Goal: Communication & Community: Answer question/provide support

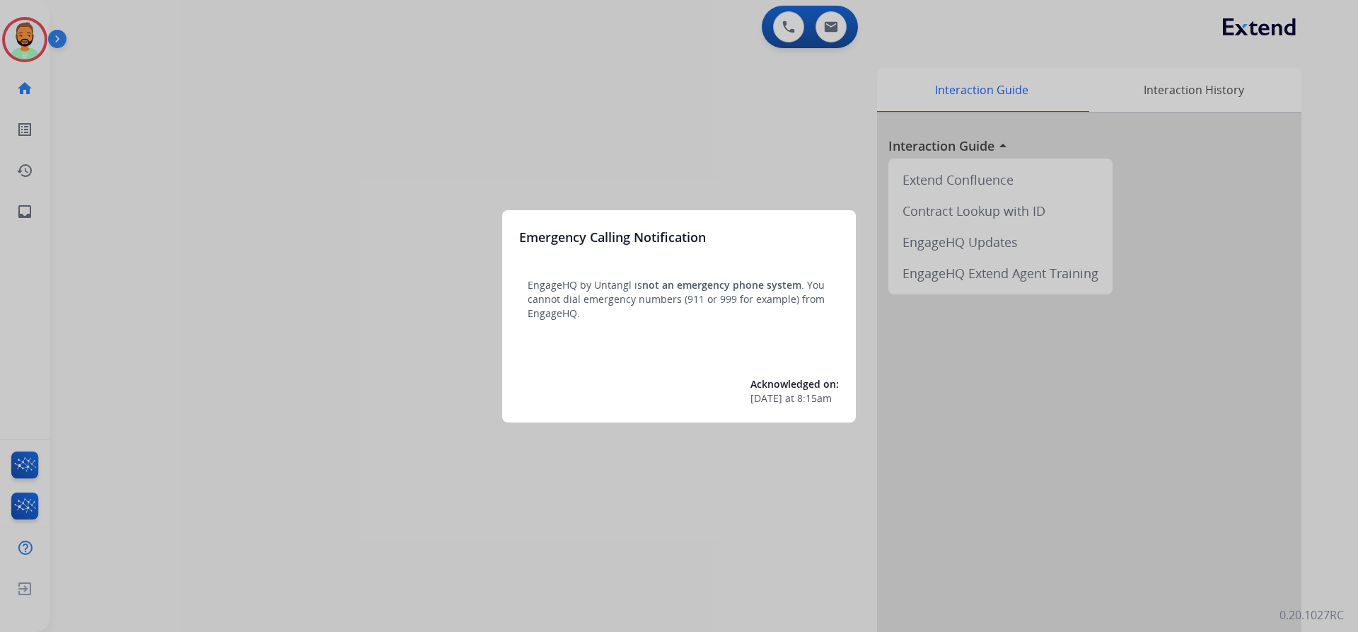
click at [565, 91] on div at bounding box center [679, 316] width 1358 height 632
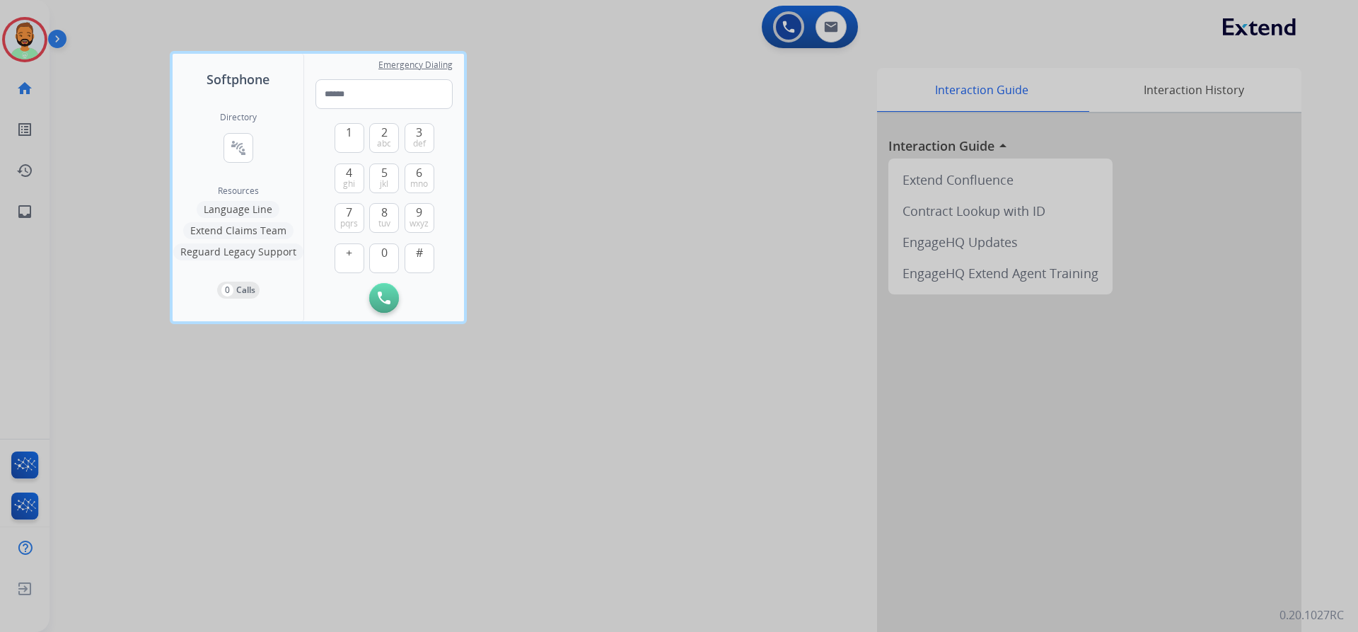
drag, startPoint x: 46, startPoint y: 54, endPoint x: 61, endPoint y: 54, distance: 14.9
click at [47, 54] on div at bounding box center [679, 316] width 1358 height 632
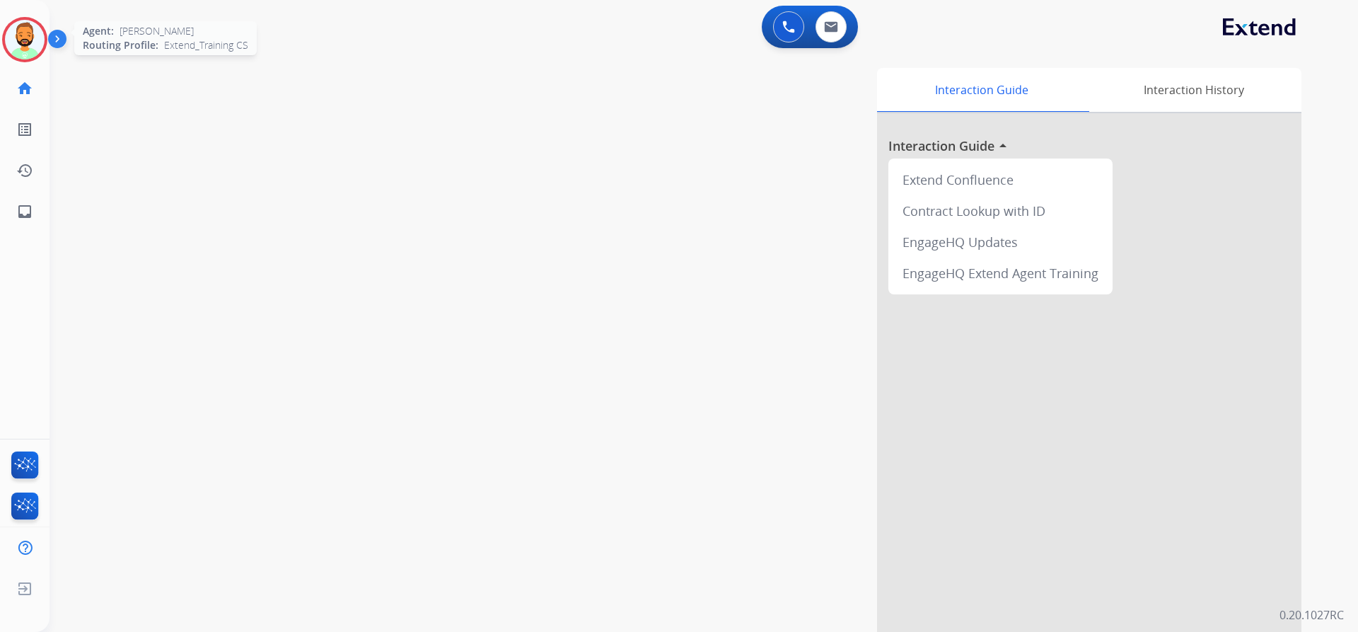
click at [22, 34] on img at bounding box center [25, 40] width 40 height 40
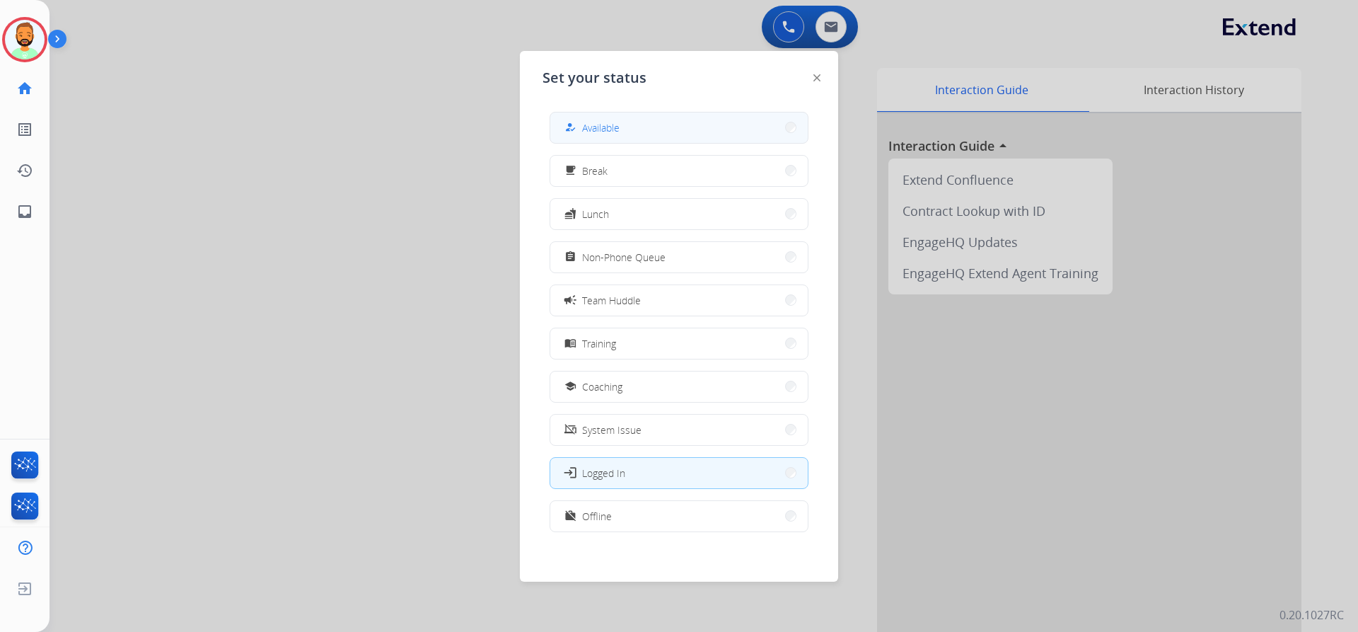
click at [607, 123] on span "Available" at bounding box center [600, 127] width 37 height 15
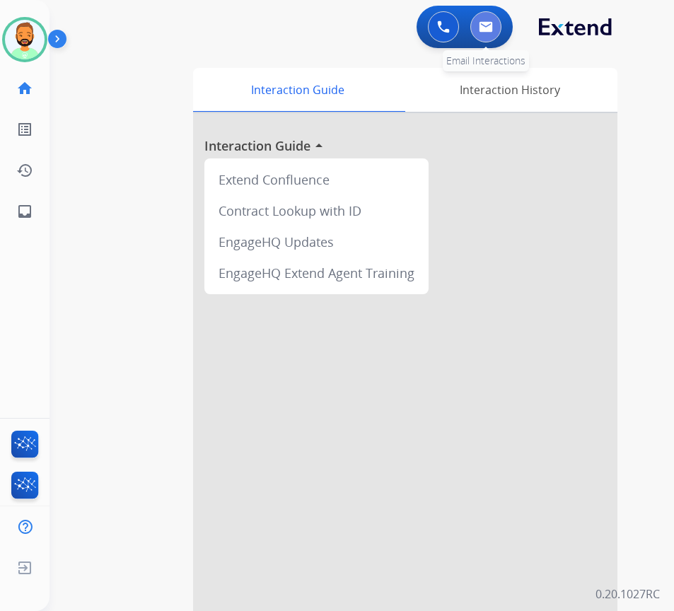
click at [492, 34] on button at bounding box center [485, 26] width 31 height 31
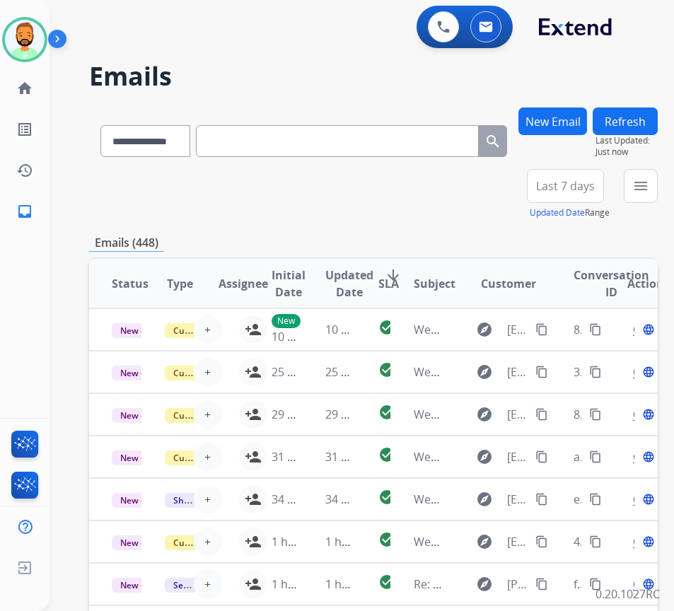
click at [589, 189] on span "Last 7 days" at bounding box center [565, 186] width 59 height 6
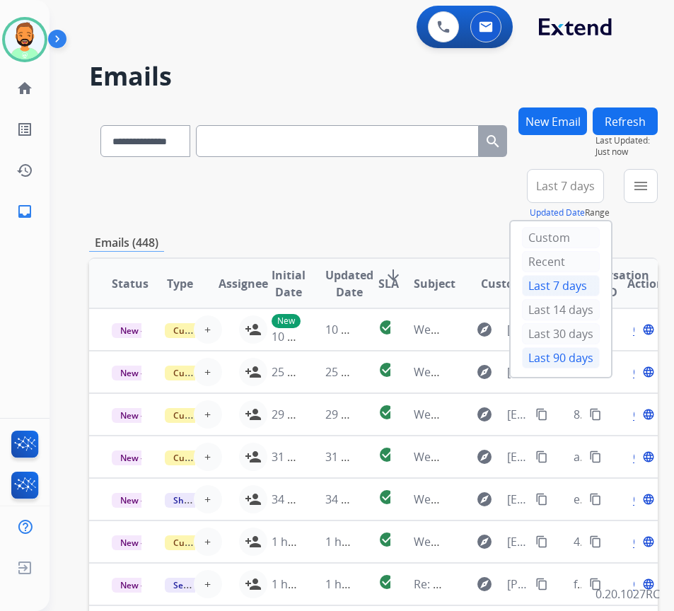
click at [573, 354] on div "Last 90 days" at bounding box center [561, 357] width 78 height 21
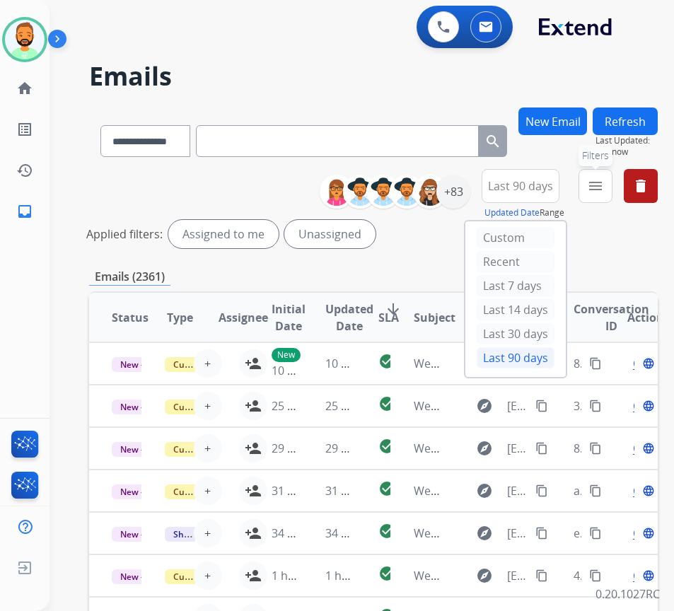
click at [607, 194] on button "menu Filters" at bounding box center [595, 186] width 34 height 34
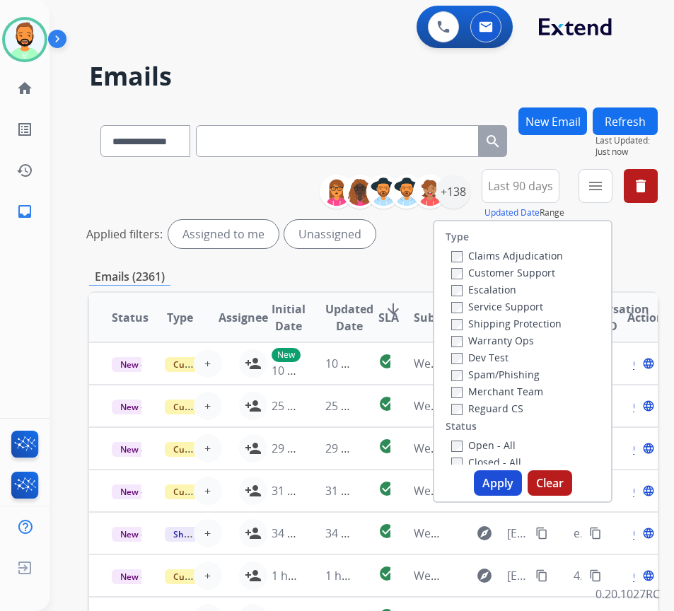
click at [540, 272] on label "Customer Support" at bounding box center [503, 272] width 104 height 13
click at [537, 326] on label "Shipping Protection" at bounding box center [506, 323] width 110 height 13
click at [523, 404] on label "Reguard CS" at bounding box center [487, 408] width 72 height 13
click at [508, 444] on label "Open - All" at bounding box center [483, 444] width 64 height 13
click at [509, 479] on button "Apply" at bounding box center [498, 482] width 48 height 25
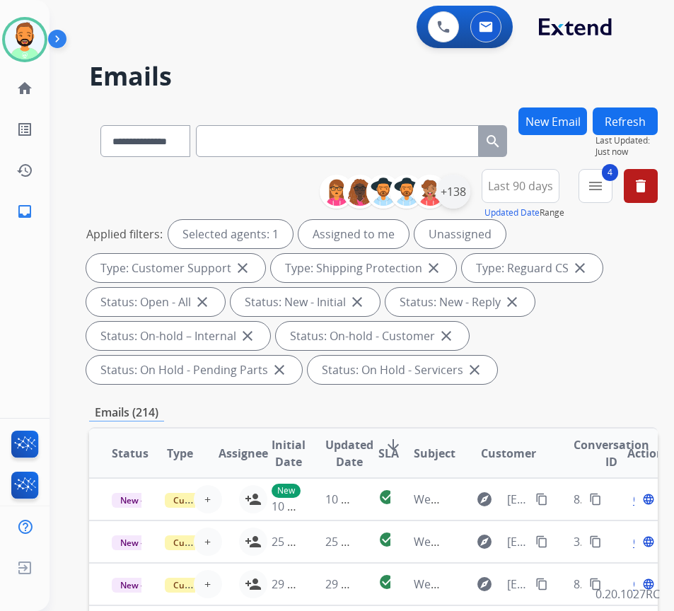
click at [470, 204] on div "+138" at bounding box center [400, 192] width 140 height 34
click at [470, 199] on div "+138" at bounding box center [453, 192] width 34 height 34
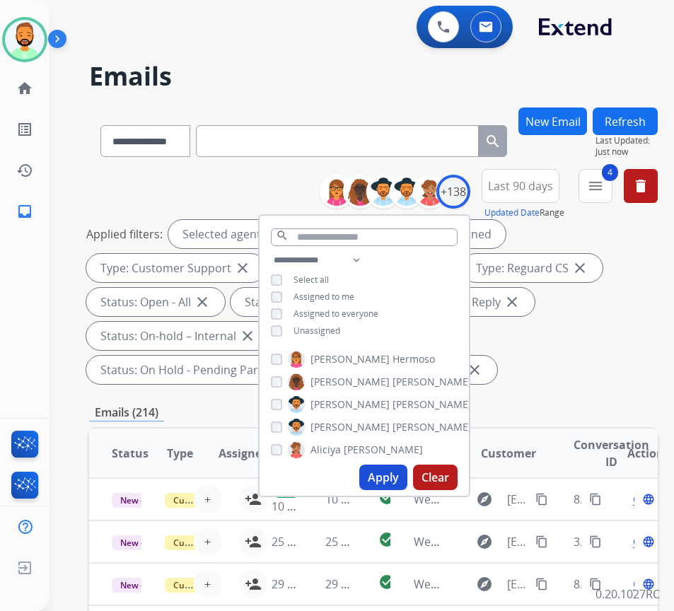
click at [340, 333] on span "Unassigned" at bounding box center [316, 331] width 47 height 12
click at [403, 472] on button "Apply" at bounding box center [383, 477] width 48 height 25
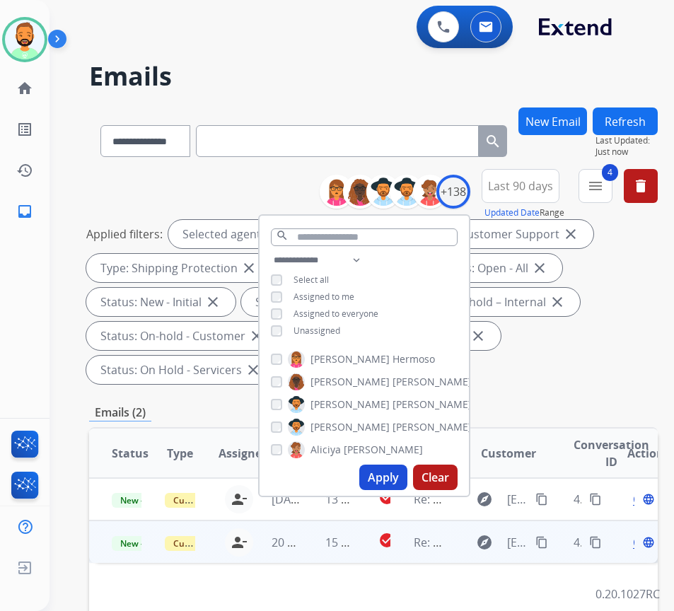
click at [317, 552] on td "15 hours ago" at bounding box center [329, 541] width 53 height 42
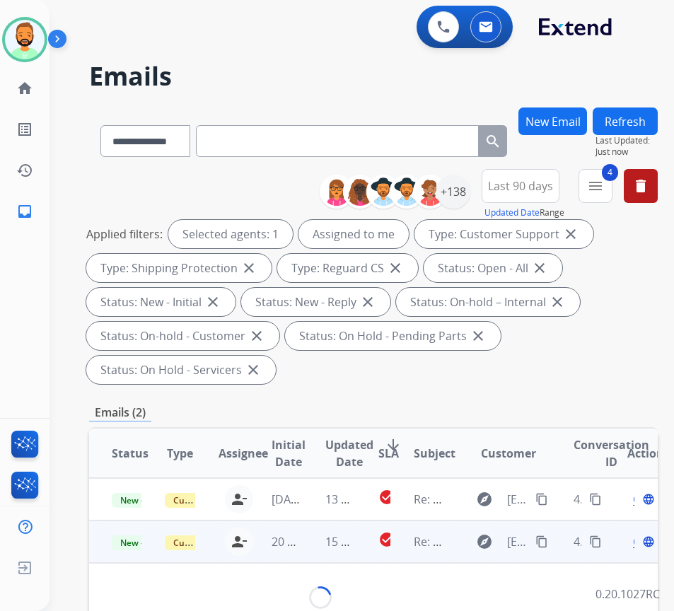
scroll to position [42, 0]
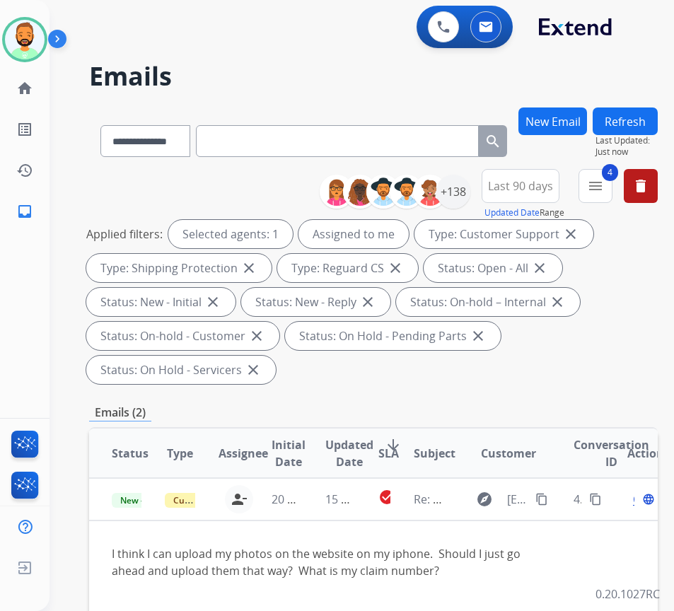
drag, startPoint x: 455, startPoint y: 590, endPoint x: 537, endPoint y: 333, distance: 269.5
click at [535, 333] on div "Applied filters: Selected agents: 1 Assigned to me Type: Customer Support close…" at bounding box center [370, 302] width 569 height 164
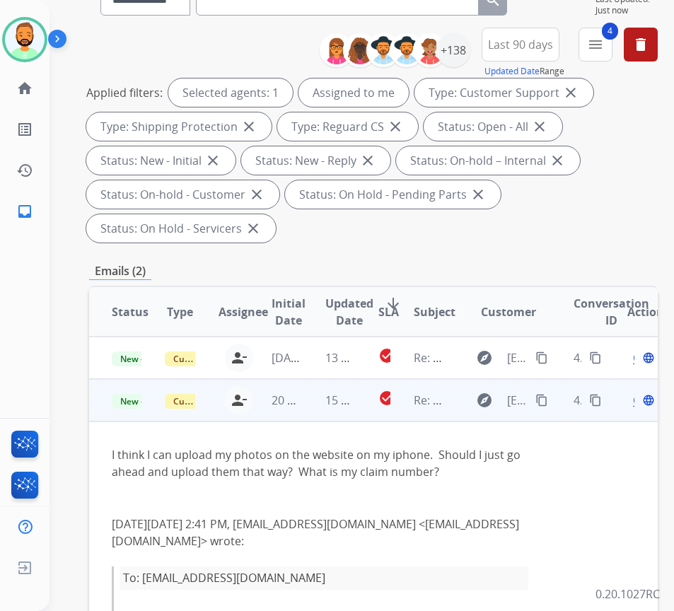
click at [639, 403] on span "Open" at bounding box center [647, 400] width 29 height 17
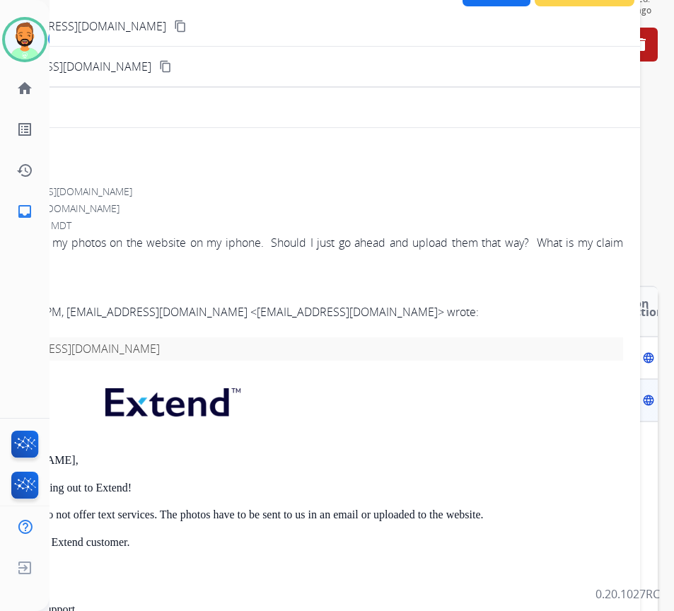
scroll to position [71, 0]
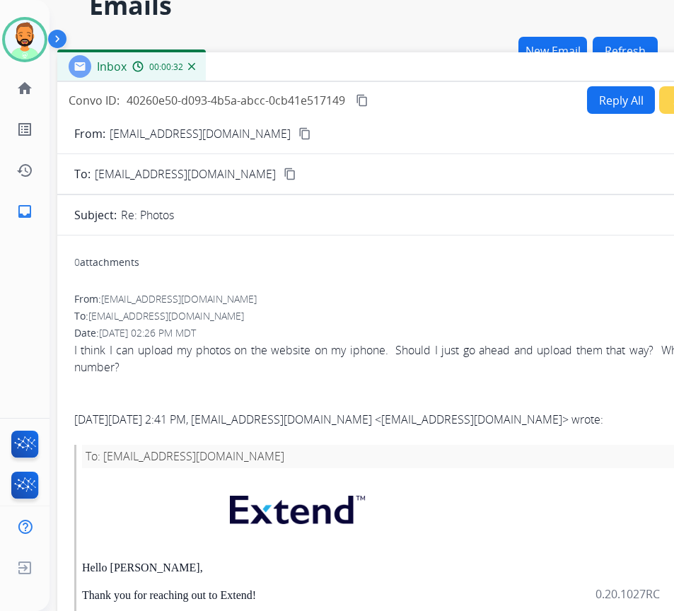
drag, startPoint x: 302, startPoint y: 34, endPoint x: 426, endPoint y: 71, distance: 129.8
click at [426, 71] on div "Inbox 00:00:32" at bounding box center [410, 67] width 707 height 30
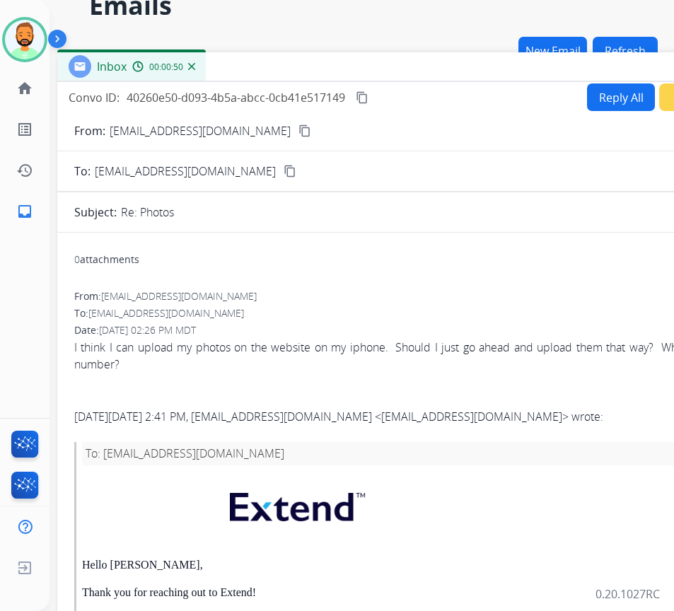
scroll to position [0, 0]
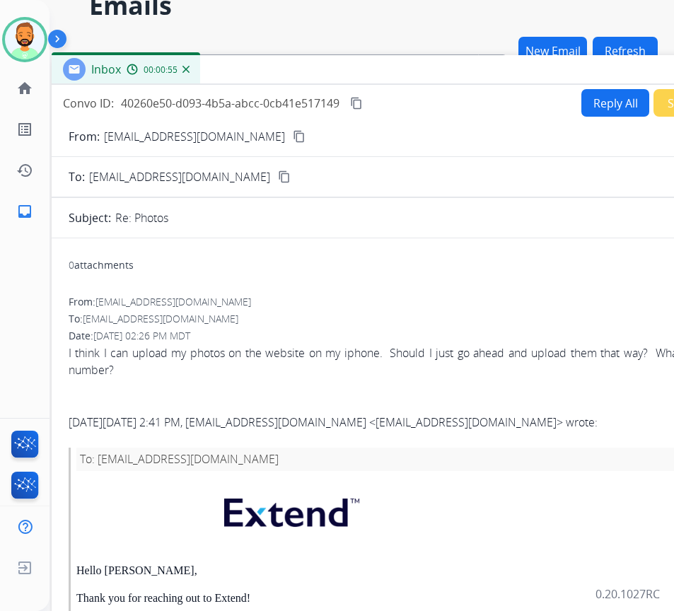
click at [356, 68] on div "Inbox 00:00:55" at bounding box center [405, 70] width 707 height 30
click at [293, 134] on mat-icon "content_copy" at bounding box center [299, 136] width 13 height 13
click at [605, 98] on button "Reply All" at bounding box center [615, 103] width 68 height 28
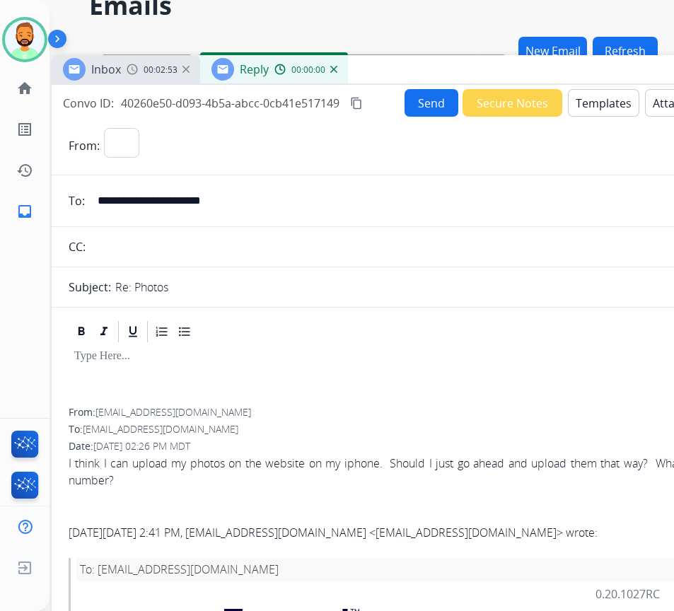
select select "**********"
click at [601, 101] on button "Templates" at bounding box center [603, 103] width 71 height 28
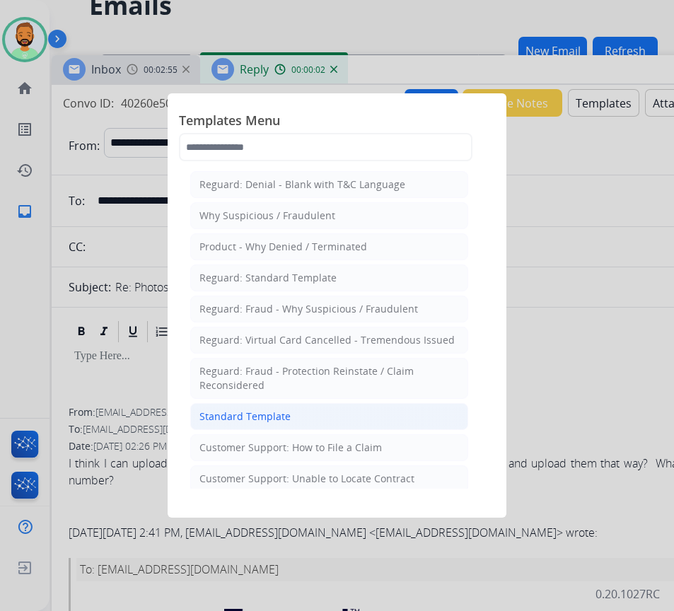
click at [380, 417] on li "Standard Template" at bounding box center [329, 416] width 278 height 27
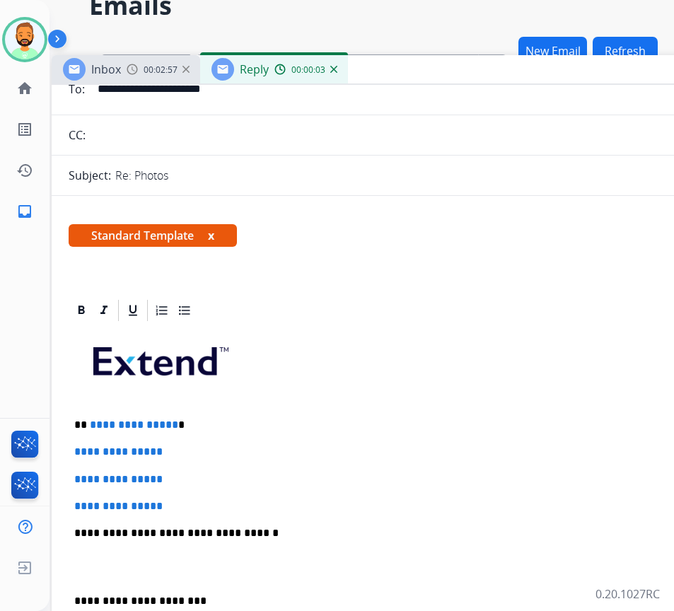
scroll to position [141, 0]
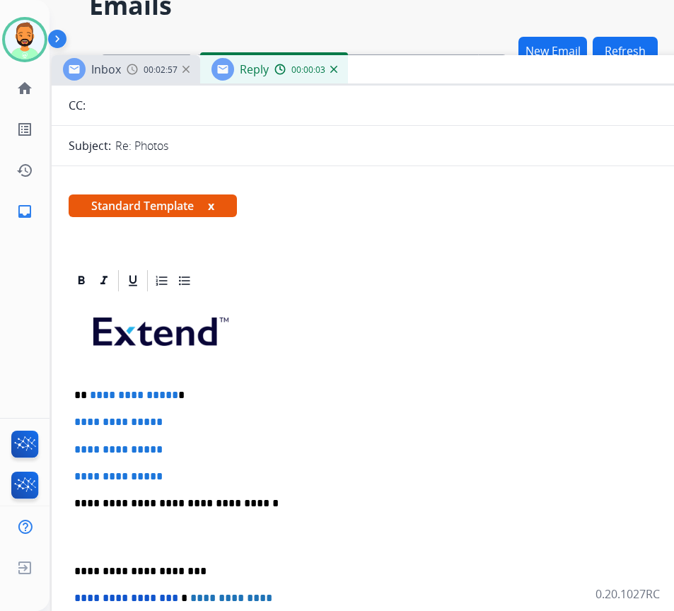
click at [344, 400] on p "**********" at bounding box center [399, 395] width 651 height 13
drag, startPoint x: 186, startPoint y: 475, endPoint x: 104, endPoint y: 422, distance: 97.3
click at [104, 422] on div "**********" at bounding box center [405, 536] width 673 height 487
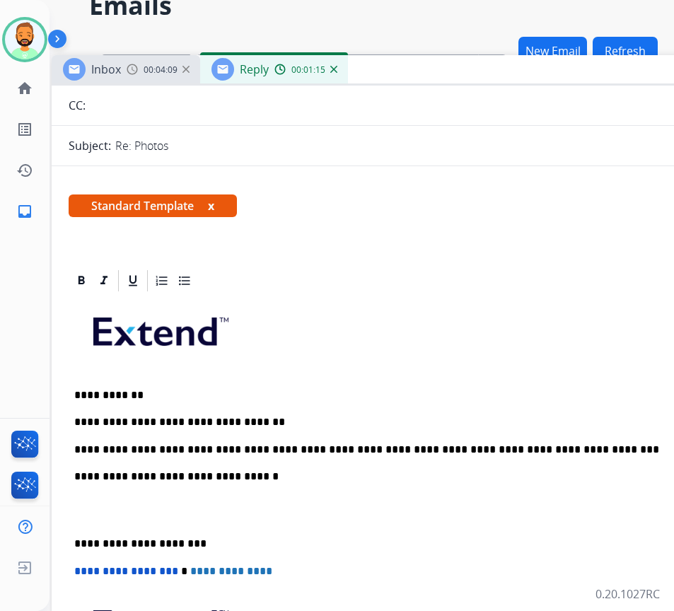
click at [78, 537] on p "**********" at bounding box center [399, 543] width 651 height 13
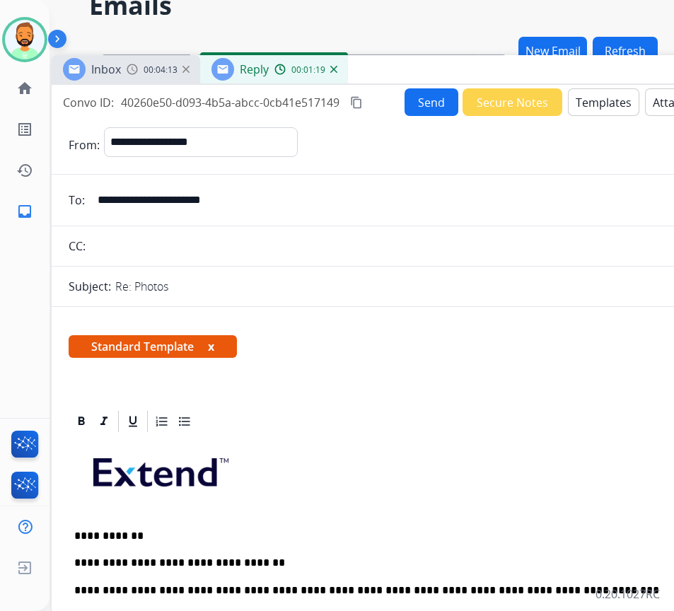
scroll to position [0, 0]
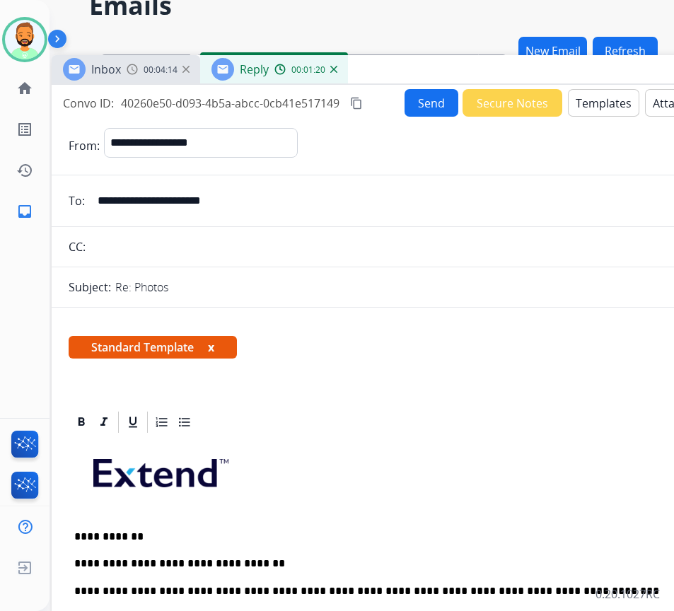
click at [428, 105] on button "Send" at bounding box center [432, 103] width 54 height 28
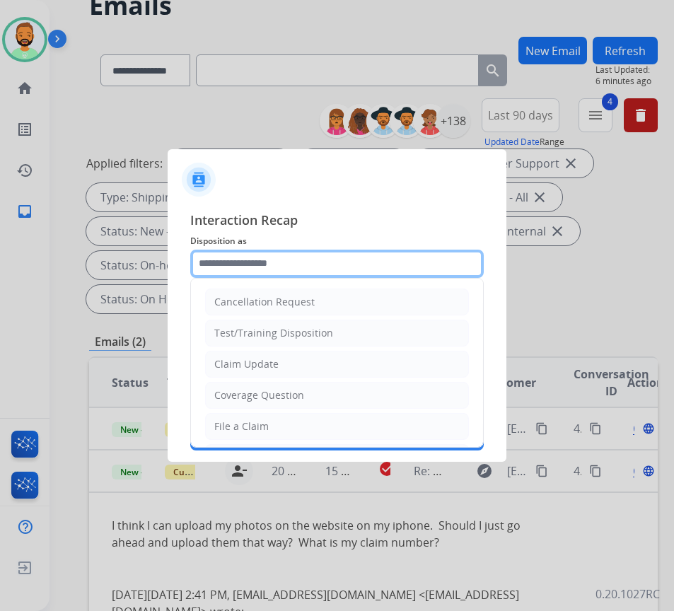
click at [254, 257] on input "text" at bounding box center [336, 264] width 293 height 28
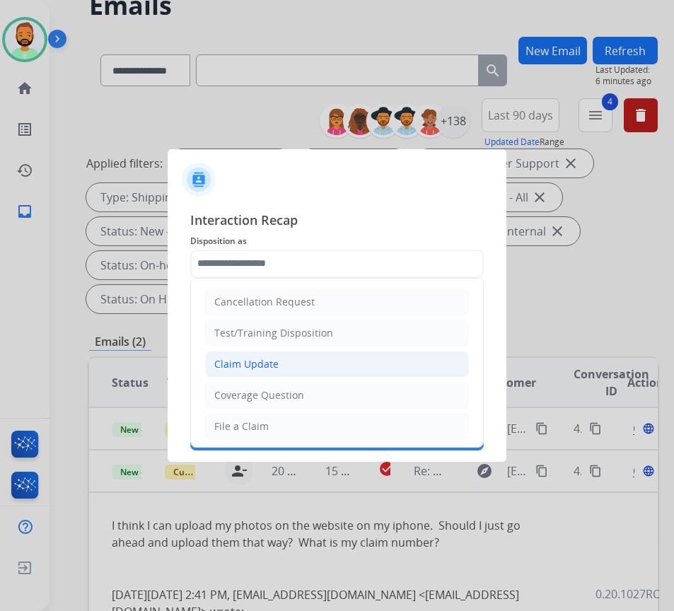
click at [310, 356] on li "Claim Update" at bounding box center [337, 364] width 264 height 27
type input "**********"
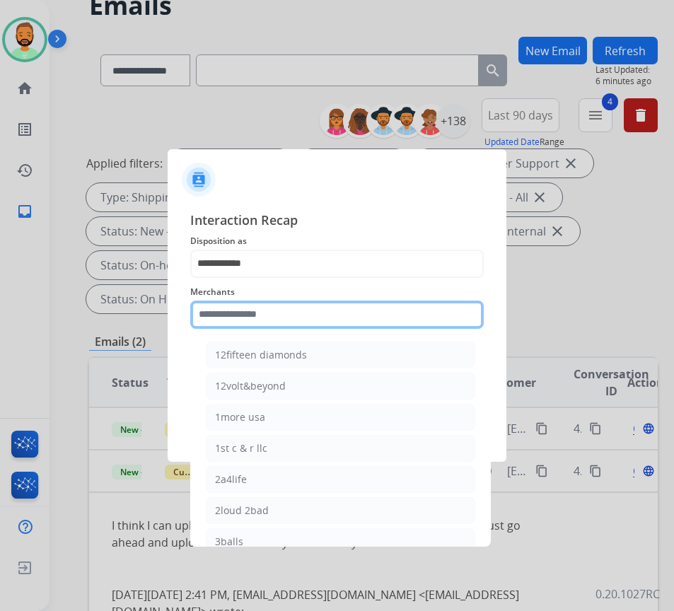
click at [291, 321] on input "text" at bounding box center [336, 315] width 293 height 28
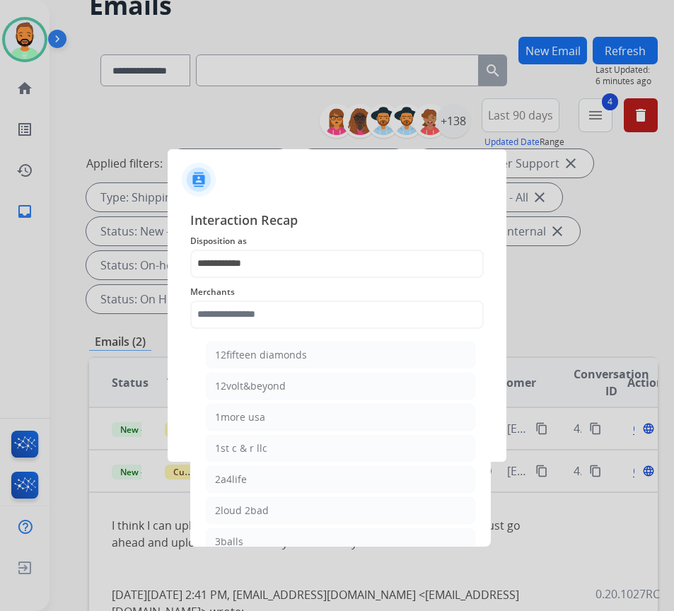
click at [351, 174] on div at bounding box center [337, 174] width 339 height 50
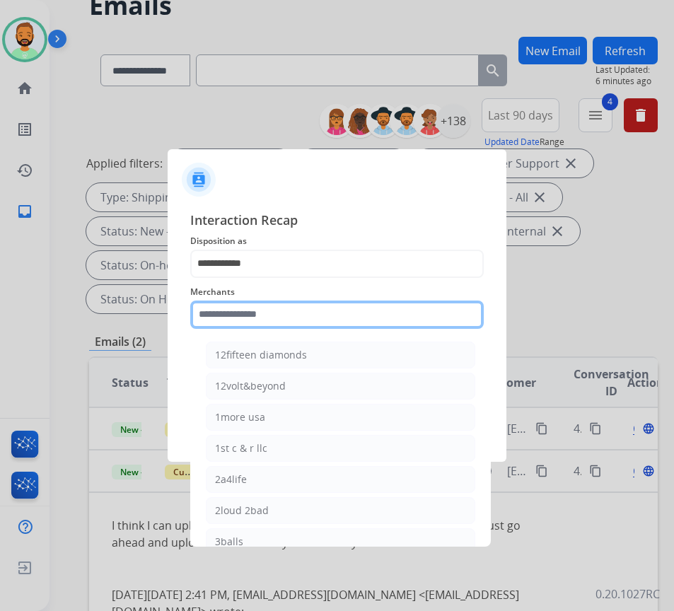
click at [315, 326] on input "text" at bounding box center [336, 315] width 293 height 28
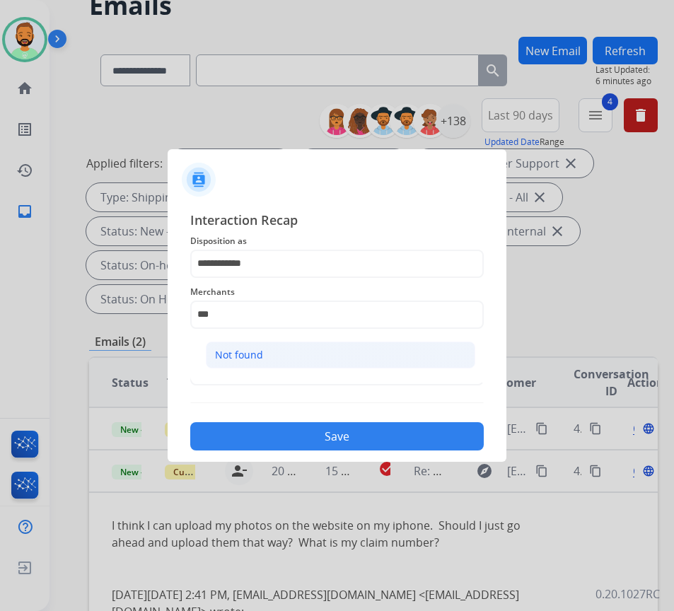
click at [308, 358] on li "Not found" at bounding box center [340, 355] width 269 height 27
type input "*********"
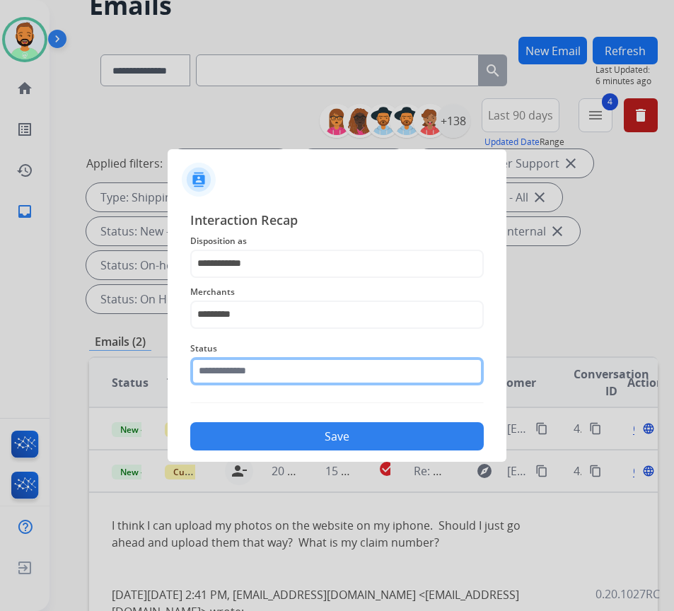
click at [304, 377] on input "text" at bounding box center [336, 371] width 293 height 28
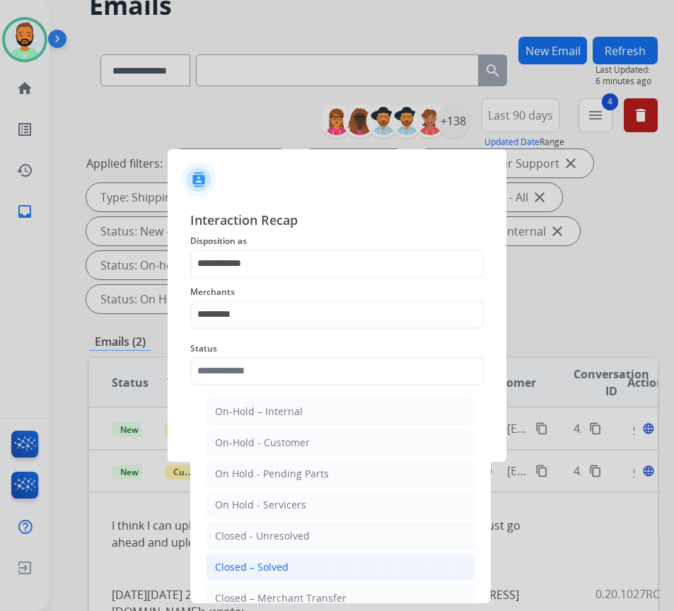
click at [326, 567] on li "Closed – Solved" at bounding box center [340, 567] width 269 height 27
type input "**********"
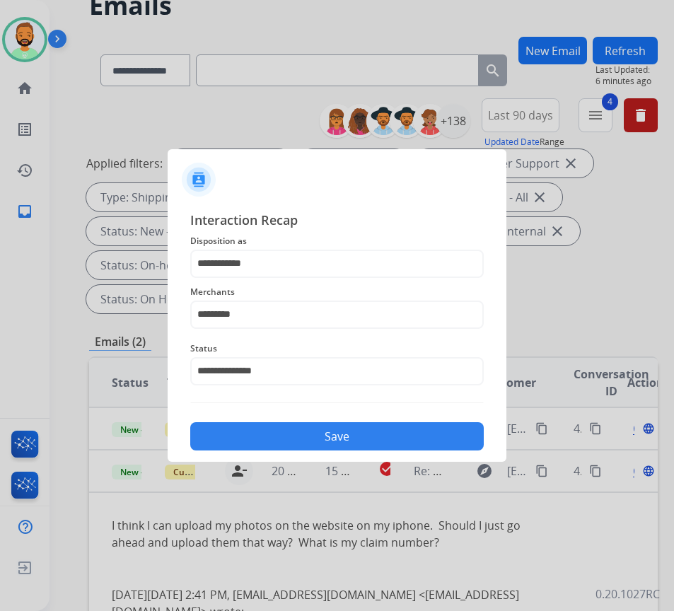
click at [381, 436] on button "Save" at bounding box center [336, 436] width 293 height 28
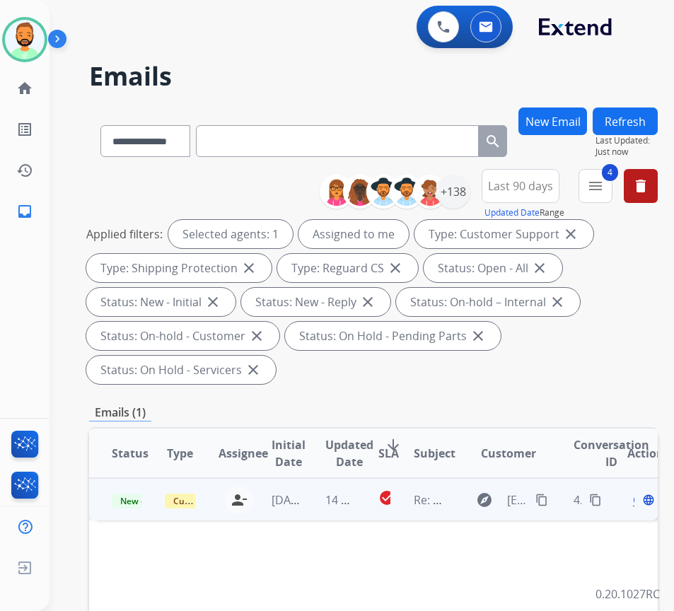
click at [314, 498] on td "14 hours ago" at bounding box center [329, 499] width 53 height 42
click at [639, 504] on span "Open" at bounding box center [647, 499] width 29 height 17
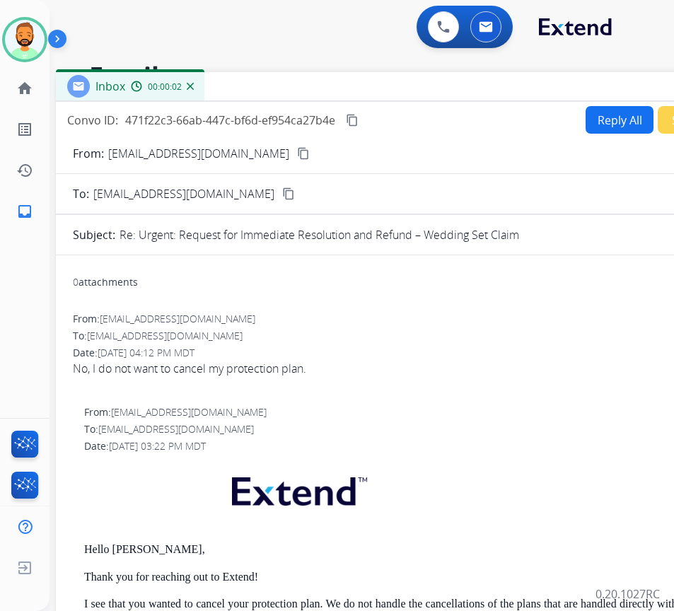
drag, startPoint x: 311, startPoint y: 102, endPoint x: 434, endPoint y: 88, distance: 123.9
click at [434, 88] on div "Inbox 00:00:02" at bounding box center [409, 87] width 707 height 30
click at [297, 153] on mat-icon "content_copy" at bounding box center [303, 153] width 13 height 13
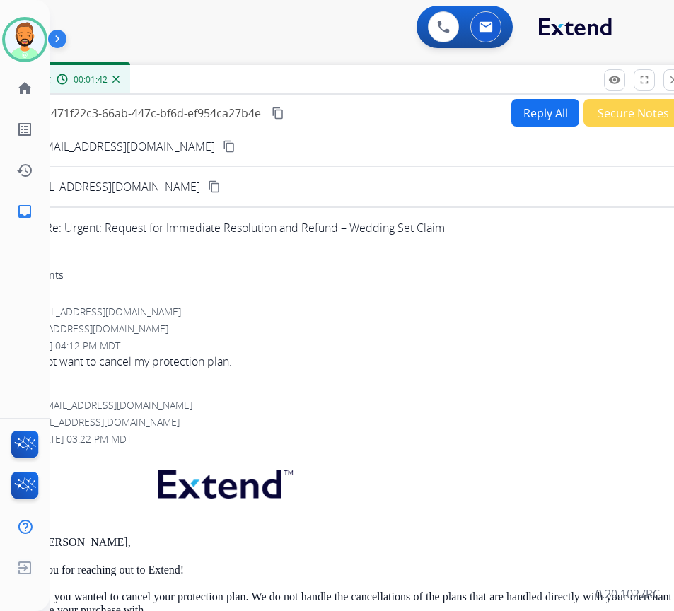
drag, startPoint x: 470, startPoint y: 78, endPoint x: 383, endPoint y: 71, distance: 87.3
click at [384, 71] on div "Inbox 00:01:42" at bounding box center [335, 80] width 707 height 30
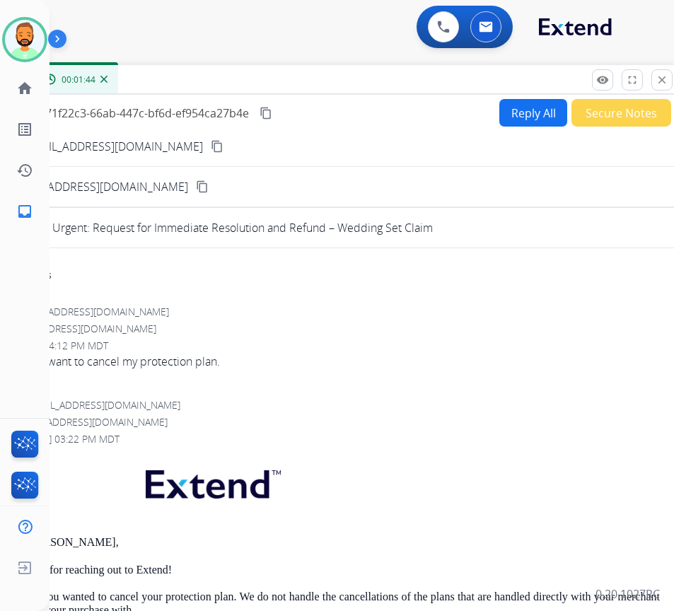
click at [572, 117] on button "Secure Notes" at bounding box center [621, 113] width 100 height 28
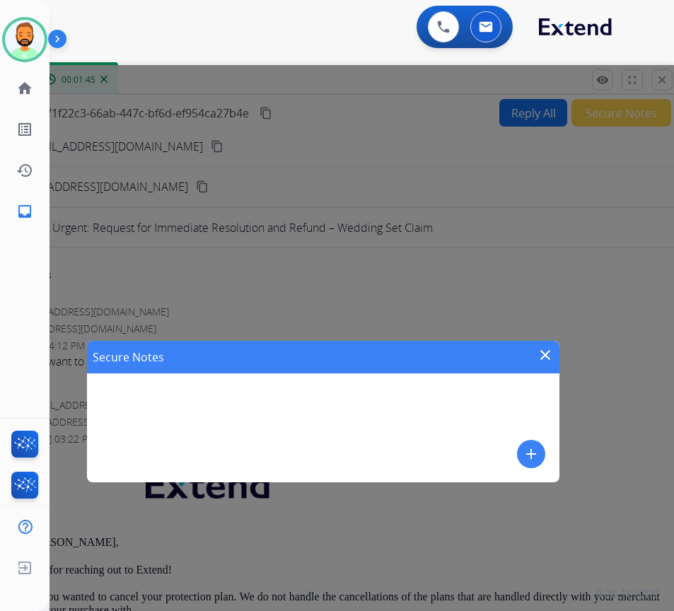
click at [529, 460] on mat-icon "add" at bounding box center [531, 454] width 17 height 17
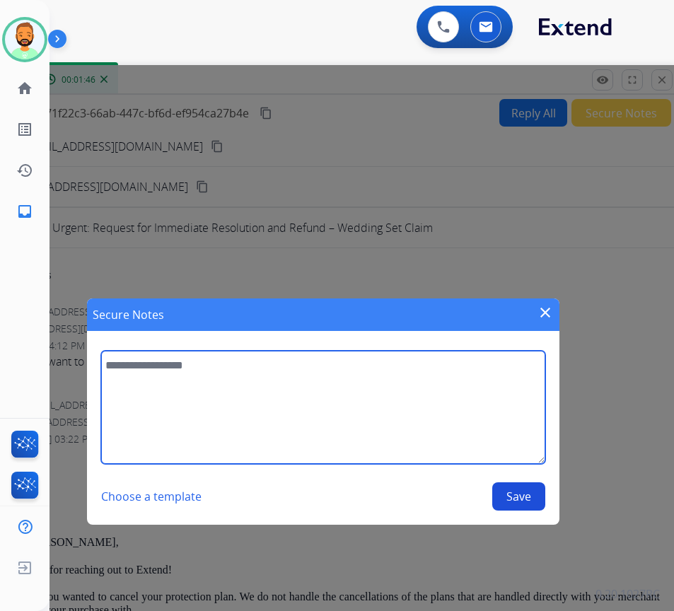
click at [414, 430] on textarea at bounding box center [322, 407] width 443 height 113
type textarea "**********"
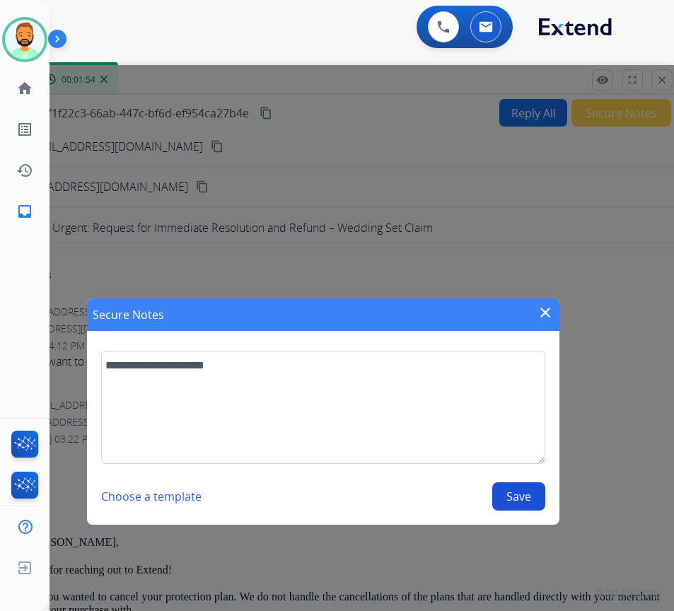
click at [510, 491] on button "Save" at bounding box center [518, 496] width 53 height 28
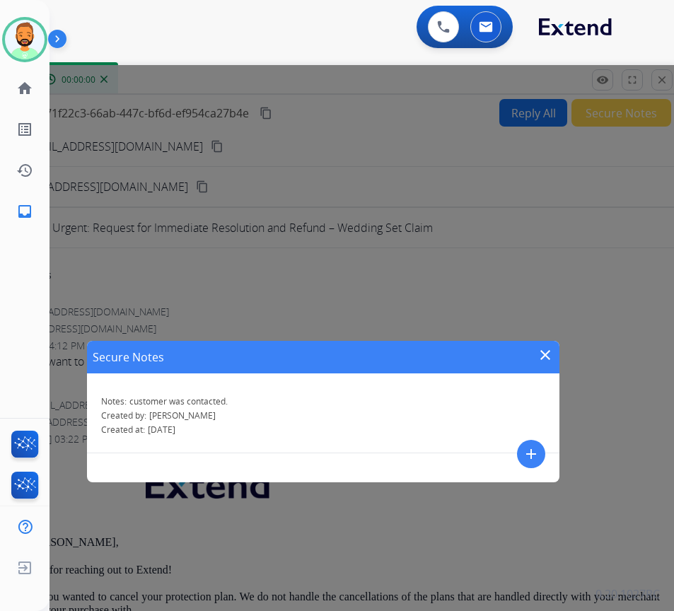
click at [541, 354] on mat-icon "close" at bounding box center [545, 355] width 17 height 17
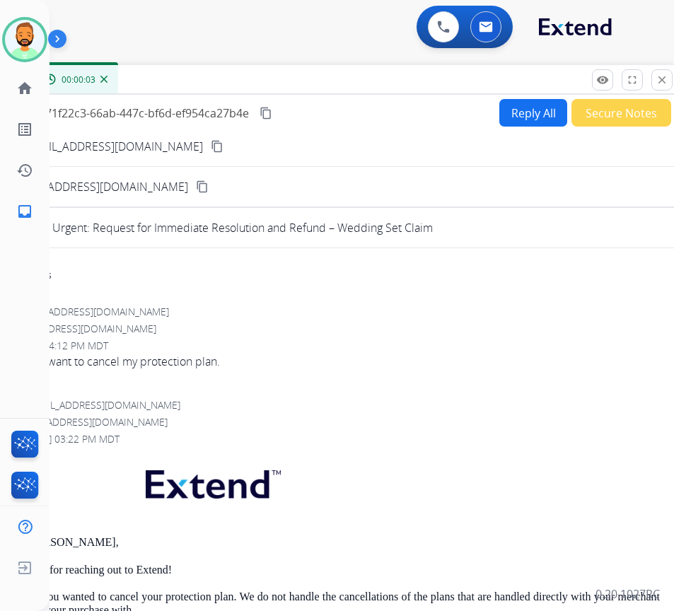
drag, startPoint x: 664, startPoint y: 82, endPoint x: 389, endPoint y: 88, distance: 275.1
click at [382, 90] on div "Inbox 00:00:03" at bounding box center [323, 80] width 707 height 30
click at [657, 83] on mat-icon "close" at bounding box center [662, 80] width 13 height 13
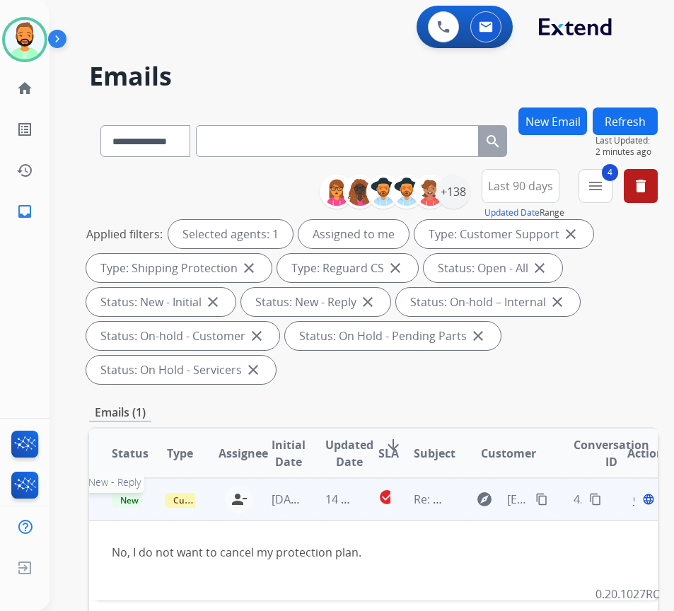
click at [124, 504] on span "New - Reply" at bounding box center [144, 500] width 64 height 15
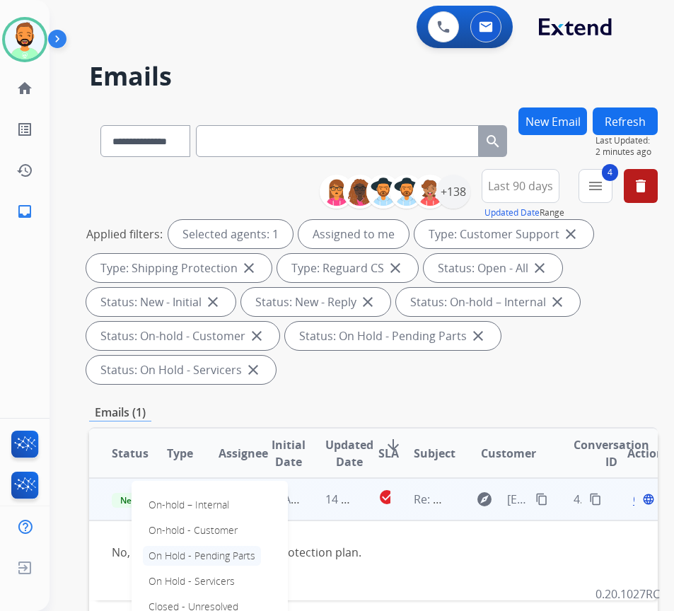
scroll to position [71, 0]
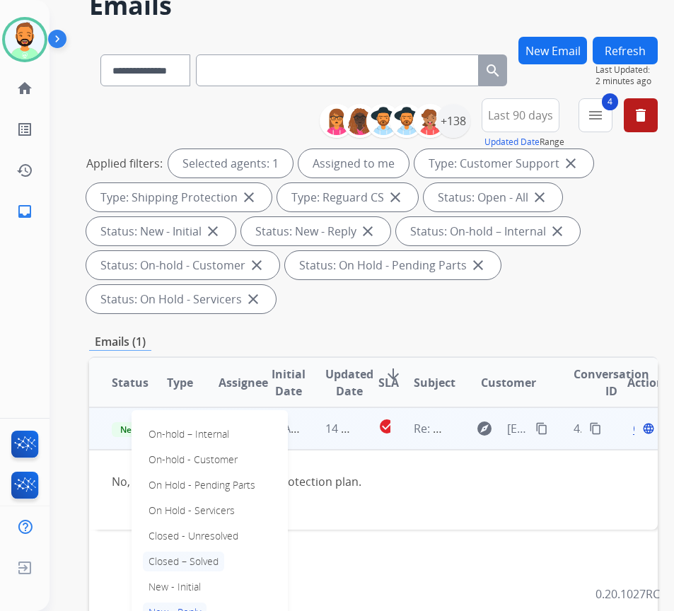
click at [204, 560] on p "Closed – Solved" at bounding box center [183, 562] width 81 height 20
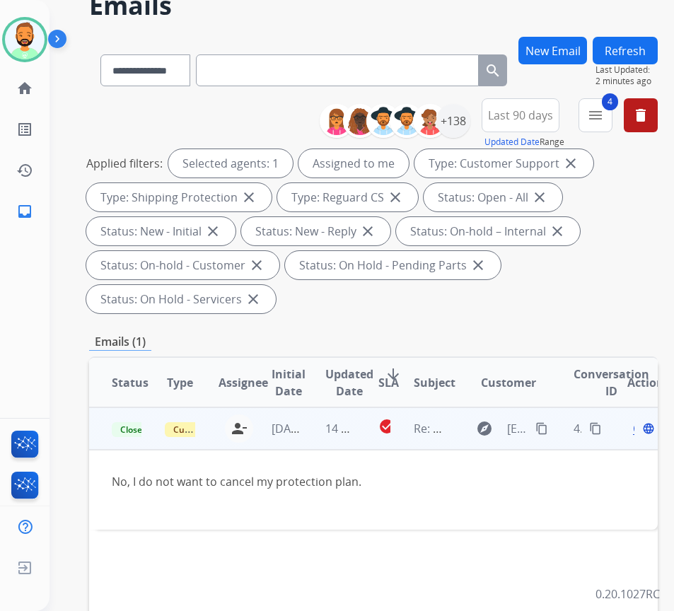
click at [646, 53] on button "Refresh" at bounding box center [625, 51] width 65 height 28
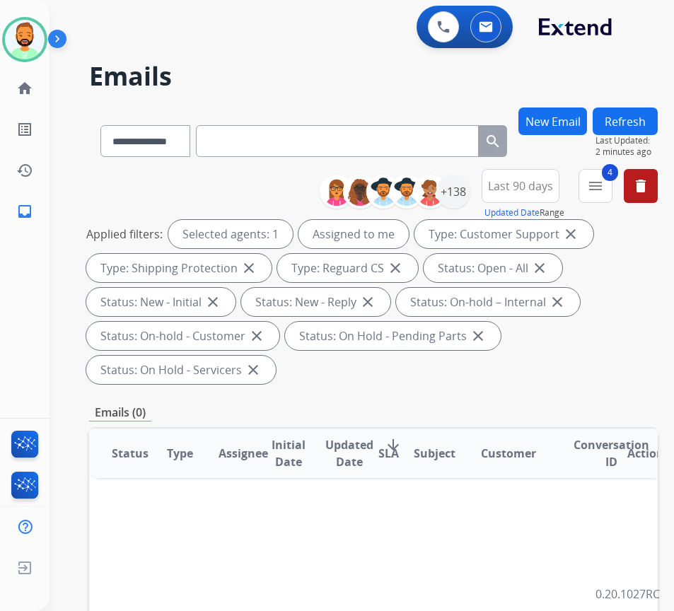
click at [353, 395] on div "**********" at bounding box center [373, 540] width 569 height 867
click at [470, 196] on div "+138" at bounding box center [453, 192] width 34 height 34
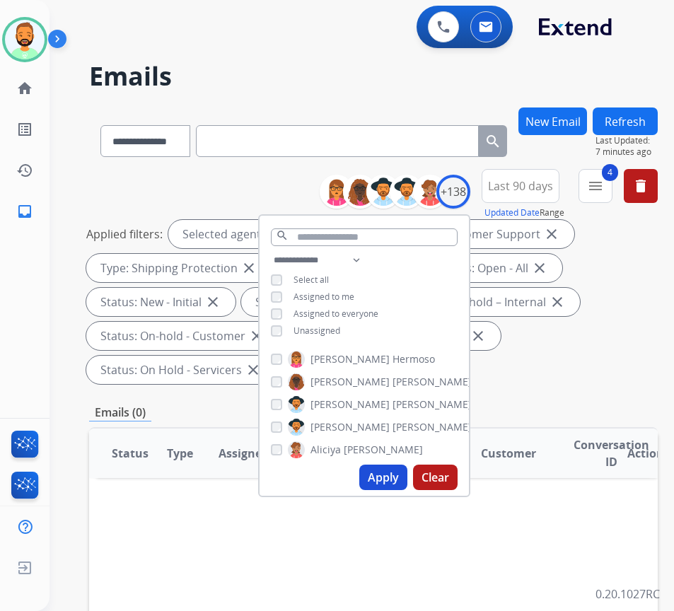
click at [401, 477] on button "Apply" at bounding box center [383, 477] width 48 height 25
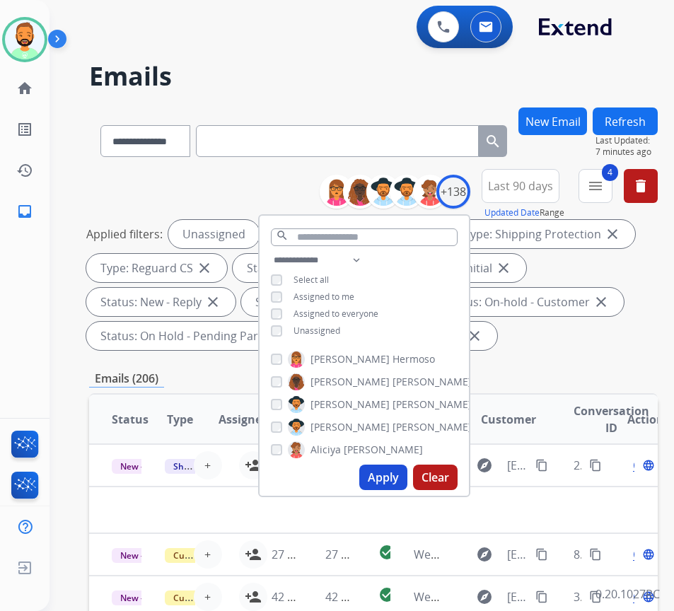
click at [570, 352] on div "**********" at bounding box center [373, 262] width 569 height 187
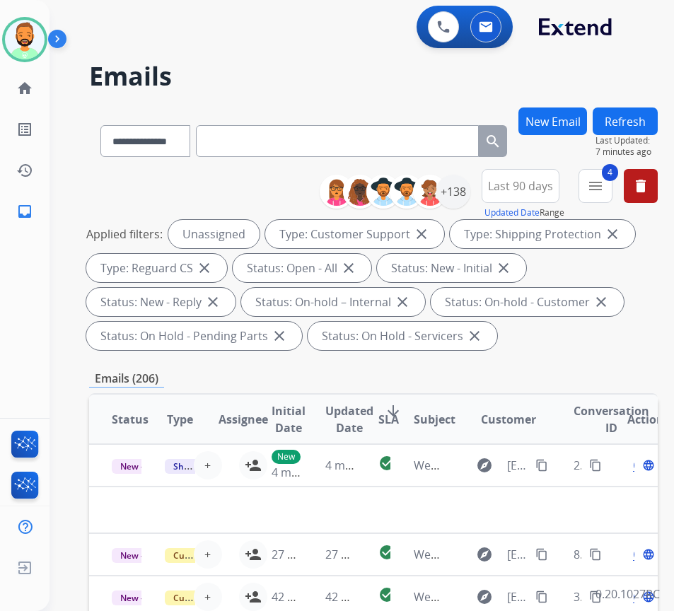
click at [549, 188] on span "Last 90 days" at bounding box center [520, 186] width 65 height 6
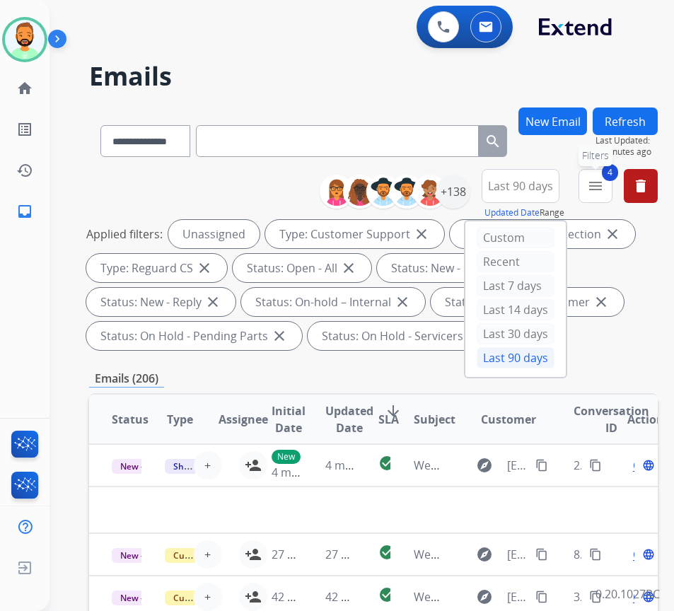
click at [604, 188] on mat-icon "menu" at bounding box center [595, 185] width 17 height 17
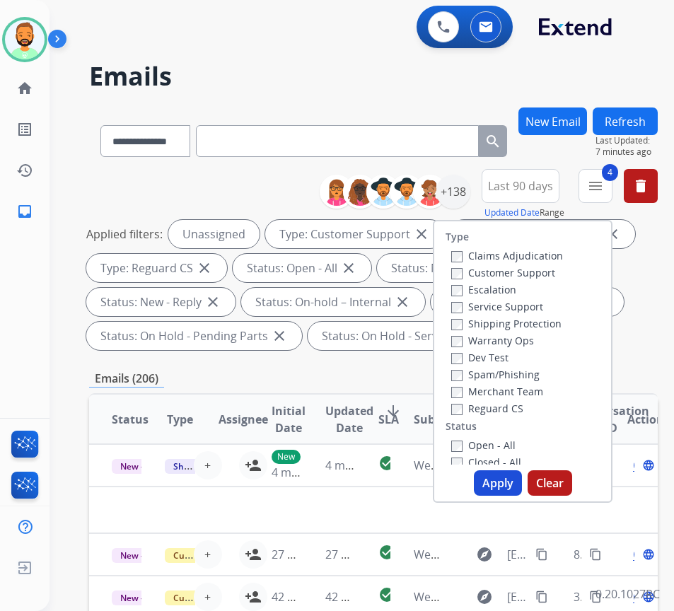
click at [655, 310] on div "Applied filters: Unassigned Type: Customer Support close Type: Shipping Protect…" at bounding box center [370, 285] width 569 height 130
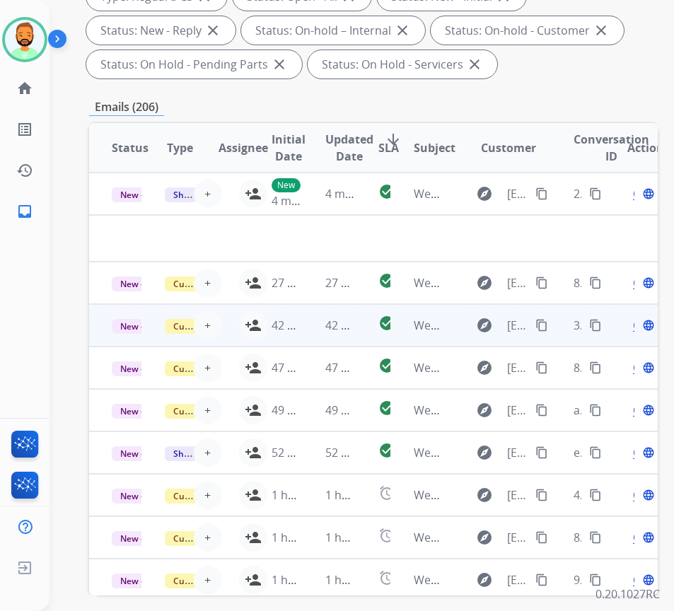
scroll to position [283, 0]
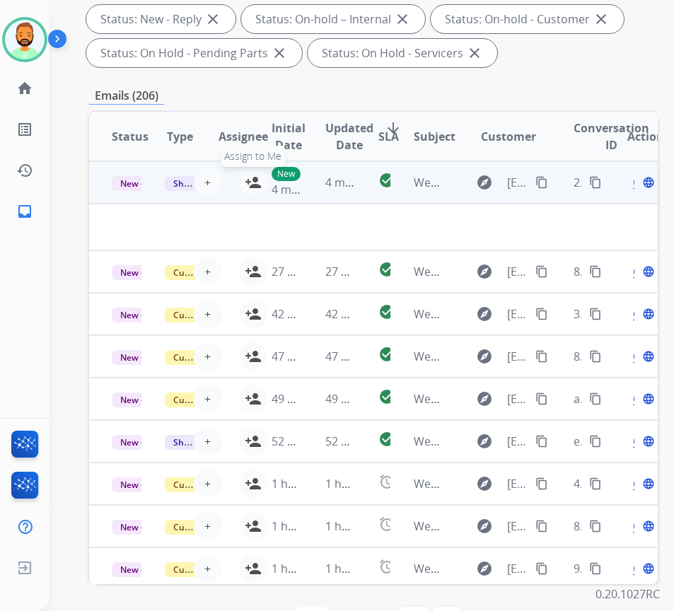
click at [248, 180] on mat-icon "person_add" at bounding box center [253, 182] width 17 height 17
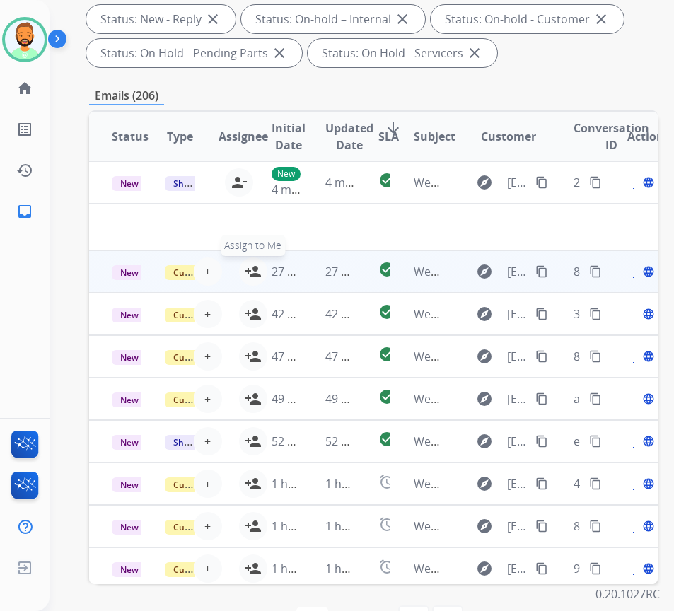
click at [248, 272] on mat-icon "person_add" at bounding box center [253, 271] width 17 height 17
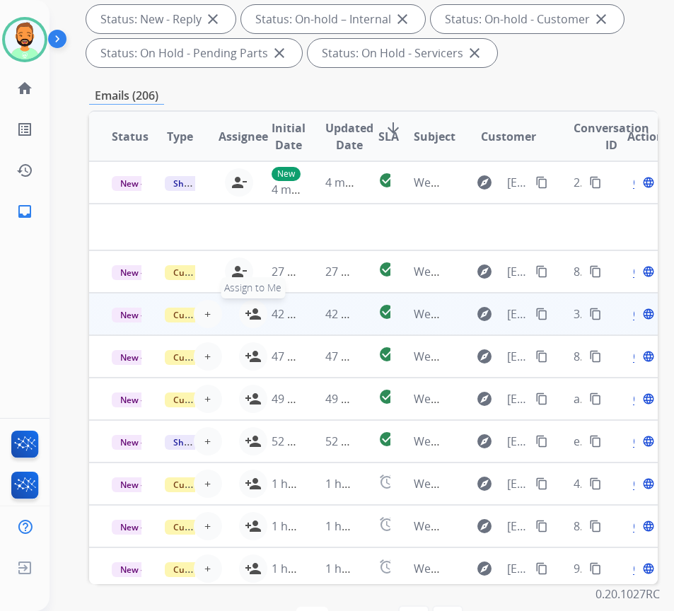
drag, startPoint x: 249, startPoint y: 312, endPoint x: 244, endPoint y: 320, distance: 9.8
click at [247, 318] on mat-icon "person_add" at bounding box center [253, 313] width 17 height 17
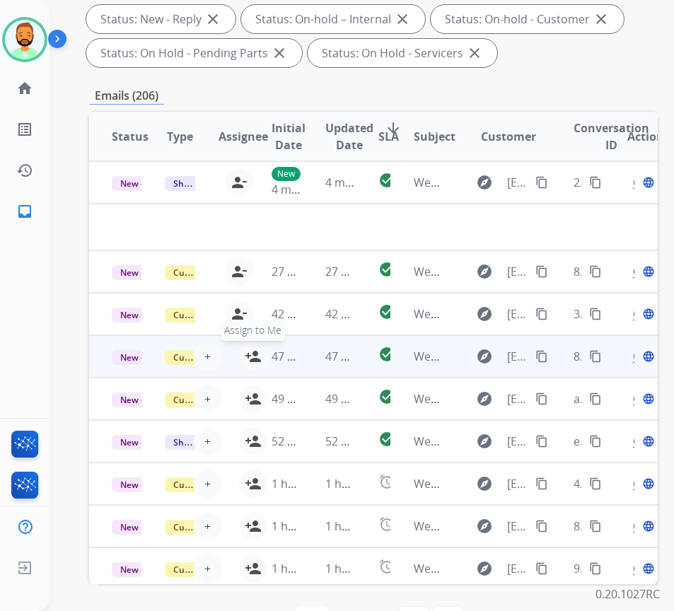
click at [248, 352] on mat-icon "person_add" at bounding box center [253, 356] width 17 height 17
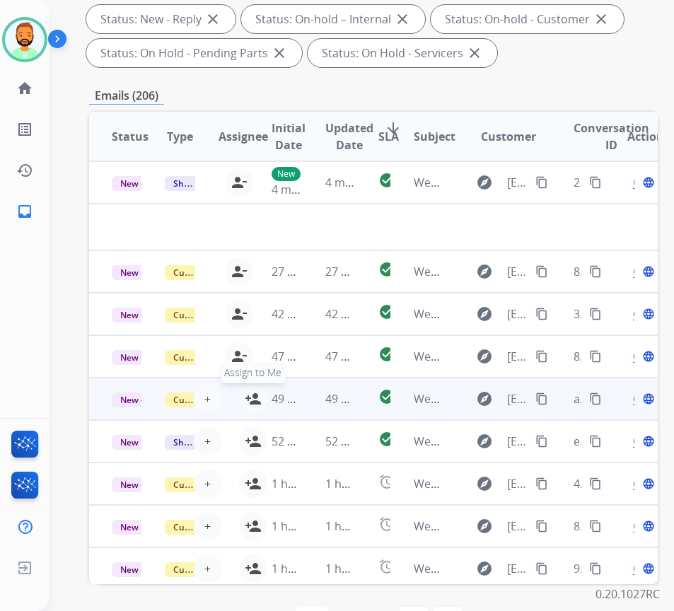
click at [246, 400] on button "person_add Assign to Me" at bounding box center [253, 399] width 28 height 28
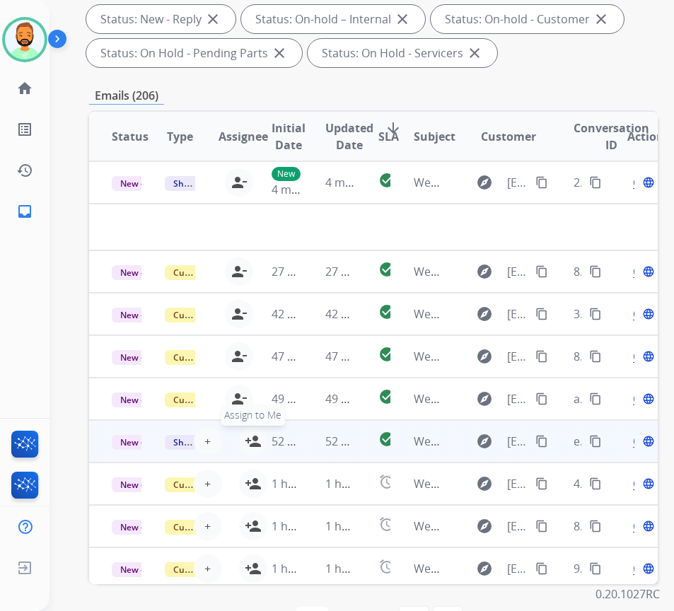
click at [246, 440] on mat-icon "person_add" at bounding box center [253, 441] width 17 height 17
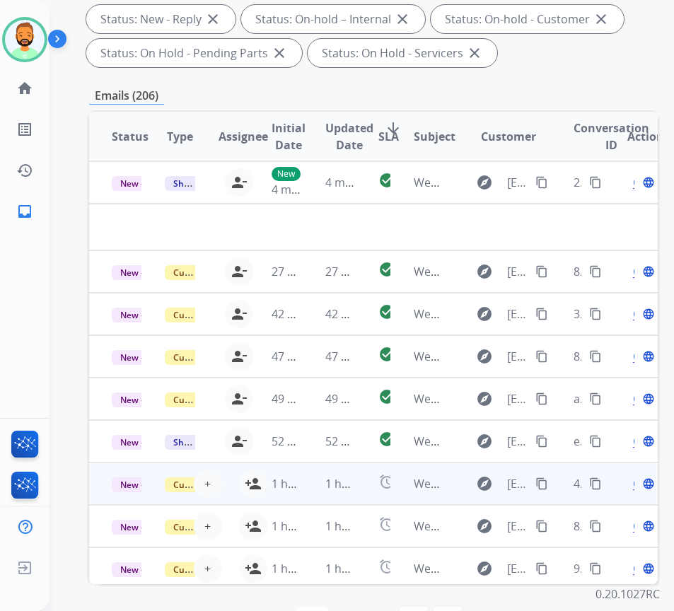
click at [252, 489] on td "1 hour ago" at bounding box center [275, 483] width 53 height 42
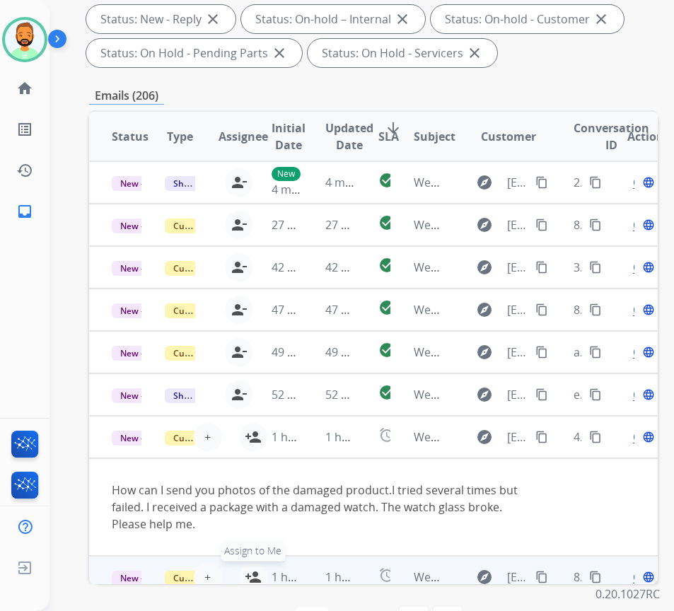
scroll to position [110, 0]
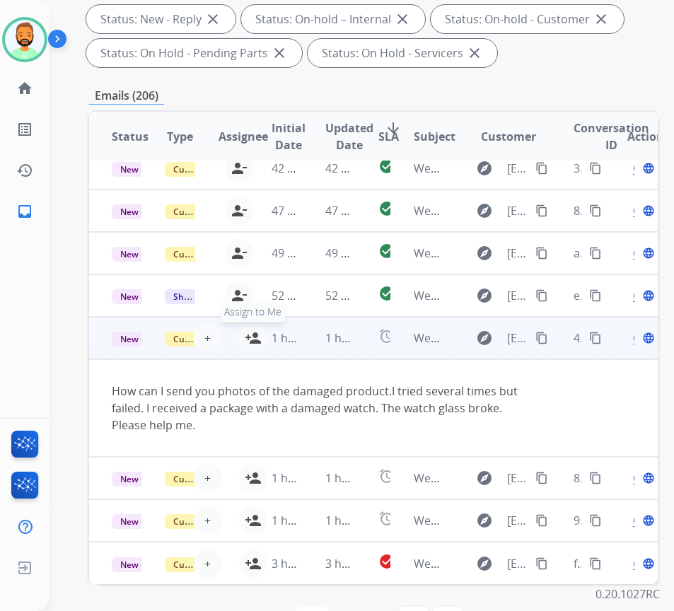
click at [247, 330] on mat-icon "person_add" at bounding box center [253, 338] width 17 height 17
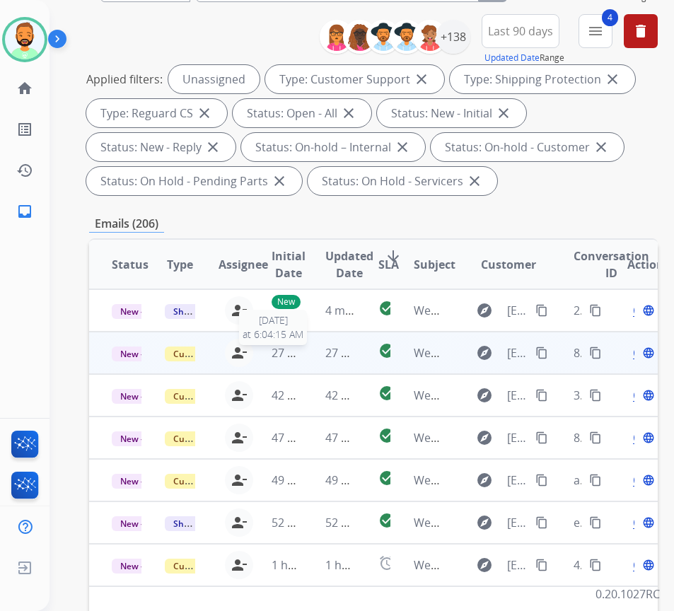
scroll to position [141, 0]
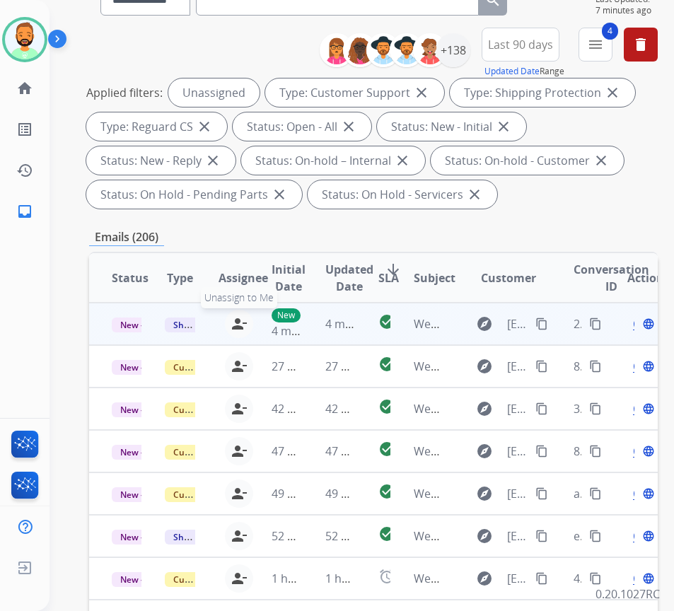
click at [243, 320] on mat-icon "person_remove" at bounding box center [239, 323] width 17 height 17
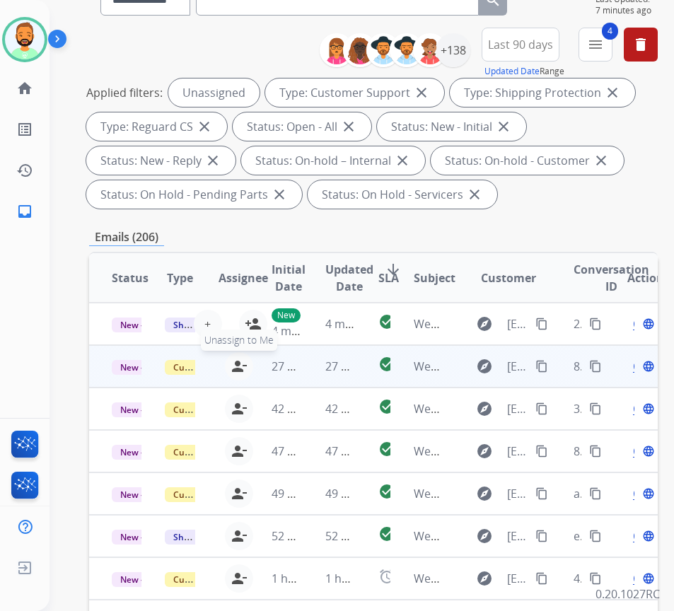
click at [243, 369] on mat-icon "person_remove" at bounding box center [239, 366] width 17 height 17
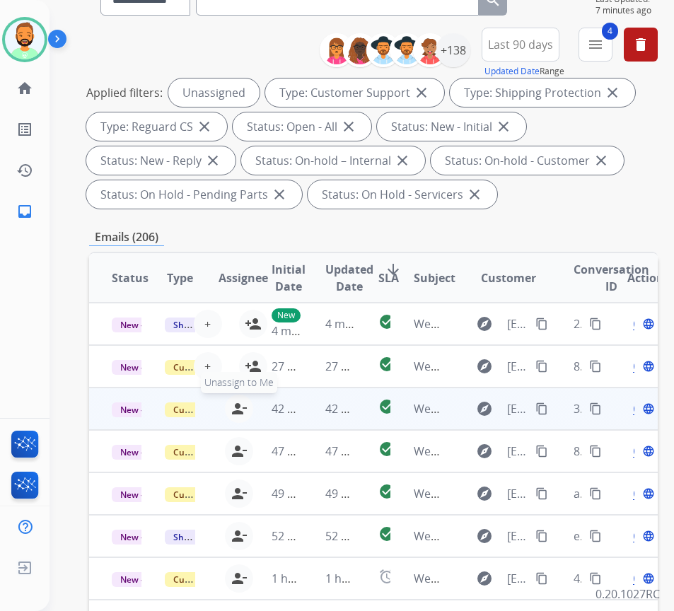
click at [248, 404] on mat-icon "person_remove" at bounding box center [239, 408] width 17 height 17
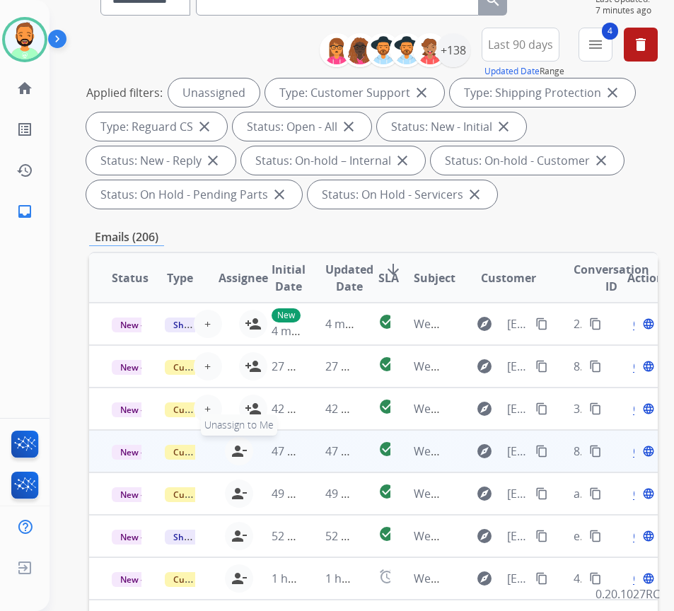
click at [244, 452] on mat-icon "person_remove" at bounding box center [239, 451] width 17 height 17
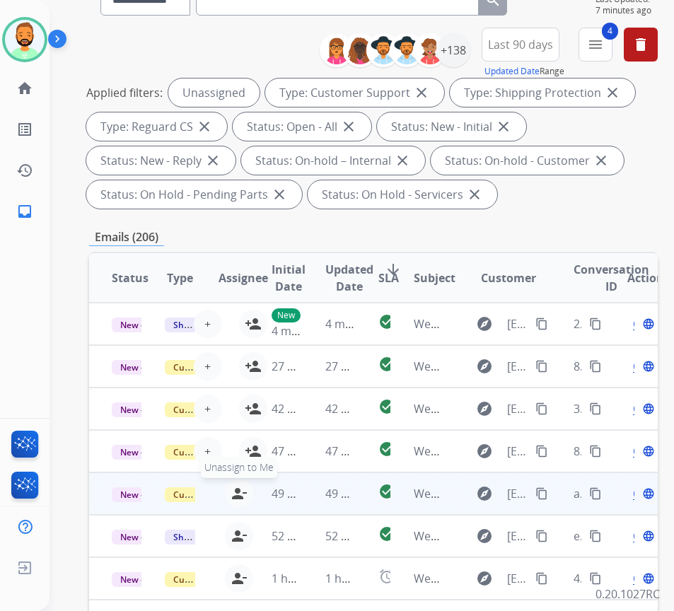
click at [246, 494] on mat-icon "person_remove" at bounding box center [239, 493] width 17 height 17
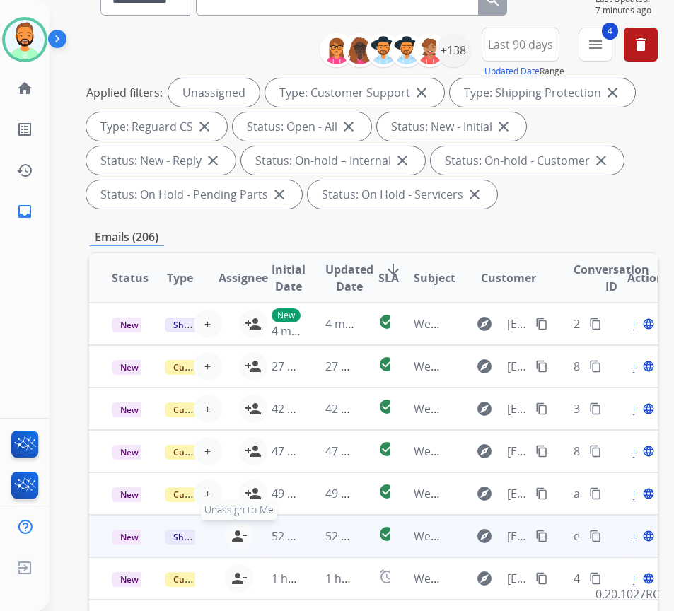
click at [250, 532] on button "person_remove [PERSON_NAME] to Me" at bounding box center [239, 536] width 28 height 28
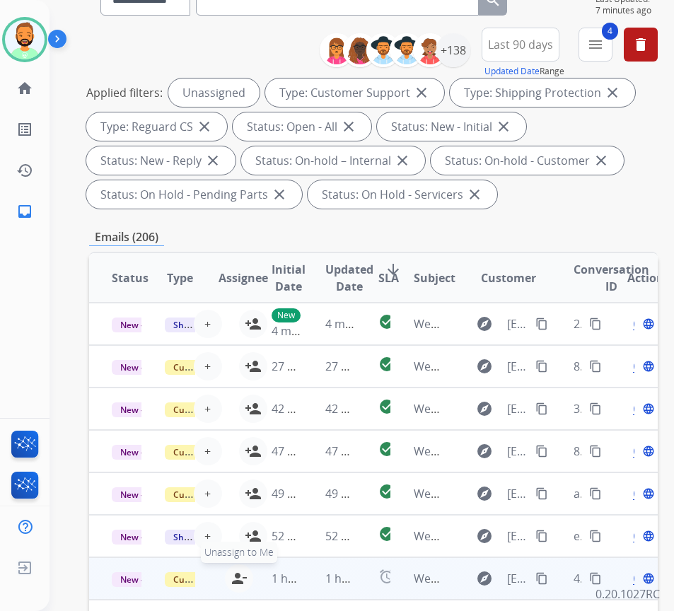
click at [245, 586] on mat-icon "person_remove" at bounding box center [239, 578] width 17 height 17
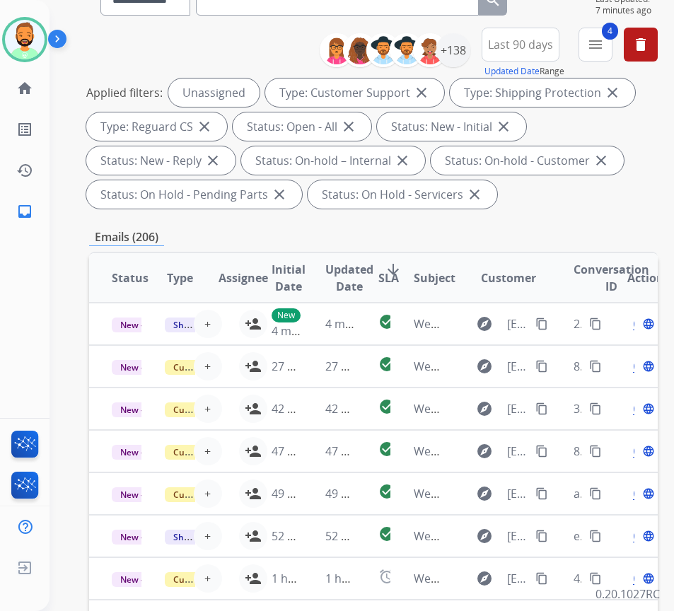
drag, startPoint x: 394, startPoint y: 269, endPoint x: 394, endPoint y: 280, distance: 11.3
click at [394, 270] on span "SLA" at bounding box center [388, 277] width 21 height 17
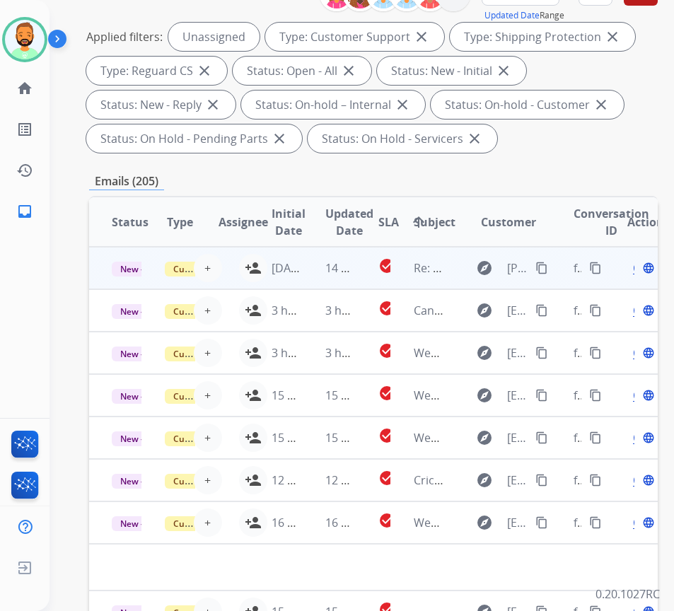
scroll to position [283, 0]
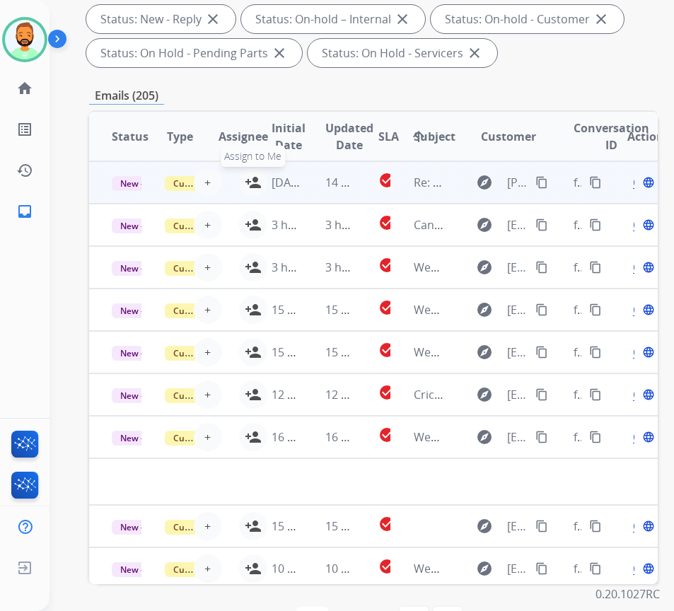
click at [244, 180] on button "person_add Assign to Me" at bounding box center [253, 182] width 28 height 28
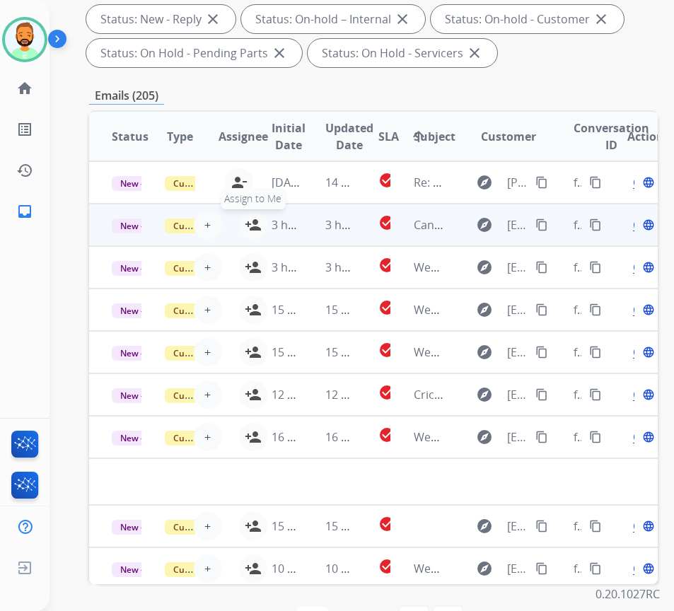
click at [245, 226] on button "person_add Assign to Me" at bounding box center [253, 225] width 28 height 28
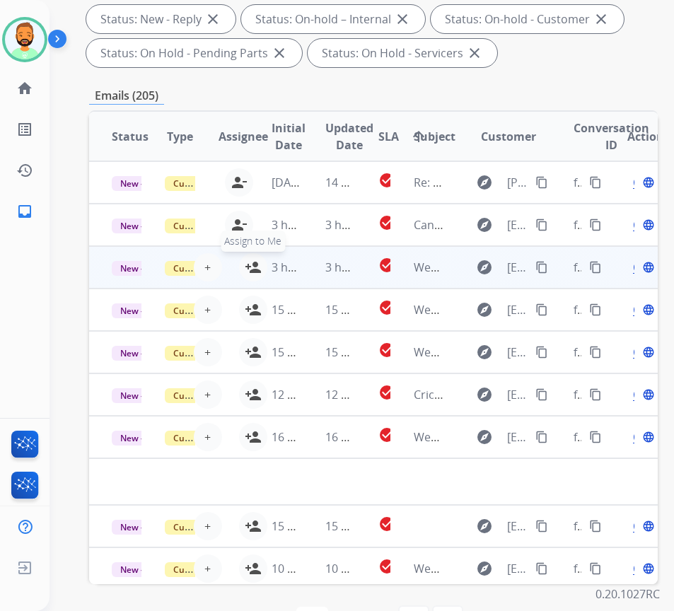
click at [248, 269] on mat-icon "person_add" at bounding box center [253, 267] width 17 height 17
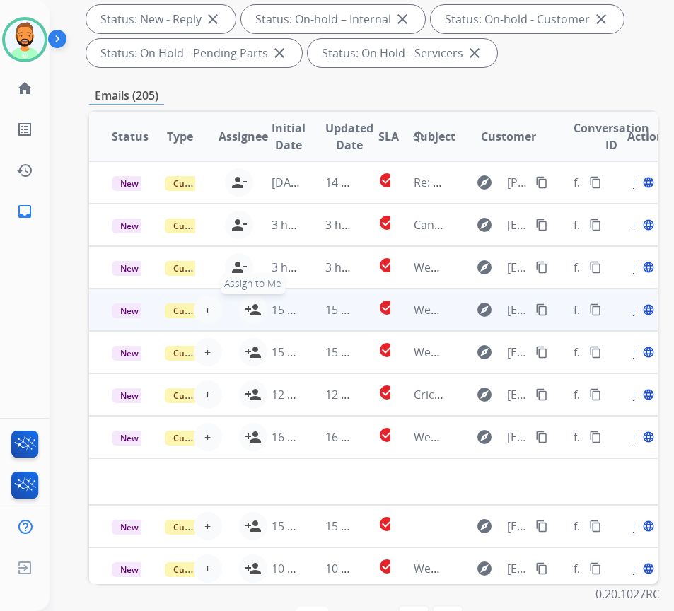
drag, startPoint x: 250, startPoint y: 308, endPoint x: 245, endPoint y: 315, distance: 8.9
click at [250, 311] on mat-icon "person_add" at bounding box center [253, 309] width 17 height 17
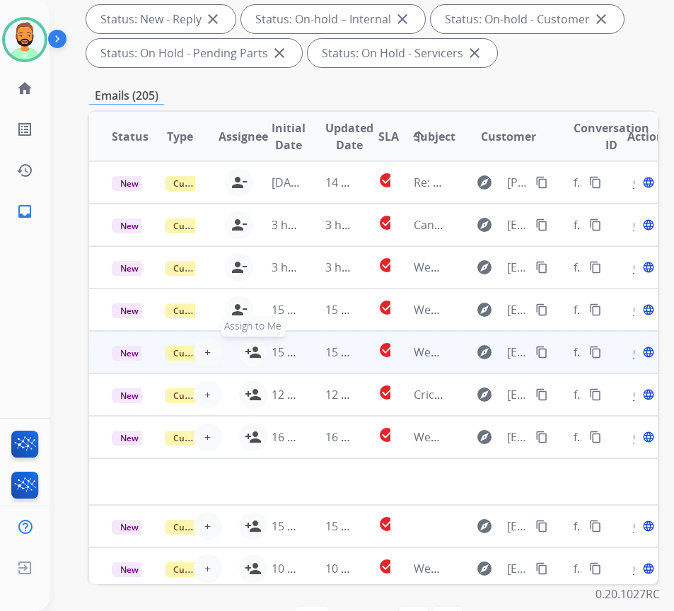
click at [249, 353] on mat-icon "person_add" at bounding box center [253, 352] width 17 height 17
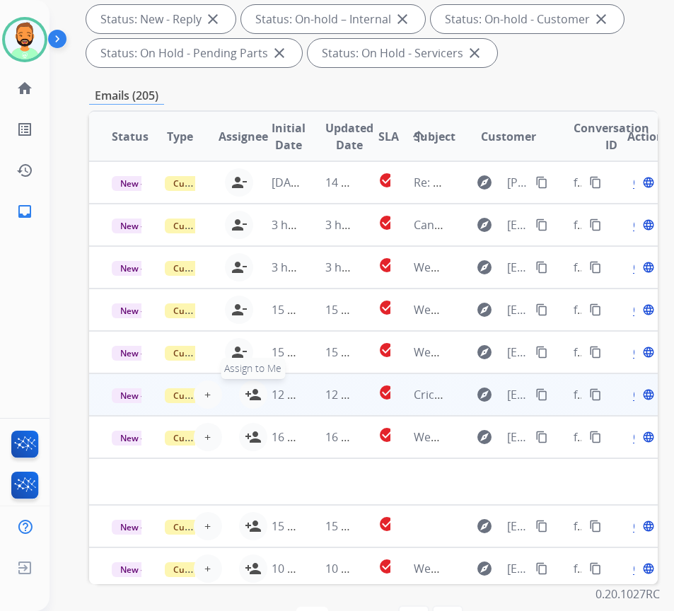
click at [248, 390] on mat-icon "person_add" at bounding box center [253, 394] width 17 height 17
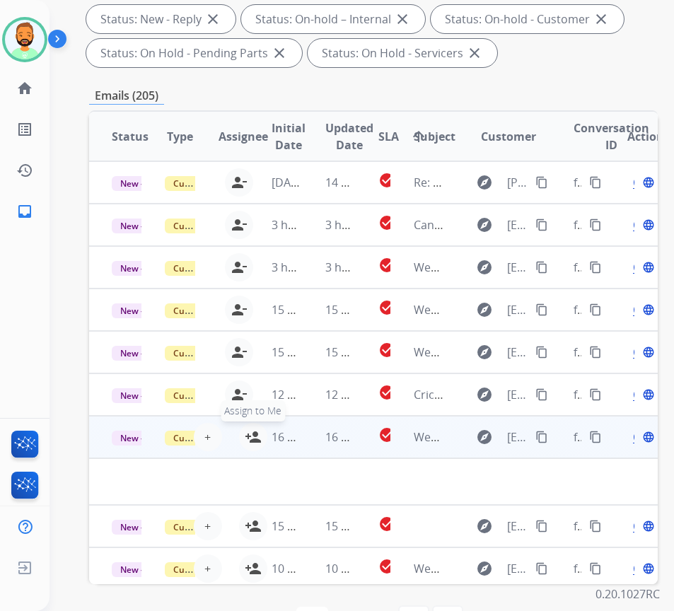
drag, startPoint x: 246, startPoint y: 435, endPoint x: 242, endPoint y: 445, distance: 10.8
click at [245, 436] on button "person_add Assign to Me" at bounding box center [253, 437] width 28 height 28
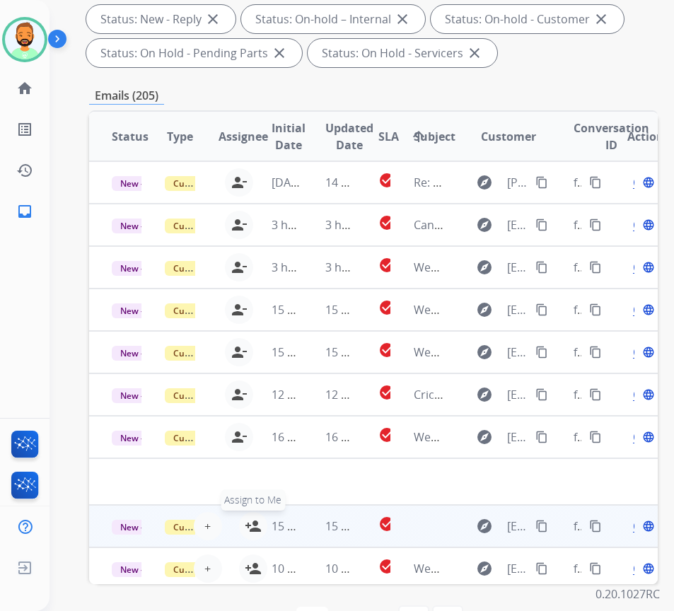
click at [246, 529] on button "person_add Assign to Me" at bounding box center [253, 526] width 28 height 28
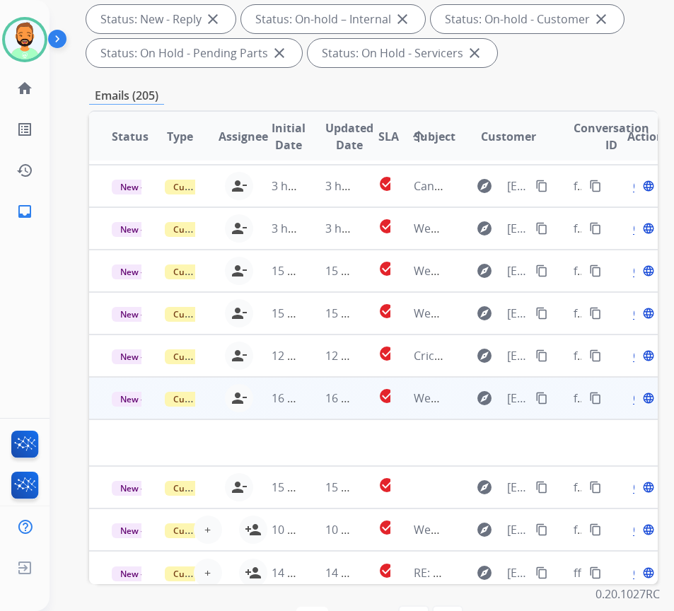
scroll to position [59, 0]
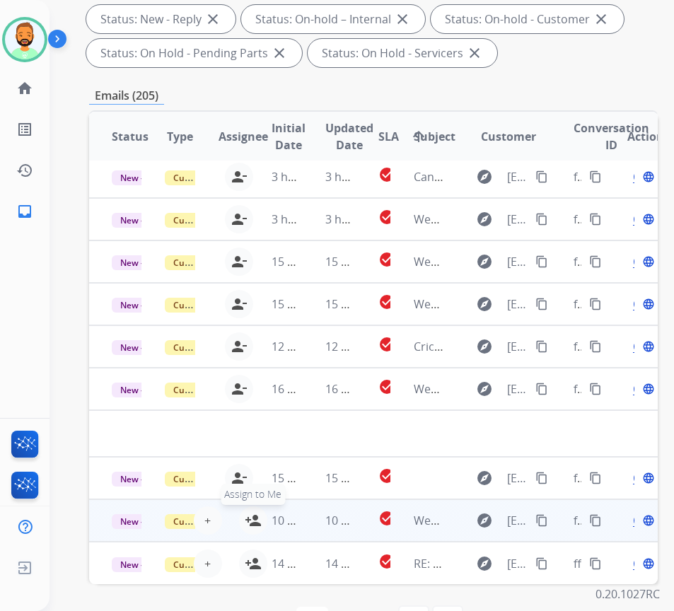
click at [250, 512] on mat-icon "person_add" at bounding box center [253, 520] width 17 height 17
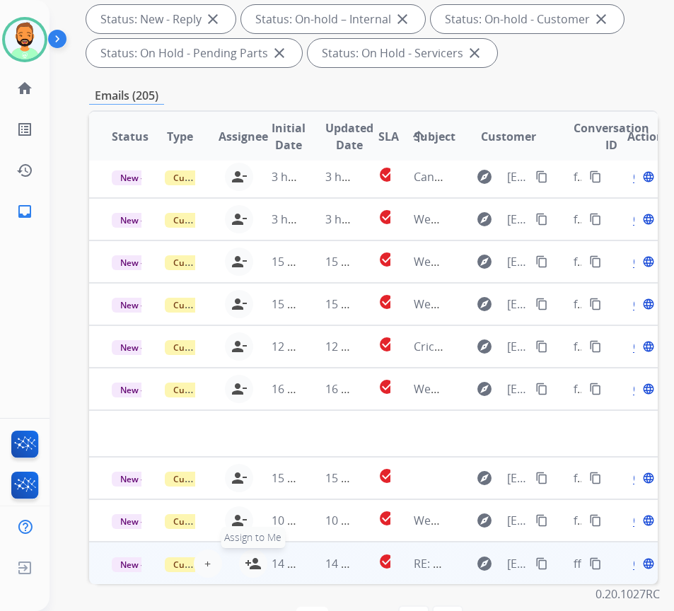
click at [249, 555] on mat-icon "person_add" at bounding box center [253, 563] width 17 height 17
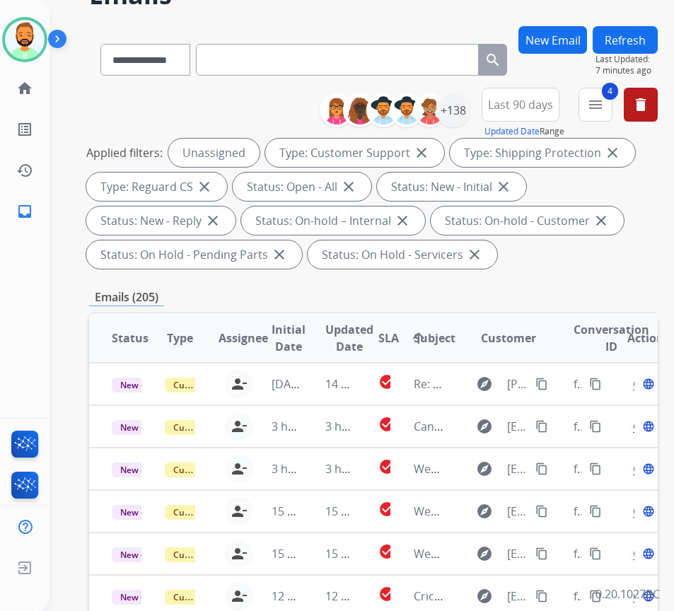
scroll to position [0, 0]
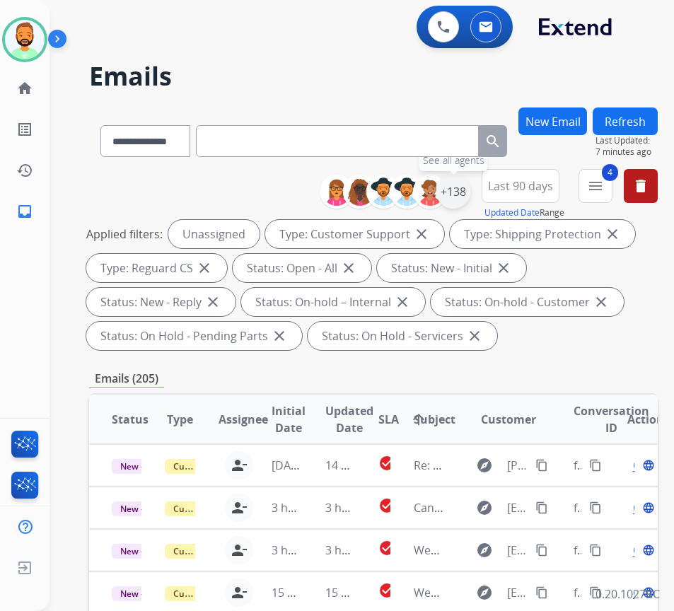
click at [470, 190] on div "+138" at bounding box center [453, 192] width 34 height 34
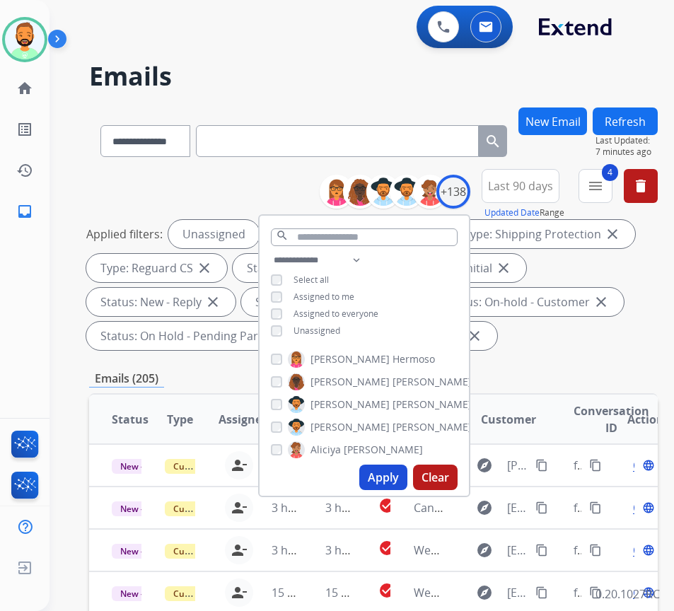
click at [340, 333] on span "Unassigned" at bounding box center [316, 331] width 47 height 12
click at [344, 308] on div "**********" at bounding box center [364, 297] width 209 height 91
click at [354, 291] on span "Assigned to me" at bounding box center [323, 297] width 61 height 12
click at [407, 476] on button "Apply" at bounding box center [383, 477] width 48 height 25
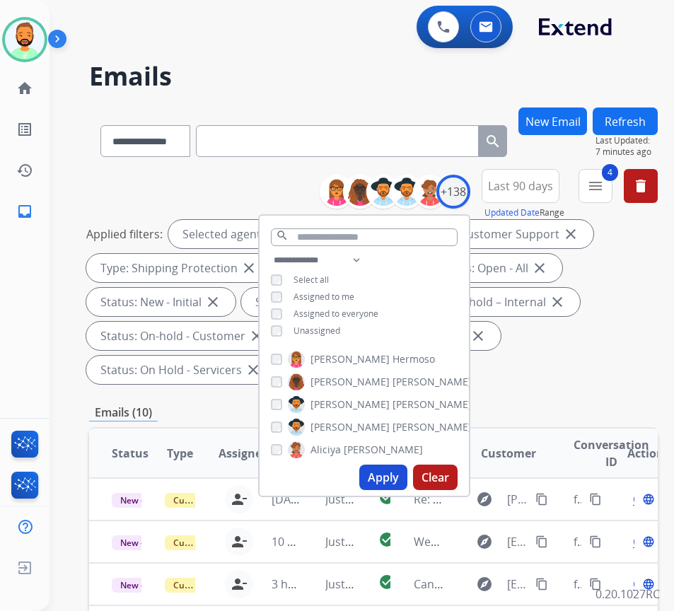
click at [578, 380] on div "Applied filters: Selected agents: 1 Assigned to me Type: Customer Support close…" at bounding box center [370, 302] width 569 height 164
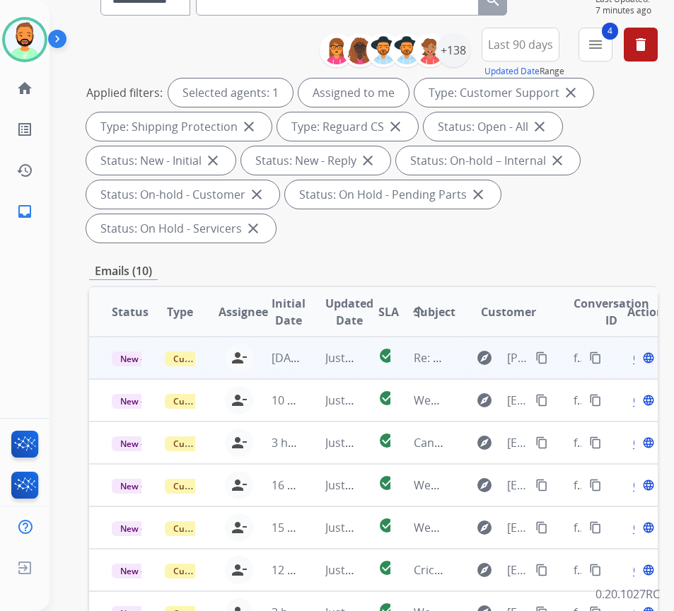
scroll to position [212, 0]
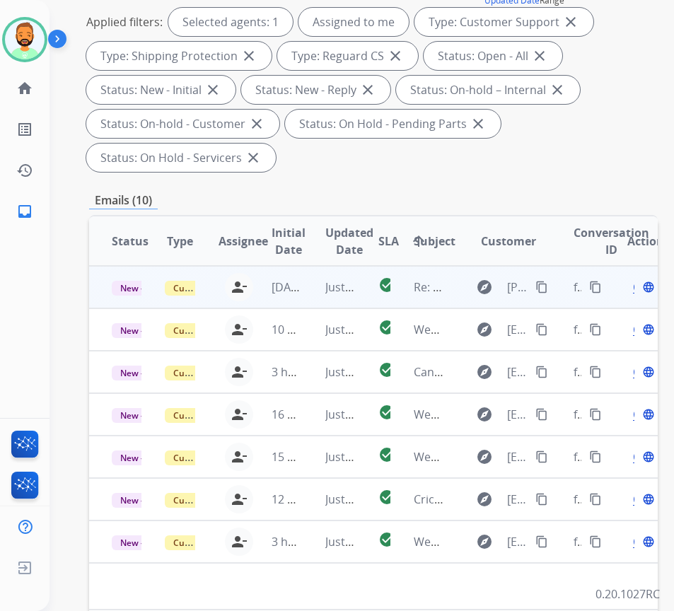
click at [320, 300] on td "Just now" at bounding box center [329, 287] width 53 height 42
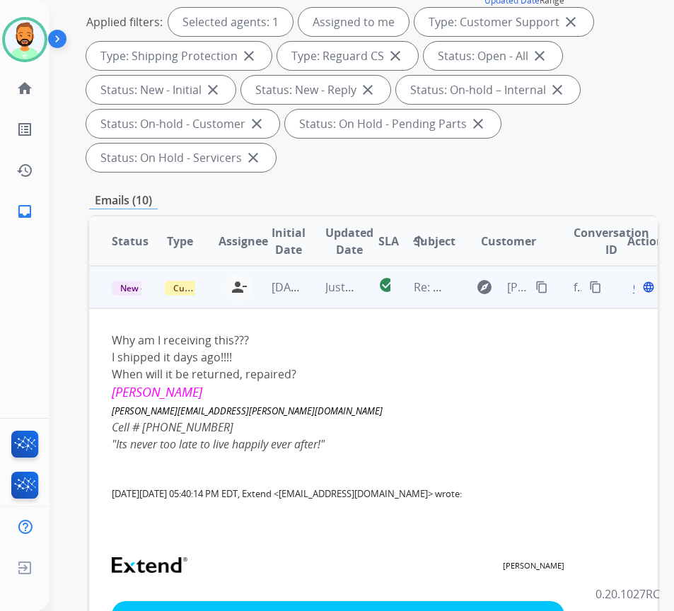
click at [545, 293] on mat-icon "content_copy" at bounding box center [541, 287] width 13 height 13
click at [639, 289] on span "Open" at bounding box center [647, 287] width 29 height 17
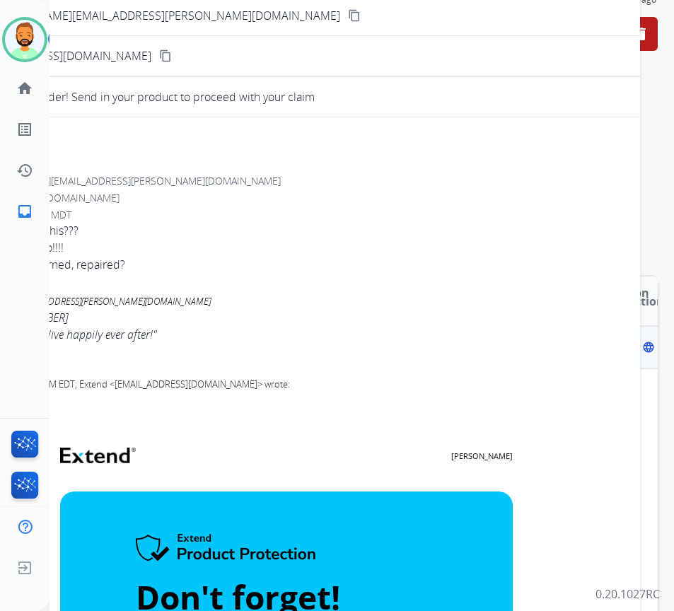
scroll to position [71, 0]
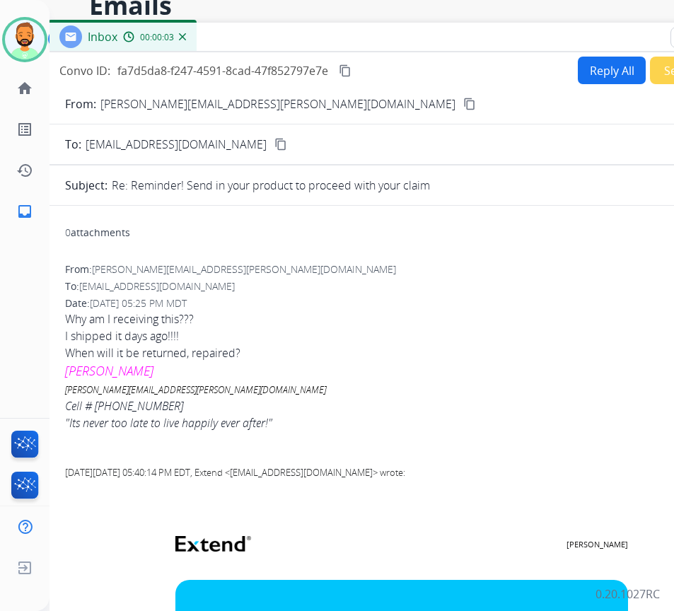
drag, startPoint x: 199, startPoint y: 39, endPoint x: 313, endPoint y: 46, distance: 114.1
click at [314, 47] on div "Inbox 00:00:03" at bounding box center [401, 38] width 707 height 30
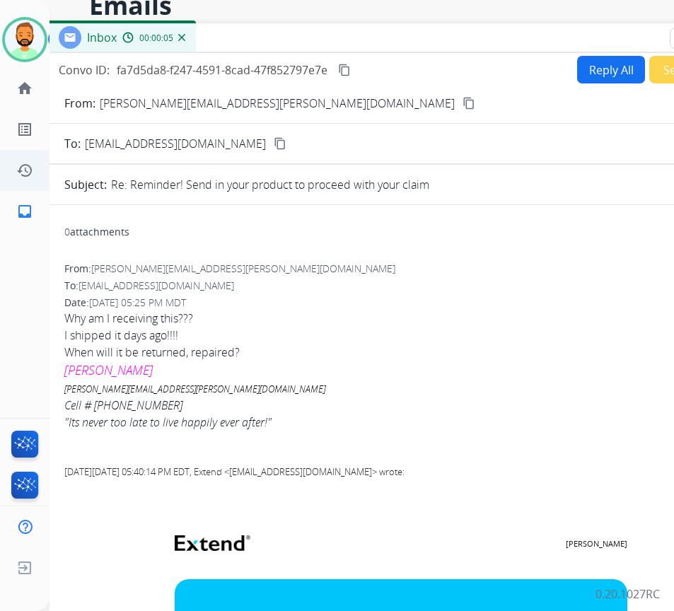
scroll to position [0, 0]
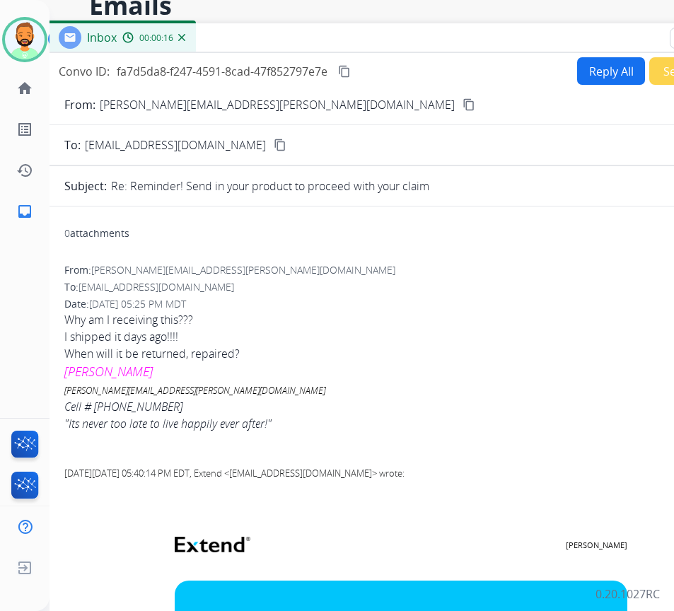
click at [580, 66] on button "Reply All" at bounding box center [611, 71] width 68 height 28
select select "**********"
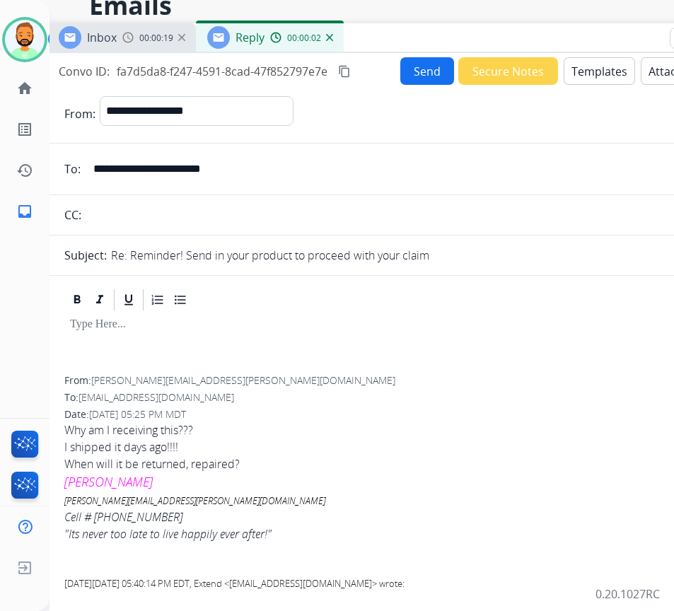
drag, startPoint x: 580, startPoint y: 68, endPoint x: 647, endPoint y: 120, distance: 85.2
click at [647, 120] on div "**********" at bounding box center [419, 113] width 638 height 35
click at [581, 74] on button "Templates" at bounding box center [599, 71] width 71 height 28
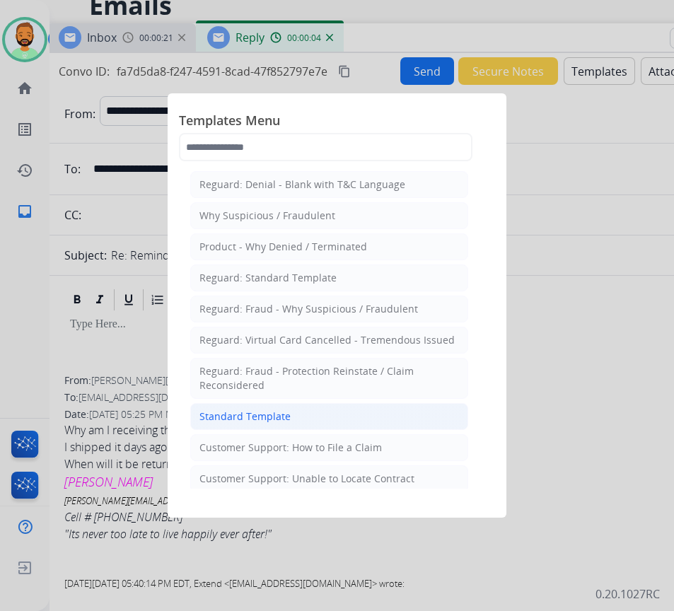
click at [251, 420] on div "Standard Template" at bounding box center [244, 416] width 91 height 14
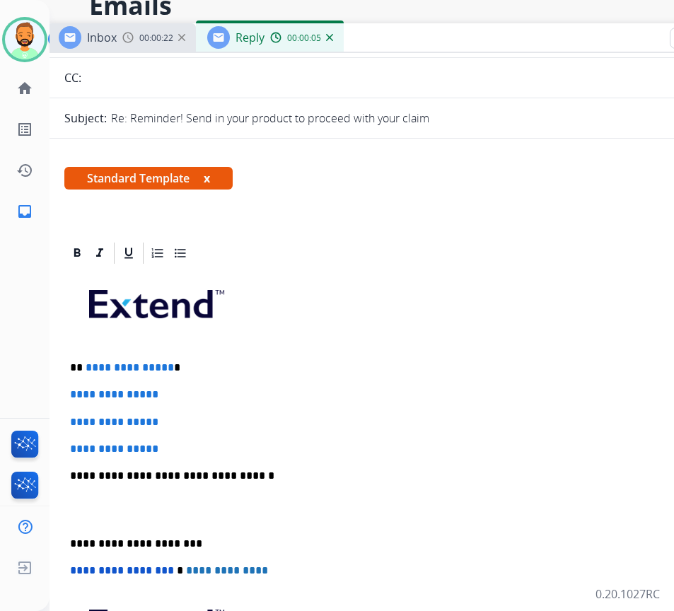
scroll to position [141, 0]
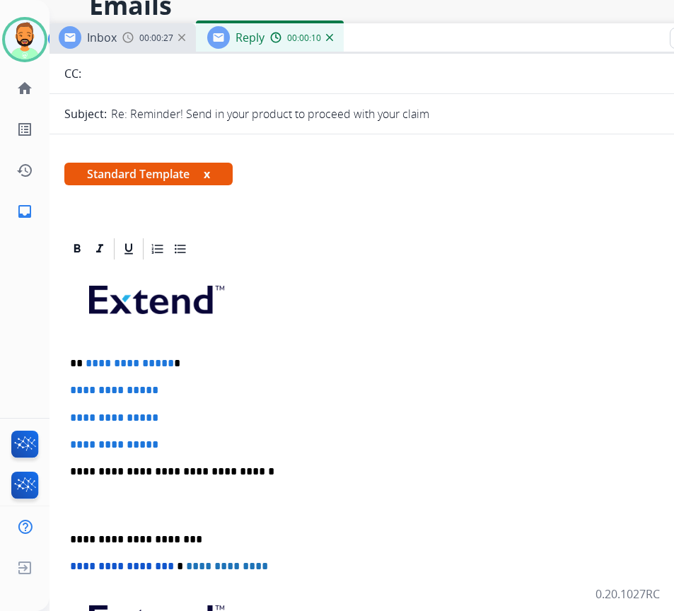
click at [221, 366] on p "**********" at bounding box center [395, 363] width 651 height 13
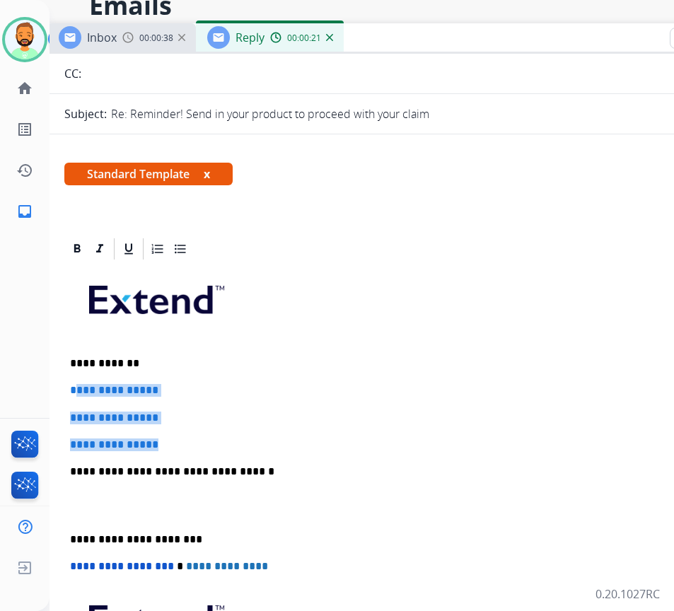
drag, startPoint x: 168, startPoint y: 440, endPoint x: 67, endPoint y: 396, distance: 110.2
click at [73, 387] on div "**********" at bounding box center [400, 505] width 673 height 487
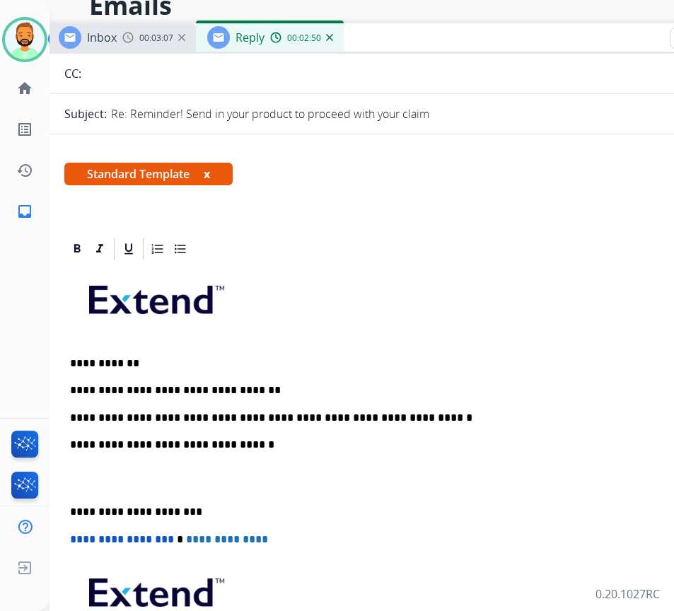
drag, startPoint x: 62, startPoint y: 508, endPoint x: 76, endPoint y: 519, distance: 18.7
click at [66, 508] on div "**********" at bounding box center [400, 492] width 673 height 460
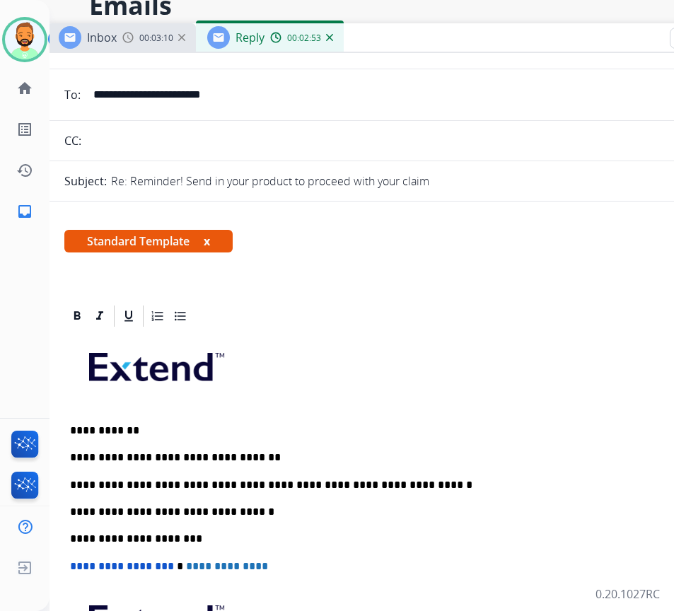
scroll to position [0, 0]
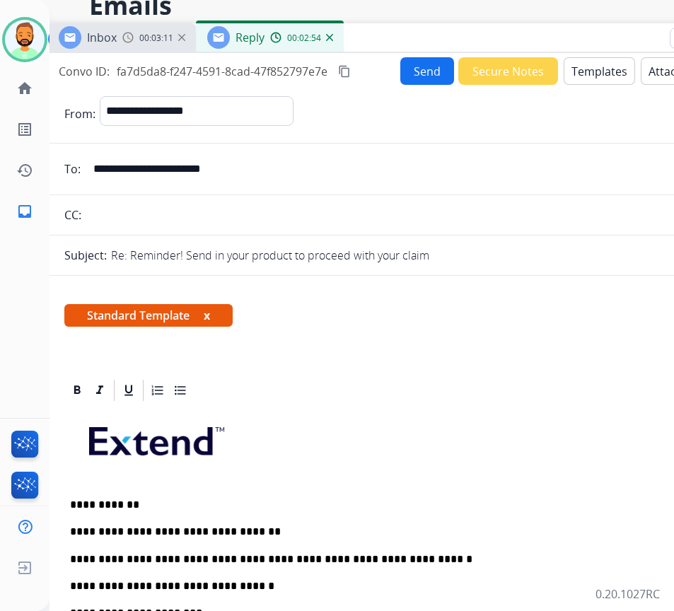
click at [419, 76] on button "Send" at bounding box center [427, 71] width 54 height 28
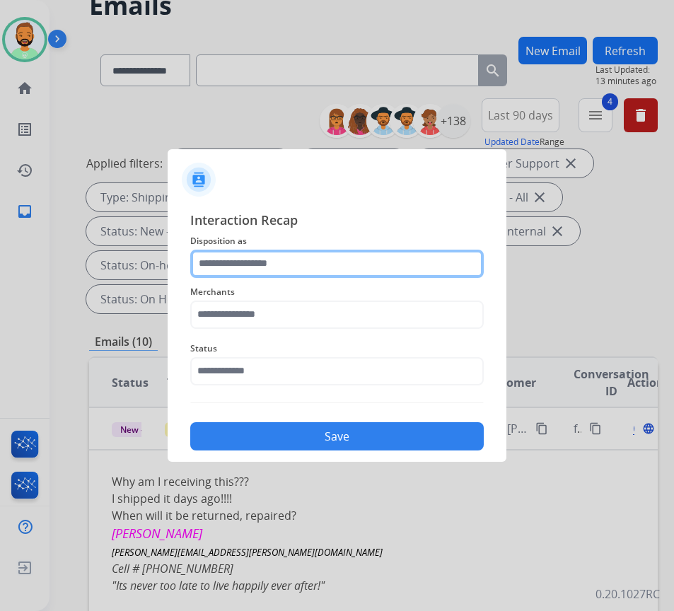
click at [292, 267] on input "text" at bounding box center [336, 264] width 293 height 28
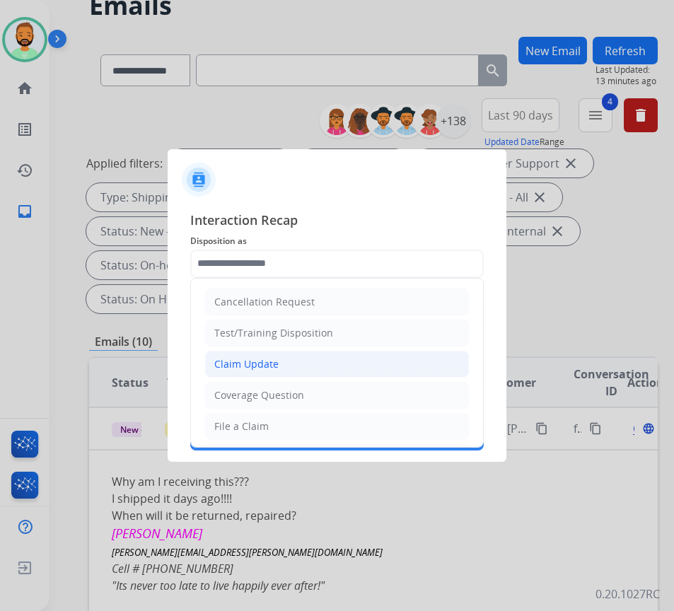
click at [290, 361] on li "Claim Update" at bounding box center [337, 364] width 264 height 27
type input "**********"
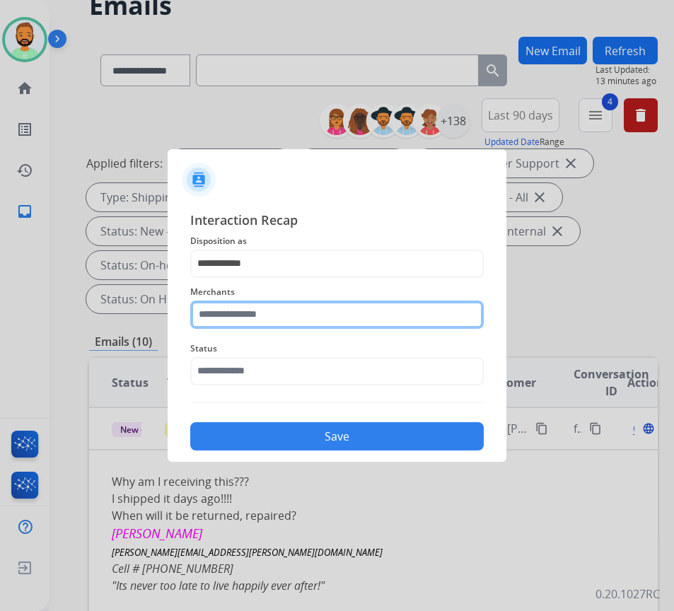
click at [291, 321] on input "text" at bounding box center [336, 315] width 293 height 28
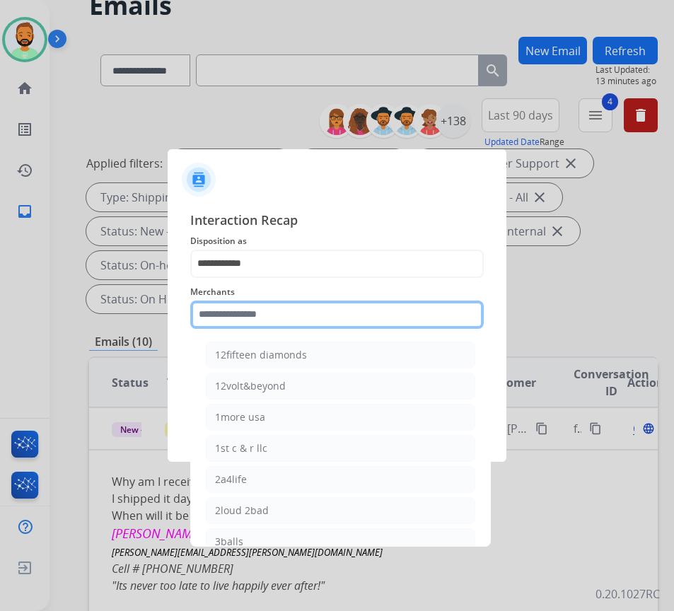
click at [281, 313] on input "text" at bounding box center [336, 315] width 293 height 28
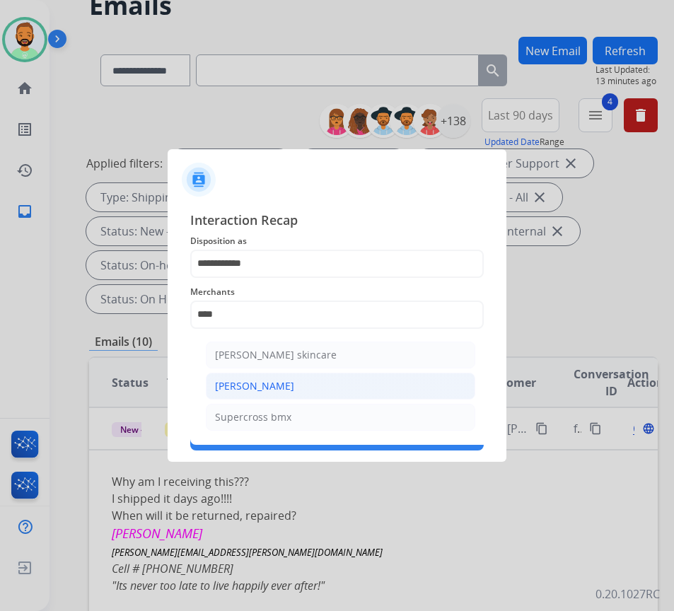
click at [249, 379] on div "[PERSON_NAME]" at bounding box center [254, 386] width 79 height 14
type input "**********"
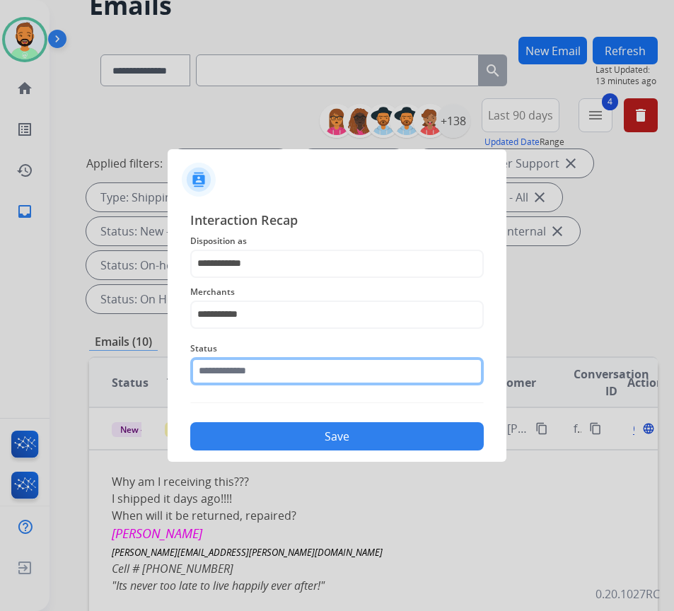
click at [272, 371] on input "text" at bounding box center [336, 371] width 293 height 28
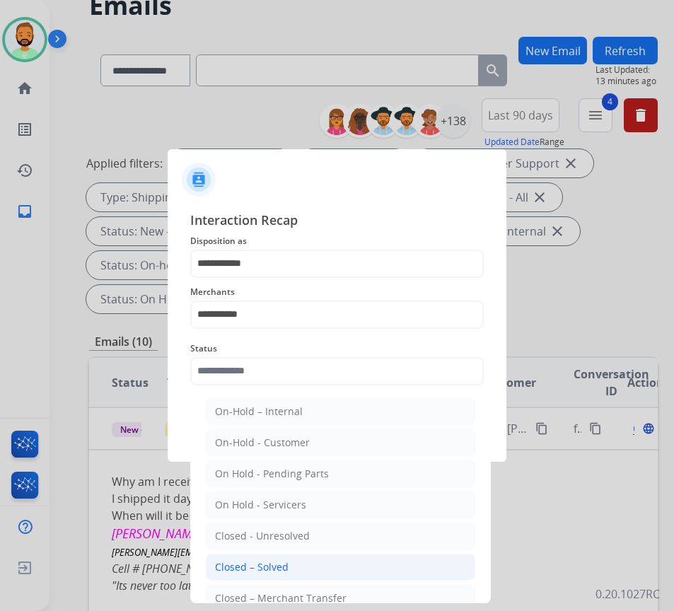
click at [286, 561] on div "Closed – Solved" at bounding box center [252, 567] width 74 height 14
type input "**********"
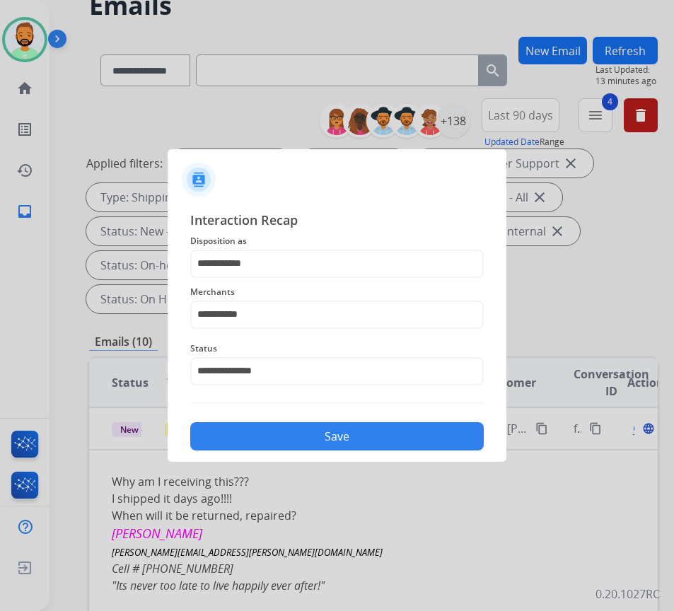
click at [308, 433] on button "Save" at bounding box center [336, 436] width 293 height 28
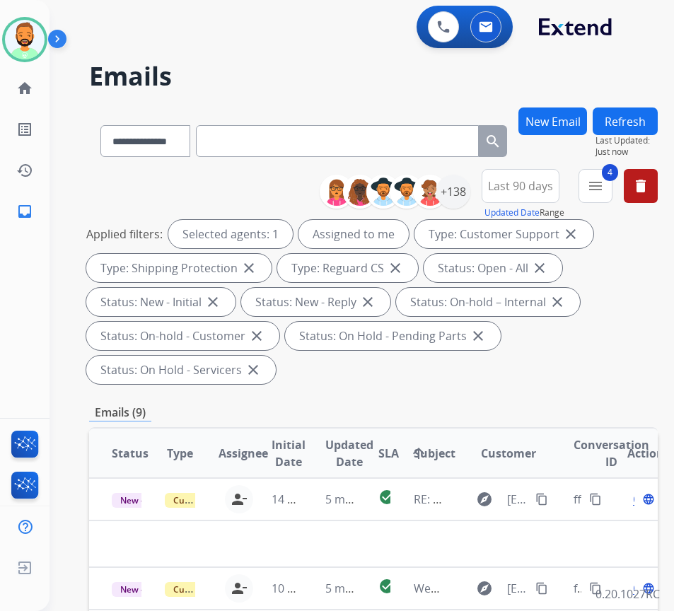
drag, startPoint x: 436, startPoint y: 367, endPoint x: 419, endPoint y: 376, distance: 19.6
click at [432, 373] on div "Applied filters: Selected agents: 1 Assigned to me Type: Customer Support close…" at bounding box center [370, 302] width 569 height 164
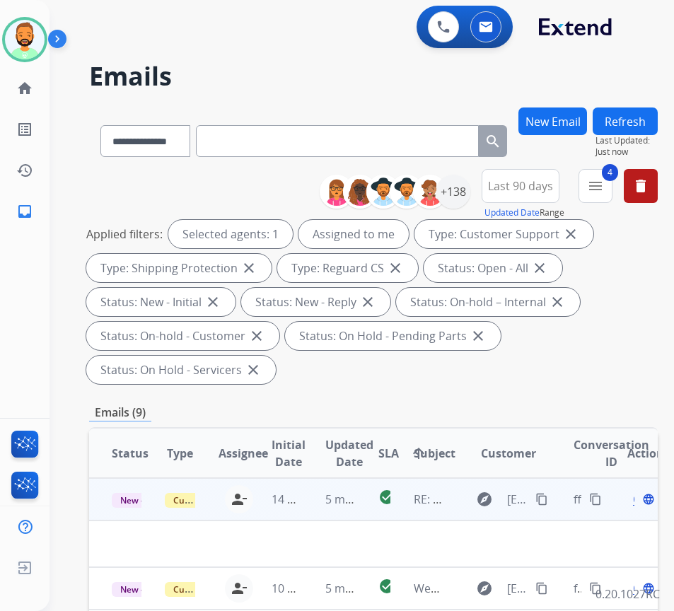
click at [321, 506] on td "5 minutes ago" at bounding box center [329, 499] width 53 height 42
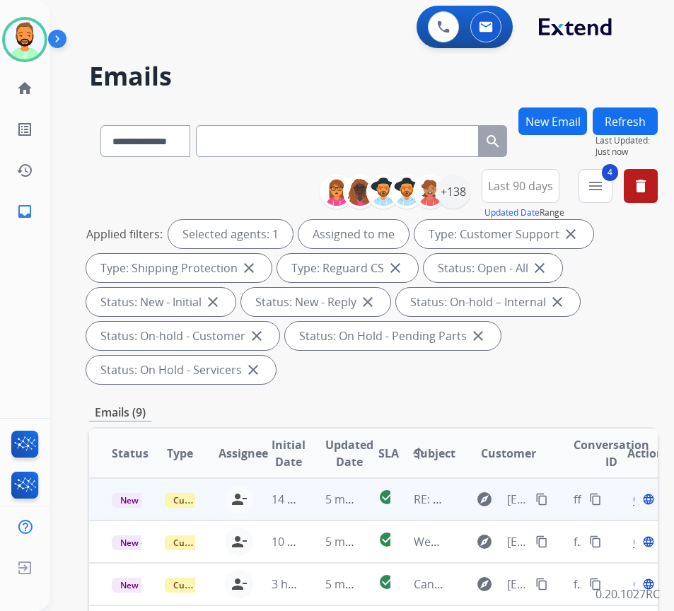
click at [324, 503] on td "5 minutes ago" at bounding box center [329, 499] width 53 height 42
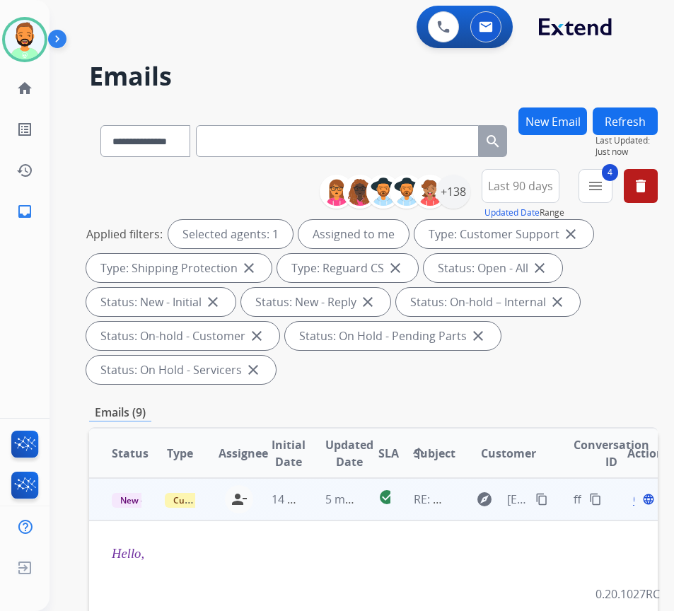
click at [639, 501] on span "Open" at bounding box center [647, 499] width 29 height 17
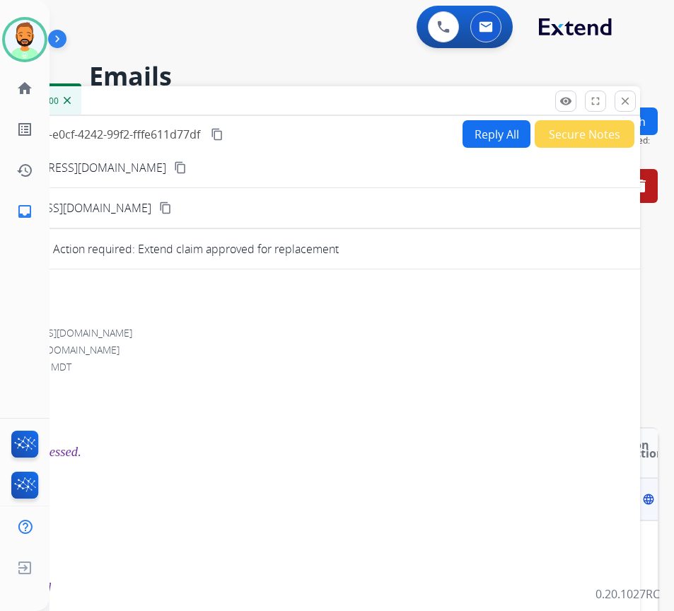
click at [640, 501] on span "Open" at bounding box center [647, 499] width 29 height 17
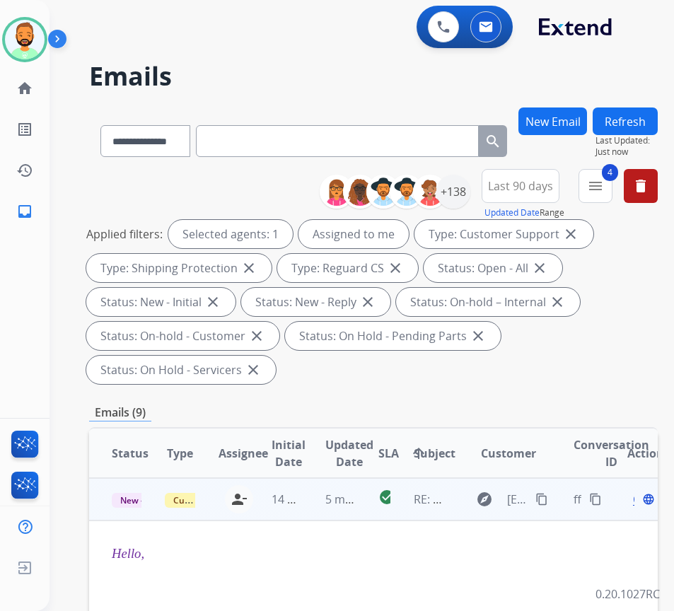
click at [640, 501] on span "Open" at bounding box center [647, 499] width 29 height 17
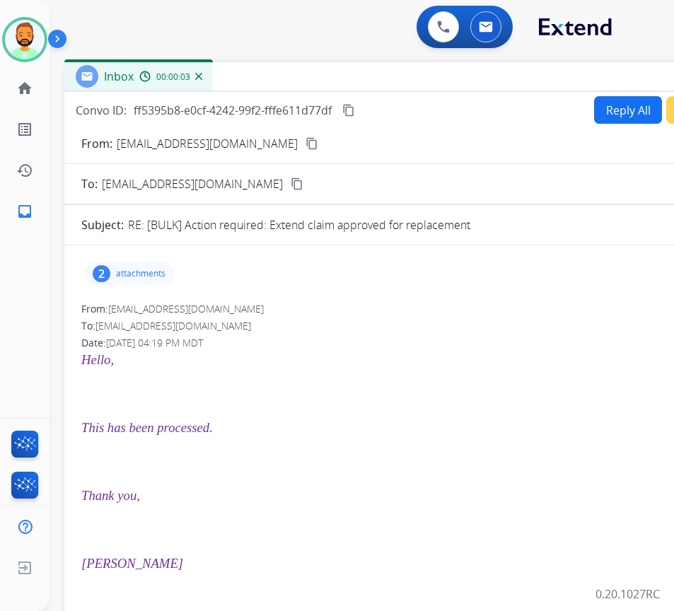
drag, startPoint x: 107, startPoint y: 102, endPoint x: 238, endPoint y: 78, distance: 133.7
click at [238, 78] on div "Inbox 00:00:03" at bounding box center [417, 77] width 707 height 30
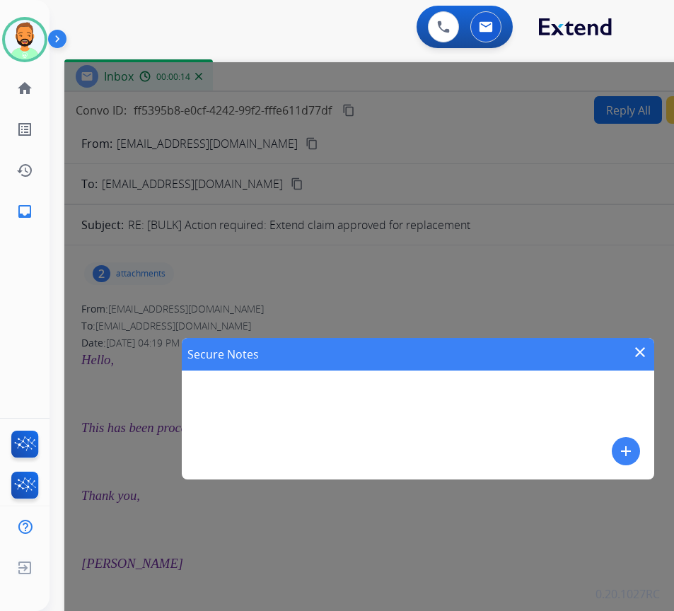
click at [624, 450] on mat-icon "add" at bounding box center [625, 451] width 17 height 17
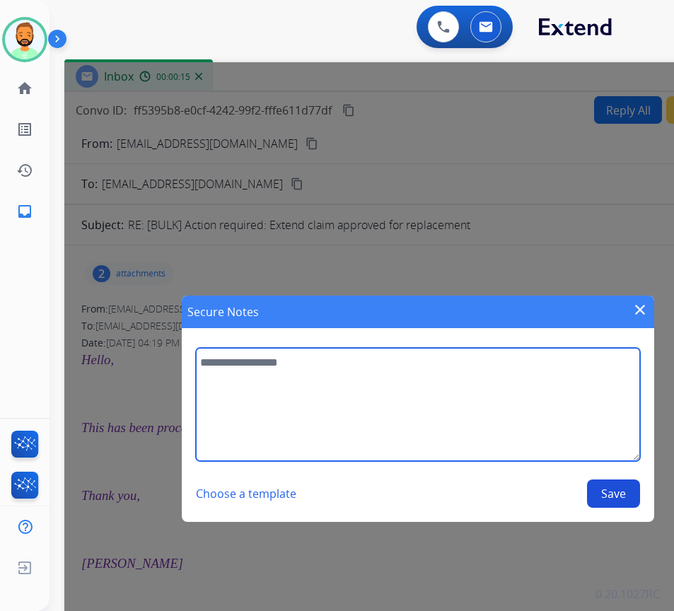
click at [487, 407] on textarea at bounding box center [417, 404] width 443 height 113
type textarea "**********"
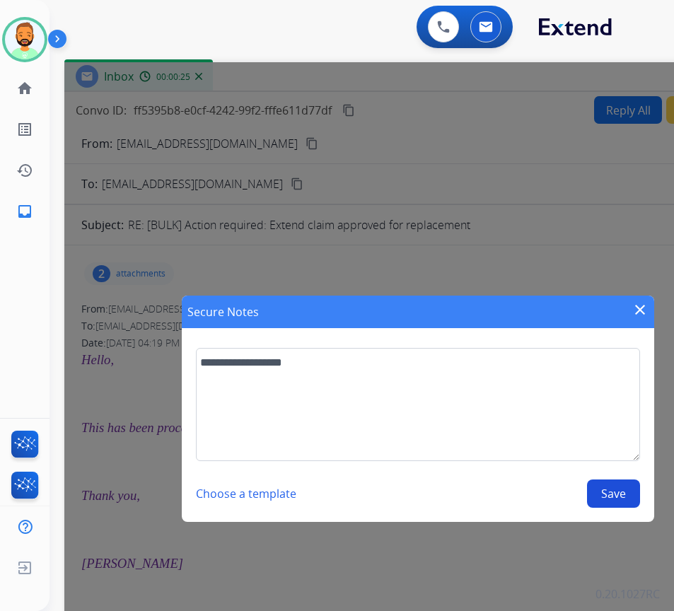
click at [605, 501] on button "Save" at bounding box center [613, 493] width 53 height 28
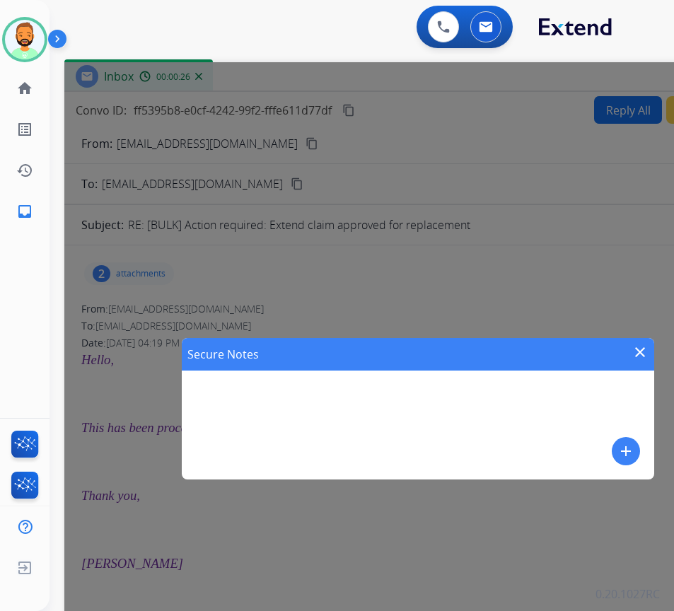
click at [633, 351] on mat-icon "close" at bounding box center [640, 352] width 17 height 17
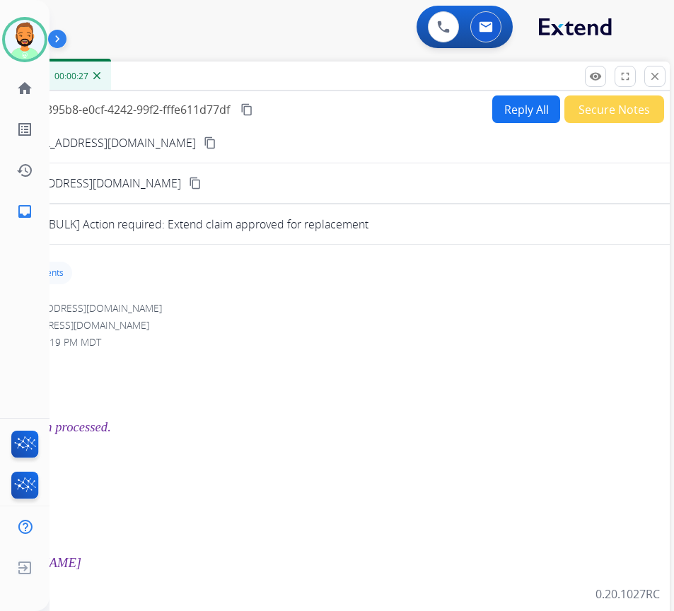
drag, startPoint x: 580, startPoint y: 74, endPoint x: 439, endPoint y: 67, distance: 140.9
click at [433, 70] on div "Inbox 00:00:27" at bounding box center [316, 77] width 707 height 30
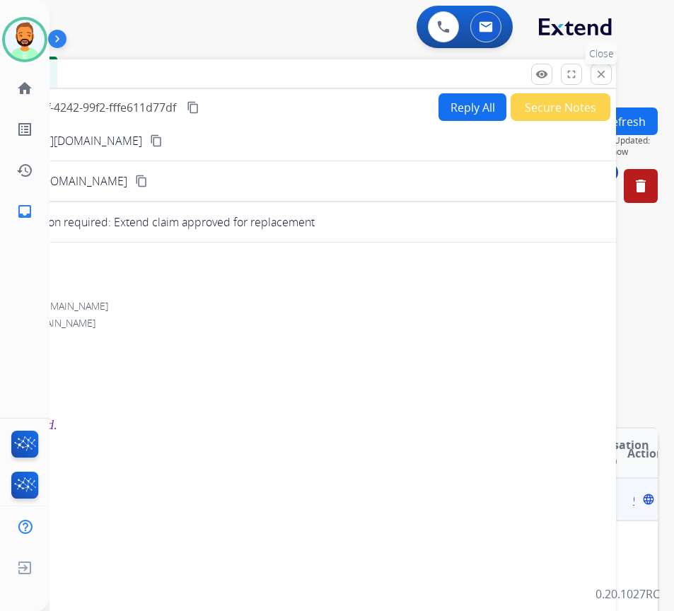
click at [598, 69] on mat-icon "close" at bounding box center [601, 74] width 13 height 13
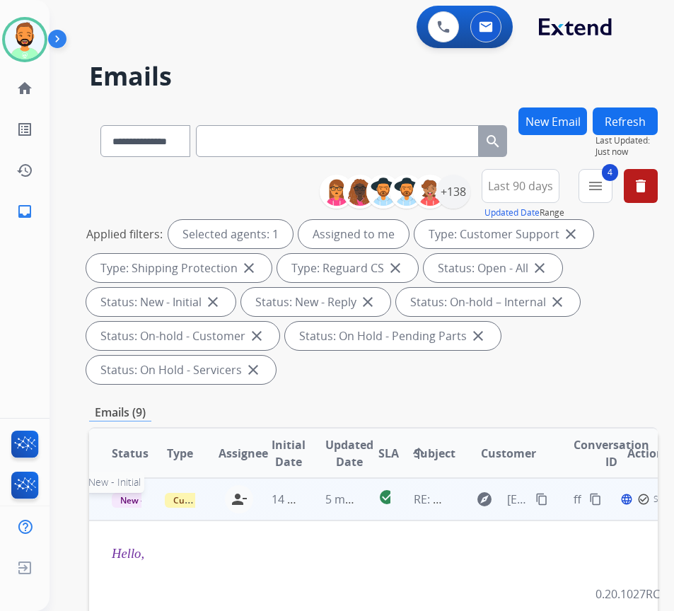
click at [121, 496] on span "New - Initial" at bounding box center [145, 500] width 66 height 15
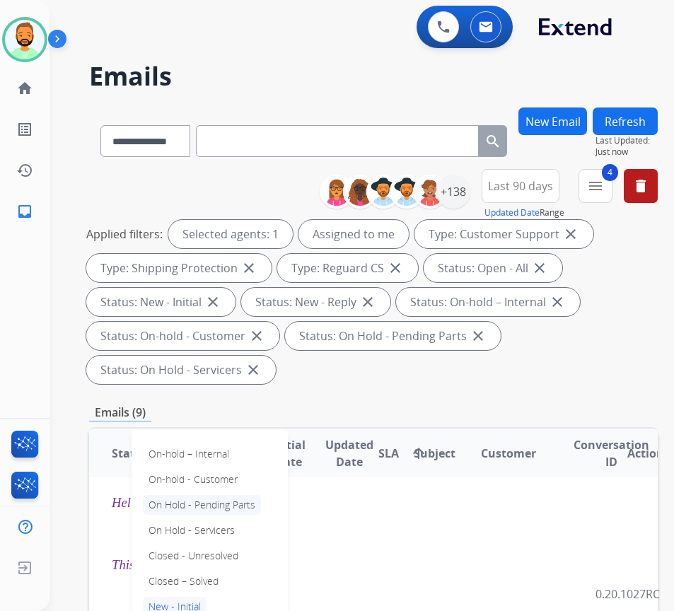
scroll to position [71, 0]
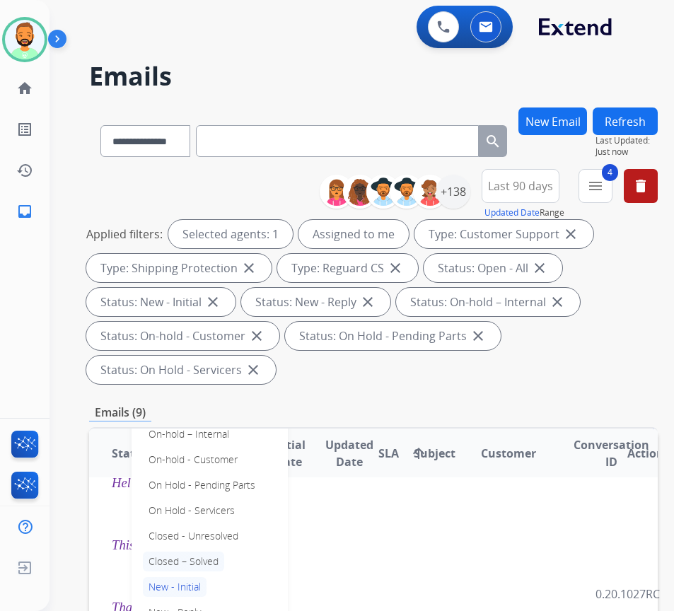
click at [212, 556] on p "Closed – Solved" at bounding box center [183, 562] width 81 height 20
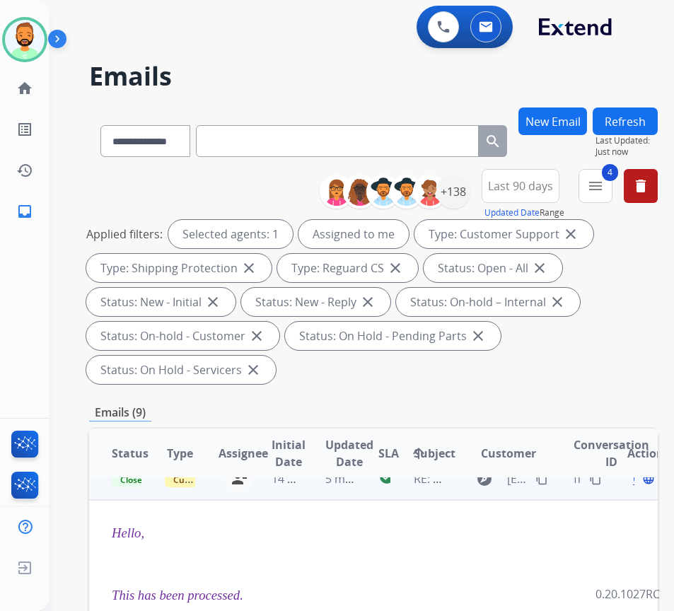
scroll to position [0, 0]
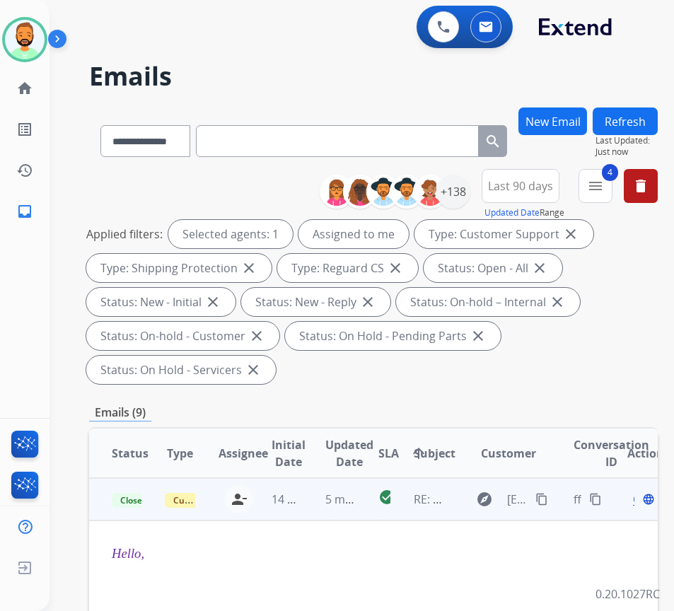
click at [650, 120] on button "Refresh" at bounding box center [625, 121] width 65 height 28
click at [315, 498] on td "5 minutes ago" at bounding box center [329, 499] width 53 height 42
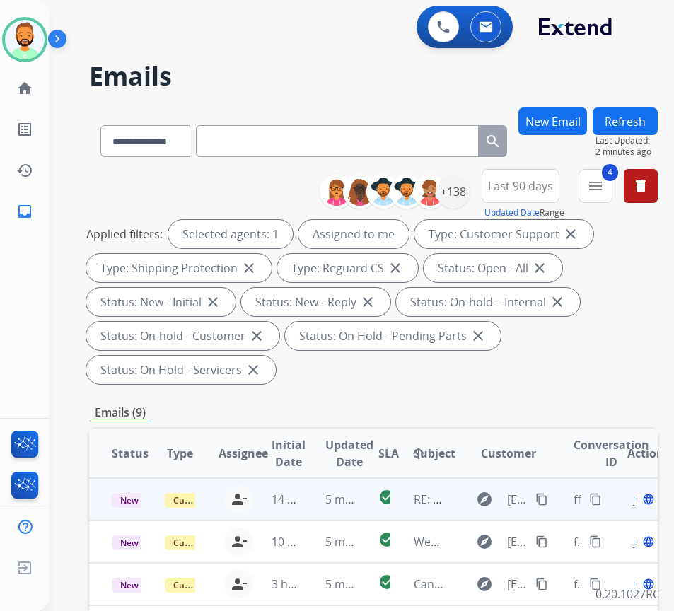
click at [321, 495] on td "5 minutes ago" at bounding box center [329, 499] width 53 height 42
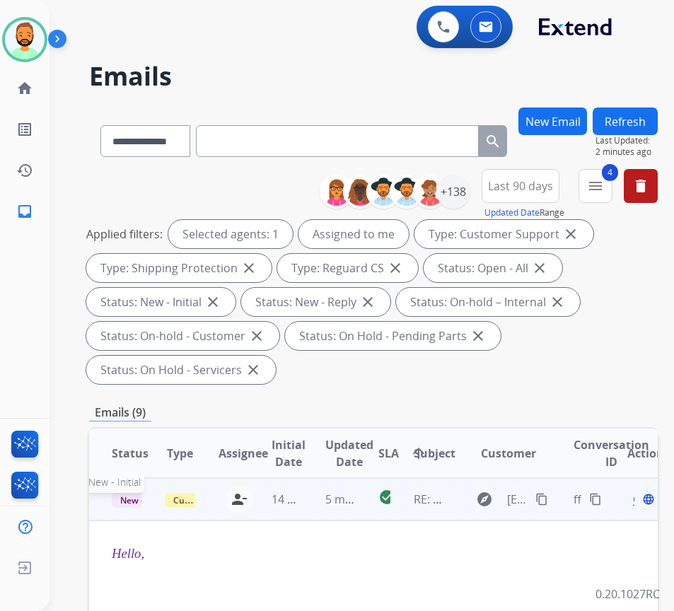
click at [141, 499] on span "New - Initial" at bounding box center [145, 500] width 66 height 15
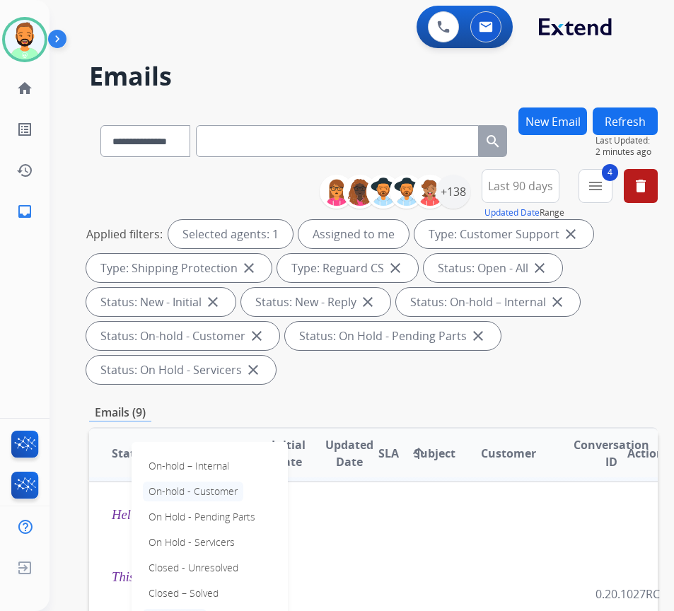
scroll to position [141, 0]
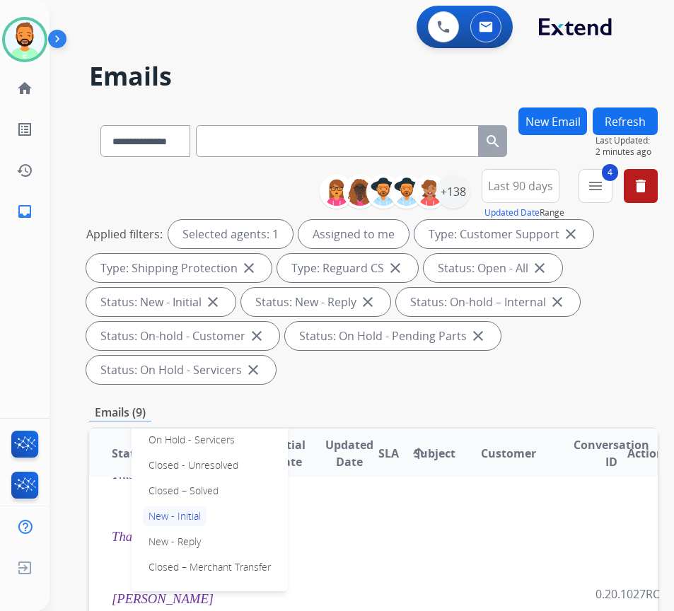
drag, startPoint x: 196, startPoint y: 490, endPoint x: 209, endPoint y: 484, distance: 13.9
click at [197, 489] on p "Closed – Solved" at bounding box center [183, 491] width 81 height 20
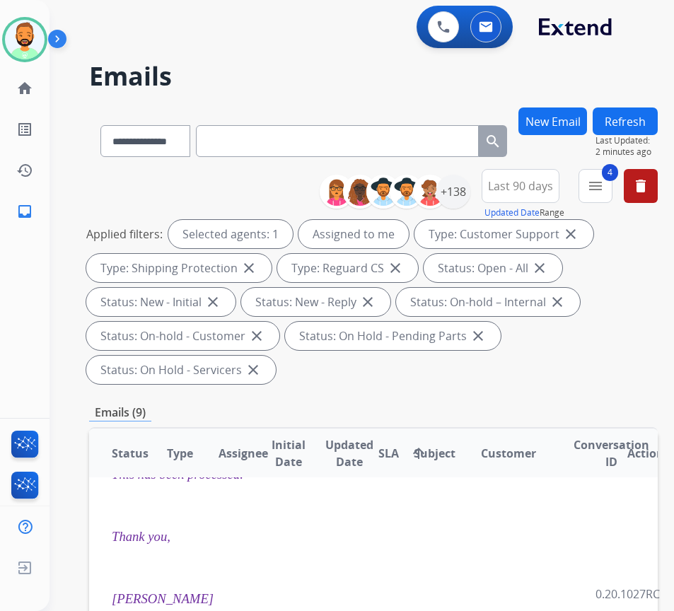
click at [653, 115] on button "Refresh" at bounding box center [625, 121] width 65 height 28
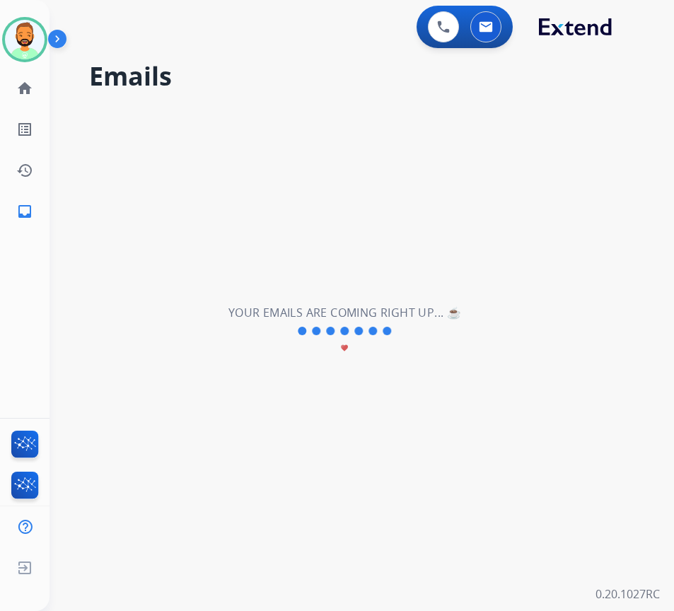
scroll to position [0, 0]
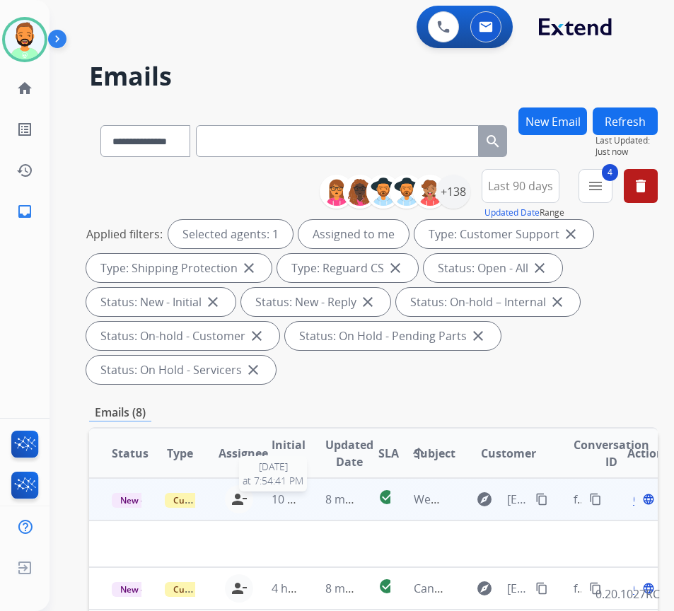
click at [287, 503] on span "10 hours ago" at bounding box center [307, 499] width 70 height 16
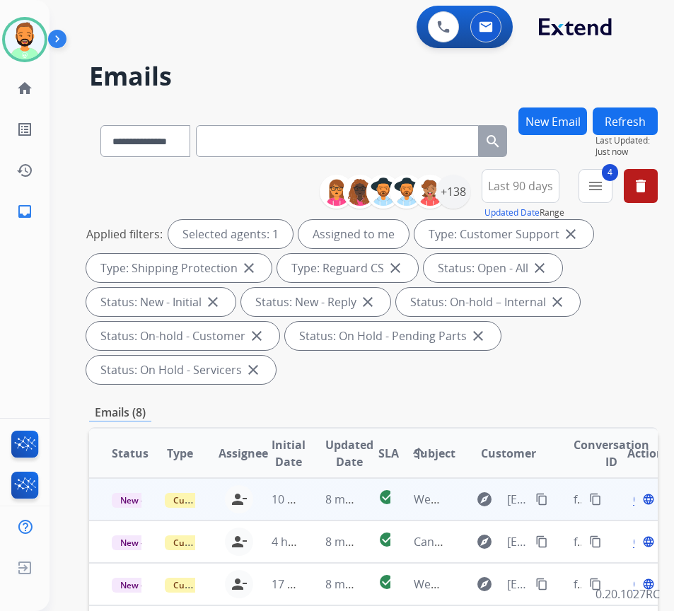
click at [312, 508] on td "8 minutes ago" at bounding box center [329, 499] width 53 height 42
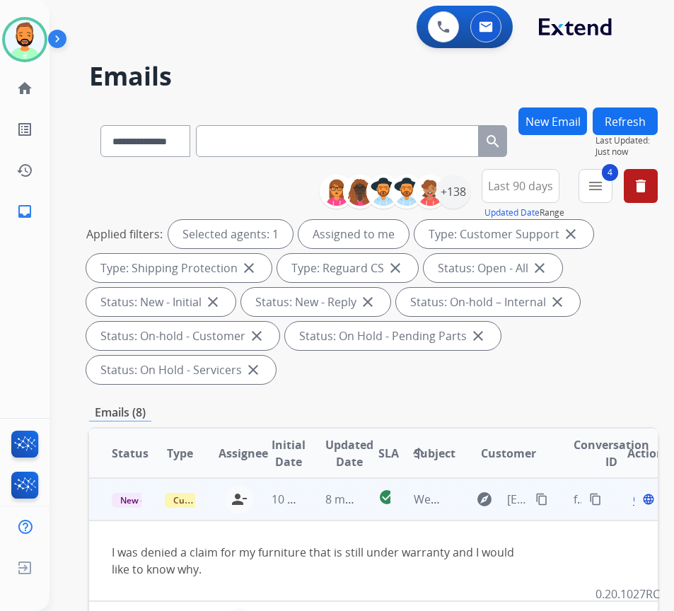
click at [544, 496] on mat-icon "content_copy" at bounding box center [541, 499] width 13 height 13
click at [639, 501] on span "Open" at bounding box center [647, 499] width 29 height 17
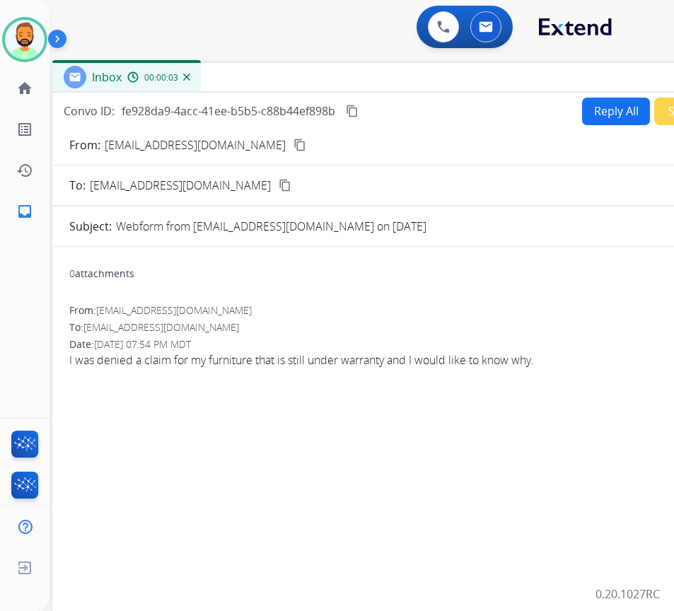
drag, startPoint x: 301, startPoint y: 110, endPoint x: 420, endPoint y: 87, distance: 121.8
click at [420, 87] on div "Inbox 00:00:03" at bounding box center [405, 78] width 707 height 30
click at [619, 124] on button "Reply All" at bounding box center [616, 112] width 68 height 28
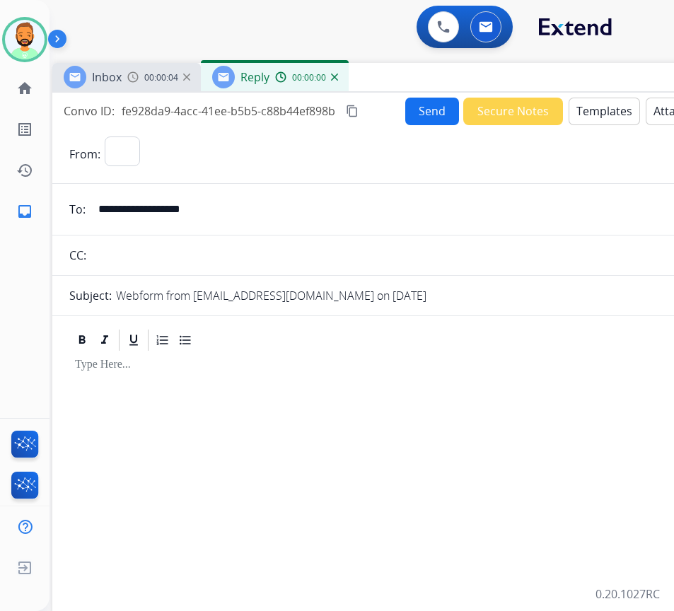
select select "**********"
click at [610, 110] on button "Templates" at bounding box center [604, 112] width 71 height 28
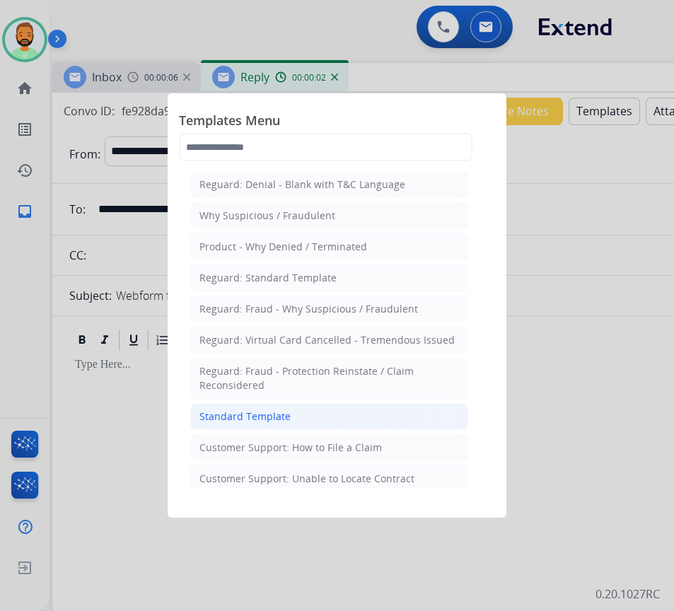
click at [305, 421] on li "Standard Template" at bounding box center [329, 416] width 278 height 27
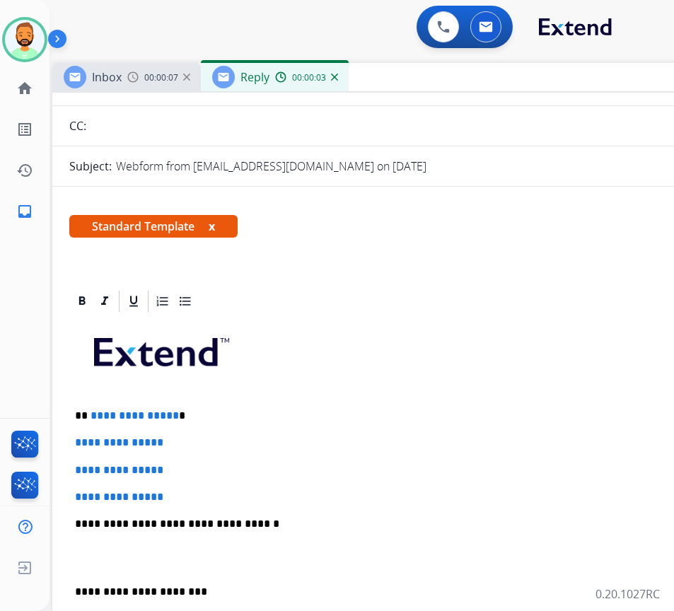
scroll to position [141, 0]
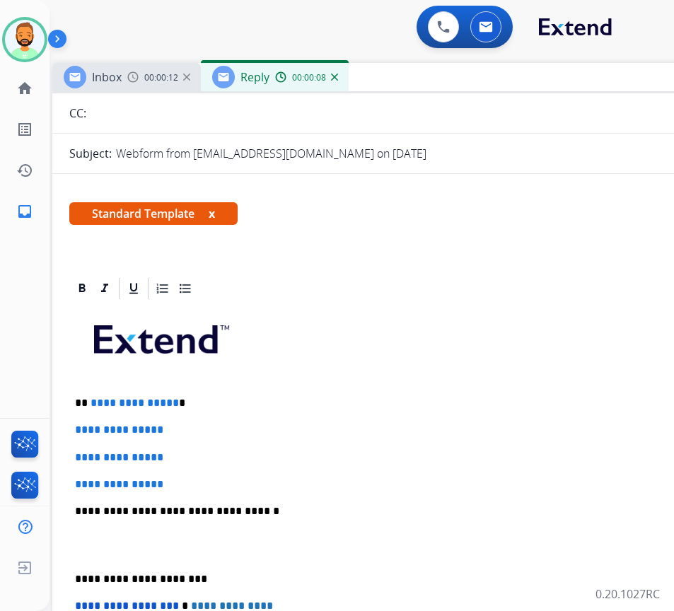
click at [209, 406] on p "**********" at bounding box center [400, 403] width 651 height 13
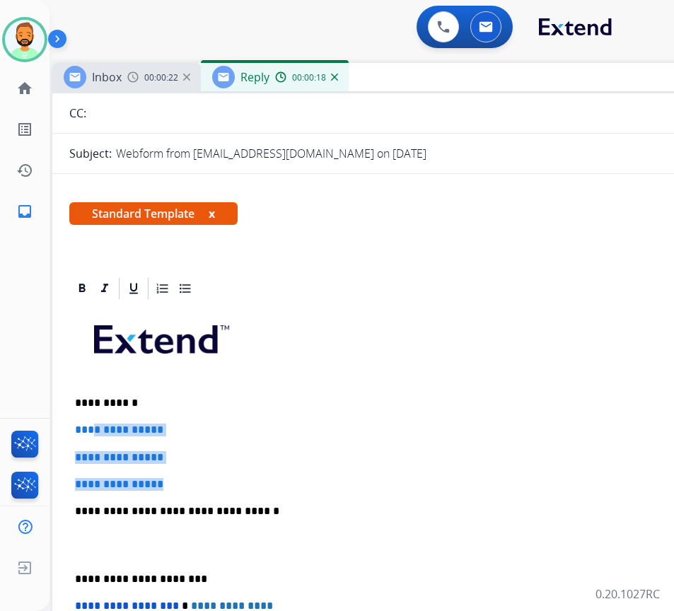
drag, startPoint x: 177, startPoint y: 482, endPoint x: 93, endPoint y: 425, distance: 101.4
click at [93, 425] on div "**********" at bounding box center [405, 544] width 673 height 487
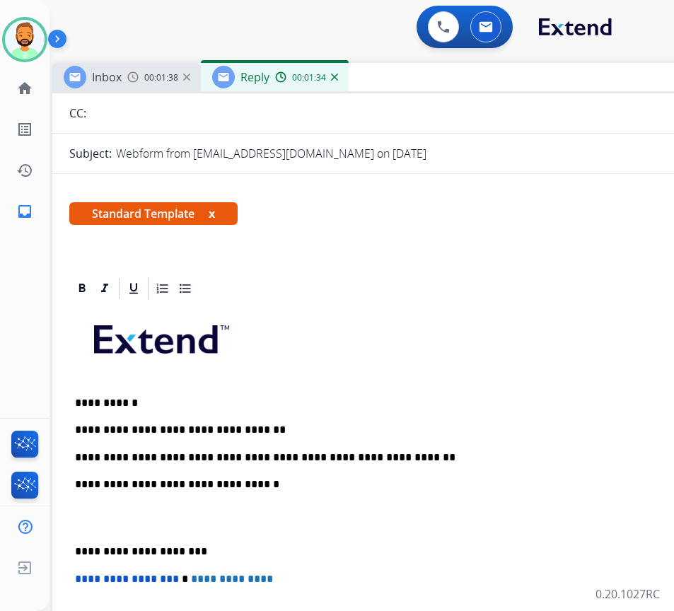
click at [120, 494] on div "**********" at bounding box center [405, 531] width 673 height 460
click at [71, 532] on div "**********" at bounding box center [405, 531] width 673 height 460
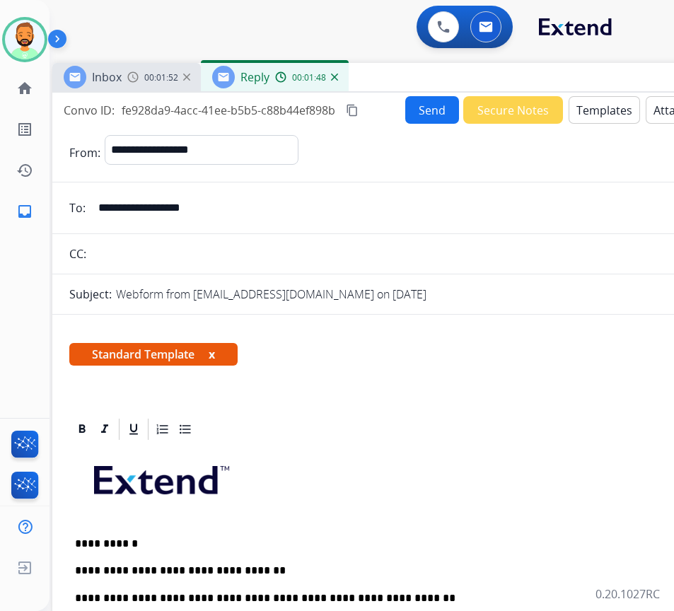
scroll to position [0, 0]
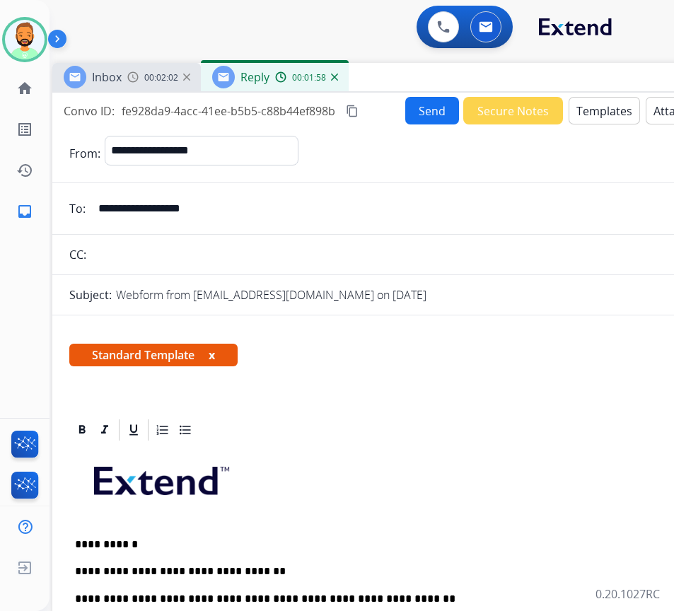
click at [421, 115] on button "Send" at bounding box center [432, 111] width 54 height 28
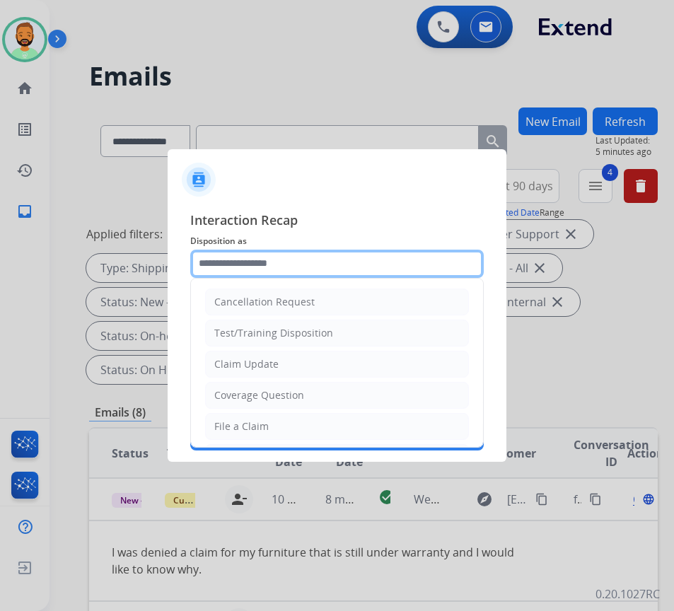
click at [280, 267] on input "text" at bounding box center [336, 264] width 293 height 28
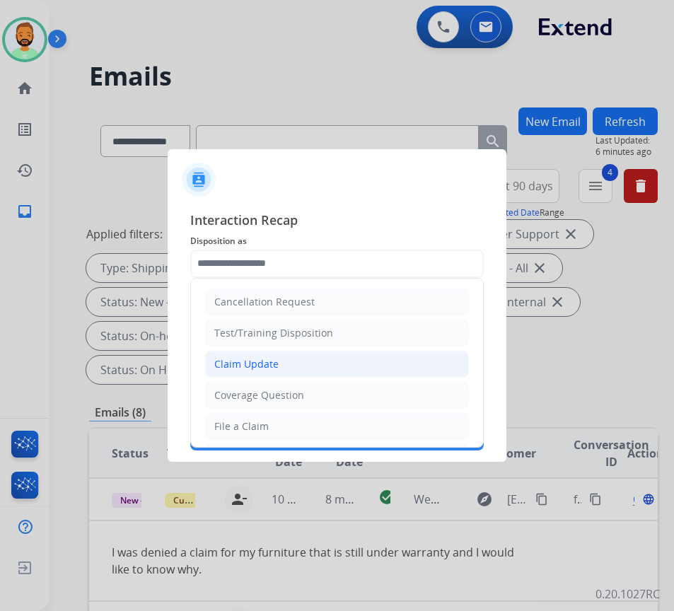
click at [290, 365] on li "Claim Update" at bounding box center [337, 364] width 264 height 27
type input "**********"
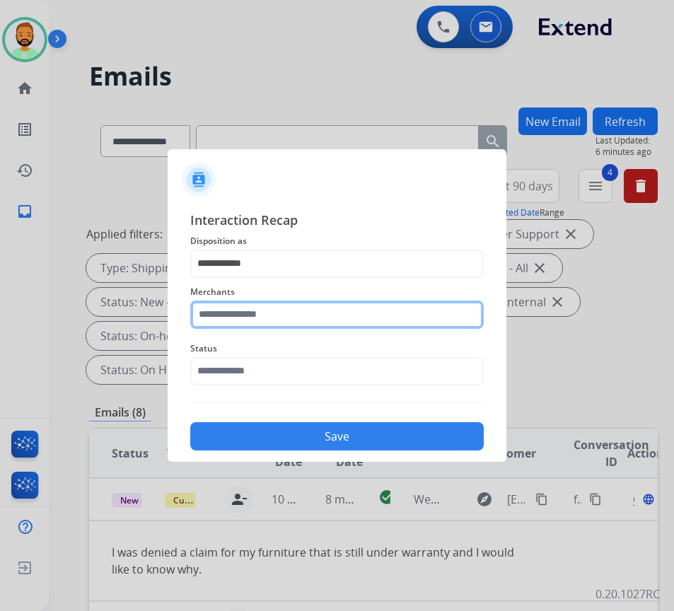
click at [246, 311] on input "text" at bounding box center [336, 315] width 293 height 28
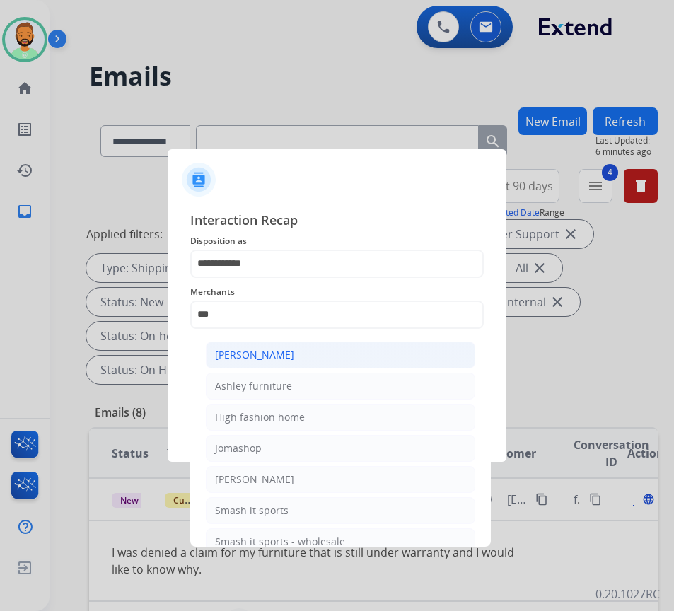
click at [313, 350] on li "[PERSON_NAME]" at bounding box center [340, 355] width 269 height 27
type input "**********"
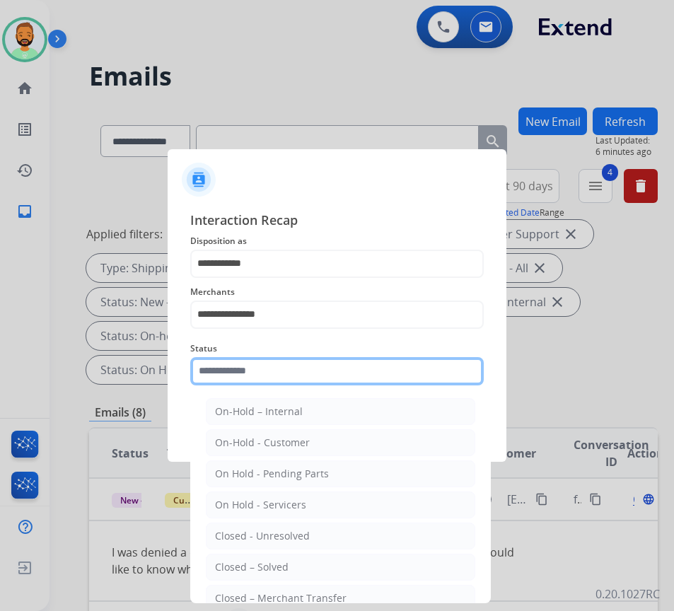
click at [316, 359] on input "text" at bounding box center [336, 371] width 293 height 28
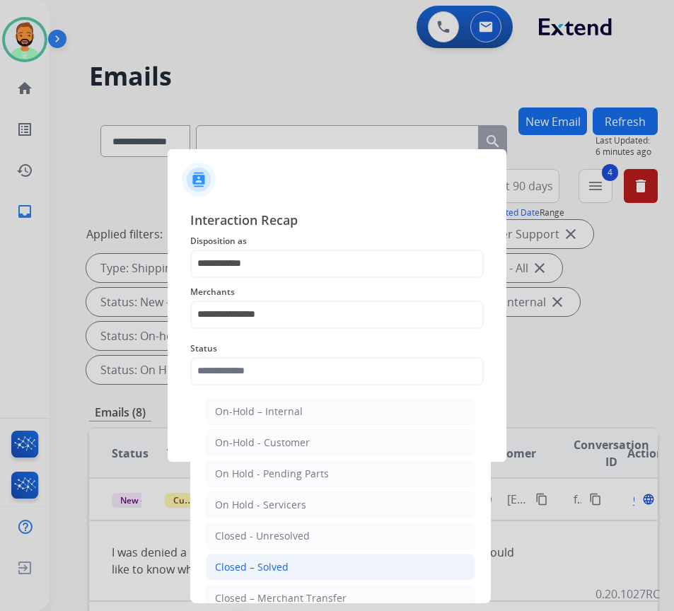
click at [320, 554] on li "Closed – Solved" at bounding box center [340, 567] width 269 height 27
type input "**********"
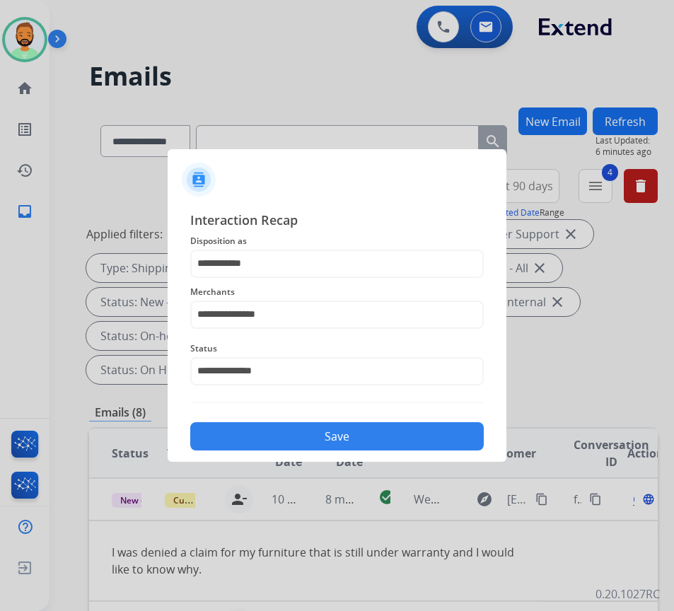
click at [330, 426] on button "Save" at bounding box center [336, 436] width 293 height 28
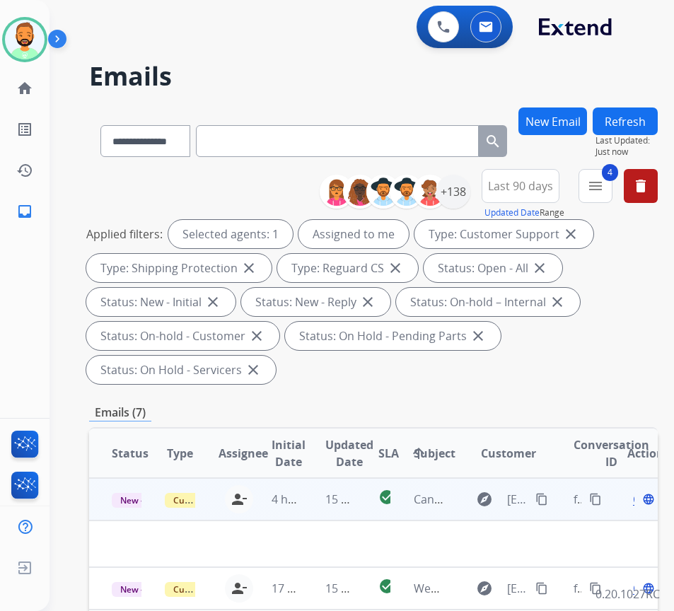
click at [296, 489] on td "4 hours ago" at bounding box center [275, 499] width 53 height 42
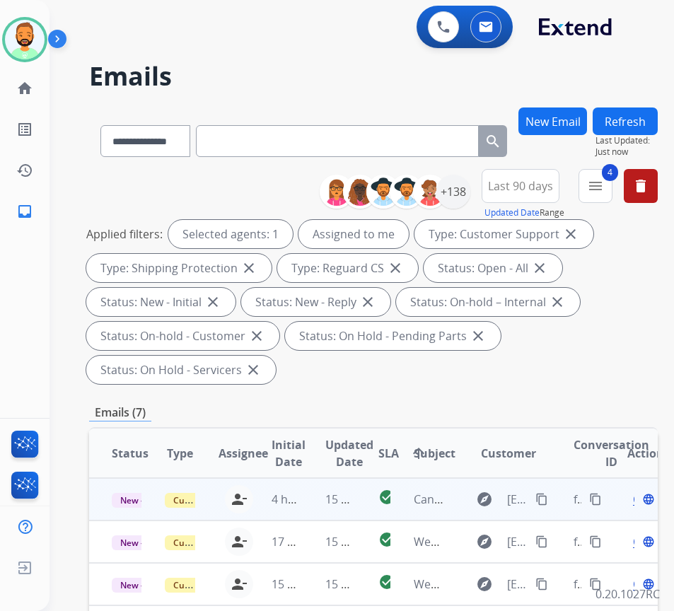
click at [310, 508] on td "15 minutes ago" at bounding box center [329, 499] width 53 height 42
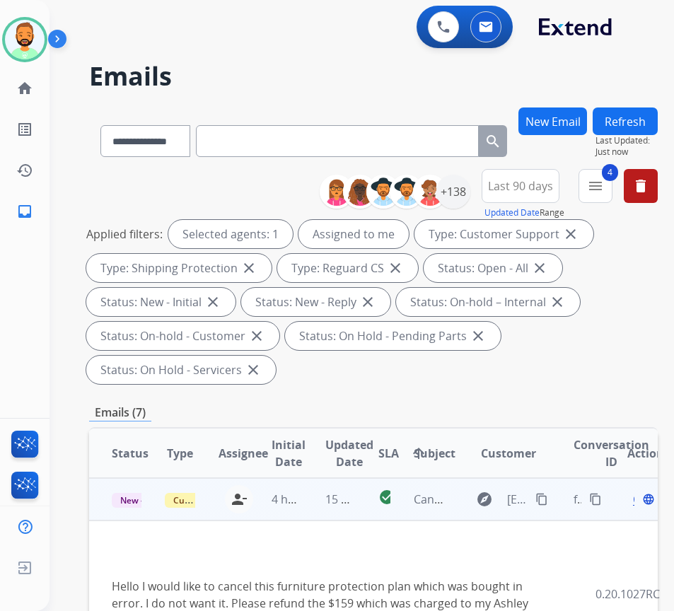
drag, startPoint x: 545, startPoint y: 500, endPoint x: 530, endPoint y: 491, distance: 17.1
click at [546, 499] on mat-icon "content_copy" at bounding box center [541, 499] width 13 height 13
click at [638, 501] on div "Open language" at bounding box center [642, 499] width 30 height 17
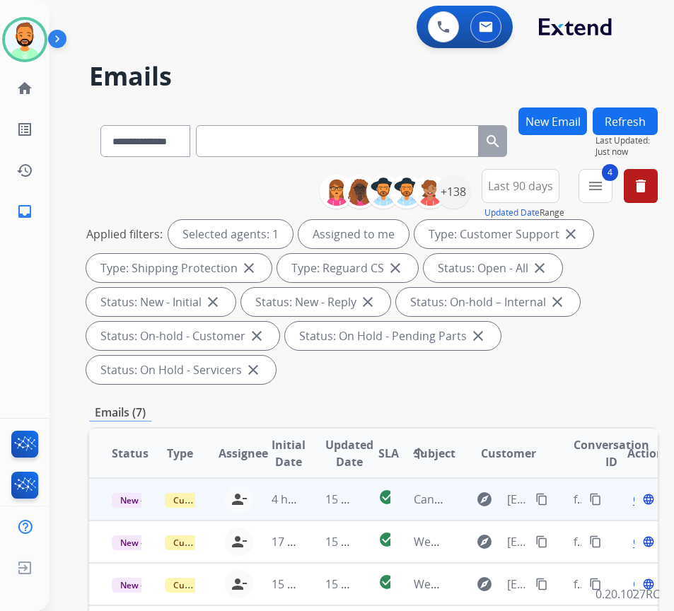
click at [305, 508] on td "15 minutes ago" at bounding box center [329, 499] width 53 height 42
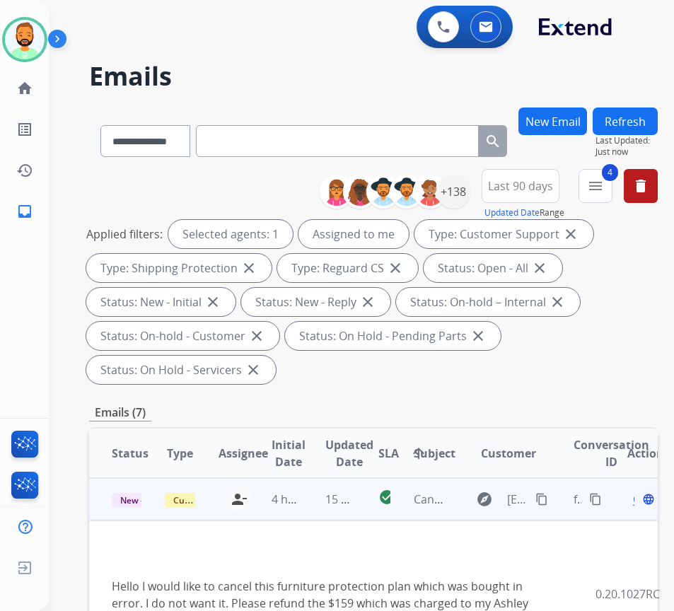
click at [639, 501] on span "Open" at bounding box center [647, 499] width 29 height 17
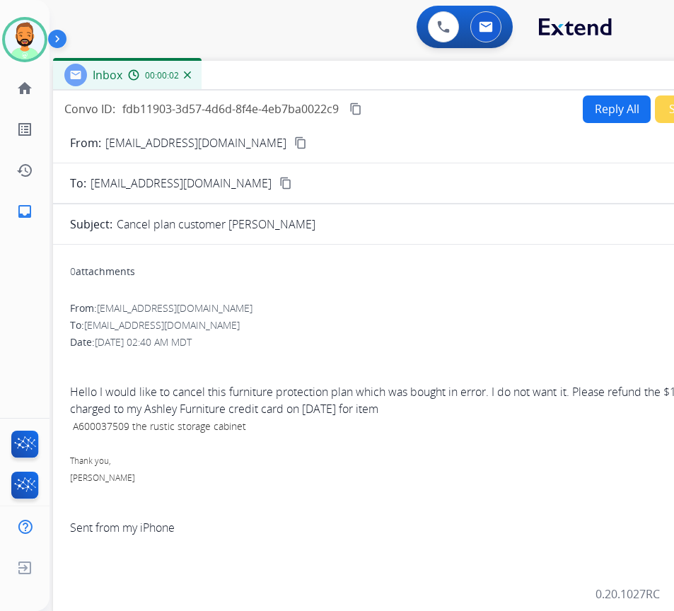
drag, startPoint x: 238, startPoint y: 103, endPoint x: 356, endPoint y: 77, distance: 121.5
click at [356, 77] on div "Inbox 00:00:02" at bounding box center [406, 76] width 707 height 30
click at [587, 112] on button "Reply All" at bounding box center [617, 109] width 68 height 28
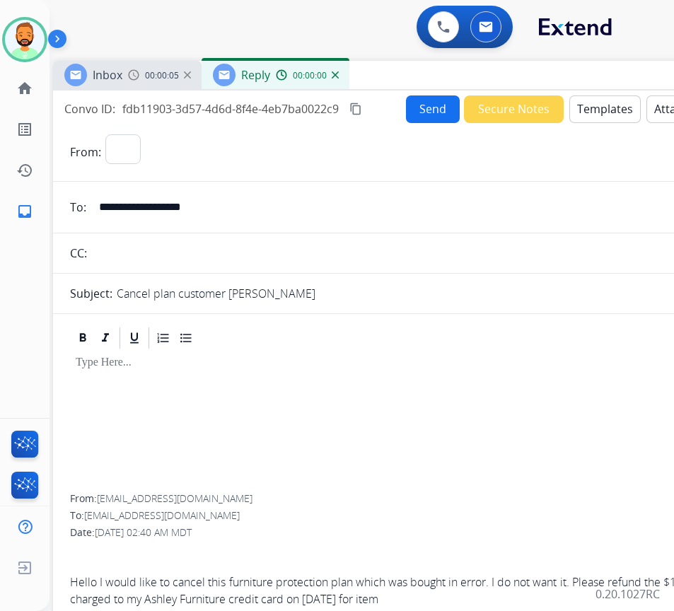
select select "**********"
click at [586, 112] on button "Templates" at bounding box center [604, 109] width 71 height 28
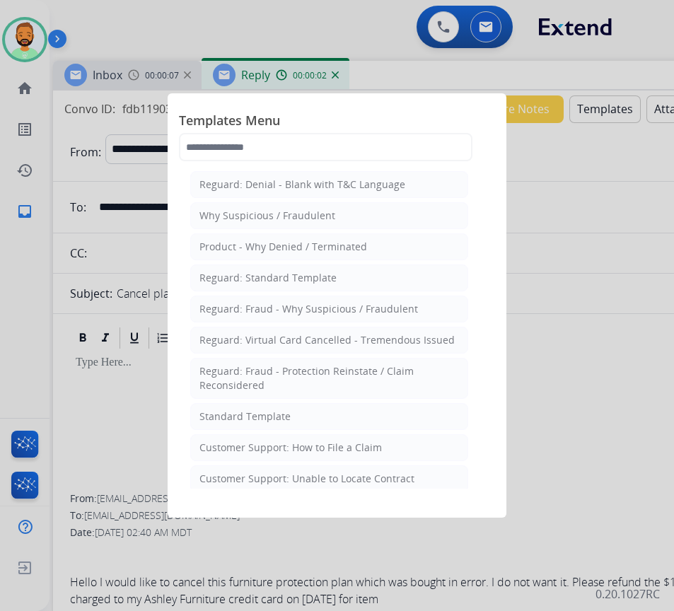
click at [394, 474] on div "Customer Support: Unable to Locate Contract" at bounding box center [306, 479] width 215 height 14
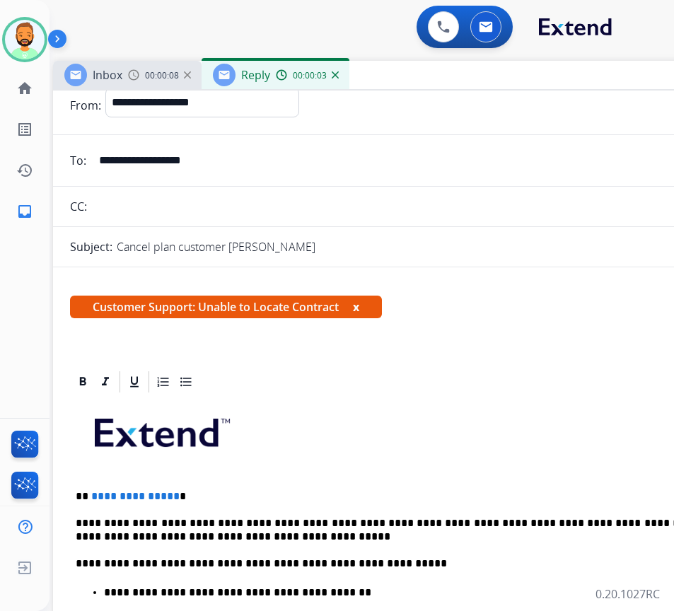
scroll to position [71, 0]
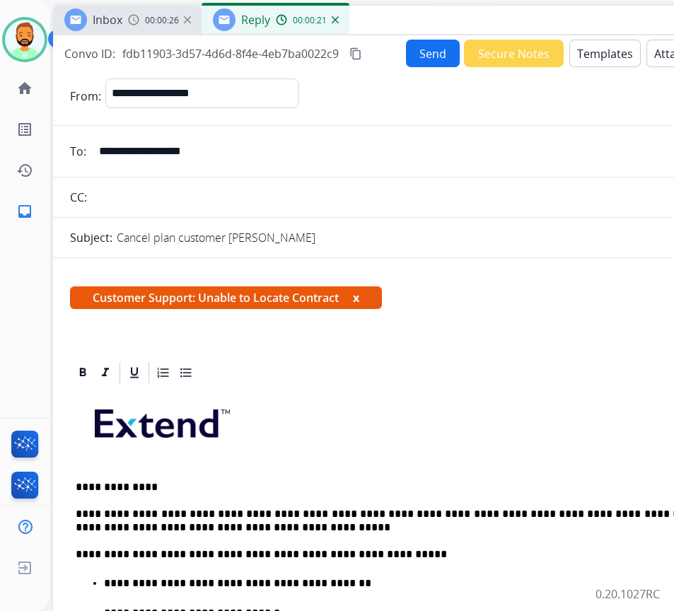
scroll to position [0, 0]
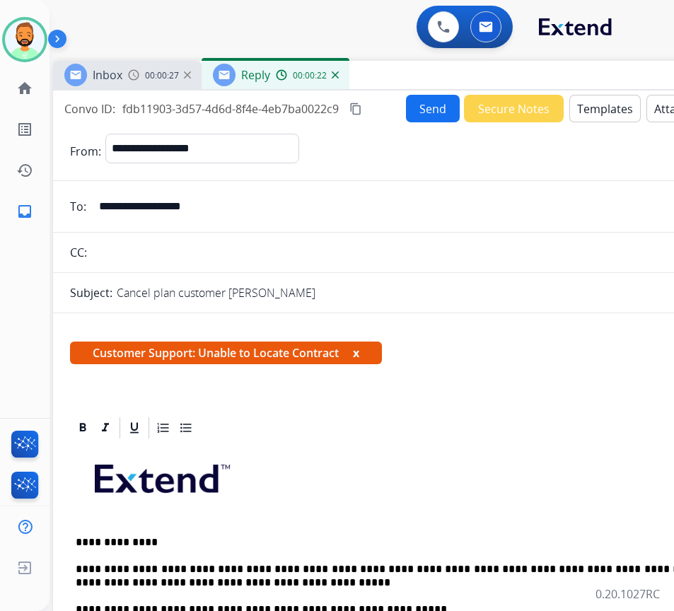
click at [414, 104] on button "Send" at bounding box center [433, 109] width 54 height 28
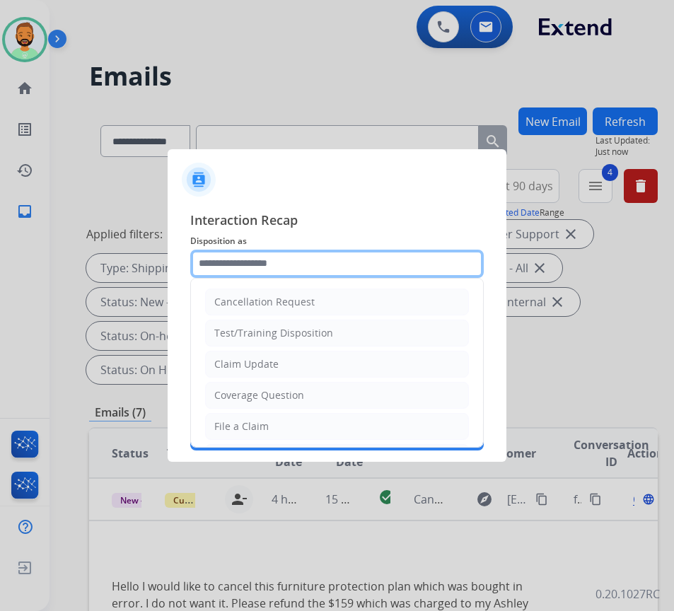
click at [337, 255] on input "text" at bounding box center [336, 264] width 293 height 28
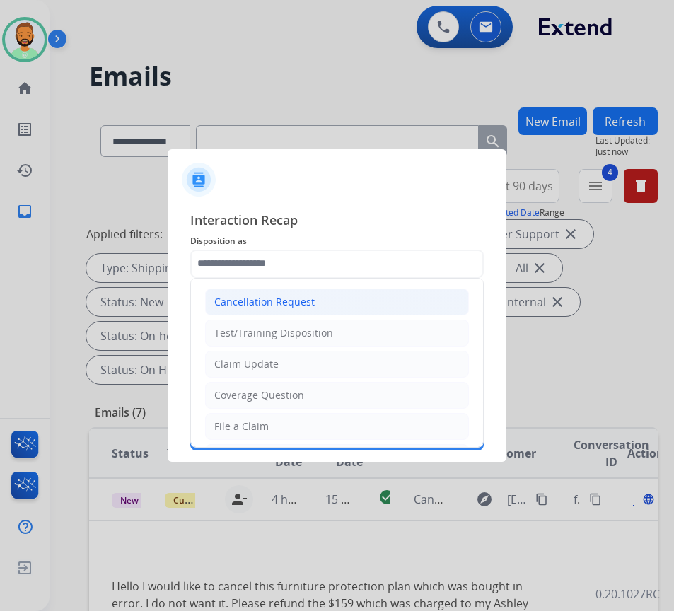
click at [324, 290] on li "Cancellation Request" at bounding box center [337, 302] width 264 height 27
type input "**********"
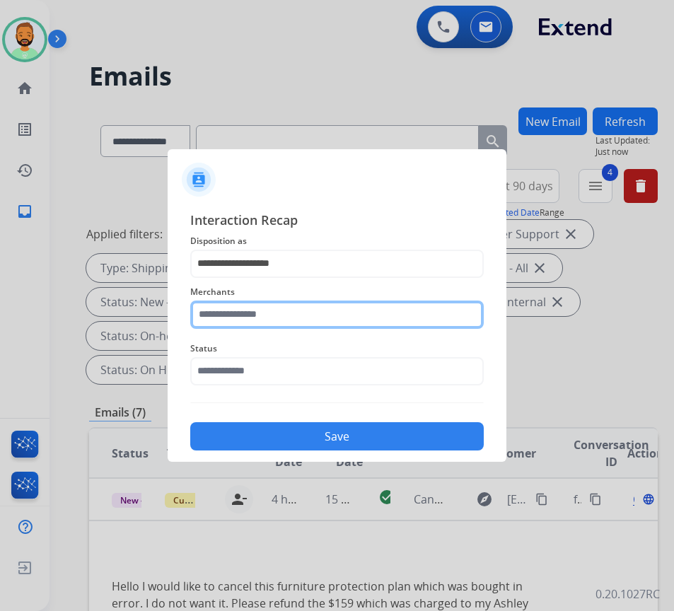
drag, startPoint x: 319, startPoint y: 308, endPoint x: 318, endPoint y: 317, distance: 9.2
click at [318, 314] on input "text" at bounding box center [336, 315] width 293 height 28
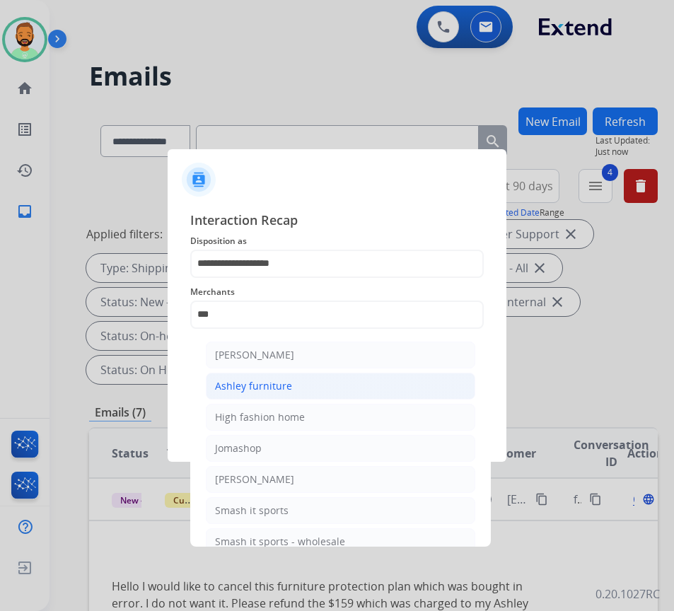
click at [300, 385] on li "Ashley furniture" at bounding box center [340, 386] width 269 height 27
type input "**********"
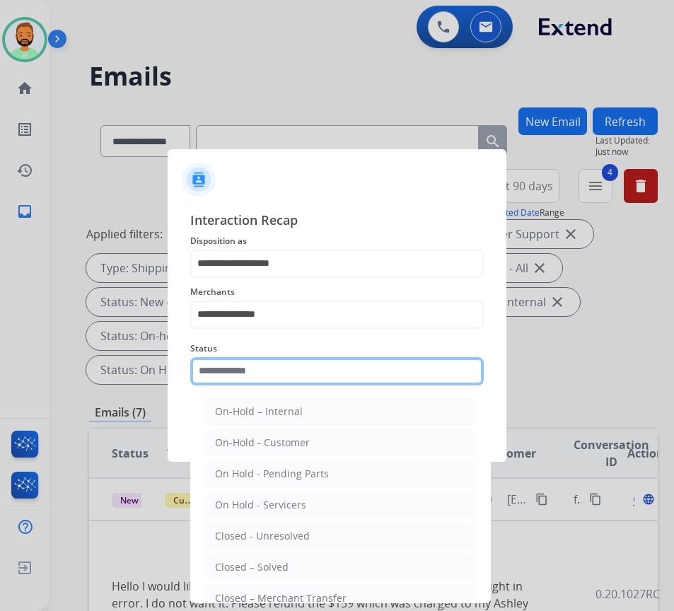
click at [302, 366] on input "text" at bounding box center [336, 371] width 293 height 28
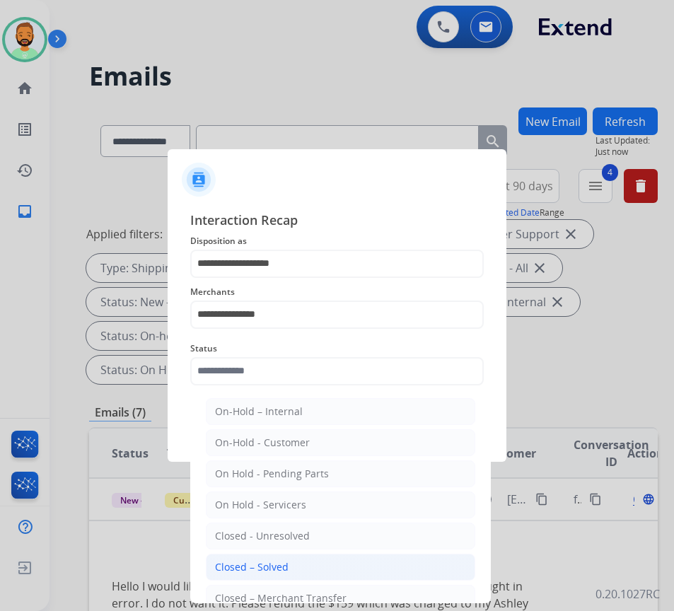
click at [304, 559] on li "Closed – Solved" at bounding box center [340, 567] width 269 height 27
type input "**********"
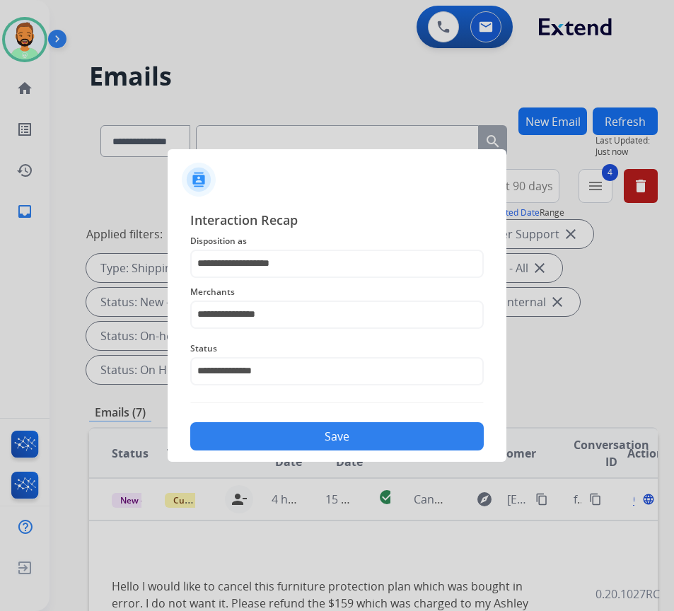
click at [335, 446] on button "Save" at bounding box center [336, 436] width 293 height 28
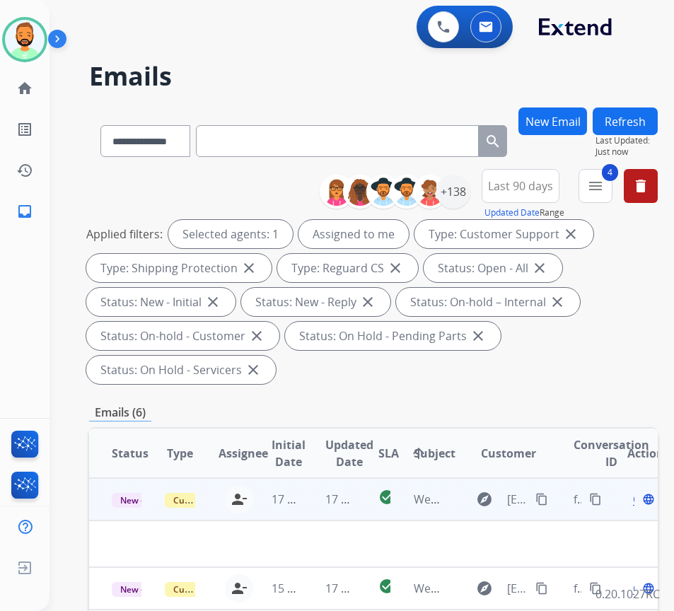
click at [316, 500] on td "17 minutes ago" at bounding box center [329, 499] width 53 height 42
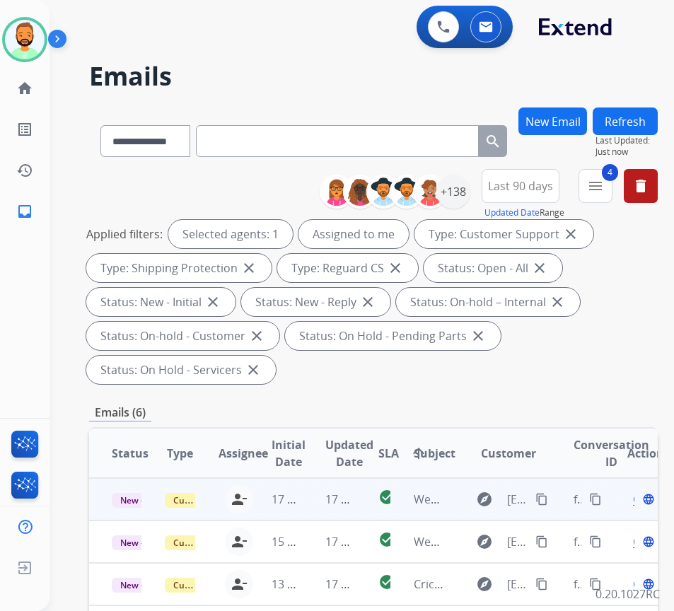
click at [316, 500] on td "17 minutes ago" at bounding box center [329, 499] width 53 height 42
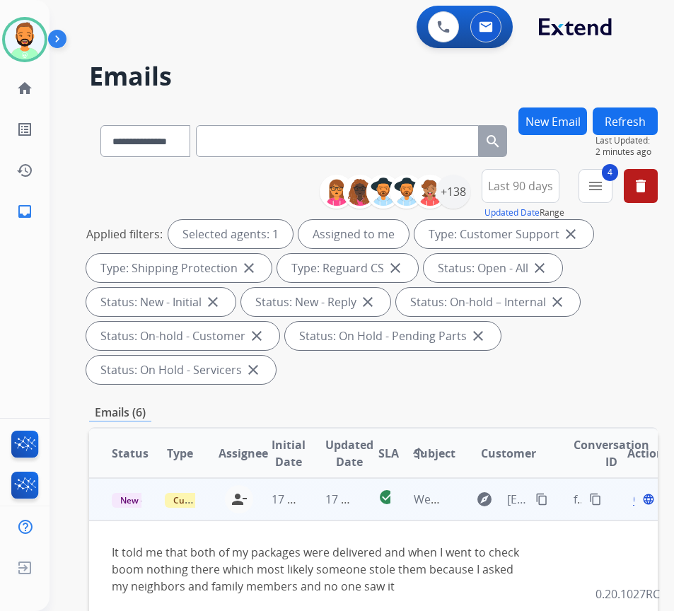
click at [542, 501] on mat-icon "content_copy" at bounding box center [541, 499] width 13 height 13
click at [639, 497] on span "Open" at bounding box center [647, 499] width 29 height 17
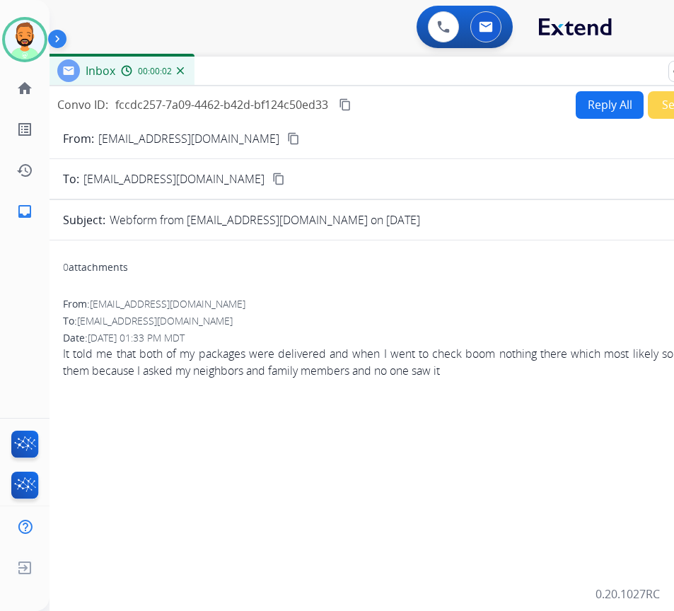
drag, startPoint x: 302, startPoint y: 104, endPoint x: 415, endPoint y: 74, distance: 117.0
click at [415, 74] on div "Inbox 00:00:02" at bounding box center [399, 72] width 707 height 30
click at [626, 88] on div "Convo ID: fccdc257-7a09-4462-b42d-bf124c50ed33 content_copy Reply All Secure No…" at bounding box center [399, 415] width 707 height 658
click at [610, 103] on button "Reply All" at bounding box center [610, 105] width 68 height 28
select select "**********"
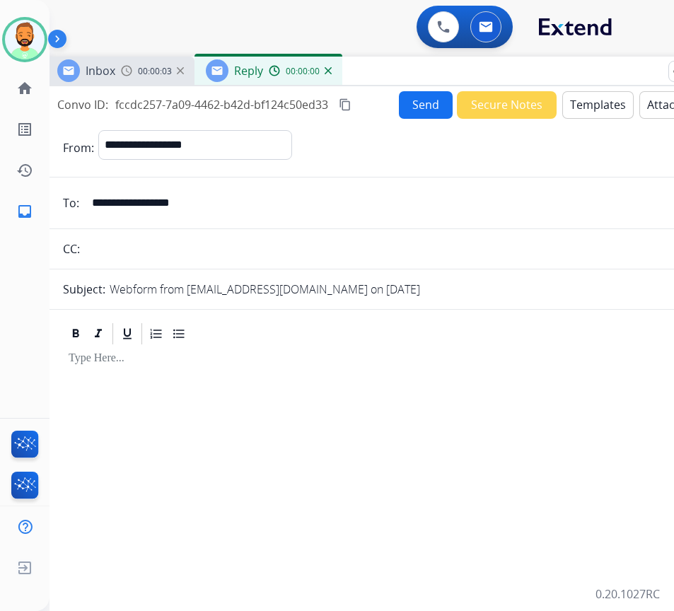
click at [605, 107] on button "Templates" at bounding box center [597, 105] width 71 height 28
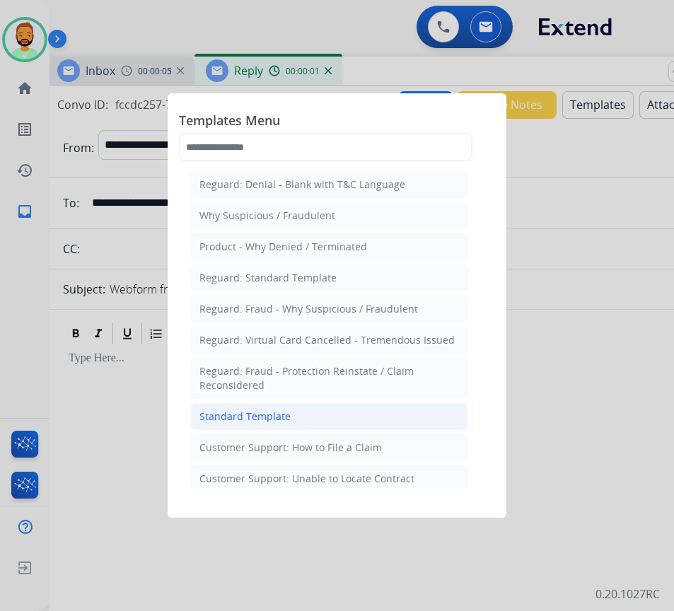
click at [368, 417] on li "Standard Template" at bounding box center [329, 416] width 278 height 27
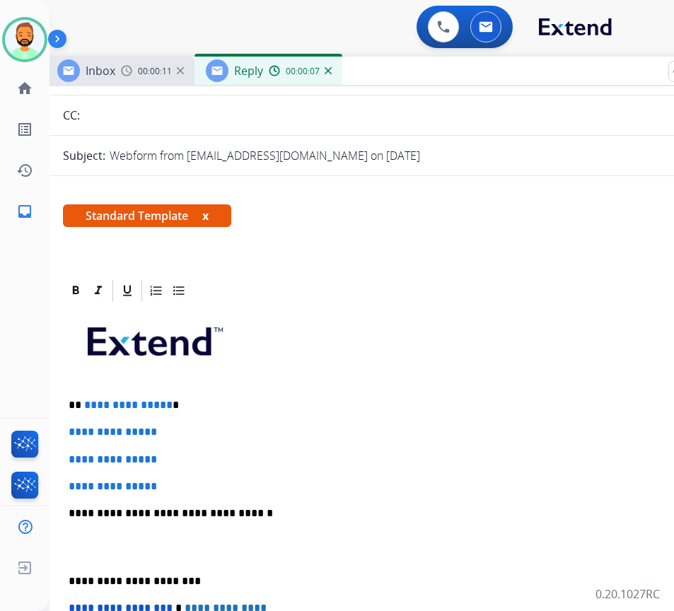
scroll to position [141, 0]
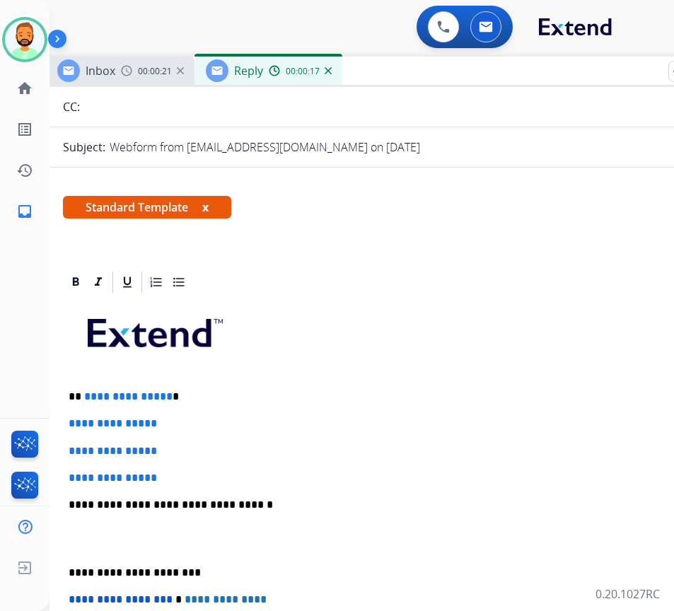
click at [204, 395] on p "**********" at bounding box center [394, 396] width 651 height 13
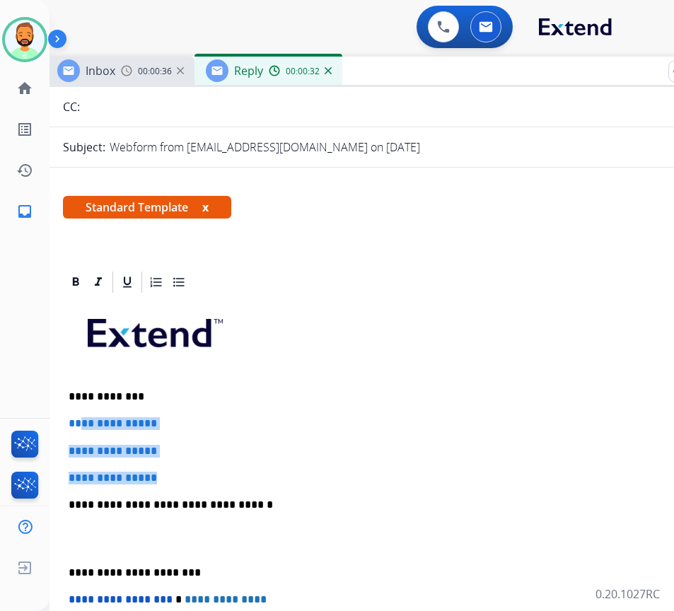
drag, startPoint x: 183, startPoint y: 465, endPoint x: 86, endPoint y: 421, distance: 107.0
click at [82, 417] on div "**********" at bounding box center [399, 538] width 673 height 487
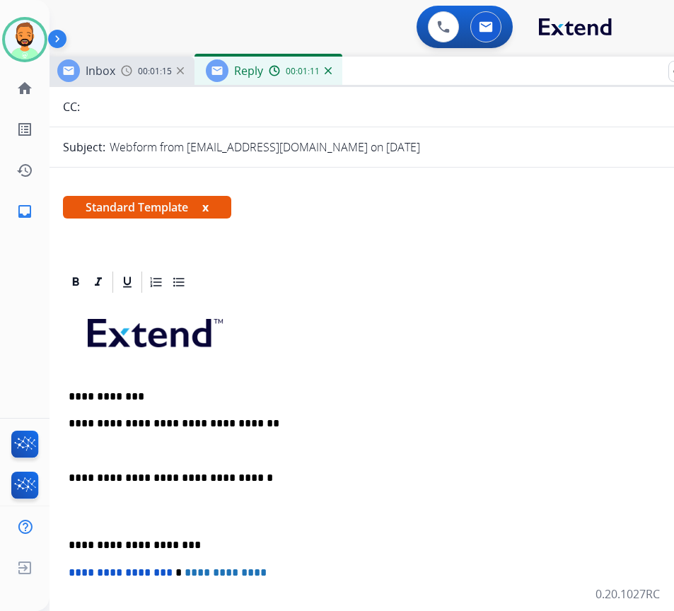
click at [75, 532] on div "**********" at bounding box center [399, 525] width 673 height 460
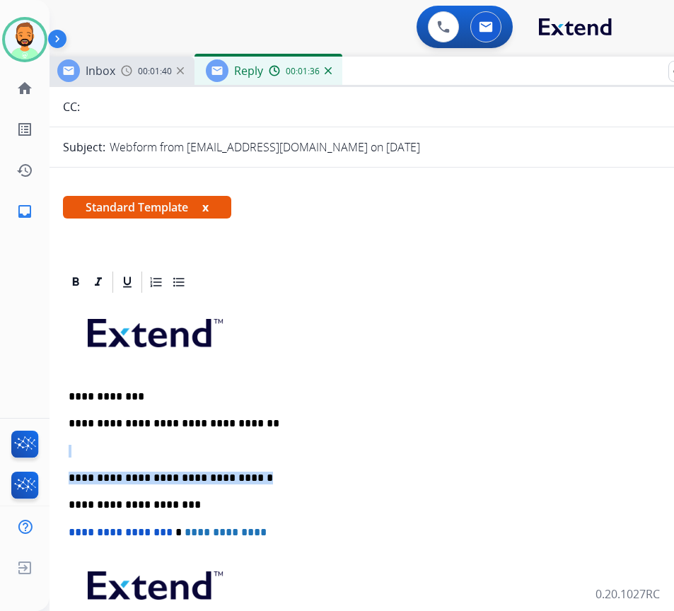
drag, startPoint x: 252, startPoint y: 462, endPoint x: 194, endPoint y: 436, distance: 62.7
click at [192, 436] on div "**********" at bounding box center [399, 504] width 673 height 419
click at [252, 436] on div "**********" at bounding box center [399, 504] width 673 height 419
click at [275, 442] on div "**********" at bounding box center [399, 504] width 673 height 419
click at [283, 435] on div "**********" at bounding box center [399, 504] width 673 height 419
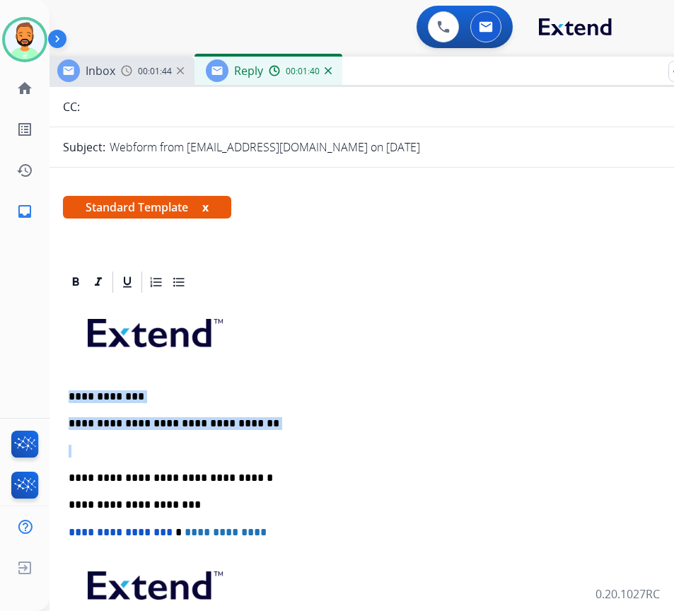
drag, startPoint x: 67, startPoint y: 376, endPoint x: 74, endPoint y: 455, distance: 78.8
click at [72, 457] on div "**********" at bounding box center [399, 504] width 673 height 419
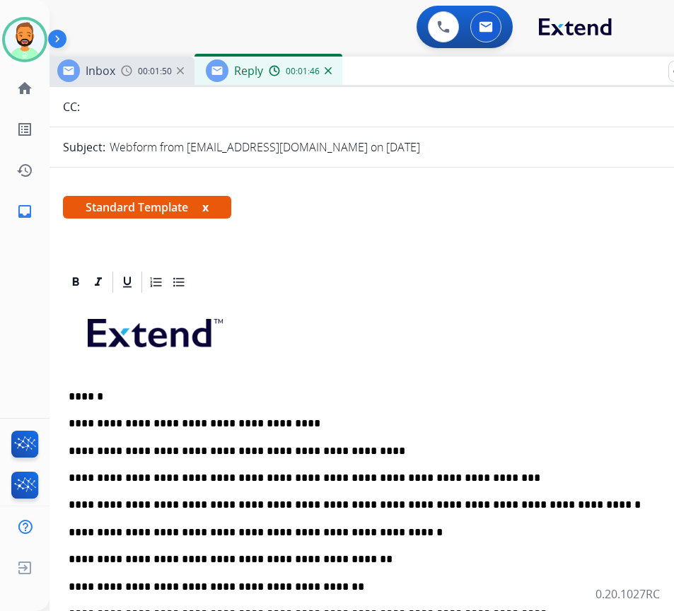
drag, startPoint x: 140, startPoint y: 396, endPoint x: 149, endPoint y: 395, distance: 8.6
click at [140, 395] on p "******" at bounding box center [394, 396] width 651 height 13
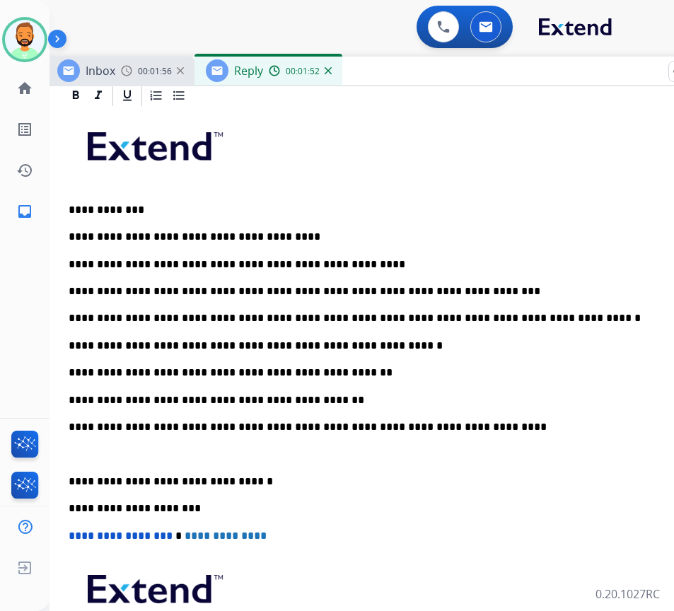
scroll to position [354, 0]
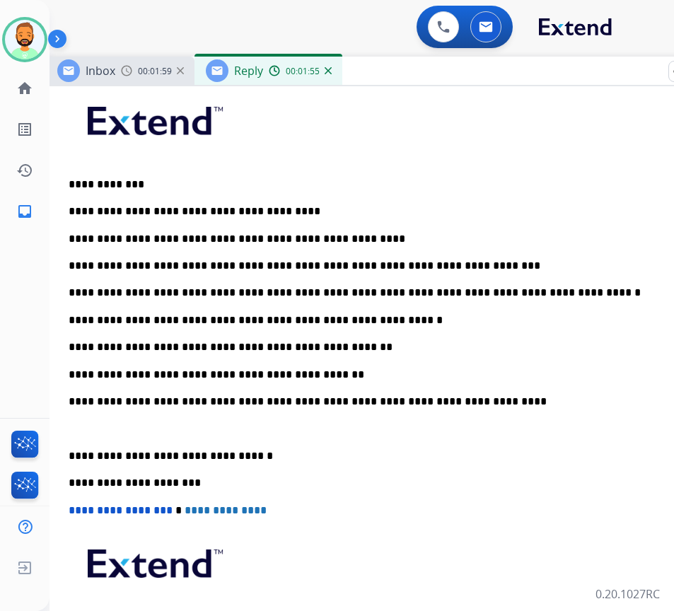
click at [308, 339] on div "**********" at bounding box center [399, 388] width 673 height 610
click at [214, 364] on div "**********" at bounding box center [399, 388] width 673 height 610
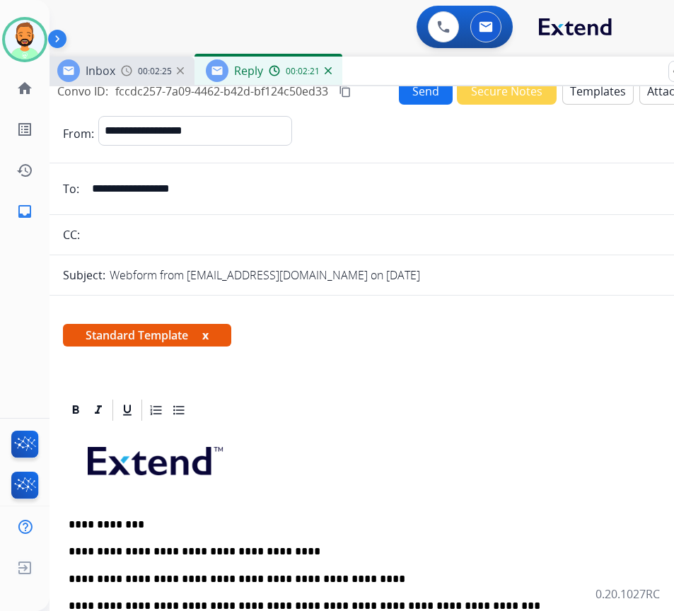
scroll to position [0, 0]
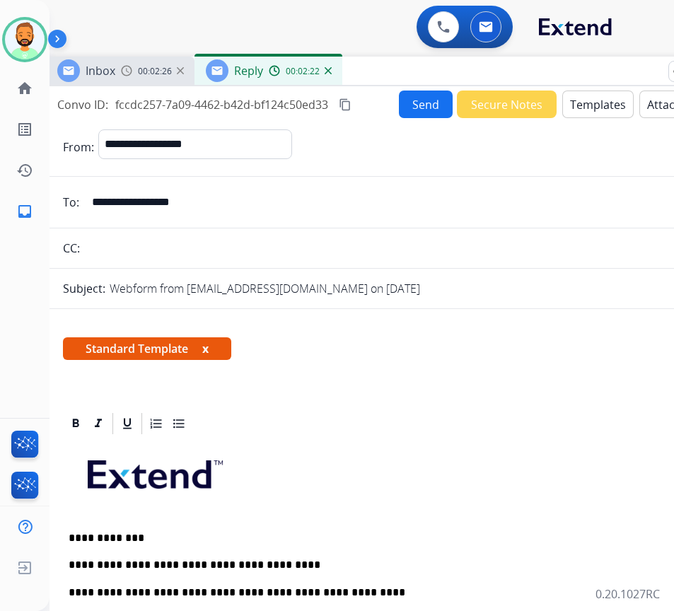
click at [444, 88] on div "**********" at bounding box center [399, 415] width 707 height 658
click at [425, 96] on button "Send" at bounding box center [426, 105] width 54 height 28
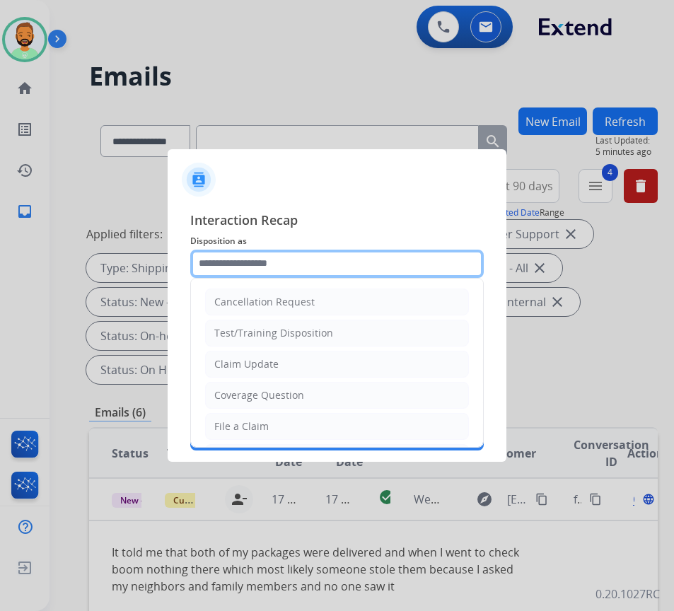
click at [330, 259] on input "text" at bounding box center [336, 264] width 293 height 28
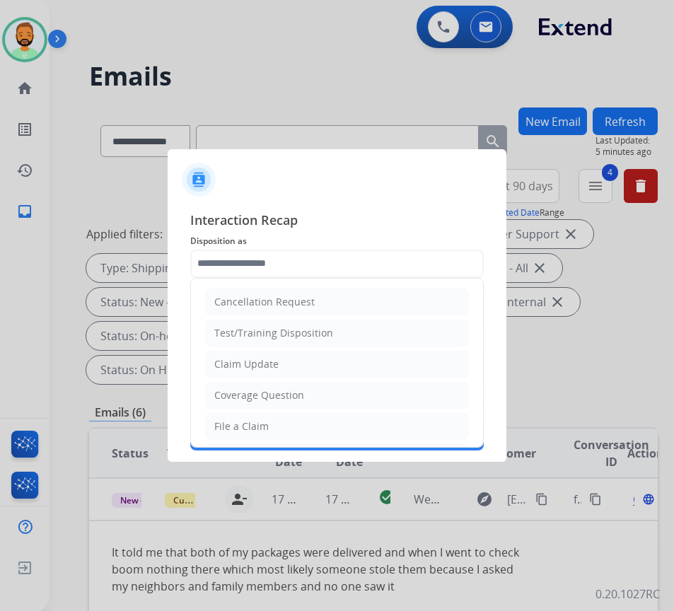
click at [279, 359] on li "Claim Update" at bounding box center [337, 364] width 264 height 27
type input "**********"
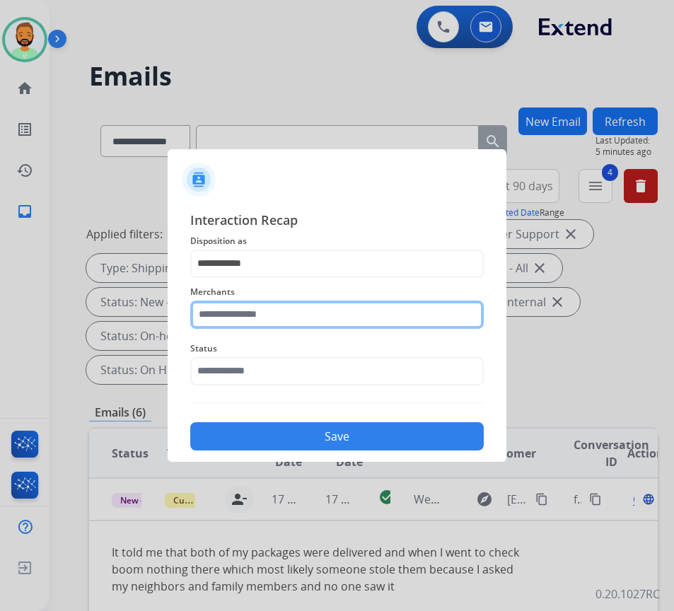
click at [294, 308] on input "text" at bounding box center [336, 315] width 293 height 28
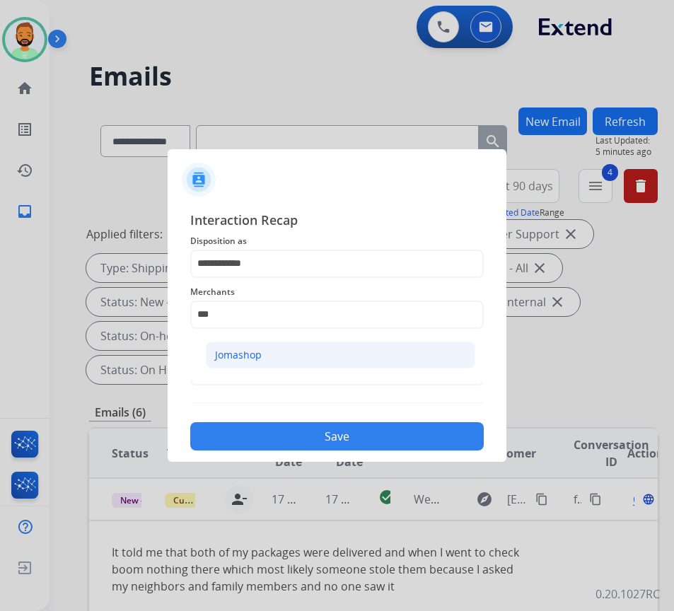
click at [223, 354] on div "Jomashop" at bounding box center [238, 355] width 47 height 14
type input "********"
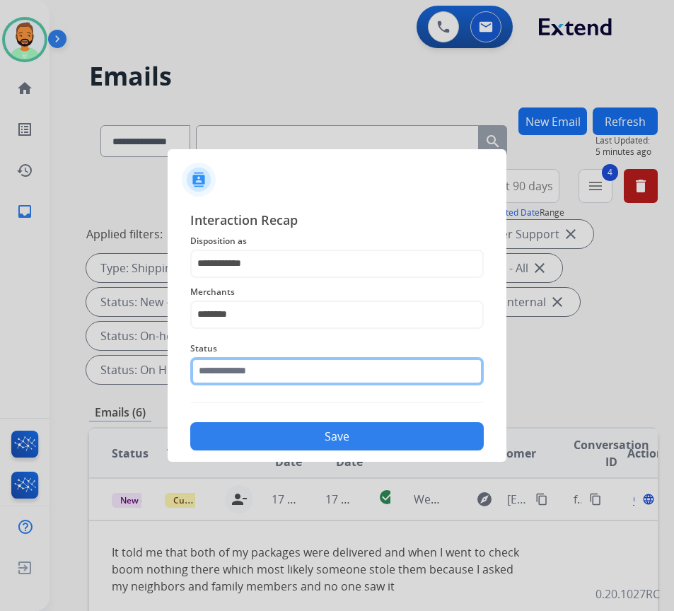
click at [226, 363] on input "text" at bounding box center [336, 371] width 293 height 28
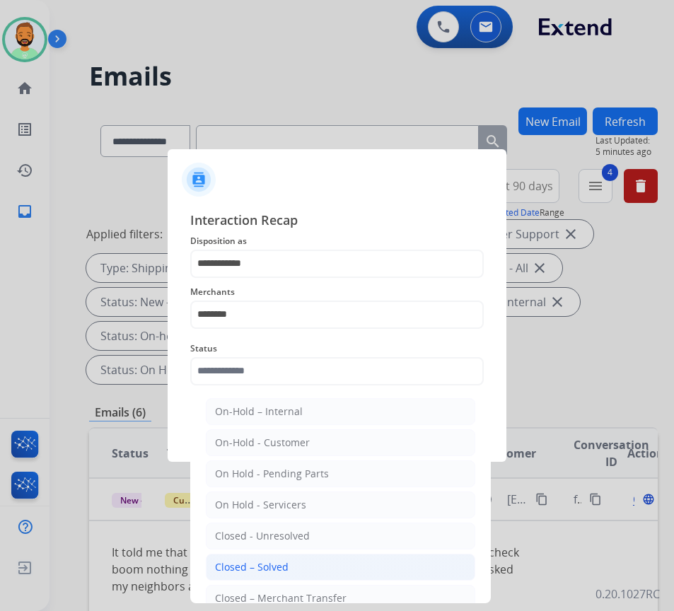
click at [274, 554] on li "Closed – Solved" at bounding box center [340, 567] width 269 height 27
type input "**********"
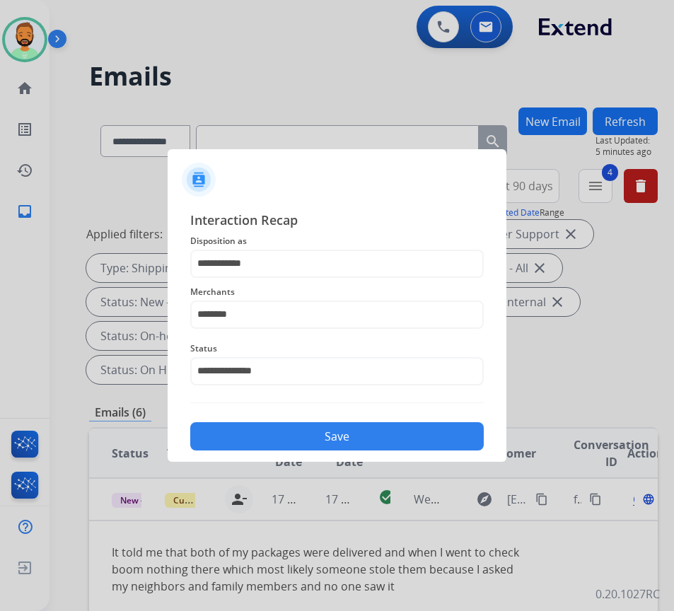
click at [339, 446] on button "Save" at bounding box center [336, 436] width 293 height 28
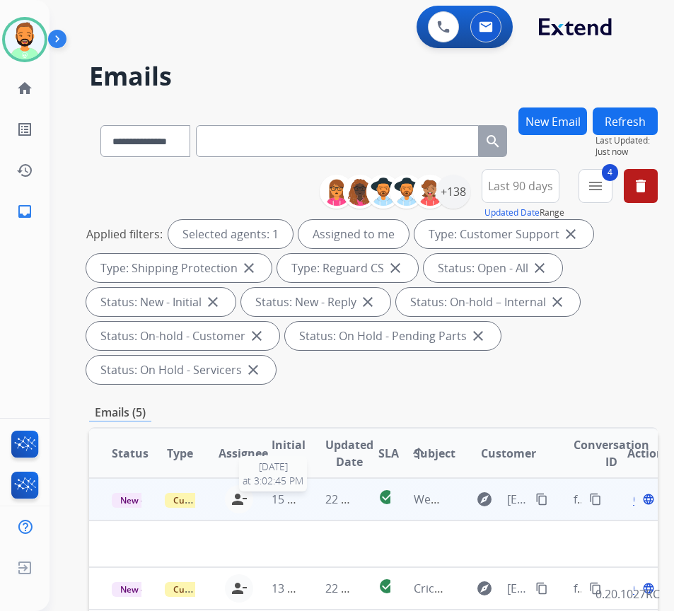
drag, startPoint x: 303, startPoint y: 496, endPoint x: 315, endPoint y: 497, distance: 11.4
click at [305, 496] on tr "New - Initial Customer Support todd.lauletta@eccogroupusa.com person_remove Una…" at bounding box center [373, 499] width 569 height 42
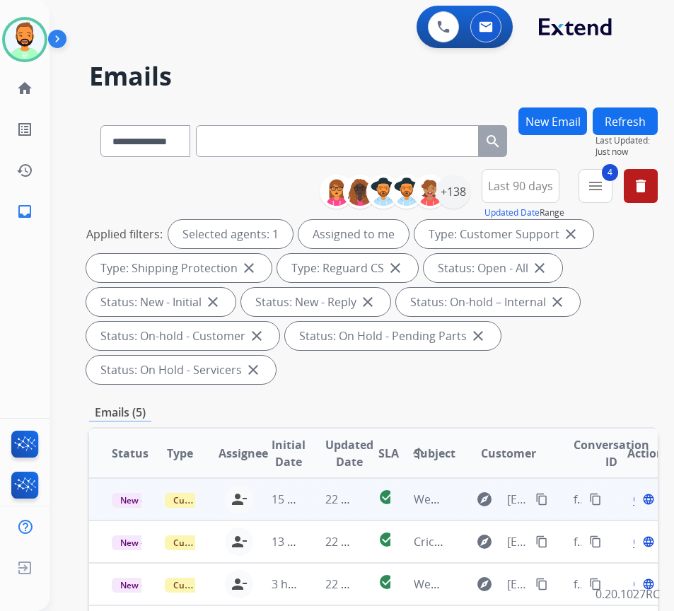
click at [315, 497] on td "22 minutes ago" at bounding box center [329, 499] width 53 height 42
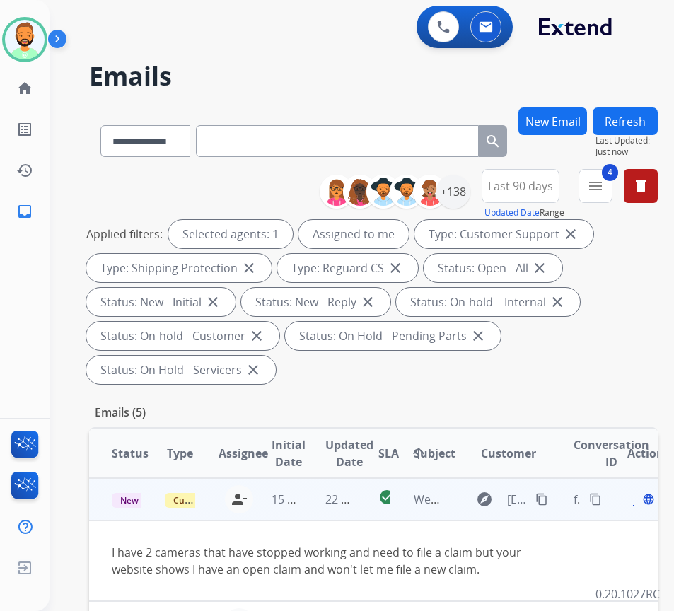
scroll to position [71, 0]
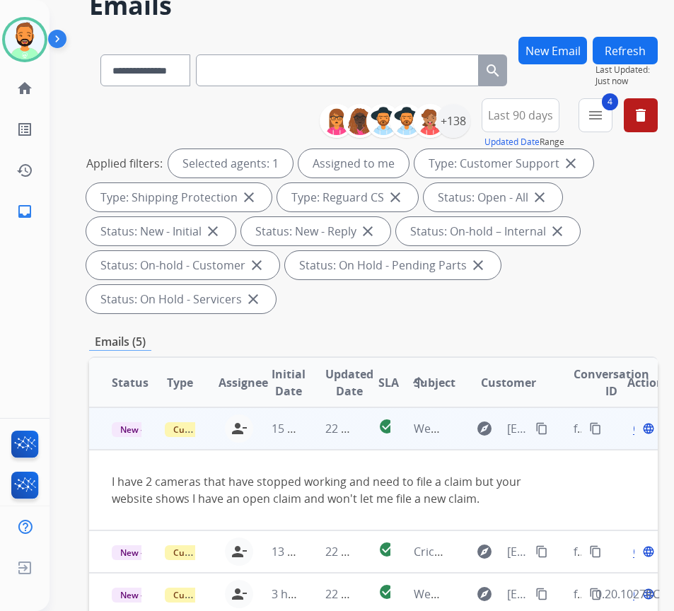
click at [547, 426] on mat-icon "content_copy" at bounding box center [541, 428] width 13 height 13
click at [641, 431] on span "Open" at bounding box center [647, 428] width 29 height 17
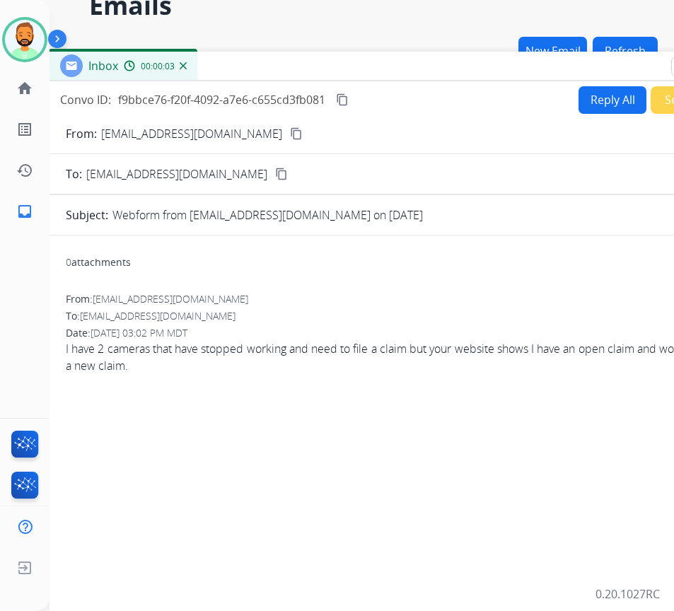
drag, startPoint x: 117, startPoint y: 32, endPoint x: 230, endPoint y: 68, distance: 118.1
click at [230, 68] on div "Inbox 00:00:03" at bounding box center [402, 67] width 707 height 30
click at [604, 96] on button "Reply All" at bounding box center [612, 100] width 68 height 28
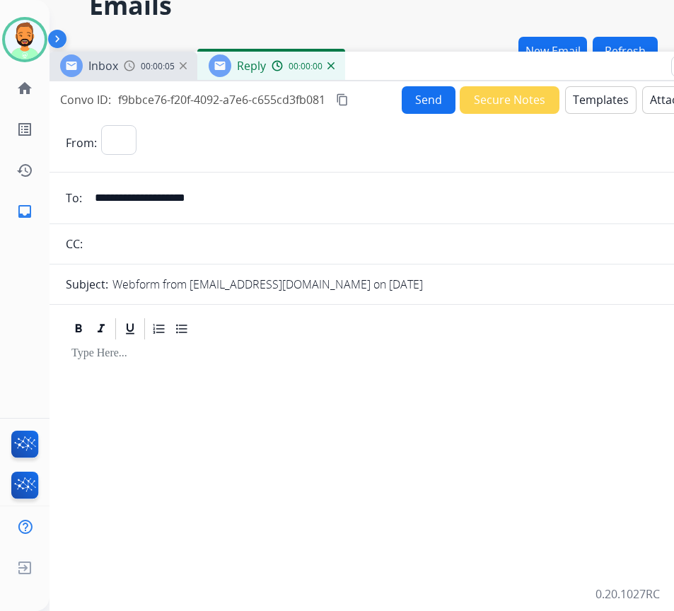
select select "**********"
click at [607, 106] on button "Templates" at bounding box center [600, 100] width 71 height 28
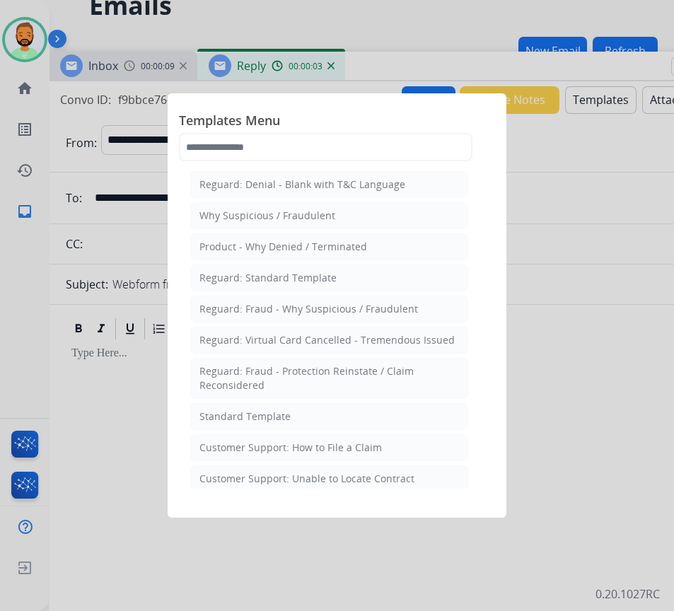
click at [370, 416] on li "Standard Template" at bounding box center [329, 416] width 278 height 27
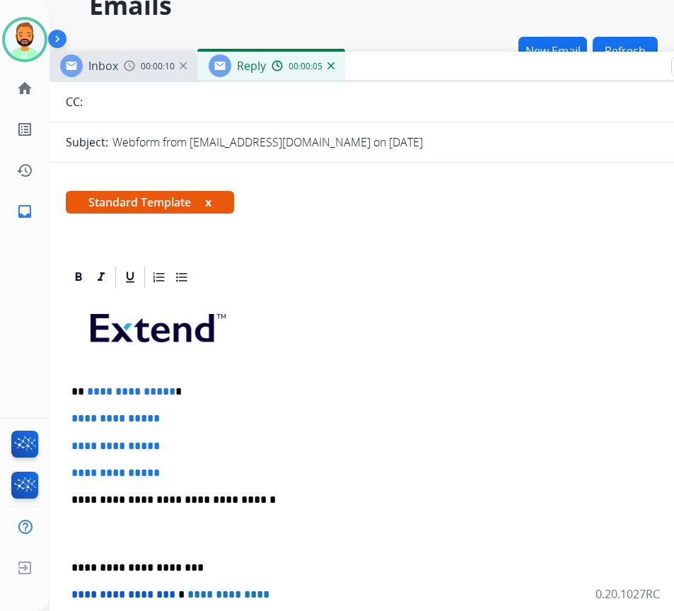
scroll to position [212, 0]
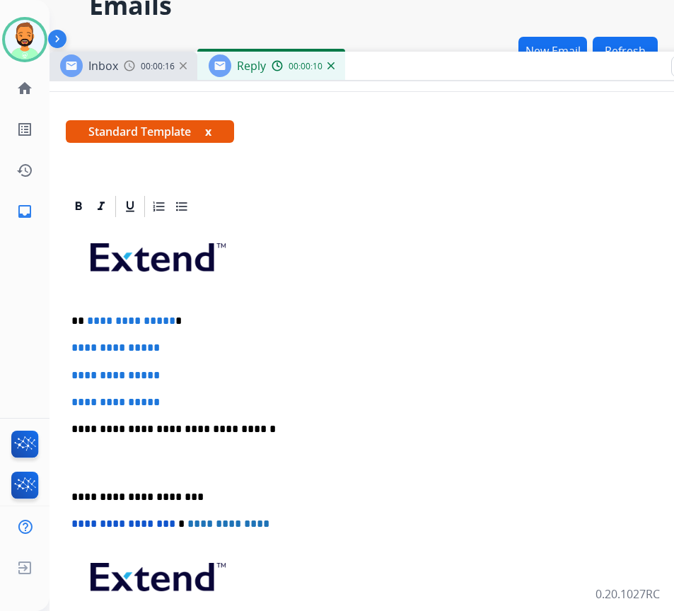
click at [291, 309] on div "**********" at bounding box center [402, 462] width 673 height 487
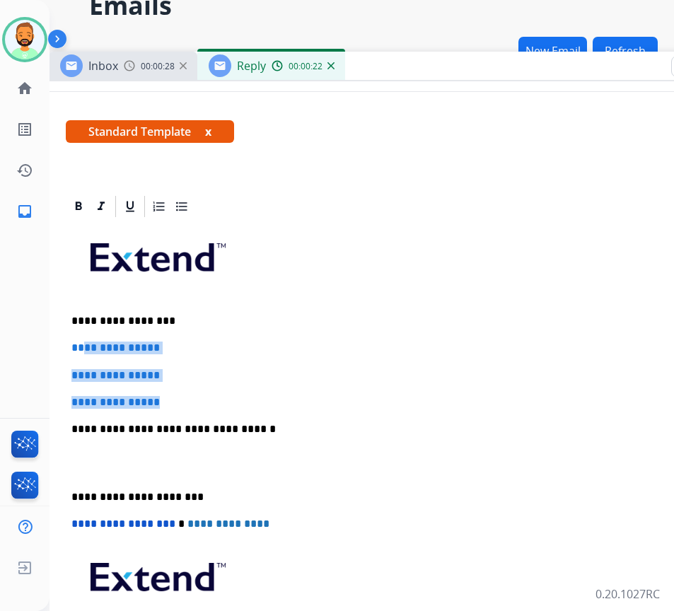
drag, startPoint x: 175, startPoint y: 404, endPoint x: 81, endPoint y: 340, distance: 113.0
click at [81, 340] on div "**********" at bounding box center [402, 462] width 673 height 487
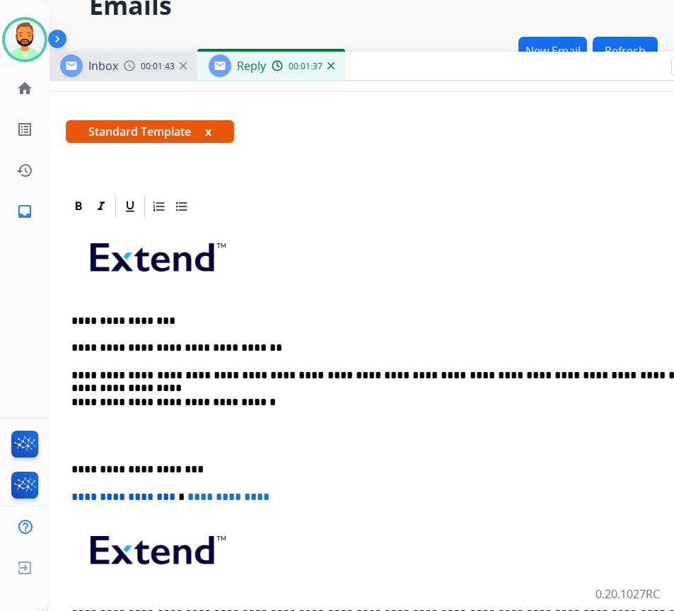
scroll to position [71, 1]
click at [74, 456] on div "**********" at bounding box center [401, 449] width 673 height 460
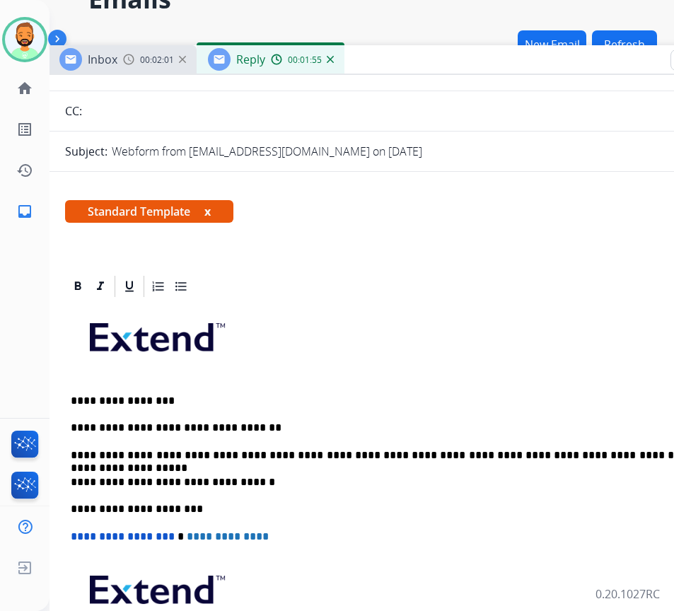
scroll to position [0, 0]
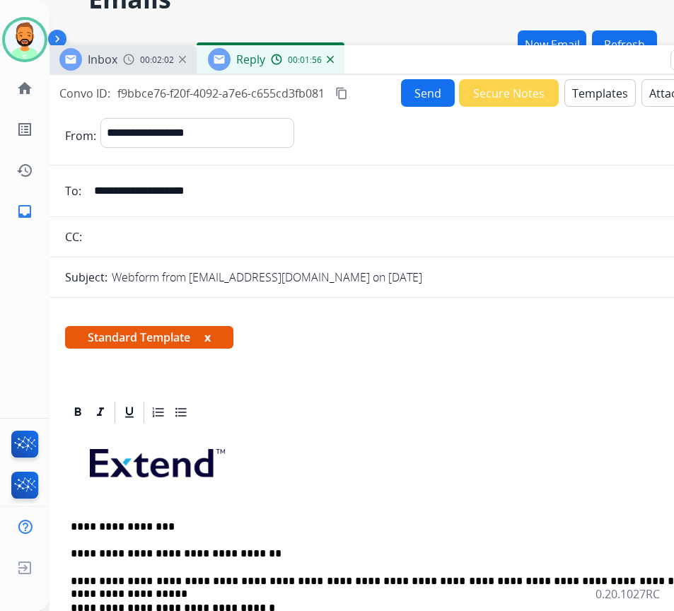
click at [428, 82] on button "Send" at bounding box center [428, 93] width 54 height 28
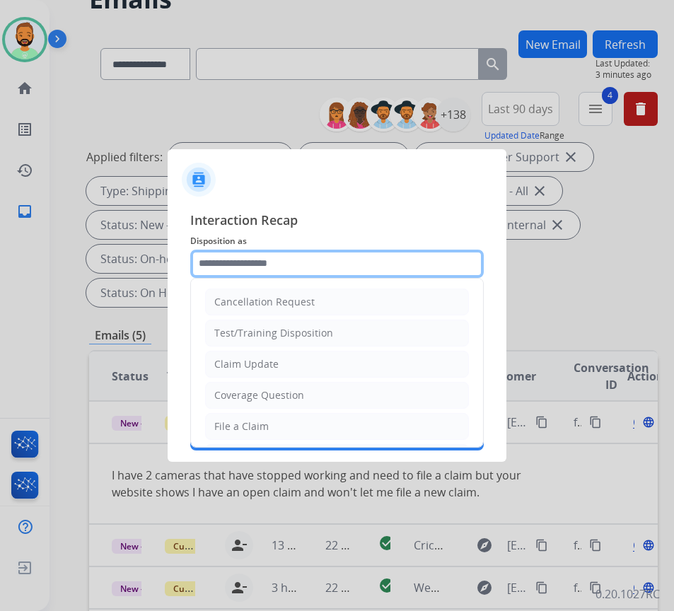
click at [273, 264] on input "text" at bounding box center [336, 264] width 293 height 28
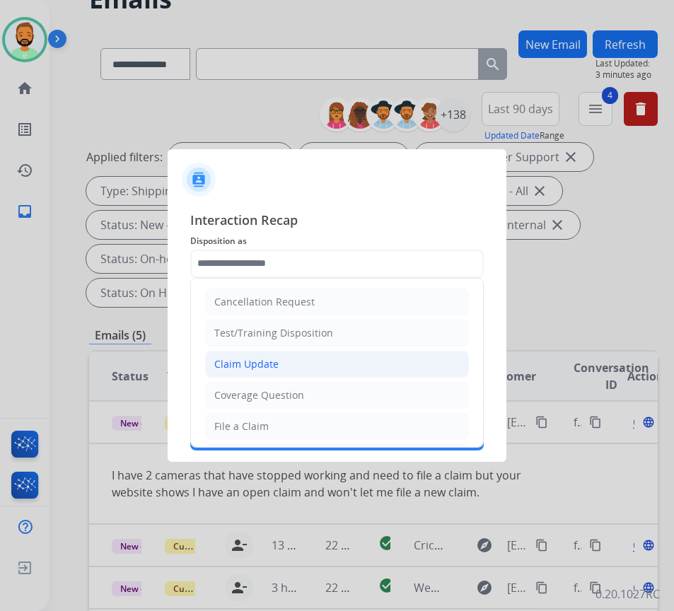
click at [279, 357] on li "Claim Update" at bounding box center [337, 364] width 264 height 27
type input "**********"
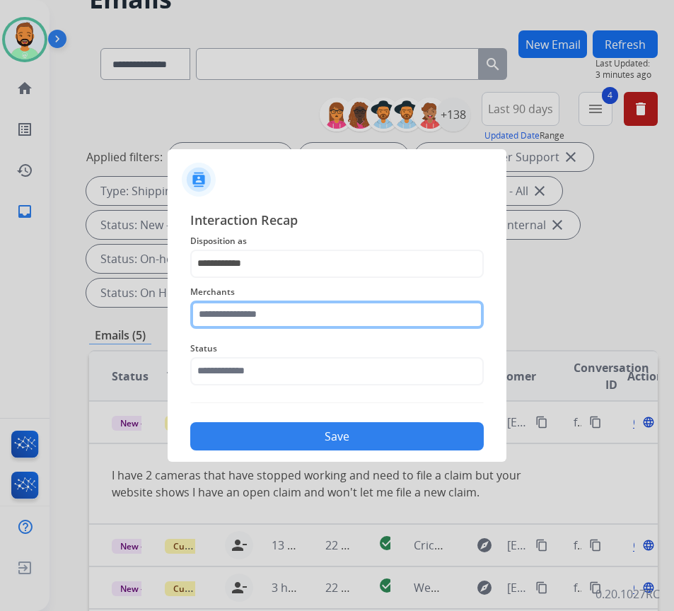
click at [277, 314] on input "text" at bounding box center [336, 315] width 293 height 28
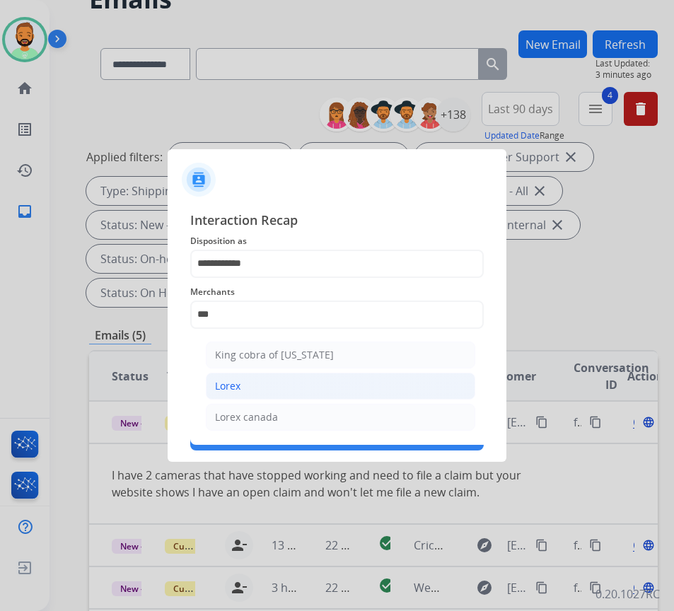
click at [297, 378] on li "Lorex" at bounding box center [340, 386] width 269 height 27
type input "*****"
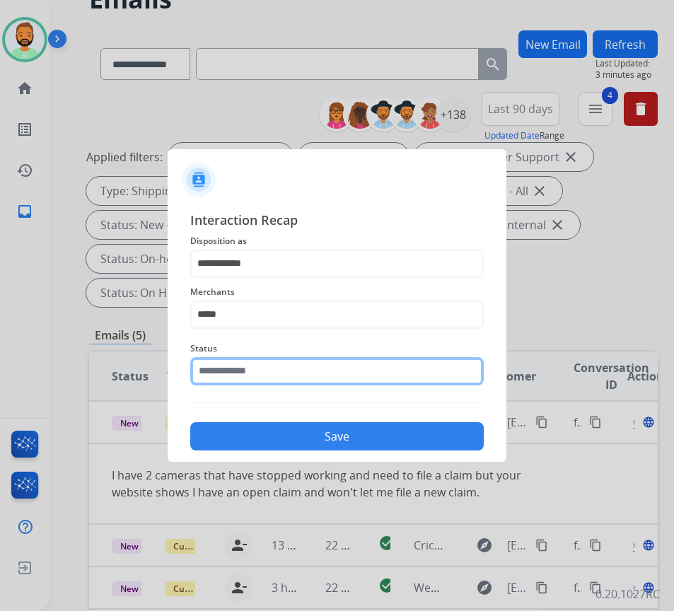
click at [295, 372] on input "text" at bounding box center [336, 371] width 293 height 28
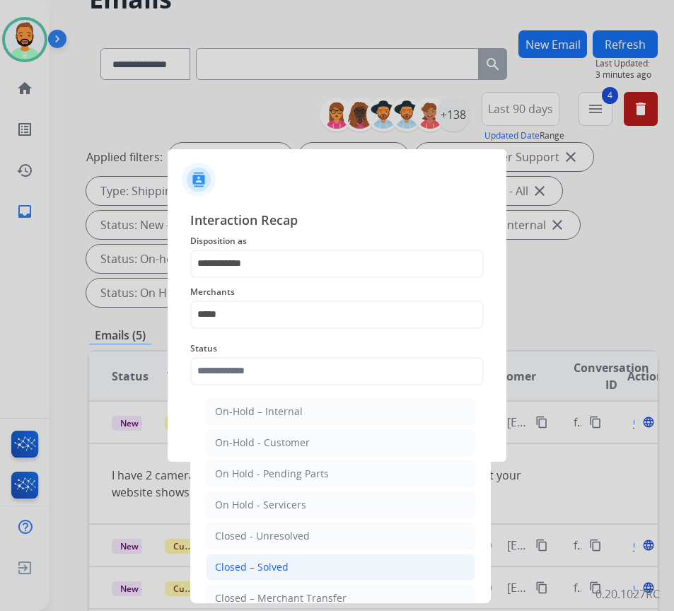
click at [309, 573] on li "Closed – Solved" at bounding box center [340, 567] width 269 height 27
type input "**********"
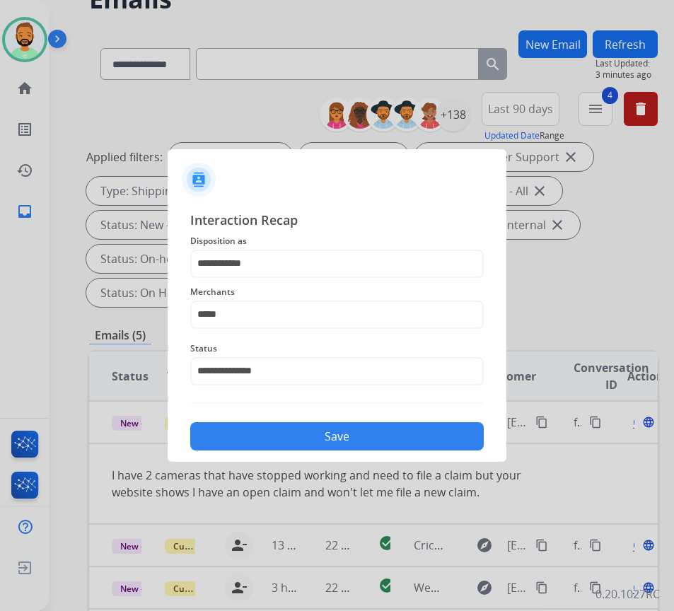
click at [316, 448] on button "Save" at bounding box center [336, 436] width 293 height 28
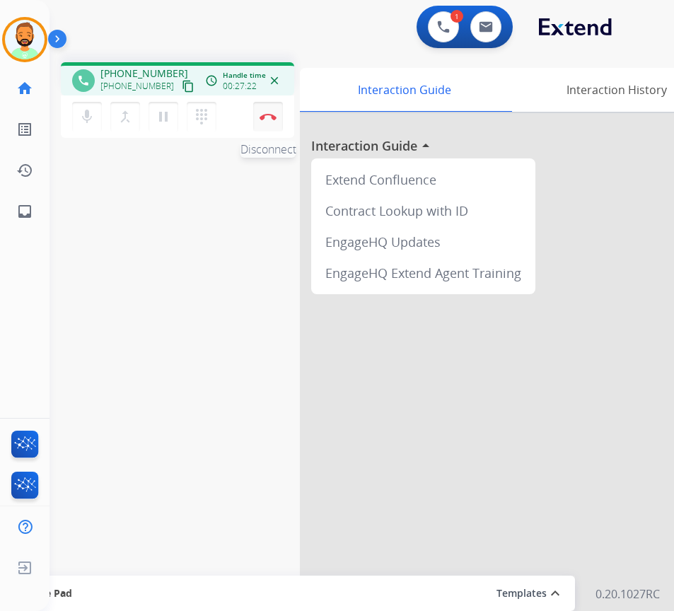
click at [272, 118] on img at bounding box center [268, 116] width 17 height 7
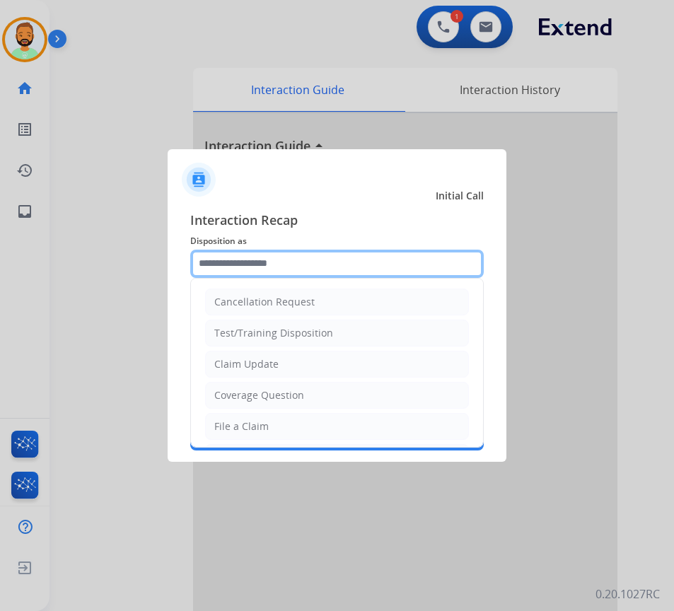
click at [301, 269] on input "text" at bounding box center [336, 264] width 293 height 28
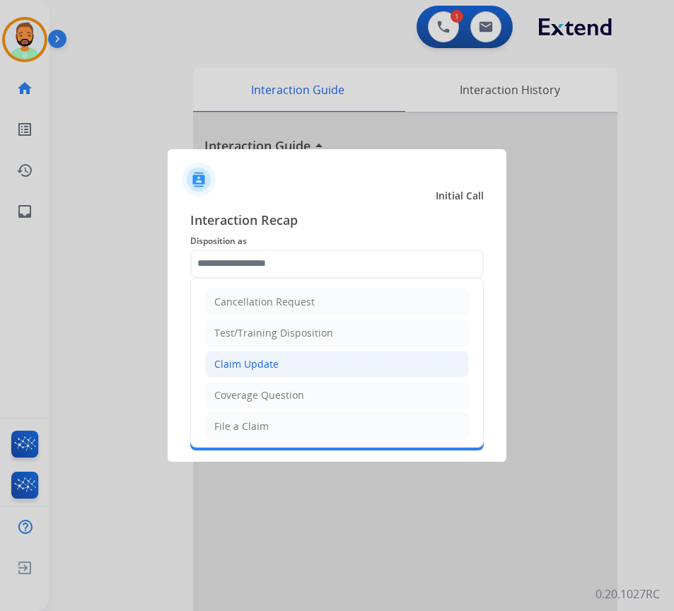
click at [313, 368] on li "Claim Update" at bounding box center [337, 364] width 264 height 27
type input "**********"
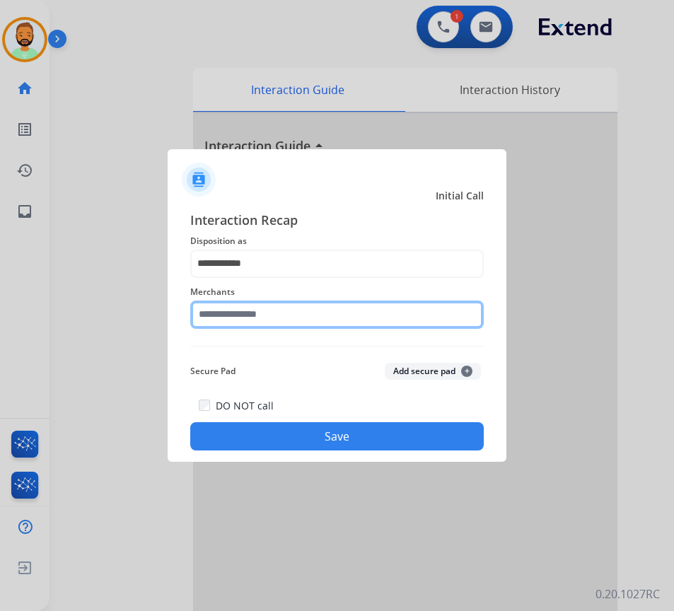
click at [310, 305] on input "text" at bounding box center [336, 315] width 293 height 28
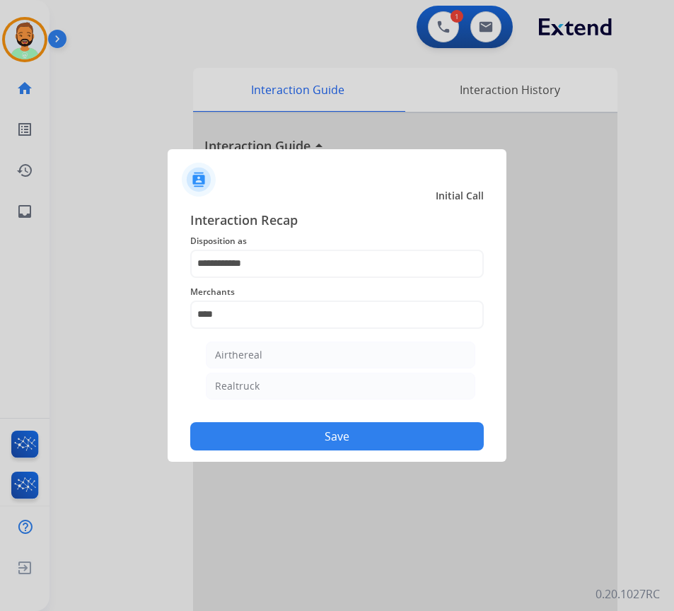
drag, startPoint x: 313, startPoint y: 387, endPoint x: 323, endPoint y: 389, distance: 10.1
click at [318, 388] on li "Realtruck" at bounding box center [340, 386] width 269 height 27
type input "*********"
click at [337, 428] on button "Save" at bounding box center [336, 436] width 293 height 28
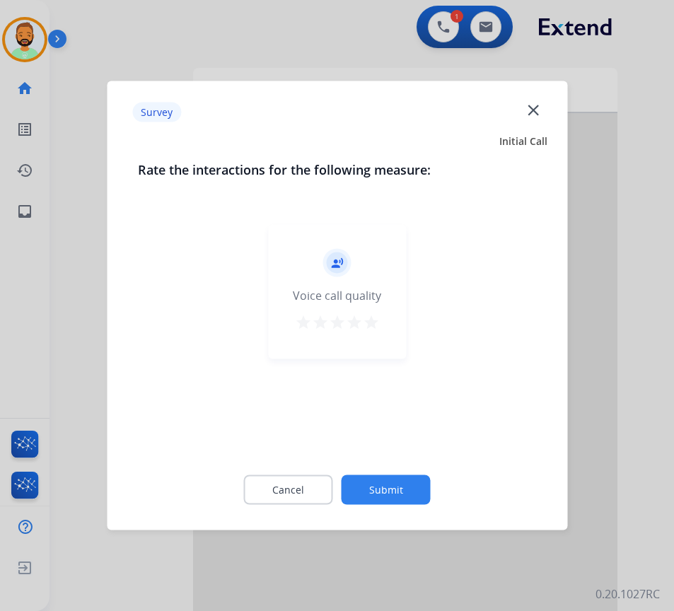
click at [404, 486] on button "Submit" at bounding box center [386, 490] width 89 height 30
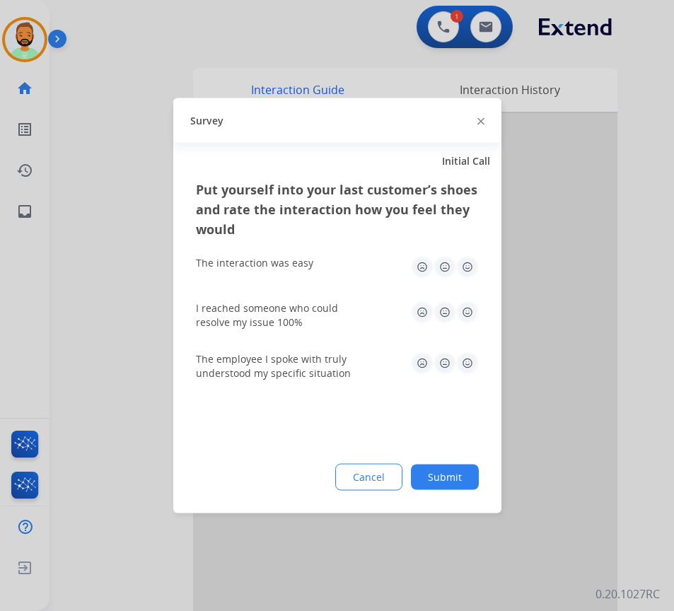
click at [453, 468] on button "Submit" at bounding box center [445, 477] width 68 height 25
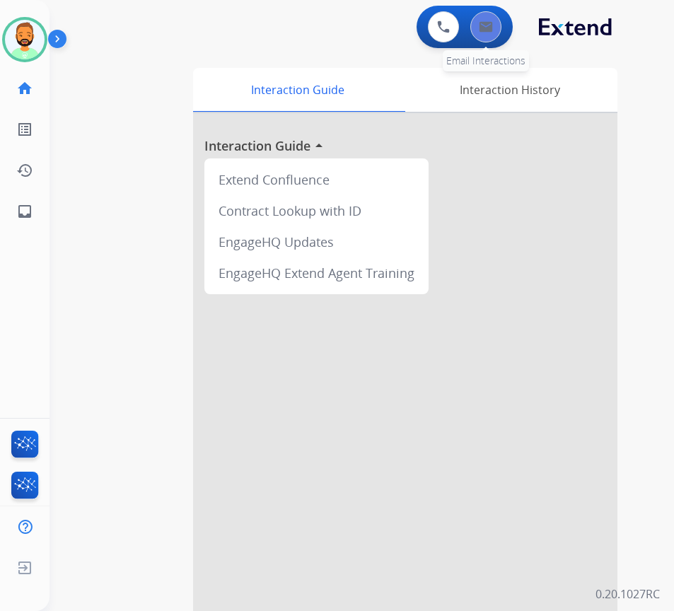
click at [491, 34] on button at bounding box center [485, 26] width 31 height 31
select select "**********"
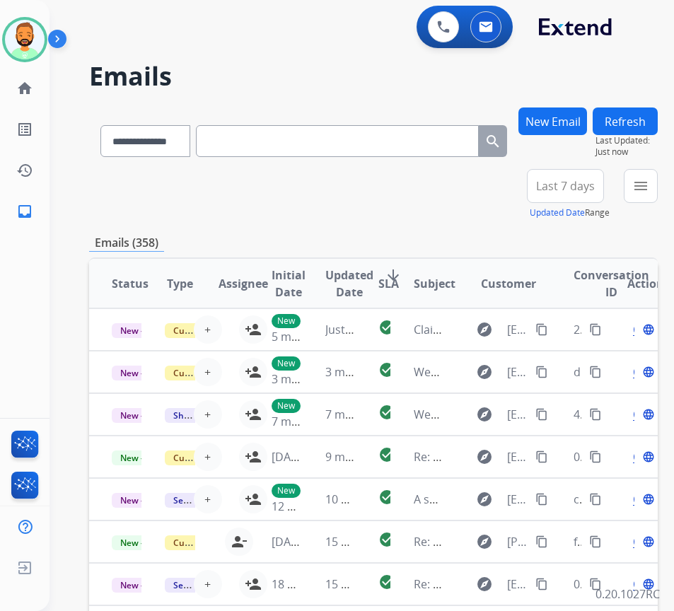
click at [565, 183] on span "Last 7 days" at bounding box center [565, 186] width 59 height 6
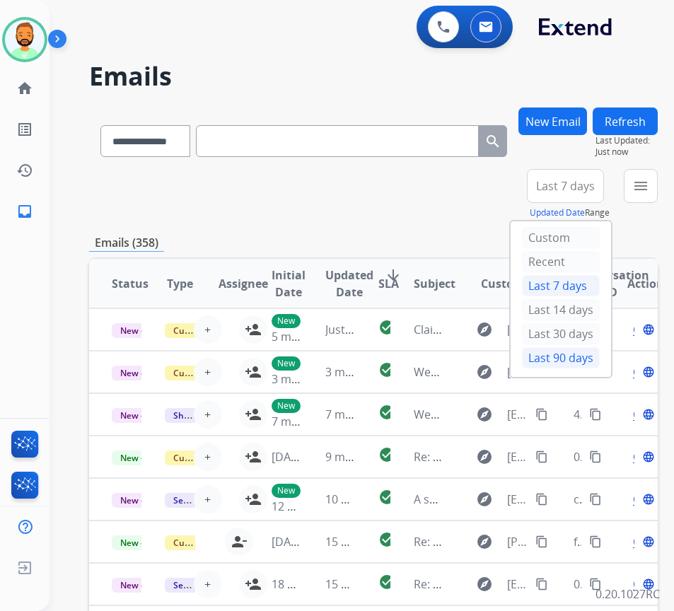
click at [582, 353] on div "Last 90 days" at bounding box center [561, 357] width 78 height 21
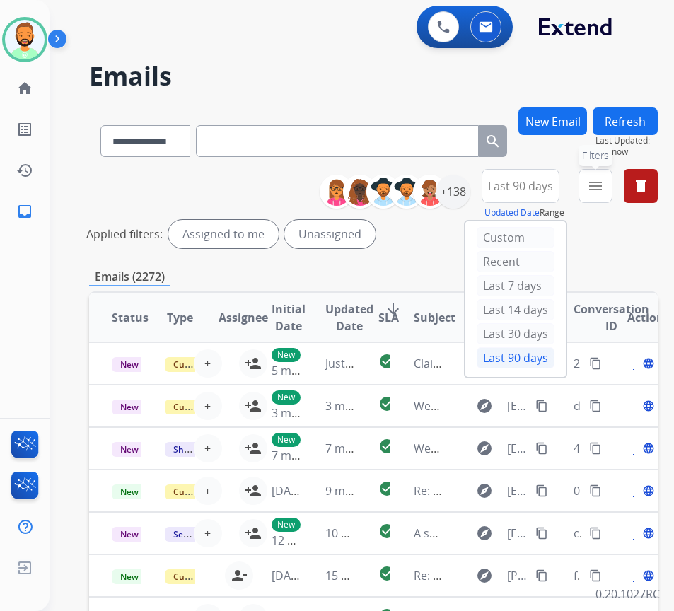
click at [612, 193] on button "menu Filters" at bounding box center [595, 186] width 34 height 34
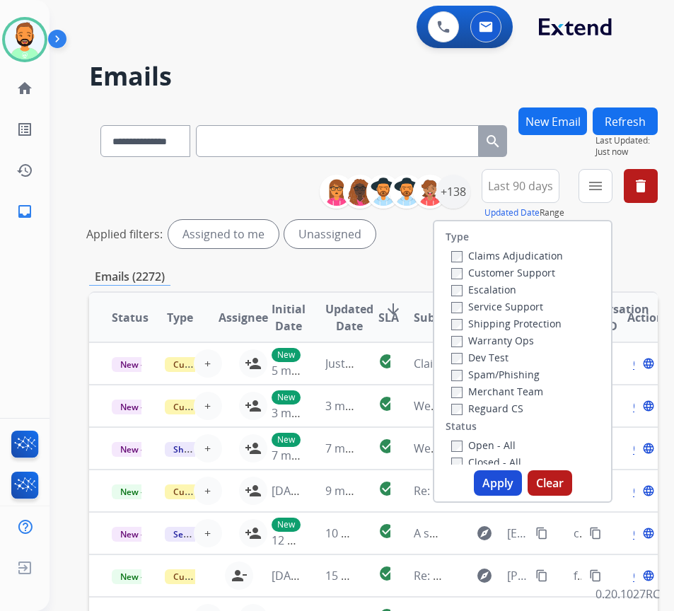
click at [555, 274] on label "Customer Support" at bounding box center [503, 272] width 104 height 13
click at [561, 321] on label "Shipping Protection" at bounding box center [506, 323] width 110 height 13
click at [520, 405] on label "Reguard CS" at bounding box center [487, 408] width 72 height 13
click at [513, 442] on label "Open - All" at bounding box center [483, 444] width 64 height 13
click at [512, 471] on button "Apply" at bounding box center [498, 482] width 48 height 25
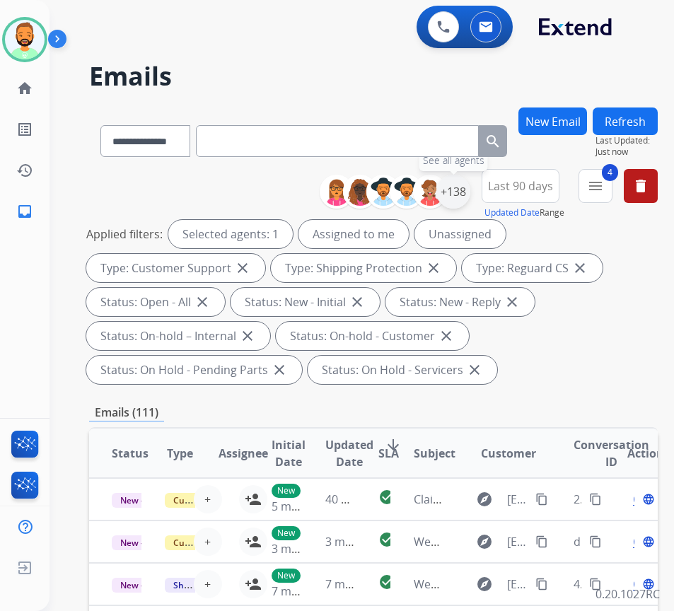
click at [470, 187] on div "+138" at bounding box center [453, 192] width 34 height 34
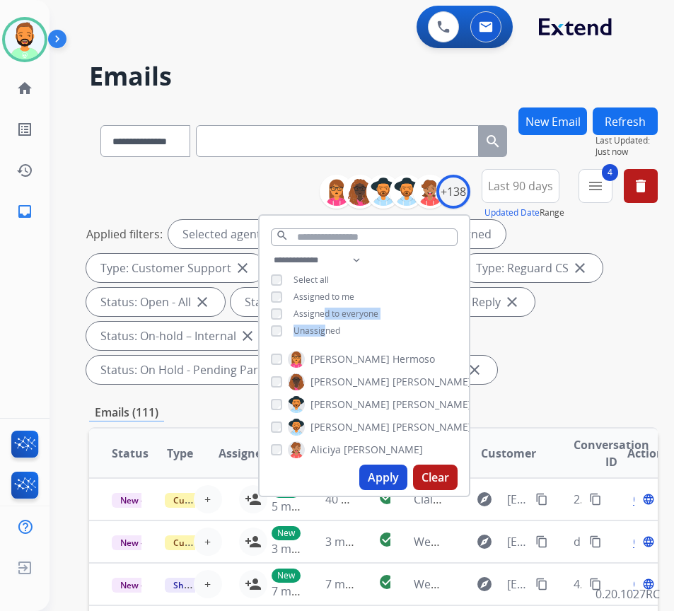
click at [340, 324] on div "**********" at bounding box center [364, 297] width 209 height 91
click at [340, 329] on span "Unassigned" at bounding box center [316, 331] width 47 height 12
drag, startPoint x: 407, startPoint y: 465, endPoint x: 406, endPoint y: 472, distance: 7.1
click at [407, 465] on button "Apply" at bounding box center [383, 477] width 48 height 25
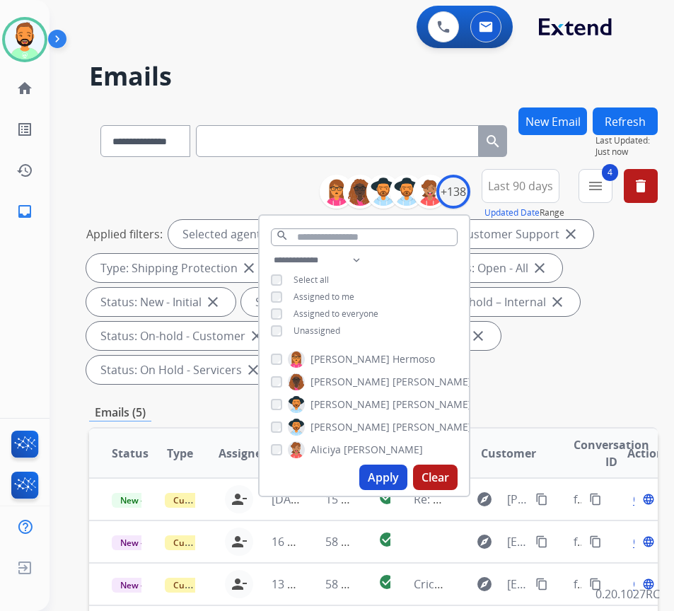
click at [583, 360] on div "Applied filters: Selected agents: 1 Assigned to me Type: Customer Support close…" at bounding box center [370, 302] width 569 height 164
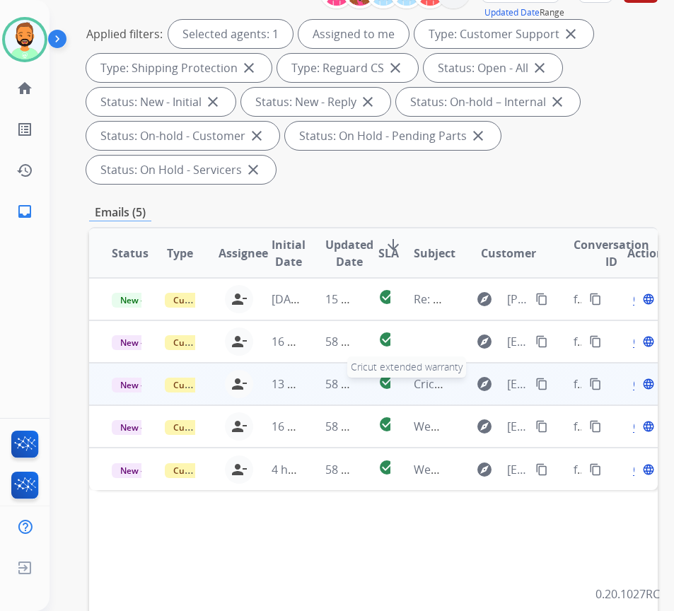
scroll to position [212, 0]
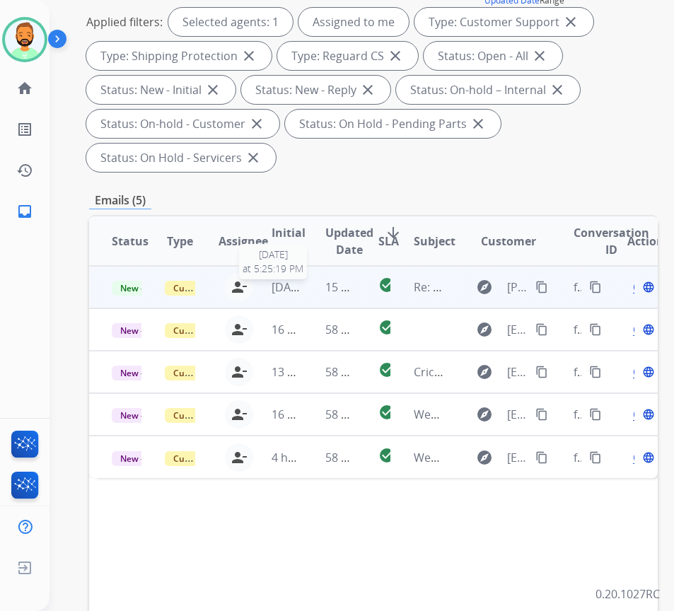
click at [302, 289] on span "[DATE]" at bounding box center [289, 287] width 35 height 16
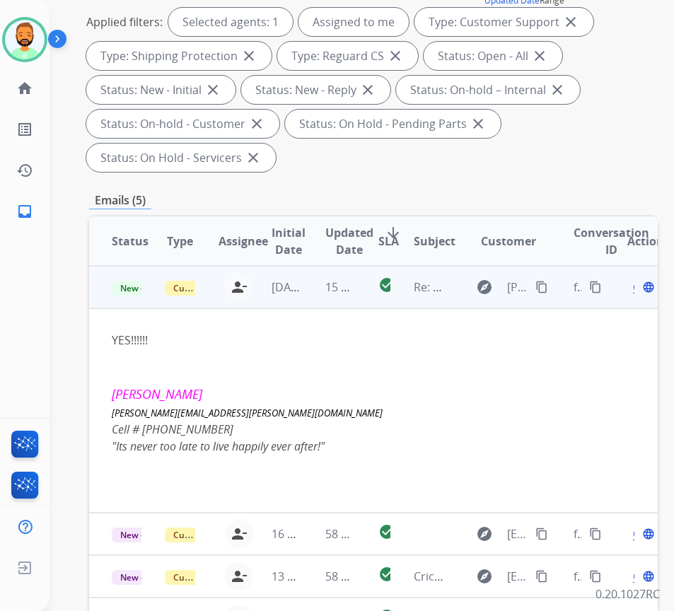
click at [640, 291] on span "Open" at bounding box center [647, 287] width 29 height 17
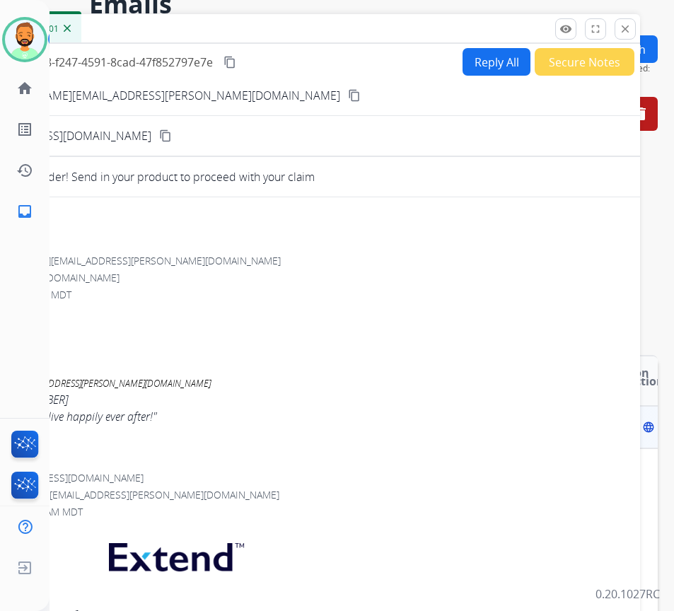
scroll to position [71, 0]
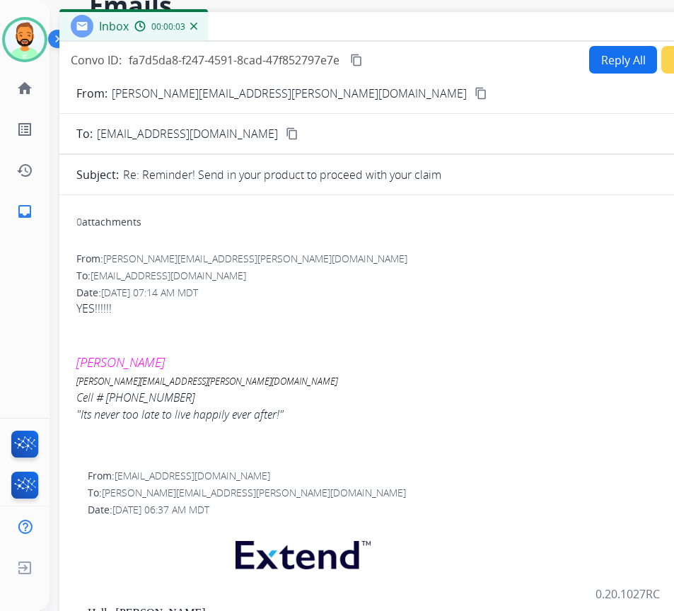
drag, startPoint x: 267, startPoint y: 40, endPoint x: 394, endPoint y: 37, distance: 126.6
click at [394, 37] on div "Inbox 00:00:03" at bounding box center [412, 27] width 707 height 30
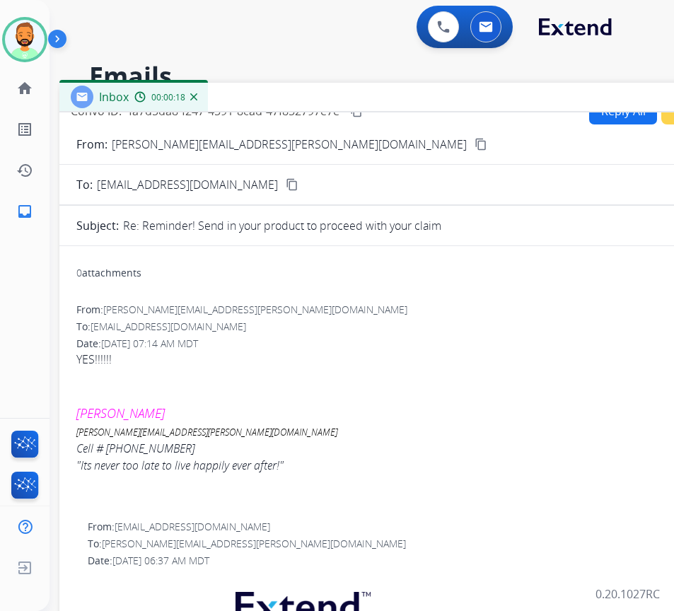
scroll to position [0, 0]
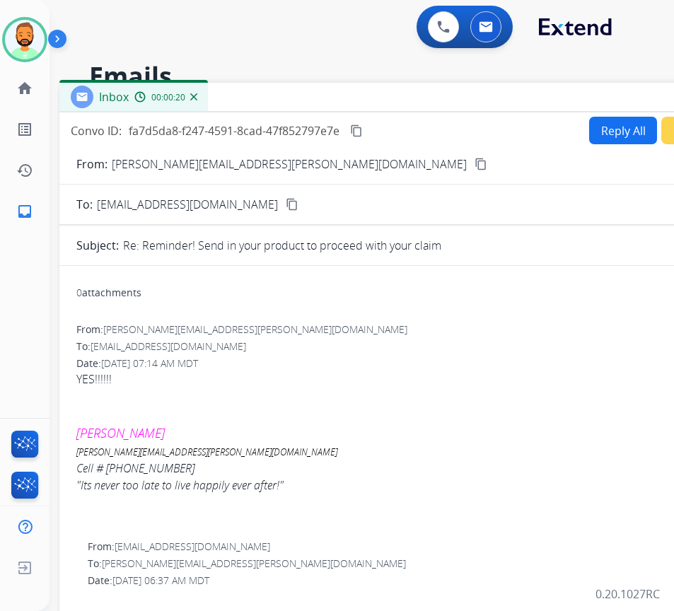
click at [475, 164] on mat-icon "content_copy" at bounding box center [481, 164] width 13 height 13
click at [628, 130] on button "Reply All" at bounding box center [623, 131] width 68 height 28
select select "**********"
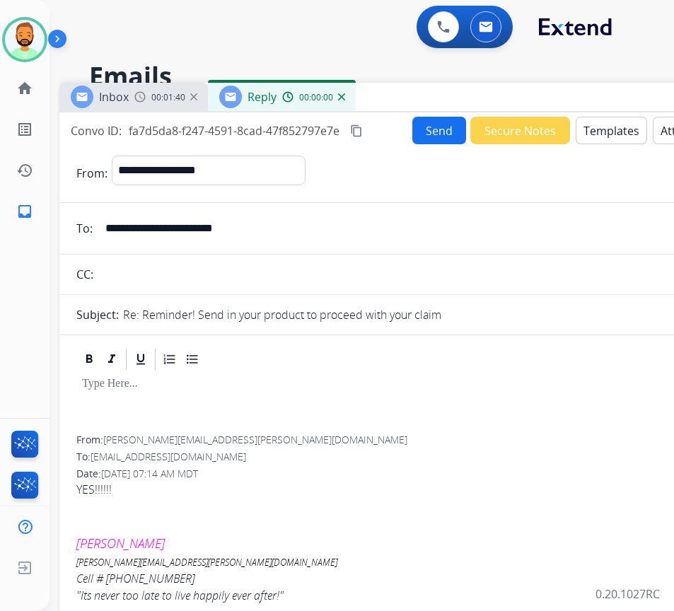
click at [619, 136] on button "Templates" at bounding box center [611, 131] width 71 height 28
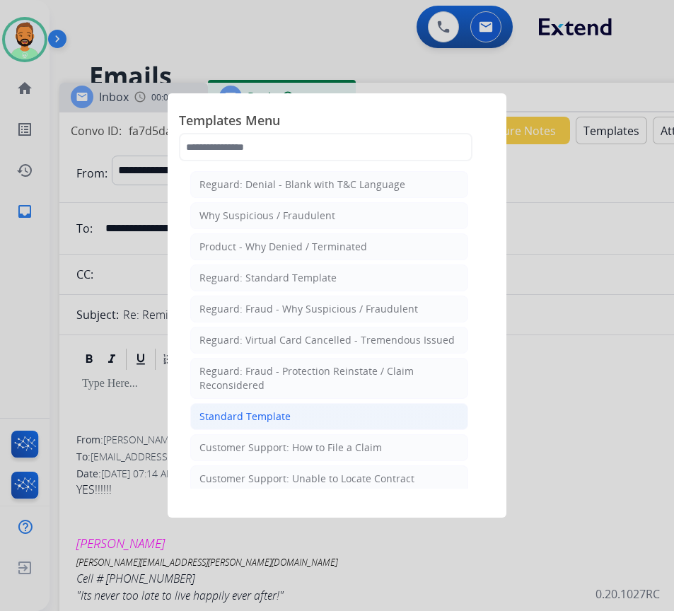
click at [360, 414] on li "Standard Template" at bounding box center [329, 416] width 278 height 27
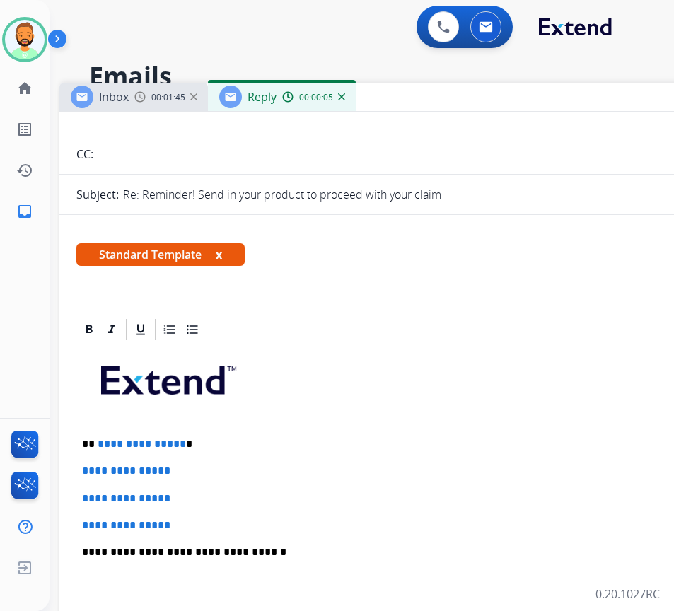
scroll to position [141, 0]
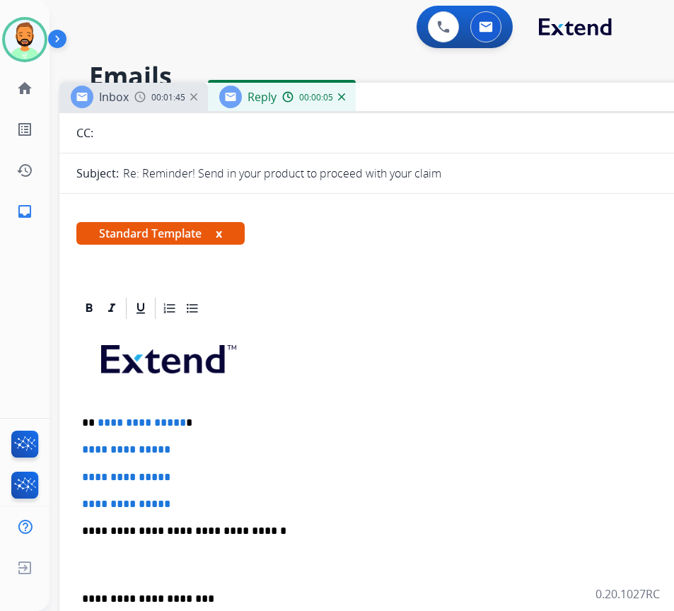
drag, startPoint x: 246, startPoint y: 413, endPoint x: 243, endPoint y: 425, distance: 12.5
click at [245, 414] on div "**********" at bounding box center [412, 564] width 673 height 487
drag, startPoint x: 193, startPoint y: 493, endPoint x: 107, endPoint y: 463, distance: 91.2
click at [100, 452] on div "**********" at bounding box center [412, 564] width 673 height 487
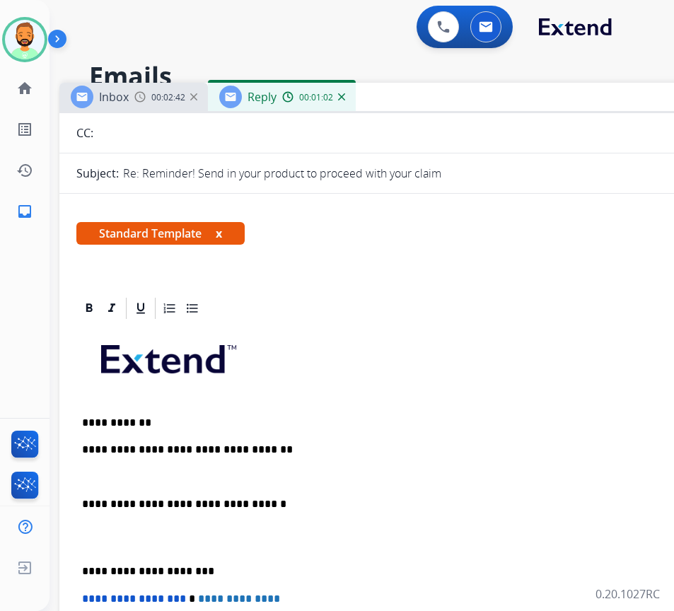
click at [82, 556] on div "**********" at bounding box center [412, 551] width 673 height 460
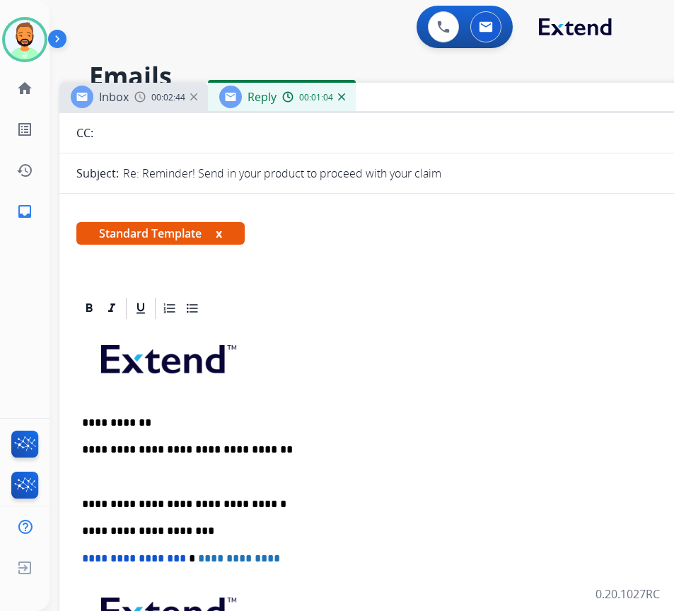
click at [115, 475] on p at bounding box center [413, 477] width 662 height 13
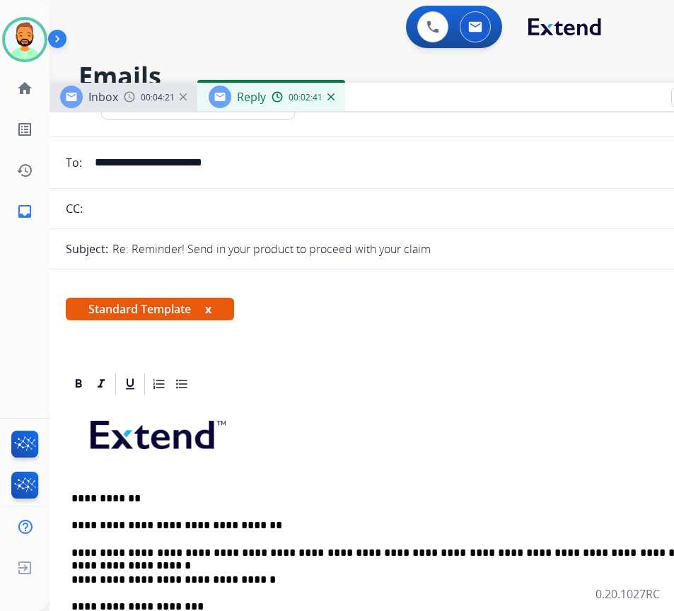
scroll to position [0, 0]
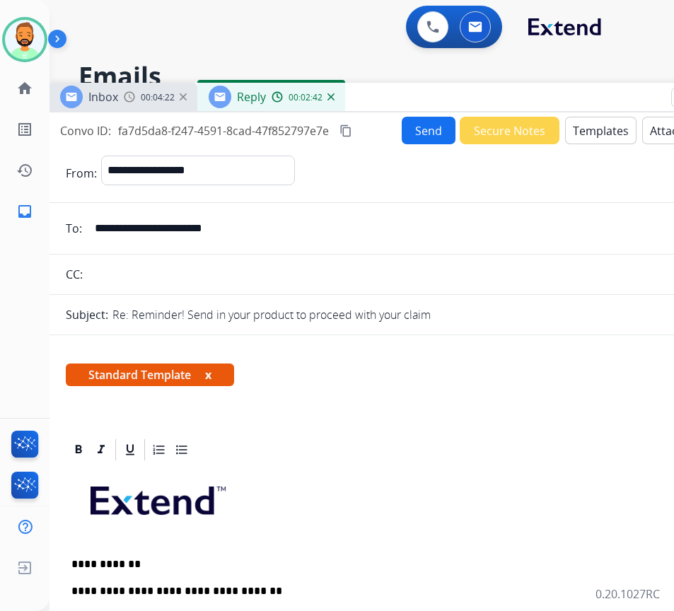
click at [411, 129] on button "Send" at bounding box center [429, 131] width 54 height 28
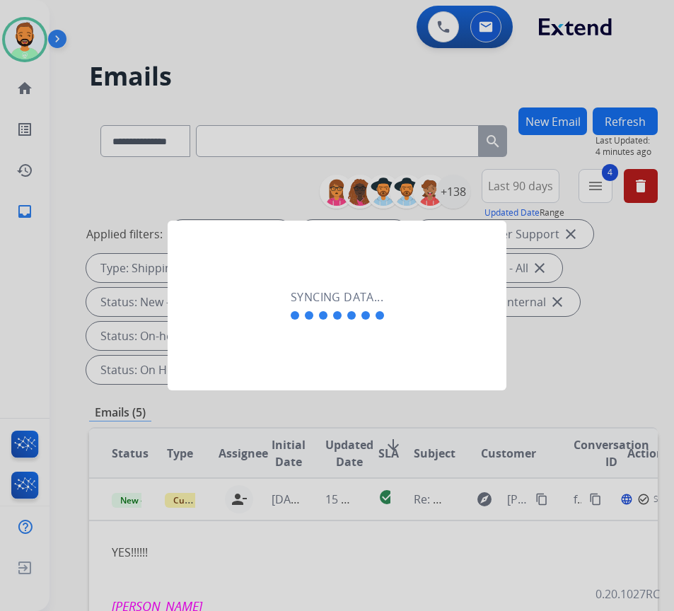
scroll to position [0, 2]
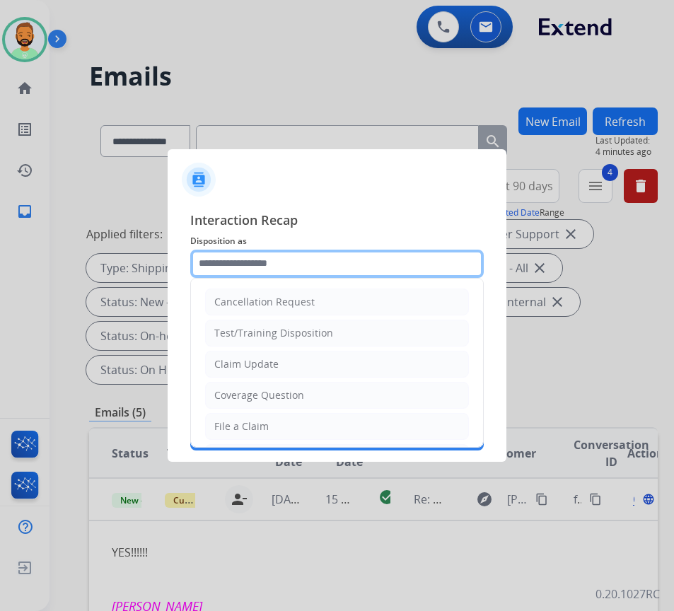
click at [308, 267] on input "text" at bounding box center [336, 264] width 293 height 28
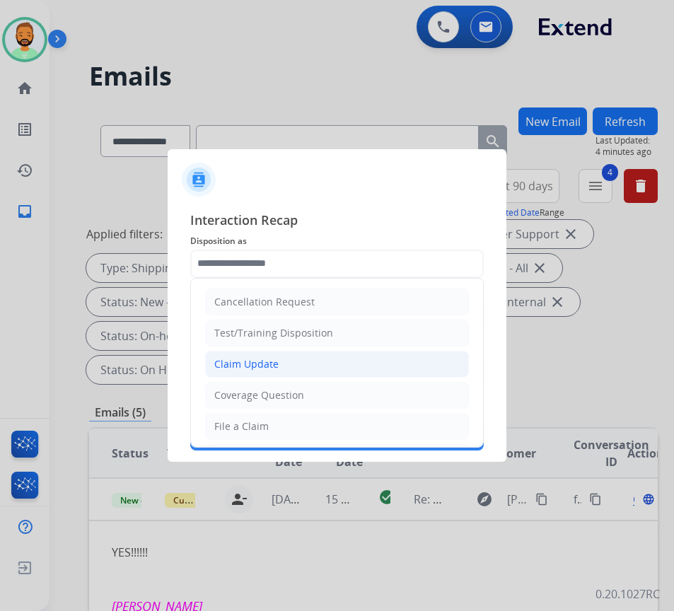
click at [314, 359] on li "Claim Update" at bounding box center [337, 364] width 264 height 27
type input "**********"
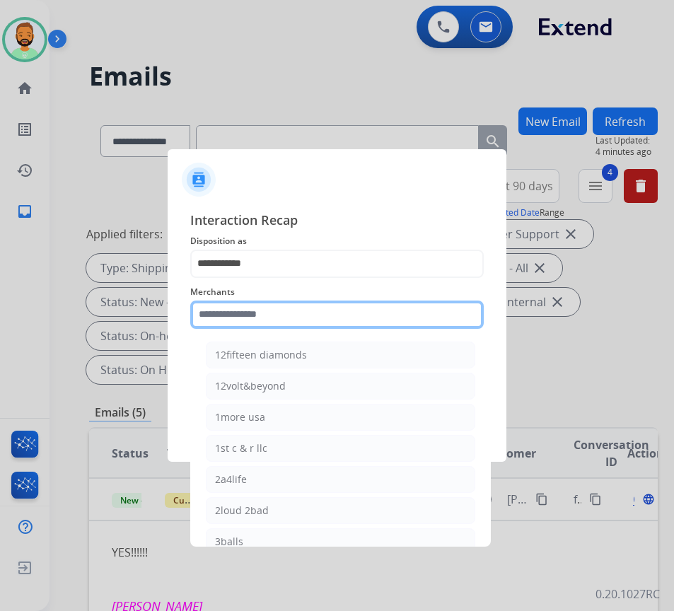
drag, startPoint x: 326, startPoint y: 318, endPoint x: 315, endPoint y: 325, distance: 12.4
click at [325, 319] on input "text" at bounding box center [336, 315] width 293 height 28
click at [262, 308] on input "text" at bounding box center [336, 315] width 293 height 28
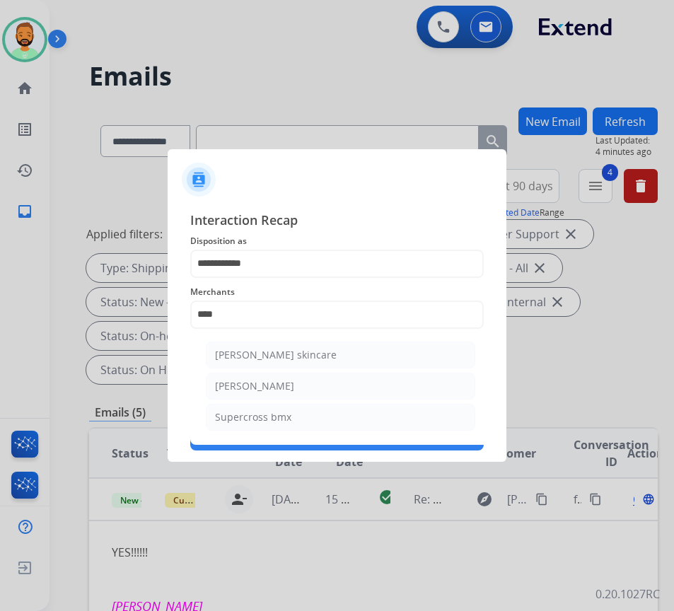
drag, startPoint x: 211, startPoint y: 382, endPoint x: 225, endPoint y: 385, distance: 14.6
click at [213, 382] on li "[PERSON_NAME]" at bounding box center [340, 386] width 269 height 27
type input "**********"
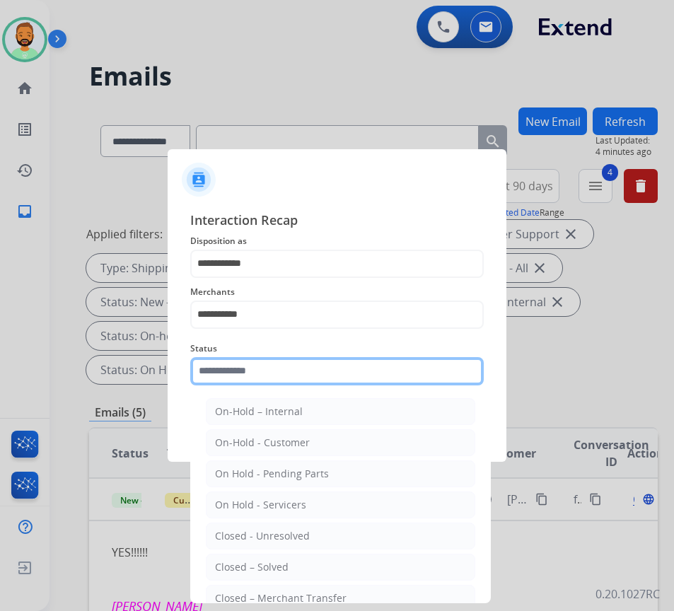
click at [287, 365] on input "text" at bounding box center [336, 371] width 293 height 28
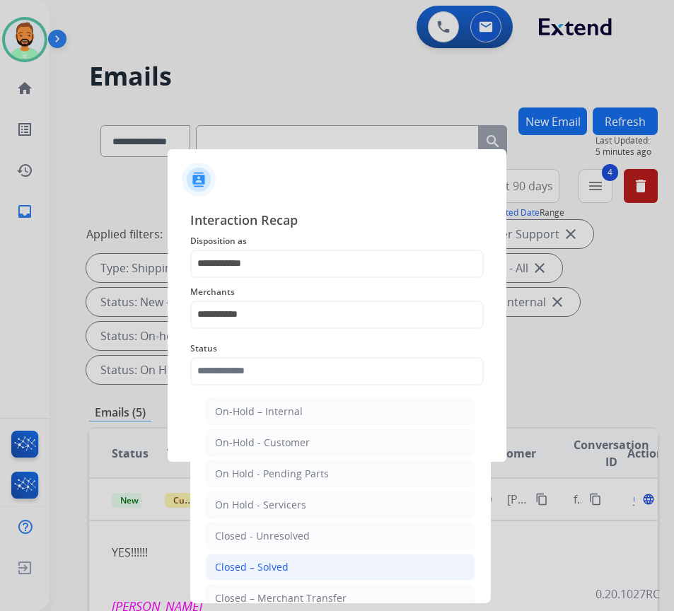
click at [378, 554] on li "Closed – Solved" at bounding box center [340, 567] width 269 height 27
type input "**********"
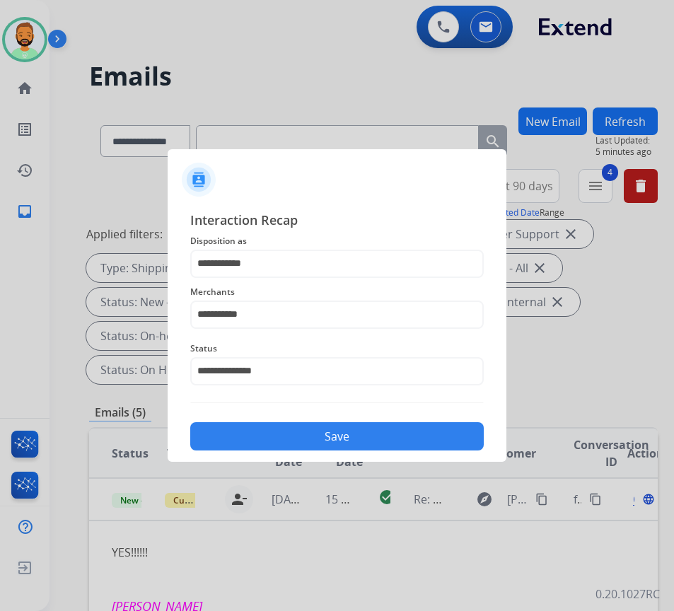
click at [477, 426] on div "Save" at bounding box center [336, 432] width 293 height 37
drag, startPoint x: 455, startPoint y: 433, endPoint x: 464, endPoint y: 433, distance: 8.5
click at [458, 433] on button "Save" at bounding box center [336, 436] width 293 height 28
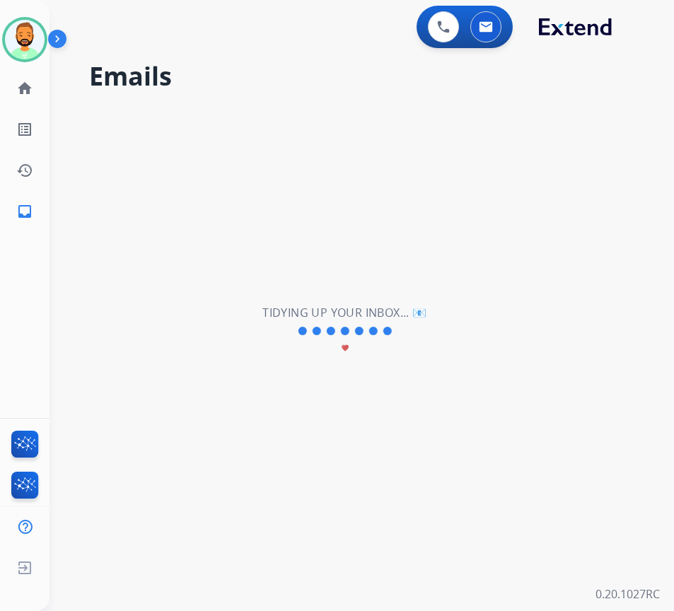
scroll to position [0, 0]
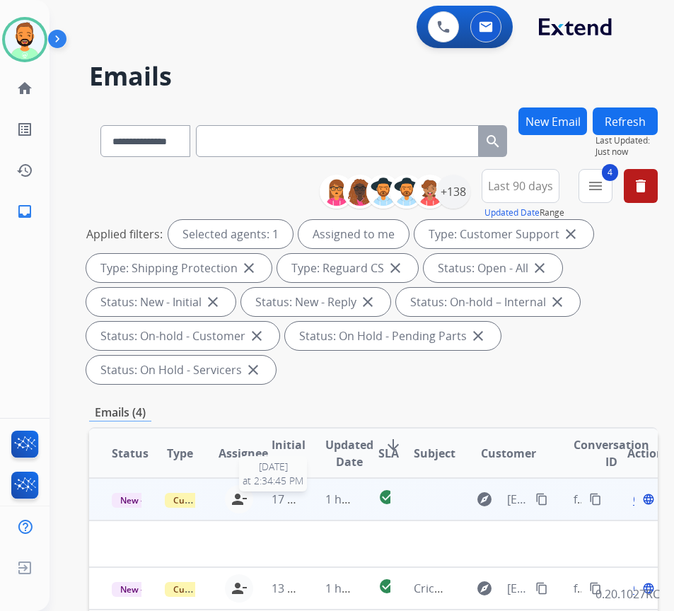
click at [301, 491] on div "17 hours ago" at bounding box center [287, 499] width 30 height 17
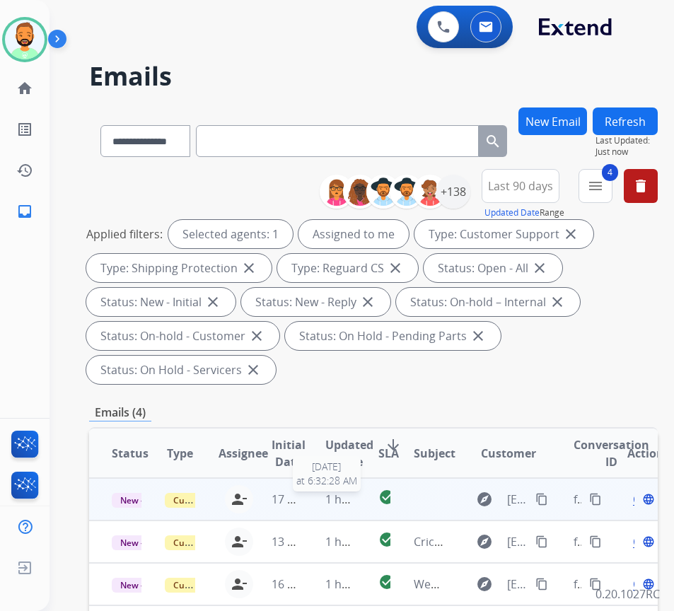
click at [330, 496] on span "1 hour ago" at bounding box center [354, 499] width 58 height 16
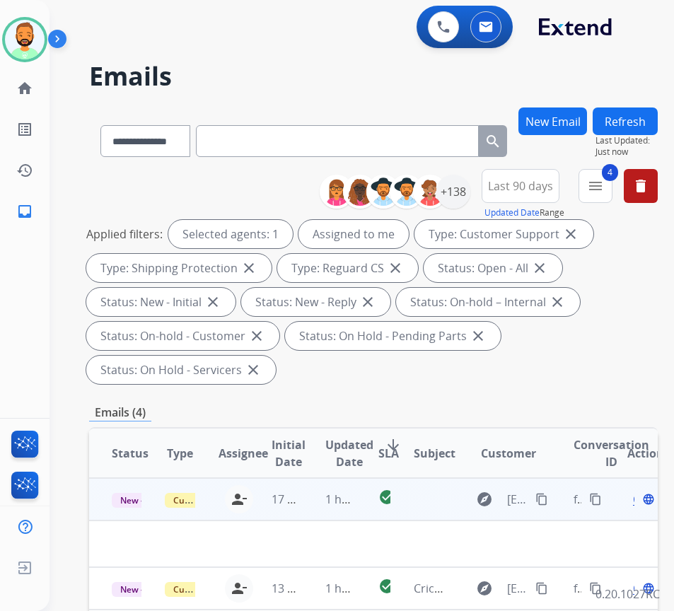
click at [639, 501] on span "Open" at bounding box center [647, 499] width 29 height 17
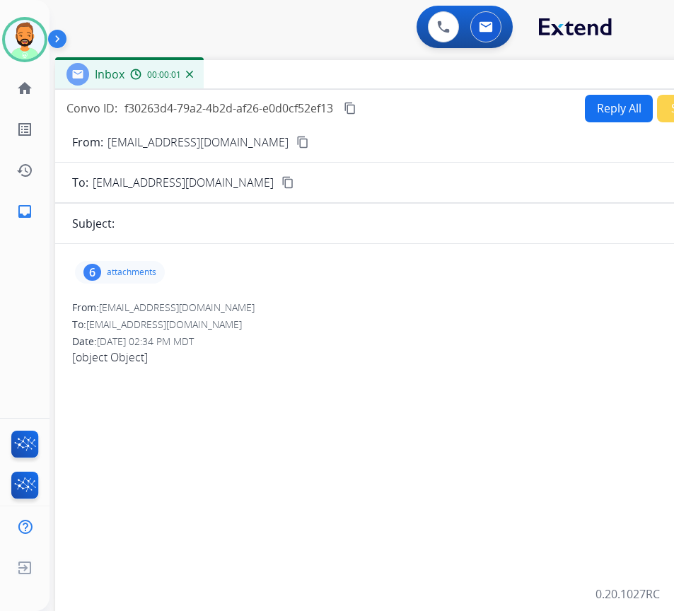
drag, startPoint x: 284, startPoint y: 107, endPoint x: 407, endPoint y: 81, distance: 125.1
click at [407, 81] on div "Inbox 00:00:01" at bounding box center [408, 75] width 707 height 30
click at [296, 144] on mat-icon "content_copy" at bounding box center [302, 142] width 13 height 13
click at [599, 112] on button "Reply All" at bounding box center [619, 109] width 68 height 28
select select "**********"
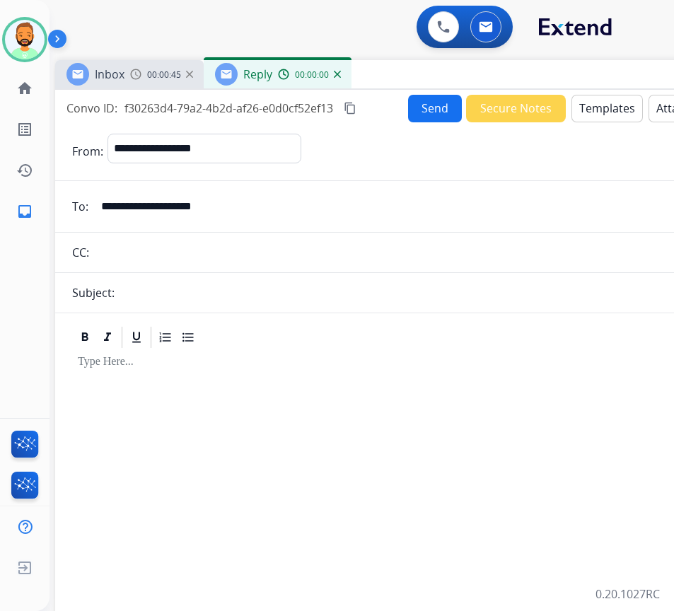
click at [605, 115] on button "Templates" at bounding box center [606, 109] width 71 height 28
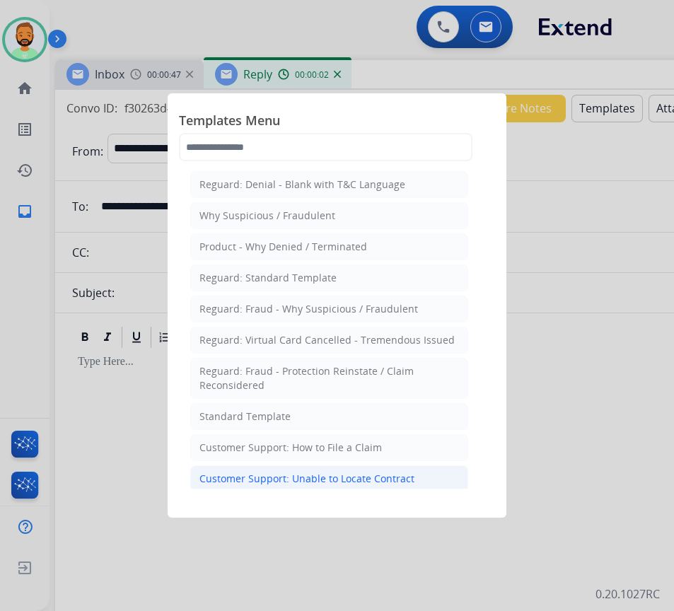
click at [360, 482] on div "Customer Support: Unable to Locate Contract" at bounding box center [306, 479] width 215 height 14
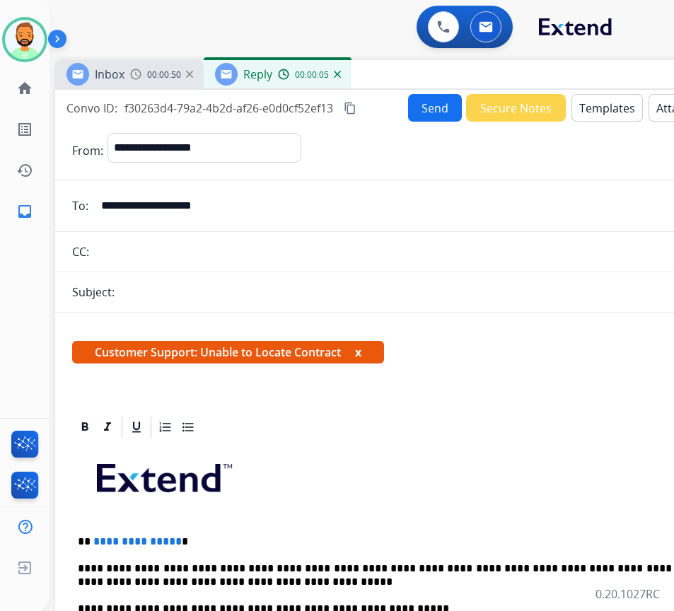
click at [438, 117] on button "Send" at bounding box center [435, 108] width 54 height 28
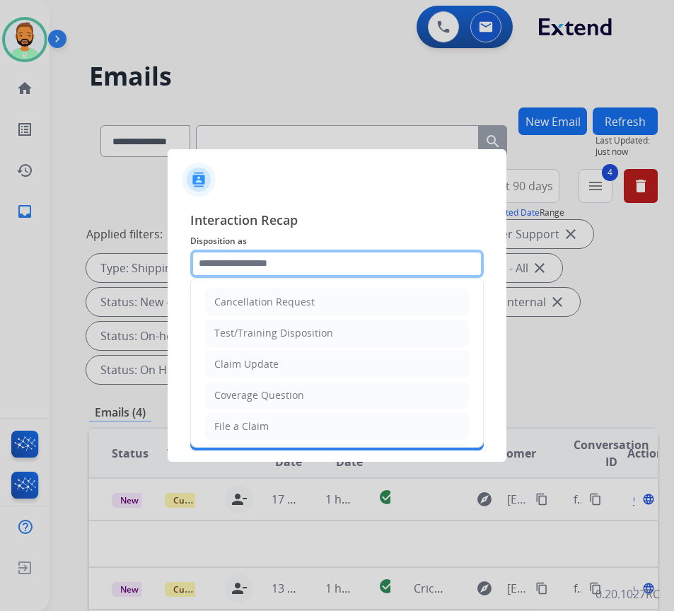
click at [330, 264] on input "text" at bounding box center [336, 264] width 293 height 28
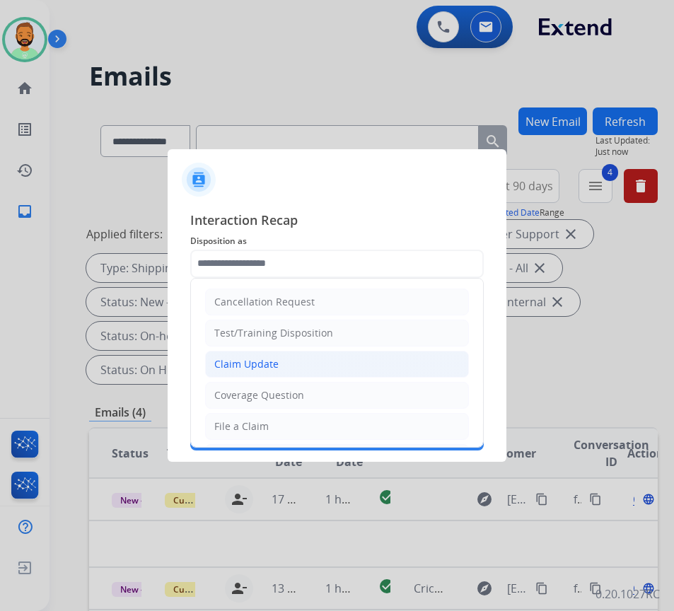
click at [318, 364] on li "Claim Update" at bounding box center [337, 364] width 264 height 27
type input "**********"
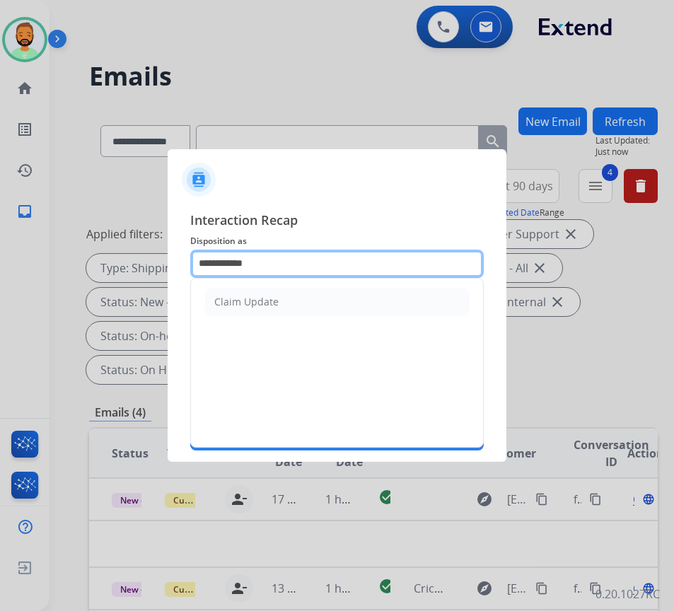
drag, startPoint x: 332, startPoint y: 262, endPoint x: 79, endPoint y: 220, distance: 256.7
click at [0, 221] on app-contact-recap-modal "**********" at bounding box center [0, 305] width 0 height 611
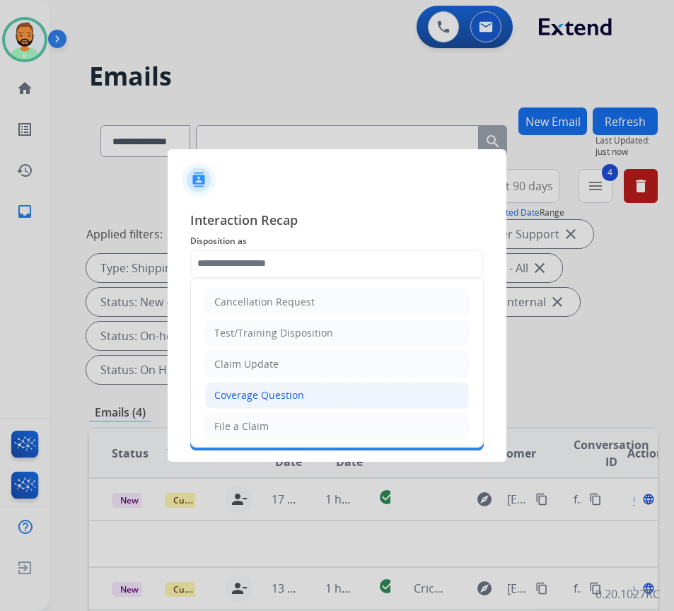
click at [301, 388] on div "Coverage Question" at bounding box center [259, 395] width 90 height 14
type input "**********"
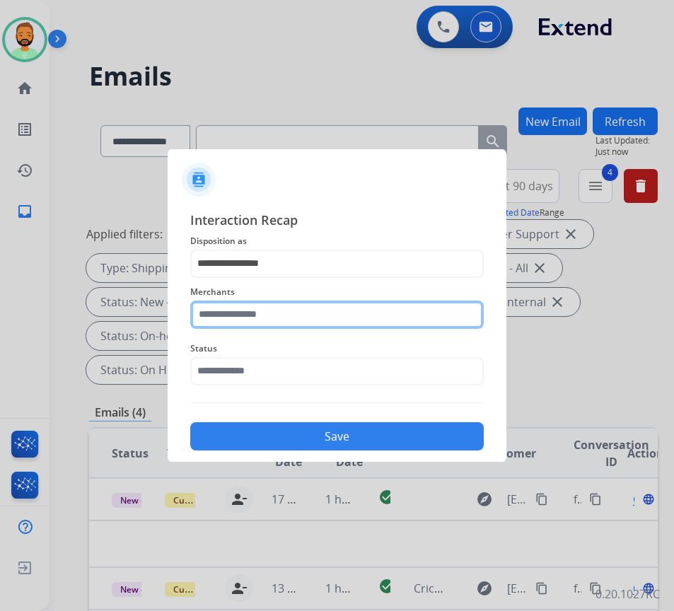
click at [289, 326] on input "text" at bounding box center [336, 315] width 293 height 28
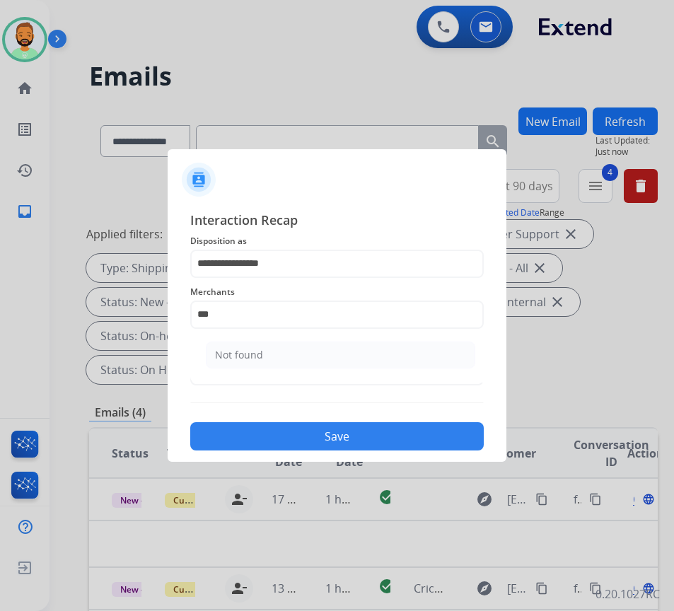
click at [281, 368] on ul "Not found" at bounding box center [341, 358] width 278 height 48
click at [278, 358] on li "Not found" at bounding box center [340, 355] width 269 height 27
type input "*********"
click at [284, 386] on div "Status" at bounding box center [336, 362] width 293 height 57
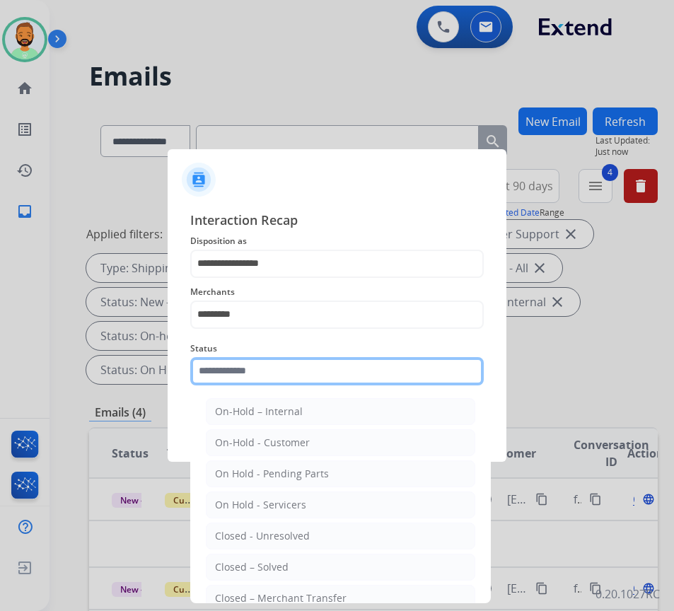
click at [288, 376] on input "text" at bounding box center [336, 371] width 293 height 28
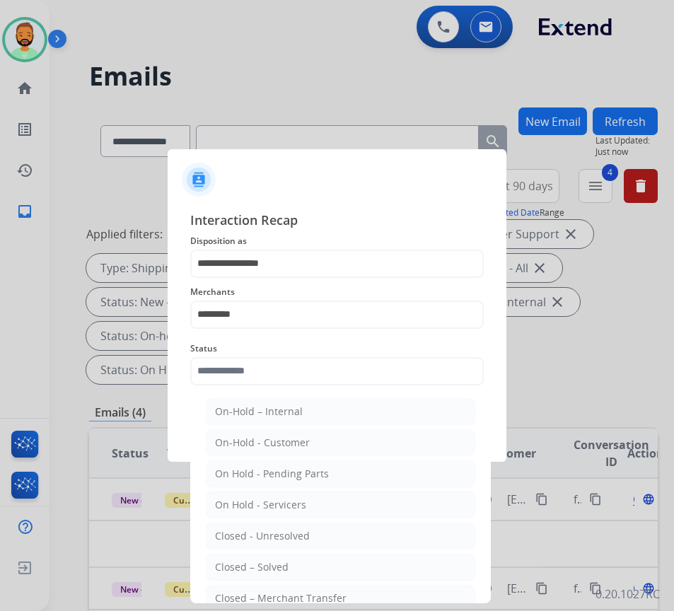
click at [322, 550] on ul "On-Hold – Internal On-Hold - Customer On Hold - Pending Parts On Hold - Service…" at bounding box center [341, 539] width 278 height 297
click at [322, 562] on li "Closed – Solved" at bounding box center [340, 567] width 269 height 27
type input "**********"
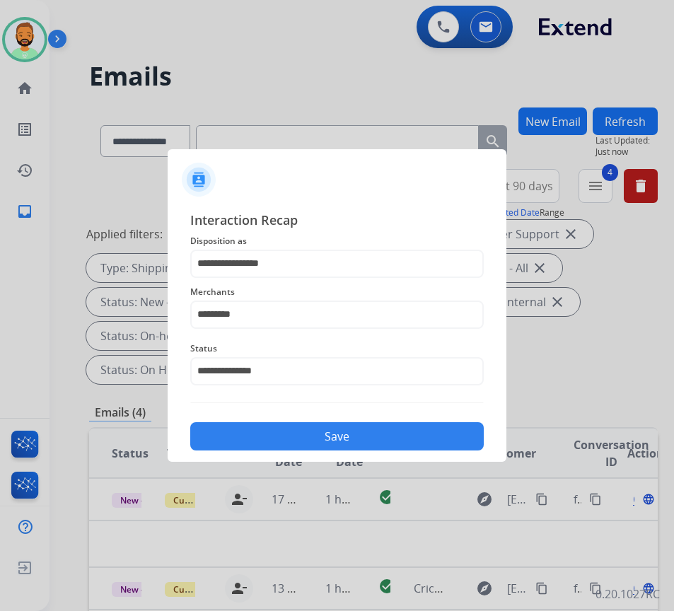
click at [332, 441] on button "Save" at bounding box center [336, 436] width 293 height 28
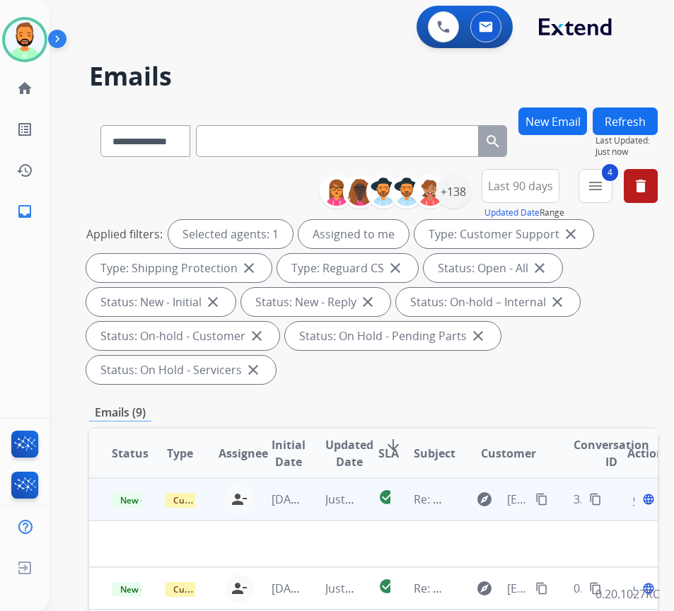
click at [312, 506] on td "Just now" at bounding box center [329, 499] width 53 height 42
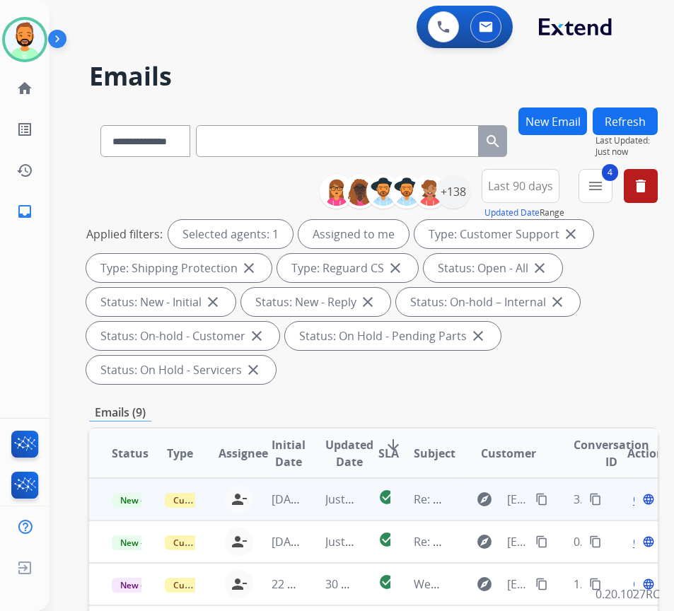
click at [314, 500] on td "Just now" at bounding box center [329, 499] width 53 height 42
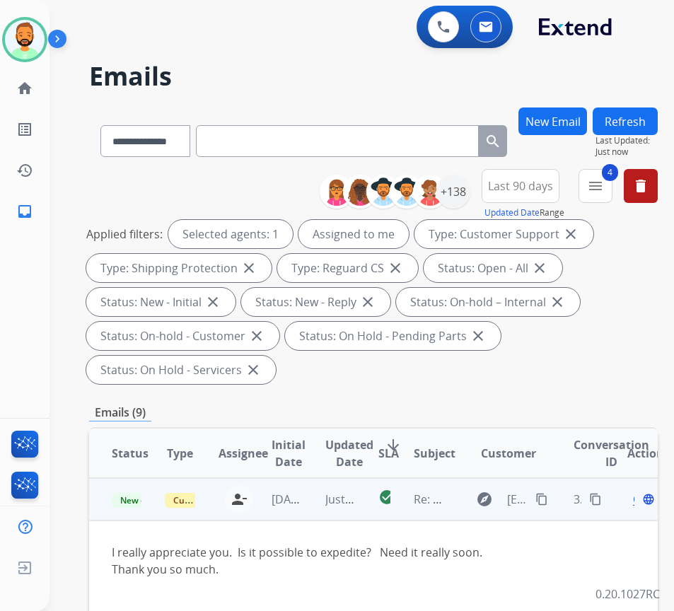
click at [544, 497] on mat-icon "content_copy" at bounding box center [541, 499] width 13 height 13
click at [644, 500] on div "Open language" at bounding box center [642, 499] width 30 height 17
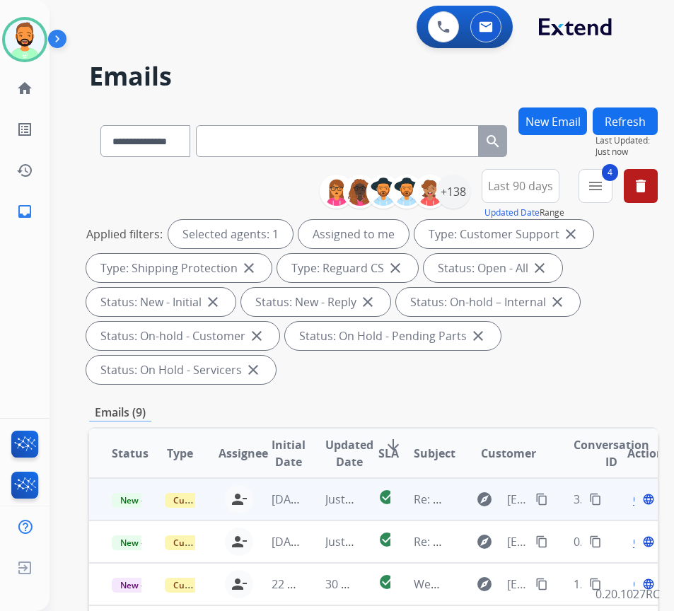
click at [641, 500] on span "Open" at bounding box center [647, 499] width 29 height 17
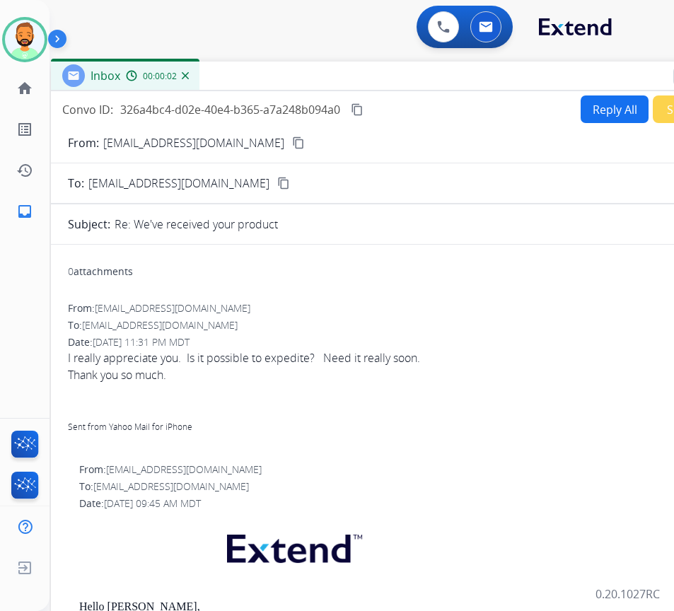
drag, startPoint x: 272, startPoint y: 107, endPoint x: 390, endPoint y: 83, distance: 120.7
click at [390, 83] on div "Inbox 00:00:02" at bounding box center [404, 77] width 707 height 30
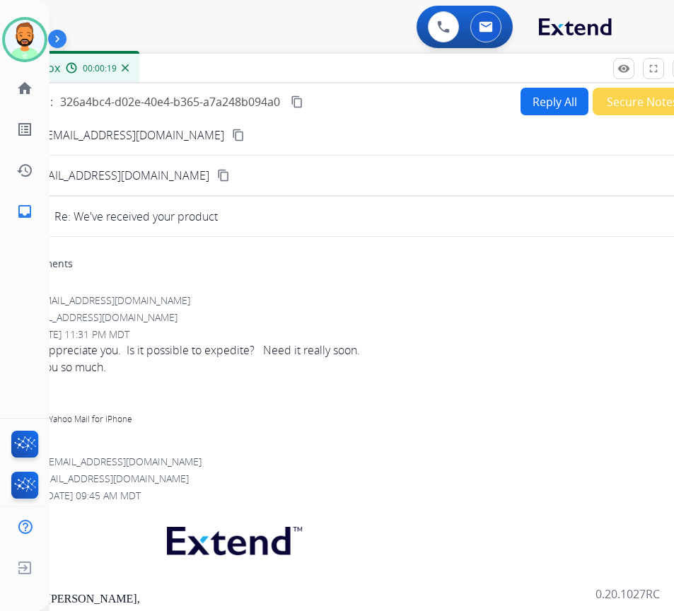
drag, startPoint x: 607, startPoint y: 81, endPoint x: 547, endPoint y: 73, distance: 60.6
click at [547, 73] on div "Inbox 00:00:19" at bounding box center [344, 69] width 707 height 30
click at [554, 103] on button "Reply All" at bounding box center [554, 102] width 68 height 28
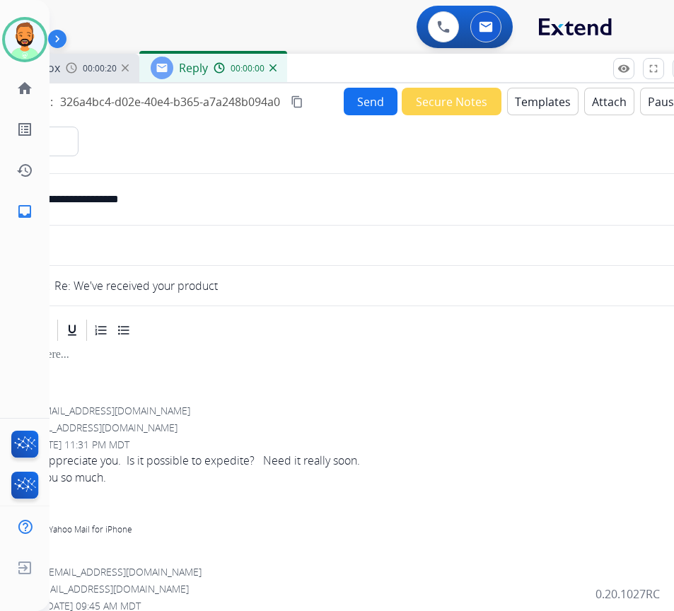
select select "**********"
click at [545, 110] on button "Templates" at bounding box center [542, 102] width 71 height 28
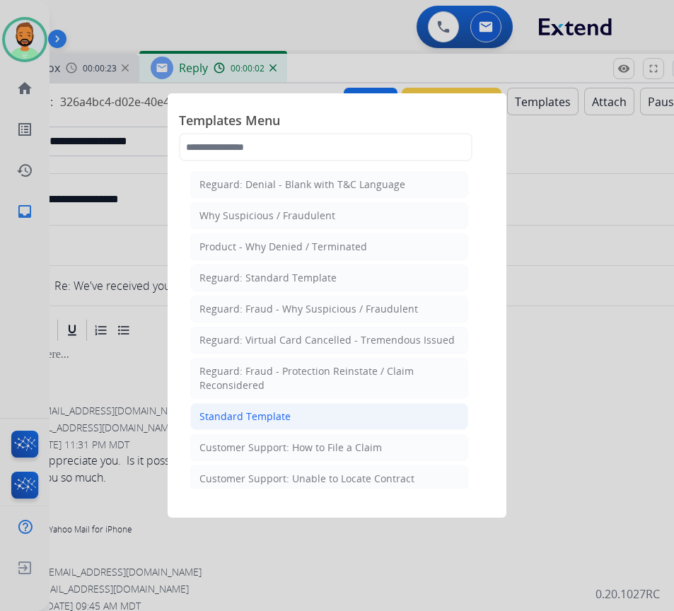
click at [351, 424] on li "Standard Template" at bounding box center [329, 416] width 278 height 27
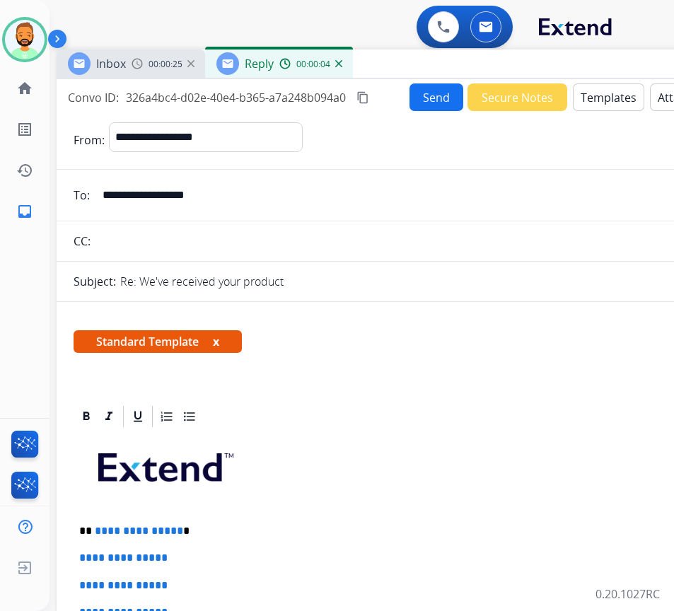
drag, startPoint x: 376, startPoint y: 78, endPoint x: 400, endPoint y: 70, distance: 25.9
click at [400, 70] on div "Inbox 00:00:25 Reply 00:00:04" at bounding box center [410, 65] width 707 height 30
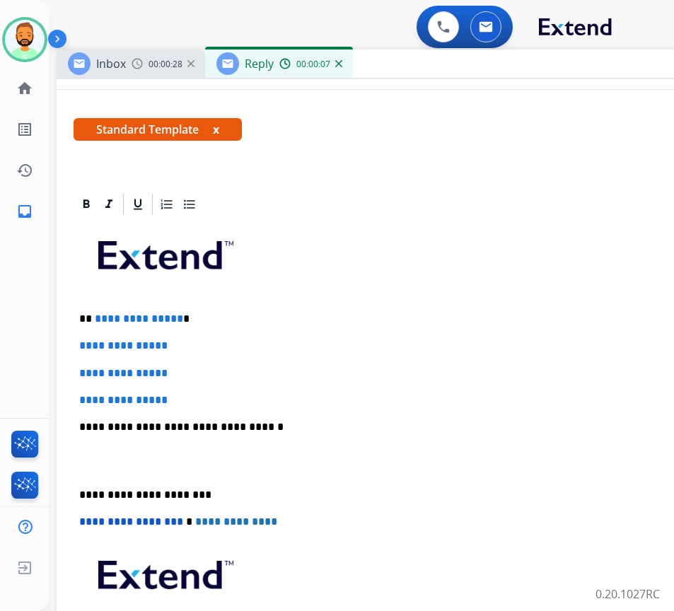
scroll to position [283, 0]
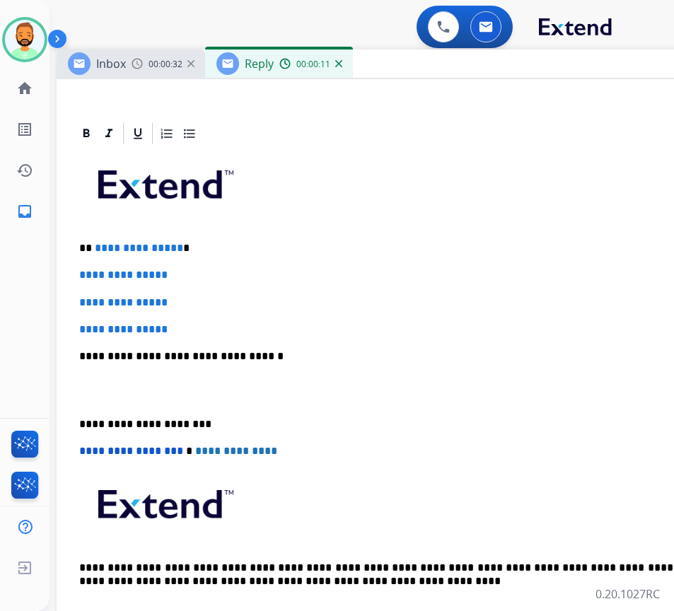
click at [200, 245] on p "**********" at bounding box center [404, 248] width 651 height 13
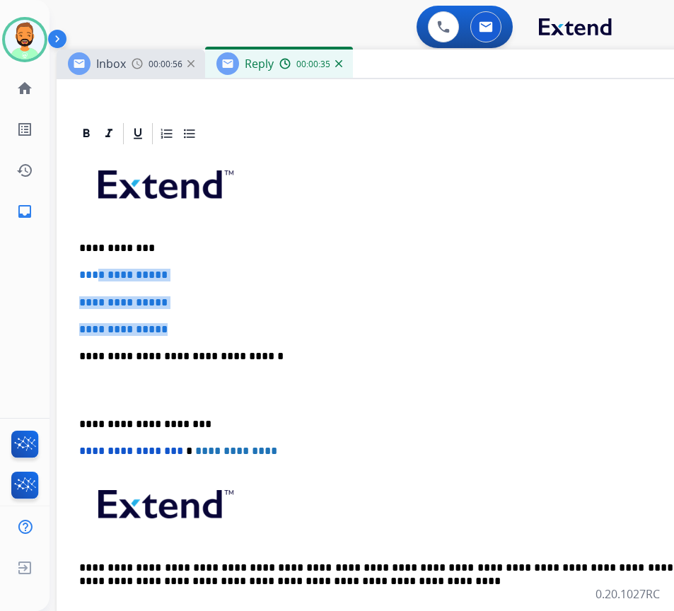
drag, startPoint x: 210, startPoint y: 334, endPoint x: 98, endPoint y: 277, distance: 126.2
click at [98, 277] on div "**********" at bounding box center [410, 389] width 673 height 487
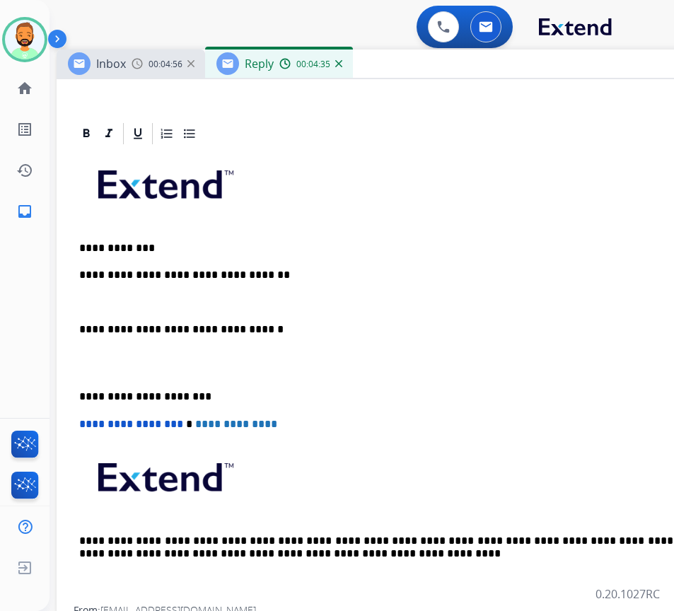
drag, startPoint x: 76, startPoint y: 389, endPoint x: 93, endPoint y: 397, distance: 19.3
click at [78, 390] on div "**********" at bounding box center [410, 376] width 673 height 460
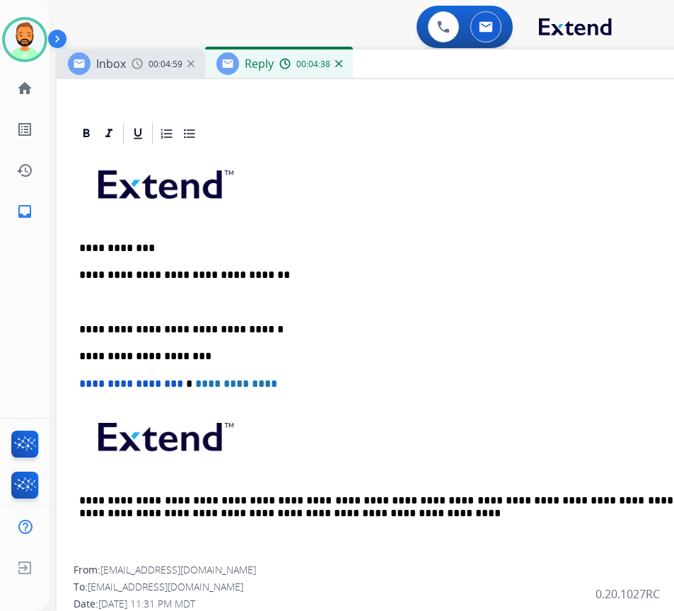
click at [131, 311] on div "**********" at bounding box center [410, 355] width 673 height 419
click at [146, 296] on p at bounding box center [410, 302] width 662 height 13
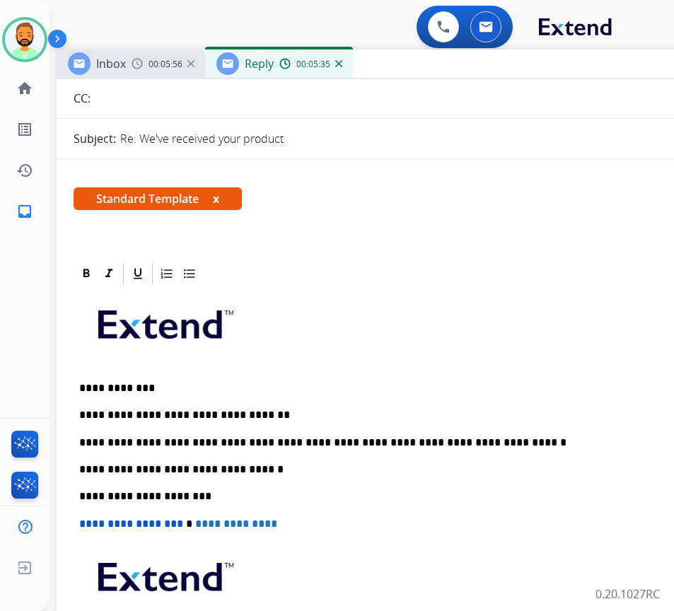
scroll to position [0, 0]
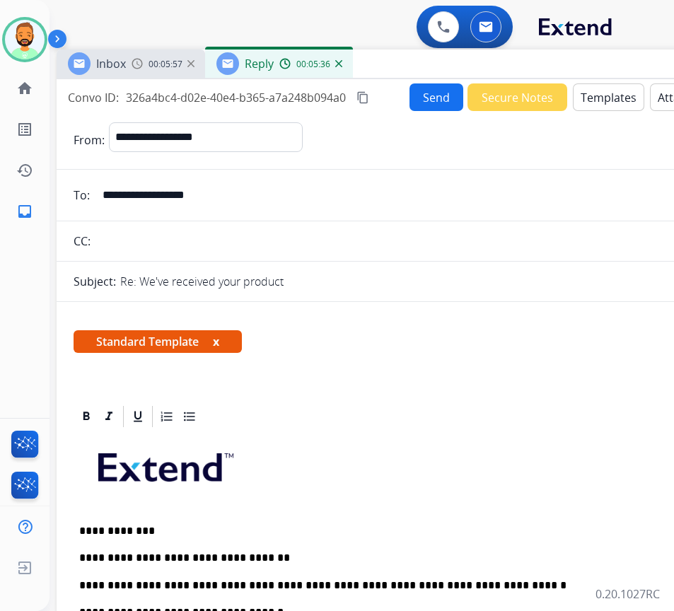
click at [421, 85] on button "Send" at bounding box center [436, 97] width 54 height 28
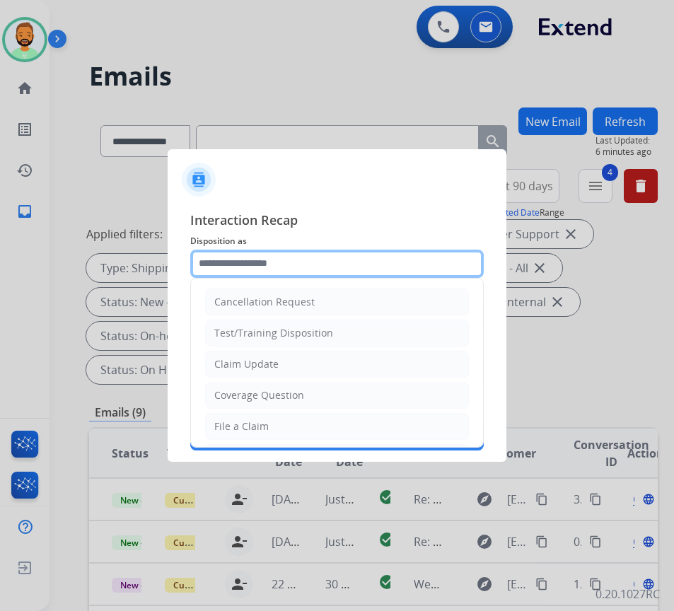
click at [285, 261] on input "text" at bounding box center [336, 264] width 293 height 28
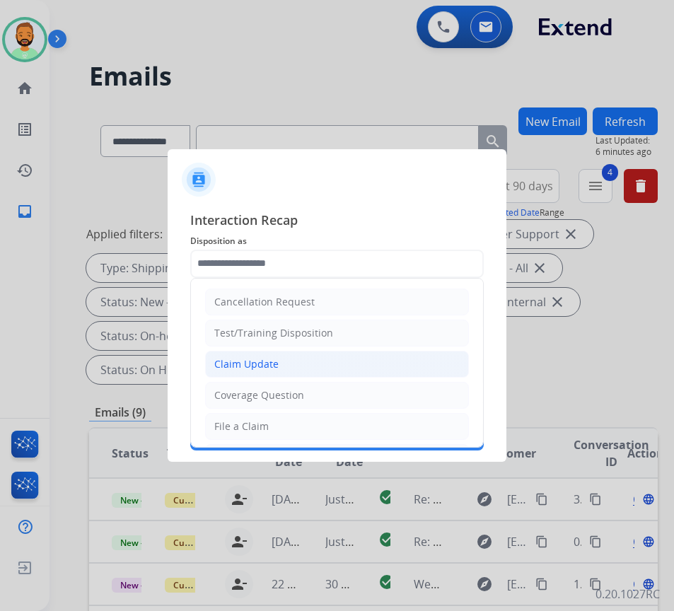
click at [298, 359] on li "Claim Update" at bounding box center [337, 364] width 264 height 27
type input "**********"
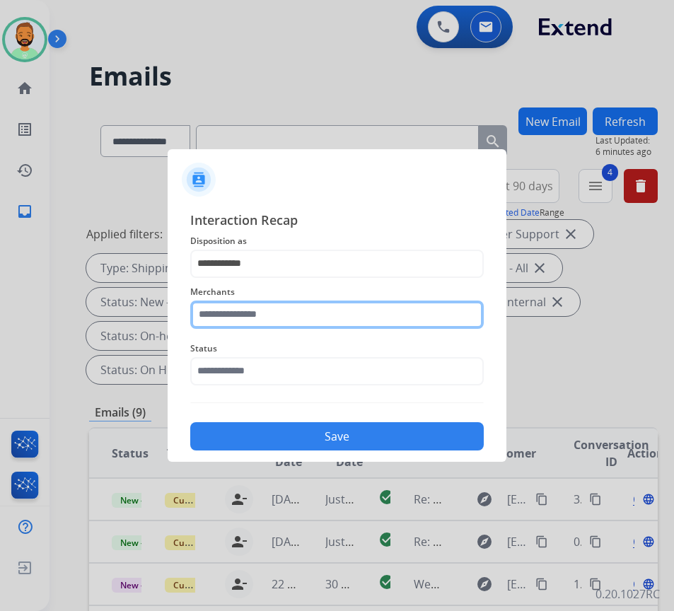
click at [280, 307] on input "text" at bounding box center [336, 315] width 293 height 28
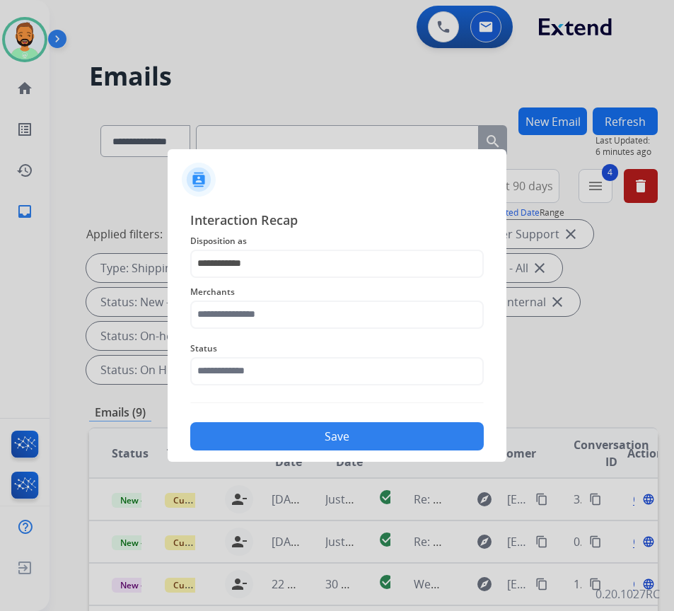
type input "**********"
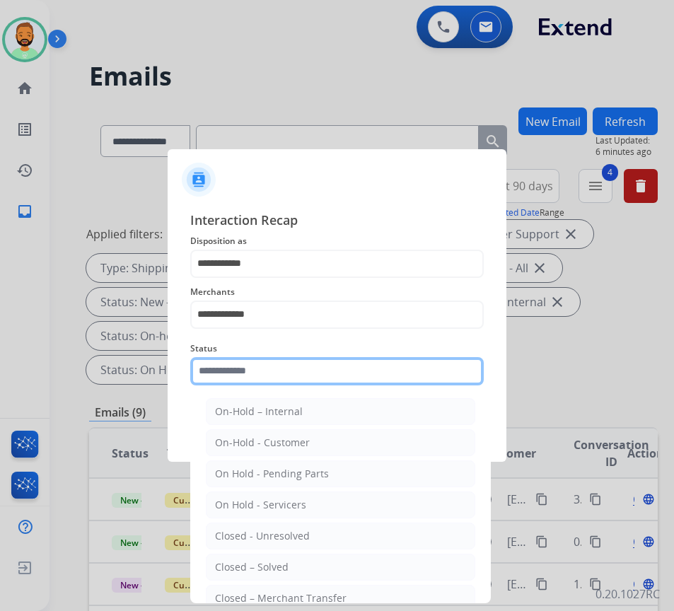
click at [284, 372] on input "text" at bounding box center [336, 371] width 293 height 28
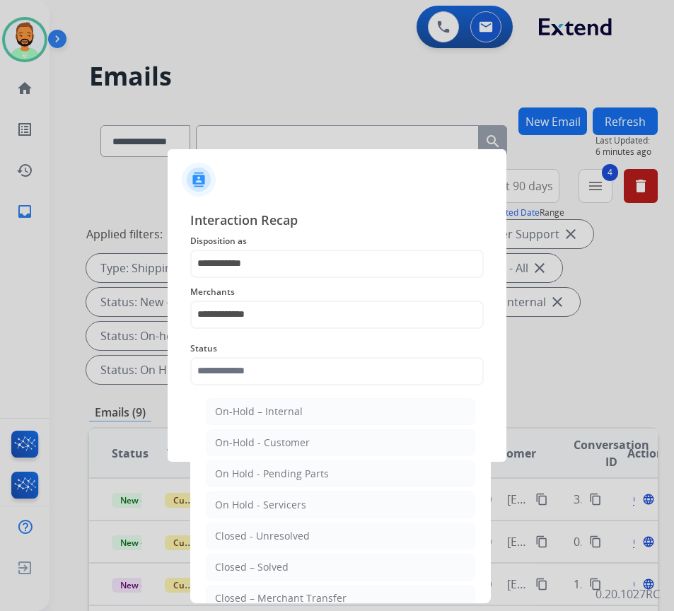
click at [293, 565] on li "Closed – Solved" at bounding box center [340, 567] width 269 height 27
type input "**********"
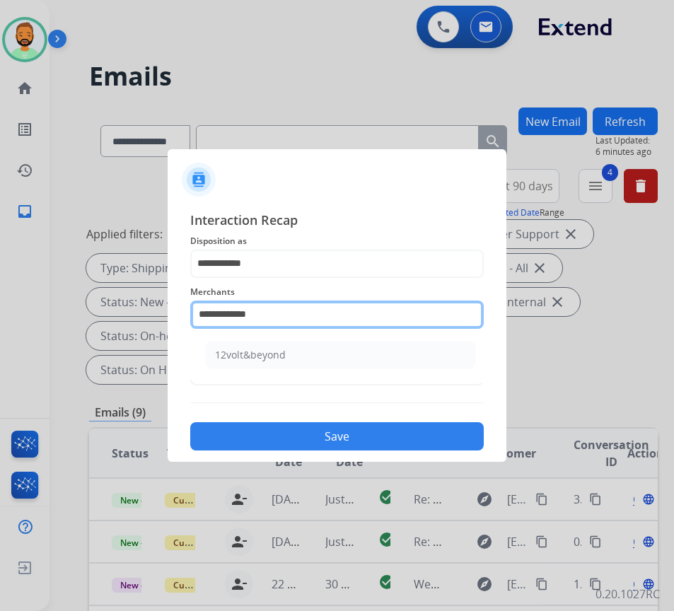
drag, startPoint x: 279, startPoint y: 315, endPoint x: 38, endPoint y: 305, distance: 241.3
click at [0, 305] on app-contact-recap-modal "**********" at bounding box center [0, 305] width 0 height 611
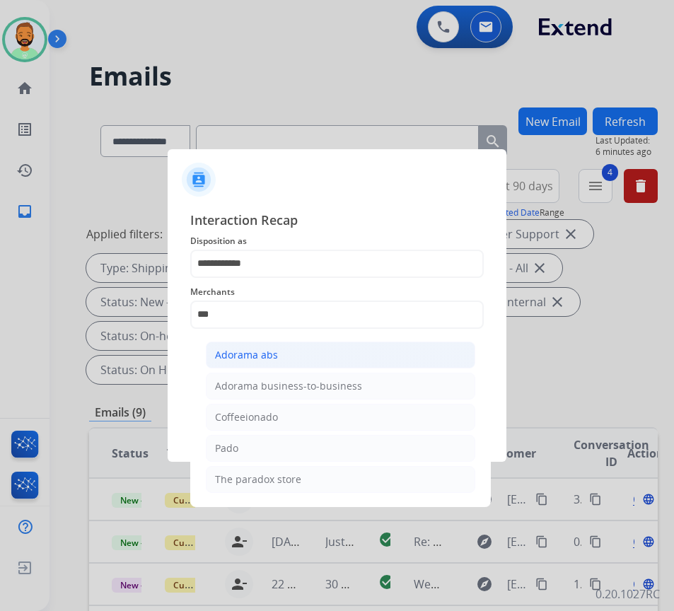
click at [257, 354] on div "Adorama abs" at bounding box center [246, 355] width 63 height 14
type input "**********"
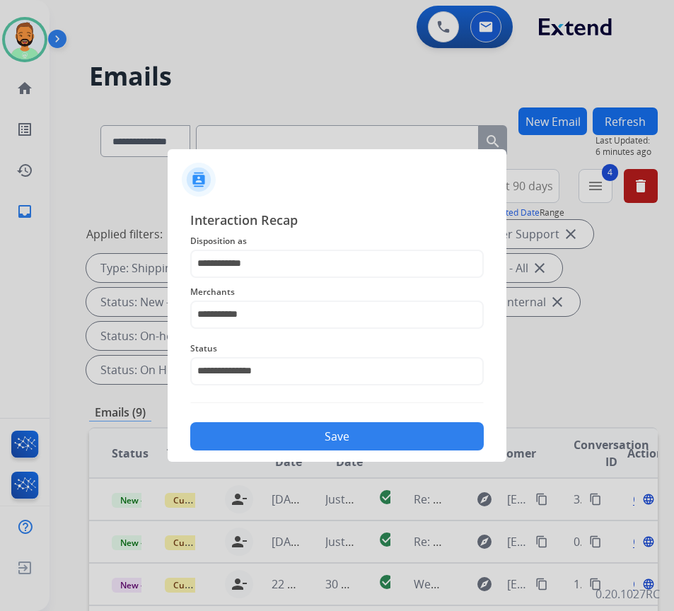
click at [340, 425] on button "Save" at bounding box center [336, 436] width 293 height 28
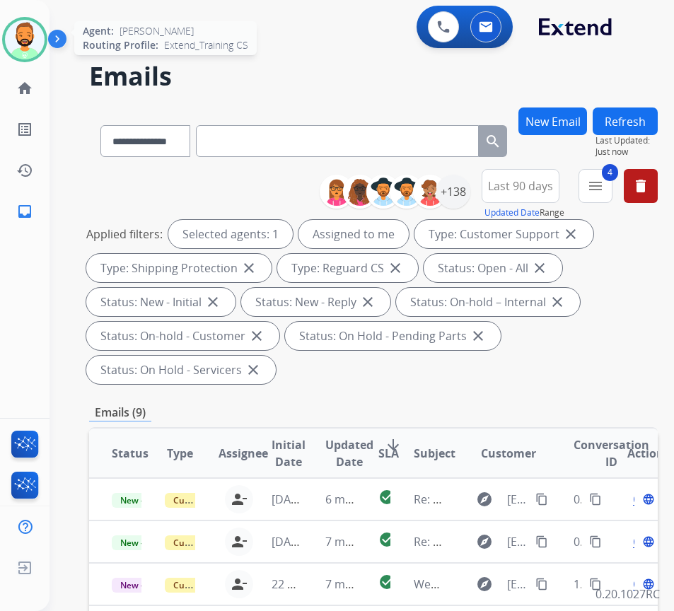
click at [27, 27] on img at bounding box center [25, 40] width 40 height 40
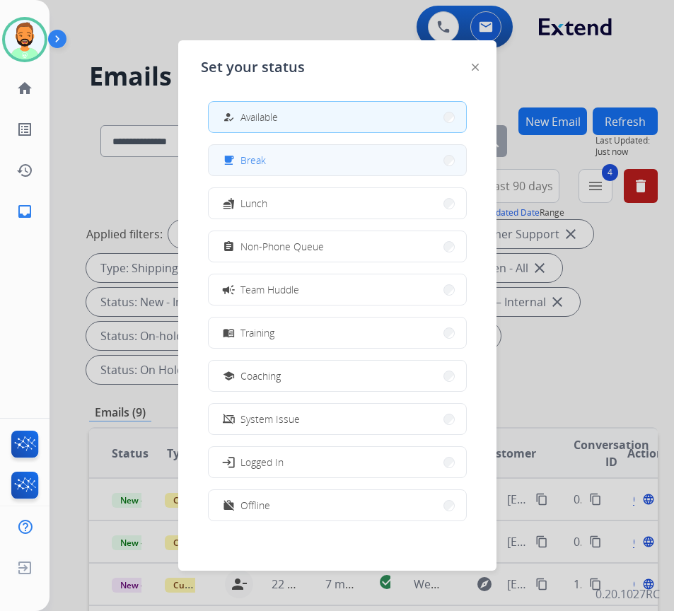
click at [248, 163] on span "Break" at bounding box center [252, 160] width 25 height 15
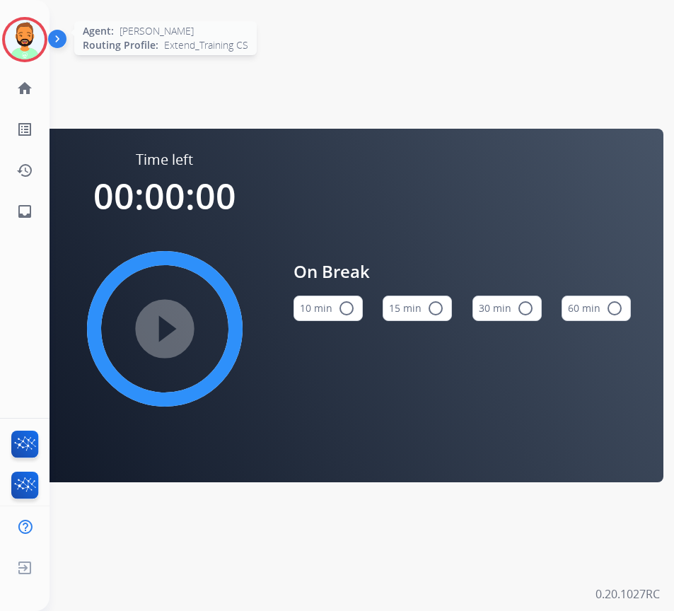
click at [27, 39] on img at bounding box center [25, 40] width 40 height 40
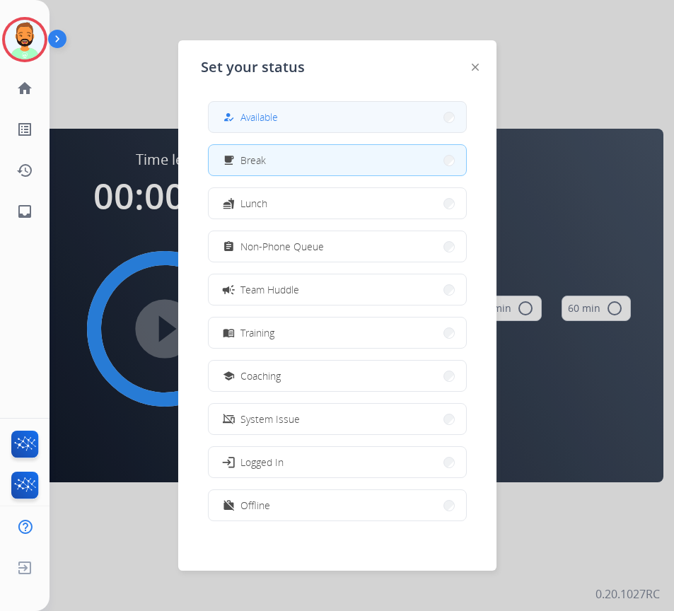
click at [249, 112] on span "Available" at bounding box center [258, 117] width 37 height 15
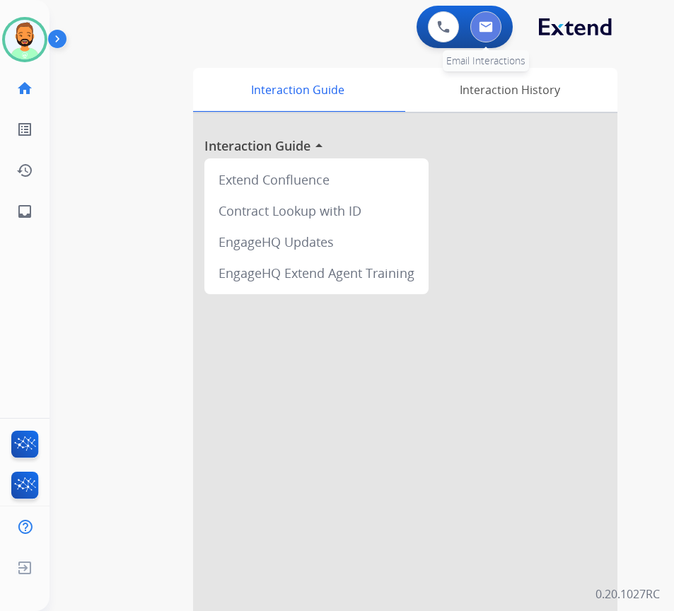
click at [479, 25] on img at bounding box center [486, 26] width 14 height 11
select select "**********"
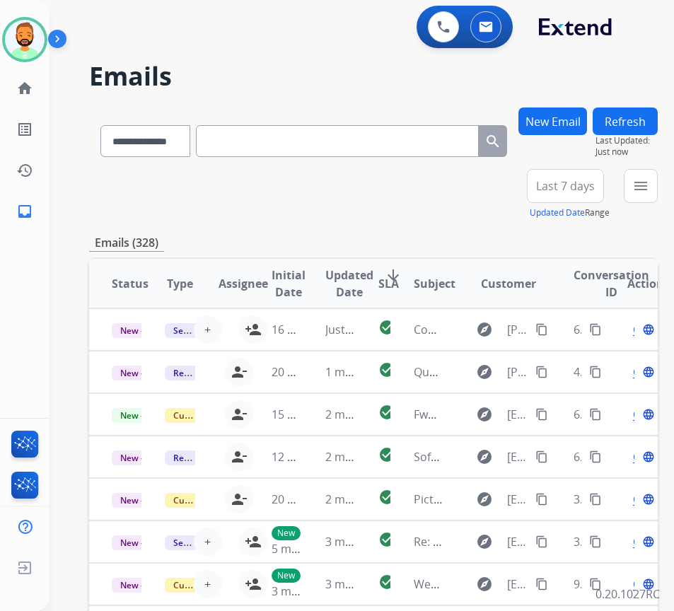
drag, startPoint x: 577, startPoint y: 182, endPoint x: 589, endPoint y: 182, distance: 12.0
click at [585, 183] on span "Last 7 days" at bounding box center [565, 186] width 59 height 6
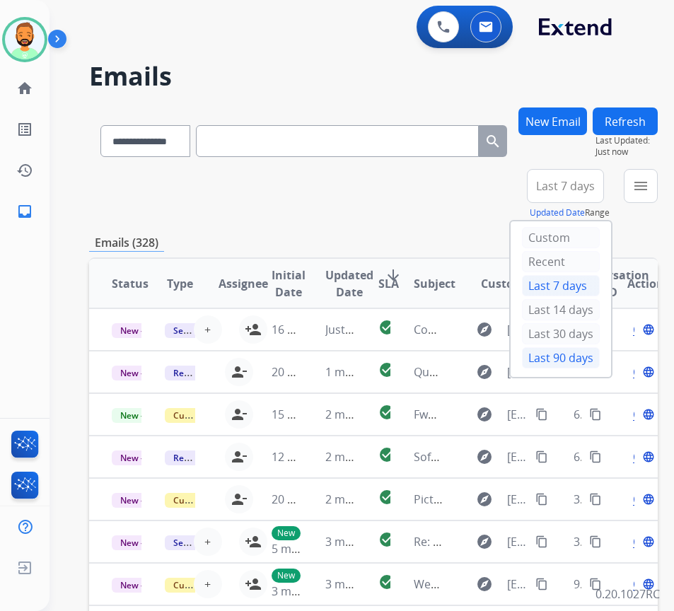
click at [597, 361] on div "Last 90 days" at bounding box center [561, 357] width 78 height 21
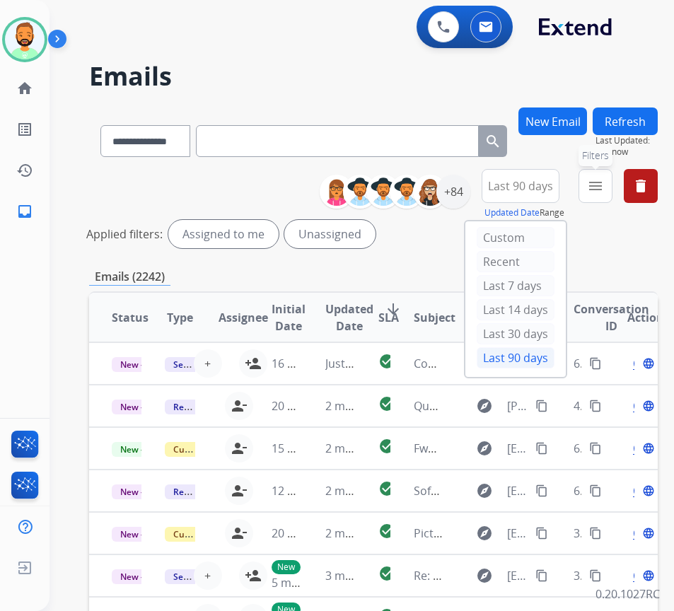
click at [604, 183] on mat-icon "menu" at bounding box center [595, 185] width 17 height 17
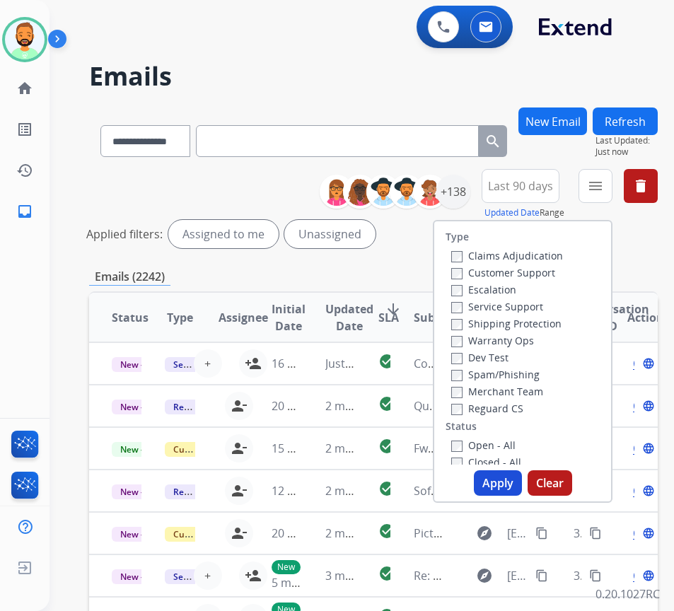
click at [515, 408] on label "Reguard CS" at bounding box center [487, 408] width 72 height 13
click at [513, 306] on label "Service Support" at bounding box center [497, 306] width 92 height 13
click at [523, 275] on label "Customer Support" at bounding box center [503, 272] width 104 height 13
click at [506, 447] on label "Open - All" at bounding box center [483, 444] width 64 height 13
click at [506, 484] on button "Apply" at bounding box center [498, 482] width 48 height 25
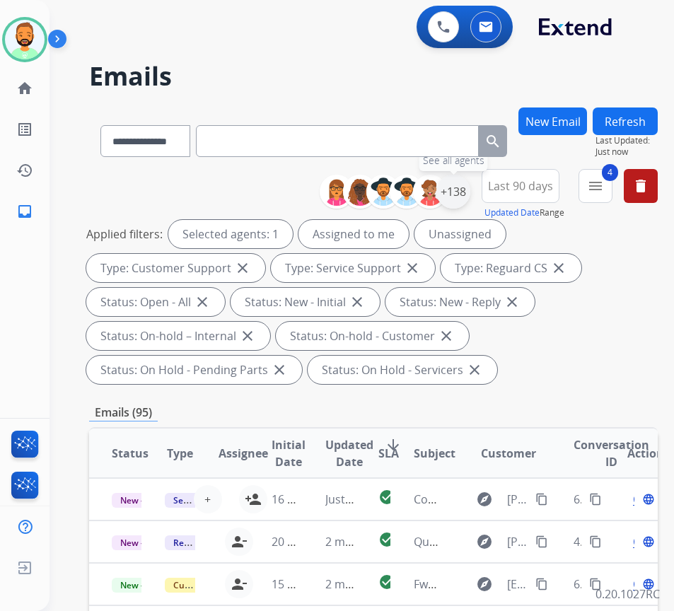
click at [470, 185] on div "+138" at bounding box center [453, 192] width 34 height 34
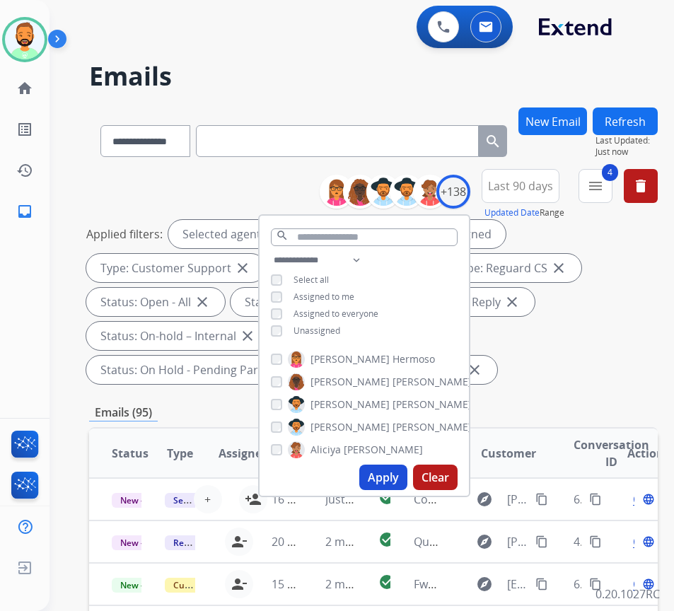
click at [340, 330] on span "Unassigned" at bounding box center [316, 331] width 47 height 12
click at [397, 472] on button "Apply" at bounding box center [383, 477] width 48 height 25
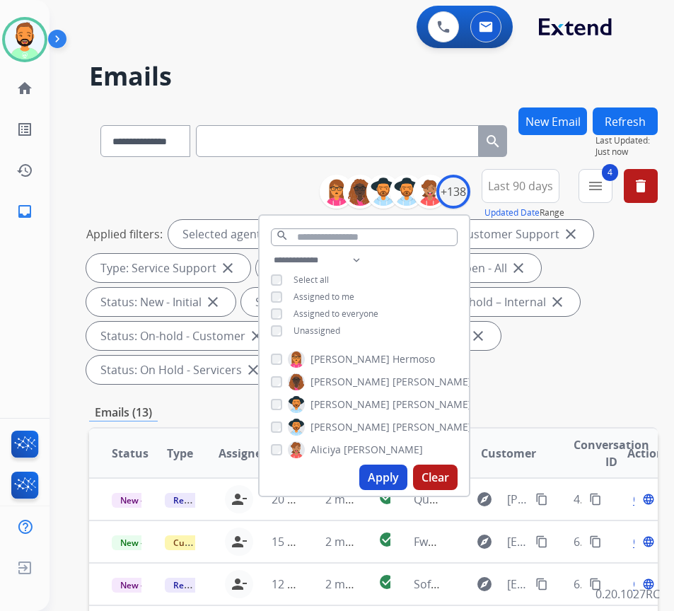
click at [591, 391] on div "**********" at bounding box center [373, 540] width 569 height 867
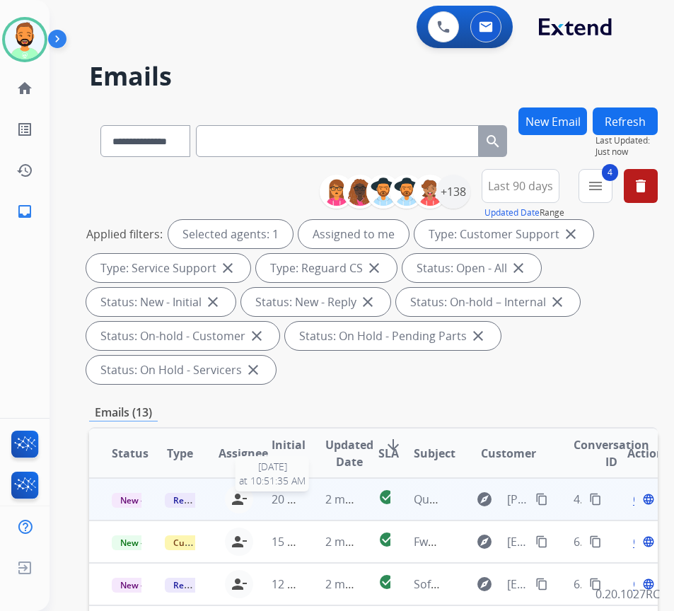
click at [297, 497] on span "20 hours ago" at bounding box center [307, 499] width 70 height 16
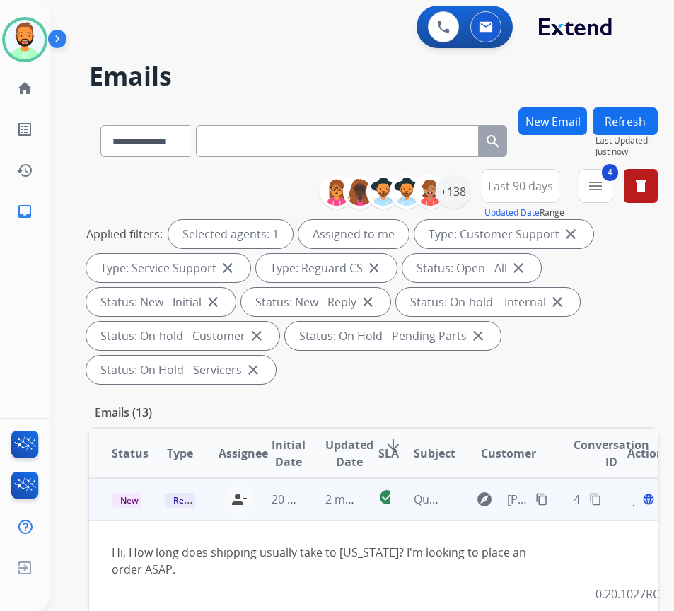
click at [640, 502] on span "Open" at bounding box center [647, 499] width 29 height 17
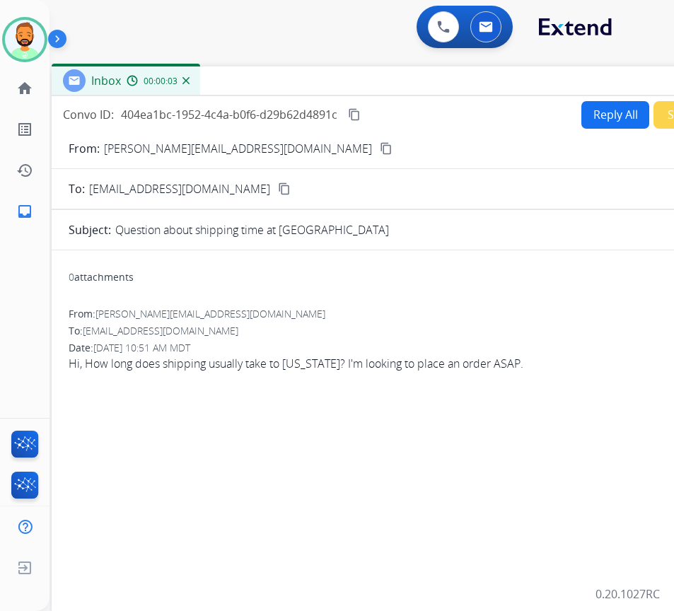
drag, startPoint x: 243, startPoint y: 95, endPoint x: 361, endPoint y: 75, distance: 119.7
click at [361, 75] on div "Inbox 00:00:03" at bounding box center [405, 81] width 707 height 30
click at [595, 106] on button "Reply All" at bounding box center [615, 115] width 68 height 28
select select "**********"
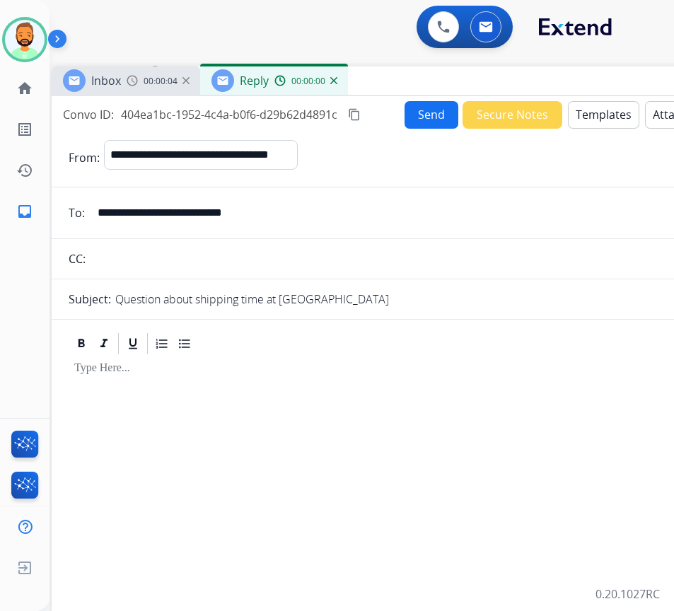
click at [604, 110] on button "Templates" at bounding box center [603, 115] width 71 height 28
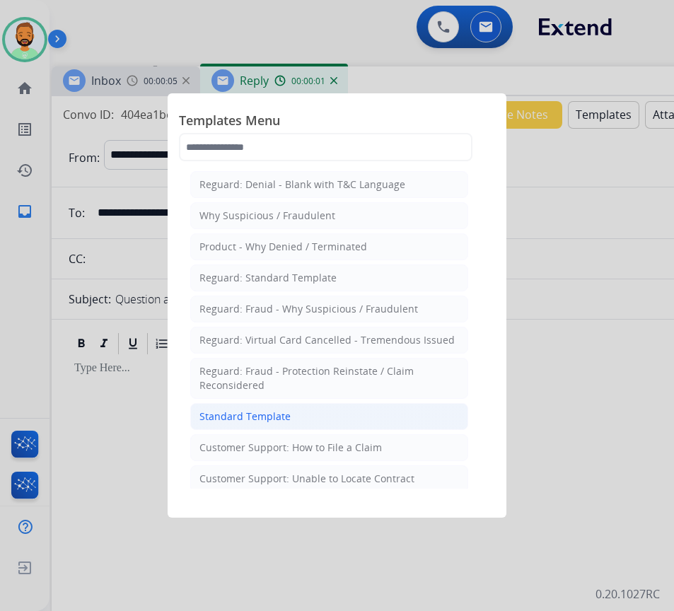
click at [349, 419] on li "Standard Template" at bounding box center [329, 416] width 278 height 27
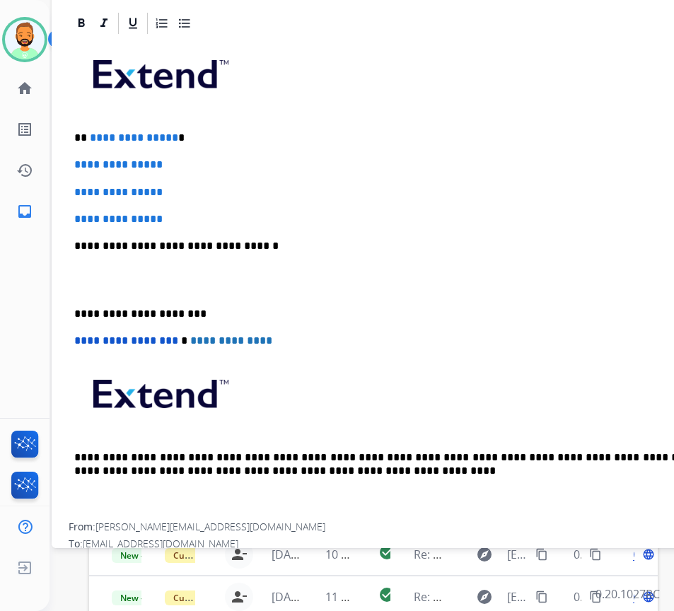
scroll to position [61, 0]
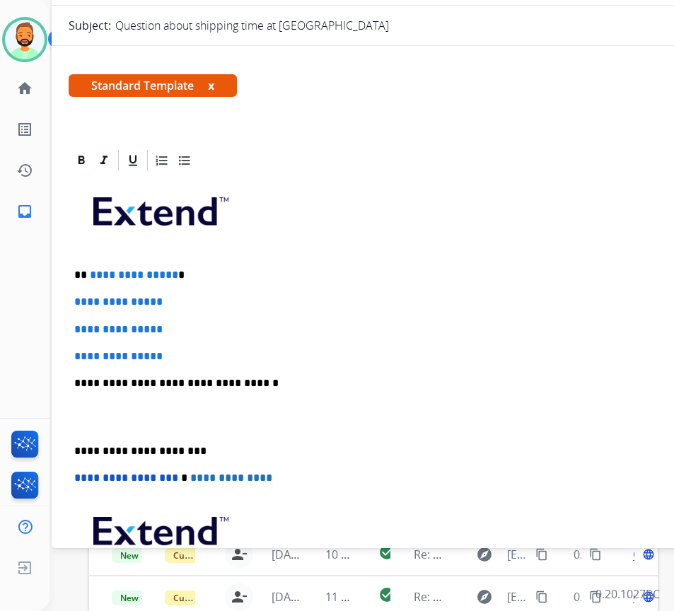
click at [240, 269] on p "**********" at bounding box center [399, 275] width 651 height 13
drag, startPoint x: 174, startPoint y: 346, endPoint x: 117, endPoint y: 307, distance: 69.2
click at [117, 307] on div "**********" at bounding box center [405, 416] width 673 height 487
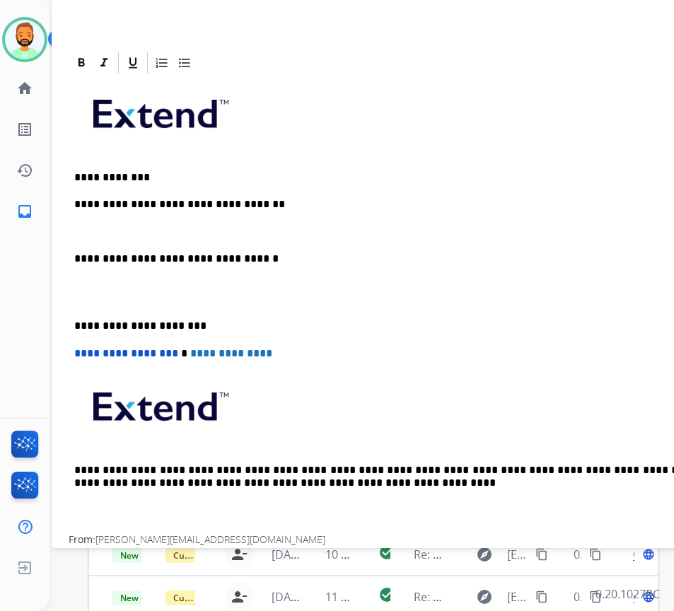
scroll to position [34, 0]
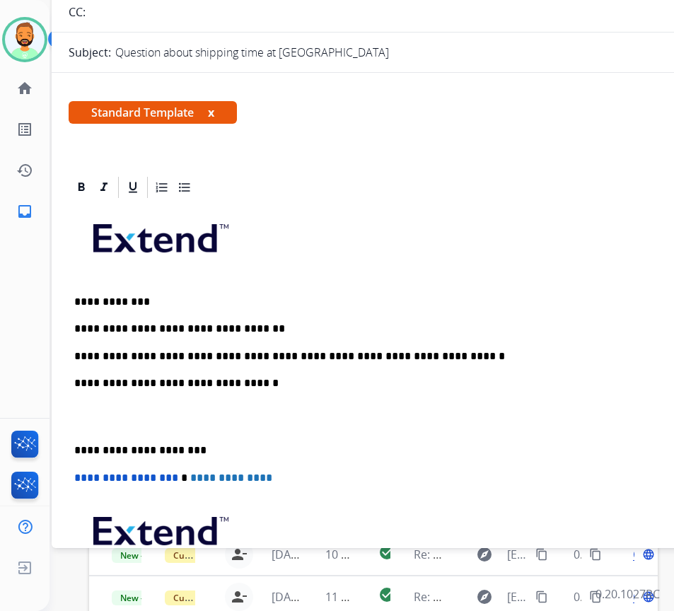
click at [69, 448] on div "**********" at bounding box center [405, 430] width 673 height 460
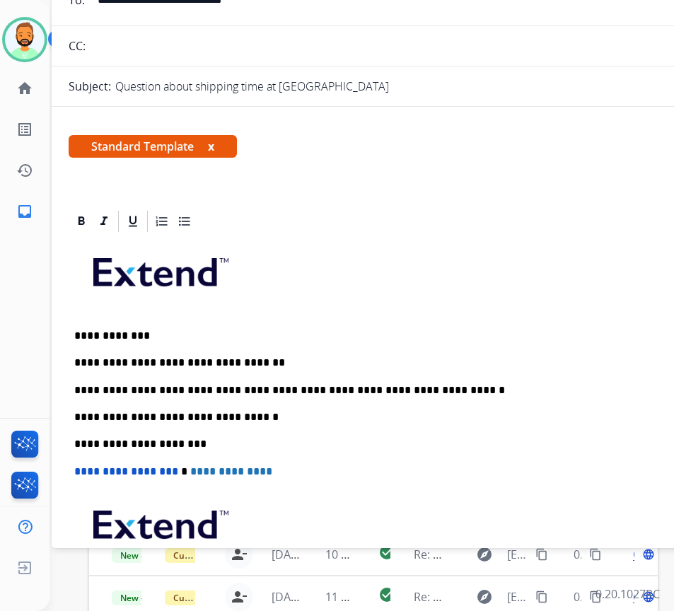
scroll to position [71, 0]
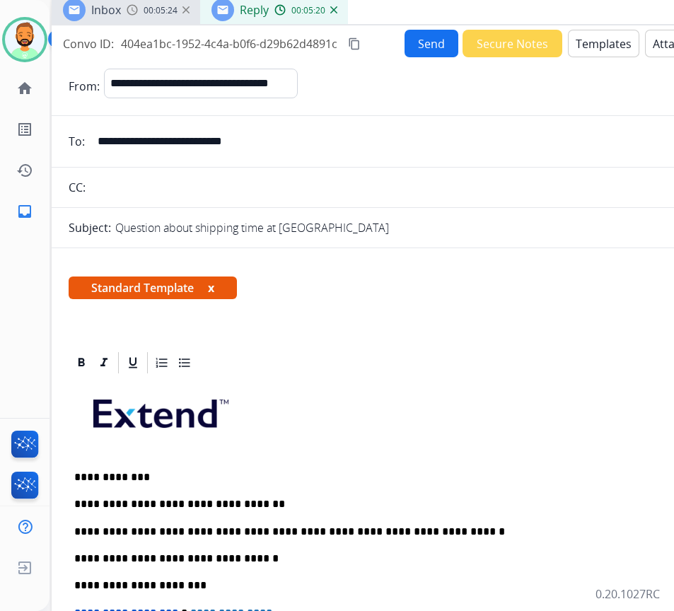
click at [427, 54] on button "Send" at bounding box center [432, 44] width 54 height 28
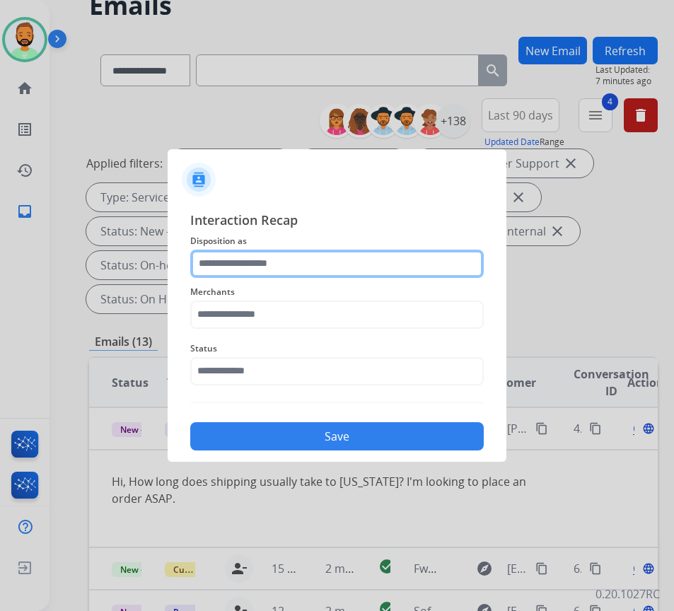
click at [316, 254] on input "text" at bounding box center [336, 264] width 293 height 28
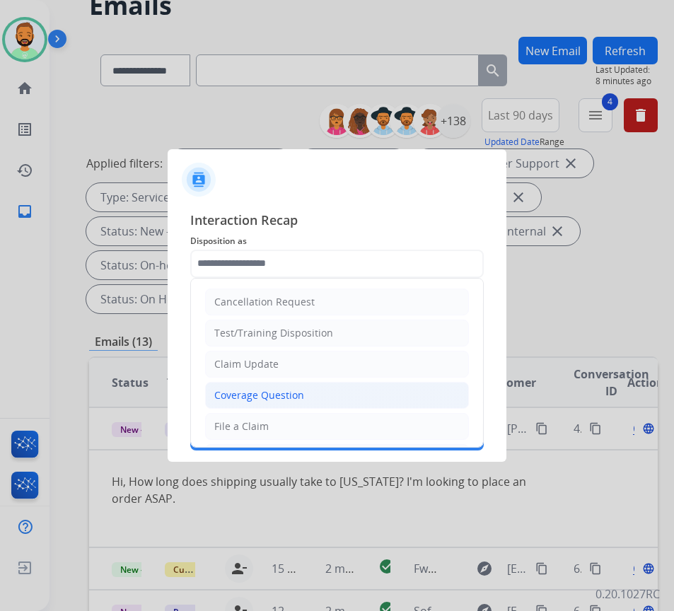
click at [264, 397] on div "Coverage Question" at bounding box center [259, 395] width 90 height 14
type input "**********"
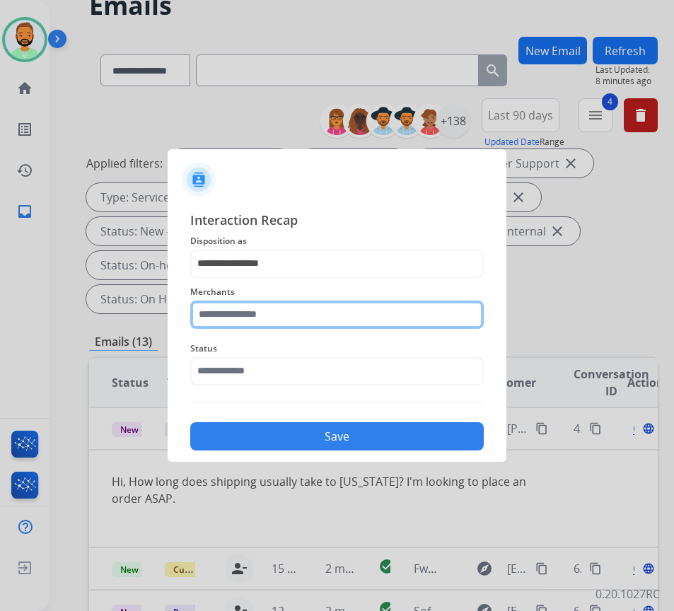
click at [267, 318] on input "text" at bounding box center [336, 315] width 293 height 28
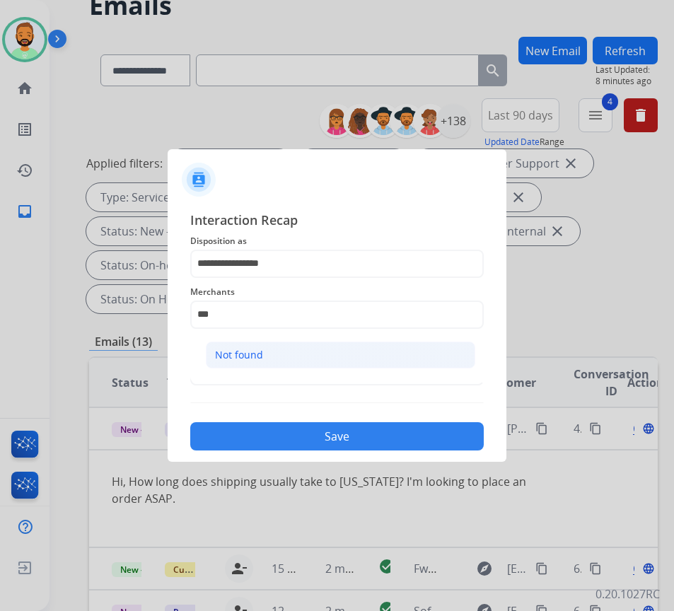
click at [274, 358] on li "Not found" at bounding box center [340, 355] width 269 height 27
type input "*********"
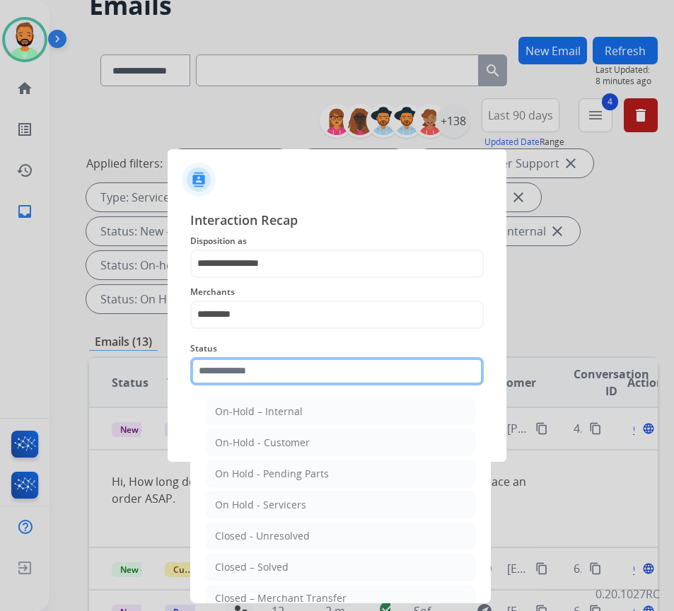
click at [286, 378] on input "text" at bounding box center [336, 371] width 293 height 28
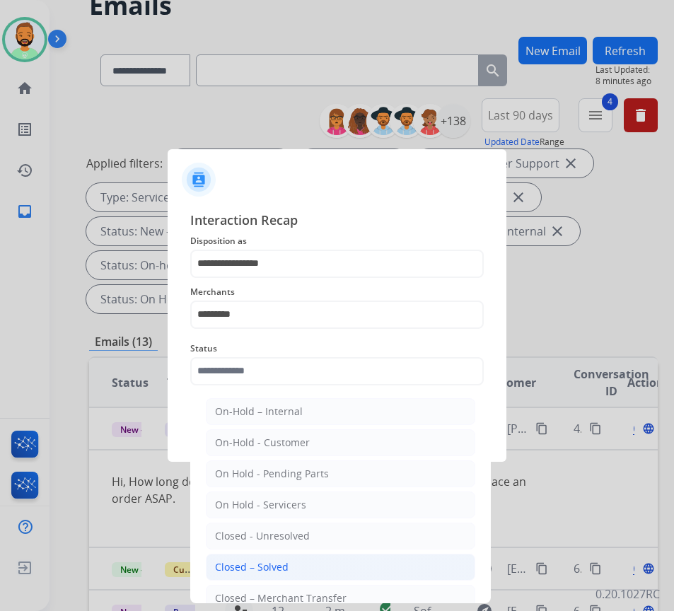
click at [323, 569] on li "Closed – Solved" at bounding box center [340, 567] width 269 height 27
type input "**********"
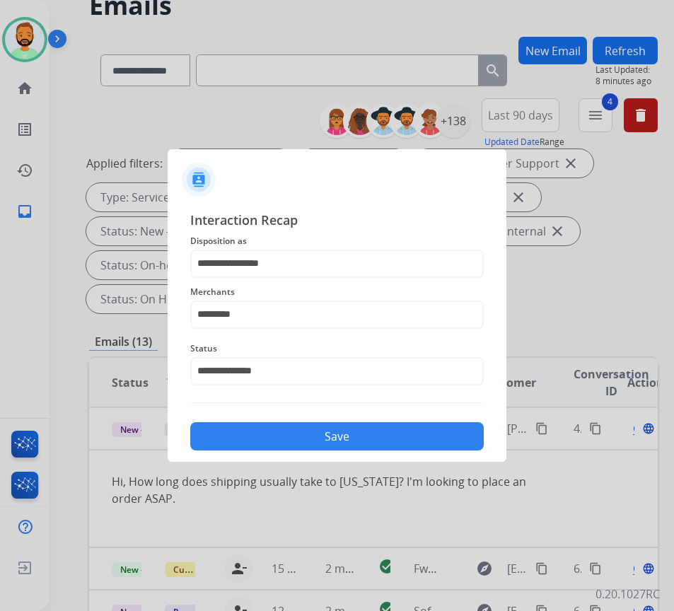
click at [358, 434] on button "Save" at bounding box center [336, 436] width 293 height 28
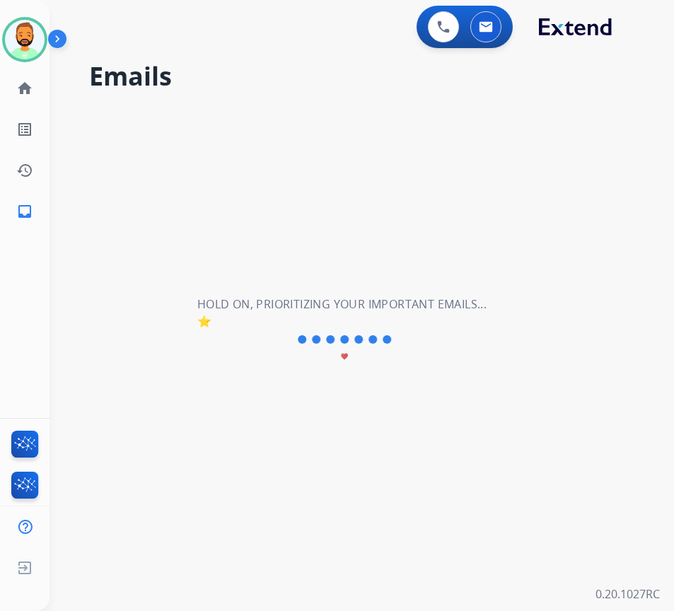
scroll to position [0, 0]
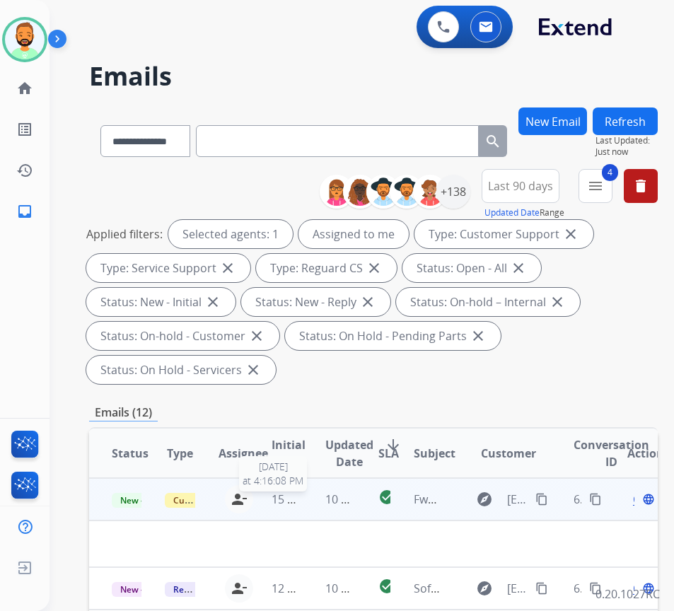
click at [304, 500] on span "15 hours ago" at bounding box center [307, 499] width 70 height 16
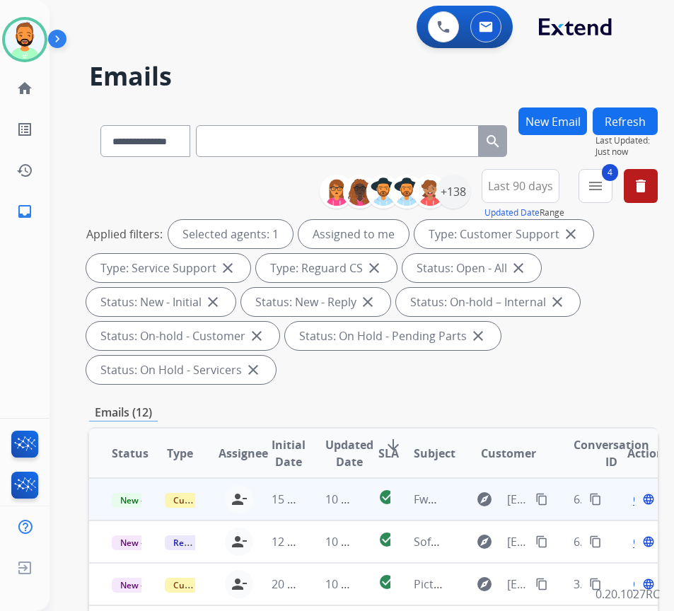
click at [315, 499] on td "10 minutes ago" at bounding box center [329, 499] width 53 height 42
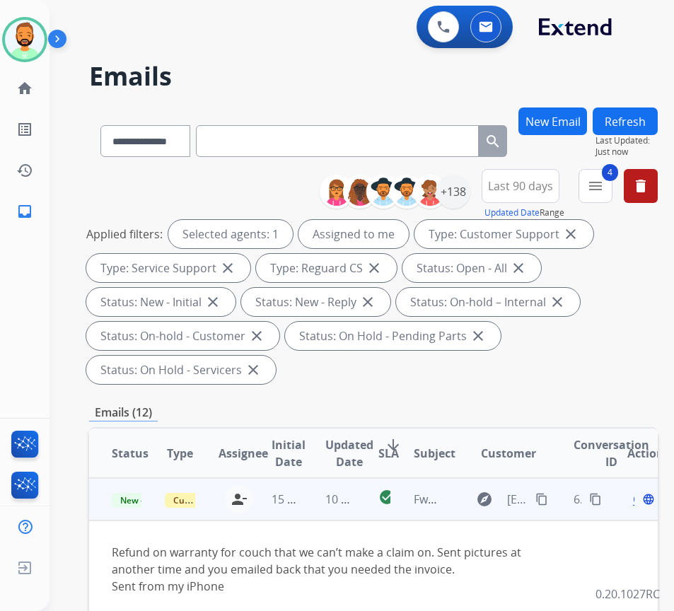
click at [540, 494] on button "content_copy" at bounding box center [541, 499] width 17 height 17
click at [639, 499] on span "Open" at bounding box center [647, 499] width 29 height 17
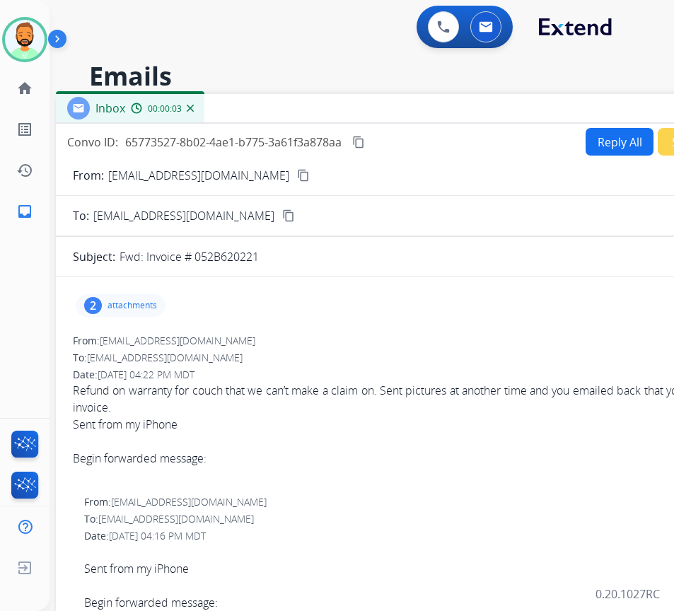
drag, startPoint x: 287, startPoint y: 105, endPoint x: 407, endPoint y: 110, distance: 120.3
click at [407, 110] on div "Inbox 00:00:03" at bounding box center [409, 109] width 707 height 30
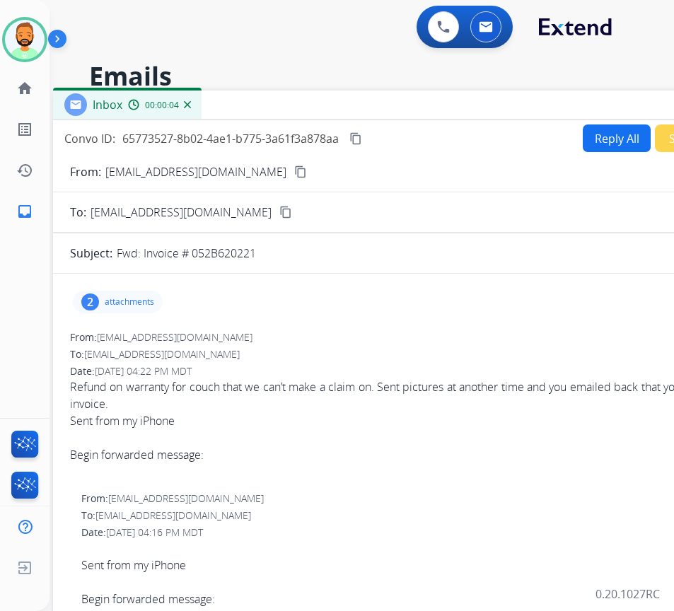
click at [583, 150] on button "Reply All" at bounding box center [617, 138] width 68 height 28
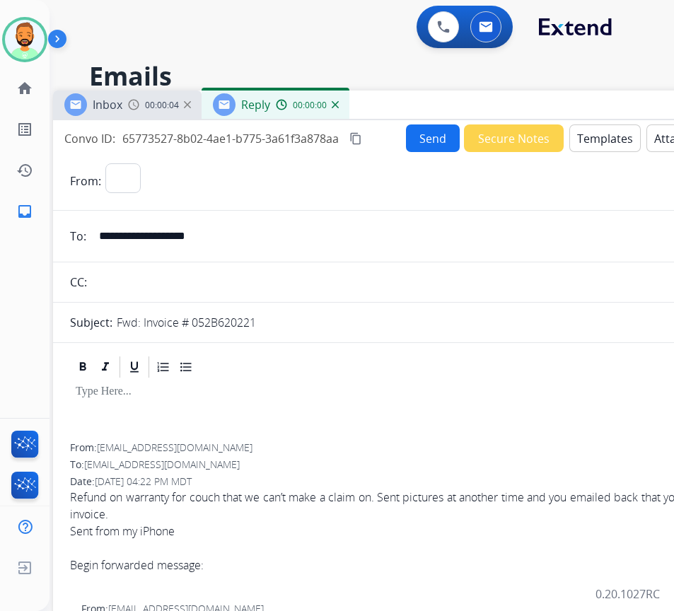
select select "**********"
click at [602, 136] on button "Templates" at bounding box center [604, 138] width 71 height 28
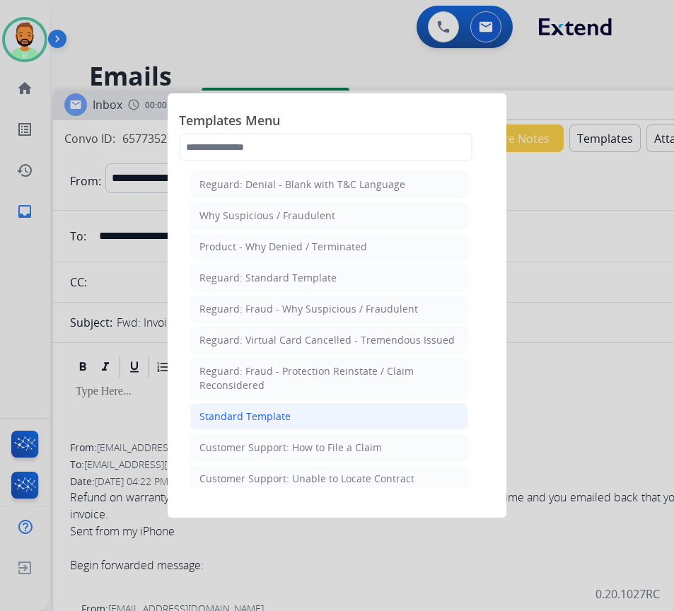
click at [318, 420] on li "Standard Template" at bounding box center [329, 416] width 278 height 27
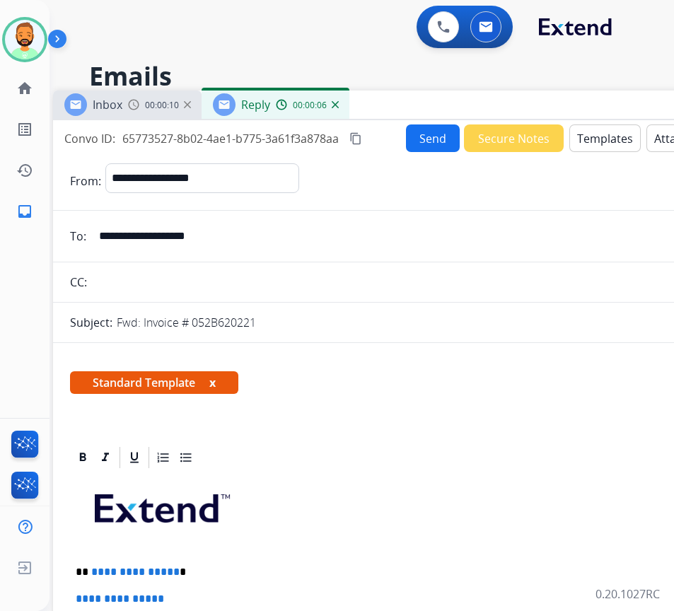
click at [219, 566] on p "**********" at bounding box center [401, 572] width 651 height 13
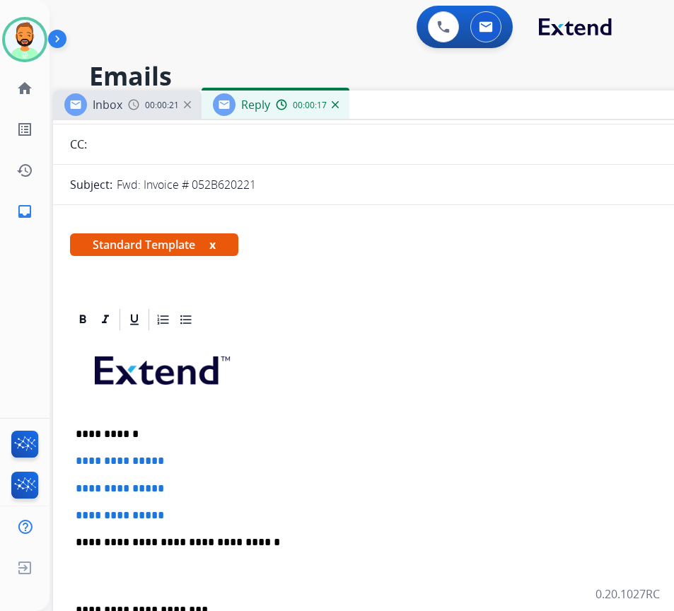
scroll to position [141, 0]
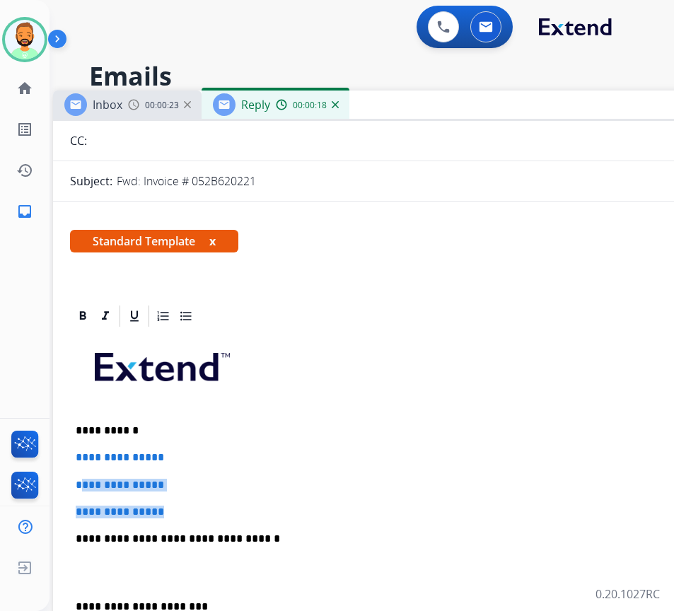
drag, startPoint x: 153, startPoint y: 498, endPoint x: 83, endPoint y: 468, distance: 75.4
click at [80, 466] on div "**********" at bounding box center [406, 572] width 673 height 487
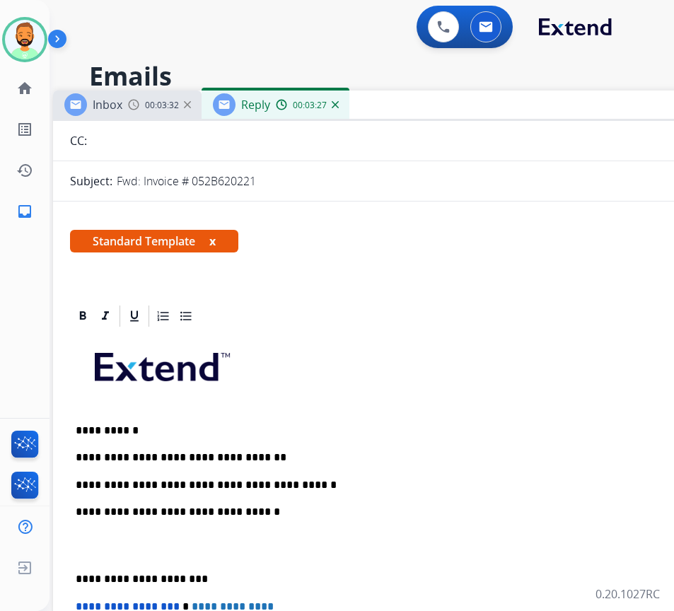
click at [71, 568] on div "**********" at bounding box center [406, 559] width 673 height 460
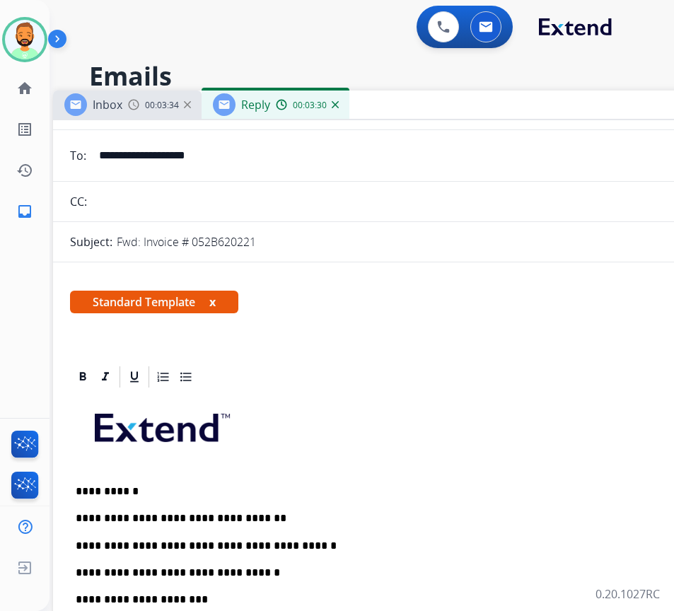
scroll to position [0, 0]
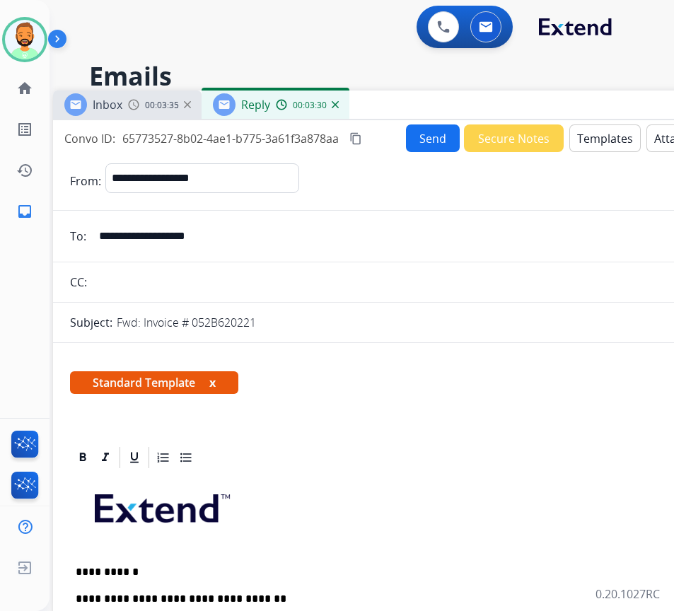
click at [427, 133] on button "Send" at bounding box center [433, 138] width 54 height 28
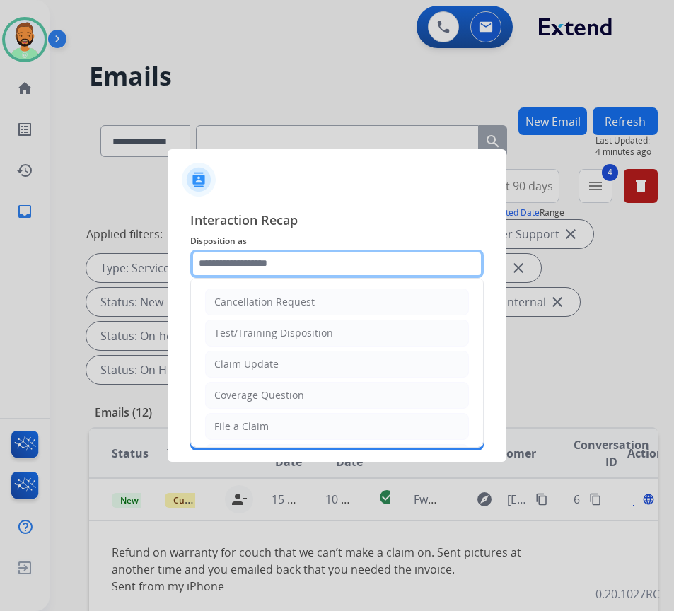
click at [241, 262] on input "text" at bounding box center [336, 264] width 293 height 28
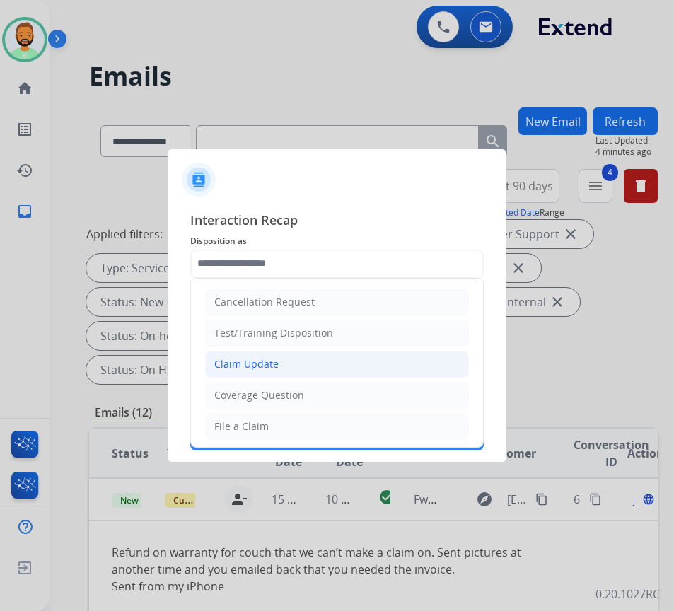
click at [261, 373] on li "Claim Update" at bounding box center [337, 364] width 264 height 27
type input "**********"
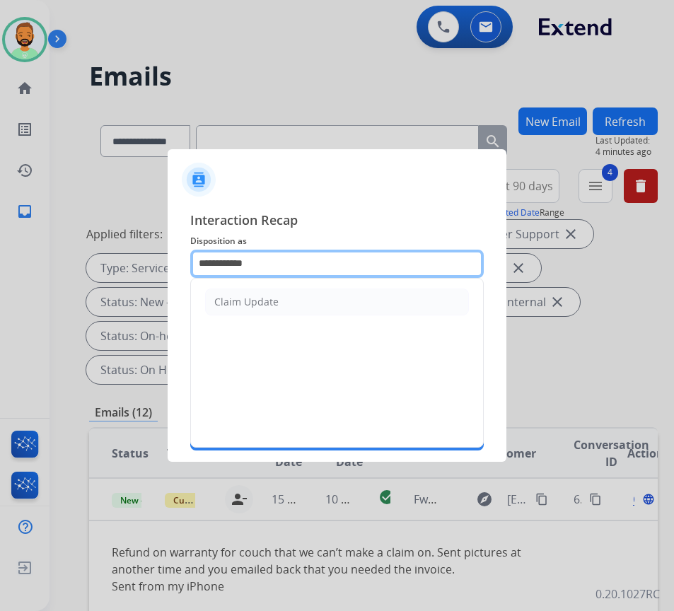
drag, startPoint x: 258, startPoint y: 254, endPoint x: 173, endPoint y: 260, distance: 85.0
click at [174, 260] on div "**********" at bounding box center [337, 331] width 339 height 264
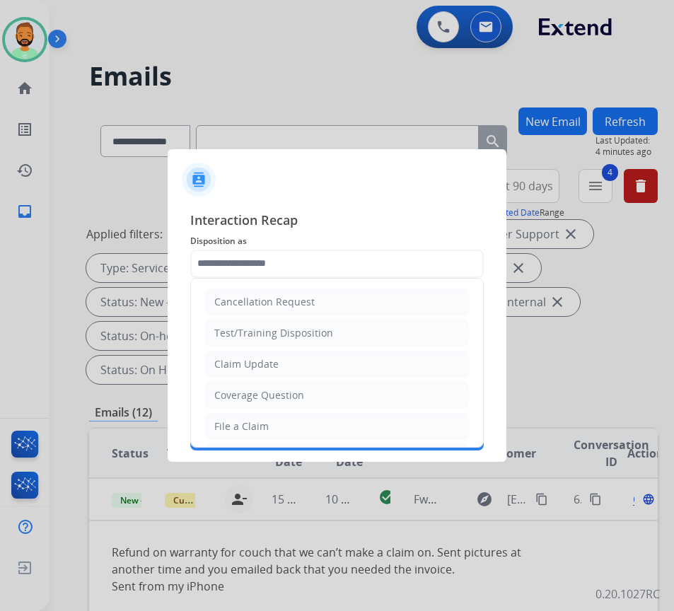
click at [264, 387] on li "Coverage Question" at bounding box center [337, 395] width 264 height 27
type input "**********"
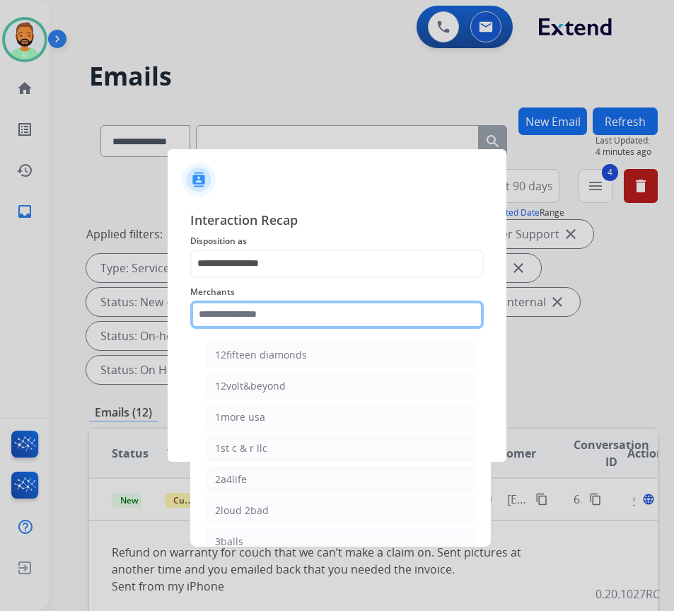
click at [272, 303] on input "text" at bounding box center [336, 315] width 293 height 28
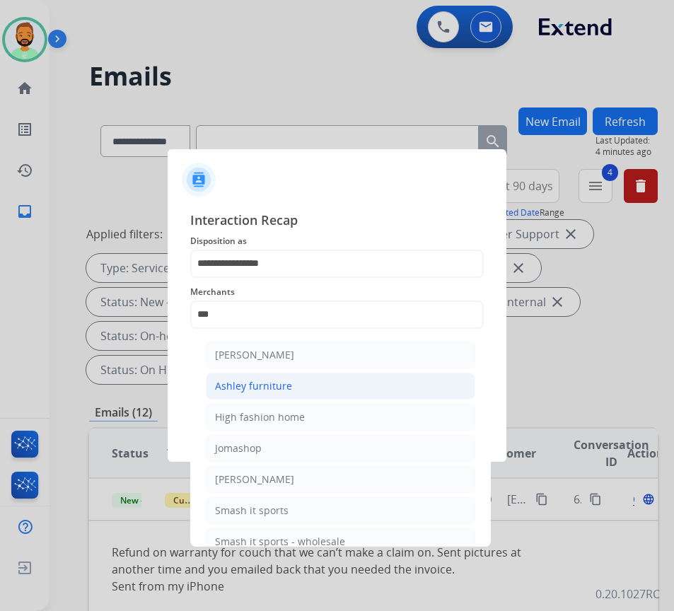
click at [291, 384] on li "Ashley furniture" at bounding box center [340, 386] width 269 height 27
type input "**********"
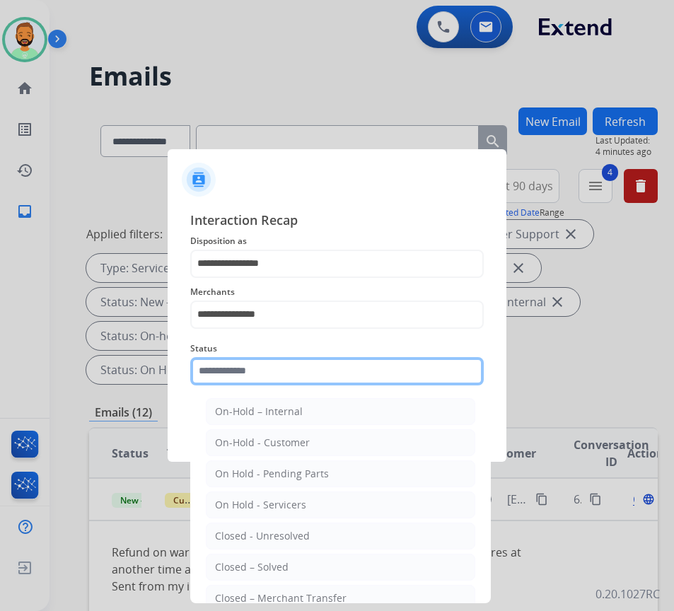
click at [298, 364] on input "text" at bounding box center [336, 371] width 293 height 28
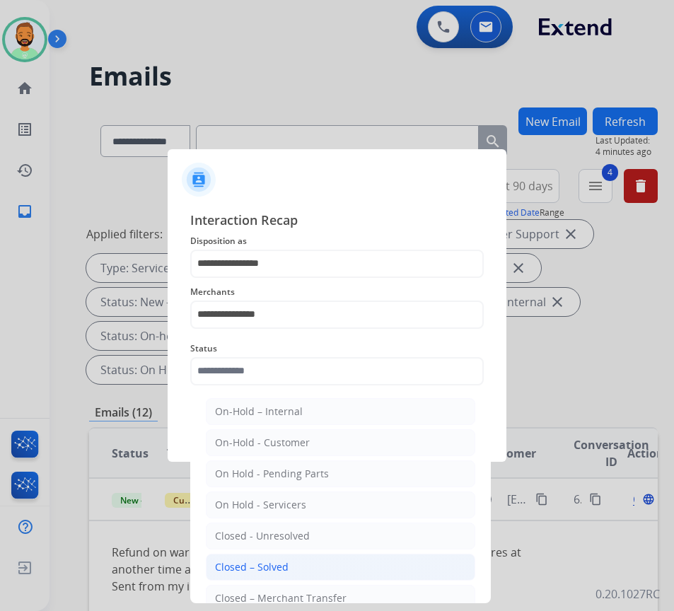
click at [271, 561] on div "Closed – Solved" at bounding box center [252, 567] width 74 height 14
type input "**********"
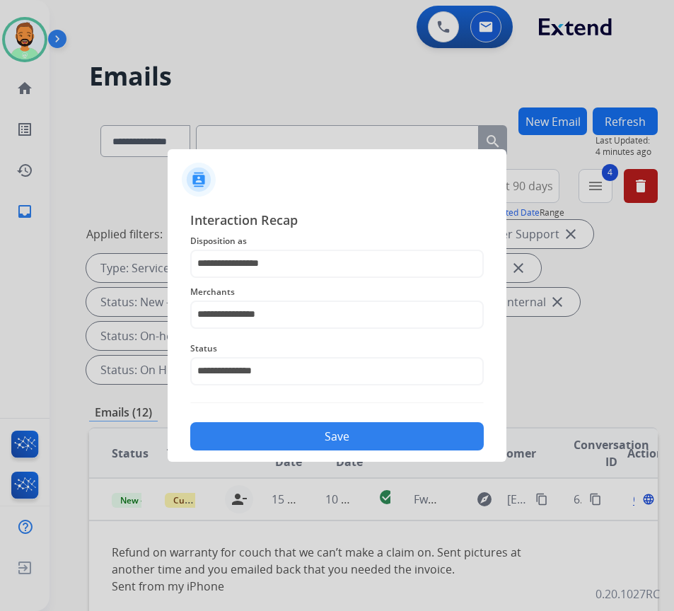
click at [308, 429] on button "Save" at bounding box center [336, 436] width 293 height 28
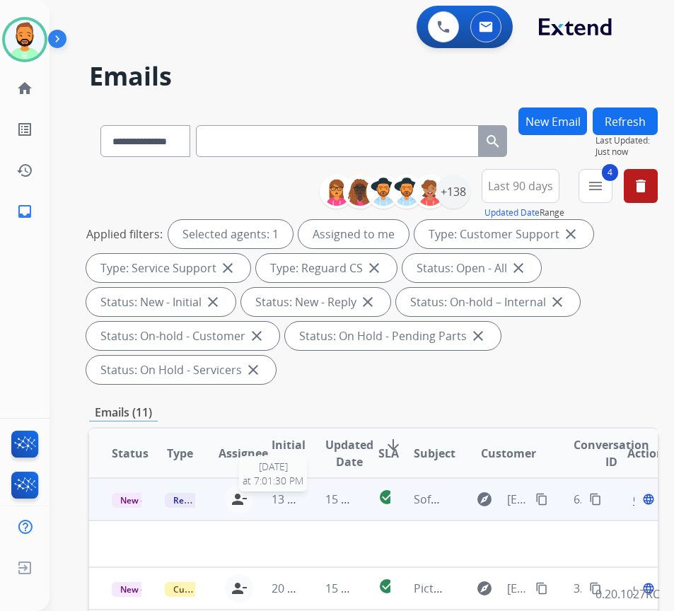
click at [300, 499] on span "13 hours ago" at bounding box center [307, 499] width 70 height 16
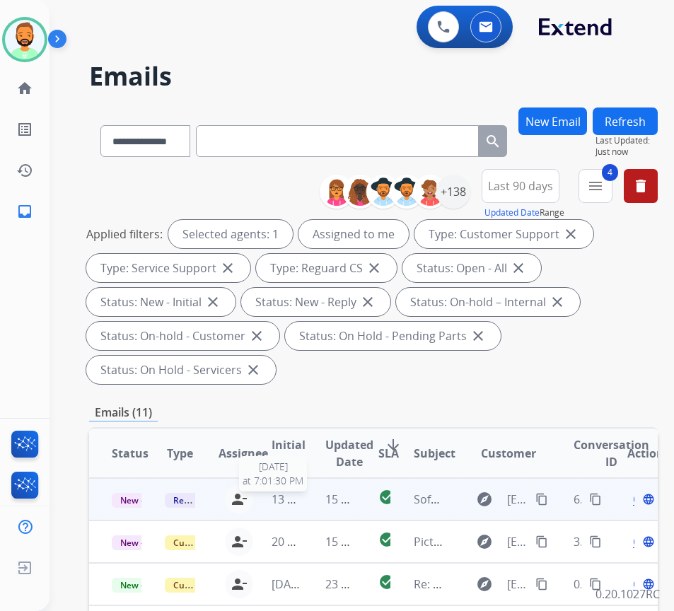
click at [300, 499] on span "13 hours ago" at bounding box center [307, 499] width 70 height 16
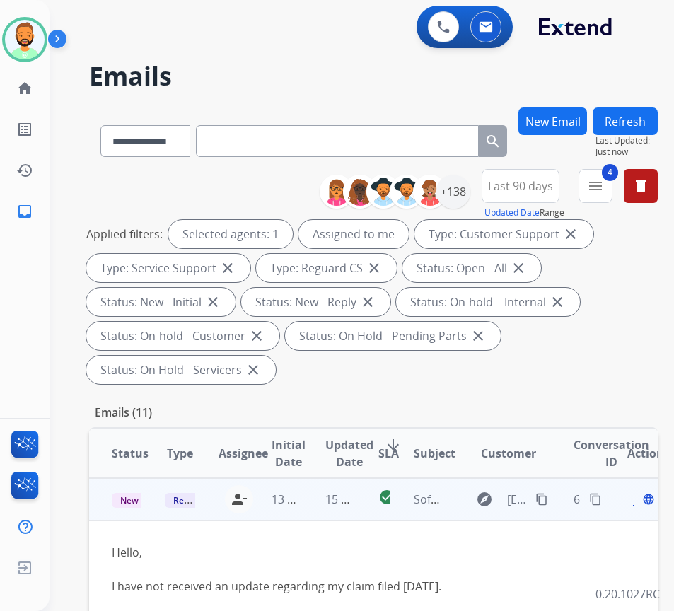
drag, startPoint x: 544, startPoint y: 498, endPoint x: 529, endPoint y: 499, distance: 14.9
click at [542, 499] on mat-icon "content_copy" at bounding box center [541, 499] width 13 height 13
click at [639, 499] on span "Open" at bounding box center [647, 499] width 29 height 17
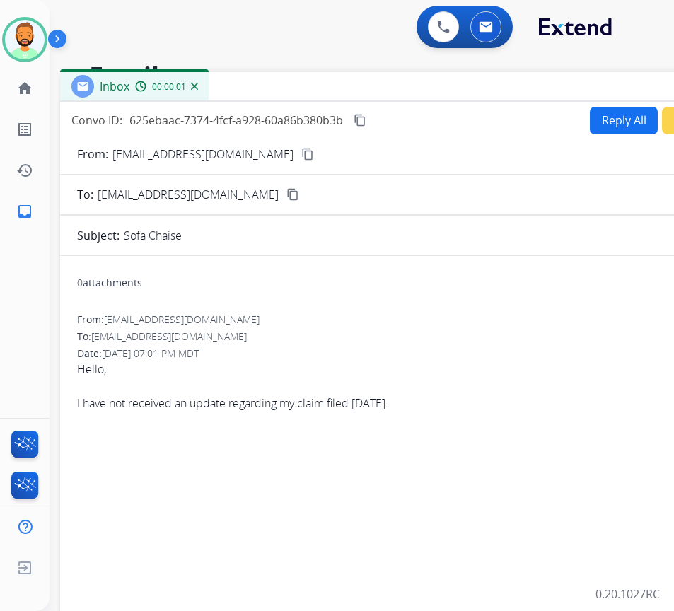
drag, startPoint x: 250, startPoint y: 112, endPoint x: 378, endPoint y: 97, distance: 128.9
click at [378, 98] on div "Inbox 00:00:01" at bounding box center [413, 87] width 707 height 30
click at [607, 113] on button "Reply All" at bounding box center [624, 120] width 68 height 28
select select "**********"
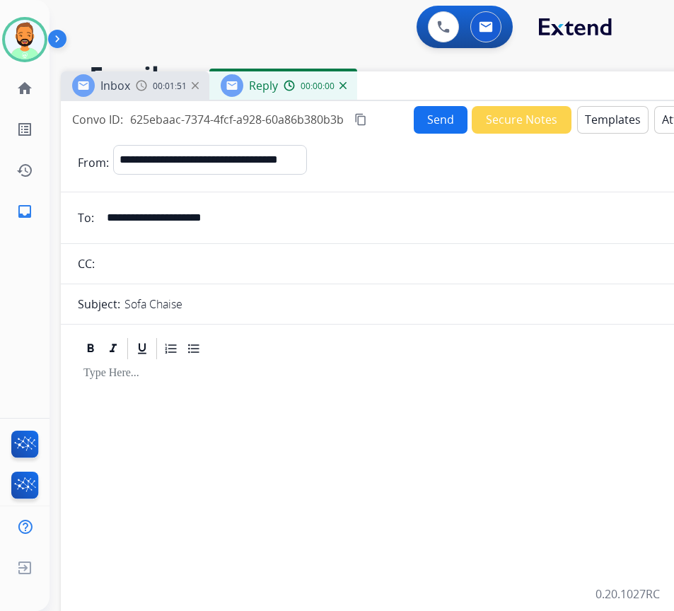
click at [607, 113] on button "Templates" at bounding box center [612, 120] width 71 height 28
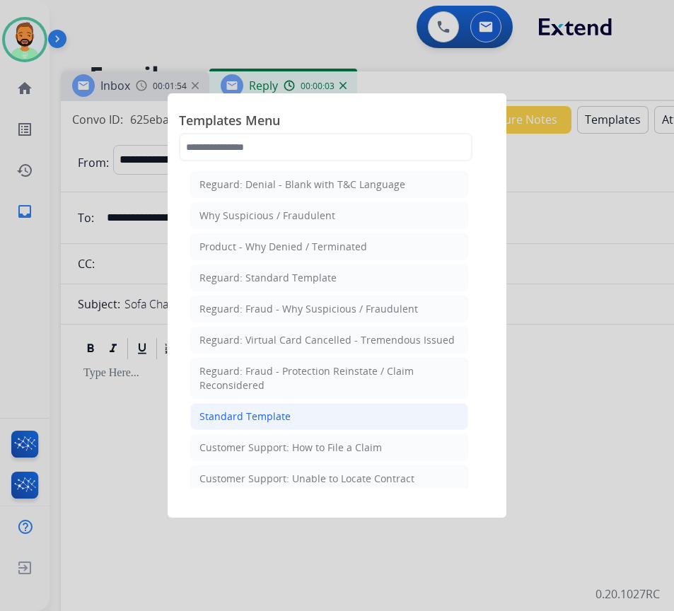
click at [347, 409] on li "Standard Template" at bounding box center [329, 416] width 278 height 27
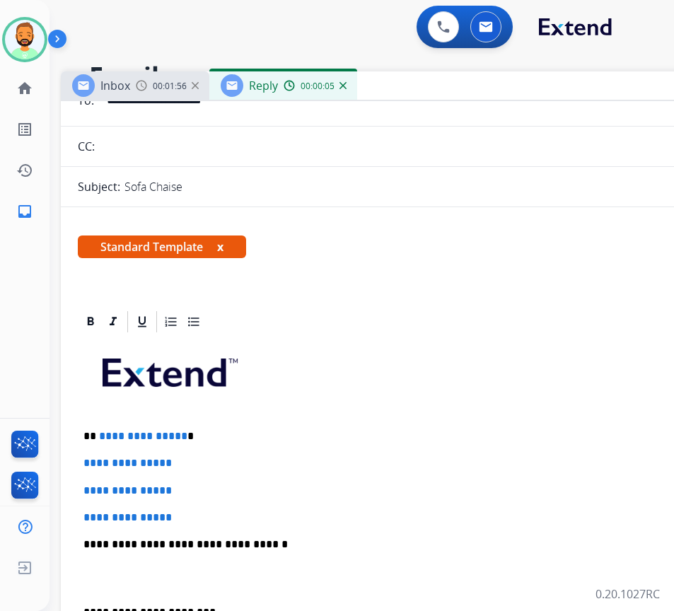
scroll to position [141, 0]
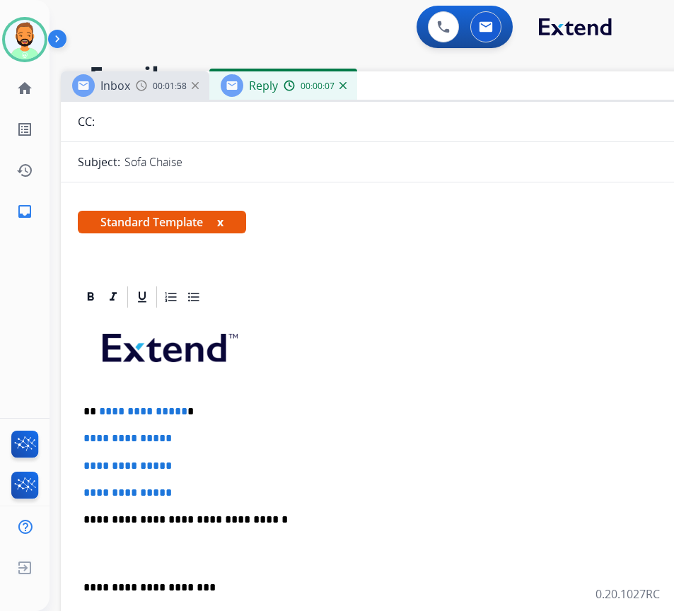
click at [277, 405] on p "**********" at bounding box center [408, 411] width 651 height 13
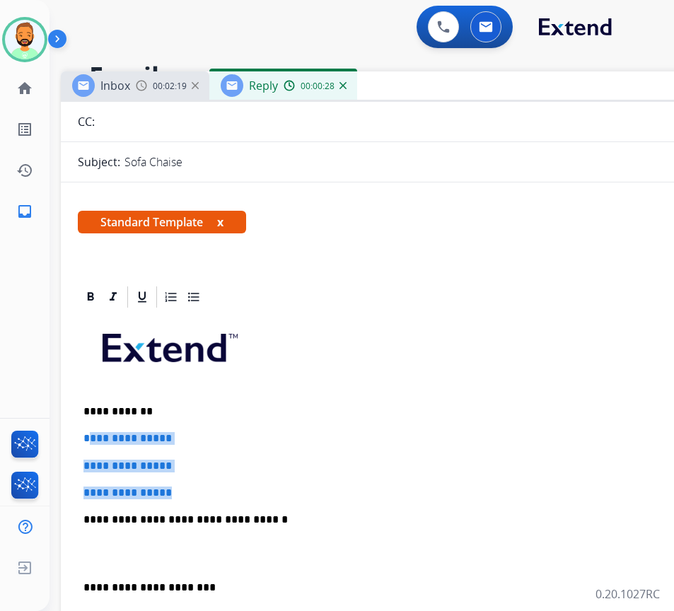
drag, startPoint x: 219, startPoint y: 480, endPoint x: 89, endPoint y: 437, distance: 137.1
click at [91, 438] on div "**********" at bounding box center [414, 553] width 673 height 487
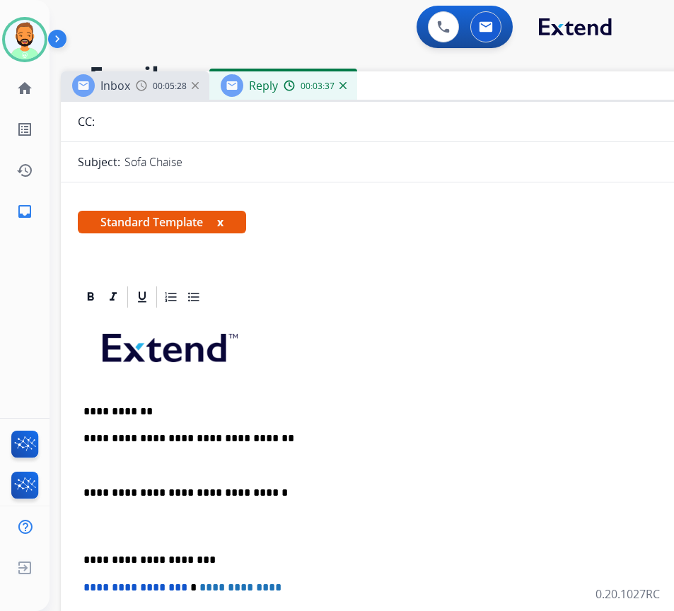
click at [82, 551] on div "**********" at bounding box center [414, 540] width 673 height 460
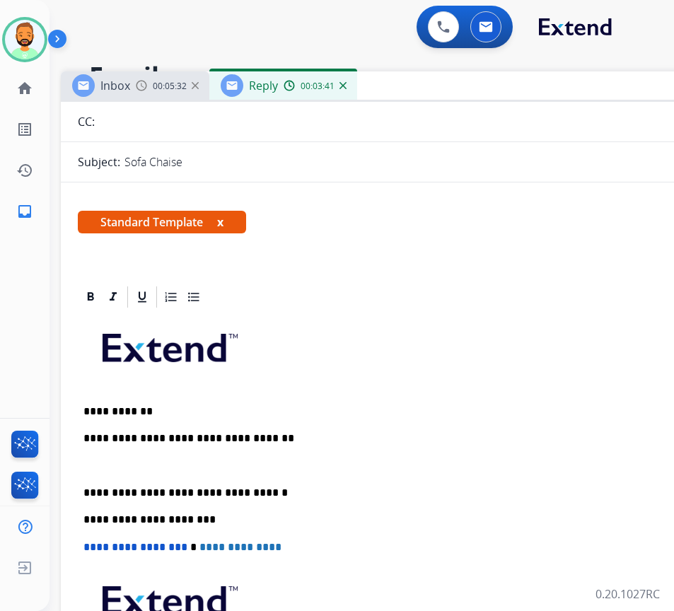
click at [162, 463] on p at bounding box center [414, 466] width 662 height 13
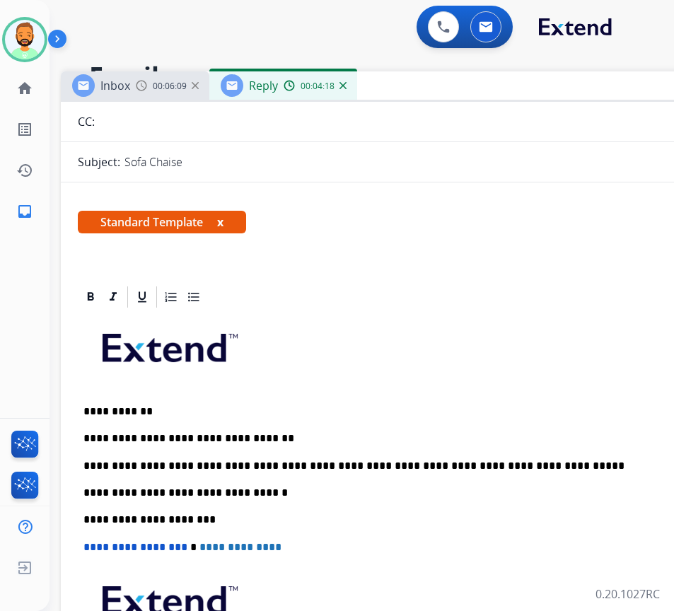
scroll to position [0, 0]
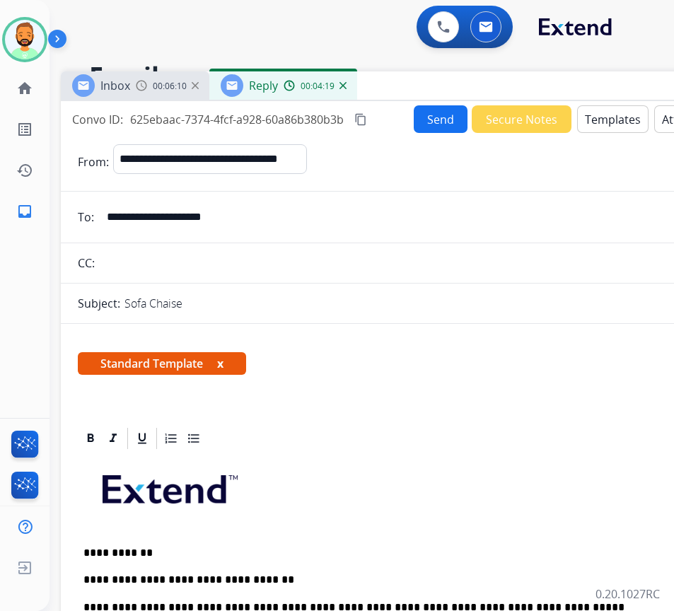
click at [421, 122] on button "Send" at bounding box center [441, 119] width 54 height 28
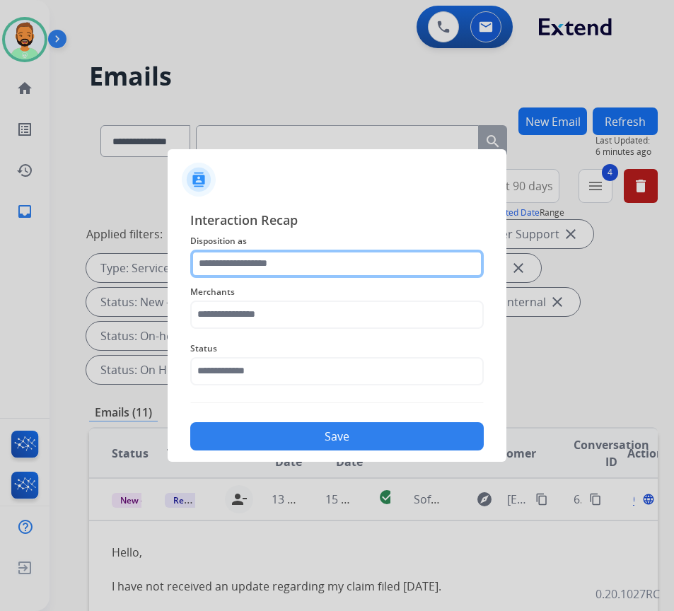
click at [320, 250] on input "text" at bounding box center [336, 264] width 293 height 28
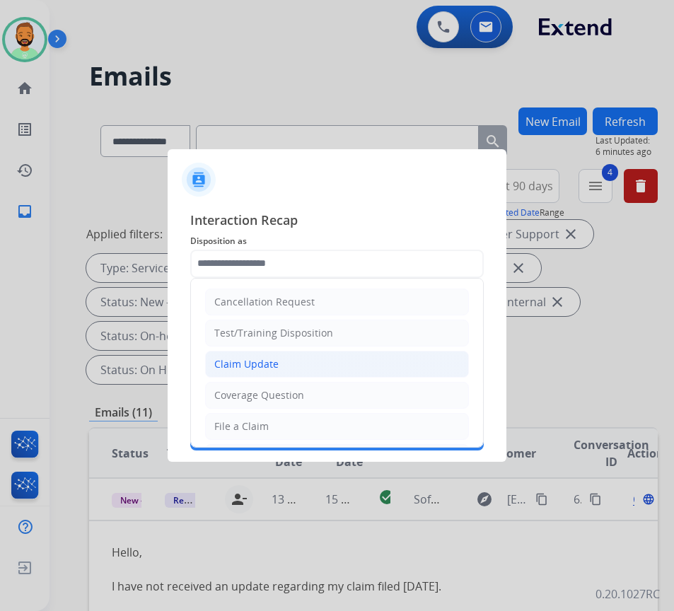
click at [337, 351] on li "Claim Update" at bounding box center [337, 364] width 264 height 27
type input "**********"
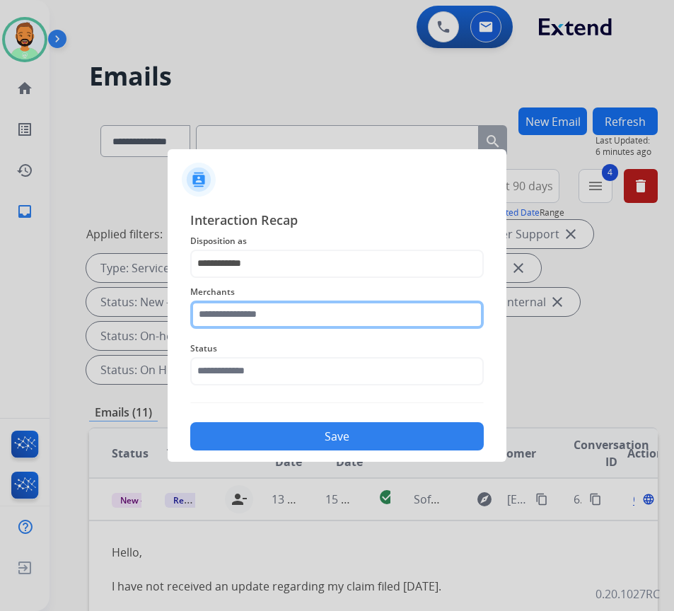
click at [349, 316] on input "text" at bounding box center [336, 315] width 293 height 28
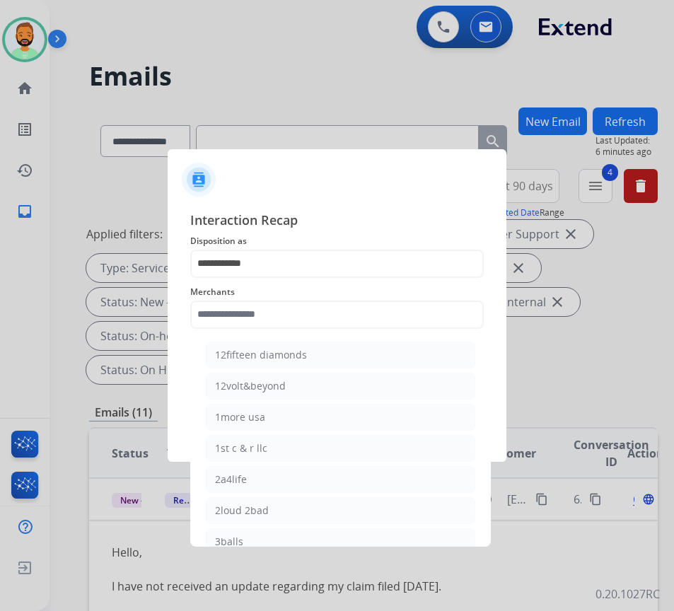
click at [310, 202] on div "**********" at bounding box center [337, 331] width 339 height 264
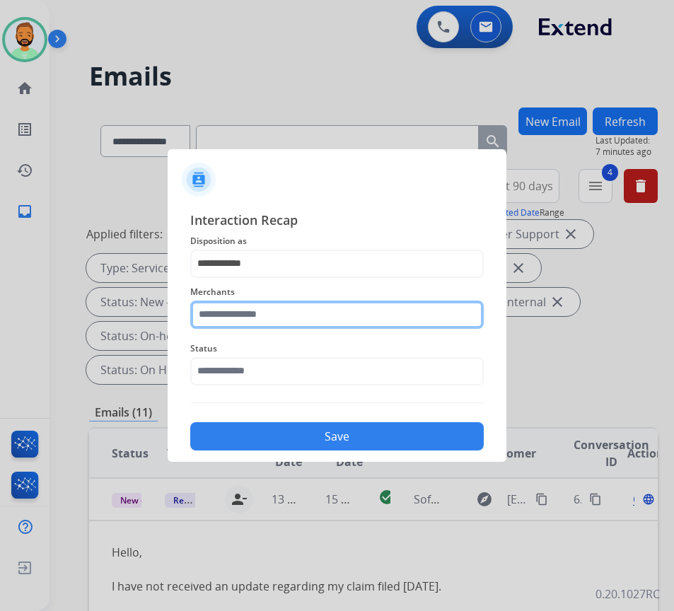
click at [375, 316] on input "text" at bounding box center [336, 315] width 293 height 28
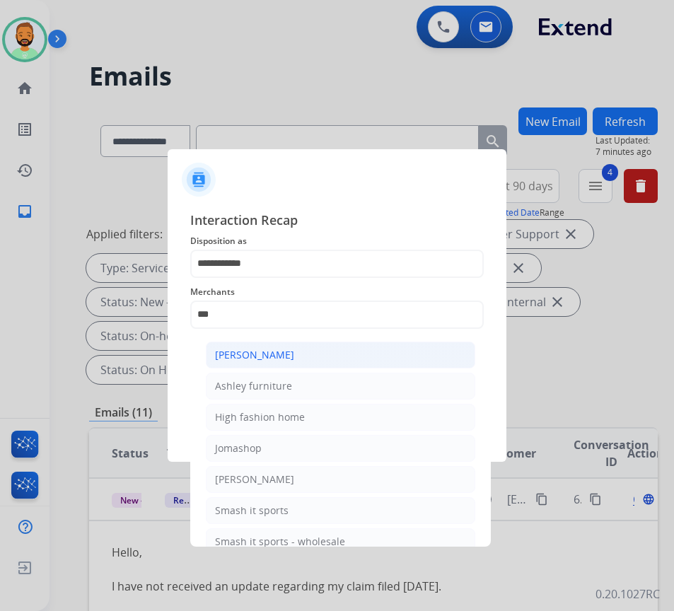
click at [362, 348] on li "[PERSON_NAME]" at bounding box center [340, 355] width 269 height 27
type input "**********"
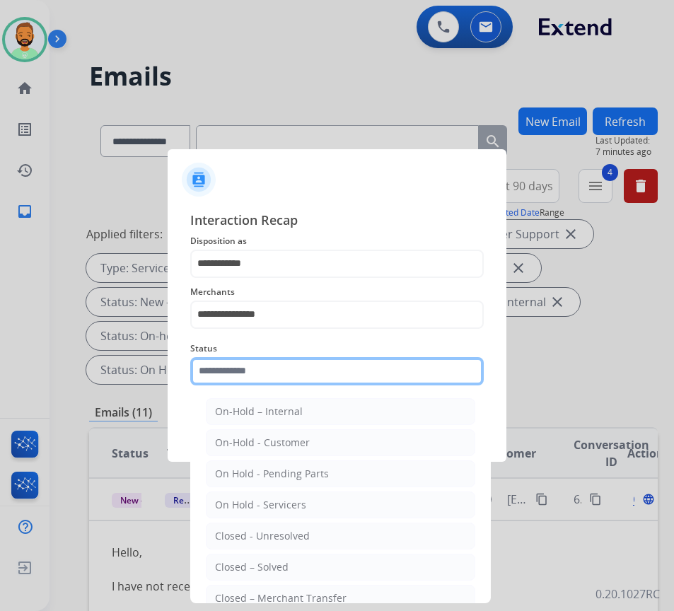
click at [356, 380] on input "text" at bounding box center [336, 371] width 293 height 28
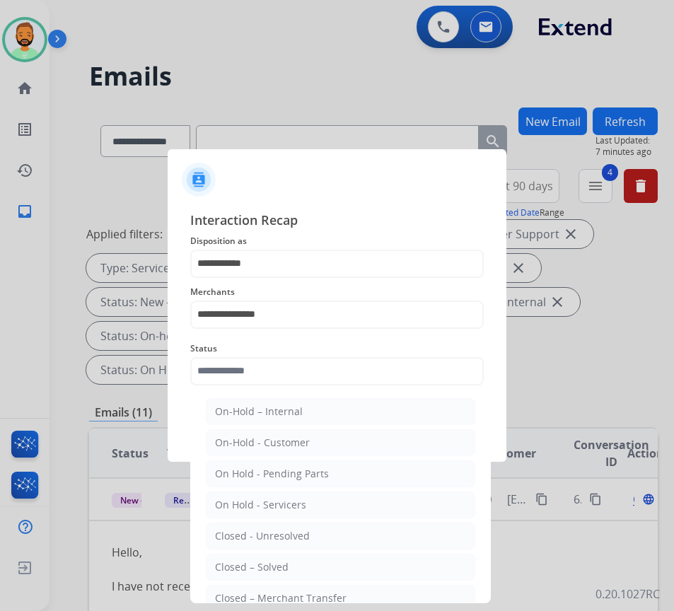
click at [323, 561] on li "Closed – Solved" at bounding box center [340, 567] width 269 height 27
type input "**********"
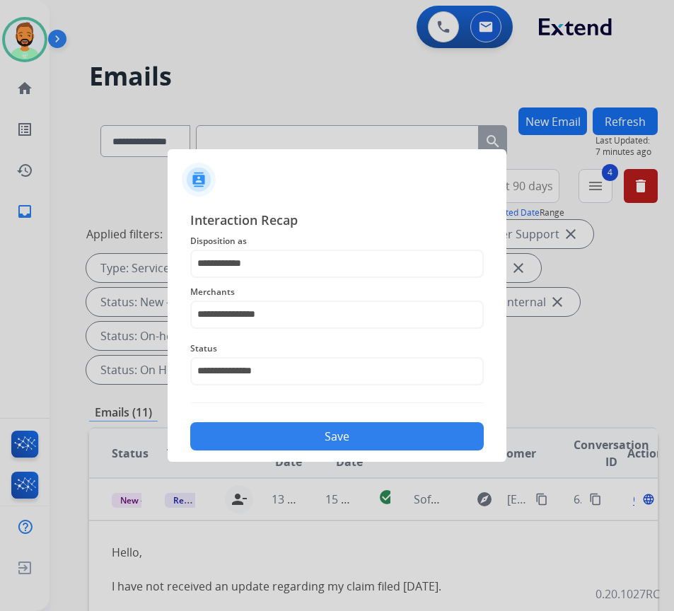
click at [329, 433] on button "Save" at bounding box center [336, 436] width 293 height 28
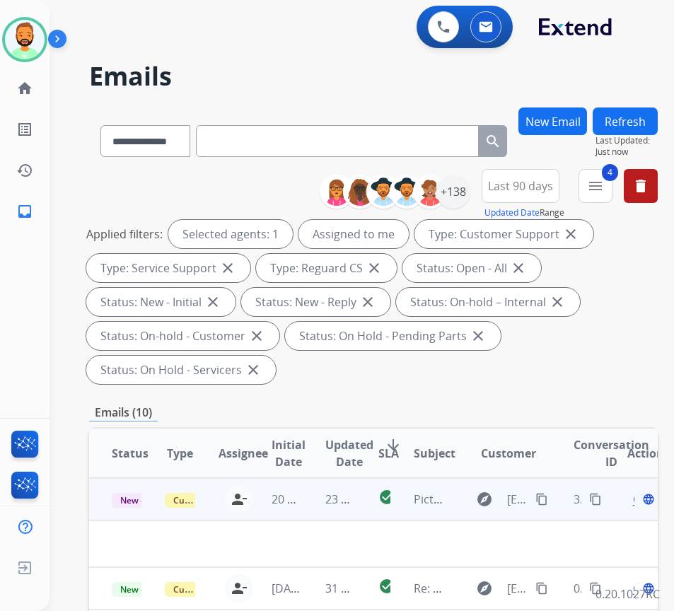
click at [305, 498] on td "23 minutes ago" at bounding box center [329, 499] width 53 height 42
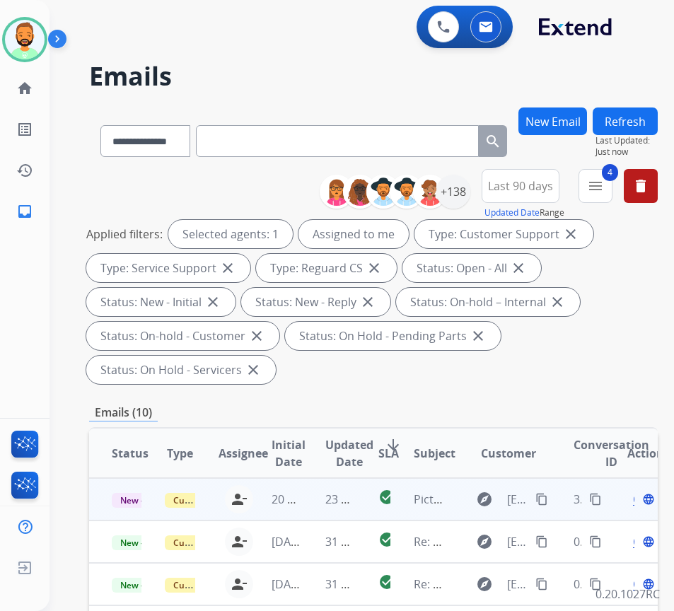
click at [317, 494] on td "23 minutes ago" at bounding box center [329, 499] width 53 height 42
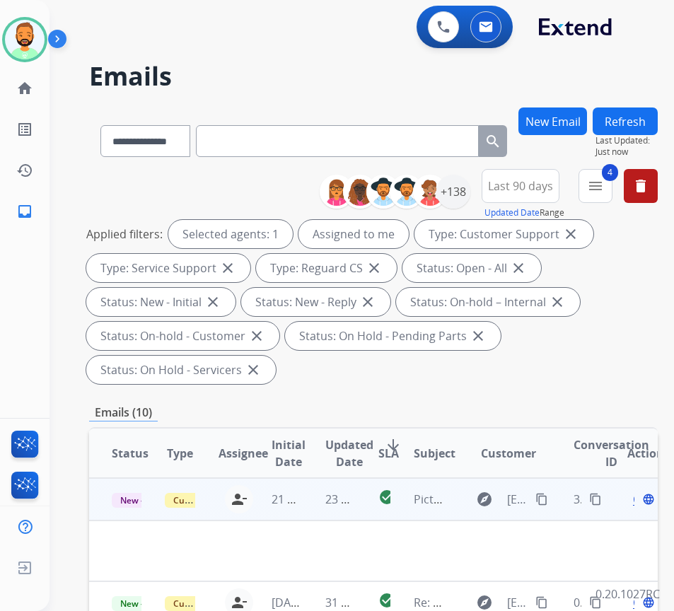
click at [641, 501] on div "Open language" at bounding box center [642, 499] width 30 height 17
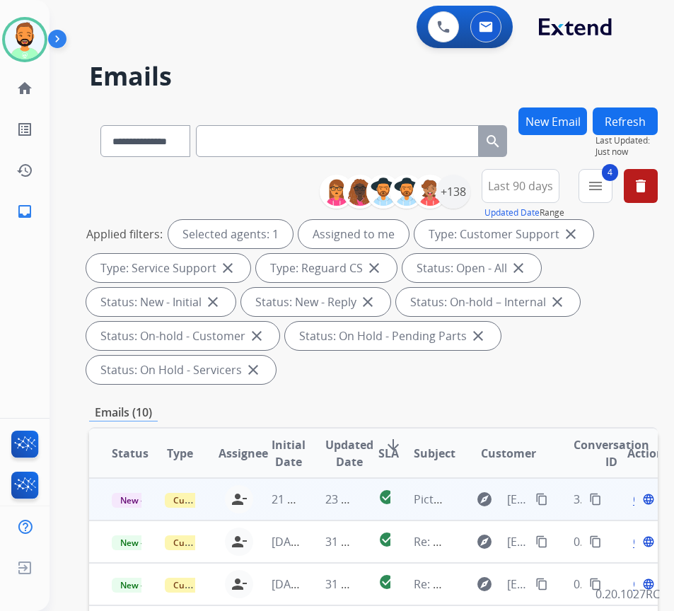
click at [638, 502] on div "Open language" at bounding box center [642, 499] width 30 height 17
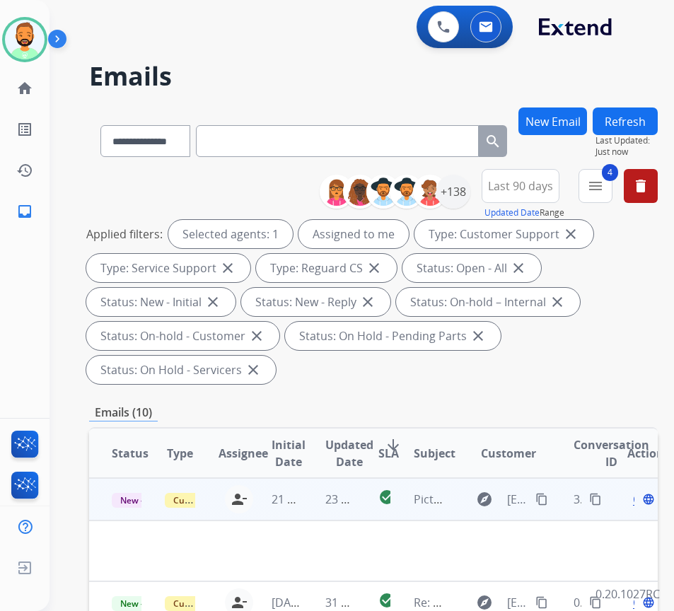
click at [641, 502] on span "Open" at bounding box center [647, 499] width 29 height 17
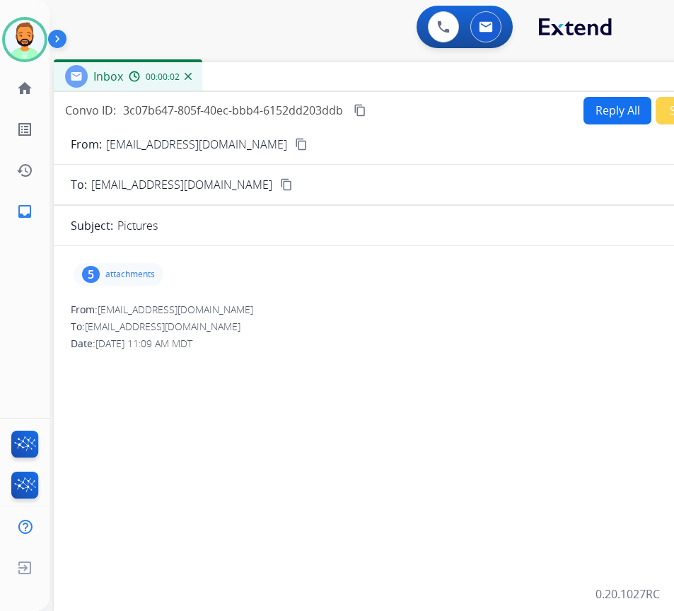
drag, startPoint x: 320, startPoint y: 99, endPoint x: 441, endPoint y: 75, distance: 123.3
click at [441, 75] on div "Inbox 00:00:02" at bounding box center [407, 77] width 707 height 30
click at [295, 143] on mat-icon "content_copy" at bounding box center [301, 144] width 13 height 13
click at [135, 279] on p "attachments" at bounding box center [130, 274] width 50 height 11
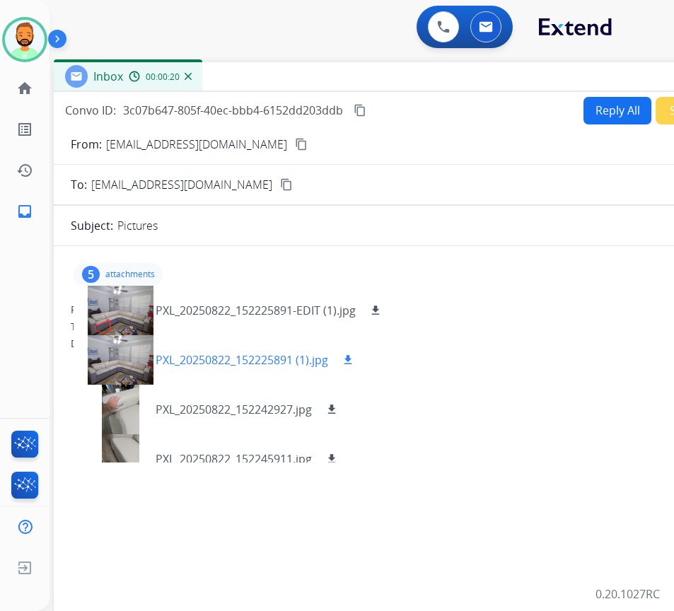
click at [129, 347] on div at bounding box center [120, 360] width 71 height 50
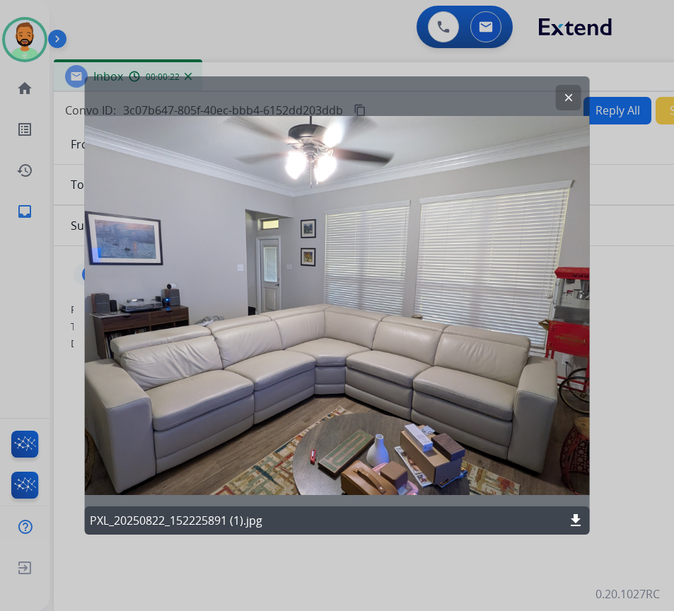
click at [571, 516] on mat-icon "download" at bounding box center [575, 520] width 17 height 17
click at [570, 98] on mat-icon "clear" at bounding box center [568, 97] width 13 height 13
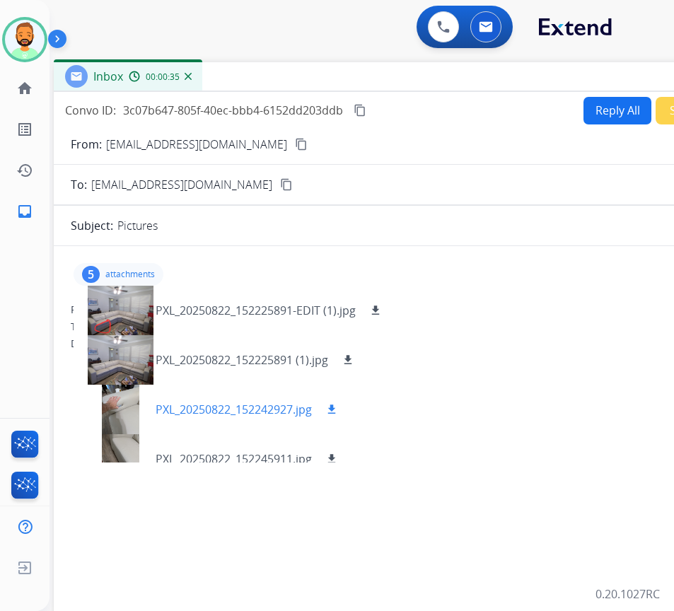
click at [124, 397] on div at bounding box center [120, 410] width 71 height 50
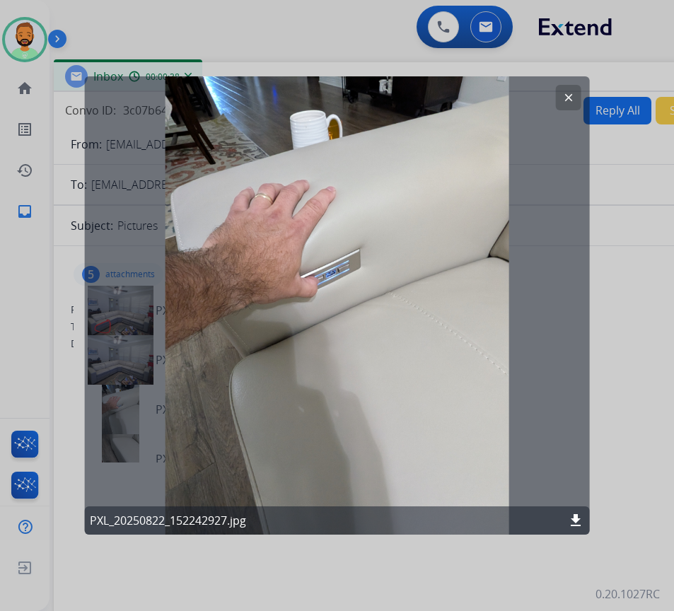
click at [566, 98] on mat-icon "clear" at bounding box center [568, 97] width 13 height 13
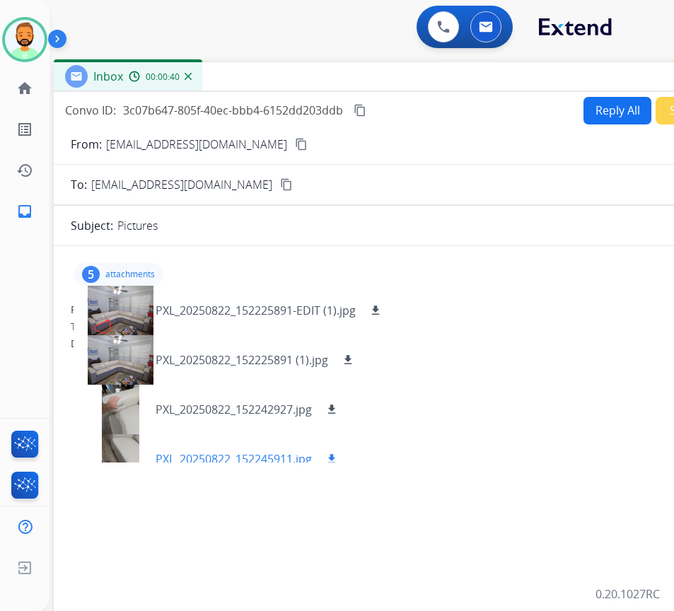
click at [134, 450] on div at bounding box center [120, 459] width 71 height 50
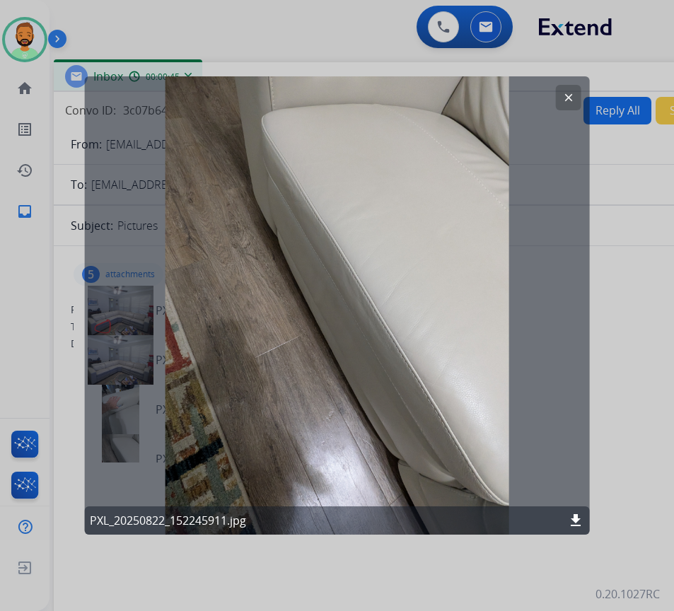
click at [574, 101] on mat-icon "clear" at bounding box center [568, 97] width 13 height 13
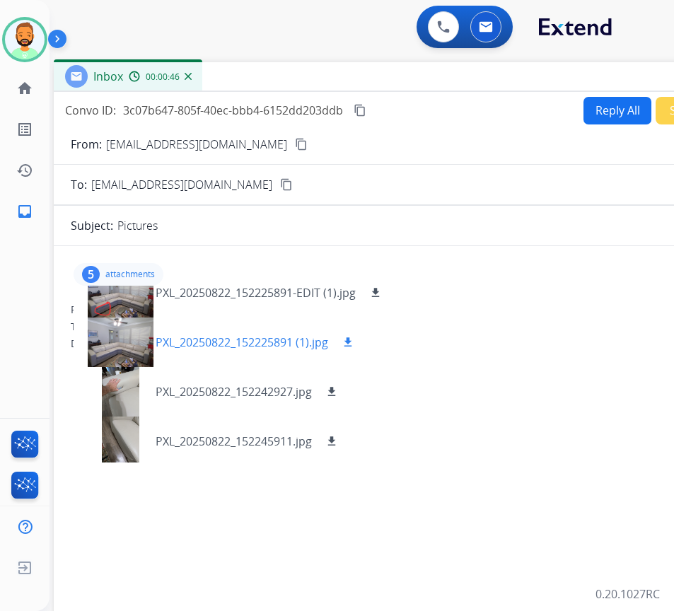
scroll to position [71, 0]
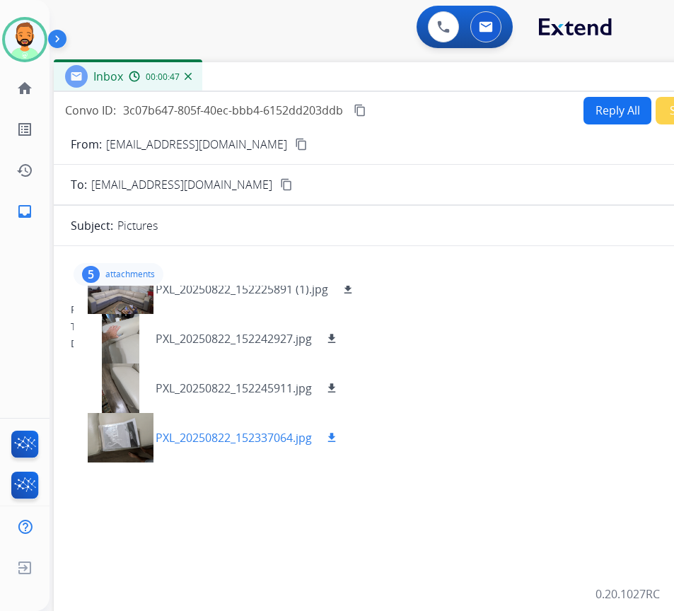
click at [117, 448] on div at bounding box center [120, 438] width 71 height 50
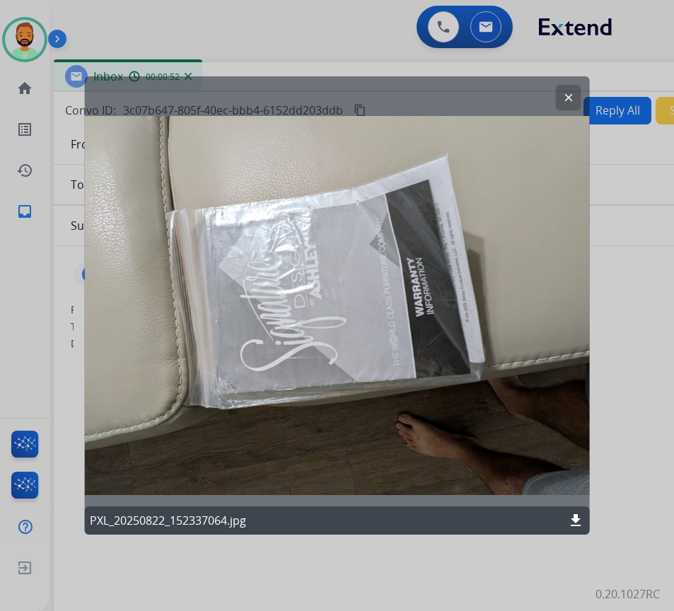
click at [566, 95] on mat-icon "clear" at bounding box center [568, 97] width 13 height 13
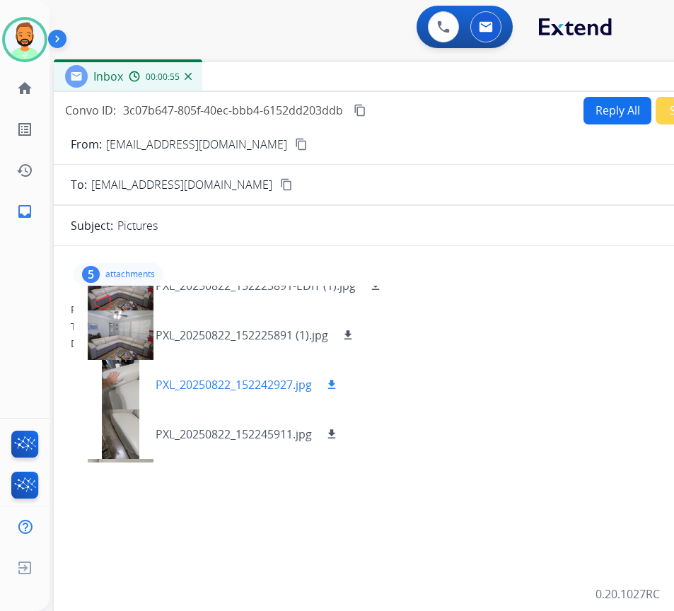
scroll to position [0, 0]
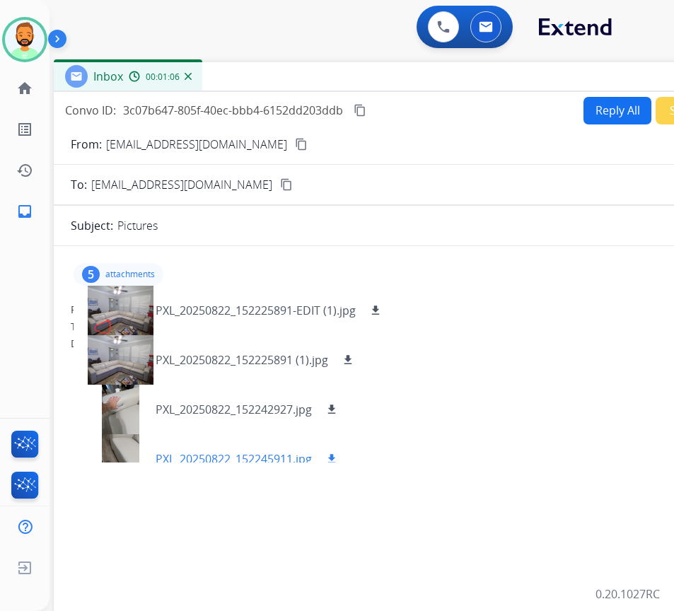
click at [334, 458] on mat-icon "download" at bounding box center [331, 459] width 13 height 13
click at [331, 409] on mat-icon "download" at bounding box center [331, 409] width 13 height 13
click at [380, 310] on mat-icon "download" at bounding box center [375, 310] width 13 height 13
drag, startPoint x: 140, startPoint y: 271, endPoint x: 314, endPoint y: 245, distance: 175.9
click at [143, 272] on p "attachments" at bounding box center [130, 274] width 50 height 11
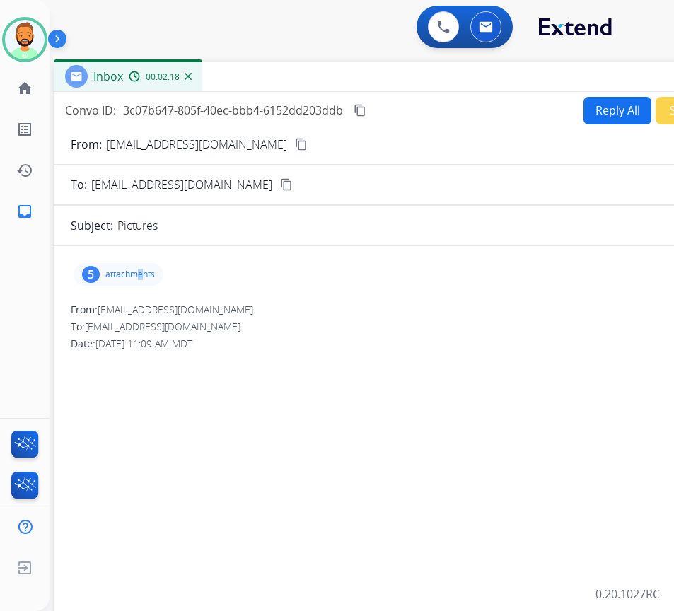
click at [605, 106] on button "Reply All" at bounding box center [617, 111] width 68 height 28
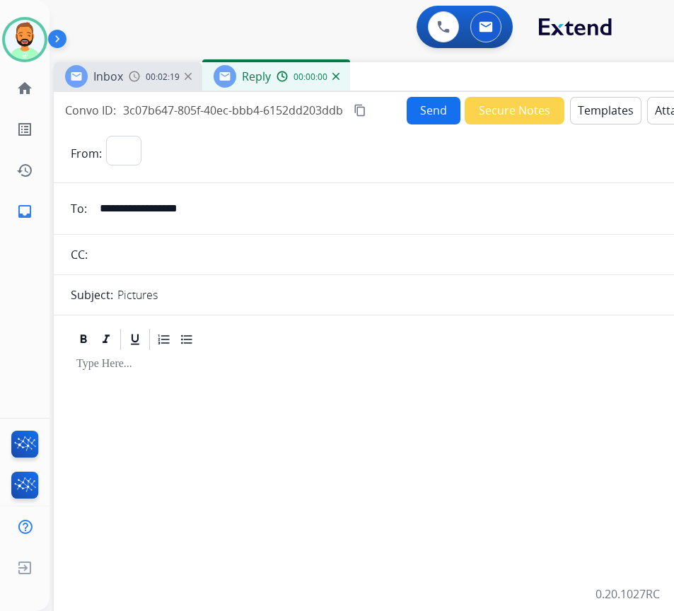
click at [605, 106] on button "Templates" at bounding box center [605, 111] width 71 height 28
select select "**********"
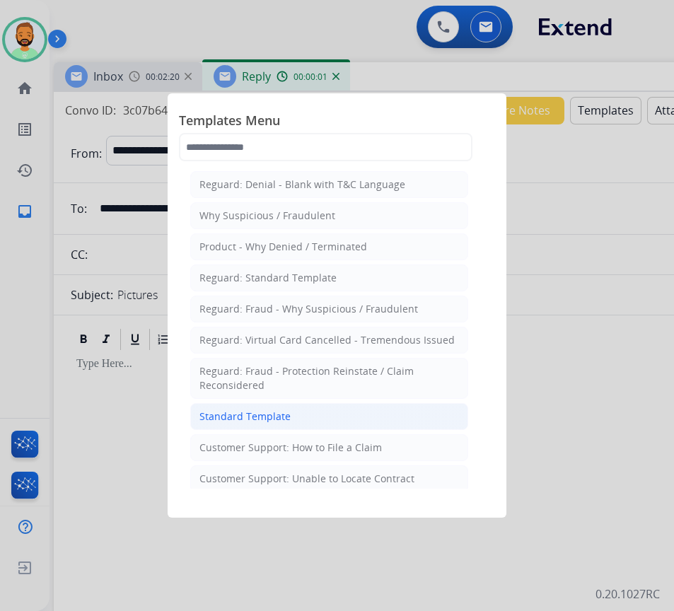
click at [291, 413] on li "Standard Template" at bounding box center [329, 416] width 278 height 27
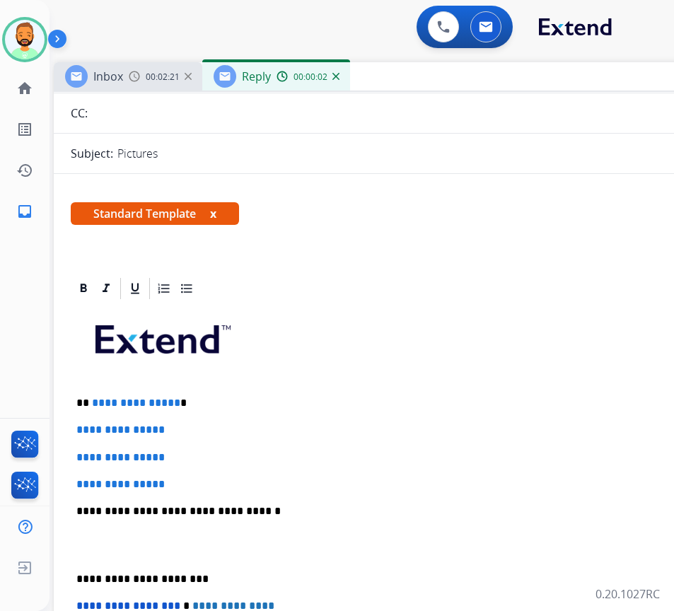
scroll to position [141, 0]
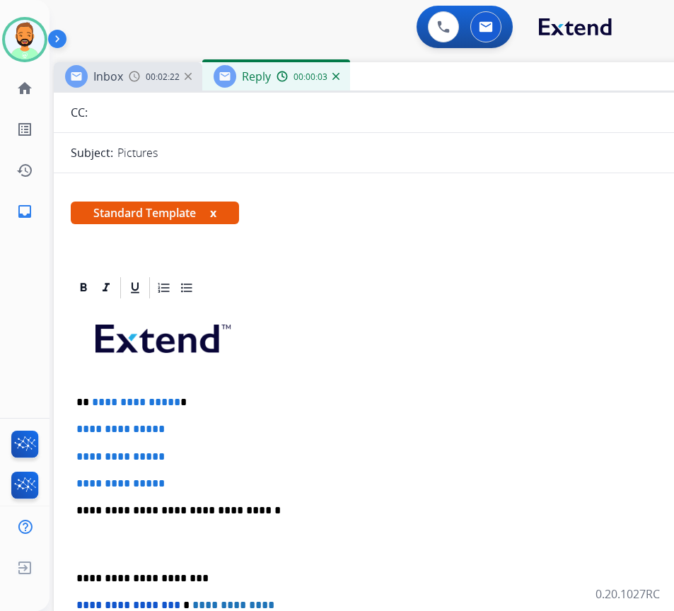
click at [226, 389] on div "**********" at bounding box center [407, 544] width 673 height 487
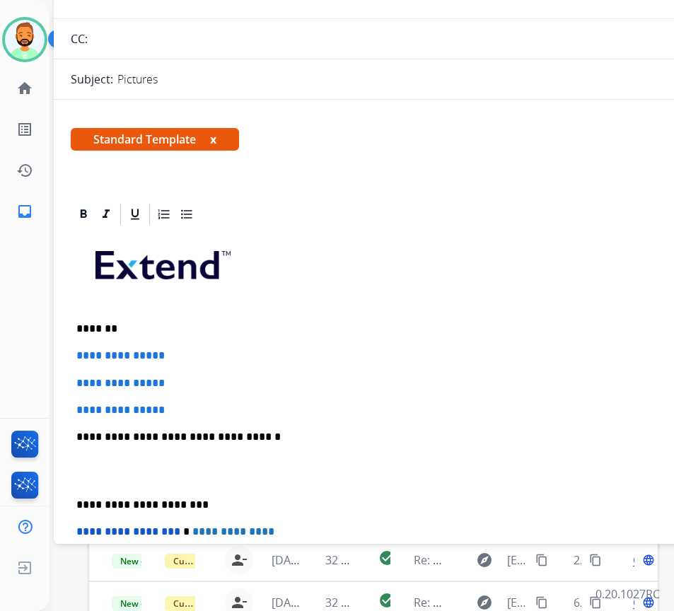
scroll to position [0, 0]
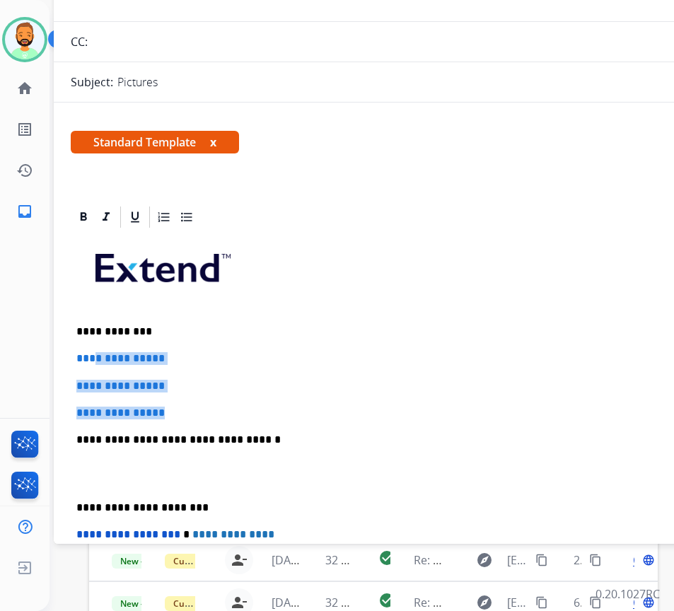
drag, startPoint x: 181, startPoint y: 416, endPoint x: 100, endPoint y: 363, distance: 96.7
click at [100, 363] on div "**********" at bounding box center [407, 473] width 673 height 487
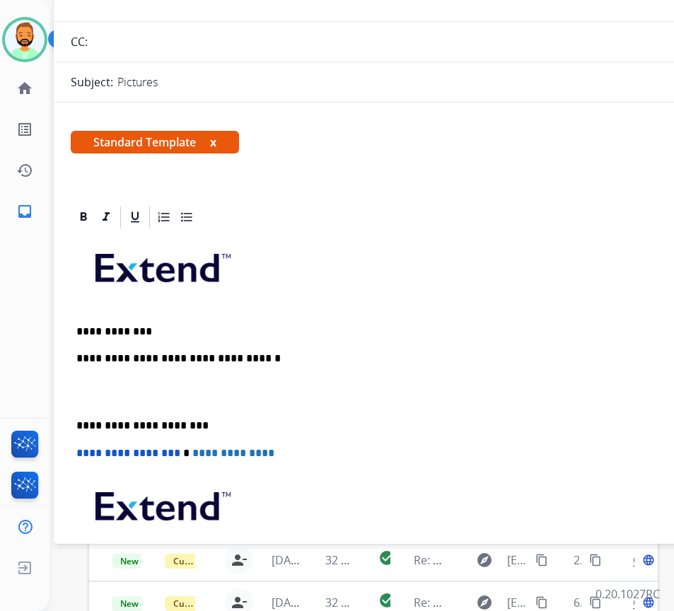
click at [78, 391] on p at bounding box center [407, 393] width 662 height 26
click at [158, 321] on div "**********" at bounding box center [407, 432] width 673 height 405
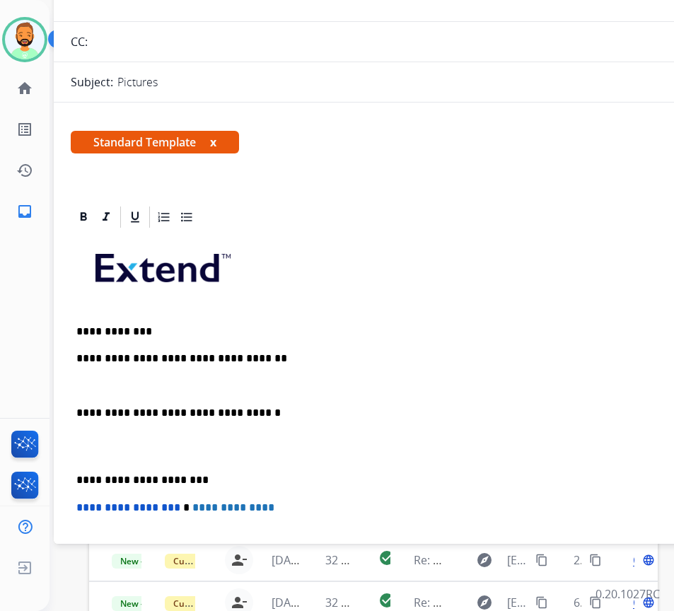
click at [72, 479] on div "**********" at bounding box center [407, 460] width 673 height 460
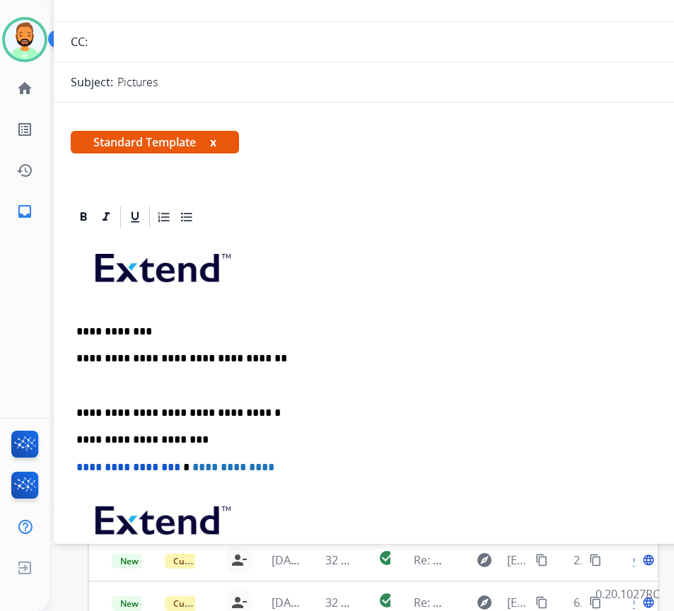
click at [126, 388] on p at bounding box center [407, 386] width 662 height 13
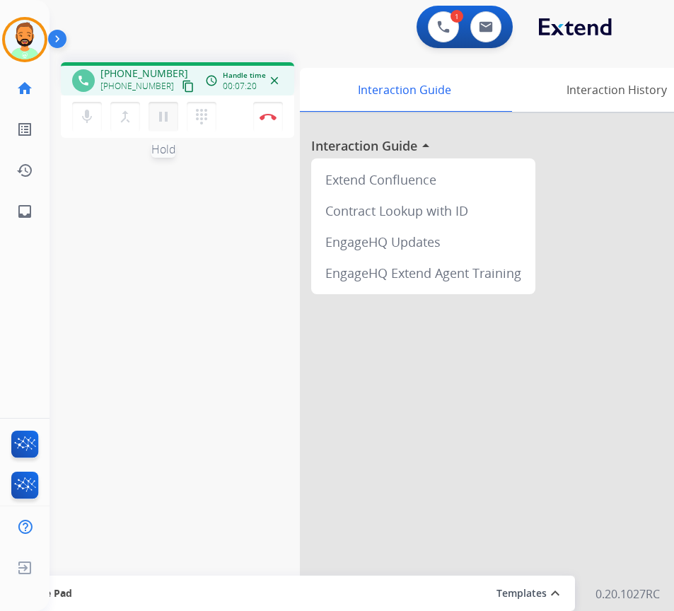
click at [162, 117] on mat-icon "pause" at bounding box center [163, 116] width 17 height 17
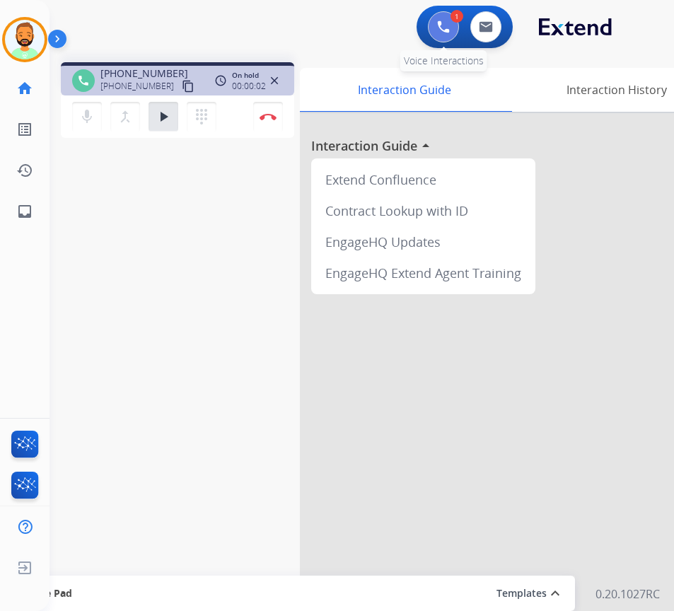
click at [444, 30] on img at bounding box center [443, 27] width 13 height 13
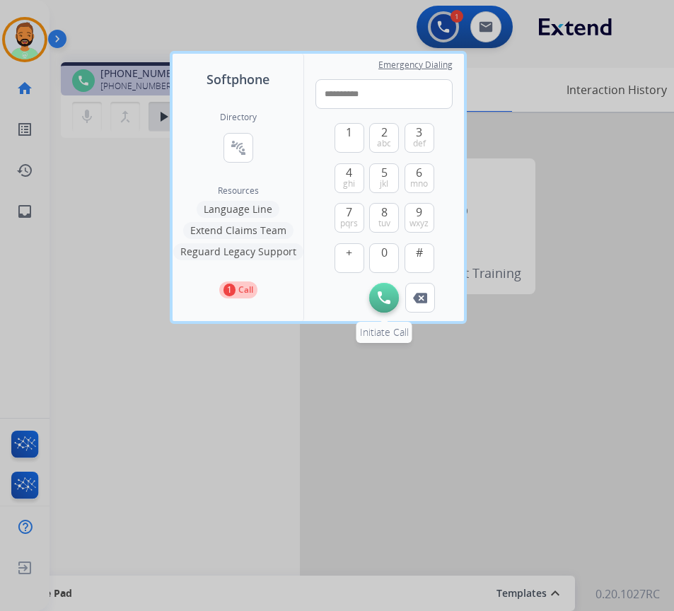
type input "**********"
drag, startPoint x: 389, startPoint y: 290, endPoint x: 401, endPoint y: 291, distance: 12.0
click at [396, 291] on button "Initiate Call" at bounding box center [384, 298] width 30 height 30
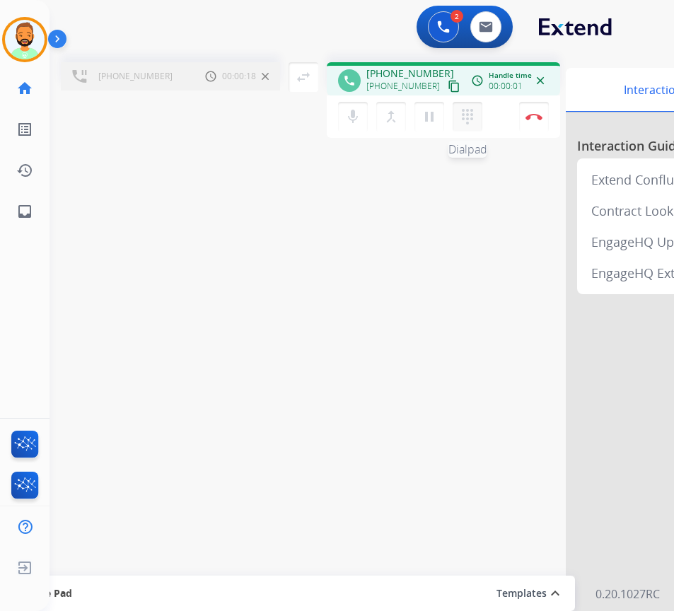
click at [471, 119] on mat-icon "dialpad" at bounding box center [467, 116] width 17 height 17
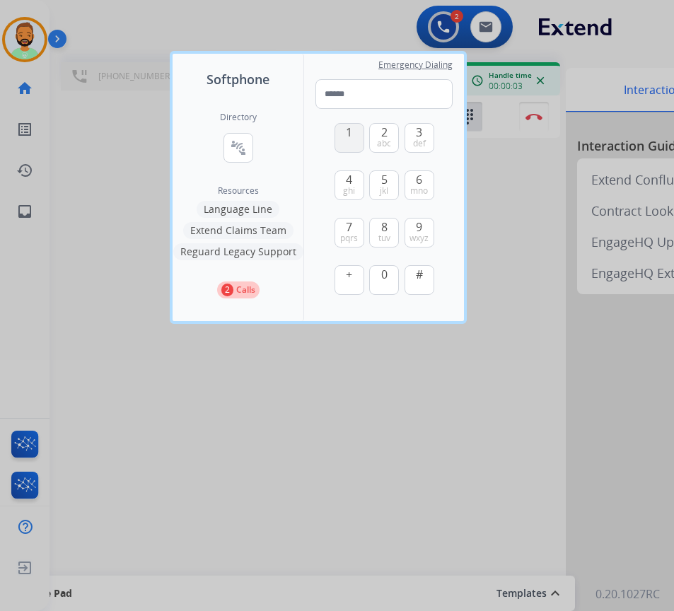
click at [344, 138] on button "1" at bounding box center [349, 138] width 30 height 30
click at [383, 136] on span "2" at bounding box center [384, 132] width 6 height 17
type input "**"
click at [525, 252] on div at bounding box center [337, 305] width 674 height 611
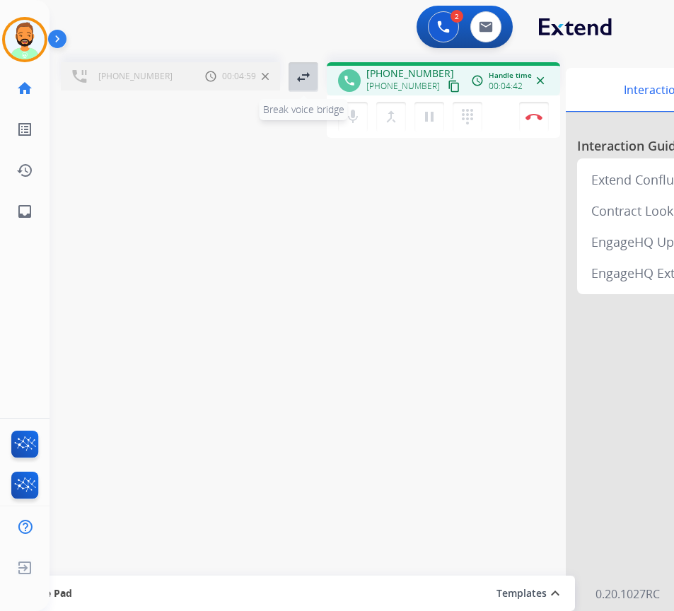
click at [301, 75] on mat-icon "swap_horiz" at bounding box center [303, 77] width 17 height 17
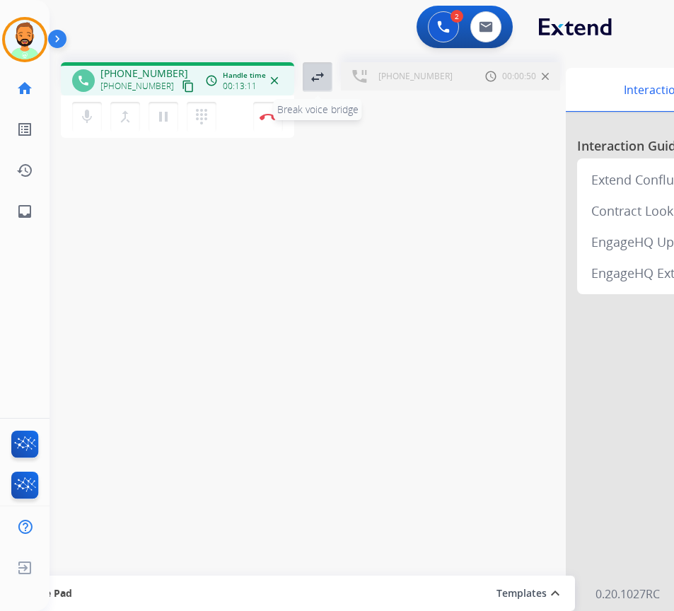
click at [315, 74] on mat-icon "swap_horiz" at bounding box center [317, 77] width 17 height 17
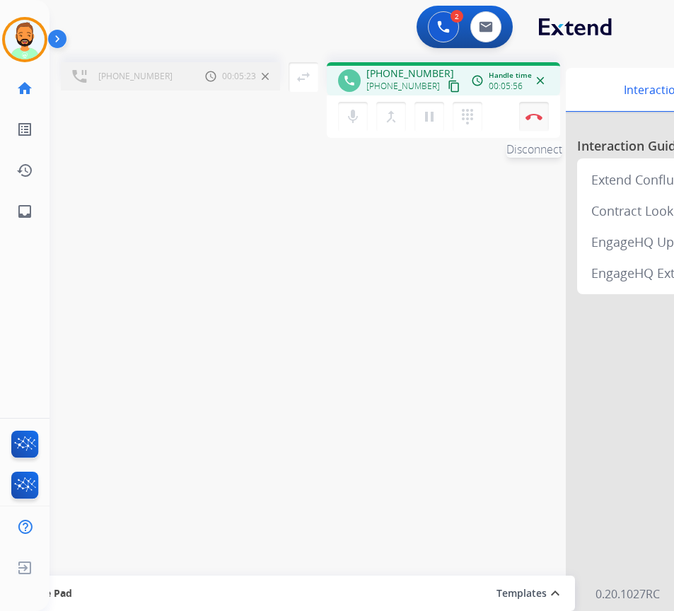
click at [537, 122] on button "Disconnect" at bounding box center [534, 117] width 30 height 30
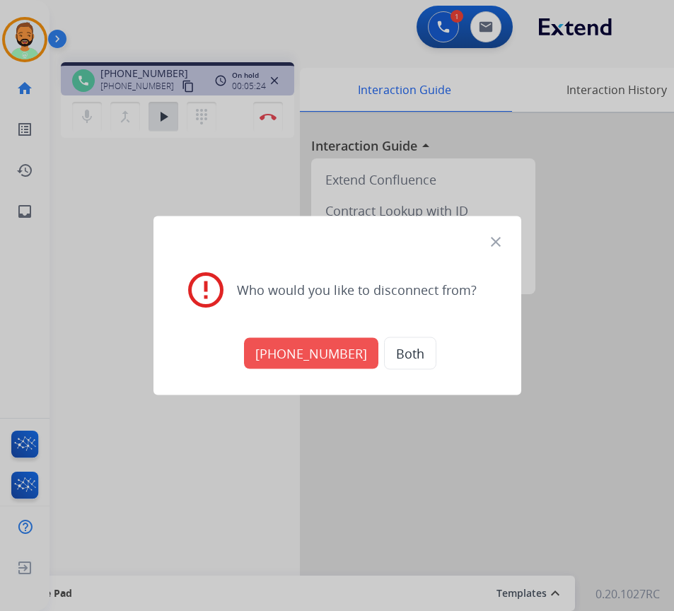
click at [296, 350] on button "+18439002373" at bounding box center [311, 353] width 134 height 31
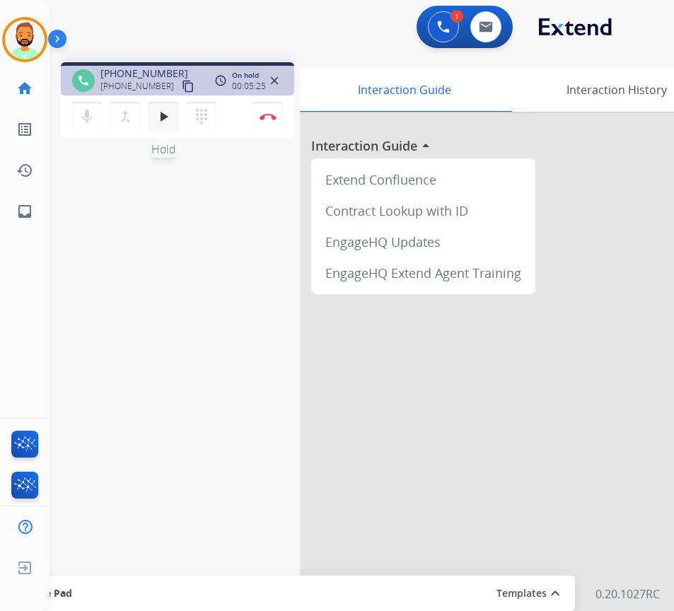
click at [156, 120] on mat-icon "play_arrow" at bounding box center [163, 116] width 17 height 17
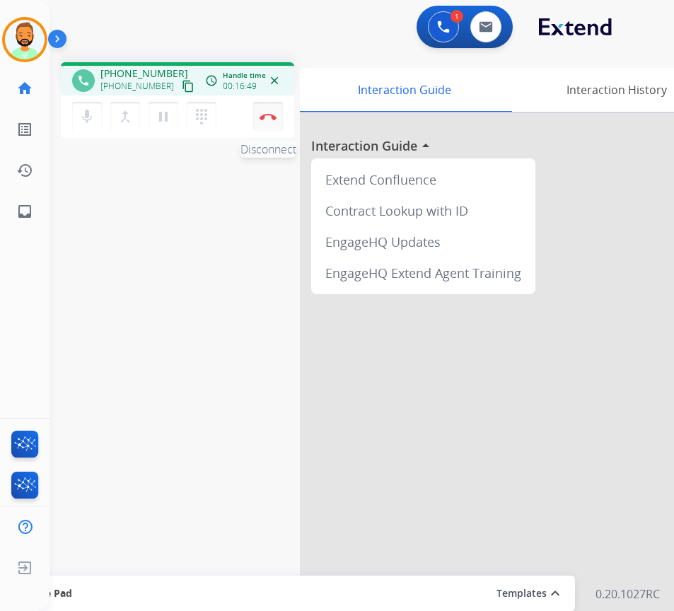
click at [267, 112] on button "Disconnect" at bounding box center [268, 117] width 30 height 30
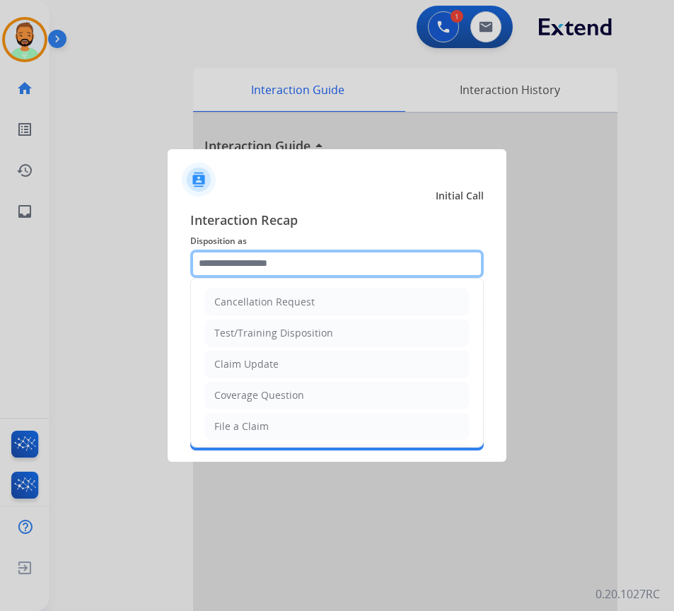
click at [347, 264] on input "text" at bounding box center [336, 264] width 293 height 28
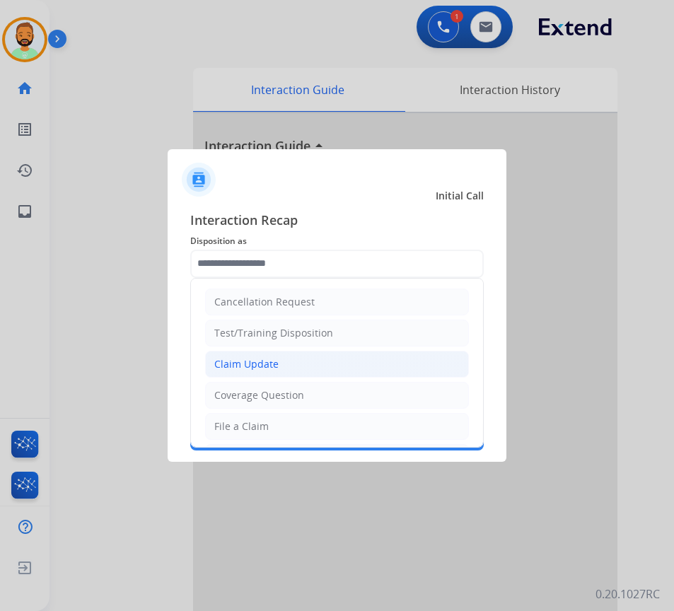
click at [320, 359] on li "Claim Update" at bounding box center [337, 364] width 264 height 27
type input "**********"
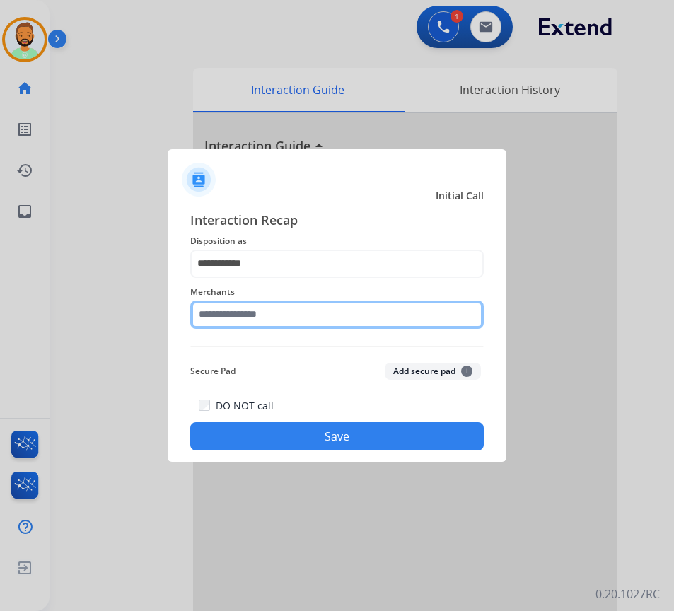
click at [284, 313] on input "text" at bounding box center [336, 315] width 293 height 28
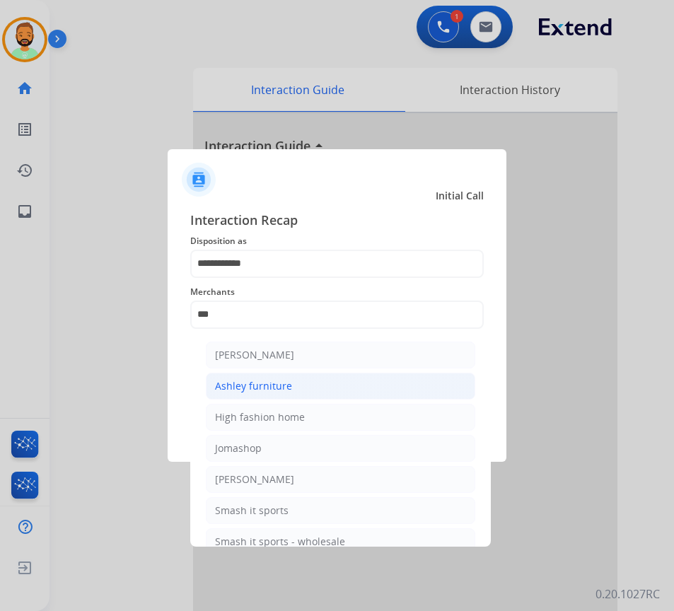
click at [363, 388] on li "Ashley furniture" at bounding box center [340, 386] width 269 height 27
type input "**********"
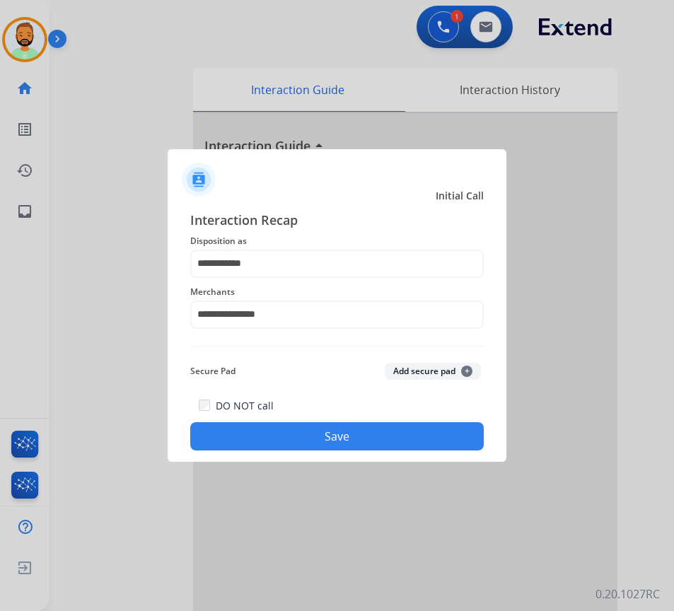
click at [354, 446] on button "Save" at bounding box center [336, 436] width 293 height 28
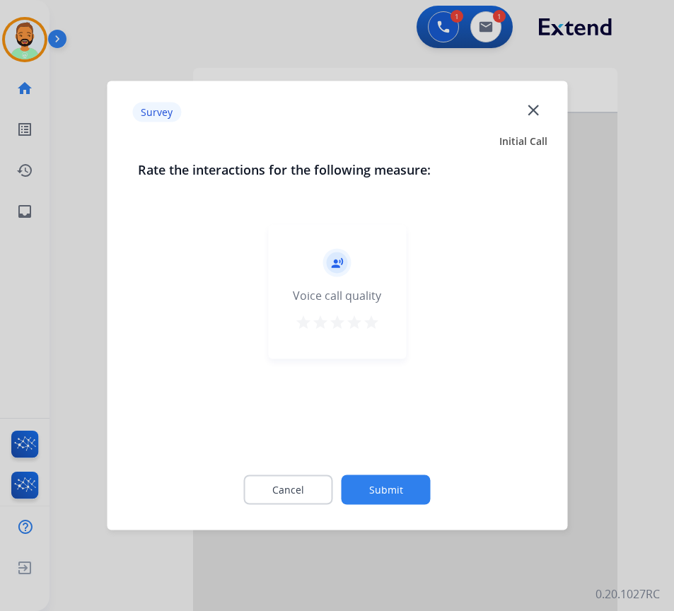
click at [390, 475] on div "Cancel Submit" at bounding box center [337, 490] width 398 height 64
click at [390, 479] on button "Submit" at bounding box center [386, 490] width 89 height 30
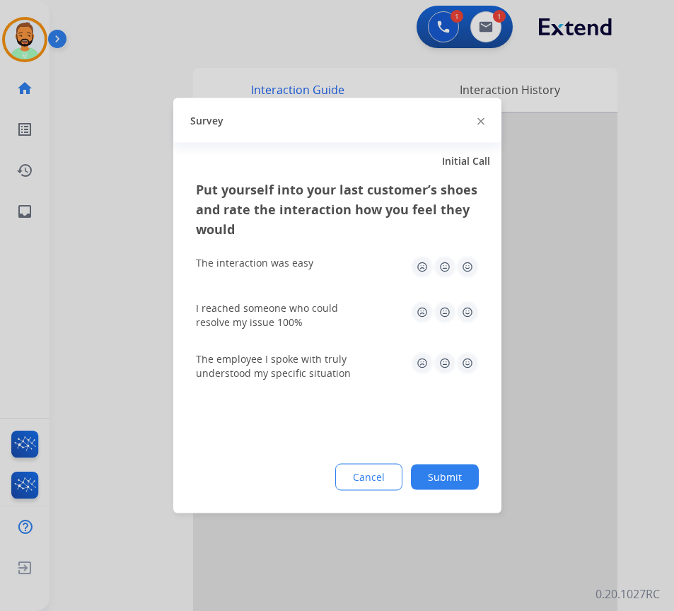
click at [453, 479] on button "Submit" at bounding box center [445, 477] width 68 height 25
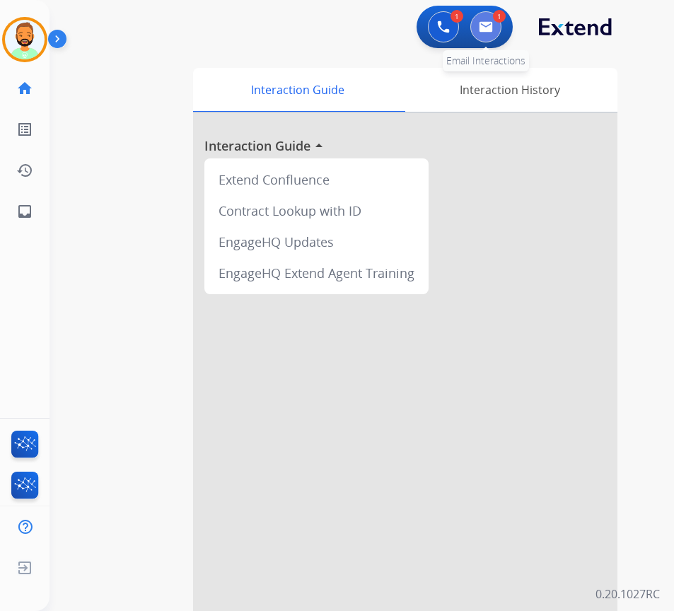
click at [493, 30] on button at bounding box center [485, 26] width 31 height 31
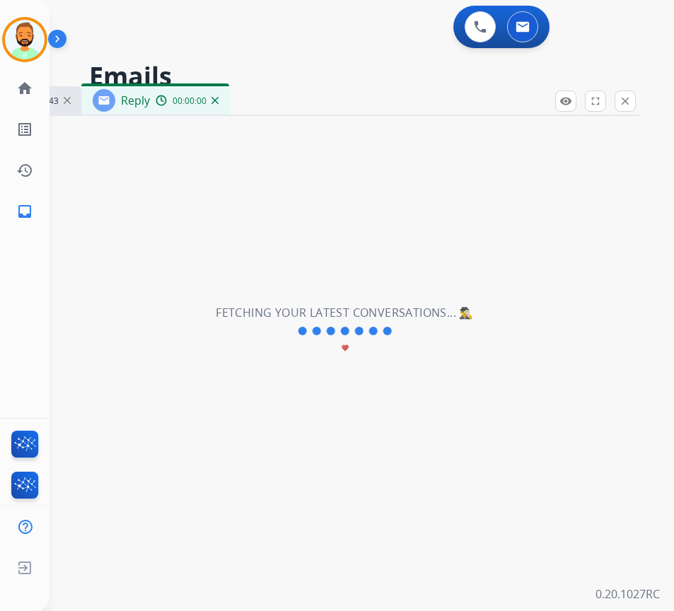
select select "**********"
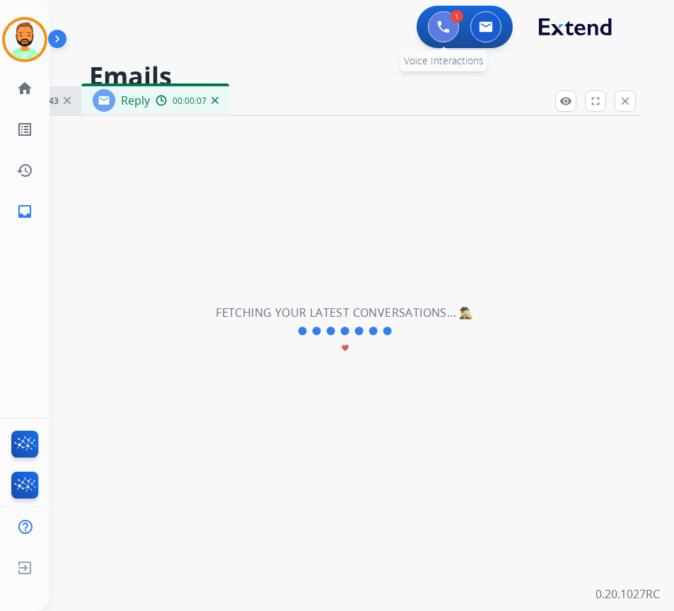
click at [439, 40] on button at bounding box center [443, 26] width 31 height 31
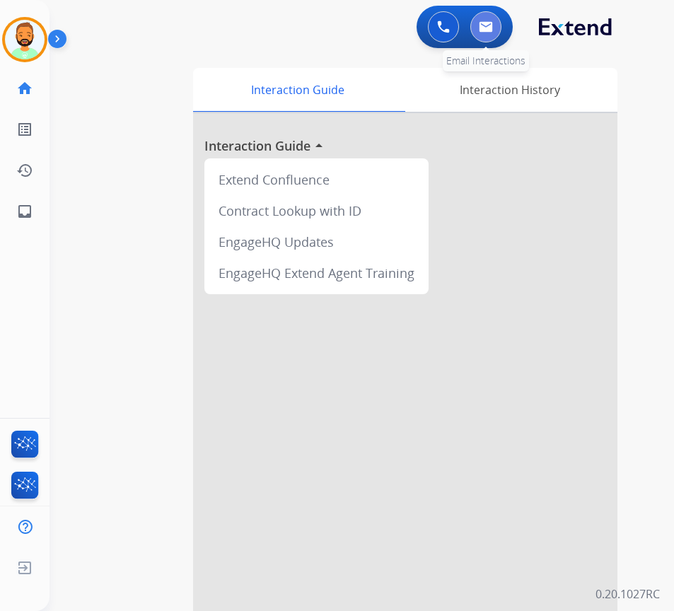
click at [479, 36] on button at bounding box center [485, 26] width 31 height 31
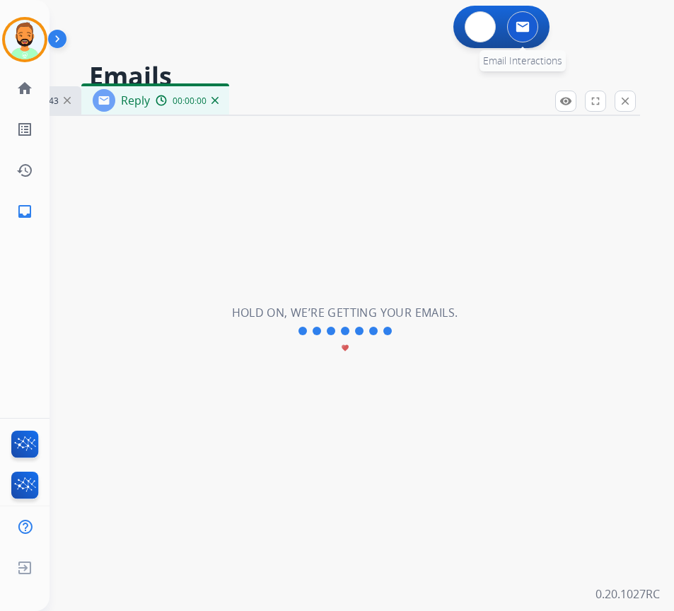
select select "**********"
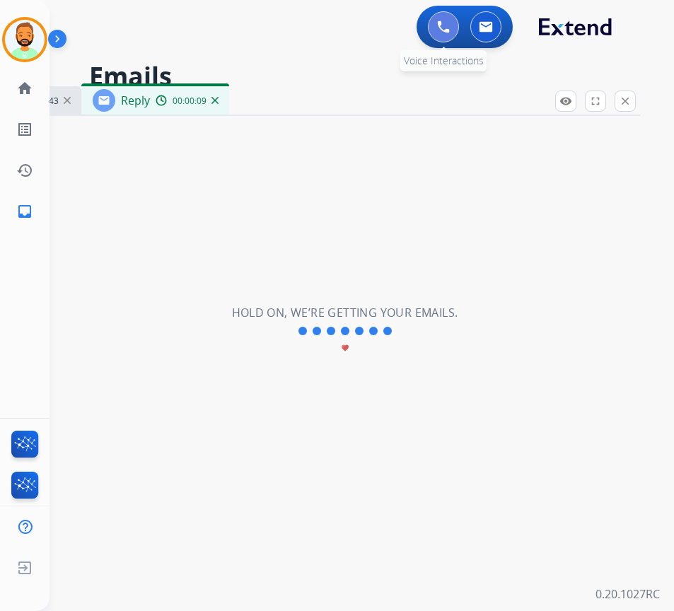
click at [436, 27] on button at bounding box center [443, 26] width 31 height 31
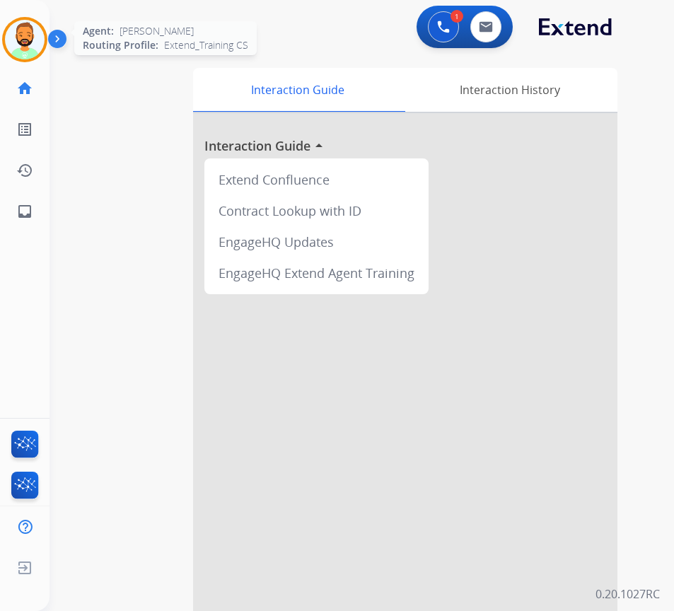
click at [39, 40] on img at bounding box center [25, 40] width 40 height 40
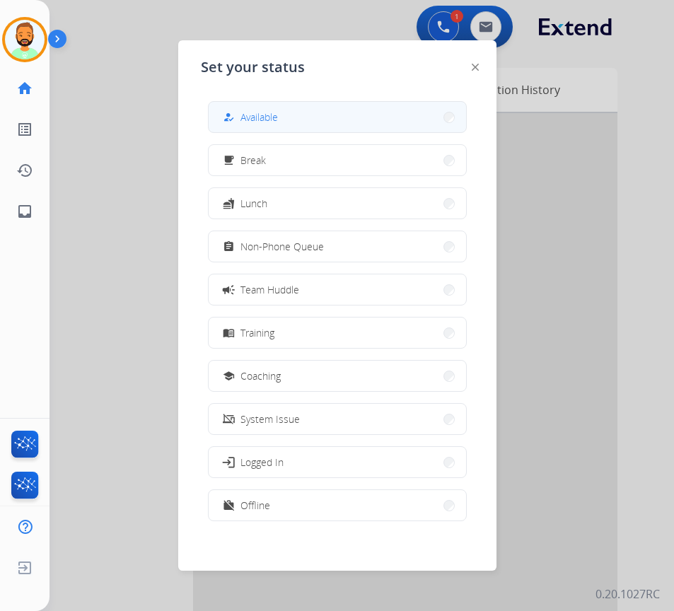
click at [257, 110] on span "Available" at bounding box center [258, 117] width 37 height 15
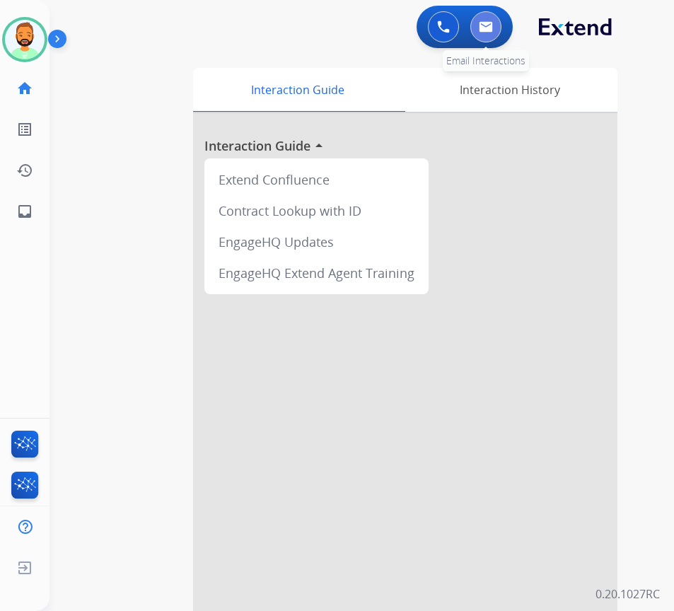
click at [489, 25] on img at bounding box center [486, 26] width 14 height 11
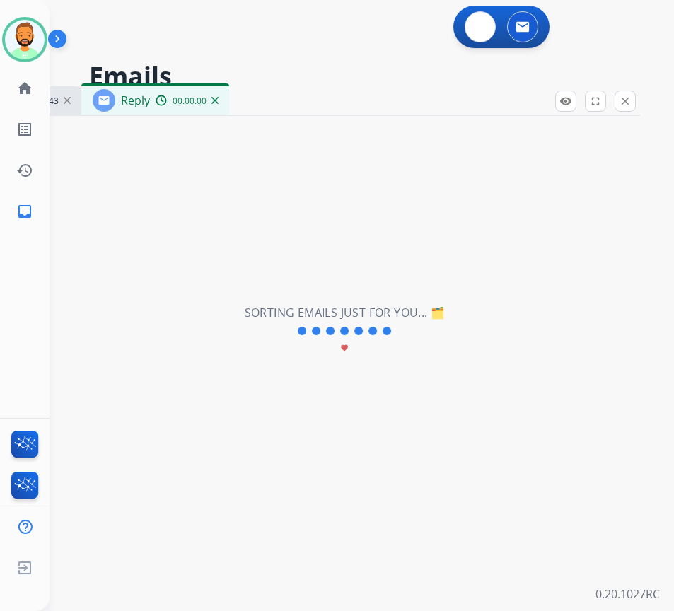
select select "**********"
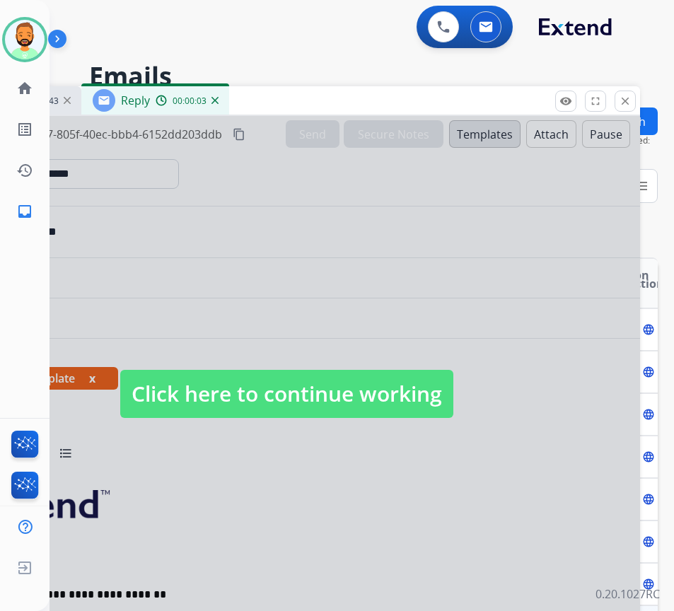
click at [372, 407] on span "Click here to continue working" at bounding box center [286, 394] width 333 height 48
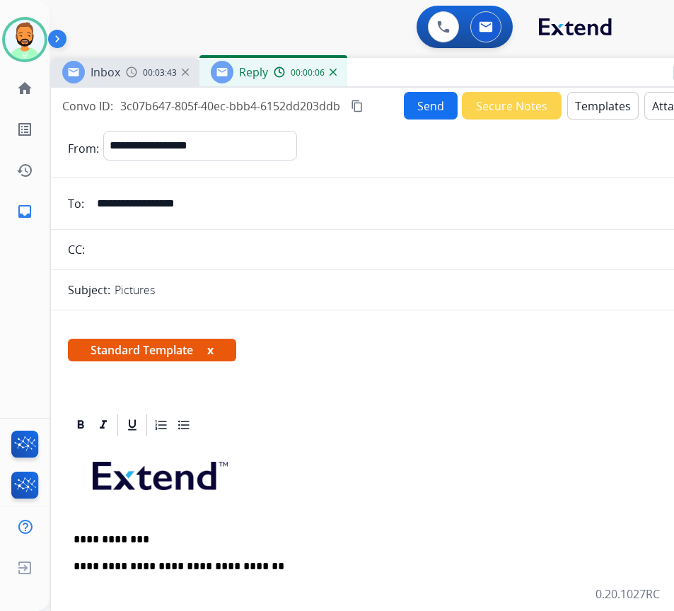
drag, startPoint x: 297, startPoint y: 99, endPoint x: 415, endPoint y: 70, distance: 121.6
click at [415, 70] on div "Inbox 00:03:43 Reply 00:00:06" at bounding box center [404, 73] width 707 height 30
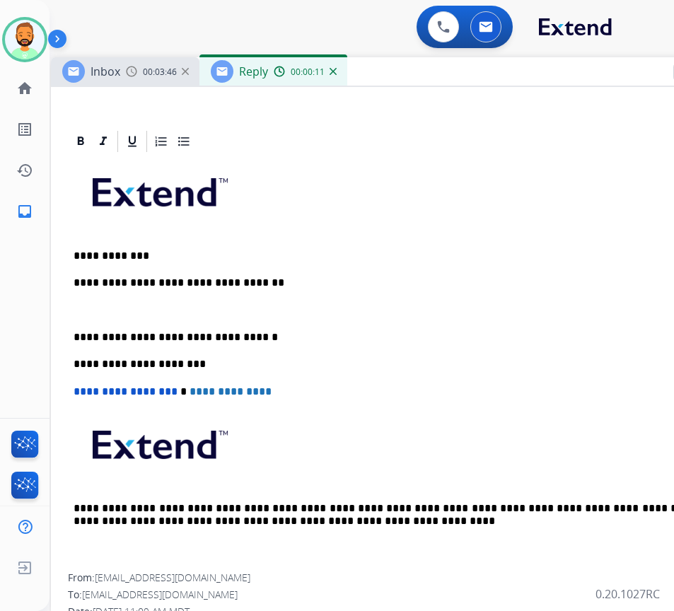
scroll to position [321, 0]
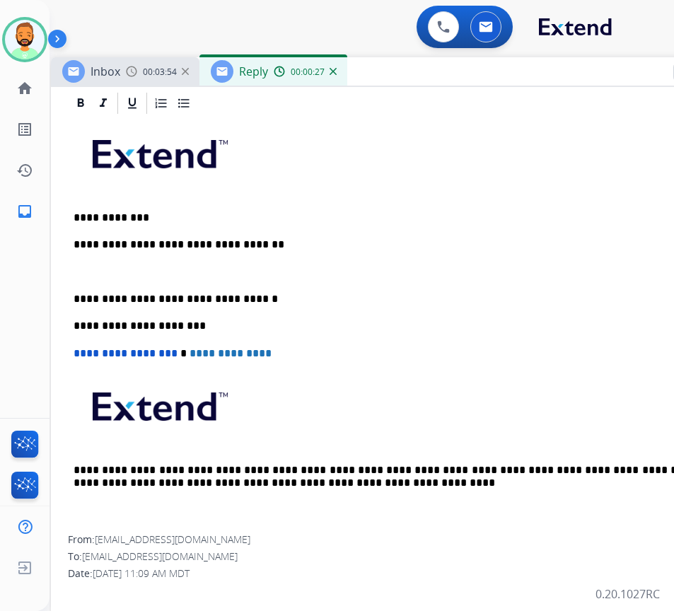
click at [118, 263] on div "**********" at bounding box center [404, 325] width 673 height 419
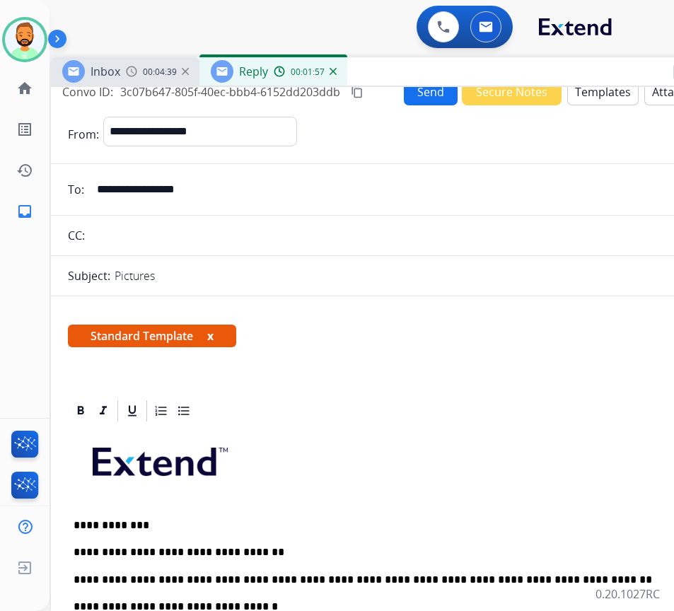
scroll to position [0, 0]
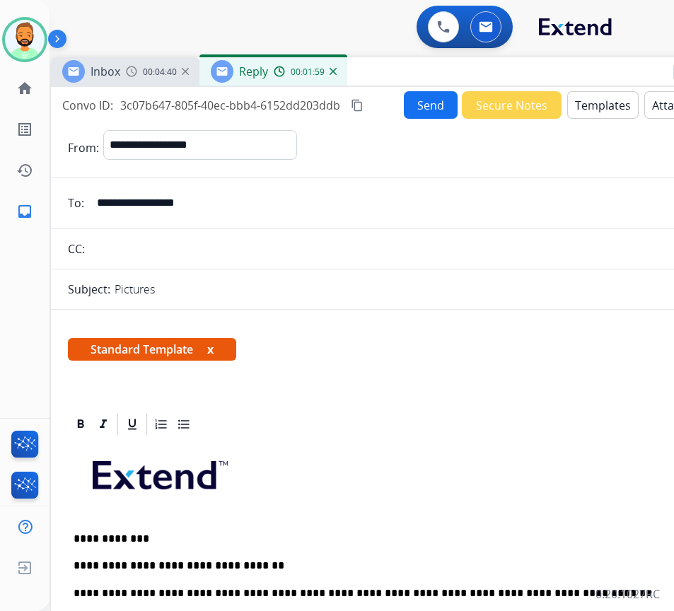
click at [423, 100] on button "Send" at bounding box center [431, 105] width 54 height 28
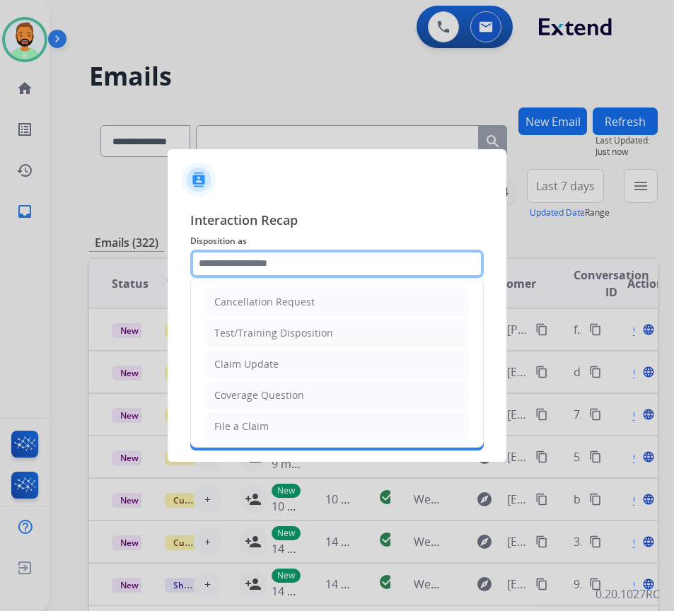
click at [313, 262] on input "text" at bounding box center [336, 264] width 293 height 28
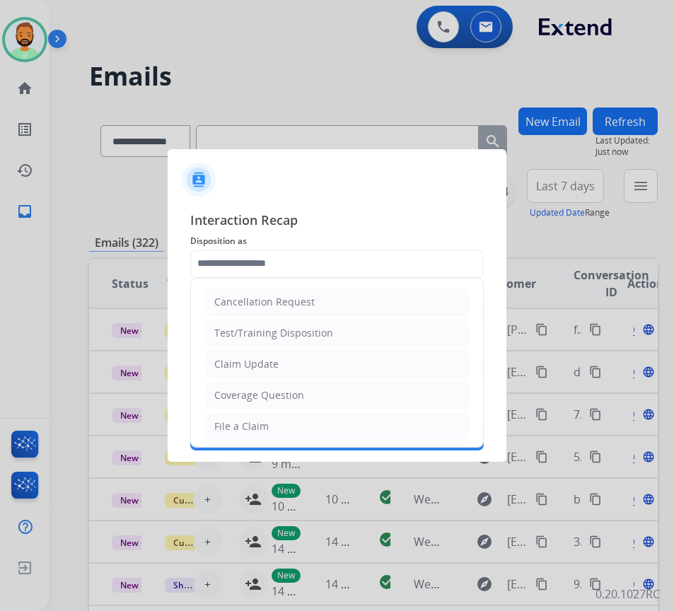
click at [301, 363] on li "Claim Update" at bounding box center [337, 364] width 264 height 27
type input "**********"
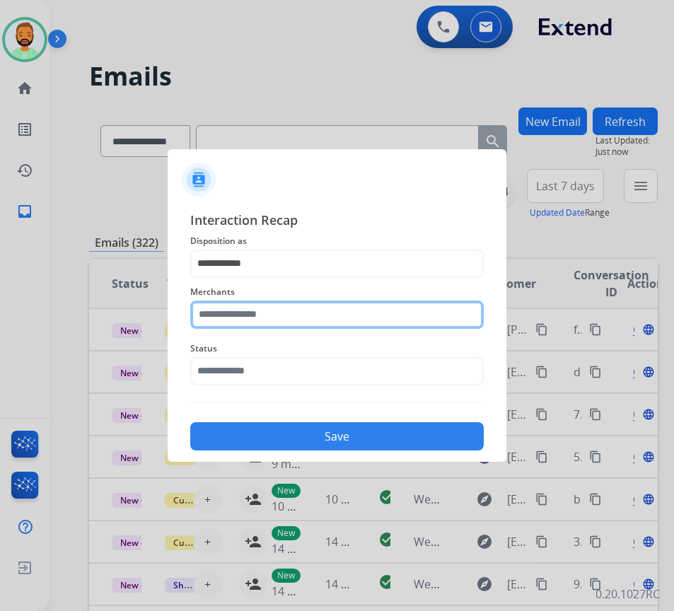
click at [300, 312] on input "text" at bounding box center [336, 315] width 293 height 28
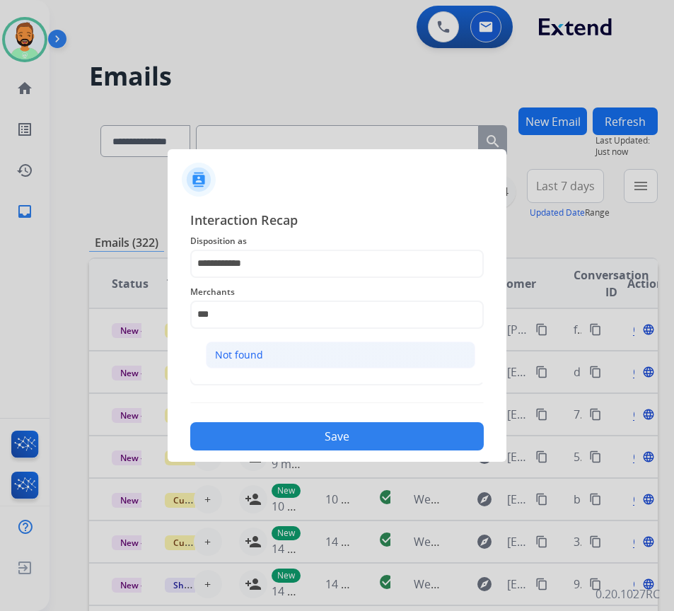
click at [248, 354] on div "Not found" at bounding box center [239, 355] width 48 height 14
type input "*********"
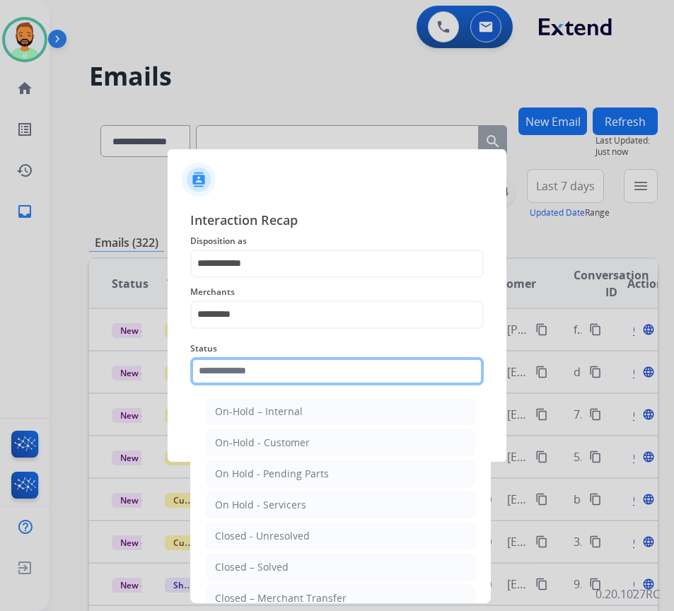
click at [296, 383] on input "text" at bounding box center [336, 371] width 293 height 28
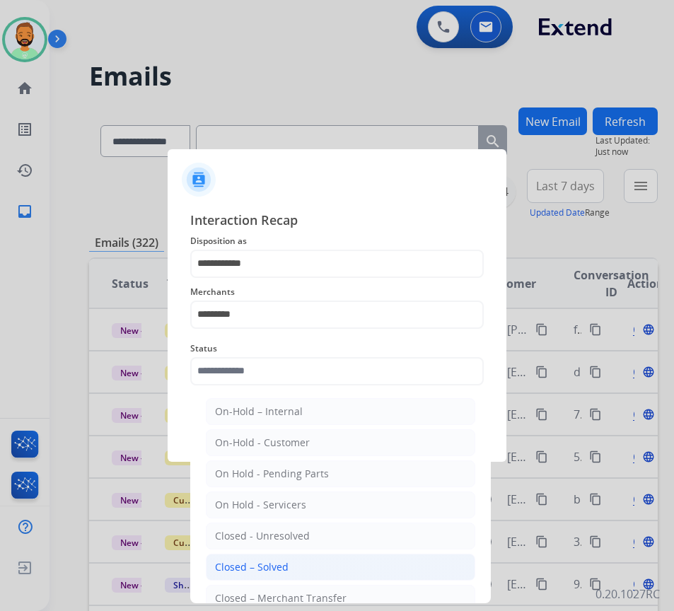
click at [288, 560] on li "Closed – Solved" at bounding box center [340, 567] width 269 height 27
type input "**********"
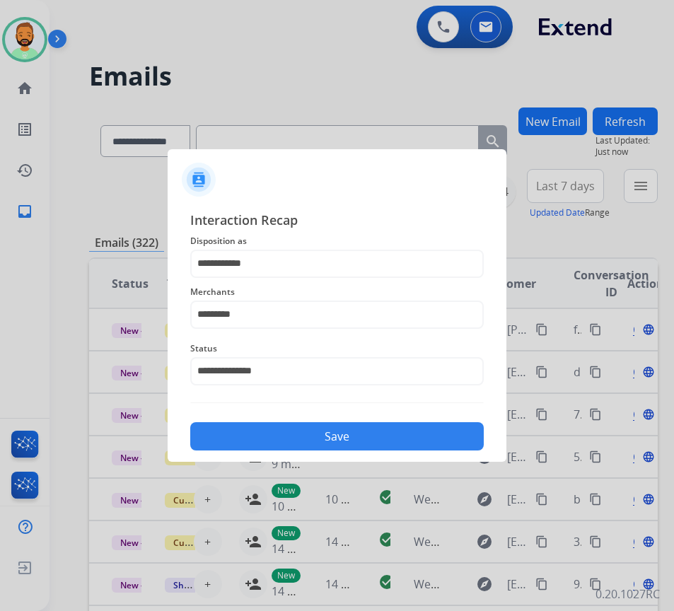
click at [336, 443] on button "Save" at bounding box center [336, 436] width 293 height 28
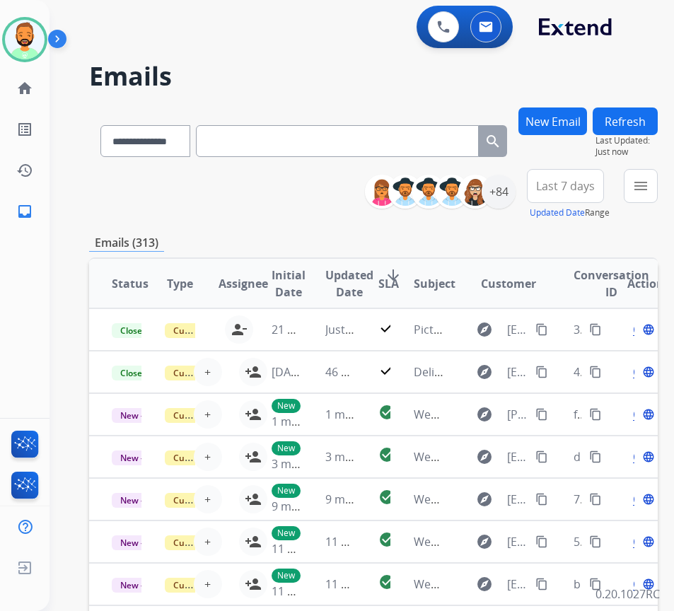
click at [582, 183] on span "Last 7 days" at bounding box center [565, 186] width 59 height 6
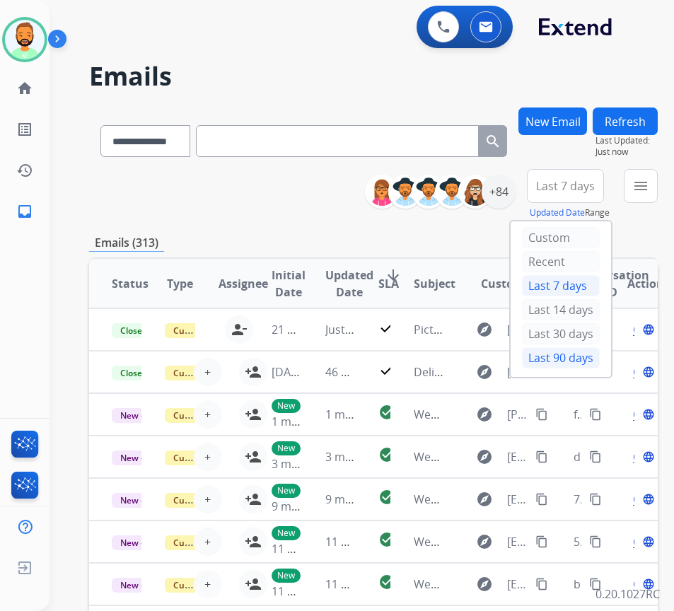
click at [576, 350] on div "Last 90 days" at bounding box center [561, 357] width 78 height 21
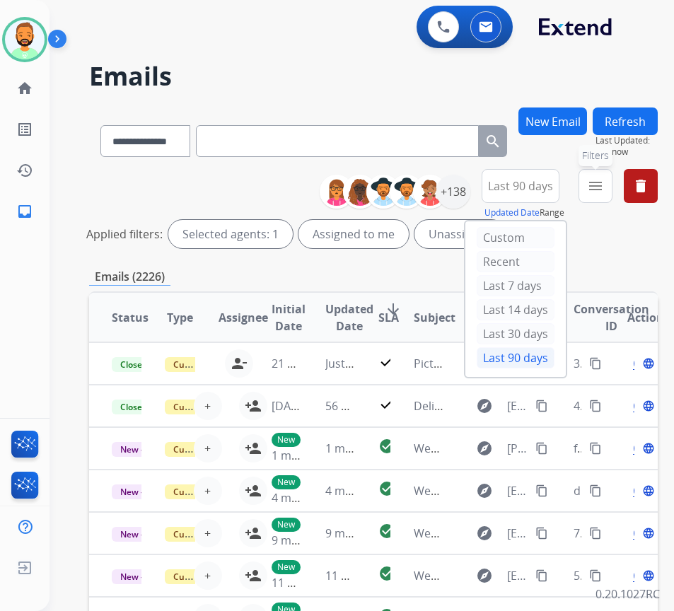
click at [610, 195] on button "menu Filters" at bounding box center [595, 186] width 34 height 34
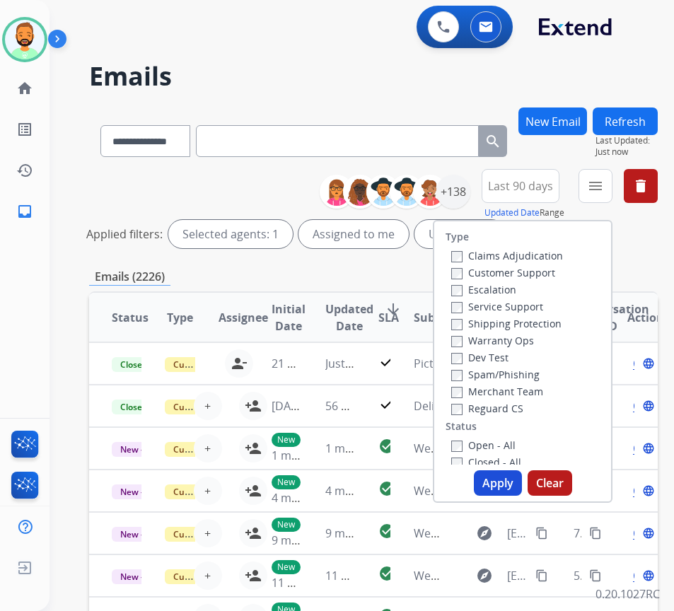
click at [521, 276] on label "Customer Support" at bounding box center [503, 272] width 104 height 13
click at [512, 322] on label "Shipping Protection" at bounding box center [506, 323] width 110 height 13
click at [506, 405] on label "Reguard CS" at bounding box center [487, 408] width 72 height 13
click at [496, 445] on label "Open - All" at bounding box center [483, 444] width 64 height 13
click at [495, 475] on button "Apply" at bounding box center [498, 482] width 48 height 25
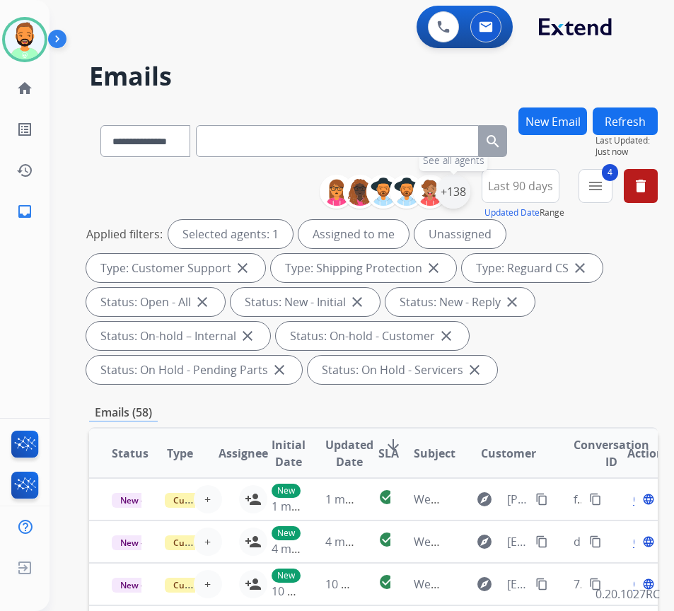
click at [470, 190] on div "+138" at bounding box center [453, 192] width 34 height 34
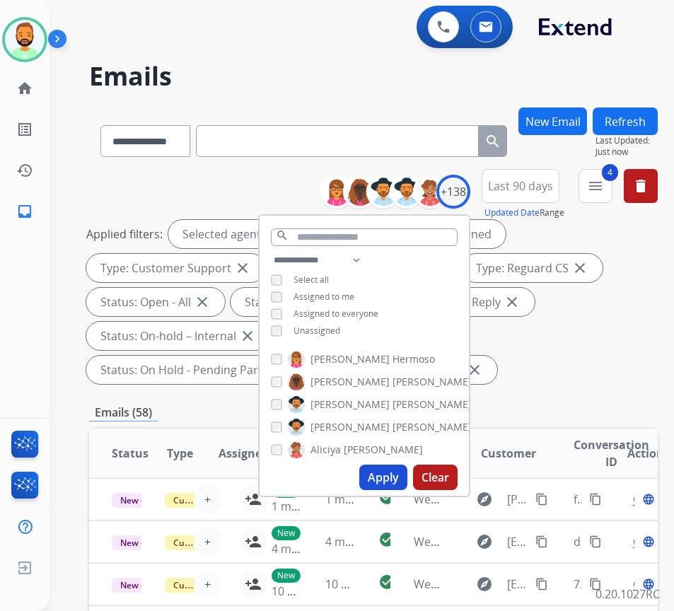
click at [342, 335] on div "**********" at bounding box center [364, 297] width 209 height 91
click at [340, 327] on span "Unassigned" at bounding box center [316, 331] width 47 height 12
click at [396, 479] on button "Apply" at bounding box center [383, 477] width 48 height 25
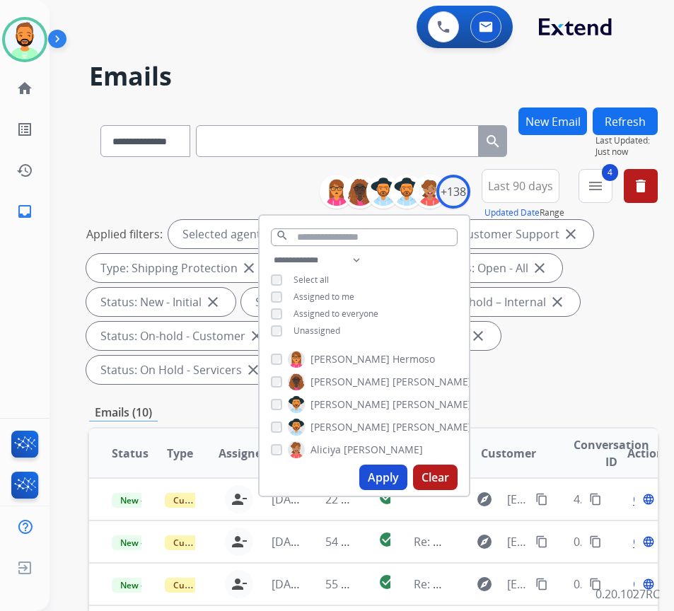
click at [613, 366] on div "Applied filters: Selected agents: 1 Assigned to me Type: Customer Support close…" at bounding box center [370, 302] width 569 height 164
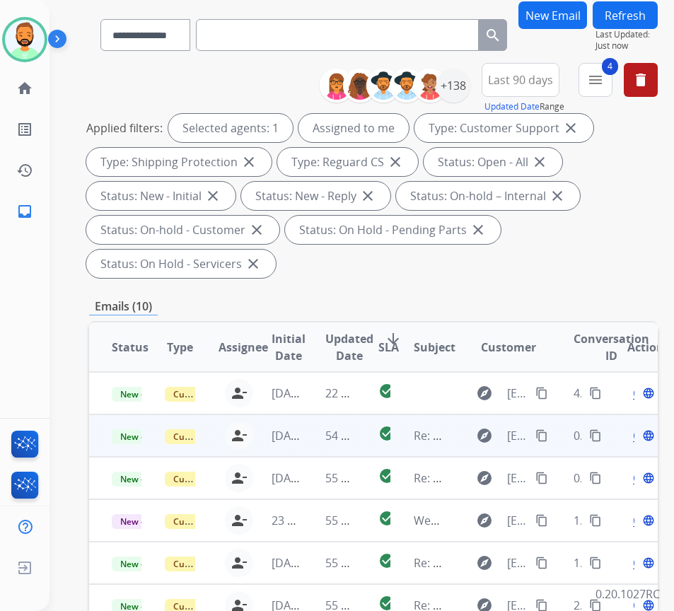
scroll to position [141, 0]
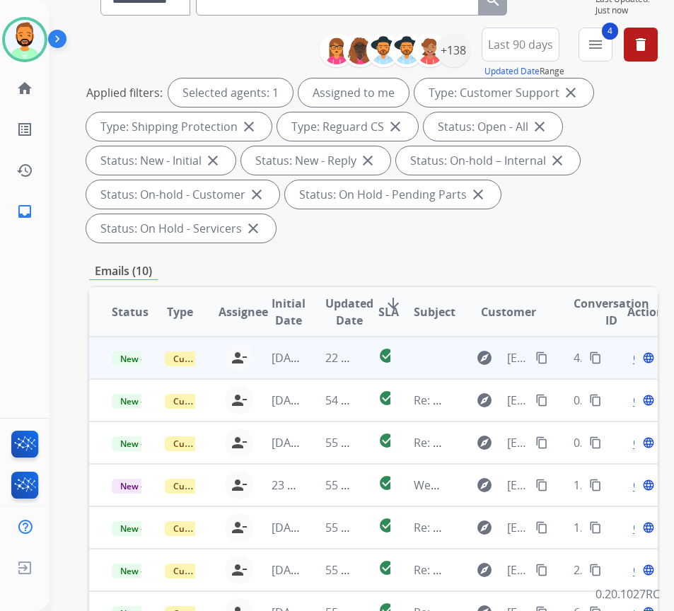
click at [308, 359] on td "22 minutes ago" at bounding box center [329, 358] width 53 height 42
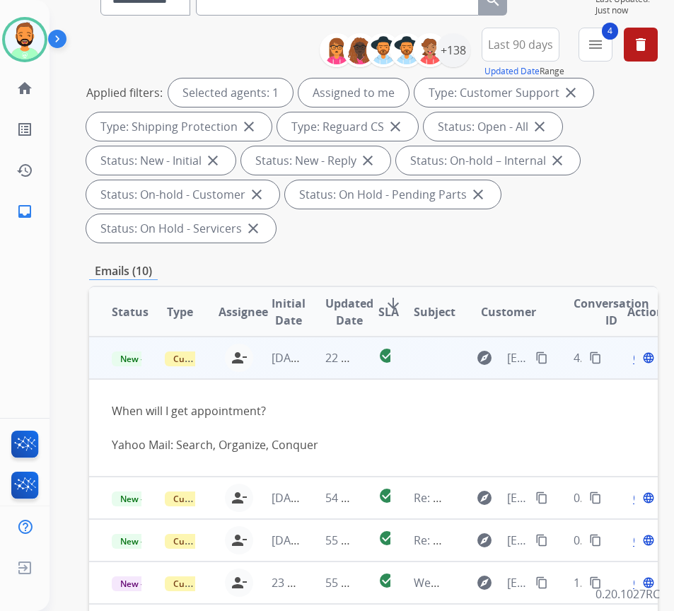
click at [545, 357] on mat-icon "content_copy" at bounding box center [541, 357] width 13 height 13
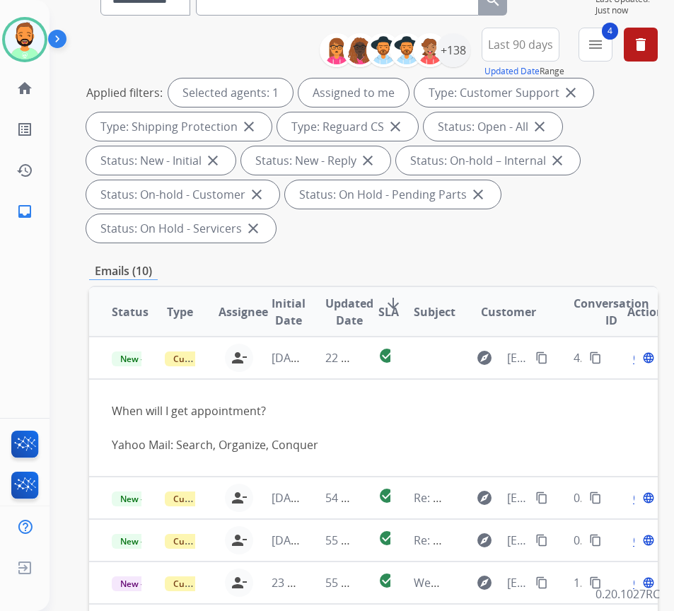
drag, startPoint x: 427, startPoint y: 258, endPoint x: 363, endPoint y: 241, distance: 66.6
click at [426, 258] on div "**********" at bounding box center [373, 399] width 569 height 867
click at [30, 34] on img at bounding box center [25, 40] width 40 height 40
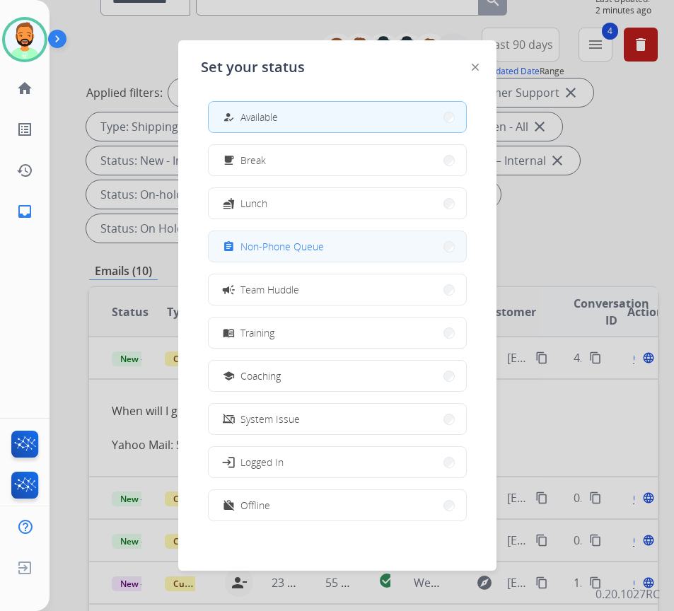
click at [284, 248] on span "Non-Phone Queue" at bounding box center [281, 246] width 83 height 15
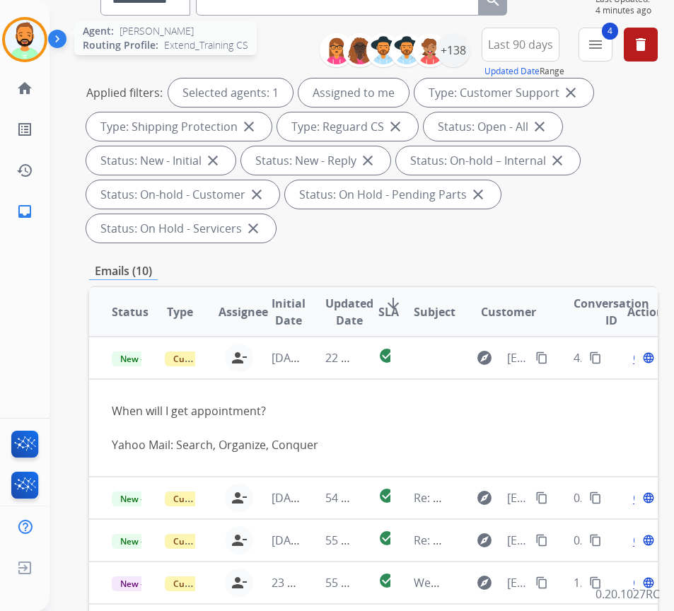
click at [23, 36] on img at bounding box center [25, 40] width 40 height 40
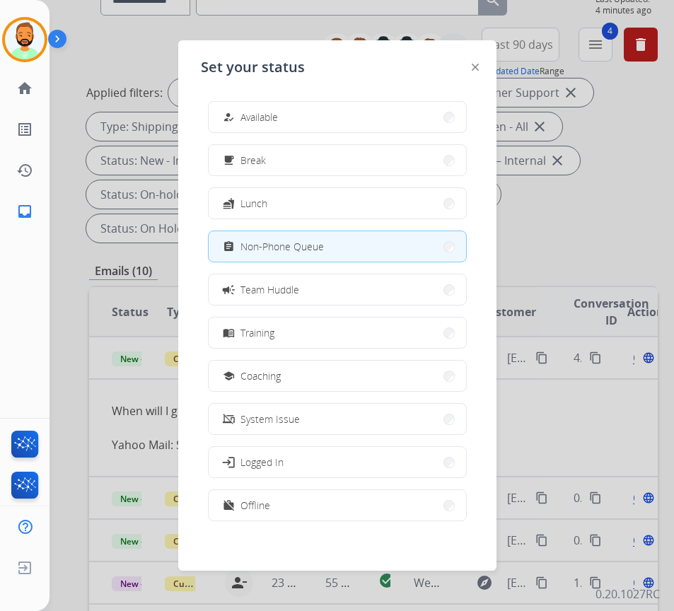
click at [262, 124] on span "Available" at bounding box center [258, 117] width 37 height 15
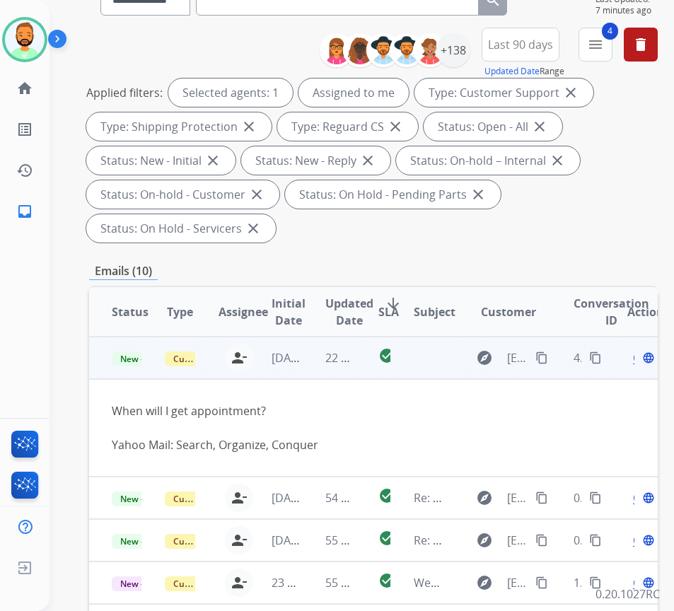
click at [433, 400] on td "When will I get appointment? Yahoo Mail: Search, Organize, Conquer" at bounding box center [320, 428] width 462 height 98
click at [638, 354] on div "Open language" at bounding box center [642, 357] width 30 height 17
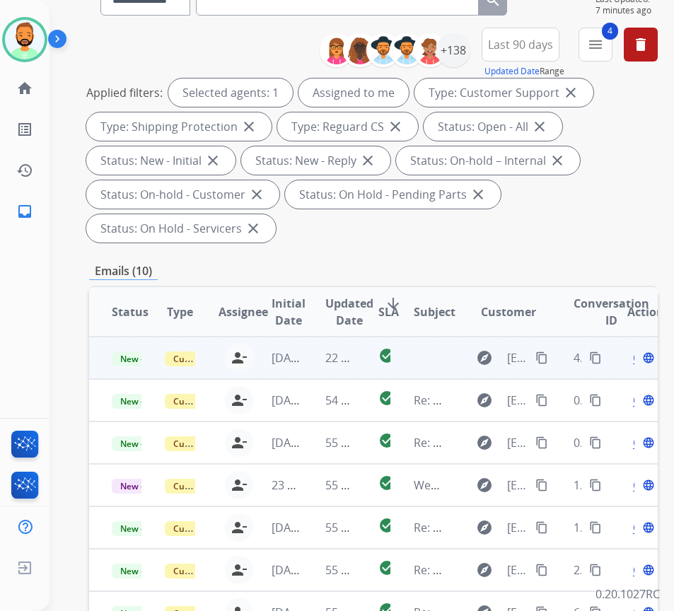
click at [638, 354] on div "Open language" at bounding box center [642, 357] width 30 height 17
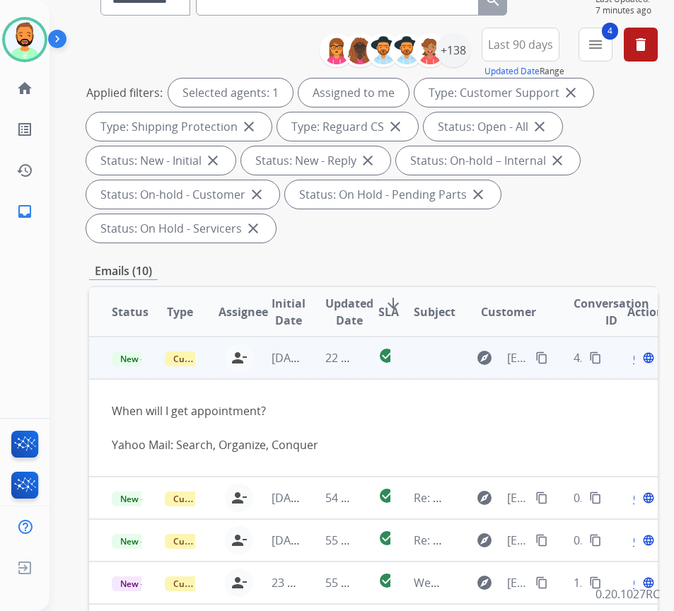
click at [641, 361] on span "Open" at bounding box center [647, 357] width 29 height 17
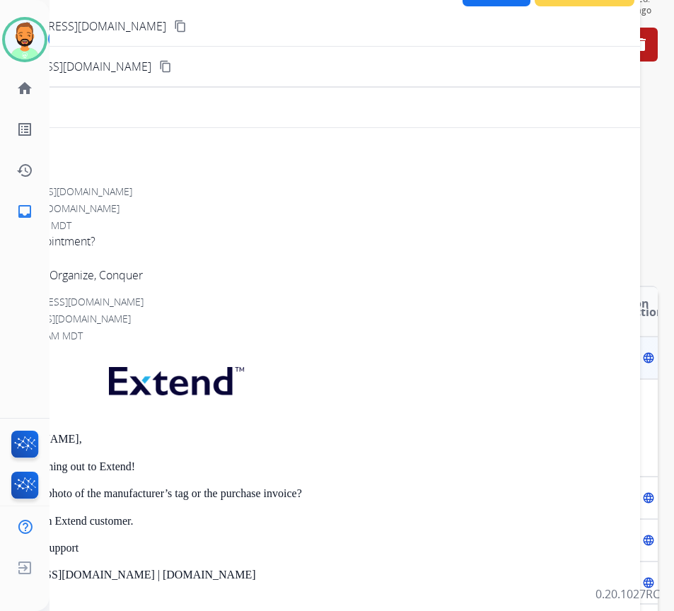
scroll to position [0, 0]
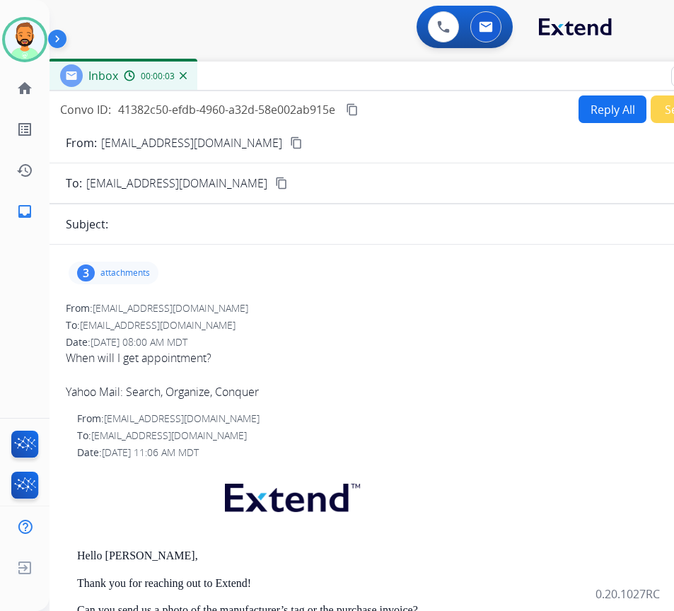
drag, startPoint x: 221, startPoint y: 102, endPoint x: 337, endPoint y: 76, distance: 118.7
click at [337, 76] on div "Inbox 00:00:03" at bounding box center [402, 77] width 707 height 30
click at [579, 106] on button "Reply All" at bounding box center [612, 109] width 68 height 28
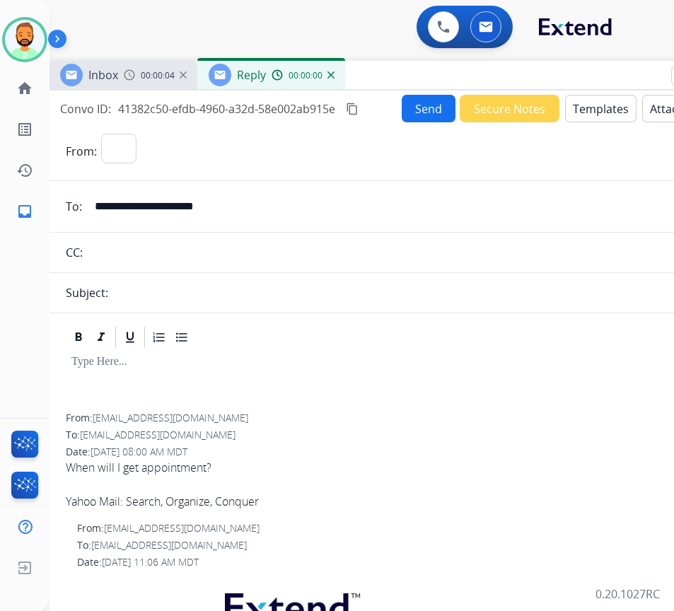
select select "**********"
click at [216, 378] on div at bounding box center [402, 382] width 673 height 64
click at [583, 105] on button "Templates" at bounding box center [600, 109] width 71 height 28
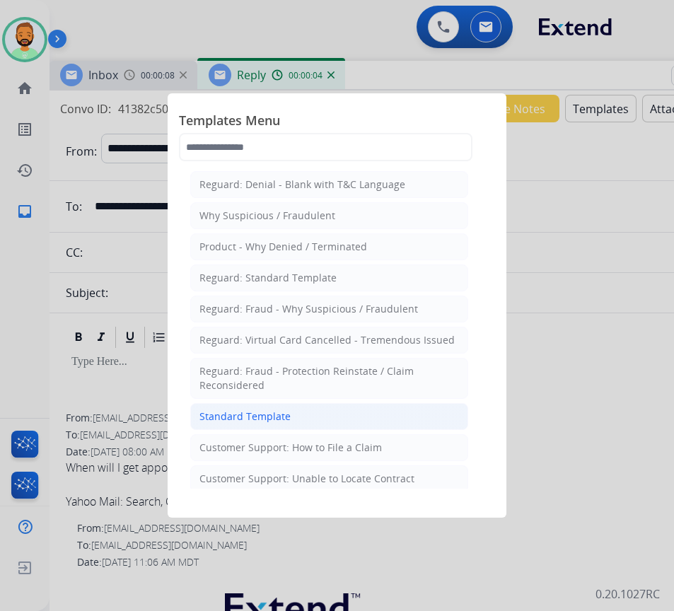
click at [363, 416] on li "Standard Template" at bounding box center [329, 416] width 278 height 27
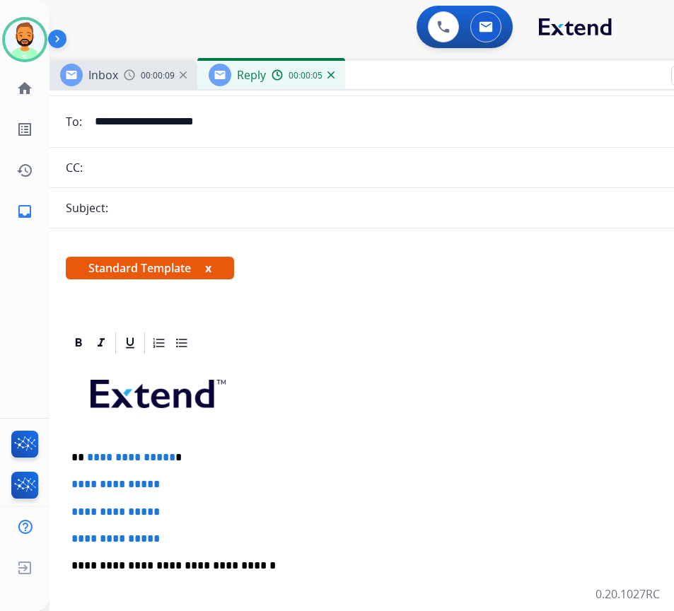
scroll to position [212, 0]
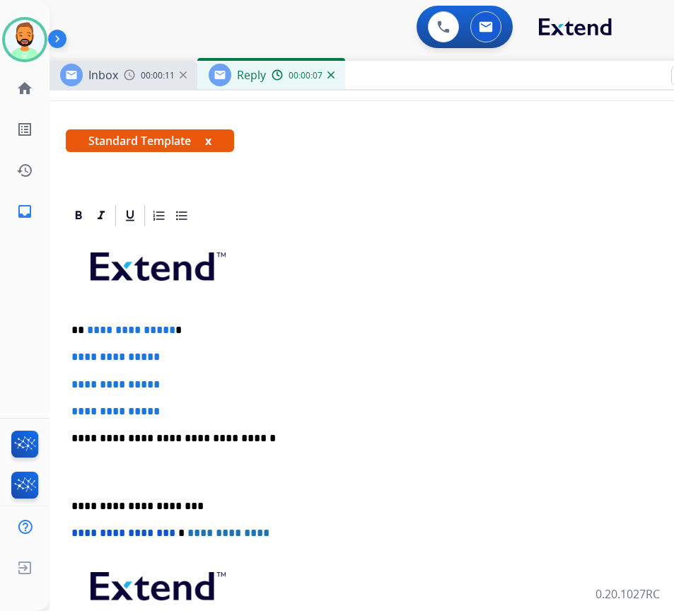
click at [262, 320] on div "**********" at bounding box center [402, 471] width 673 height 487
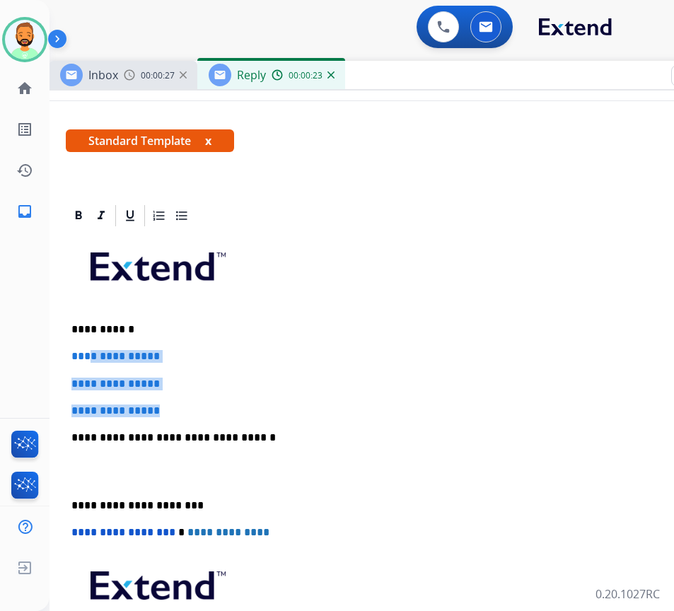
drag, startPoint x: 194, startPoint y: 409, endPoint x: 90, endPoint y: 355, distance: 117.7
click at [90, 355] on div "**********" at bounding box center [402, 471] width 673 height 486
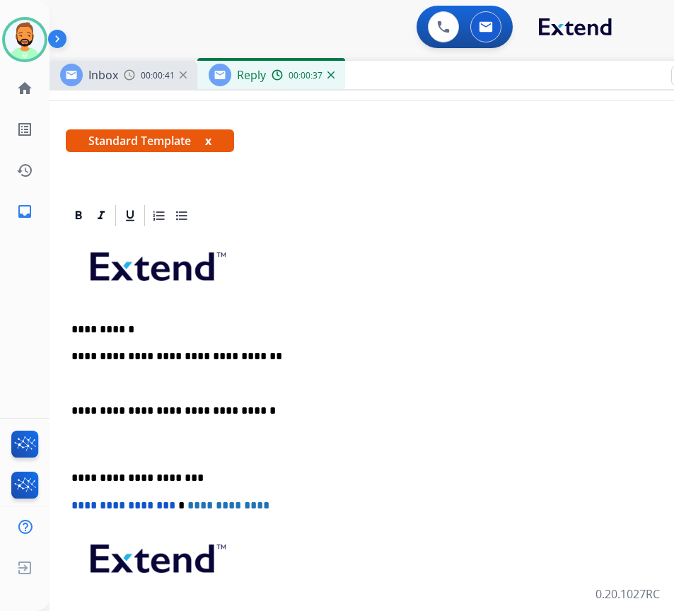
drag, startPoint x: 71, startPoint y: 465, endPoint x: 86, endPoint y: 468, distance: 15.3
click at [71, 465] on div "**********" at bounding box center [402, 457] width 673 height 459
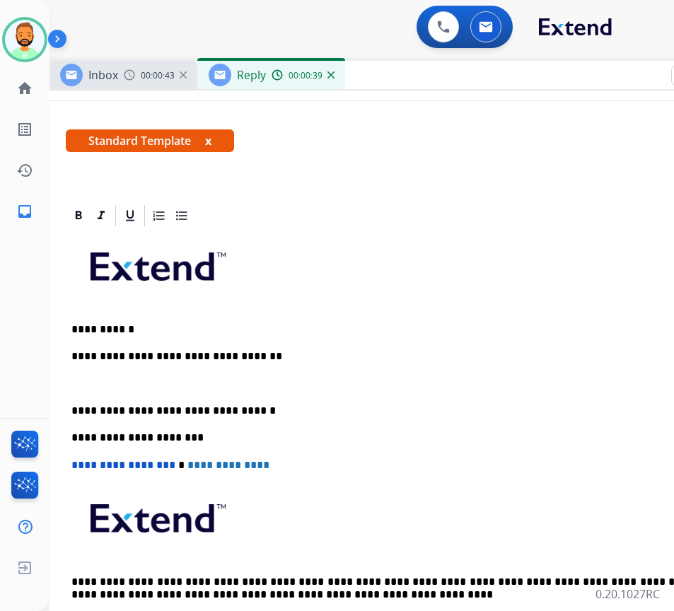
click at [90, 378] on p at bounding box center [402, 384] width 662 height 13
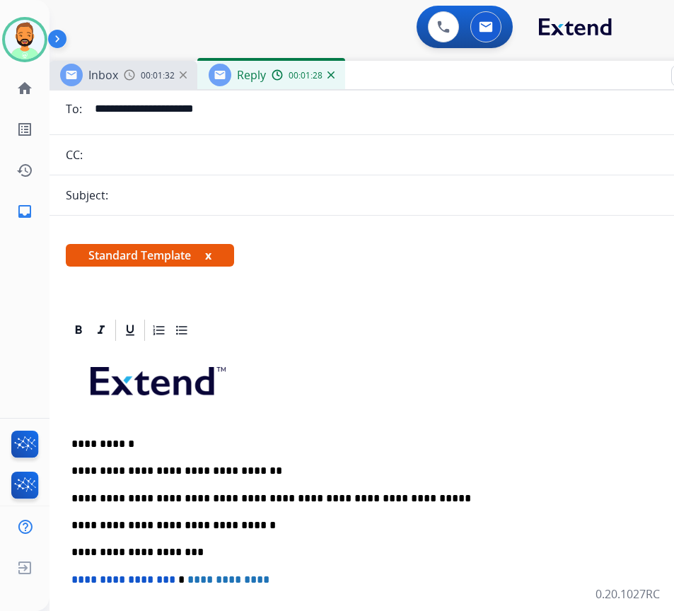
scroll to position [0, 0]
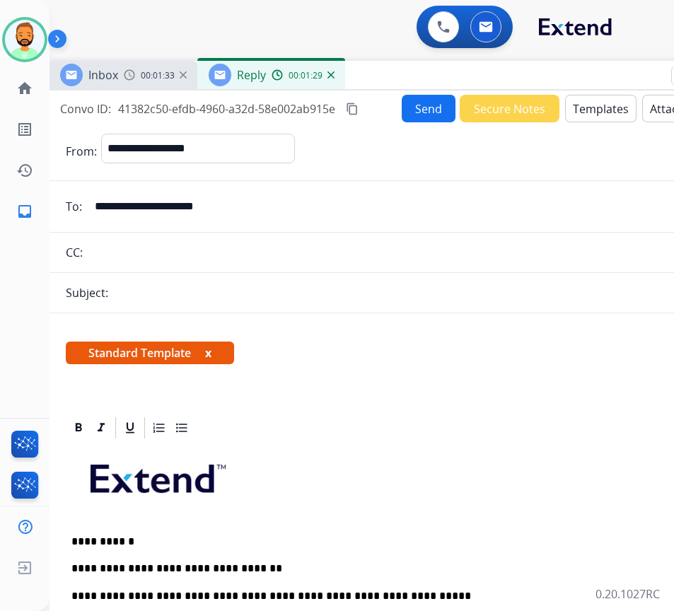
click at [417, 110] on button "Send" at bounding box center [429, 109] width 54 height 28
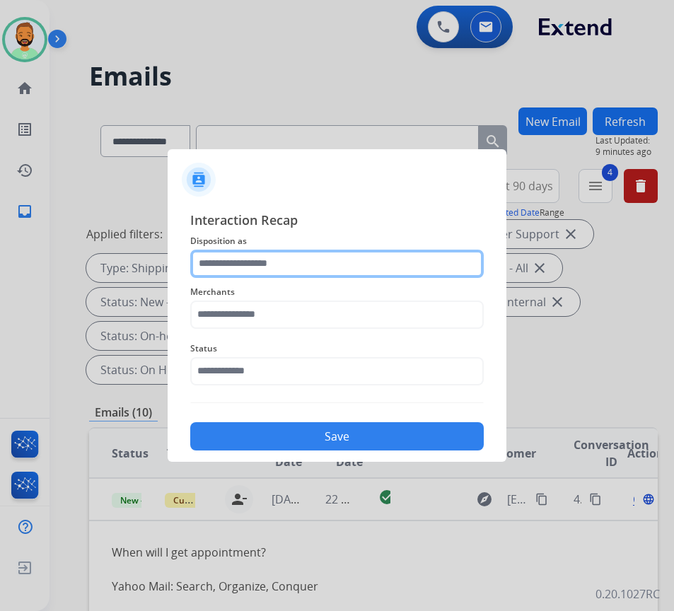
click at [310, 251] on input "text" at bounding box center [336, 264] width 293 height 28
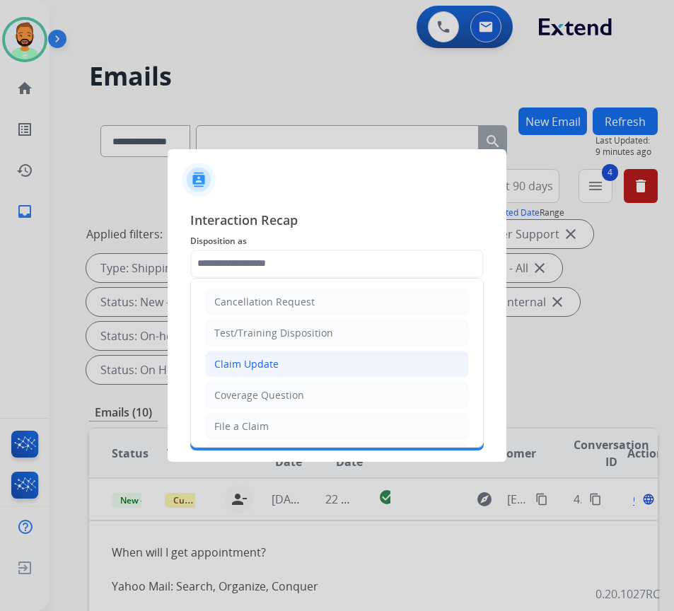
click at [289, 361] on li "Claim Update" at bounding box center [337, 364] width 264 height 27
type input "**********"
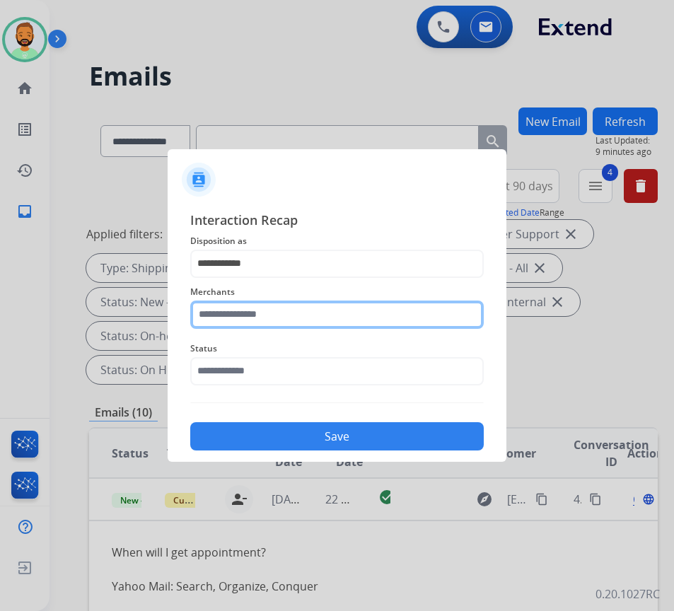
click at [283, 307] on input "text" at bounding box center [336, 315] width 293 height 28
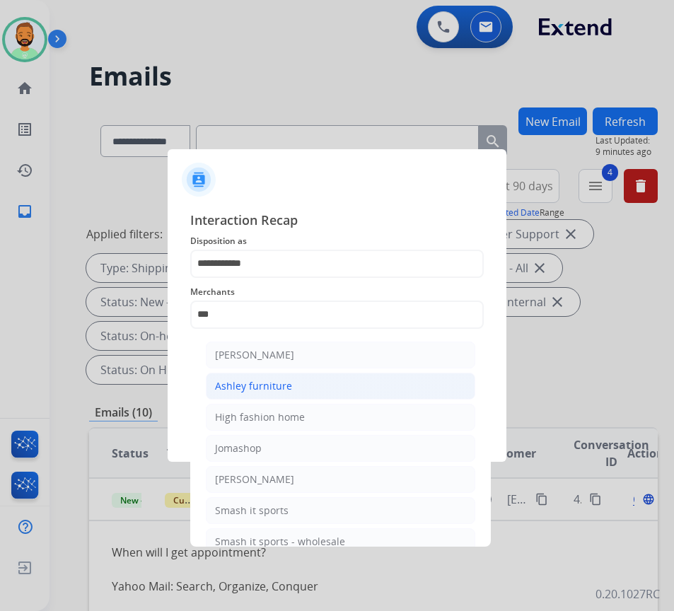
click at [276, 389] on div "Ashley furniture" at bounding box center [253, 386] width 77 height 14
type input "**********"
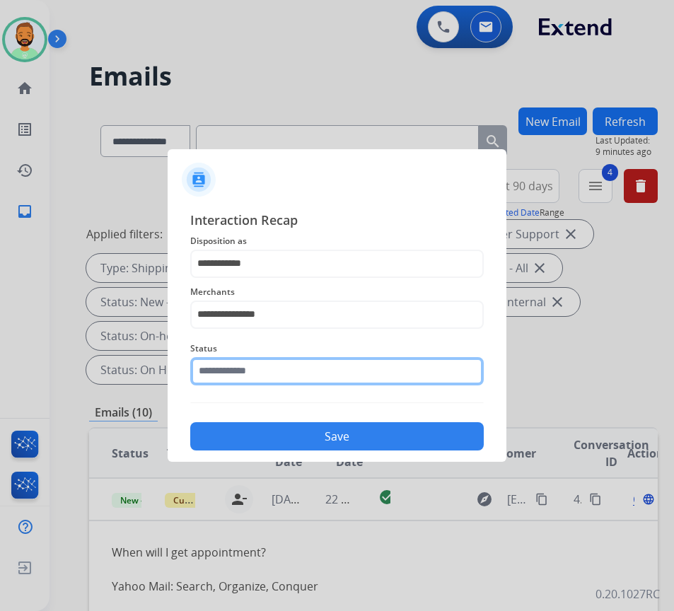
click at [293, 367] on input "text" at bounding box center [336, 371] width 293 height 28
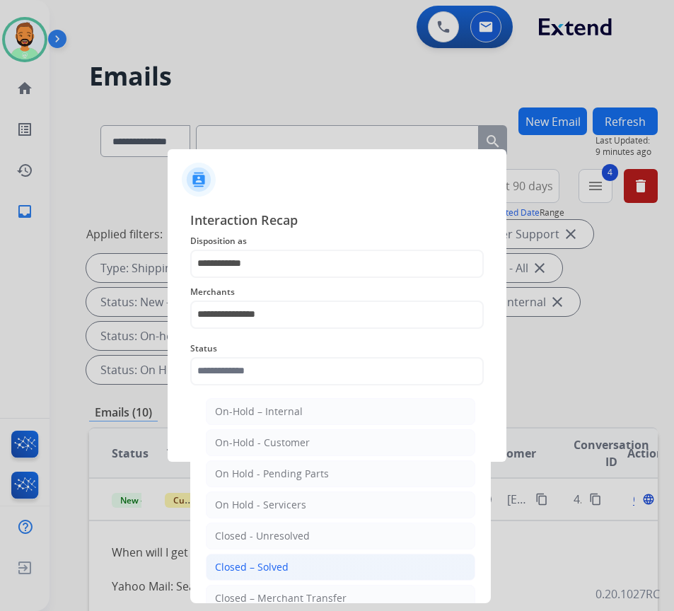
click at [302, 564] on li "Closed – Solved" at bounding box center [340, 567] width 269 height 27
type input "**********"
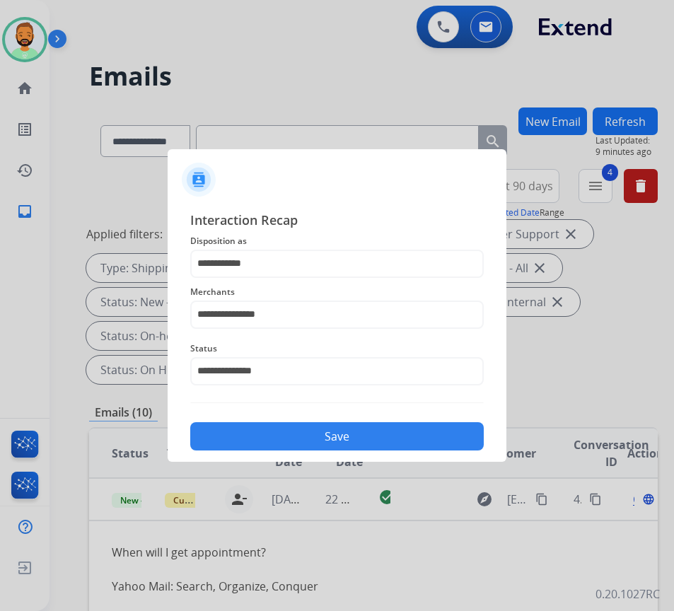
click at [320, 441] on button "Save" at bounding box center [336, 436] width 293 height 28
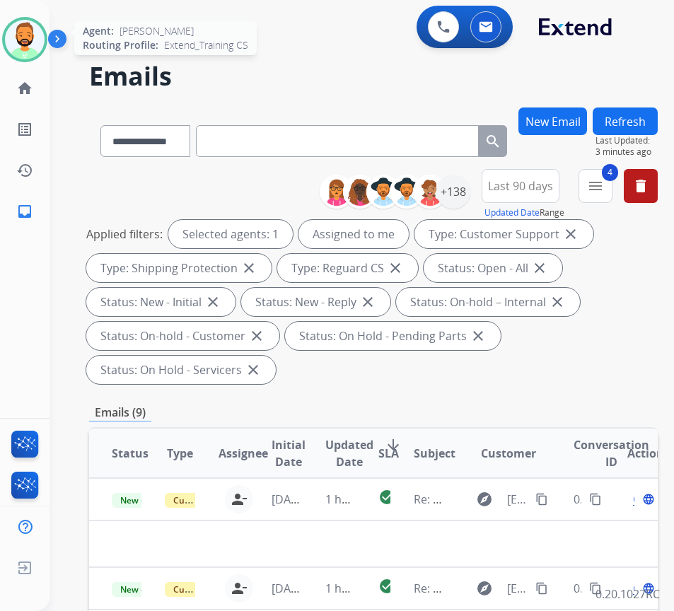
click at [18, 45] on img at bounding box center [25, 40] width 40 height 40
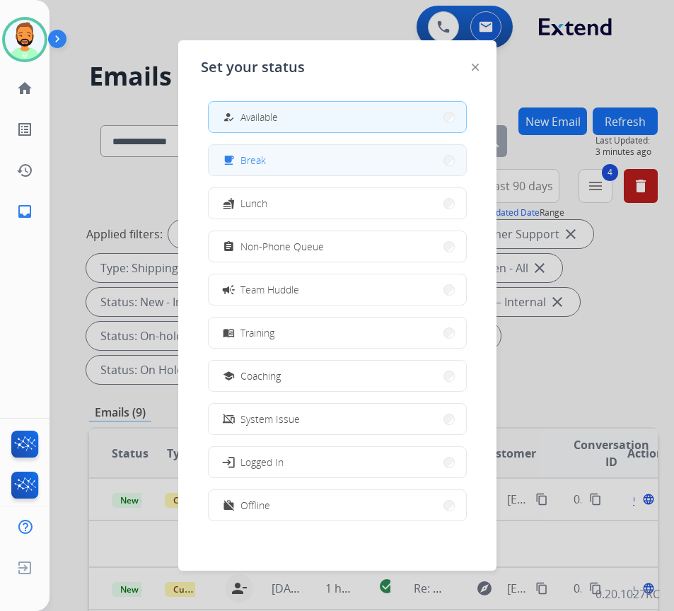
click at [247, 159] on span "Break" at bounding box center [252, 160] width 25 height 15
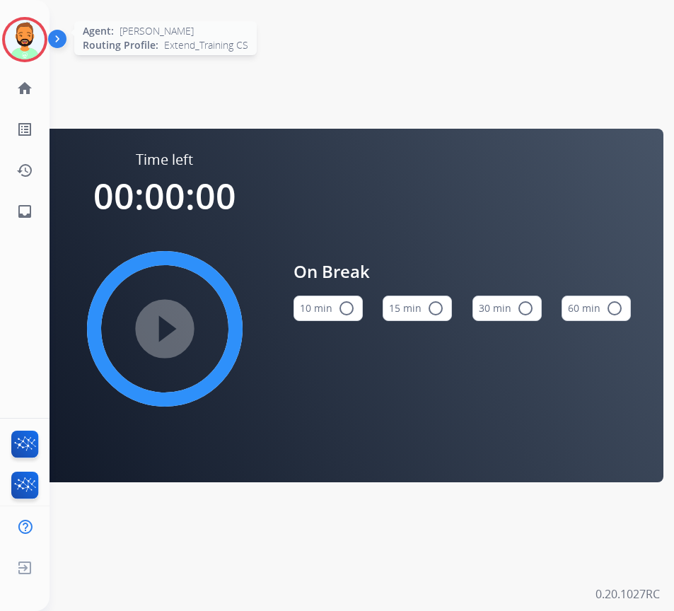
click at [37, 45] on img at bounding box center [25, 40] width 40 height 40
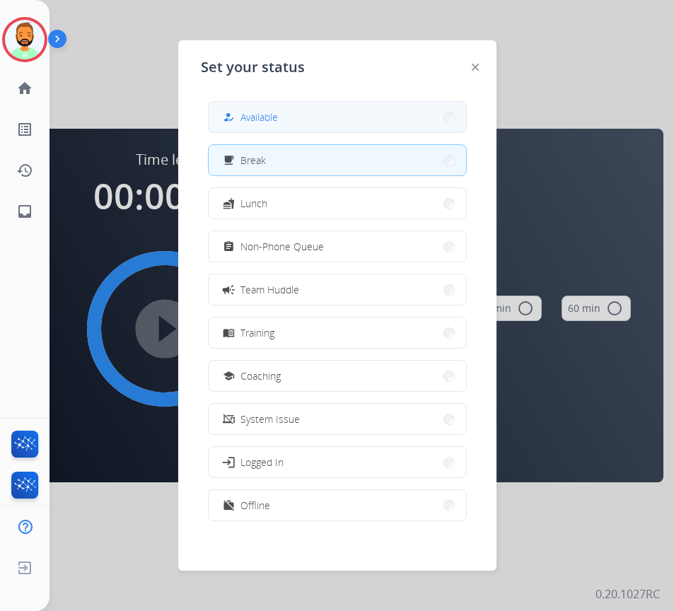
click at [275, 106] on button "how_to_reg Available" at bounding box center [337, 117] width 257 height 30
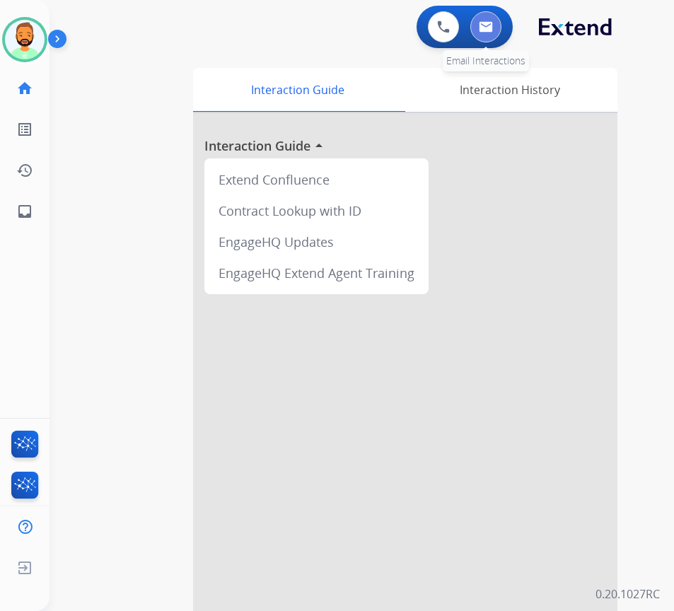
click at [485, 25] on img at bounding box center [486, 26] width 14 height 11
select select "**********"
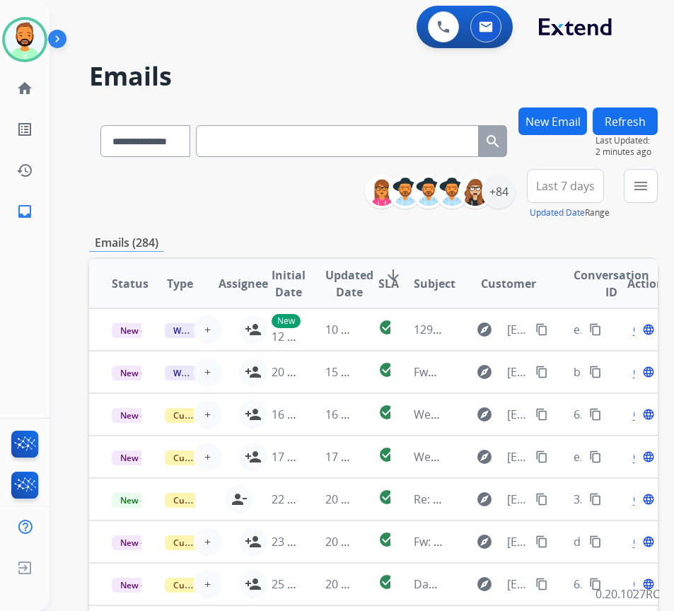
click at [572, 184] on span "Last 7 days" at bounding box center [565, 186] width 59 height 6
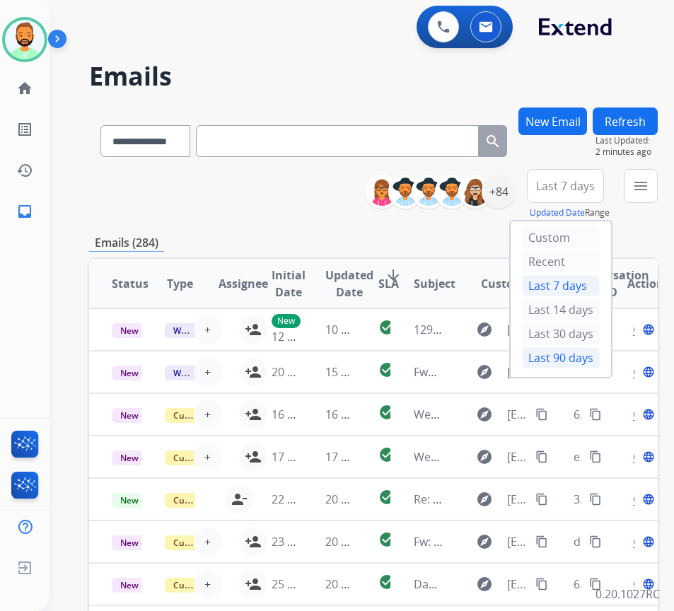
click at [587, 359] on div "Last 90 days" at bounding box center [561, 357] width 78 height 21
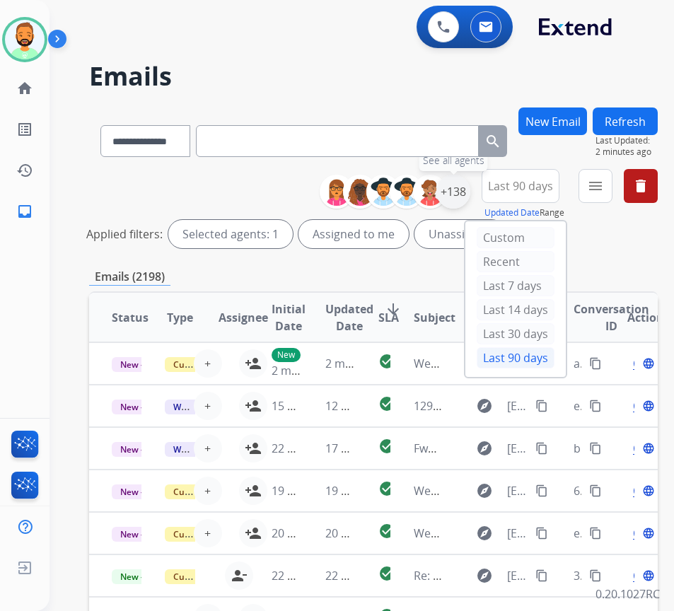
click at [470, 195] on div "+138" at bounding box center [453, 192] width 34 height 34
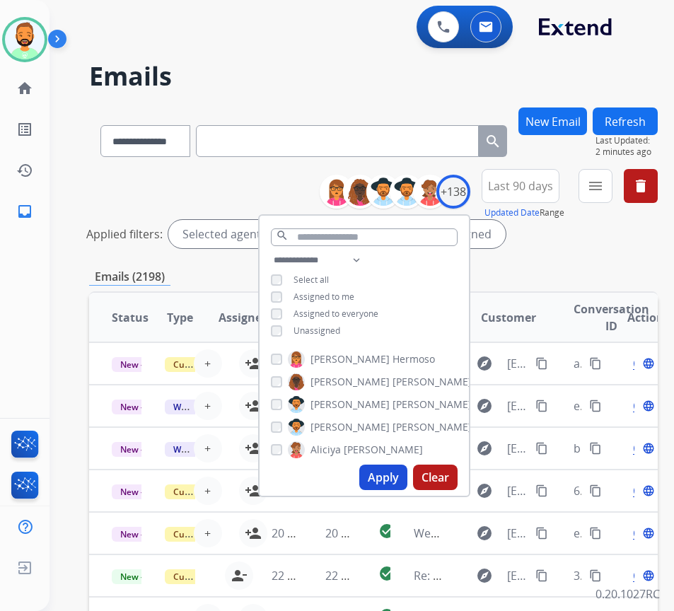
click at [339, 325] on span "Unassigned" at bounding box center [316, 331] width 47 height 12
click at [400, 476] on button "Apply" at bounding box center [383, 477] width 48 height 25
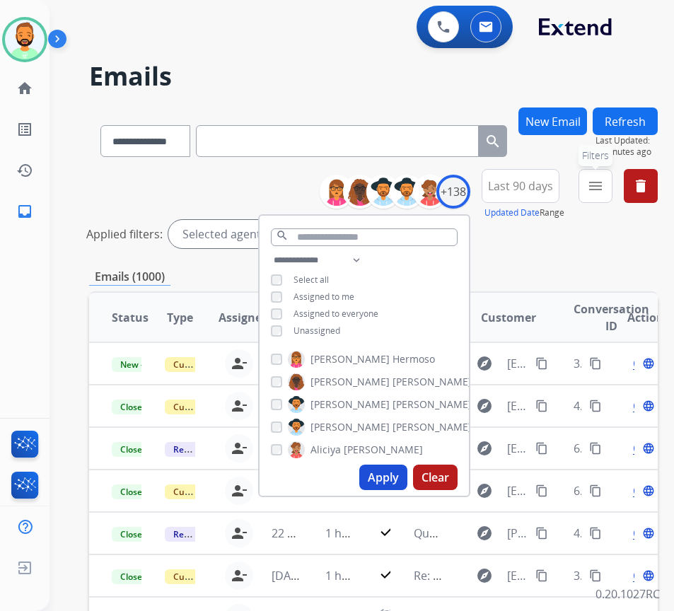
click at [604, 186] on mat-icon "menu" at bounding box center [595, 185] width 17 height 17
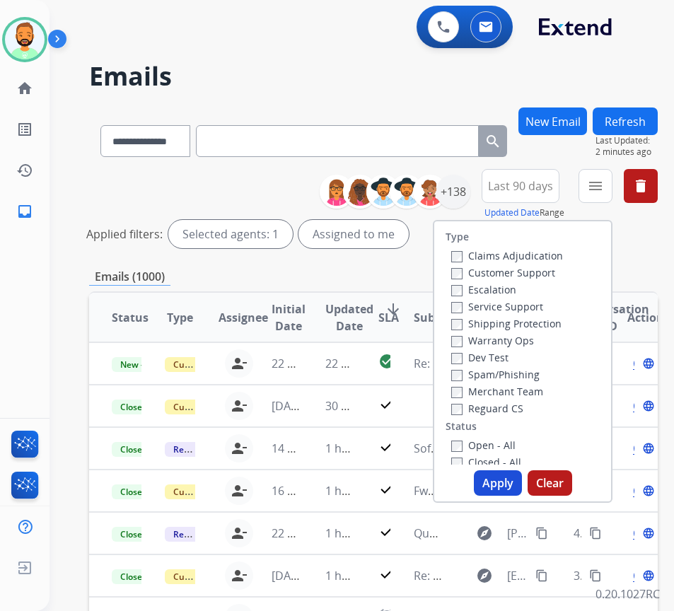
click at [541, 269] on label "Customer Support" at bounding box center [503, 272] width 104 height 13
click at [540, 320] on label "Shipping Protection" at bounding box center [506, 323] width 110 height 13
click at [508, 410] on label "Reguard CS" at bounding box center [487, 408] width 72 height 13
click at [508, 480] on button "Apply" at bounding box center [498, 482] width 48 height 25
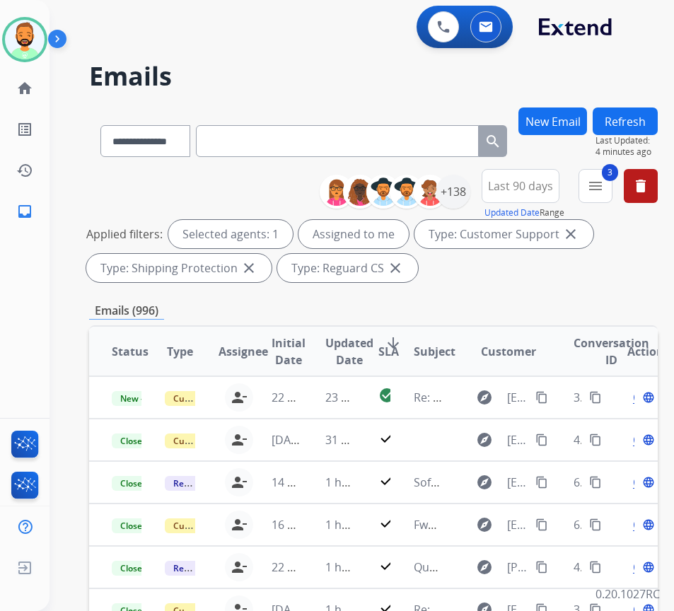
click at [445, 309] on div "Emails (996)" at bounding box center [373, 311] width 569 height 18
click at [33, 42] on img at bounding box center [25, 40] width 40 height 40
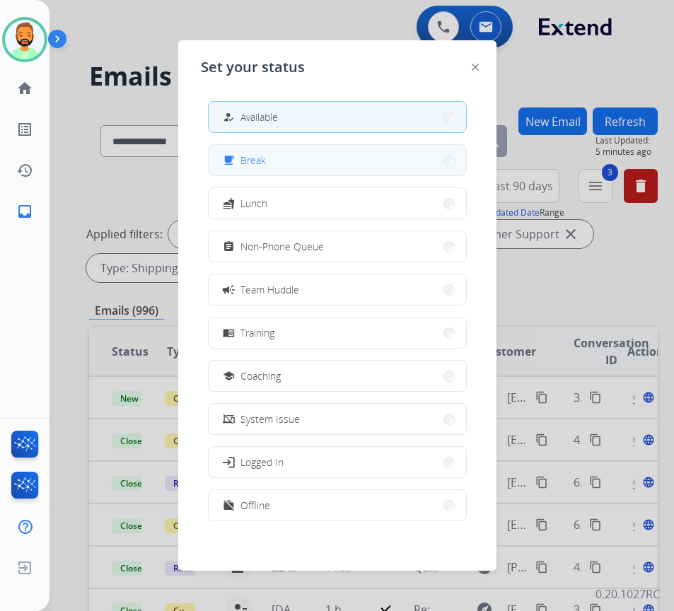
click at [287, 161] on button "free_breakfast Break" at bounding box center [337, 160] width 257 height 30
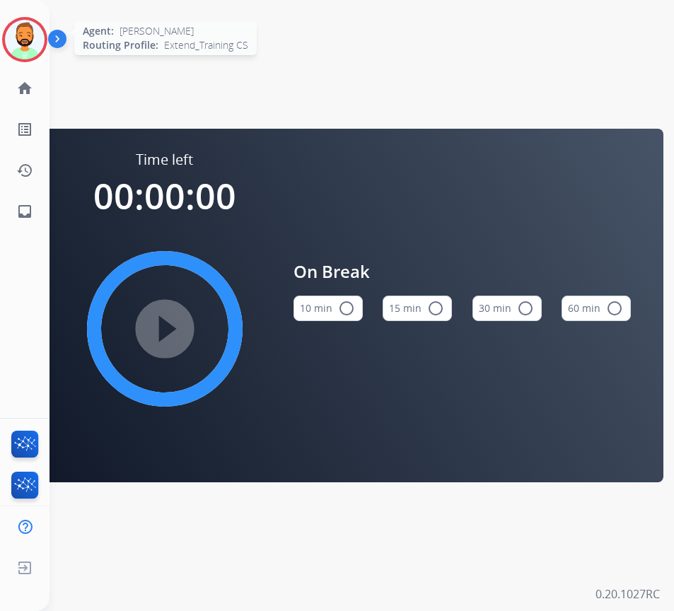
click at [2, 26] on div "Todd Break Edit Avatar Agent: Todd Routing Profile: Extend_Training CS" at bounding box center [25, 39] width 50 height 45
click at [32, 33] on img at bounding box center [25, 40] width 40 height 40
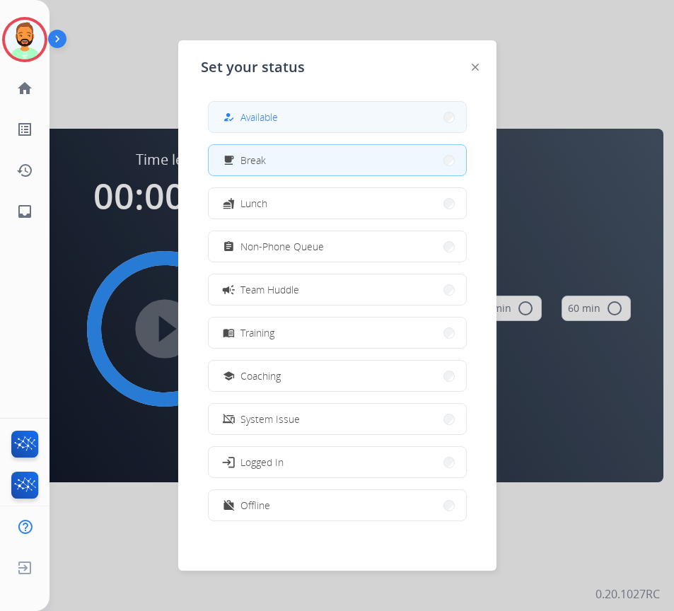
click at [256, 124] on span "Available" at bounding box center [258, 117] width 37 height 15
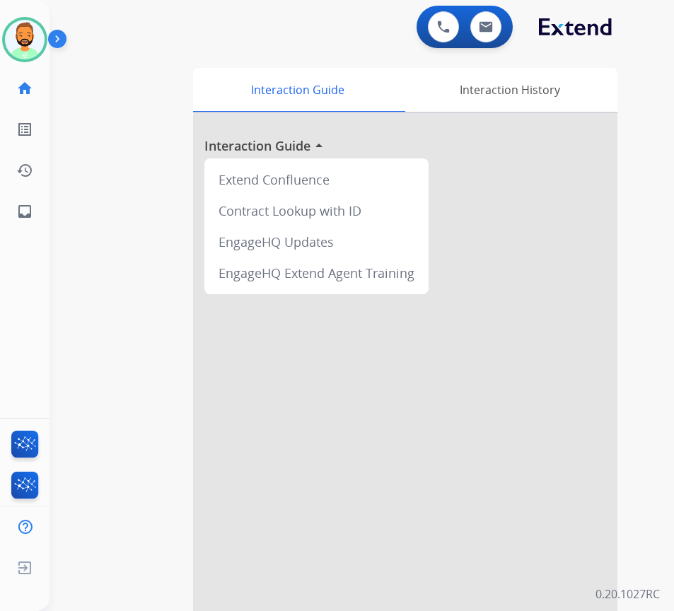
click at [153, 249] on div "swap_horiz Break voice bridge close_fullscreen Connect 3-Way Call merge_type Se…" at bounding box center [345, 346] width 590 height 590
click at [483, 37] on button at bounding box center [485, 26] width 31 height 31
select select "**********"
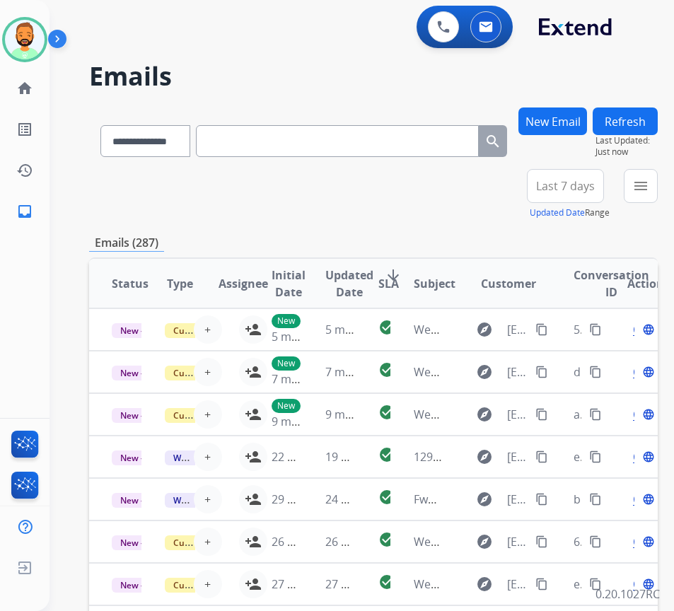
click at [567, 185] on span "Last 7 days" at bounding box center [565, 186] width 59 height 6
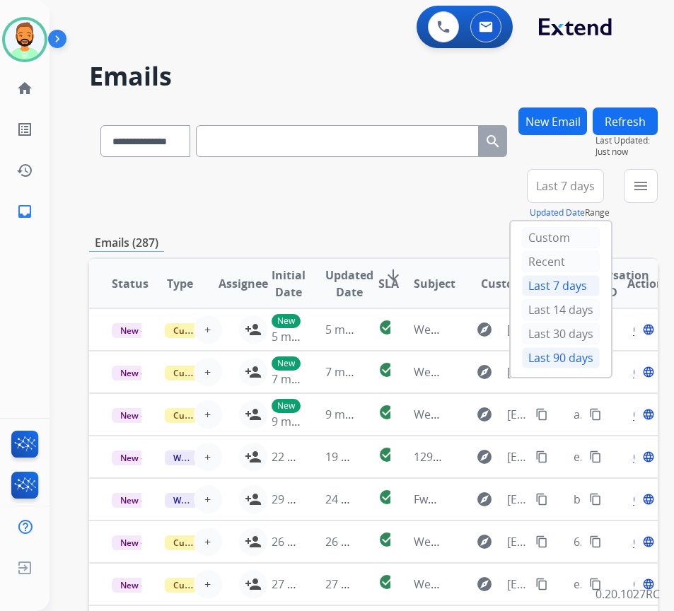
click at [567, 359] on div "Last 90 days" at bounding box center [561, 357] width 78 height 21
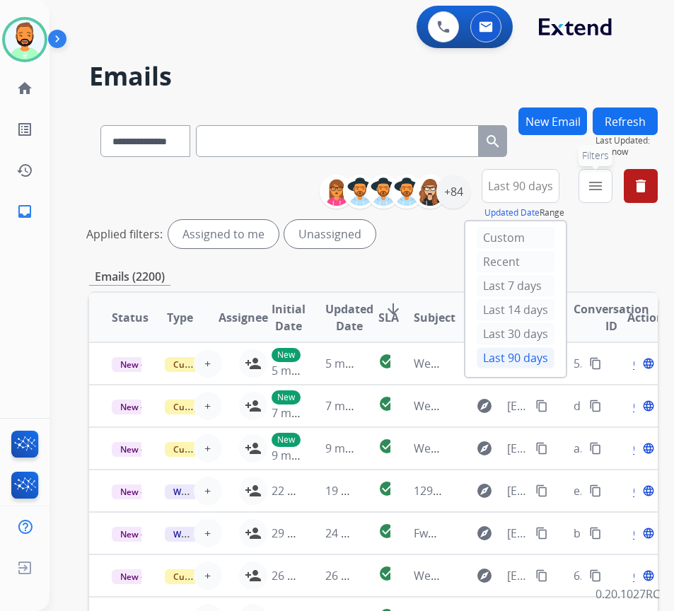
click at [604, 184] on mat-icon "menu" at bounding box center [595, 185] width 17 height 17
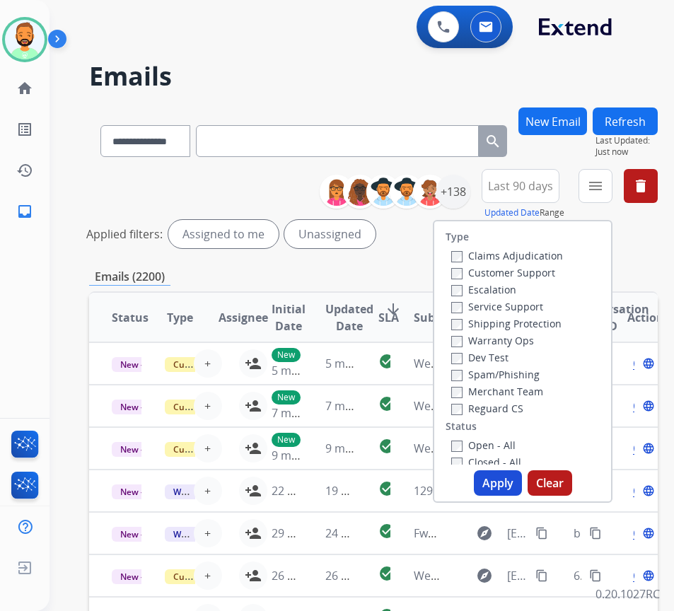
select select "**********"
click at [521, 412] on label "Reguard CS" at bounding box center [487, 408] width 72 height 13
click at [513, 267] on label "Customer Support" at bounding box center [503, 272] width 104 height 13
click at [523, 318] on label "Shipping Protection" at bounding box center [506, 323] width 110 height 13
click at [493, 446] on label "Open - All" at bounding box center [483, 444] width 64 height 13
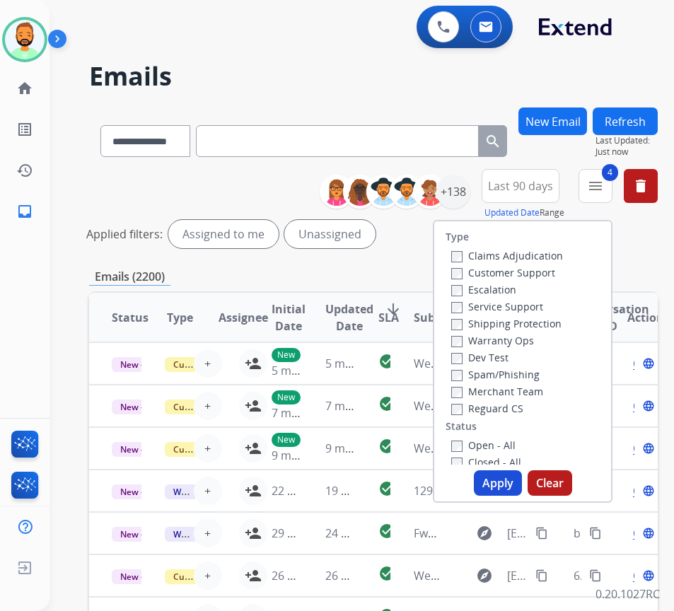
click at [520, 475] on button "Apply" at bounding box center [498, 482] width 48 height 25
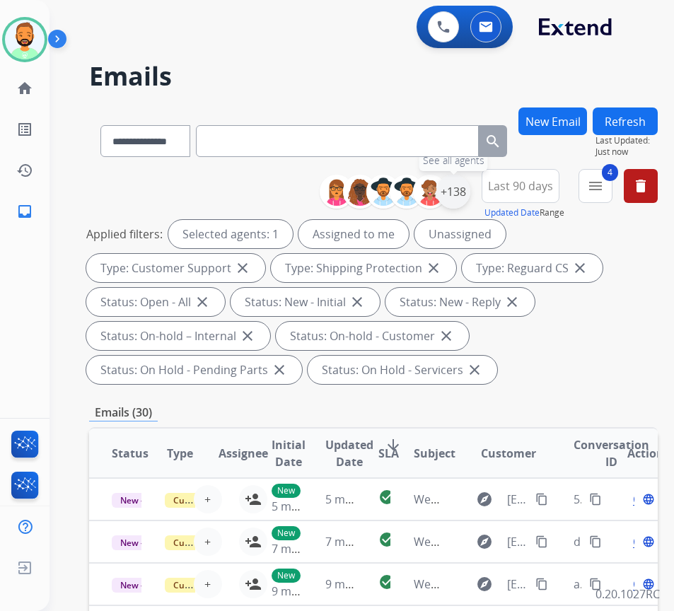
click at [470, 193] on div "+138" at bounding box center [453, 192] width 34 height 34
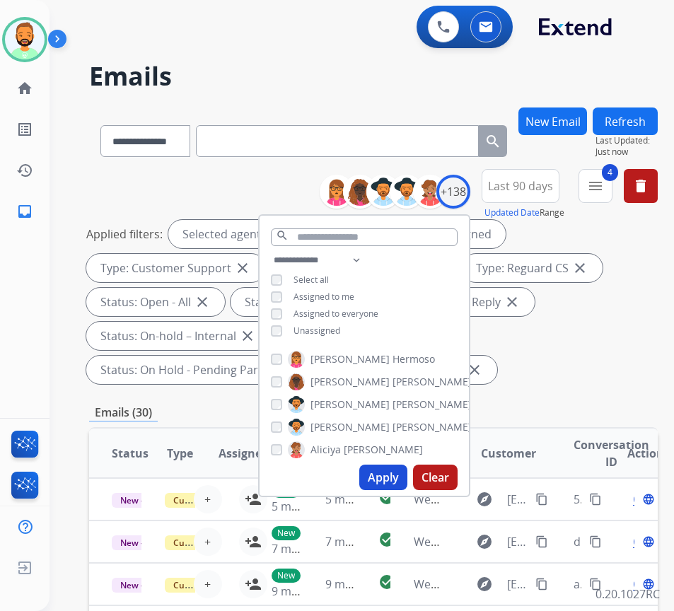
click at [337, 330] on span "Unassigned" at bounding box center [316, 331] width 47 height 12
click at [392, 482] on button "Apply" at bounding box center [383, 477] width 48 height 25
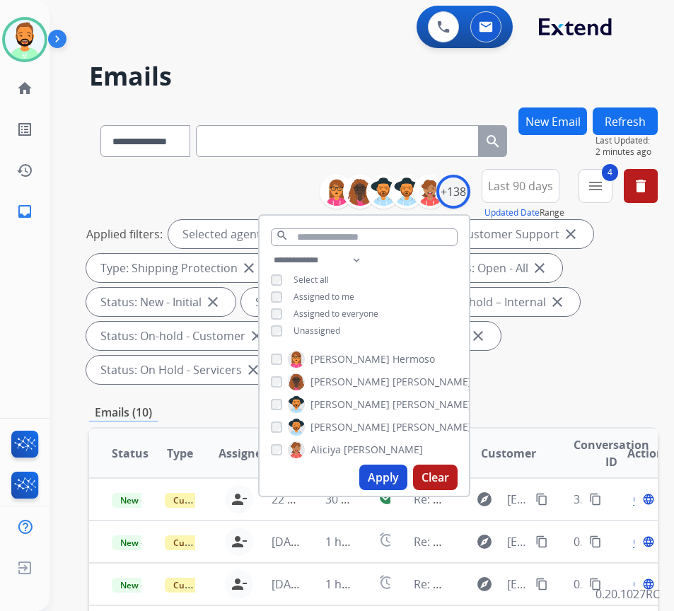
click at [607, 347] on div "Applied filters: Selected agents: 1 Assigned to me Type: Customer Support close…" at bounding box center [370, 302] width 569 height 164
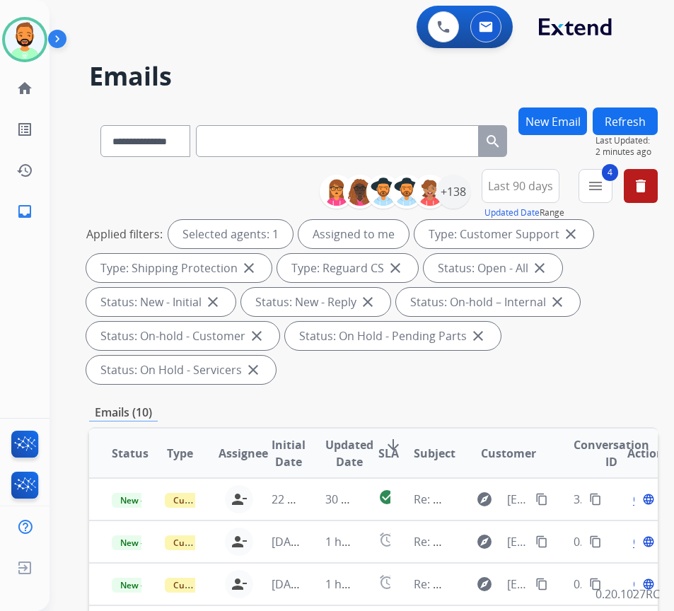
click at [398, 441] on mat-icon "arrow_downward" at bounding box center [393, 444] width 17 height 17
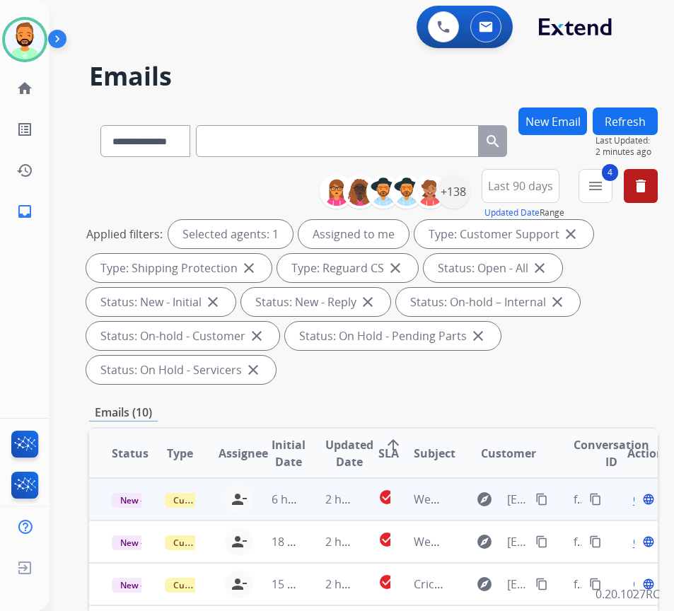
click at [315, 499] on td "2 hours ago" at bounding box center [329, 499] width 53 height 42
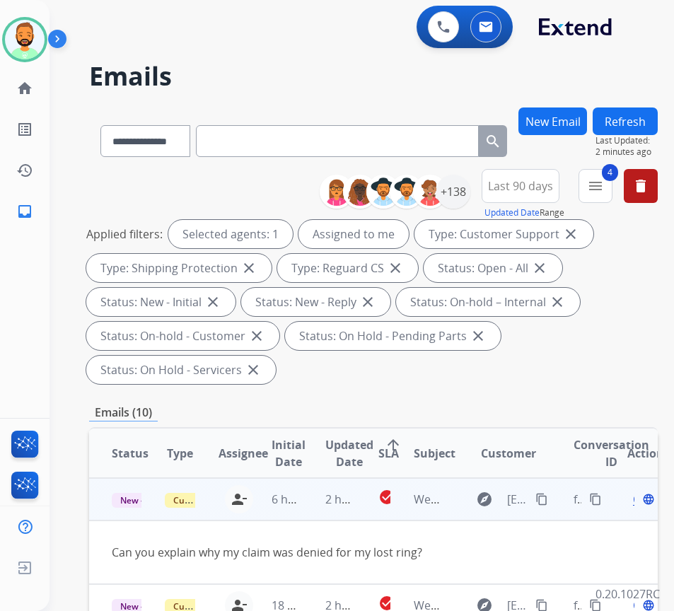
click at [548, 496] on mat-icon "content_copy" at bounding box center [541, 499] width 13 height 13
click at [641, 497] on span "Open" at bounding box center [647, 499] width 29 height 17
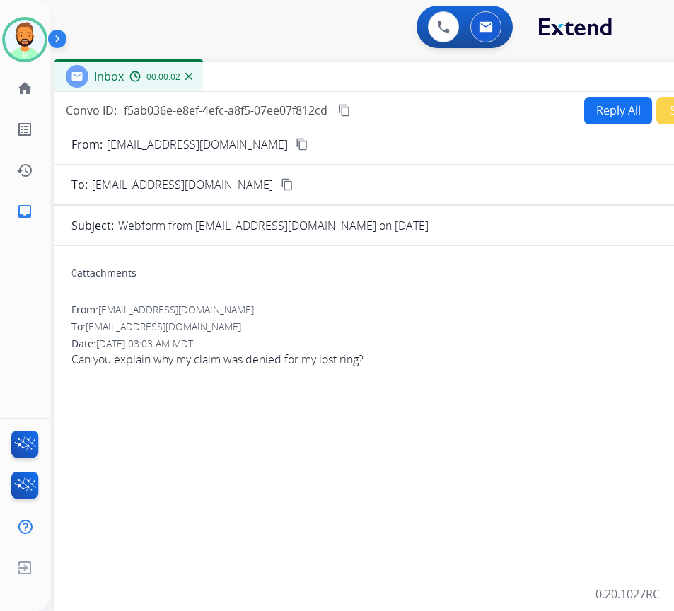
drag, startPoint x: 240, startPoint y: 114, endPoint x: 361, endPoint y: 90, distance: 124.0
click at [361, 90] on div "Inbox 00:00:02" at bounding box center [407, 77] width 707 height 30
click at [595, 114] on button "Reply All" at bounding box center [618, 111] width 68 height 28
select select "**********"
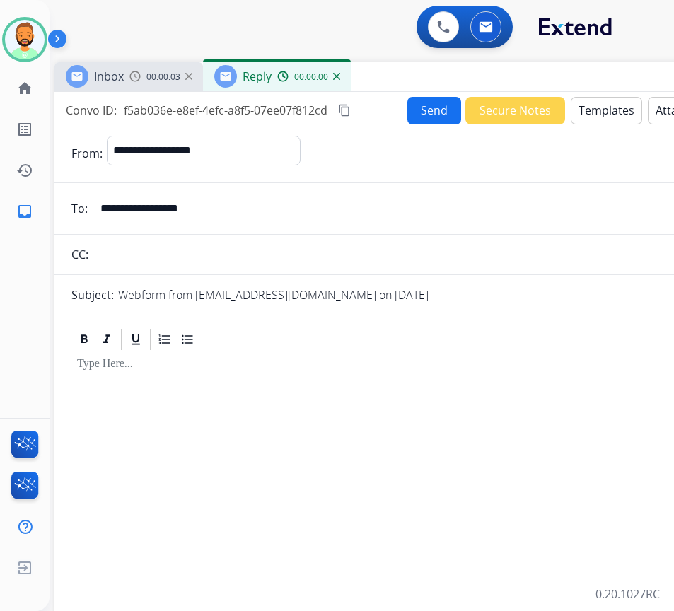
click at [594, 115] on button "Templates" at bounding box center [606, 111] width 71 height 28
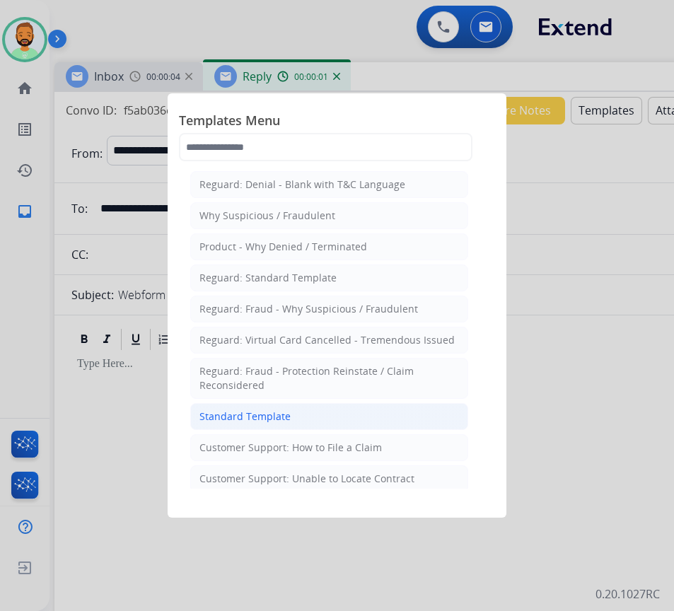
click at [283, 426] on li "Standard Template" at bounding box center [329, 416] width 278 height 27
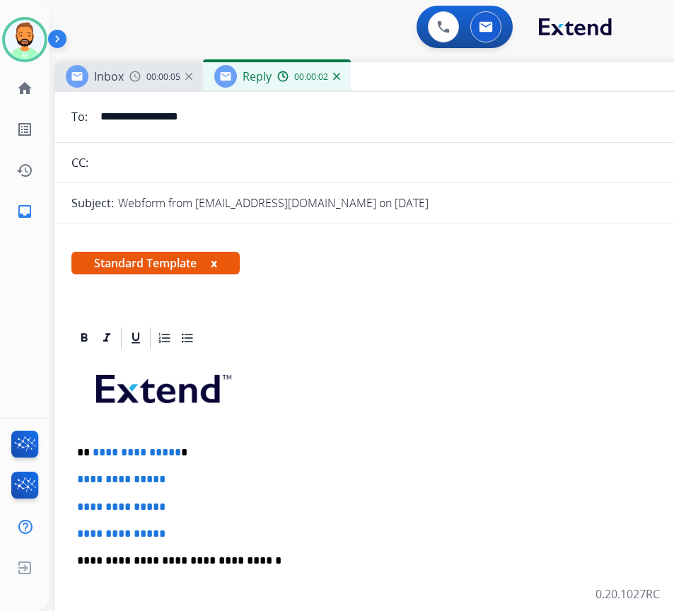
scroll to position [212, 0]
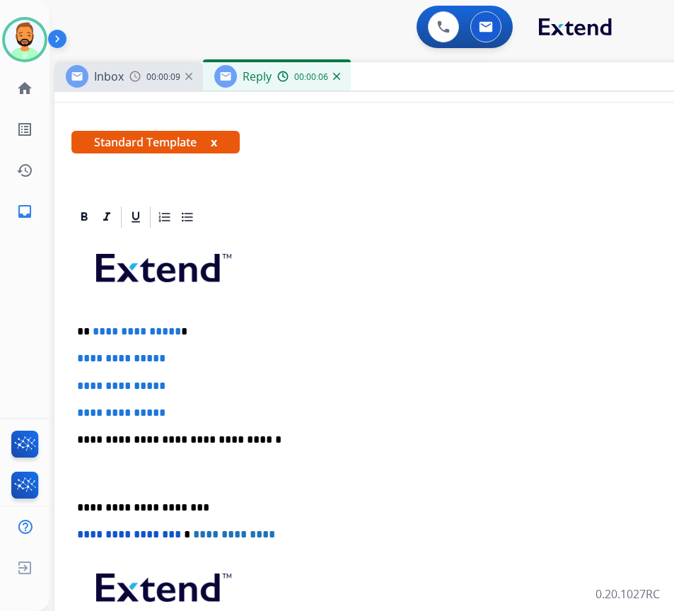
click at [250, 330] on p "**********" at bounding box center [402, 331] width 651 height 13
drag, startPoint x: 197, startPoint y: 409, endPoint x: 86, endPoint y: 356, distance: 123.4
click at [86, 356] on div "**********" at bounding box center [407, 473] width 673 height 487
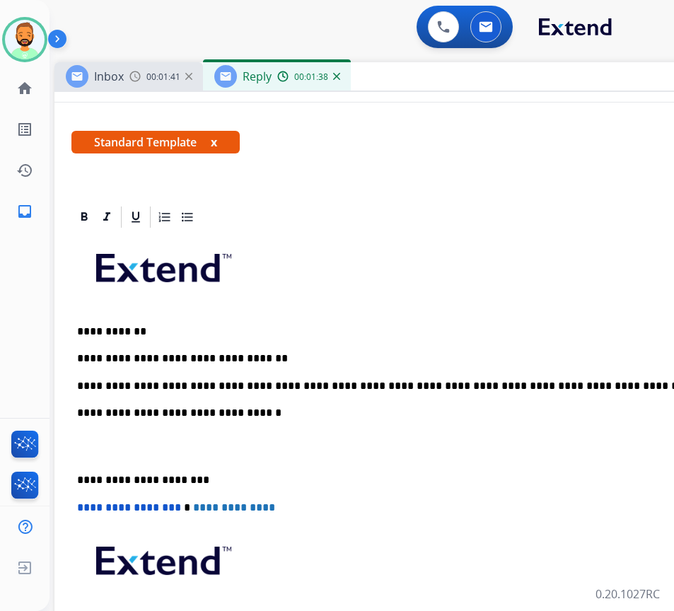
click at [81, 482] on p "**********" at bounding box center [402, 480] width 651 height 13
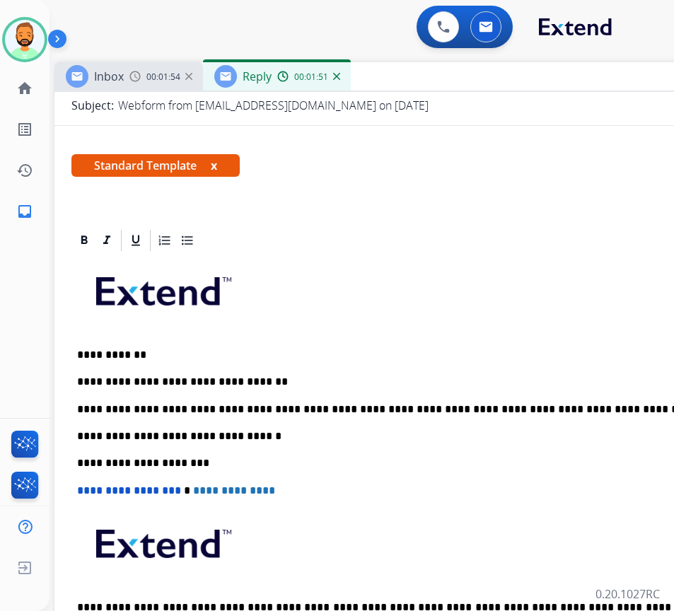
scroll to position [0, 0]
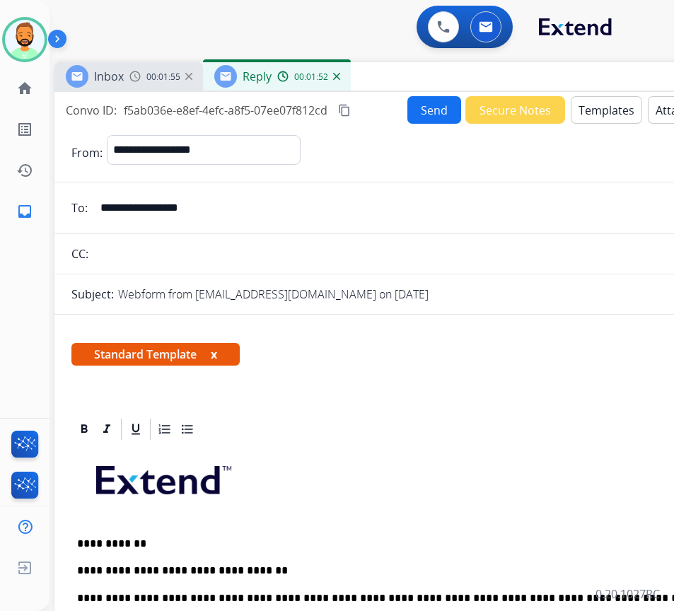
click at [429, 105] on button "Send" at bounding box center [434, 110] width 54 height 28
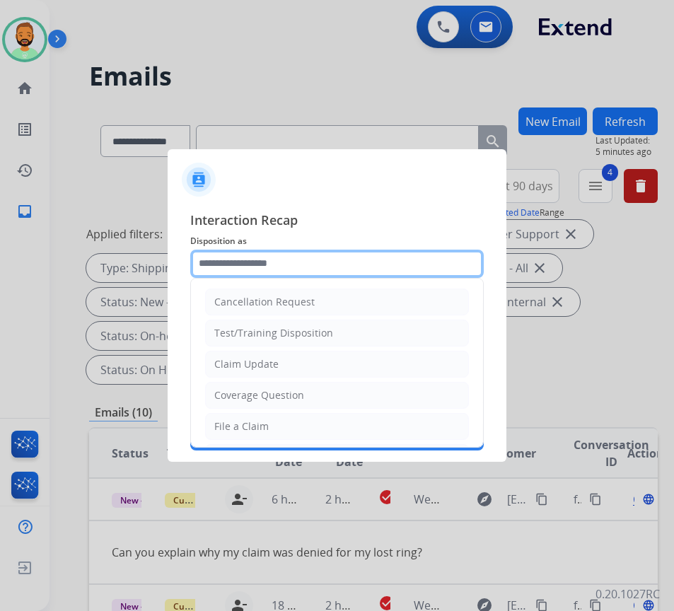
click at [273, 271] on input "text" at bounding box center [336, 264] width 293 height 28
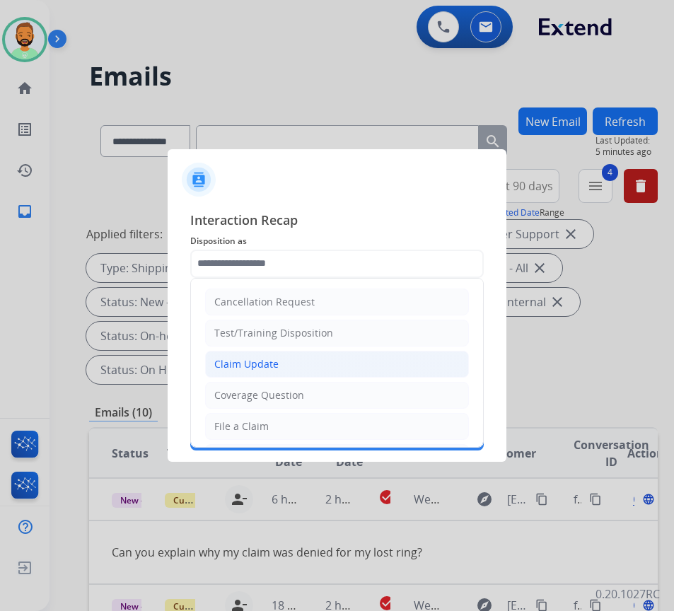
click at [330, 353] on li "Claim Update" at bounding box center [337, 364] width 264 height 27
type input "**********"
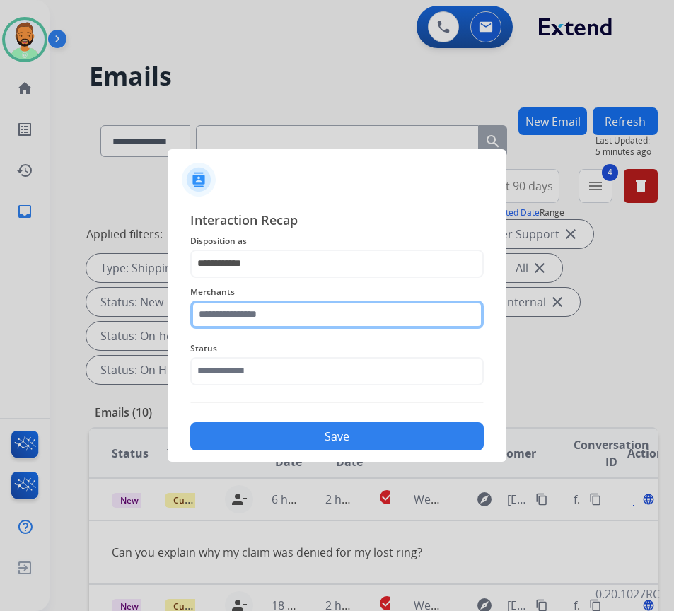
click at [313, 313] on input "text" at bounding box center [336, 315] width 293 height 28
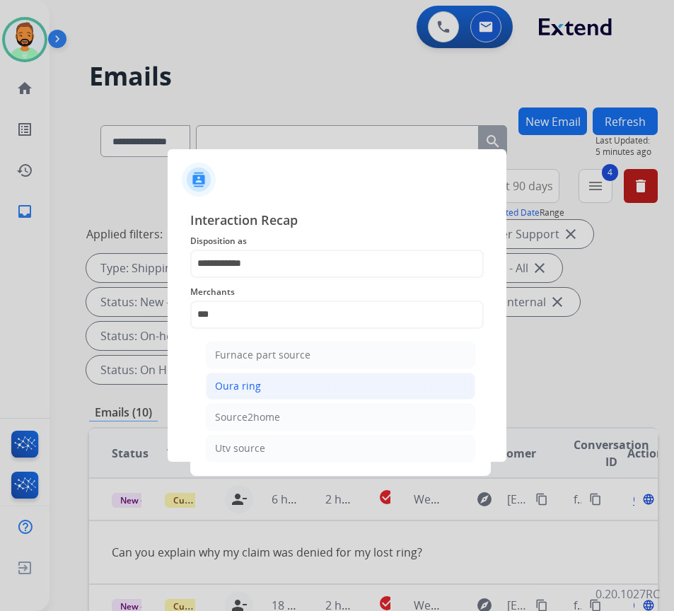
click at [295, 376] on li "Oura ring" at bounding box center [340, 386] width 269 height 27
type input "*********"
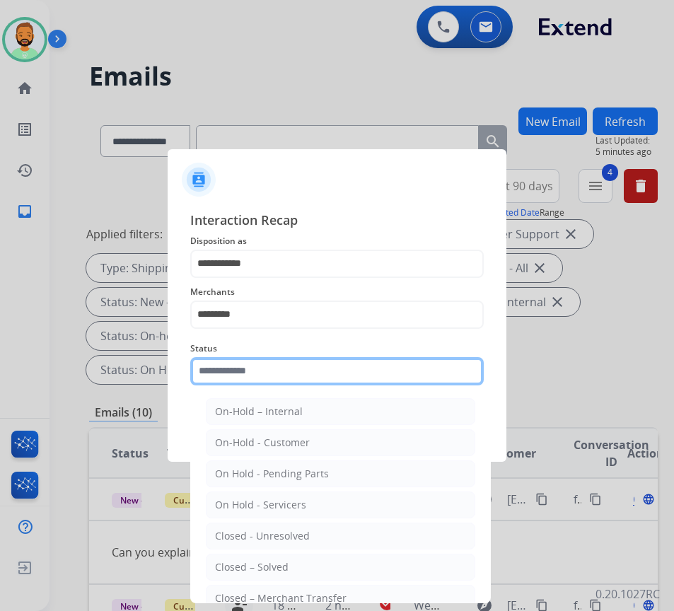
click at [295, 376] on input "text" at bounding box center [336, 371] width 293 height 28
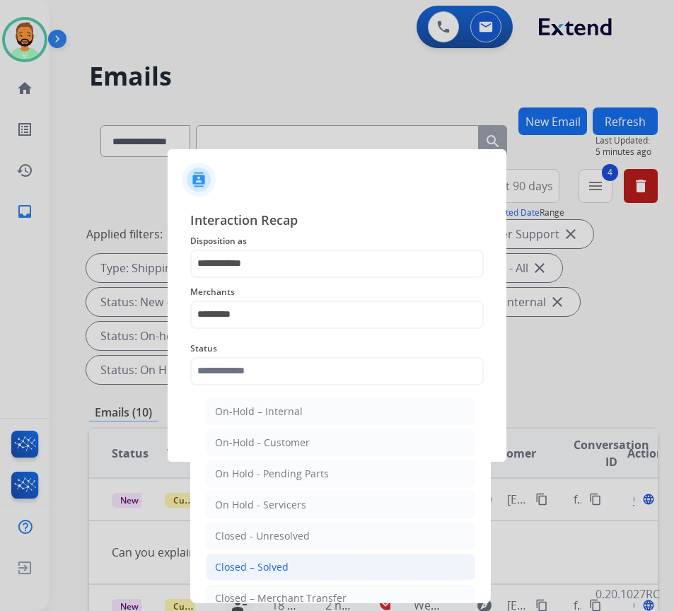
click at [277, 563] on div "Closed – Solved" at bounding box center [252, 567] width 74 height 14
type input "**********"
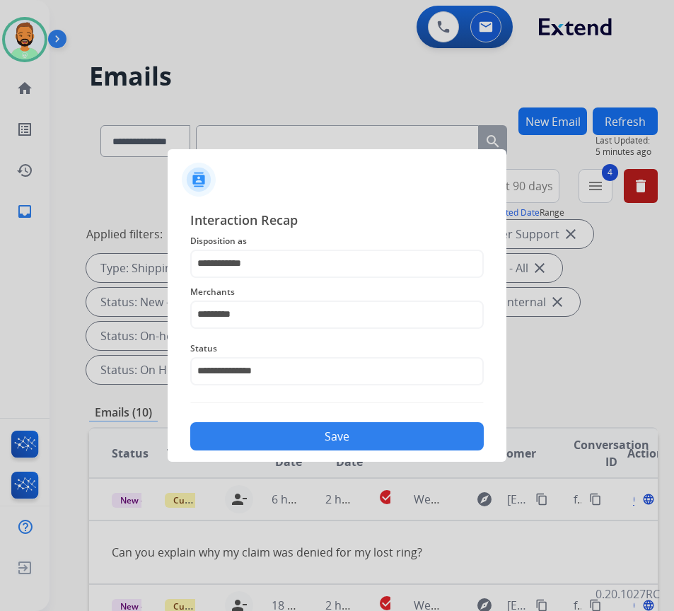
click at [400, 433] on button "Save" at bounding box center [336, 436] width 293 height 28
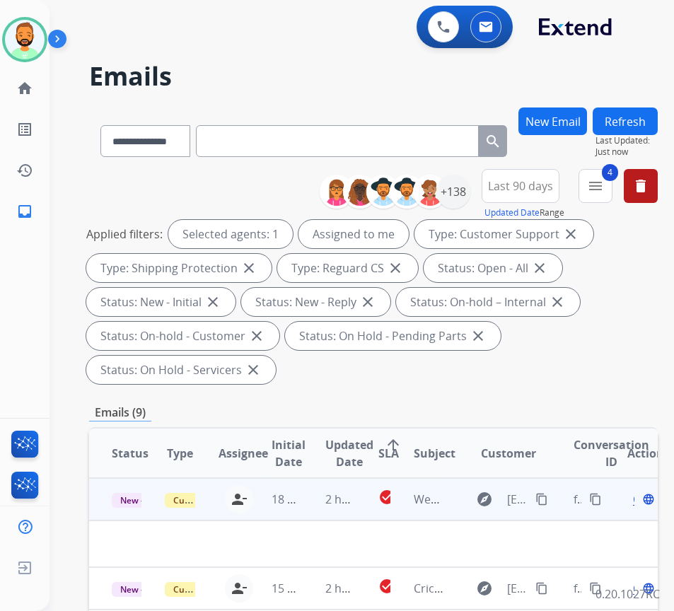
click at [308, 496] on td "2 hours ago" at bounding box center [329, 499] width 53 height 42
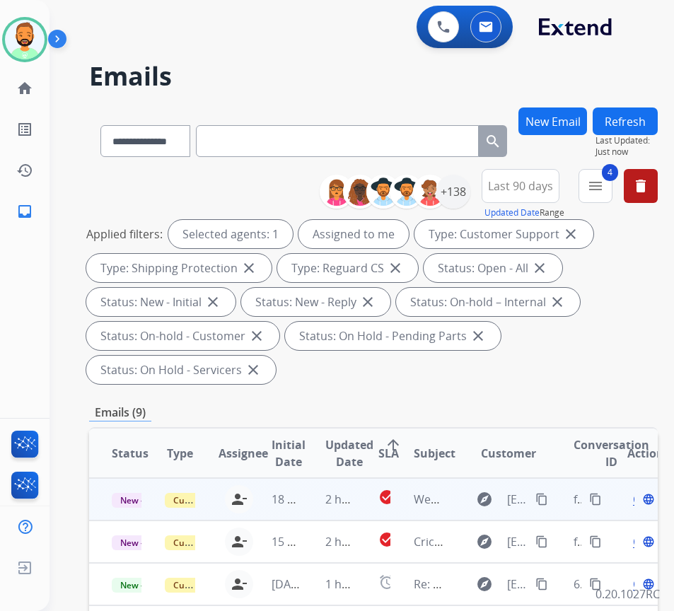
click at [319, 492] on td "2 hours ago" at bounding box center [329, 499] width 53 height 42
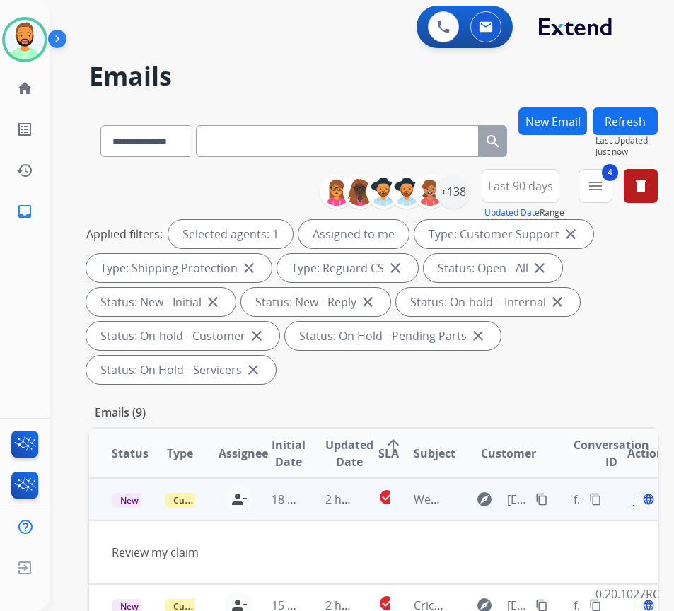
click at [641, 503] on span "Open" at bounding box center [647, 499] width 29 height 17
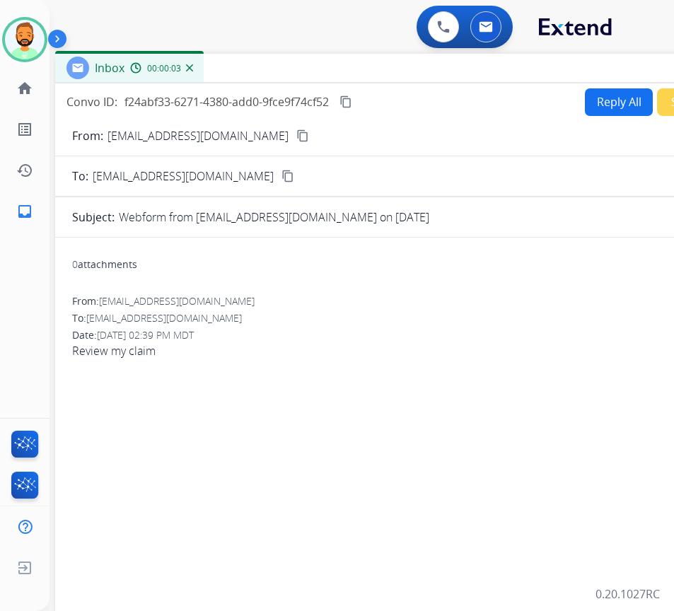
drag, startPoint x: 248, startPoint y: 101, endPoint x: 368, endPoint y: 86, distance: 121.1
click at [369, 69] on div "Inbox 00:00:03" at bounding box center [408, 69] width 707 height 30
click at [296, 129] on mat-icon "content_copy" at bounding box center [302, 135] width 13 height 13
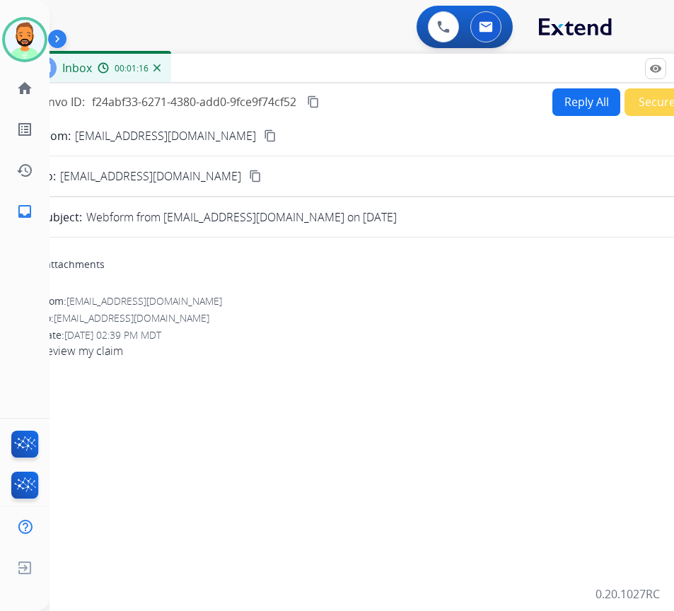
drag, startPoint x: 587, startPoint y: 68, endPoint x: 555, endPoint y: 68, distance: 31.8
click at [555, 68] on div "Inbox 00:01:16" at bounding box center [376, 69] width 707 height 30
click at [552, 101] on button "Reply All" at bounding box center [586, 102] width 68 height 28
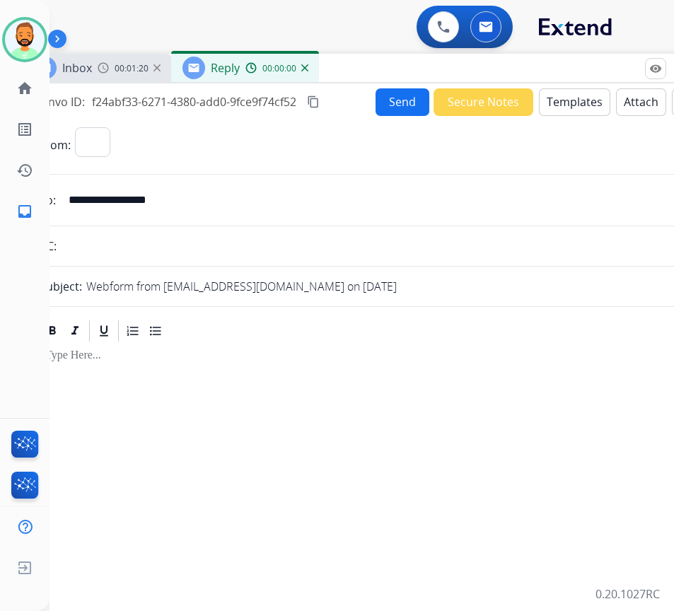
select select "**********"
click at [550, 100] on button "Templates" at bounding box center [574, 102] width 71 height 28
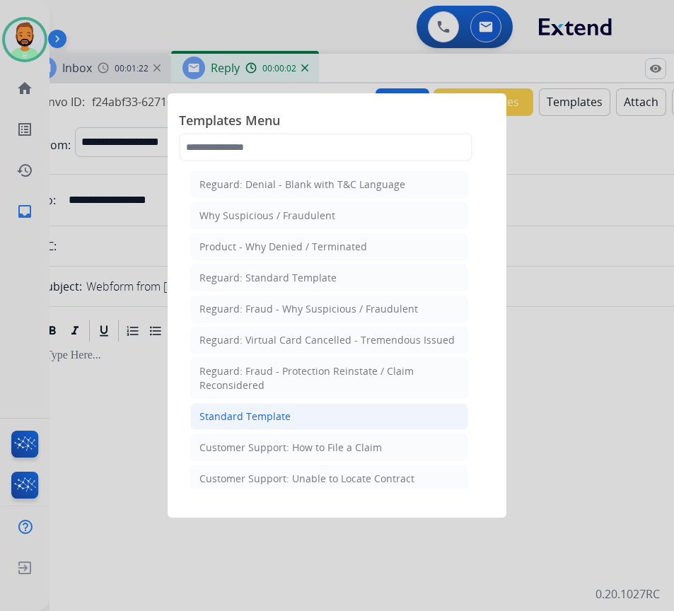
click at [397, 422] on li "Standard Template" at bounding box center [329, 416] width 278 height 27
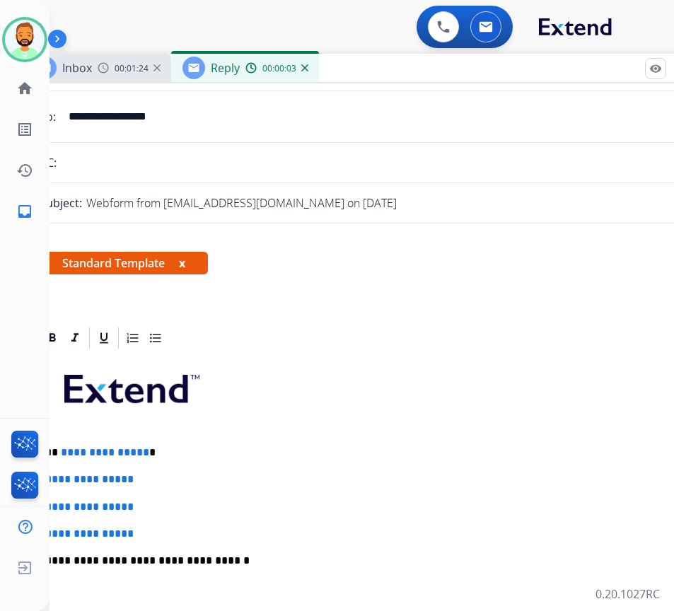
scroll to position [212, 0]
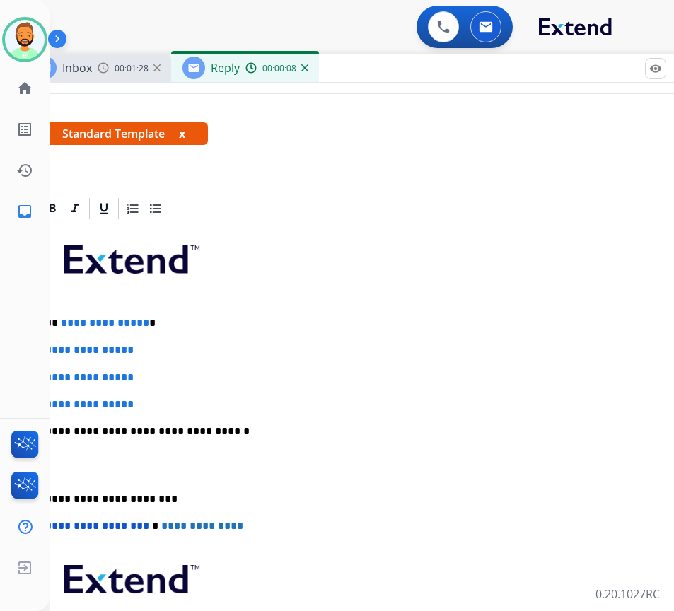
click at [274, 320] on p "**********" at bounding box center [370, 323] width 651 height 13
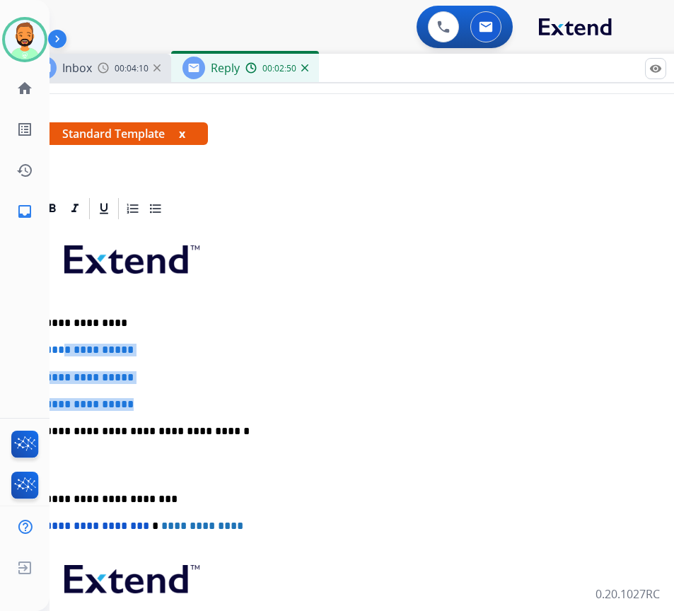
drag, startPoint x: 158, startPoint y: 401, endPoint x: 66, endPoint y: 345, distance: 107.6
click at [66, 345] on div "**********" at bounding box center [376, 464] width 673 height 487
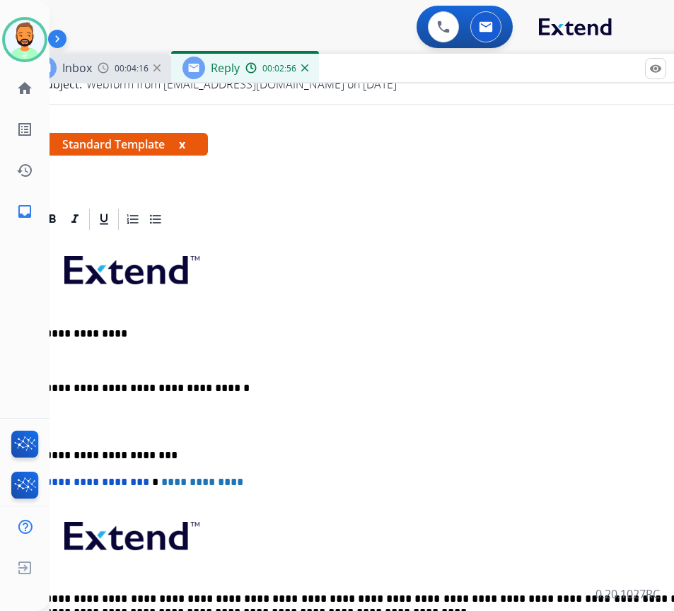
click at [133, 335] on p "**********" at bounding box center [370, 333] width 651 height 13
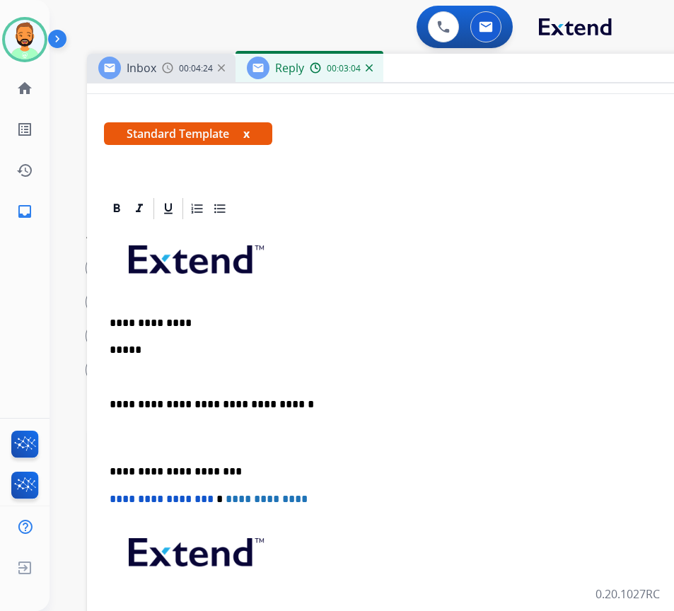
drag, startPoint x: 375, startPoint y: 70, endPoint x: 438, endPoint y: 71, distance: 63.7
click at [438, 71] on div "Inbox 00:04:24 Reply 00:03:04" at bounding box center [440, 69] width 707 height 30
click at [177, 353] on p "*****" at bounding box center [435, 350] width 651 height 13
click at [144, 367] on div "**********" at bounding box center [440, 451] width 673 height 460
click at [105, 450] on div "**********" at bounding box center [440, 451] width 673 height 460
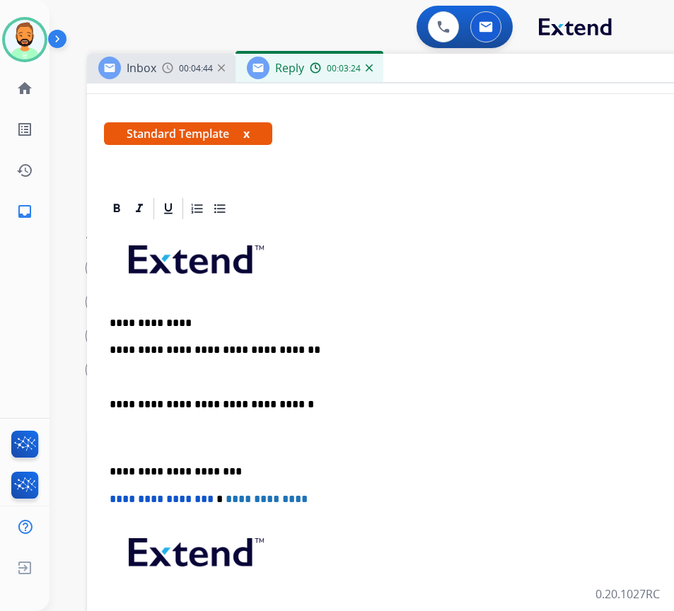
click at [106, 462] on div "**********" at bounding box center [440, 451] width 673 height 460
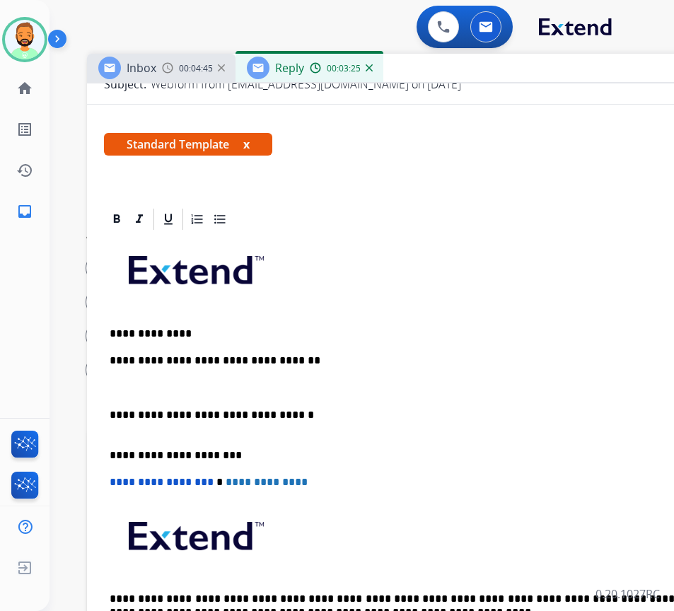
scroll to position [189, 0]
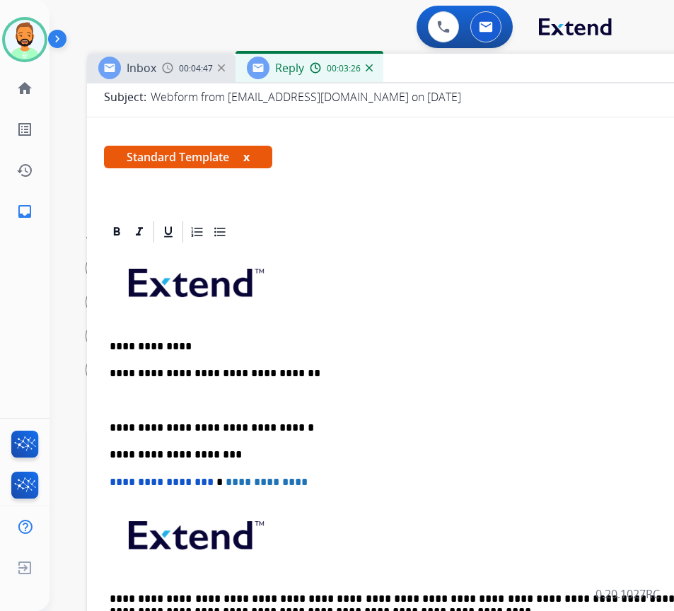
click at [122, 389] on div "**********" at bounding box center [440, 454] width 673 height 419
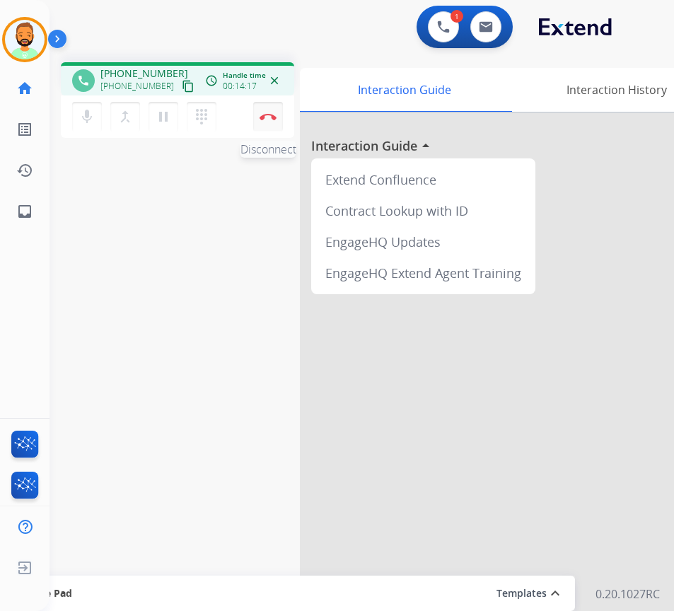
click at [267, 112] on button "Disconnect" at bounding box center [268, 117] width 30 height 30
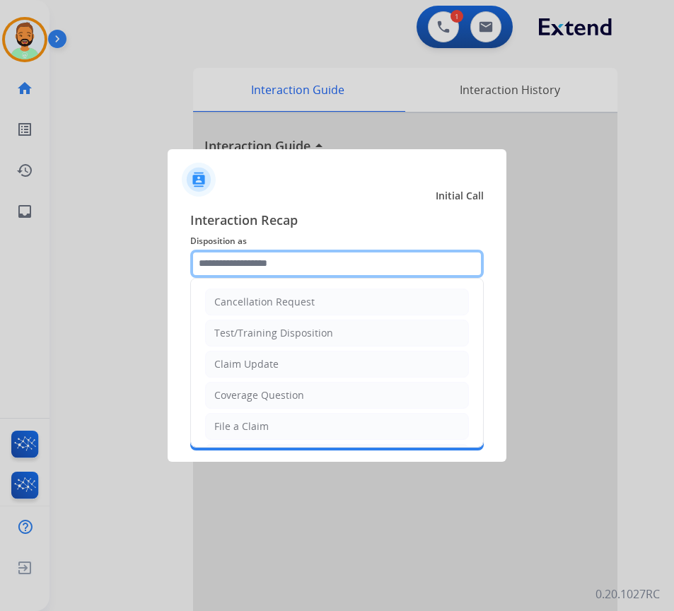
click at [268, 259] on input "text" at bounding box center [336, 264] width 293 height 28
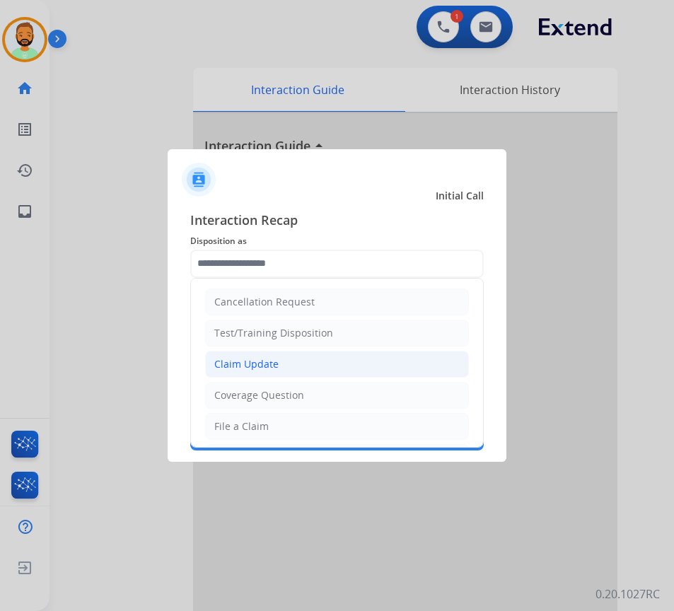
click at [290, 352] on li "Claim Update" at bounding box center [337, 364] width 264 height 27
type input "**********"
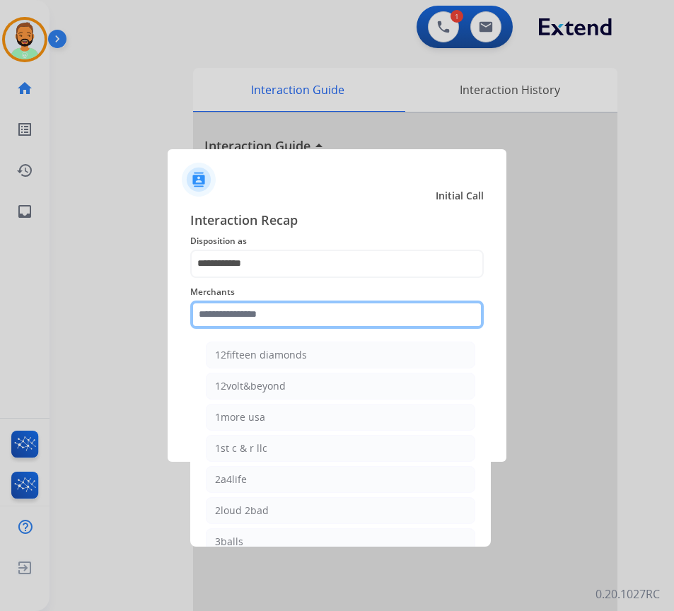
click at [329, 308] on input "text" at bounding box center [336, 315] width 293 height 28
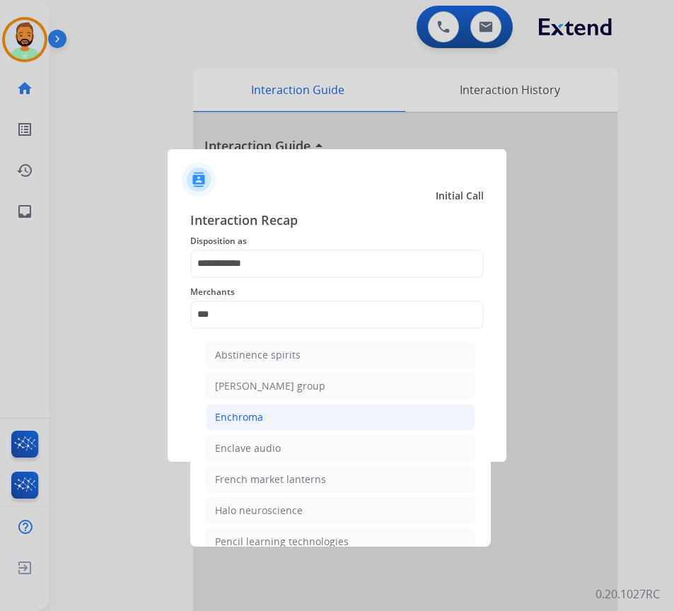
click at [277, 413] on li "Enchroma" at bounding box center [340, 417] width 269 height 27
type input "********"
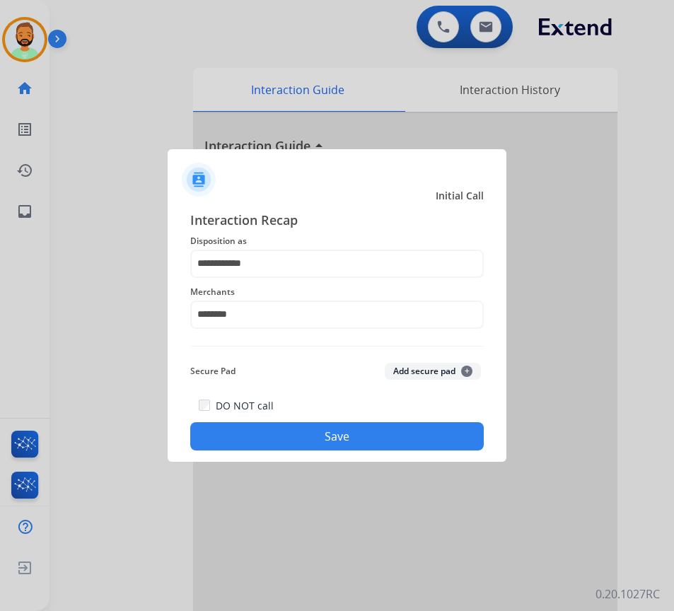
click at [328, 441] on button "Save" at bounding box center [336, 436] width 293 height 28
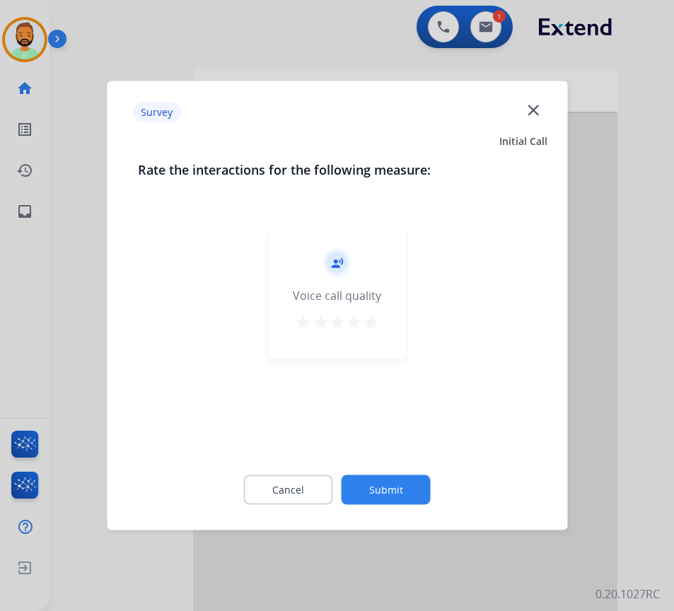
click at [413, 489] on button "Submit" at bounding box center [386, 490] width 89 height 30
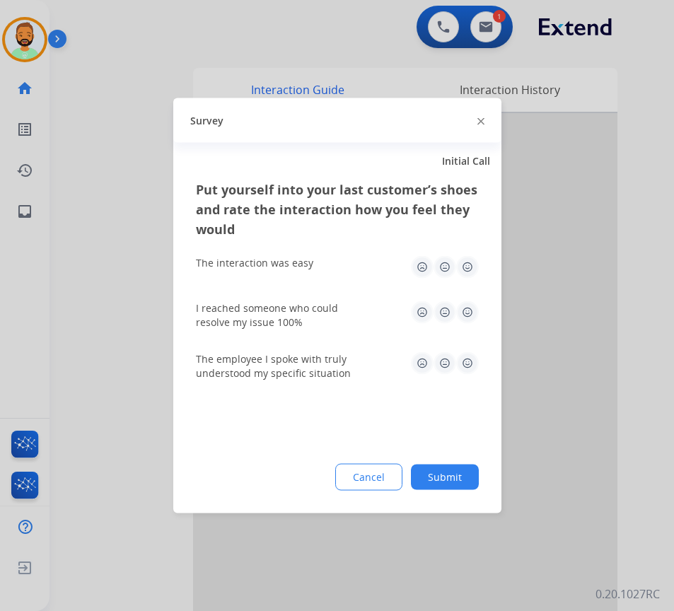
click at [446, 472] on button "Submit" at bounding box center [445, 477] width 68 height 25
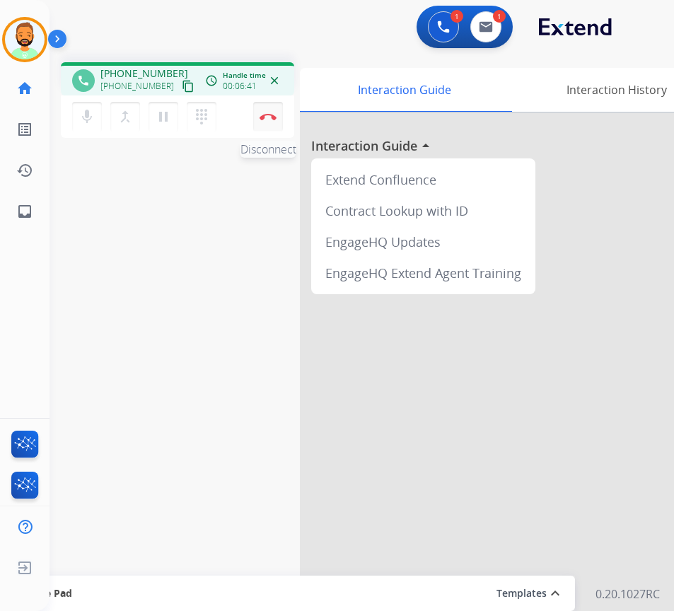
click at [268, 110] on button "Disconnect" at bounding box center [268, 117] width 30 height 30
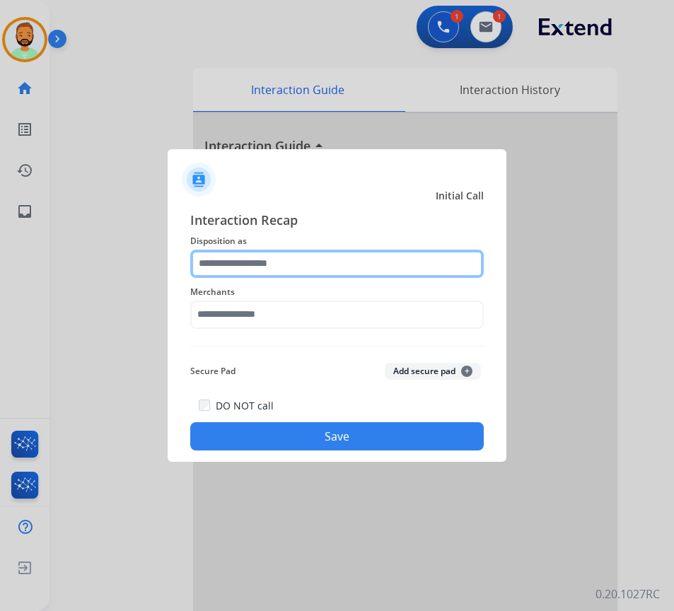
click at [272, 262] on input "text" at bounding box center [336, 264] width 293 height 28
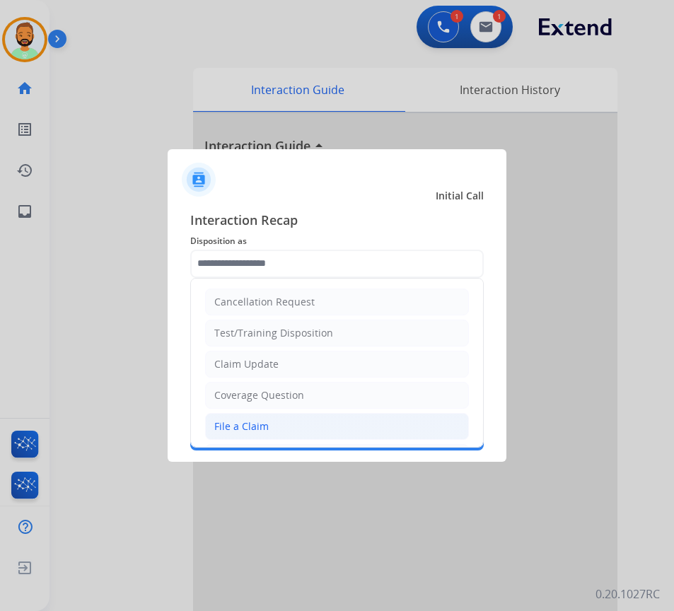
click at [274, 418] on li "File a Claim" at bounding box center [337, 426] width 264 height 27
type input "**********"
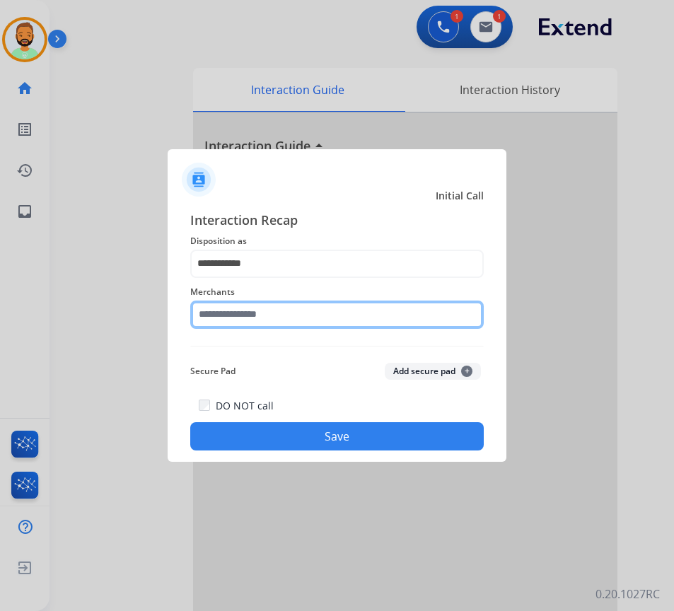
click at [298, 317] on input "text" at bounding box center [336, 315] width 293 height 28
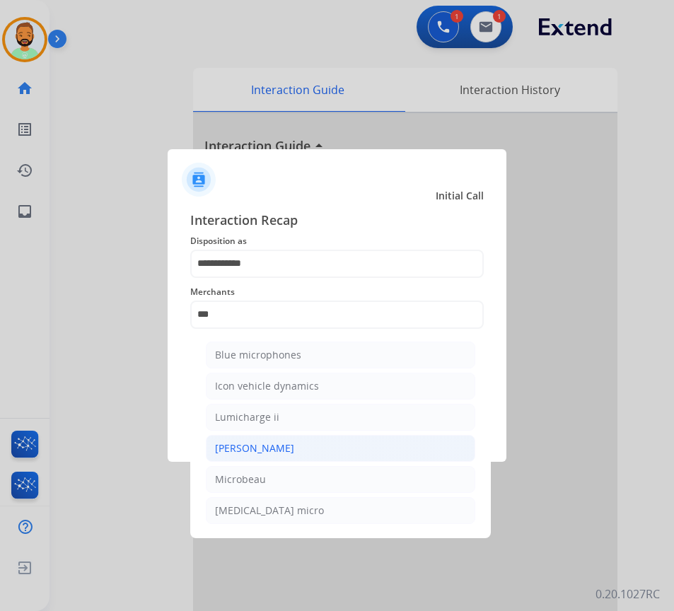
click at [321, 438] on li "[PERSON_NAME]" at bounding box center [340, 448] width 269 height 27
type input "********"
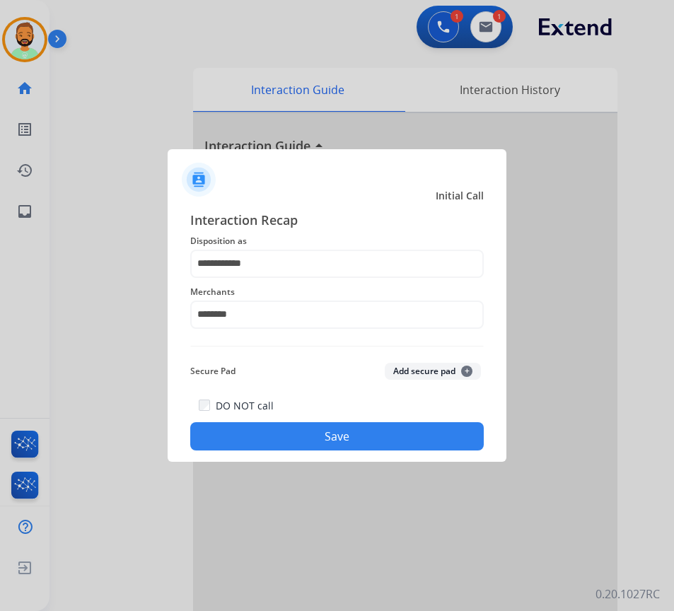
click at [357, 433] on button "Save" at bounding box center [336, 436] width 293 height 28
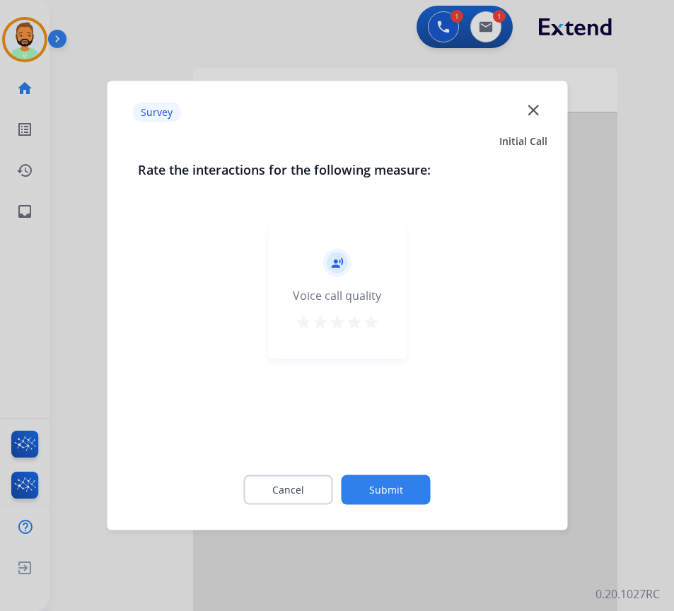
click at [403, 477] on button "Submit" at bounding box center [386, 490] width 89 height 30
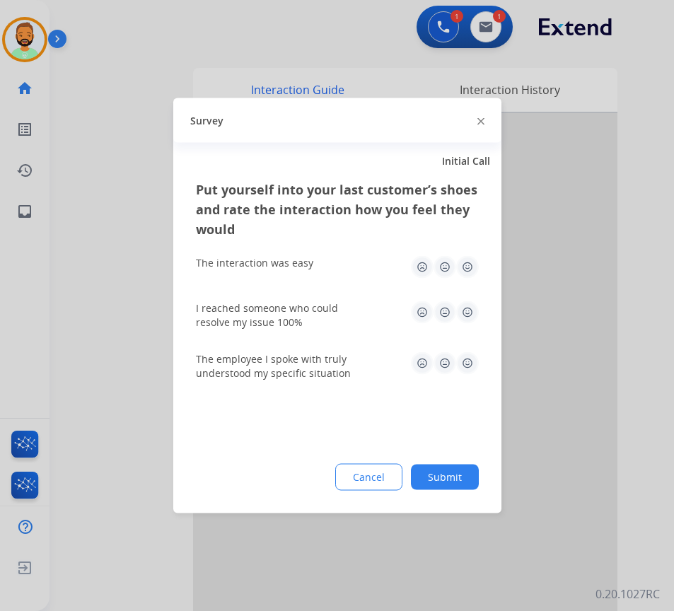
click at [441, 475] on button "Submit" at bounding box center [445, 477] width 68 height 25
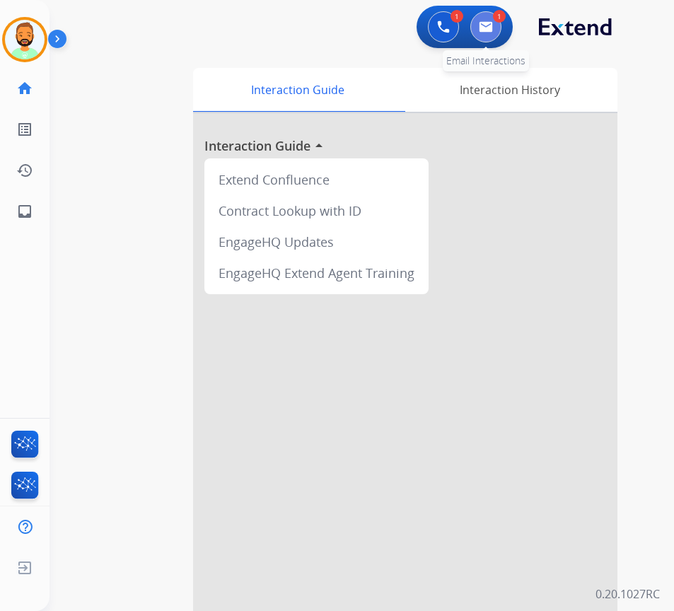
click at [487, 40] on button at bounding box center [485, 26] width 31 height 31
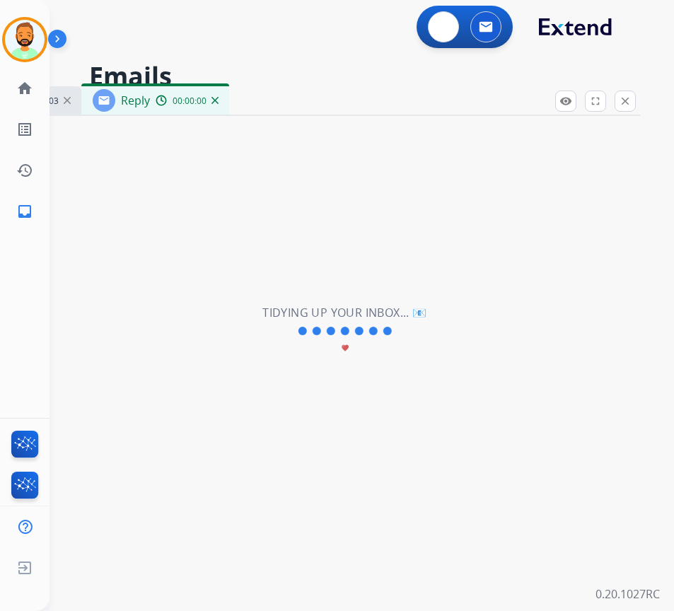
select select "**********"
click at [446, 33] on button at bounding box center [443, 26] width 31 height 31
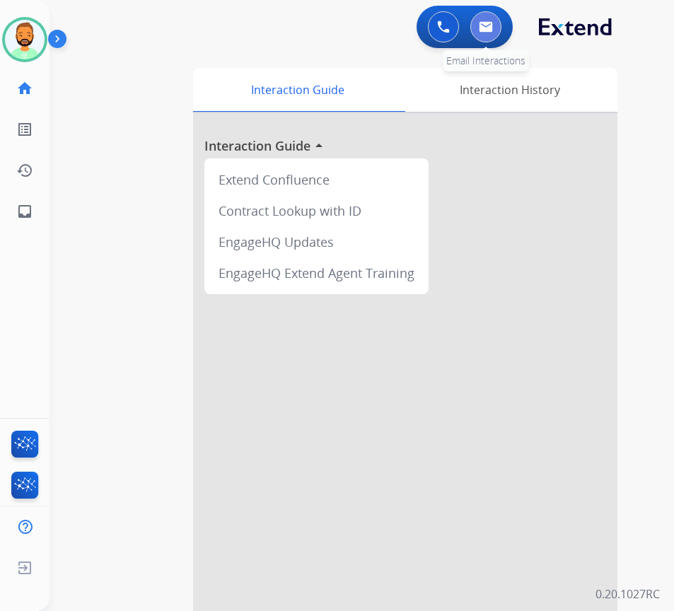
click at [479, 28] on img at bounding box center [486, 26] width 14 height 11
select select "**********"
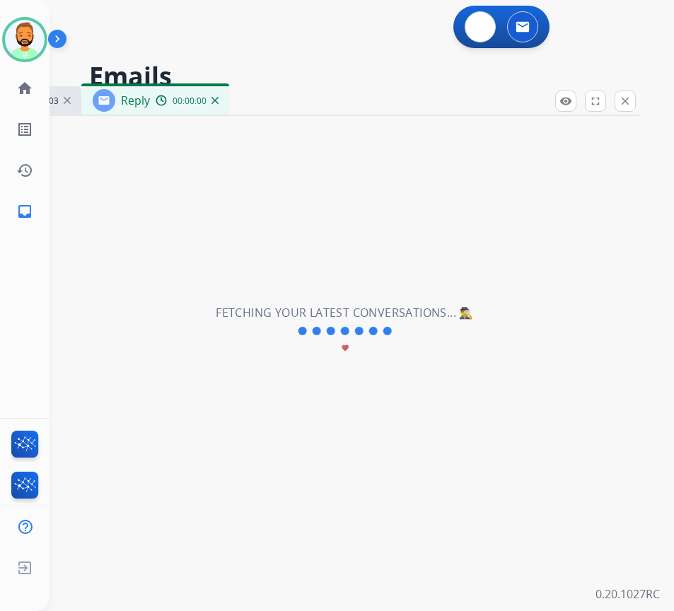
select select "**********"
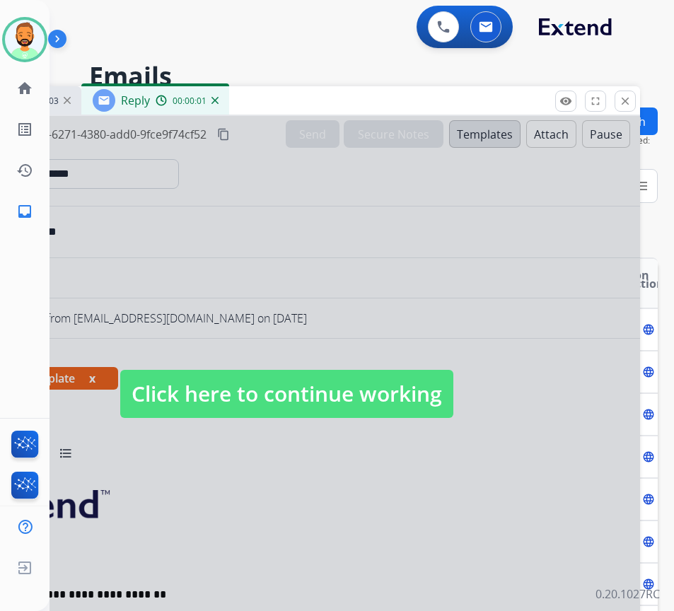
click at [347, 378] on span "Click here to continue working" at bounding box center [286, 394] width 333 height 48
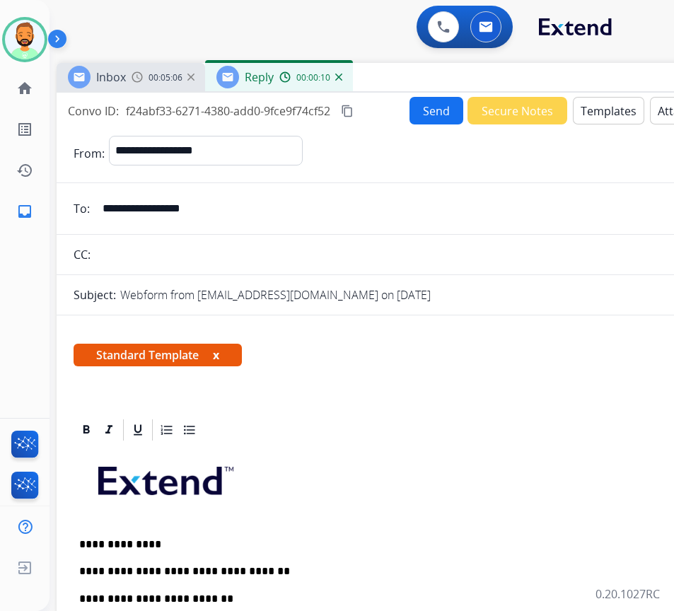
drag, startPoint x: 300, startPoint y: 96, endPoint x: 419, endPoint y: 71, distance: 122.2
click at [419, 71] on div "Inbox 00:05:06 Reply 00:00:10" at bounding box center [410, 78] width 707 height 30
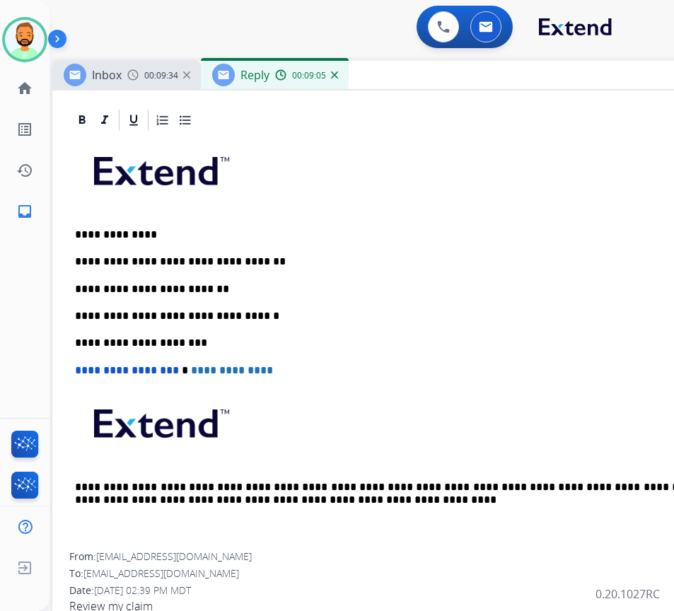
scroll to position [325, 0]
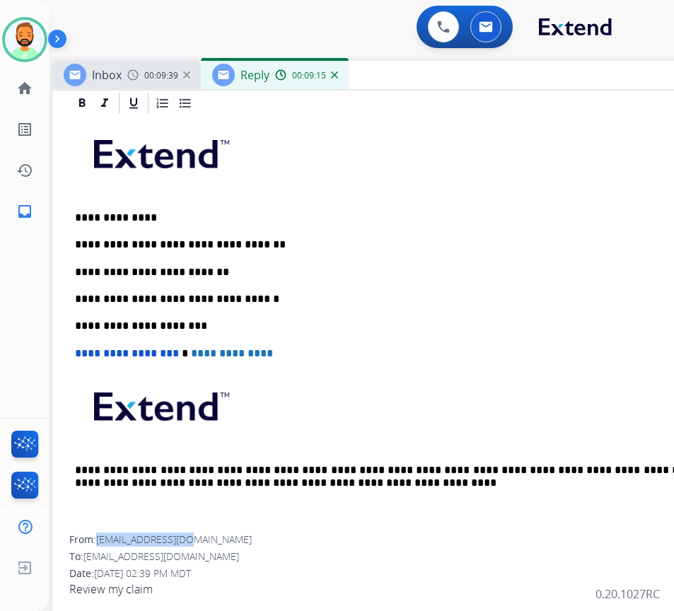
drag, startPoint x: 100, startPoint y: 540, endPoint x: 194, endPoint y: 540, distance: 94.1
click at [194, 540] on span "[EMAIL_ADDRESS][DOMAIN_NAME]" at bounding box center [174, 538] width 156 height 13
copy span "[EMAIL_ADDRESS][DOMAIN_NAME]"
click at [230, 270] on p "**********" at bounding box center [400, 272] width 651 height 13
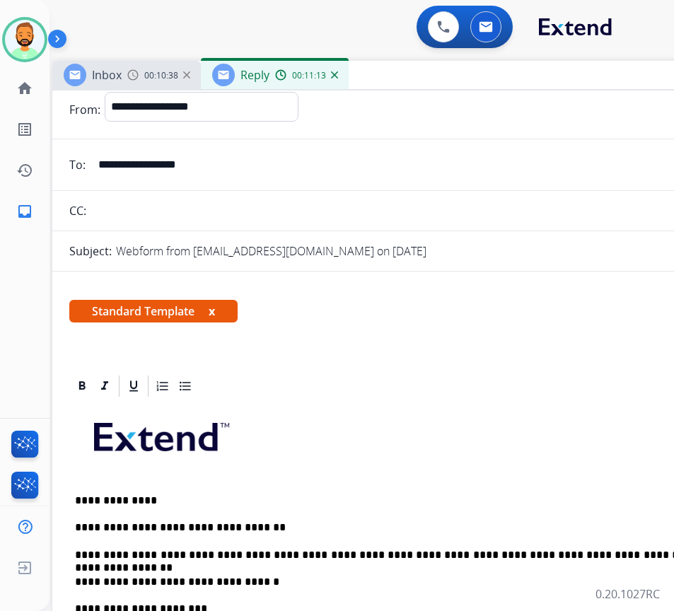
scroll to position [0, 0]
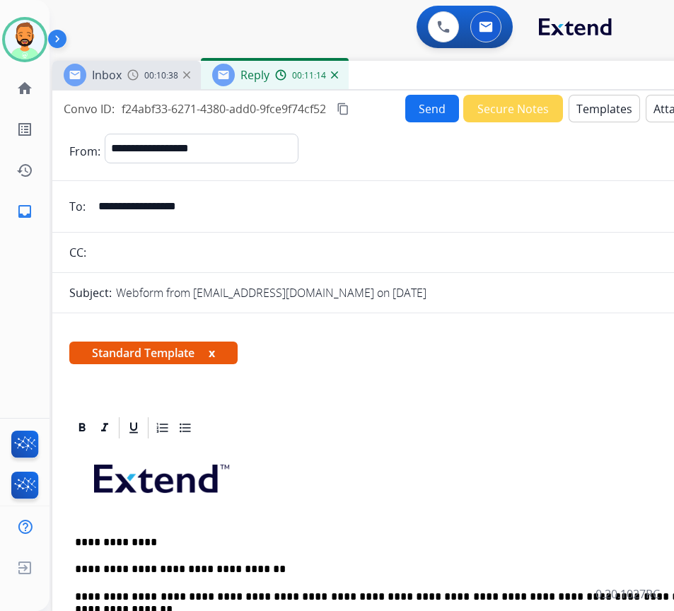
click at [432, 121] on button "Send" at bounding box center [432, 109] width 54 height 28
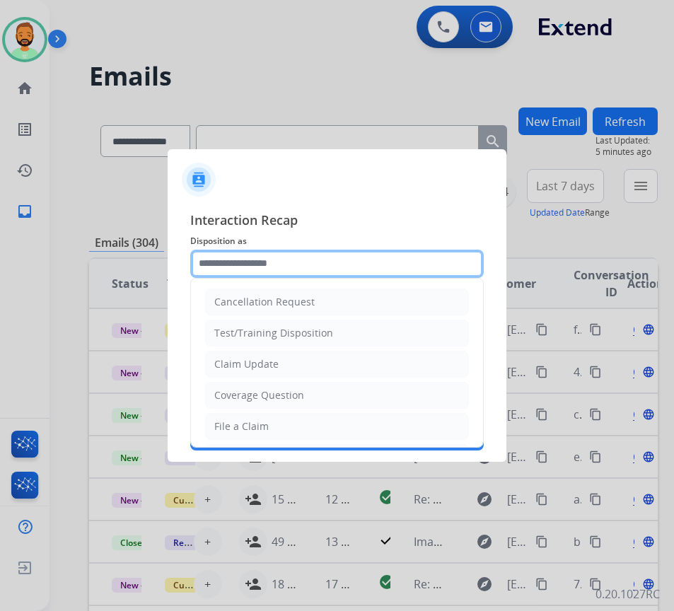
click at [346, 272] on input "text" at bounding box center [336, 264] width 293 height 28
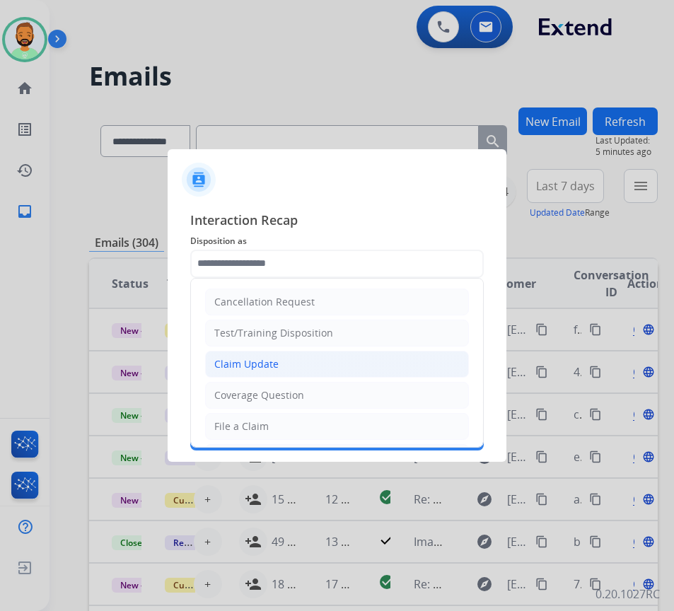
click at [337, 366] on li "Claim Update" at bounding box center [337, 364] width 264 height 27
type input "**********"
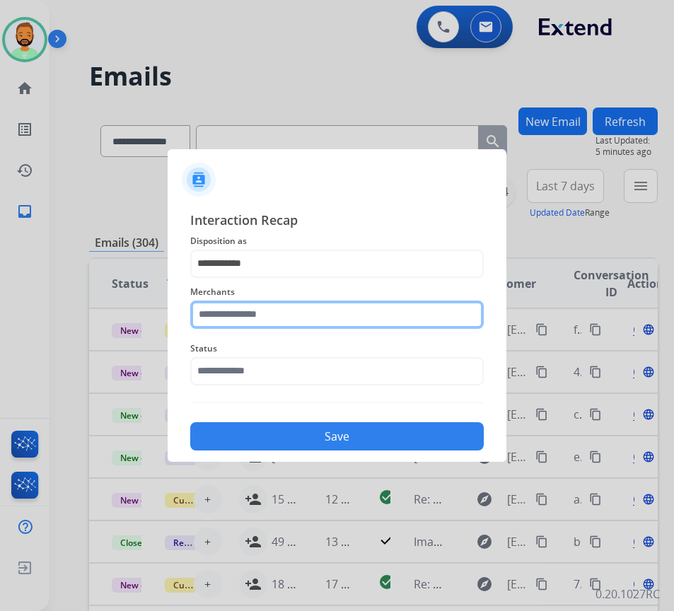
click at [322, 310] on input "text" at bounding box center [336, 315] width 293 height 28
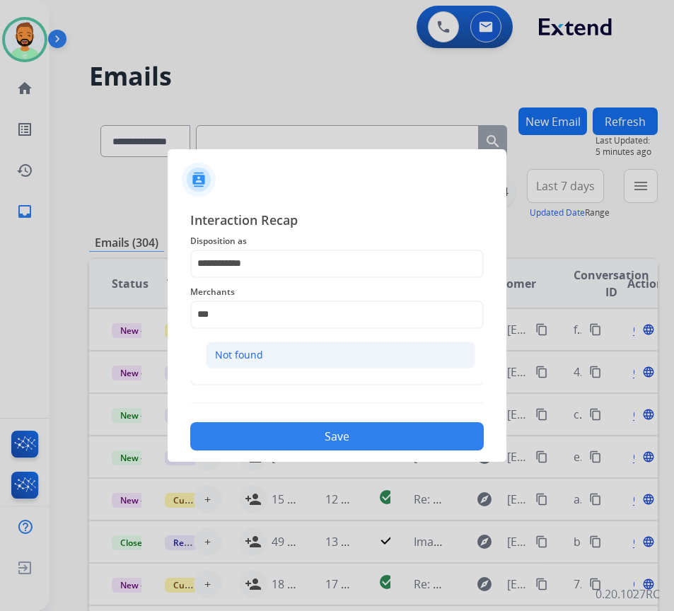
click at [408, 353] on li "Not found" at bounding box center [340, 355] width 269 height 27
type input "*********"
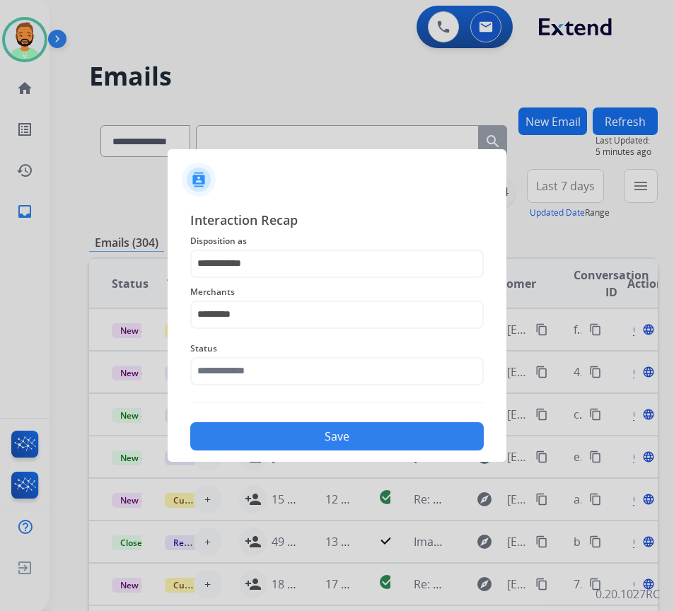
click at [408, 353] on span "Status" at bounding box center [336, 348] width 293 height 17
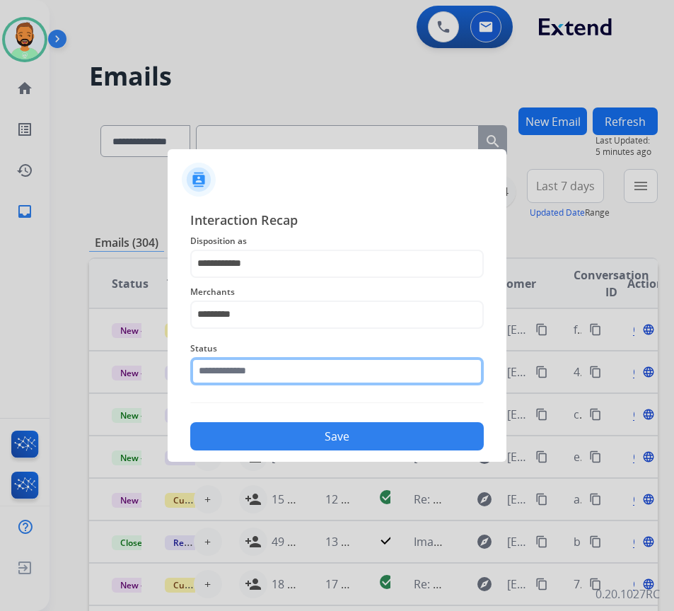
click at [409, 360] on input "text" at bounding box center [336, 371] width 293 height 28
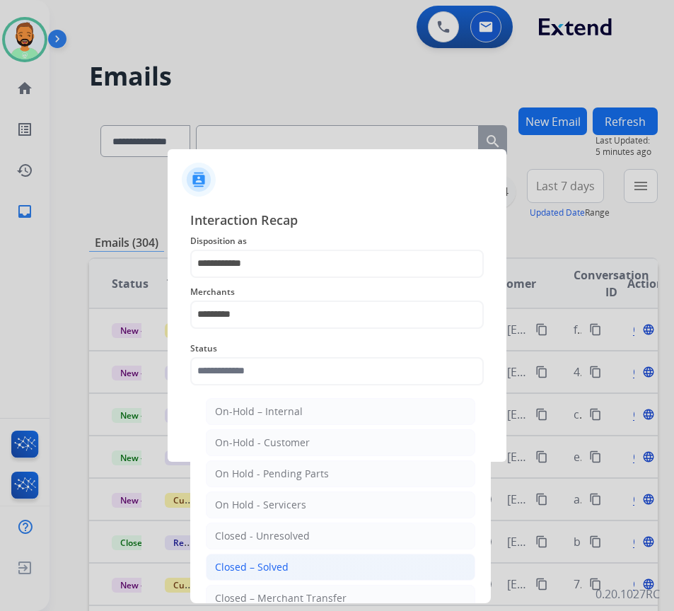
click at [383, 566] on li "Closed – Solved" at bounding box center [340, 567] width 269 height 27
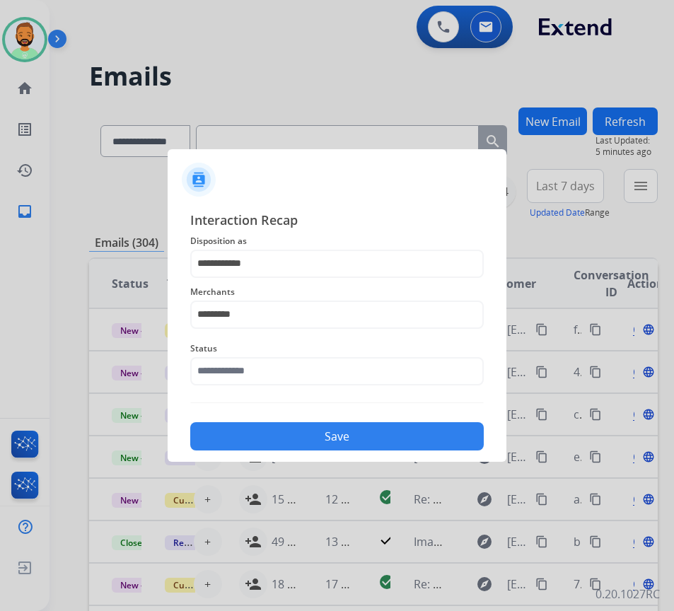
type input "**********"
click at [358, 424] on button "Save" at bounding box center [336, 436] width 293 height 28
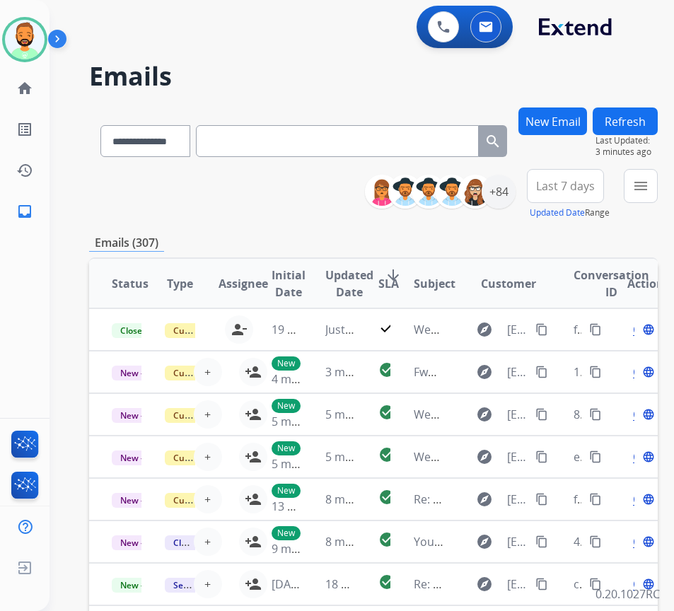
click at [595, 189] on span "Last 7 days" at bounding box center [565, 186] width 59 height 6
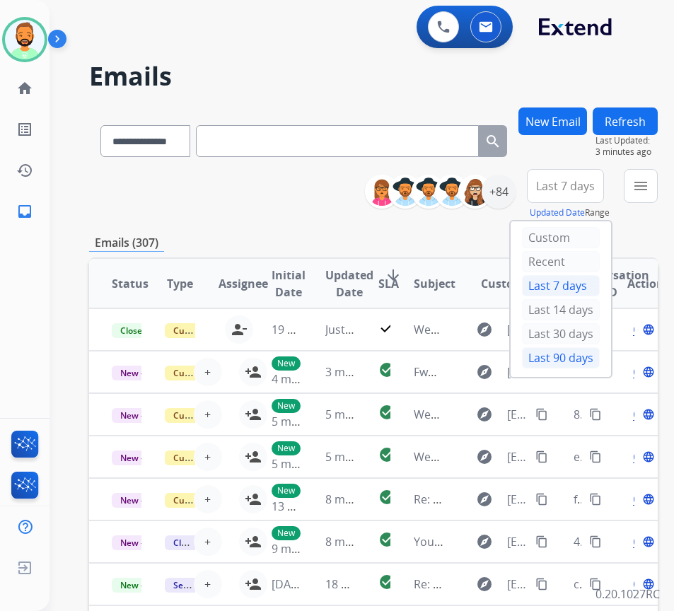
click at [595, 354] on div "Last 90 days" at bounding box center [561, 357] width 78 height 21
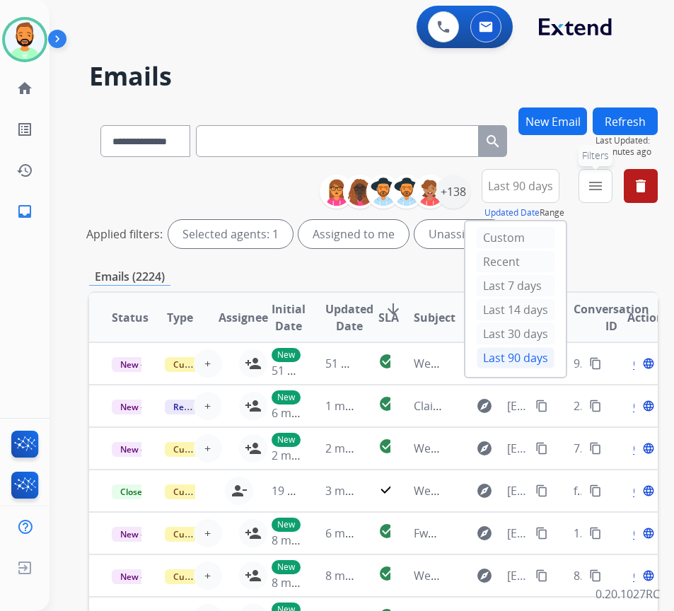
click at [604, 185] on mat-icon "menu" at bounding box center [595, 185] width 17 height 17
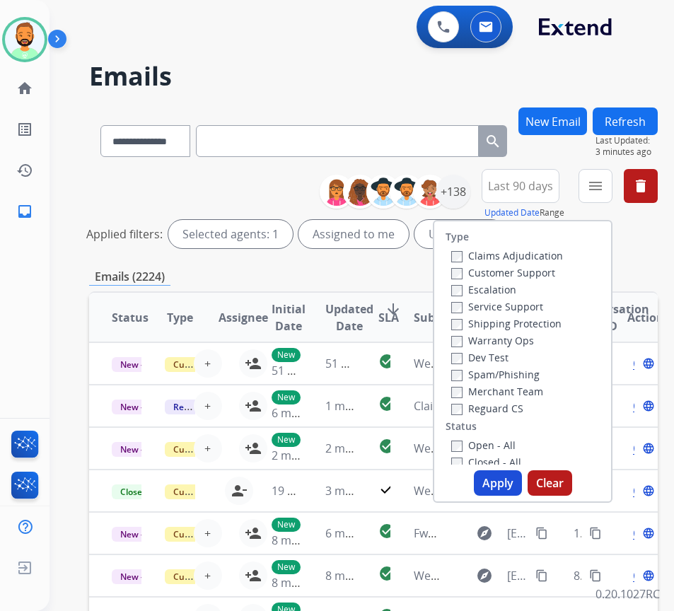
click at [534, 270] on label "Customer Support" at bounding box center [503, 272] width 104 height 13
click at [542, 325] on label "Shipping Protection" at bounding box center [506, 323] width 110 height 13
click at [523, 408] on label "Reguard CS" at bounding box center [487, 408] width 72 height 13
click at [516, 447] on label "Open - All" at bounding box center [483, 444] width 64 height 13
click at [514, 487] on button "Apply" at bounding box center [498, 482] width 48 height 25
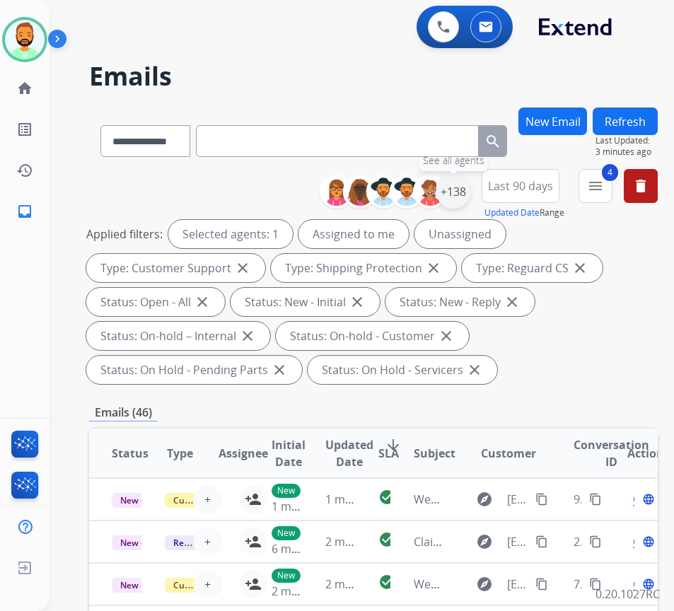
click at [470, 191] on div "+138" at bounding box center [453, 192] width 34 height 34
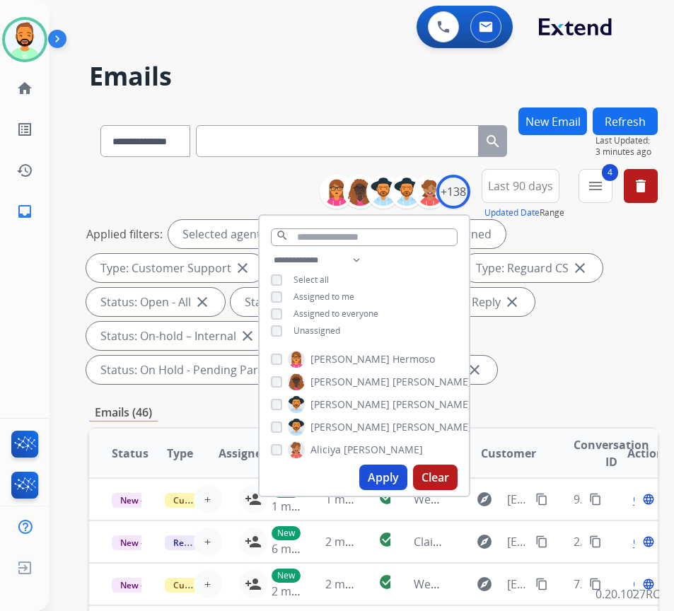
click at [317, 331] on span "Unassigned" at bounding box center [316, 331] width 47 height 12
click at [390, 476] on button "Apply" at bounding box center [383, 477] width 48 height 25
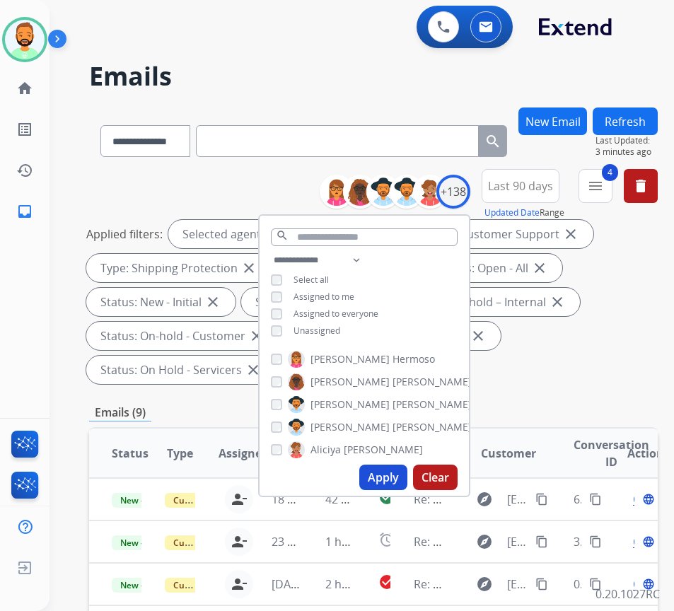
click at [622, 318] on div "Applied filters: Selected agents: 1 Assigned to me Type: Customer Support close…" at bounding box center [370, 302] width 569 height 164
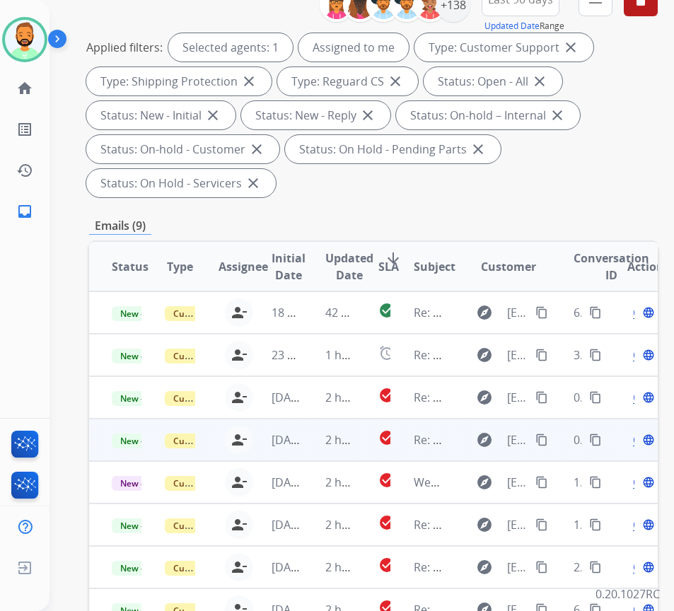
scroll to position [212, 0]
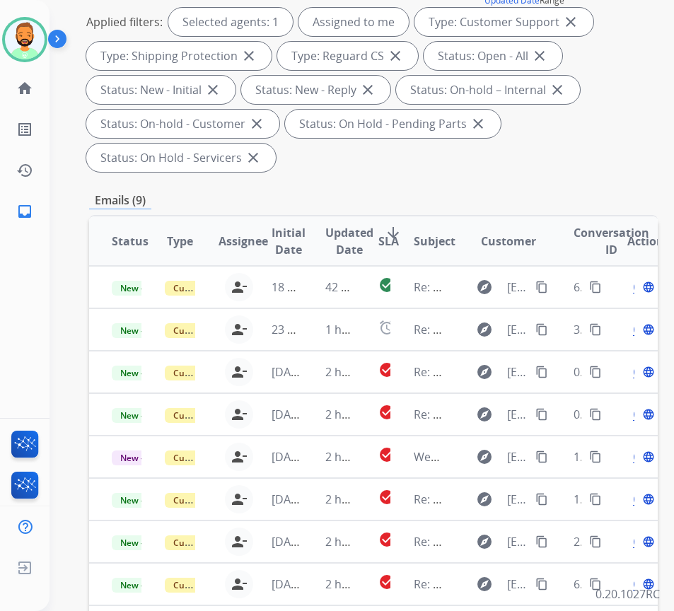
click at [394, 237] on span "SLA" at bounding box center [388, 241] width 21 height 17
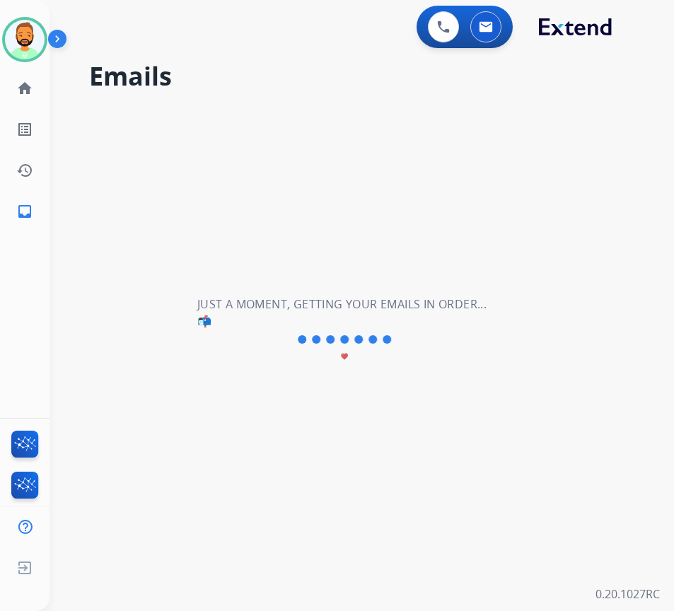
scroll to position [0, 0]
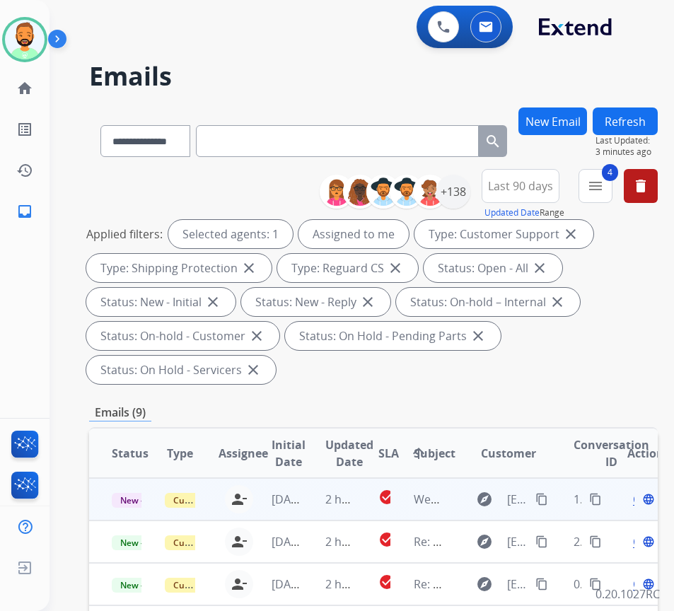
click at [317, 499] on td "2 hours ago" at bounding box center [329, 499] width 53 height 42
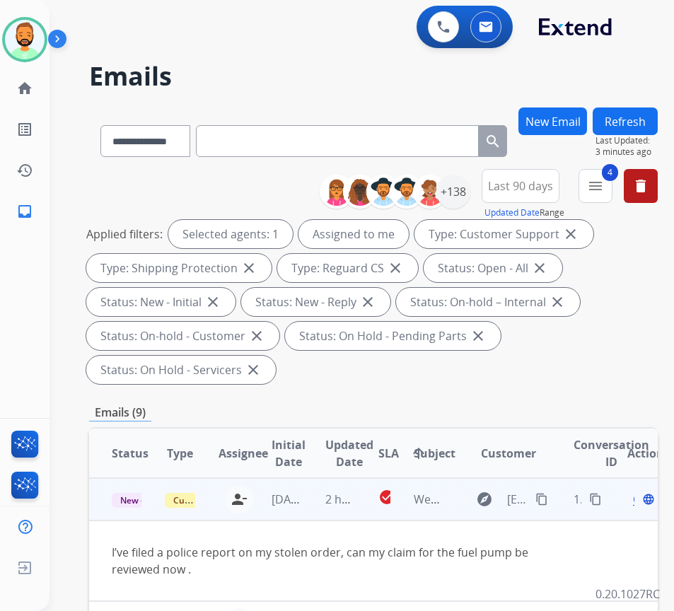
click at [545, 500] on mat-icon "content_copy" at bounding box center [541, 499] width 13 height 13
click at [245, 499] on mat-icon "person_remove" at bounding box center [239, 499] width 17 height 17
click at [209, 501] on span "+" at bounding box center [207, 499] width 6 height 17
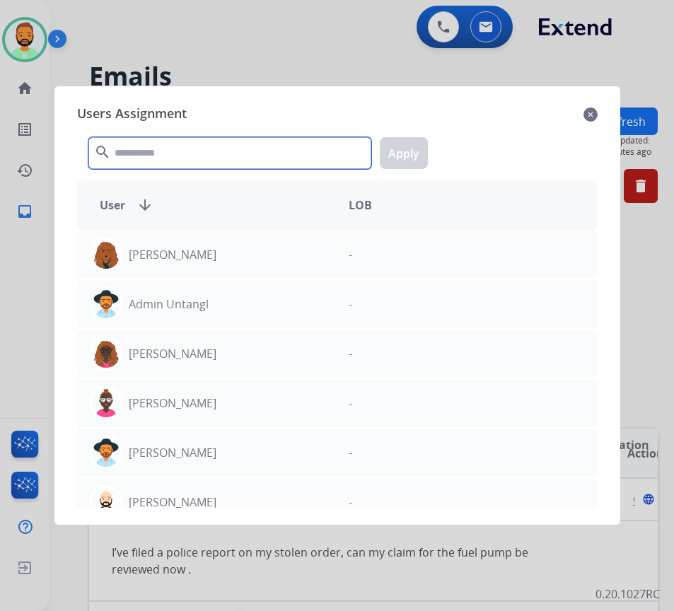
click at [267, 158] on input "text" at bounding box center [229, 153] width 283 height 32
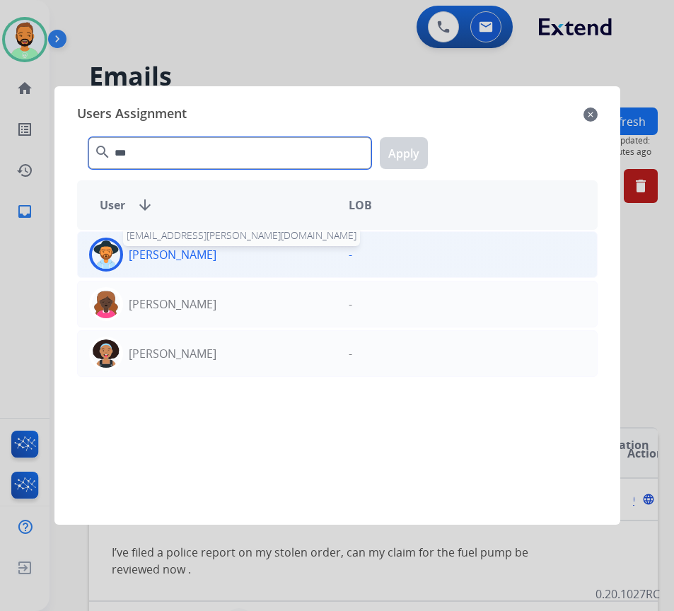
type input "***"
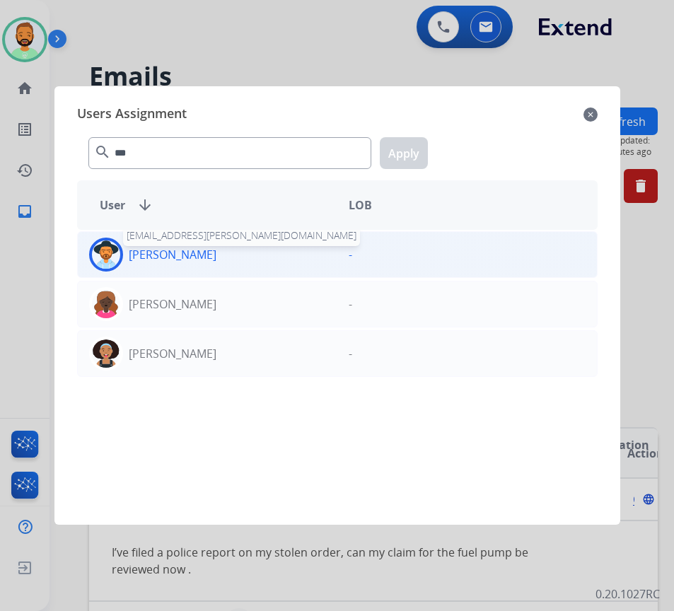
drag, startPoint x: 172, startPoint y: 260, endPoint x: 180, endPoint y: 260, distance: 8.5
click at [180, 260] on p "[PERSON_NAME]" at bounding box center [173, 254] width 88 height 17
click at [421, 153] on button "Apply" at bounding box center [404, 153] width 48 height 32
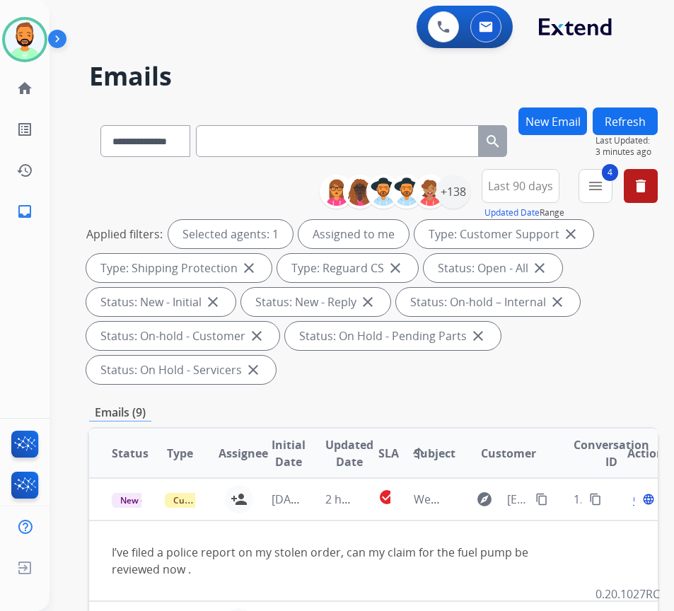
click at [658, 117] on button "Refresh" at bounding box center [625, 121] width 65 height 28
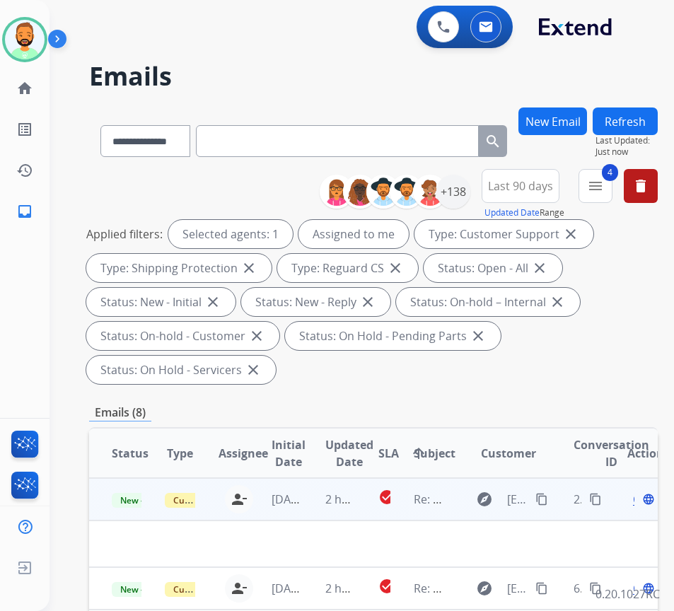
click at [313, 498] on td "2 hours ago" at bounding box center [329, 499] width 53 height 42
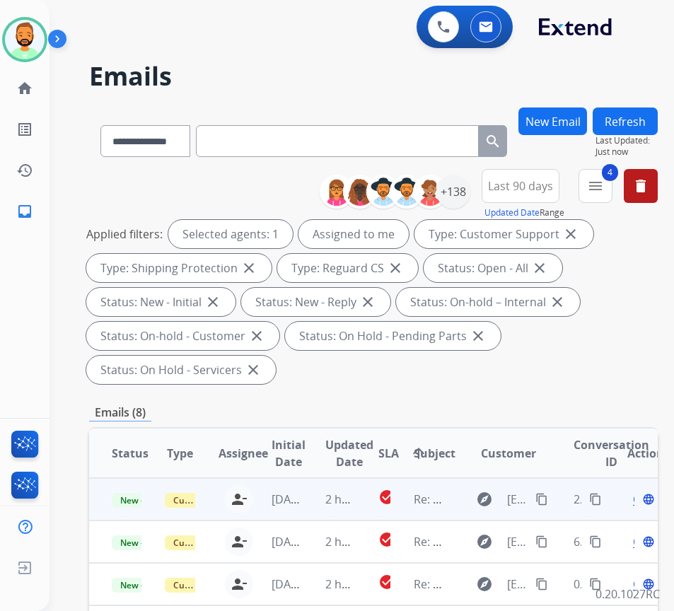
click at [313, 497] on td "2 hours ago" at bounding box center [329, 499] width 53 height 42
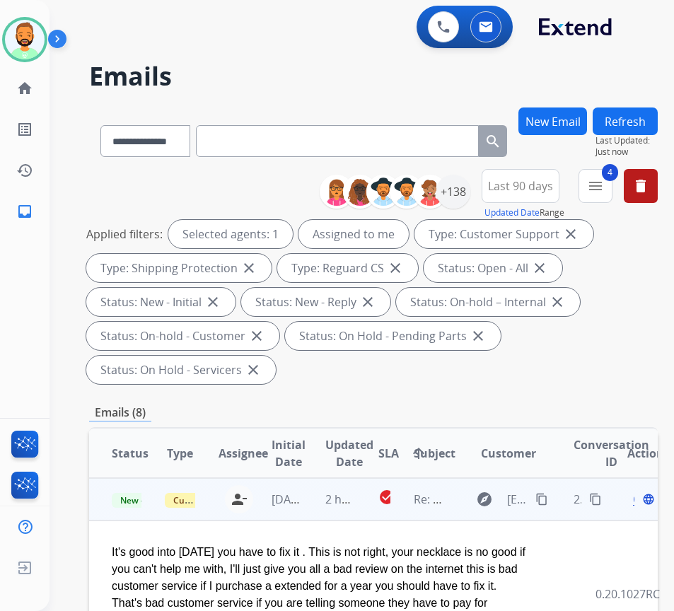
click at [546, 504] on mat-icon "content_copy" at bounding box center [541, 499] width 13 height 13
click at [639, 501] on span "Open" at bounding box center [647, 499] width 29 height 17
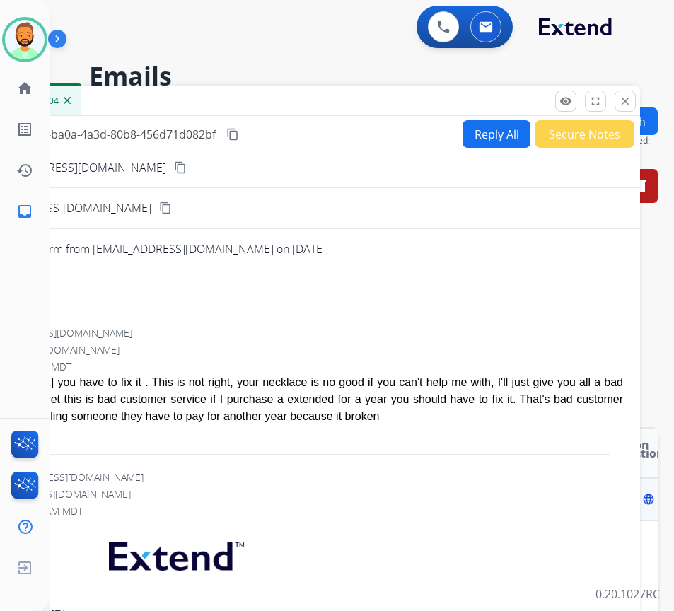
click at [500, 132] on button "Reply All" at bounding box center [496, 134] width 68 height 28
select select "**********"
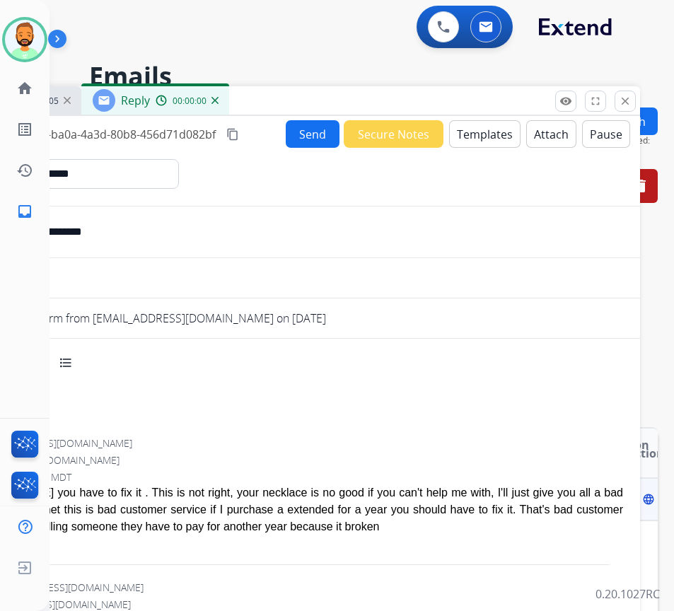
click at [486, 134] on button "Templates" at bounding box center [484, 134] width 71 height 28
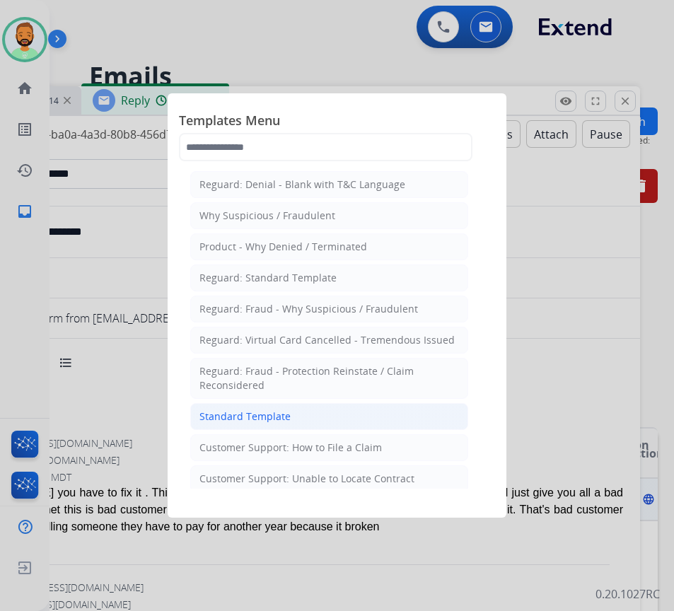
click at [310, 409] on li "Standard Template" at bounding box center [329, 416] width 278 height 27
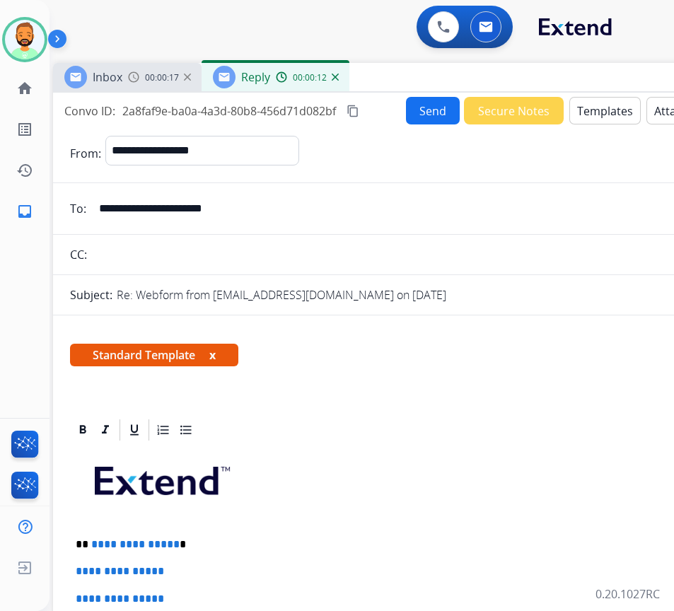
drag, startPoint x: 314, startPoint y: 102, endPoint x: 419, endPoint y: 72, distance: 109.5
click at [419, 72] on div "Inbox 00:00:17 Reply 00:00:12" at bounding box center [406, 78] width 707 height 30
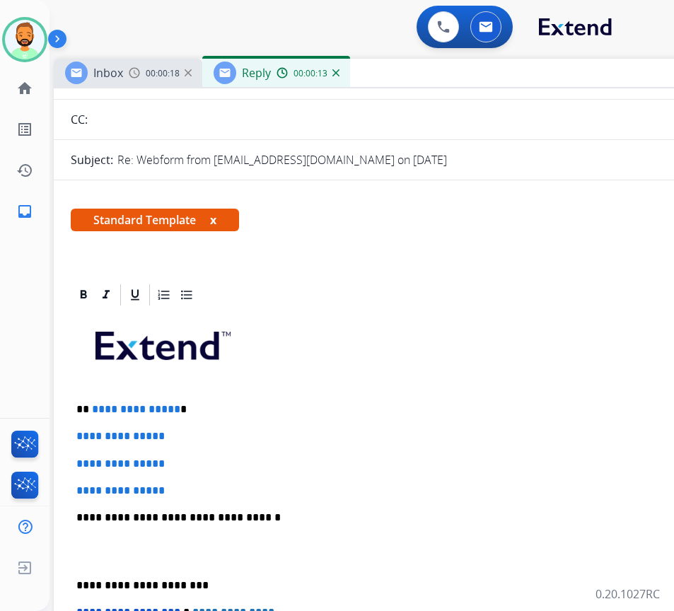
scroll to position [141, 0]
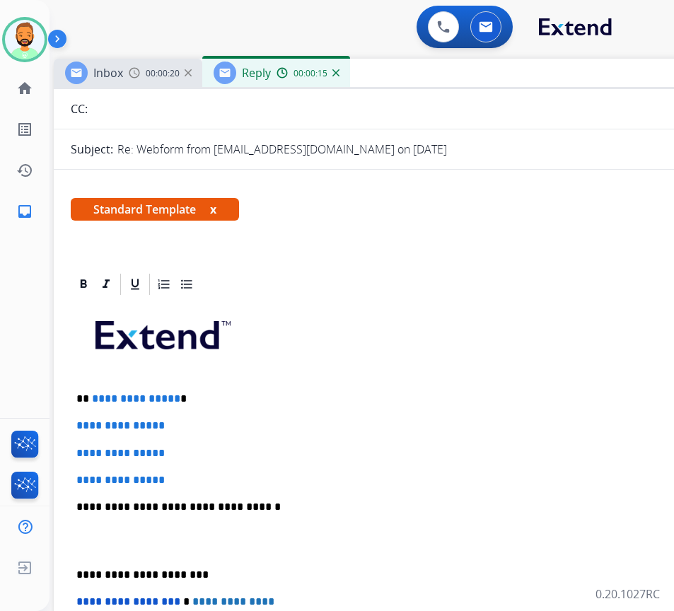
click at [241, 392] on p "**********" at bounding box center [401, 398] width 651 height 13
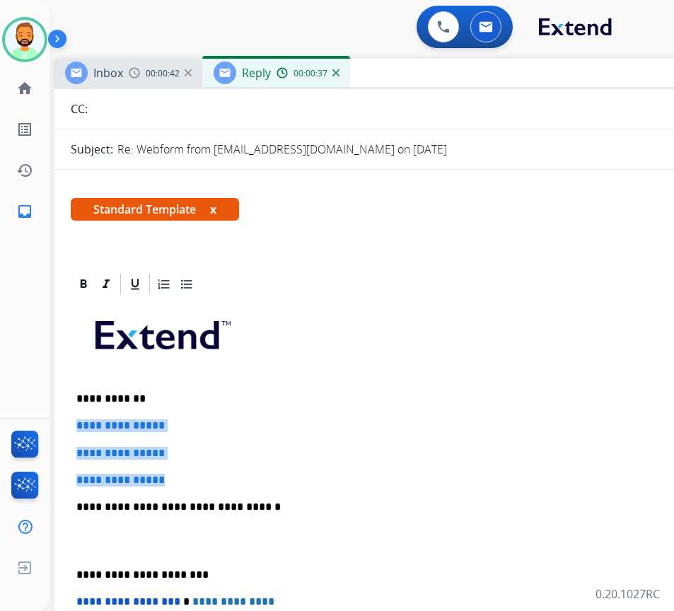
drag, startPoint x: 210, startPoint y: 470, endPoint x: 77, endPoint y: 419, distance: 142.6
click at [77, 419] on div "**********" at bounding box center [407, 540] width 673 height 487
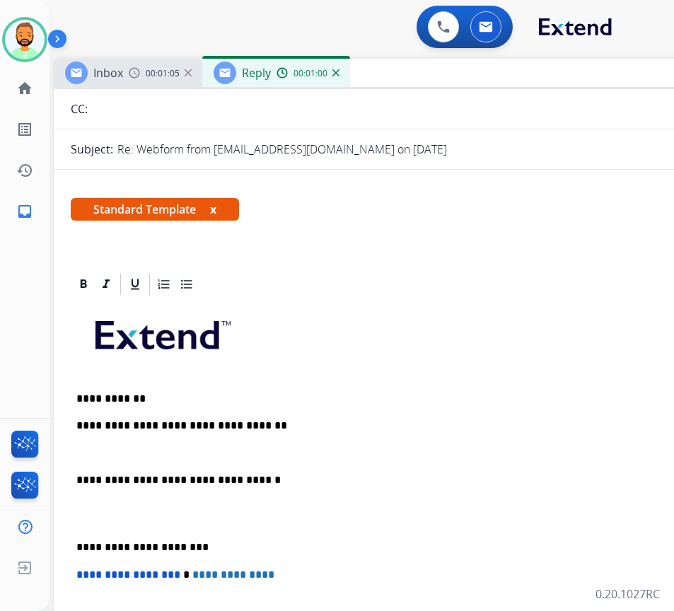
click at [76, 527] on div "**********" at bounding box center [407, 527] width 673 height 460
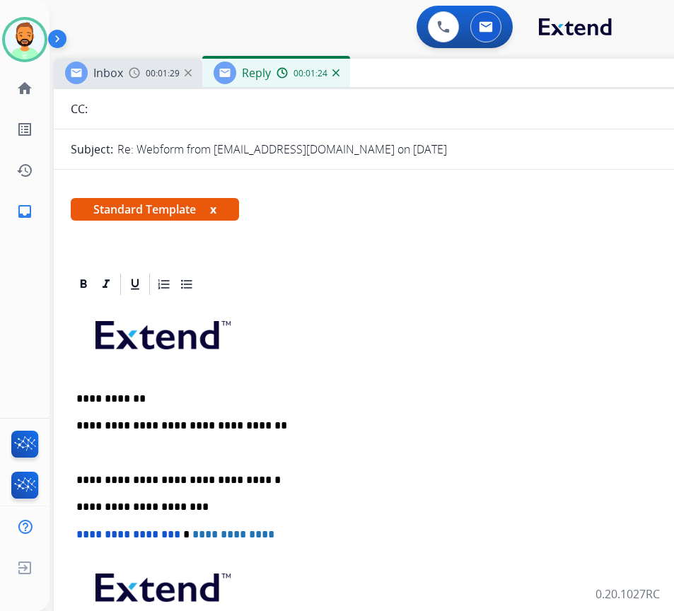
click at [123, 454] on p at bounding box center [407, 453] width 662 height 13
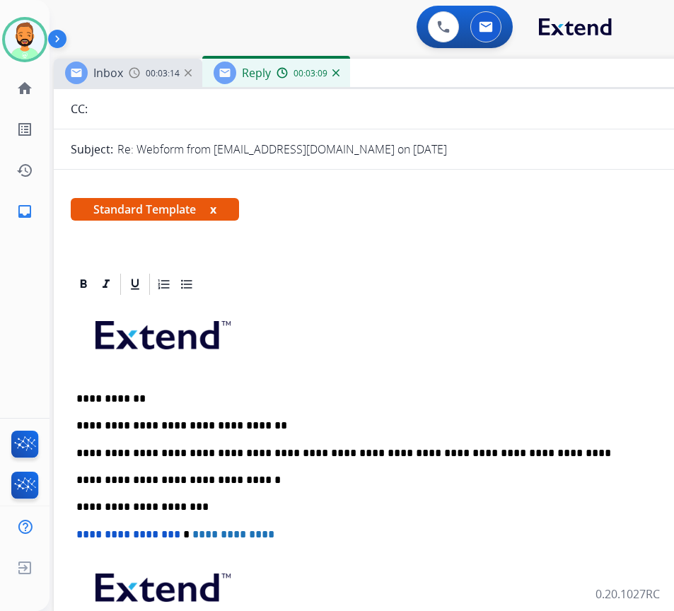
click at [214, 451] on p "**********" at bounding box center [401, 453] width 651 height 13
click at [207, 484] on p "**********" at bounding box center [401, 480] width 651 height 13
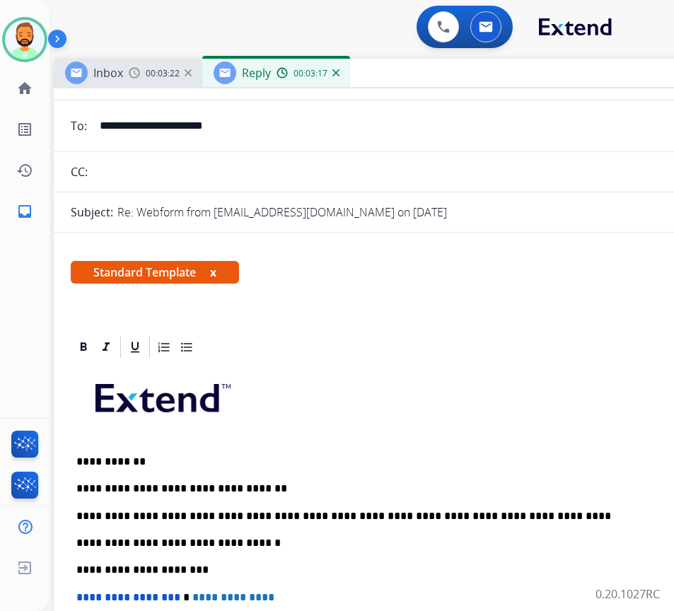
scroll to position [0, 0]
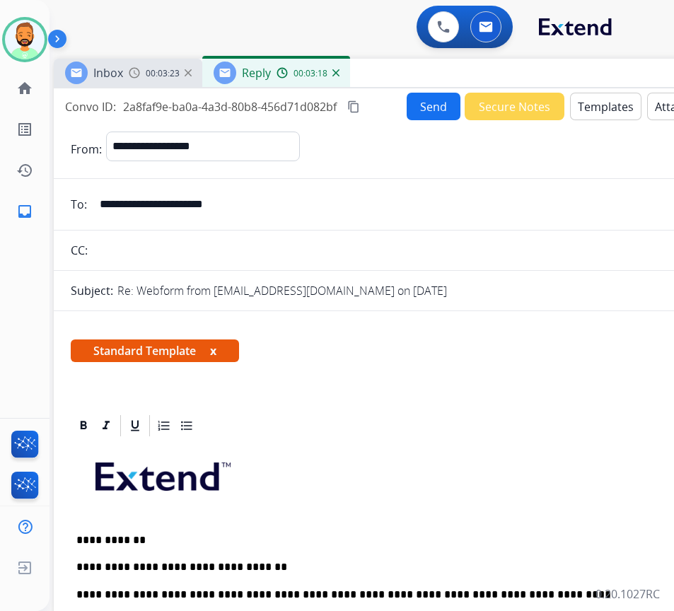
click at [431, 110] on button "Send" at bounding box center [434, 107] width 54 height 28
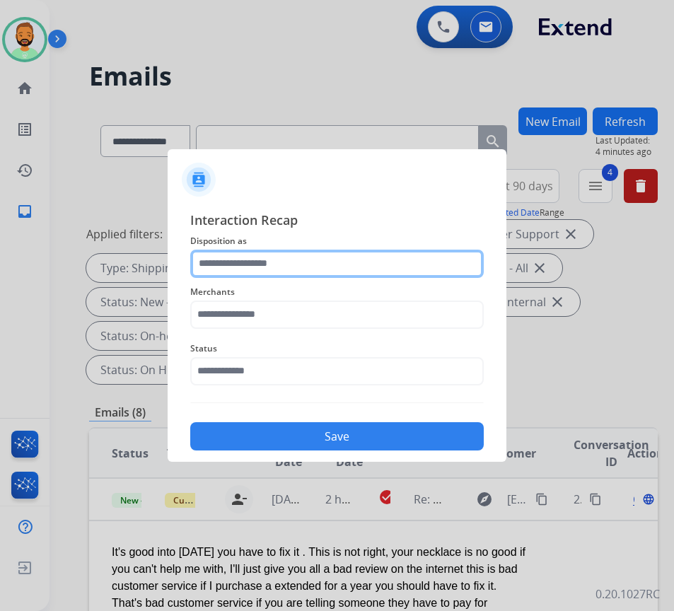
click at [252, 262] on input "text" at bounding box center [336, 264] width 293 height 28
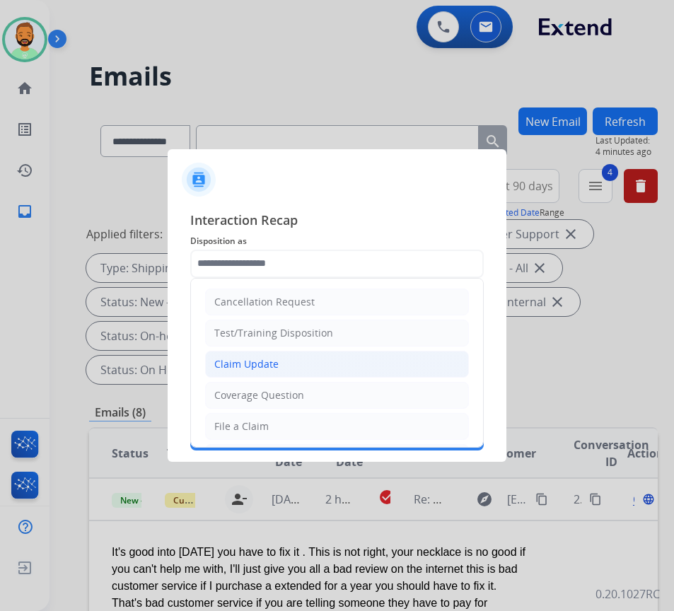
click at [267, 363] on div "Claim Update" at bounding box center [246, 364] width 64 height 14
type input "**********"
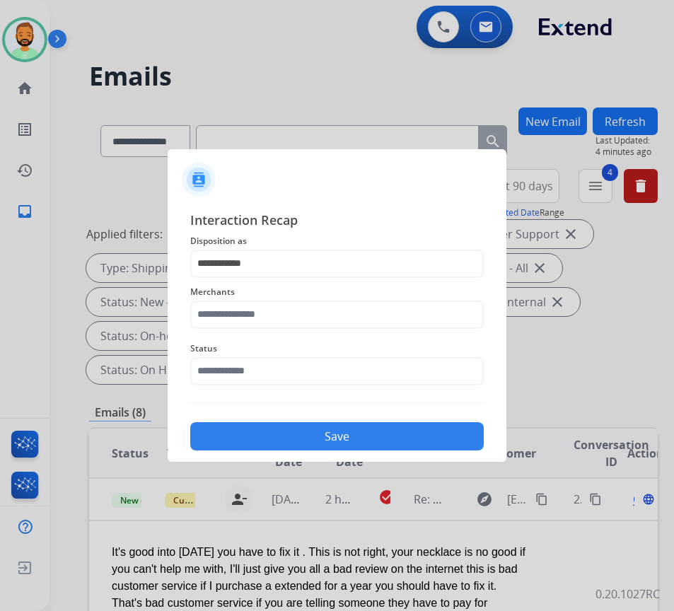
click at [277, 298] on span "Merchants" at bounding box center [336, 292] width 293 height 17
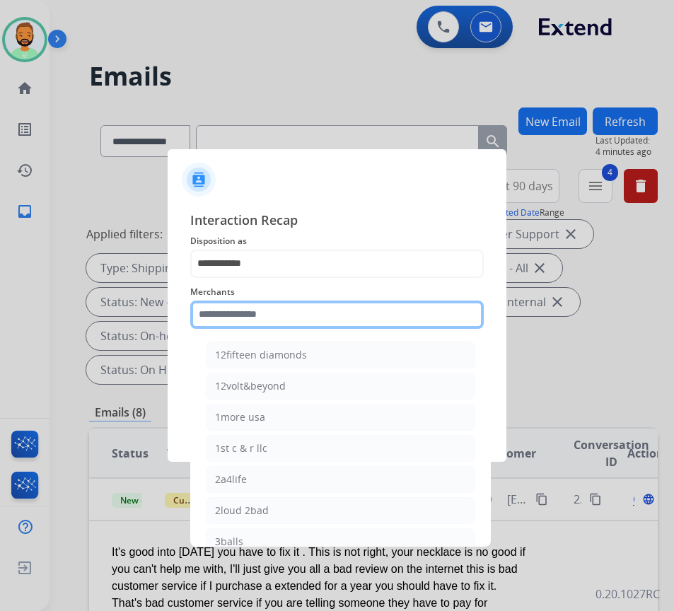
click at [277, 315] on input "text" at bounding box center [336, 315] width 293 height 28
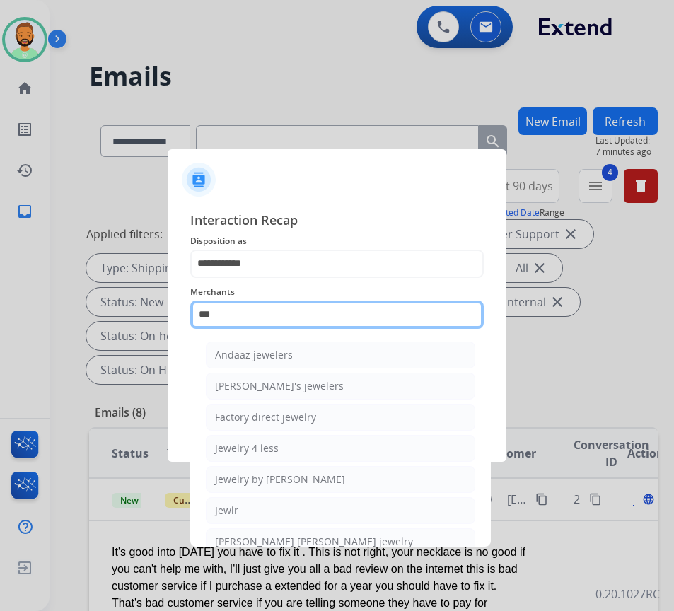
type input "***"
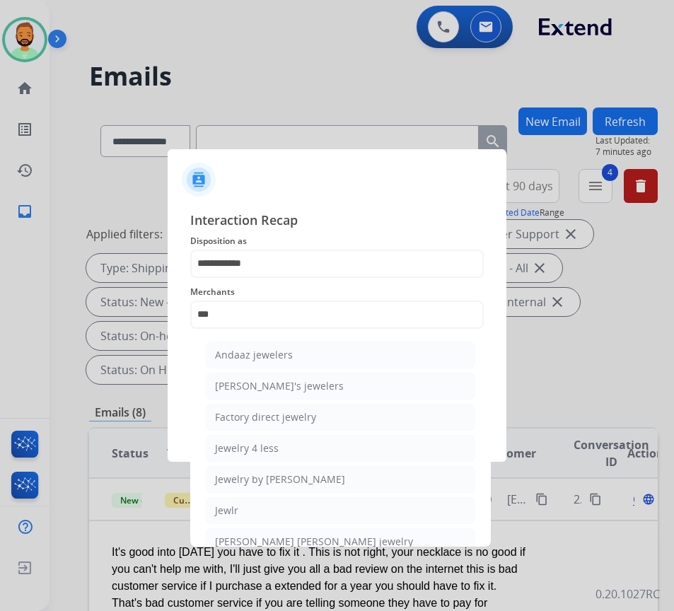
click at [246, 525] on ul "Andaaz jewelers [PERSON_NAME]'s jewelers Factory direct jewelry Jewelry 4 less …" at bounding box center [341, 498] width 278 height 328
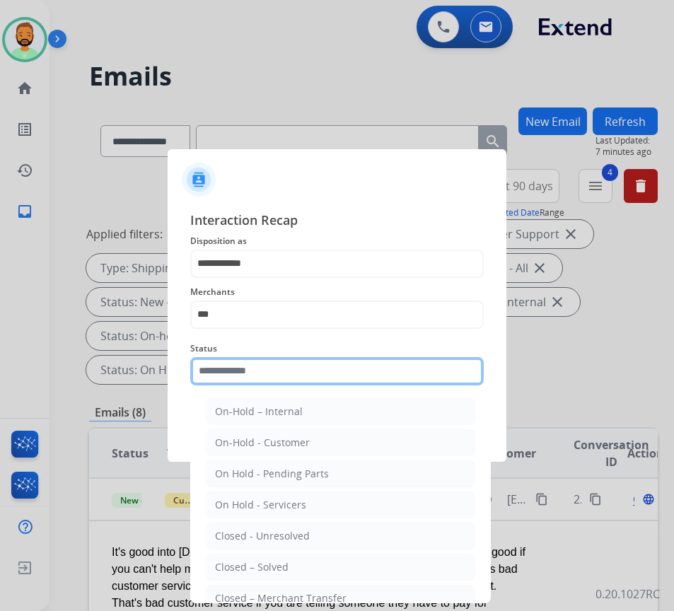
click at [305, 382] on input "text" at bounding box center [336, 371] width 293 height 28
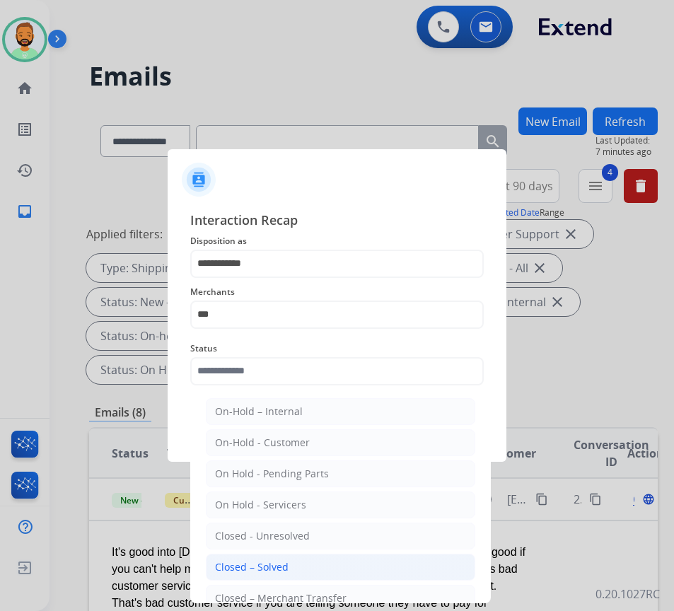
click at [308, 563] on li "Closed – Solved" at bounding box center [340, 567] width 269 height 27
type input "**********"
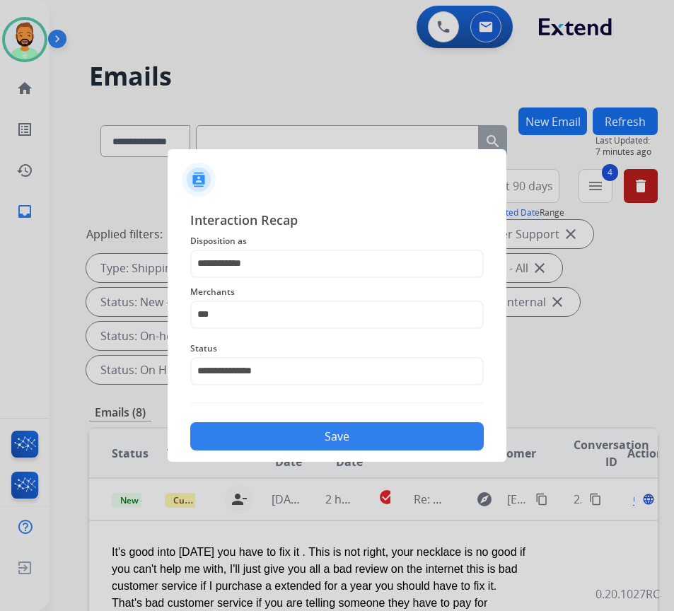
click at [337, 430] on button "Save" at bounding box center [336, 436] width 293 height 28
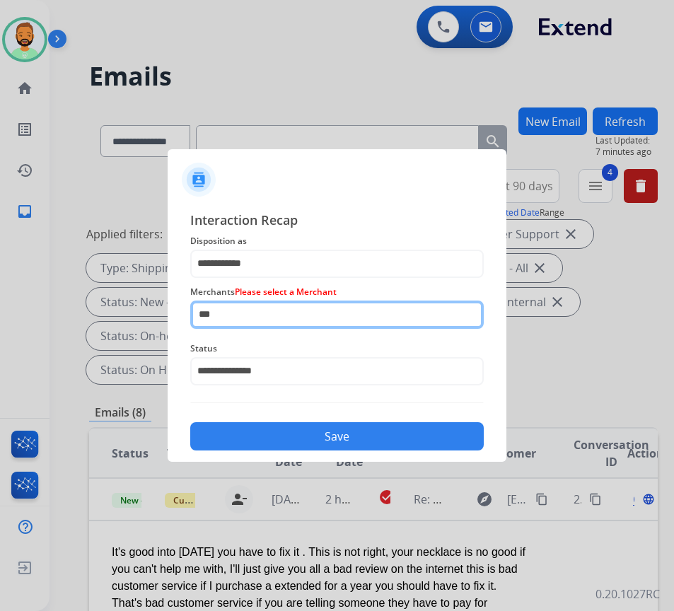
click at [290, 310] on input "***" at bounding box center [336, 315] width 293 height 28
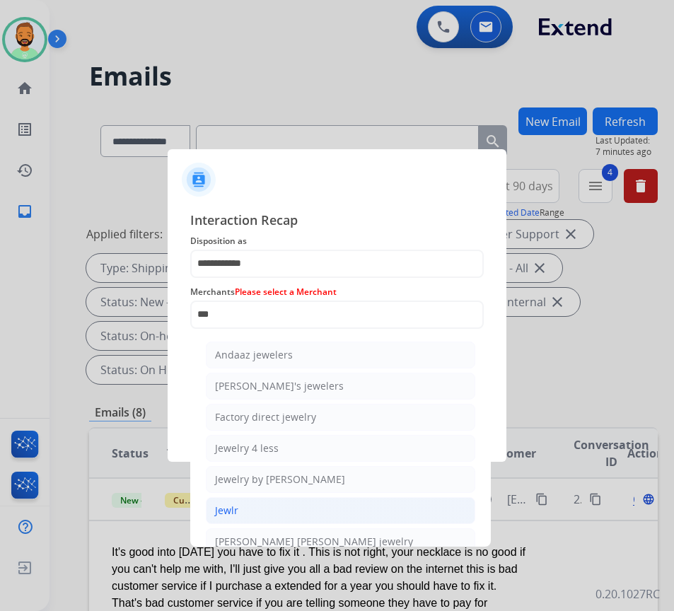
click at [285, 504] on li "Jewlr" at bounding box center [340, 510] width 269 height 27
type input "*****"
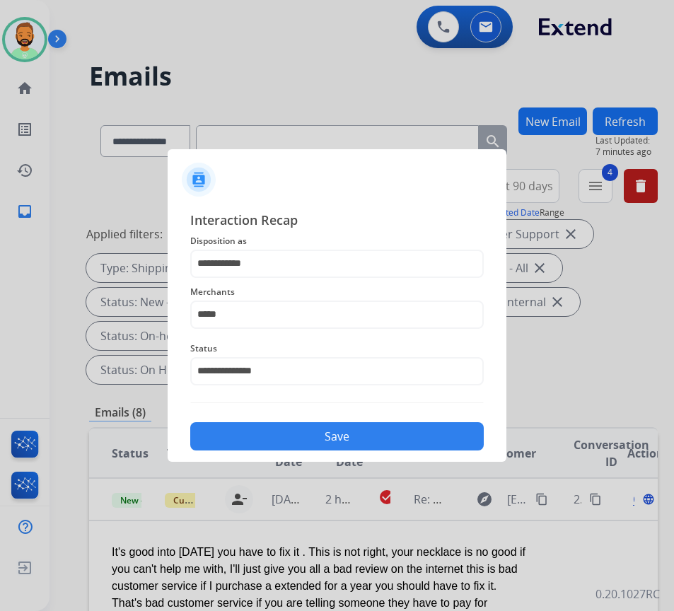
click at [301, 426] on button "Save" at bounding box center [336, 436] width 293 height 28
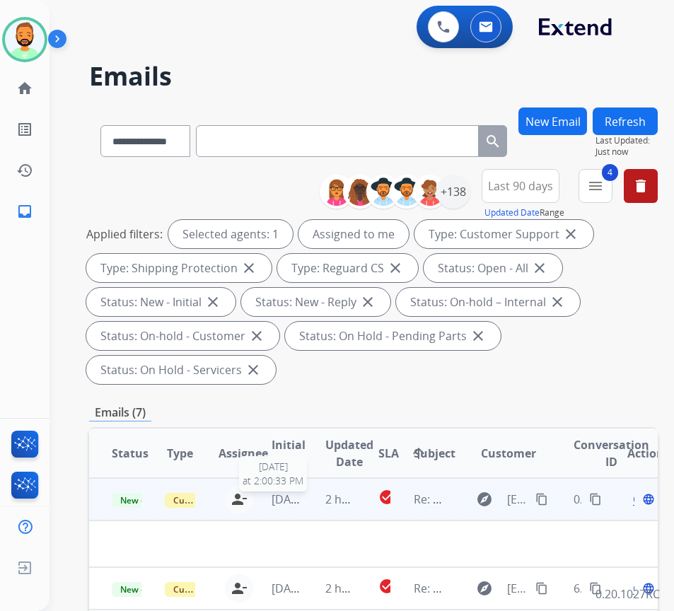
click at [303, 496] on span "[DATE]" at bounding box center [289, 499] width 35 height 16
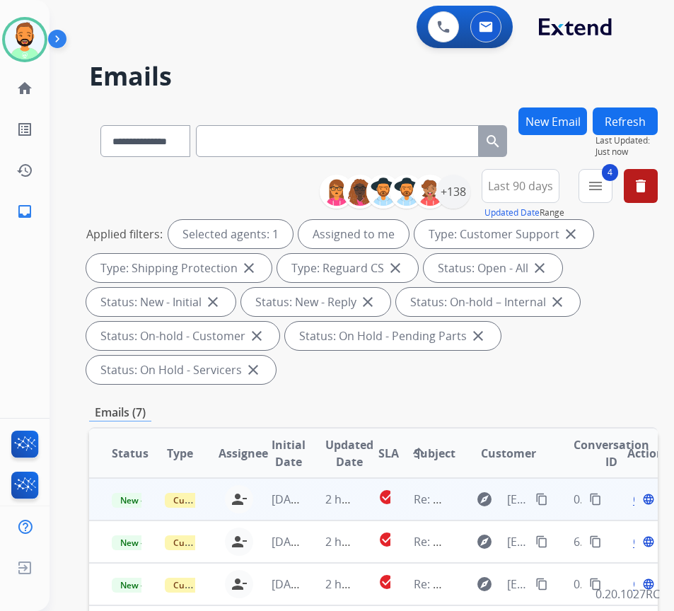
click at [322, 488] on td "2 hours ago" at bounding box center [329, 499] width 53 height 42
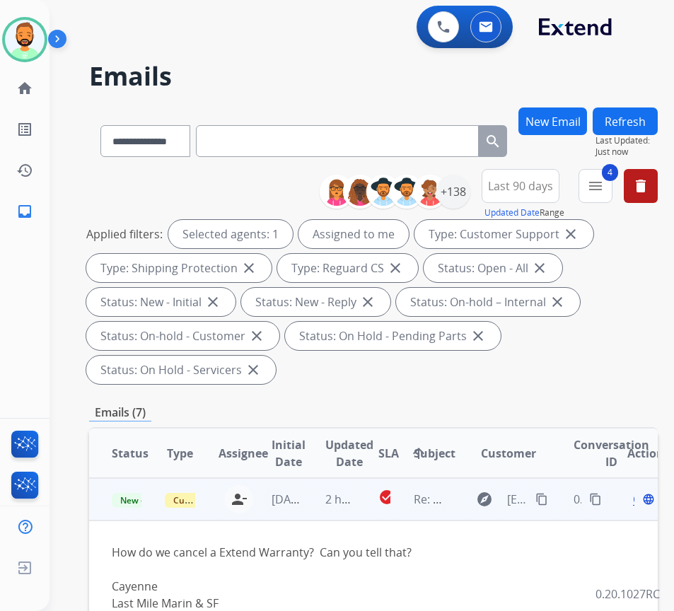
click at [541, 494] on mat-icon "content_copy" at bounding box center [541, 499] width 13 height 13
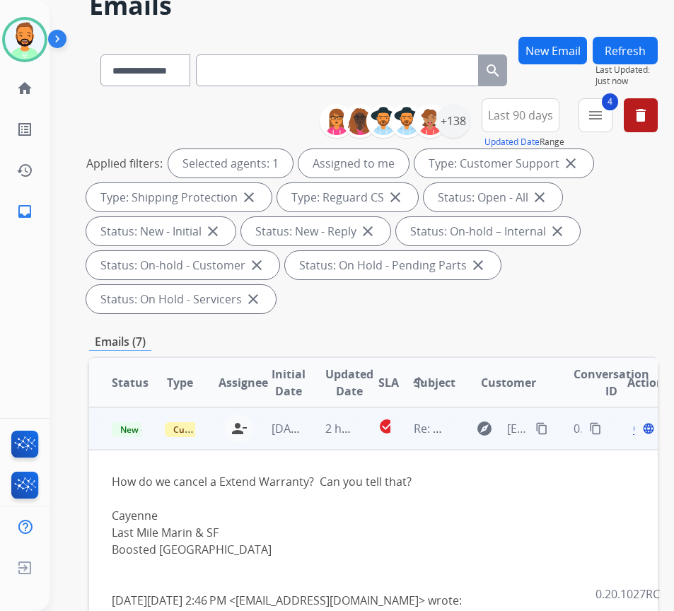
click at [641, 431] on span "Open" at bounding box center [647, 428] width 29 height 17
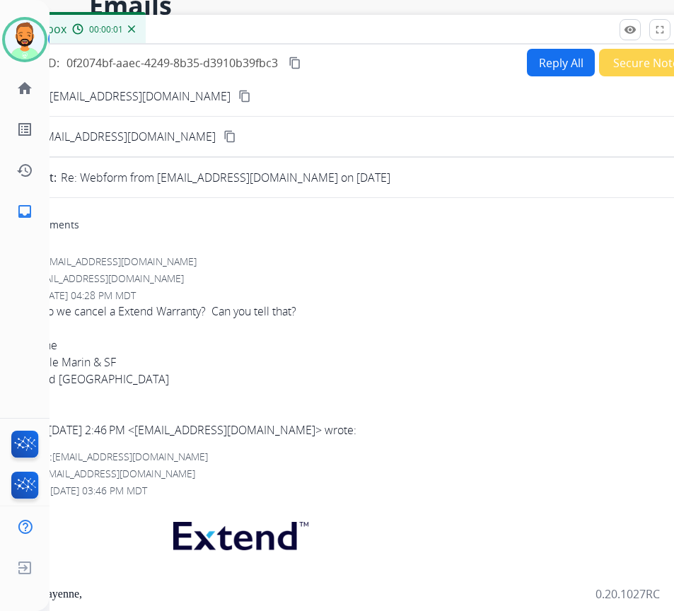
drag, startPoint x: 339, startPoint y: 33, endPoint x: 410, endPoint y: 33, distance: 70.7
click at [410, 33] on div "Inbox 00:00:01" at bounding box center [350, 30] width 707 height 30
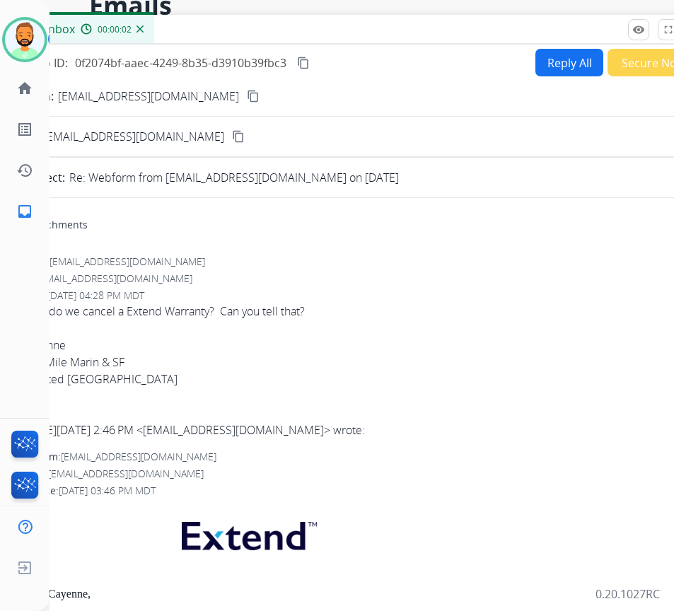
click at [558, 61] on button "Reply All" at bounding box center [569, 63] width 68 height 28
select select "**********"
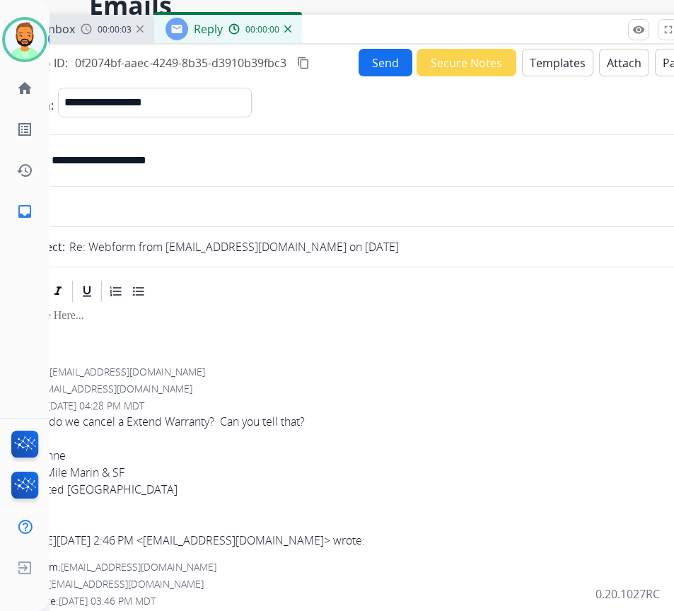
click at [547, 34] on div "Inbox 00:00:03 Reply 00:00:00" at bounding box center [359, 30] width 707 height 30
click at [551, 62] on button "Templates" at bounding box center [557, 63] width 71 height 28
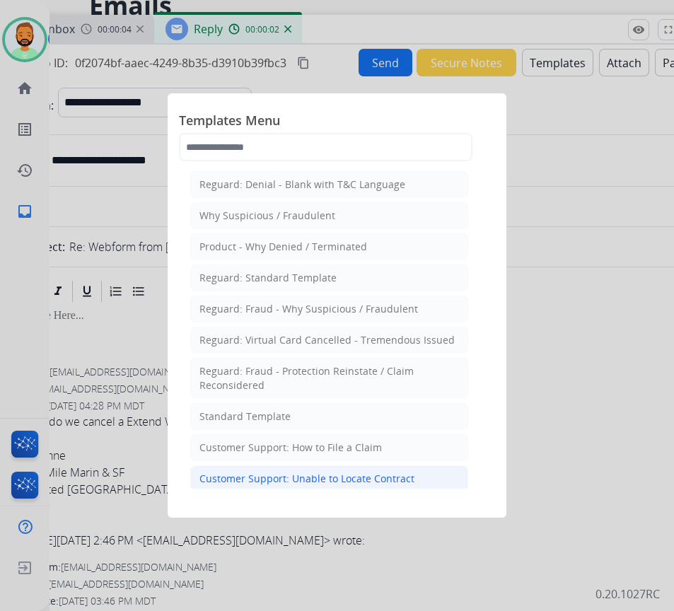
click at [432, 477] on li "Customer Support: Unable to Locate Contract" at bounding box center [329, 478] width 278 height 27
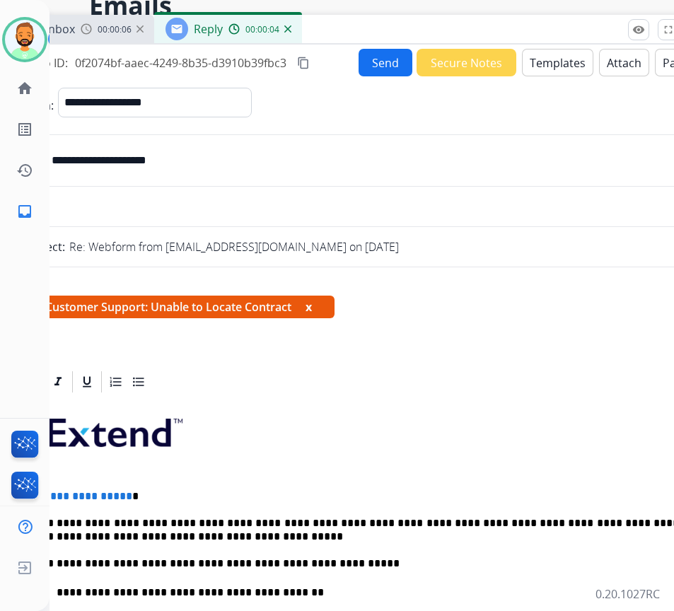
click at [307, 496] on p "**********" at bounding box center [353, 496] width 651 height 13
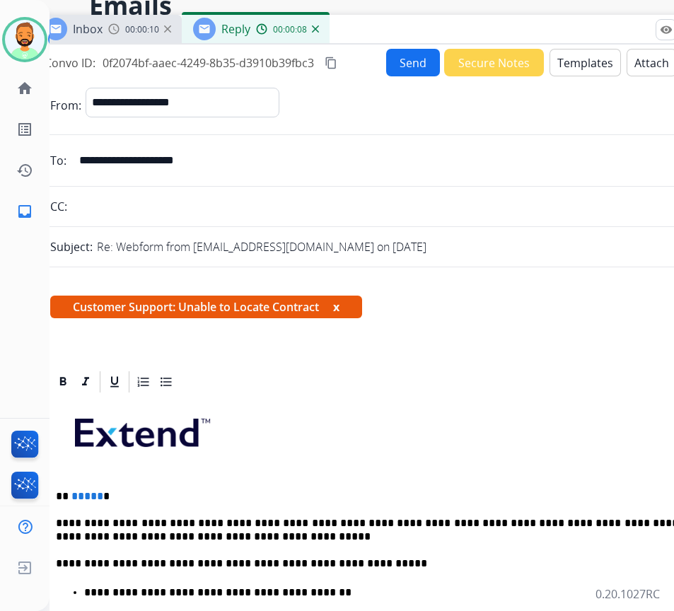
drag, startPoint x: 385, startPoint y: 27, endPoint x: 422, endPoint y: 27, distance: 36.8
click at [422, 27] on div "Inbox 00:00:10 Reply 00:00:08" at bounding box center [386, 30] width 707 height 30
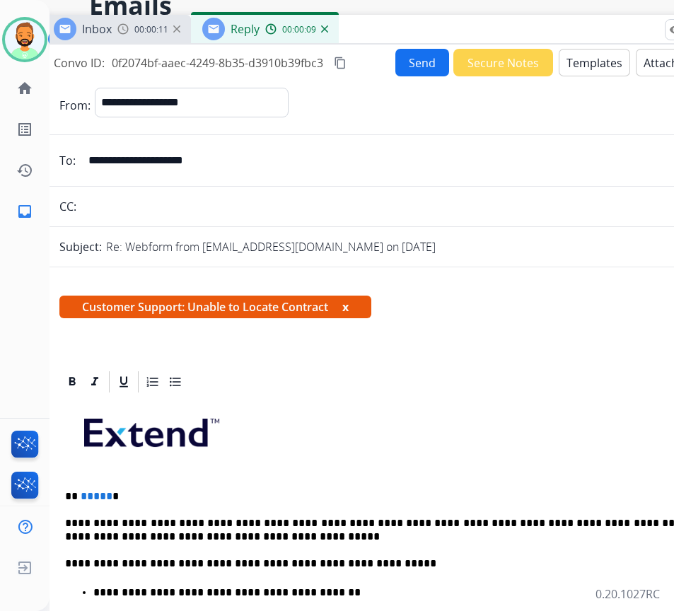
click at [337, 469] on p at bounding box center [396, 438] width 662 height 76
click at [333, 475] on p at bounding box center [396, 438] width 662 height 76
click at [336, 491] on p "** ***** *" at bounding box center [390, 496] width 651 height 13
click at [407, 60] on button "Send" at bounding box center [422, 63] width 54 height 28
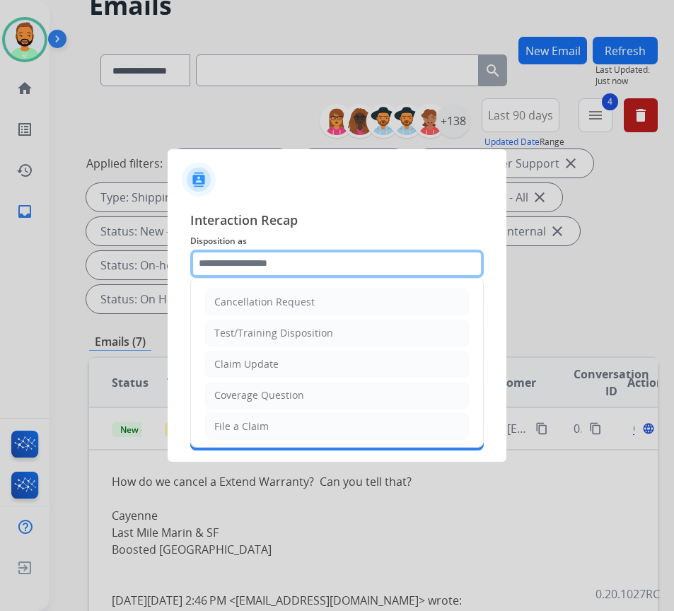
click at [226, 252] on input "text" at bounding box center [336, 264] width 293 height 28
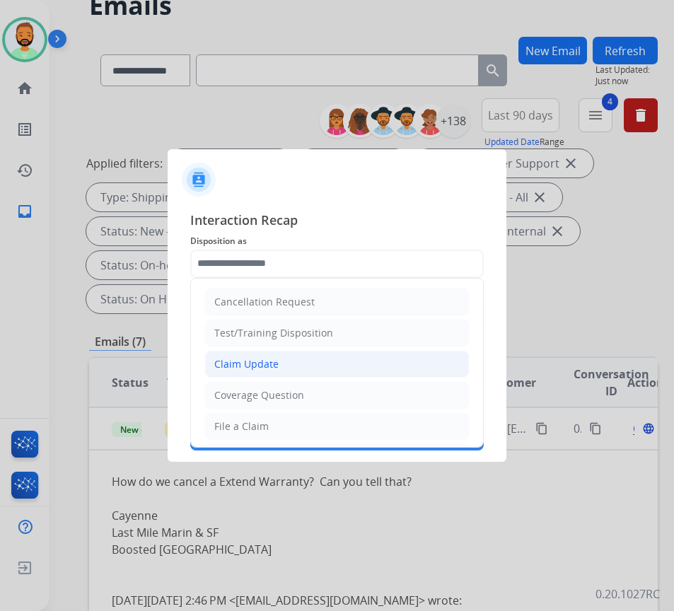
click at [334, 358] on li "Claim Update" at bounding box center [337, 364] width 264 height 27
type input "**********"
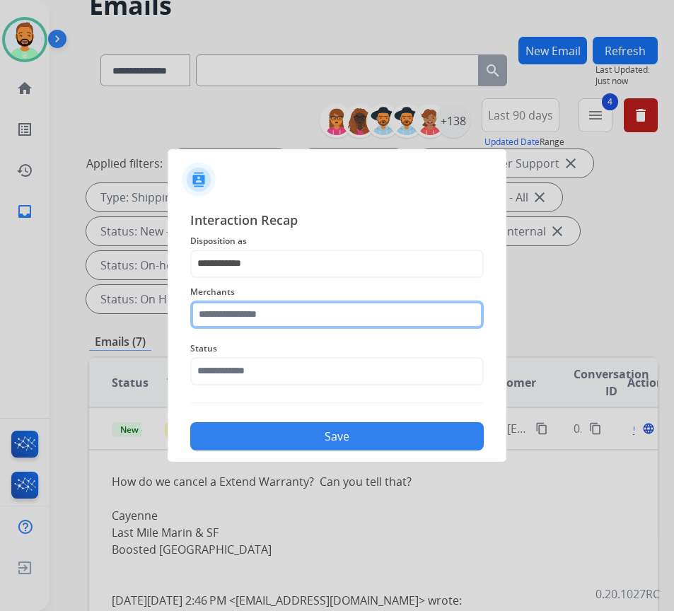
click at [369, 304] on input "text" at bounding box center [336, 315] width 293 height 28
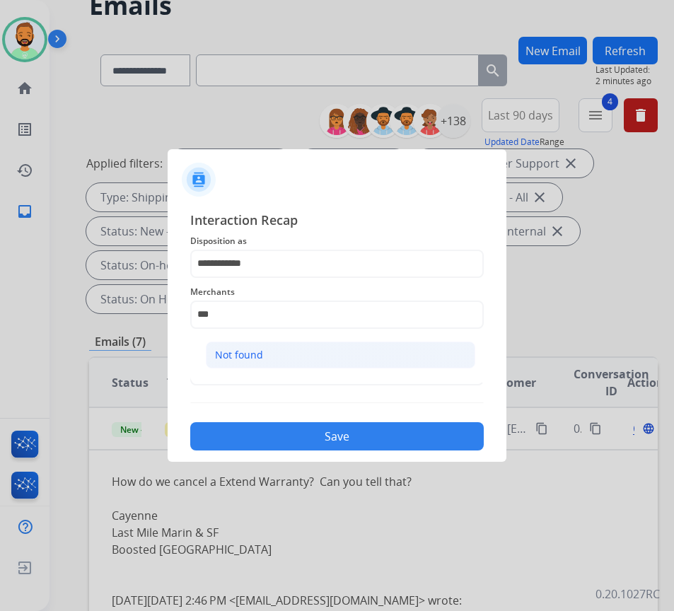
click at [305, 344] on li "Not found" at bounding box center [340, 355] width 269 height 27
type input "*********"
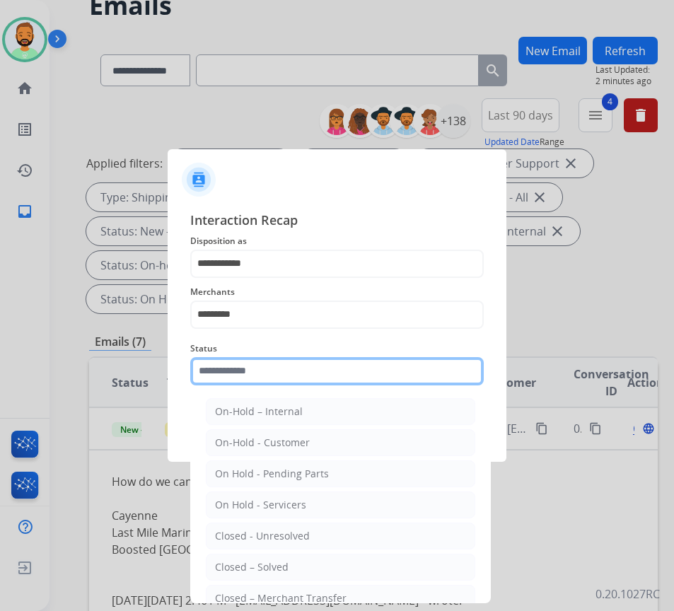
click at [294, 380] on input "text" at bounding box center [336, 371] width 293 height 28
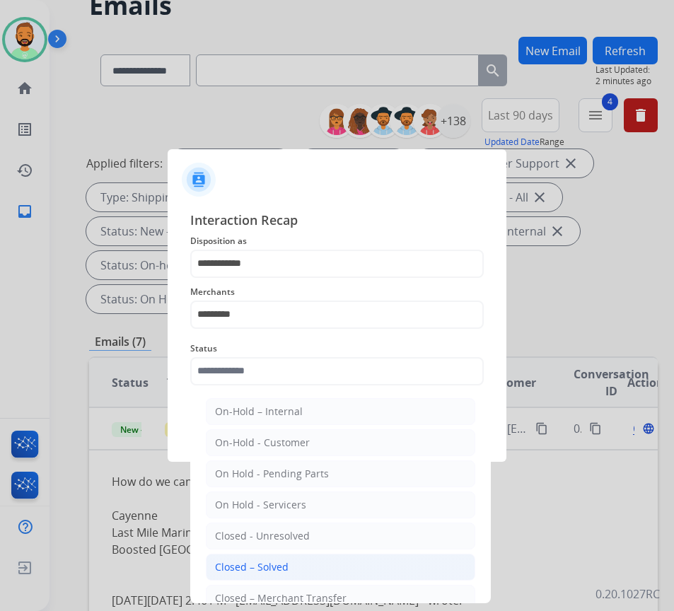
click at [318, 567] on li "Closed – Solved" at bounding box center [340, 567] width 269 height 27
type input "**********"
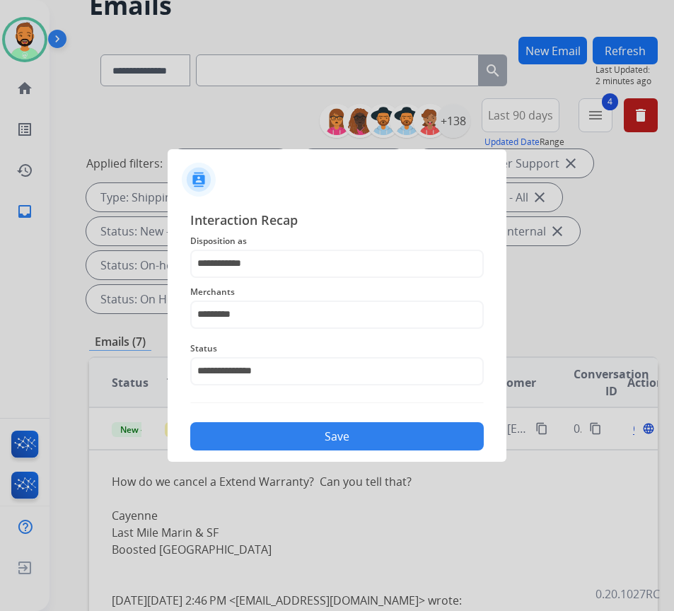
click at [348, 450] on div "Save" at bounding box center [336, 432] width 293 height 37
click at [355, 442] on button "Save" at bounding box center [336, 436] width 293 height 28
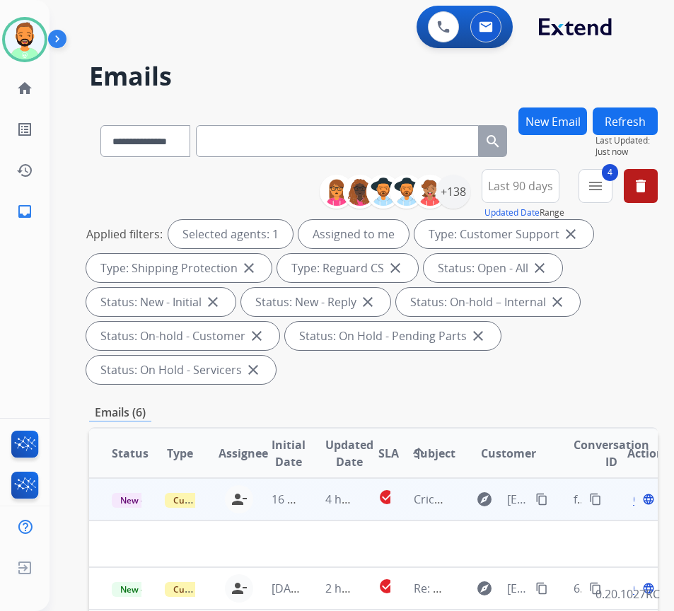
click at [306, 484] on td "4 hours ago" at bounding box center [329, 499] width 53 height 42
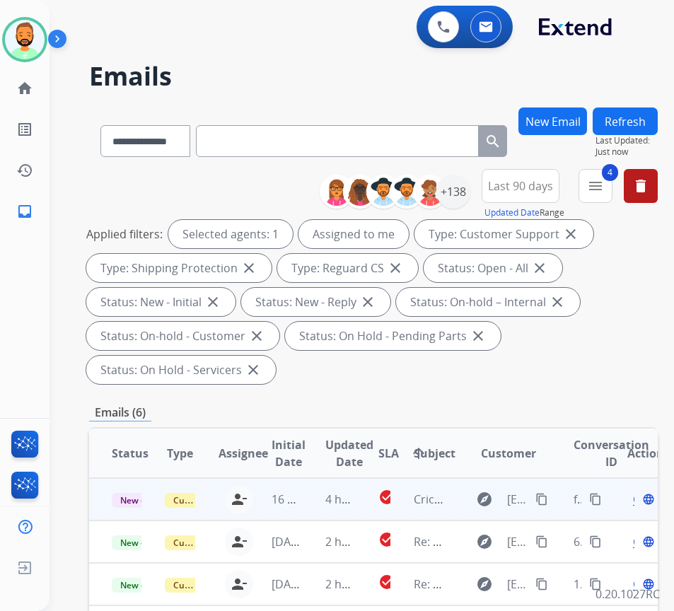
click at [308, 490] on td "4 hours ago" at bounding box center [329, 499] width 53 height 42
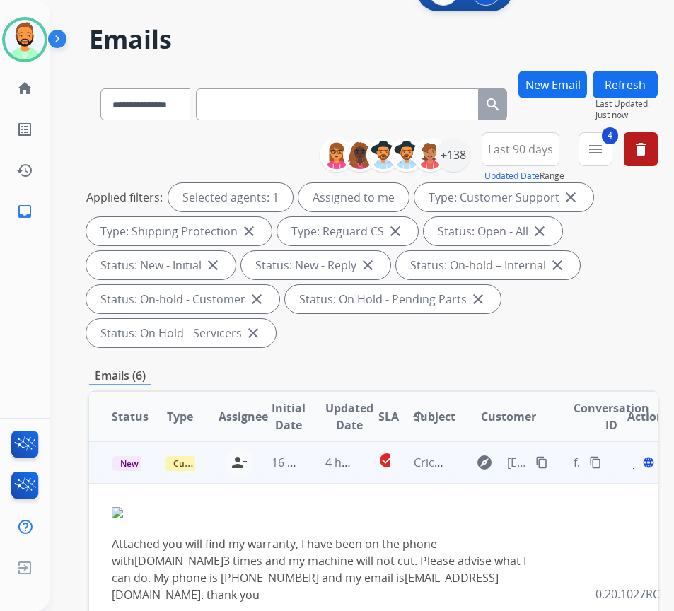
scroll to position [71, 0]
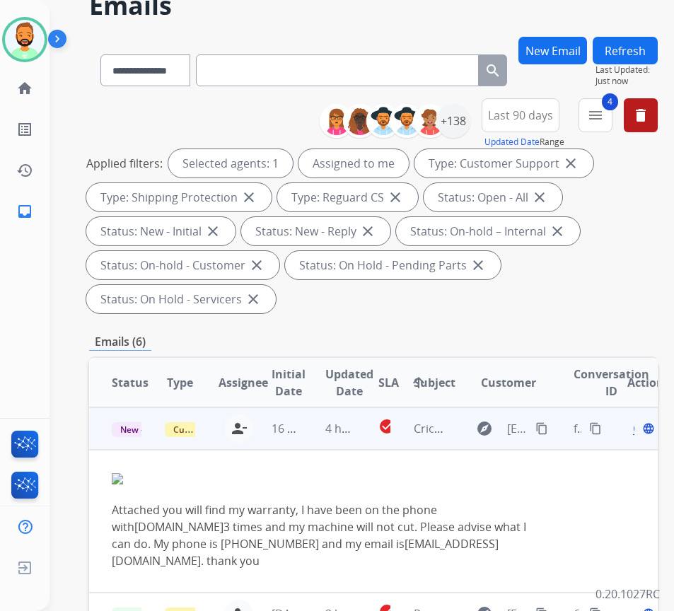
click at [547, 429] on mat-icon "content_copy" at bounding box center [541, 428] width 13 height 13
click at [639, 429] on span "Open" at bounding box center [647, 428] width 29 height 17
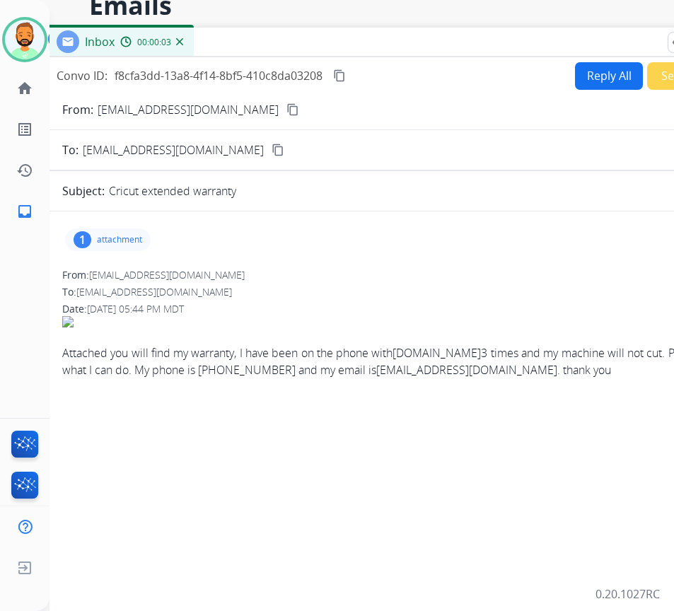
drag, startPoint x: 298, startPoint y: 33, endPoint x: 407, endPoint y: 56, distance: 110.5
click at [411, 46] on div "Inbox 00:00:03" at bounding box center [398, 43] width 707 height 30
click at [591, 78] on button "Reply All" at bounding box center [609, 77] width 68 height 28
select select "**********"
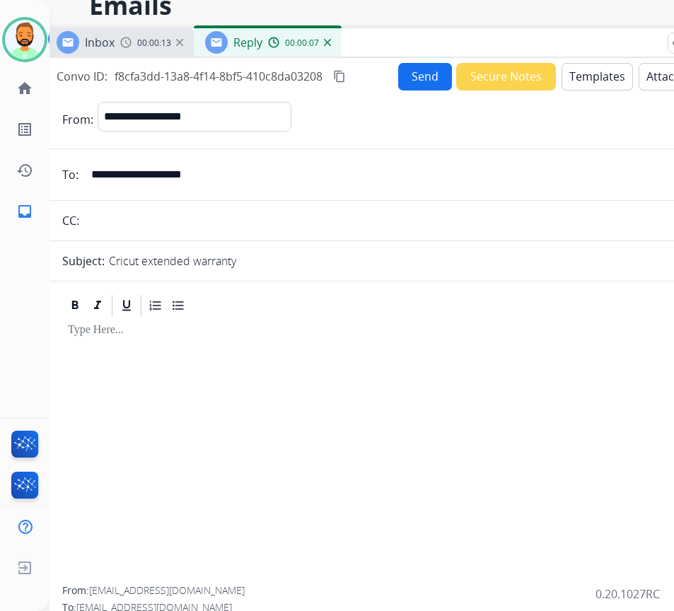
click at [576, 73] on button "Templates" at bounding box center [596, 77] width 71 height 28
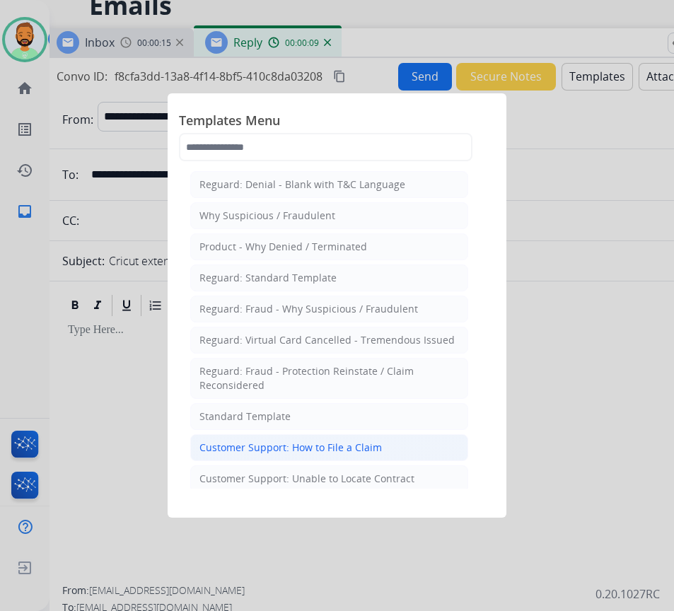
click at [340, 440] on li "Customer Support: How to File a Claim" at bounding box center [329, 447] width 278 height 27
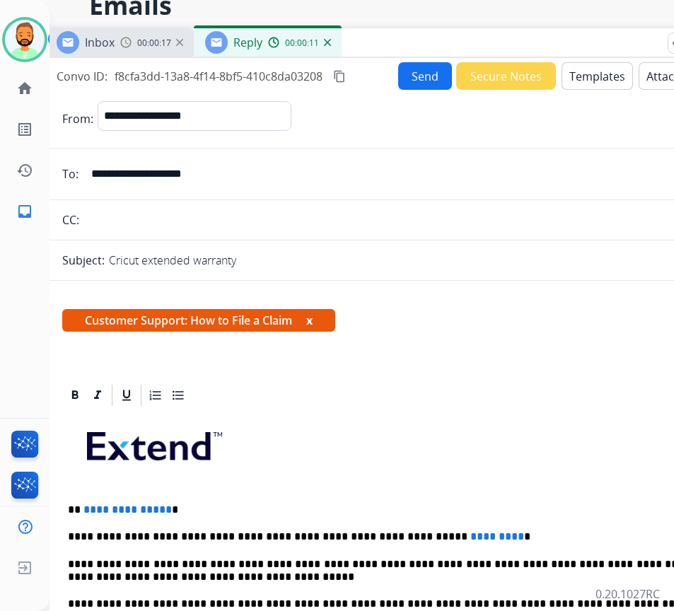
click at [477, 535] on p "**********" at bounding box center [393, 536] width 651 height 13
drag, startPoint x: 395, startPoint y: 538, endPoint x: 404, endPoint y: 542, distance: 9.5
click at [401, 540] on p "**********" at bounding box center [393, 536] width 651 height 13
click at [234, 506] on p "**********" at bounding box center [393, 510] width 651 height 13
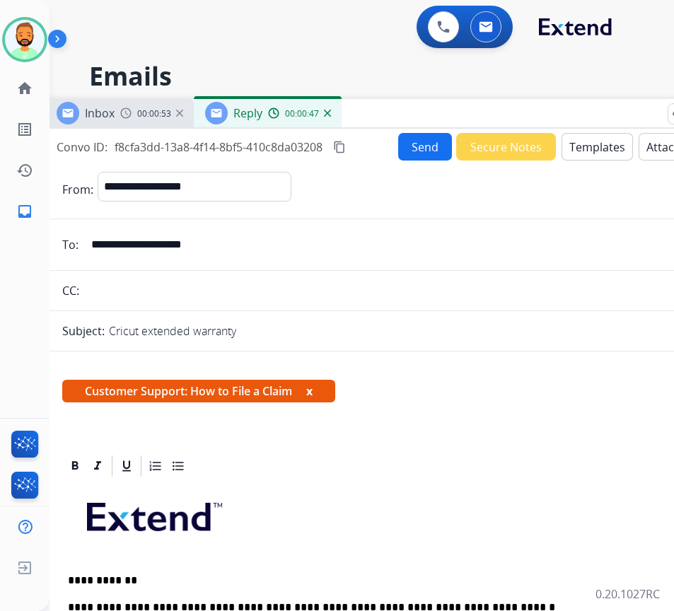
click at [422, 145] on button "Send" at bounding box center [425, 147] width 54 height 28
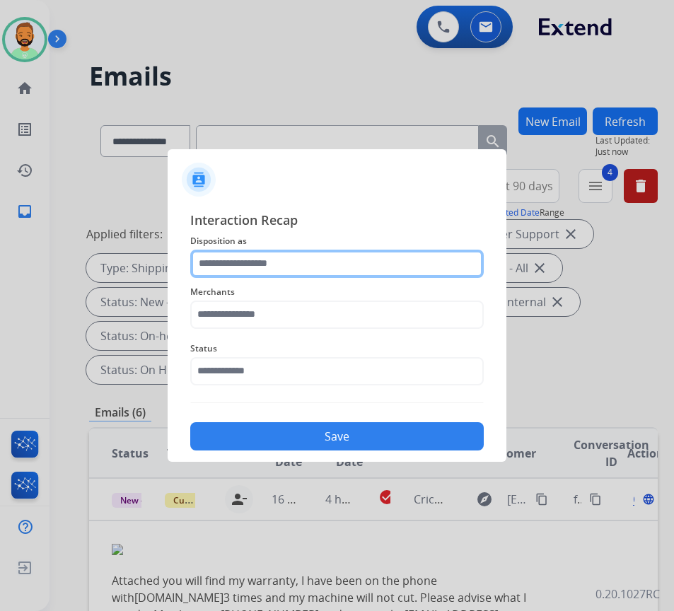
click at [314, 262] on input "text" at bounding box center [336, 264] width 293 height 28
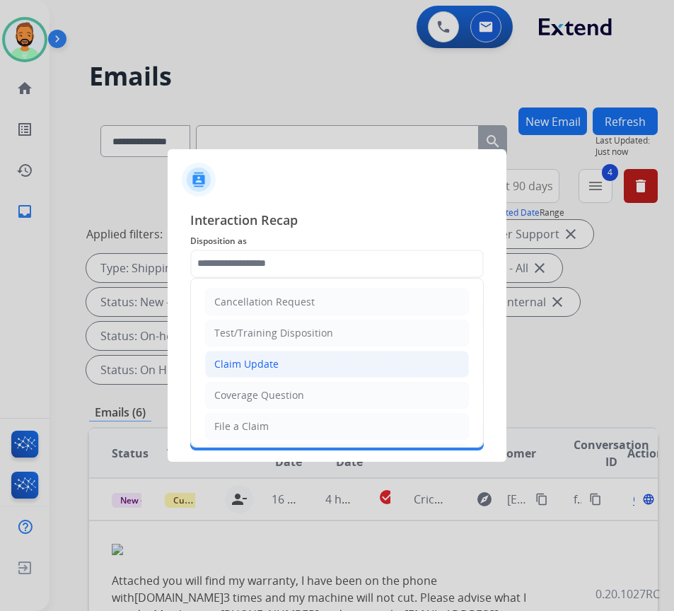
click at [316, 368] on li "Claim Update" at bounding box center [337, 364] width 264 height 27
type input "**********"
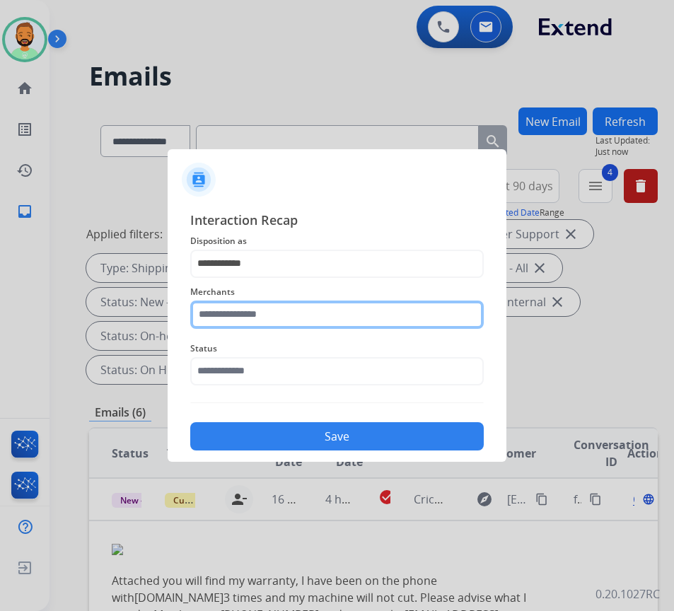
click at [347, 320] on input "text" at bounding box center [336, 315] width 293 height 28
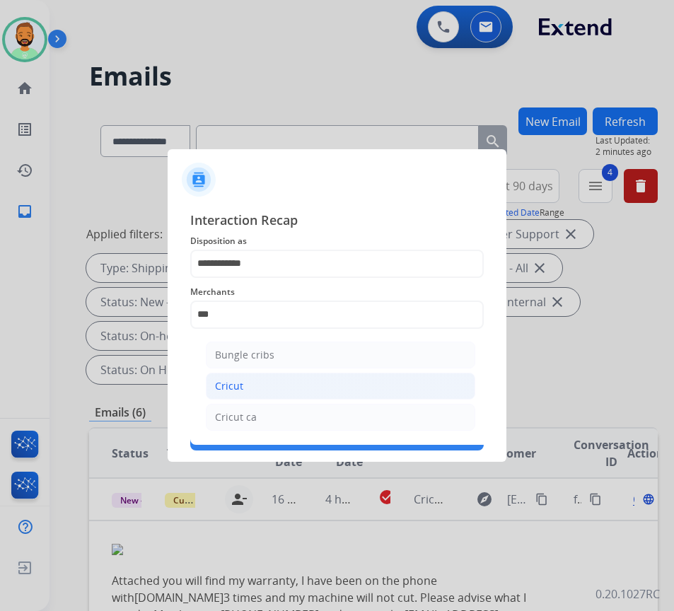
click at [399, 379] on li "Cricut" at bounding box center [340, 386] width 269 height 27
type input "******"
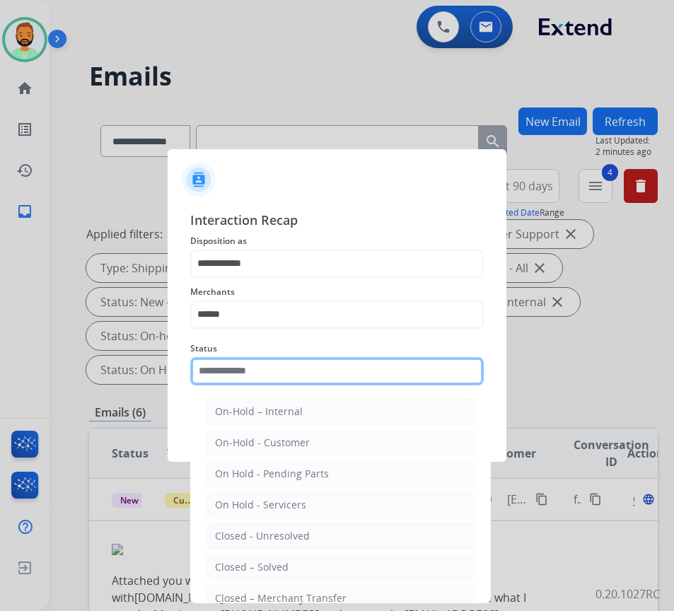
click at [393, 385] on input "text" at bounding box center [336, 371] width 293 height 28
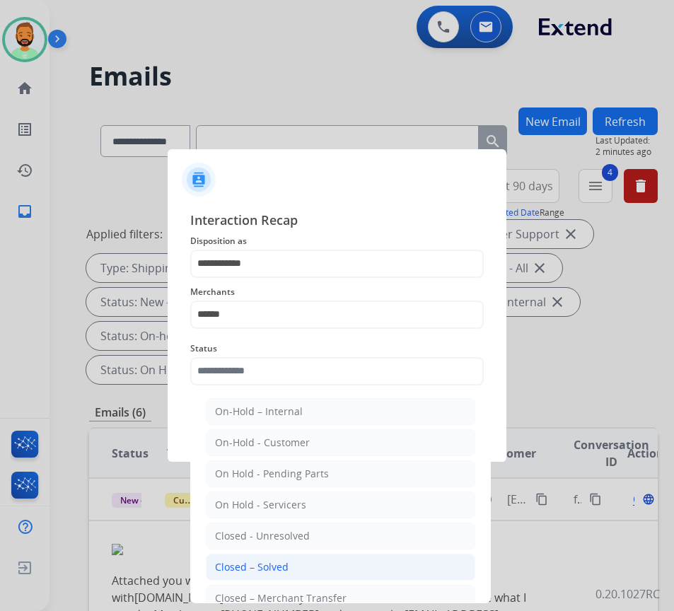
click at [347, 568] on li "Closed – Solved" at bounding box center [340, 567] width 269 height 27
type input "**********"
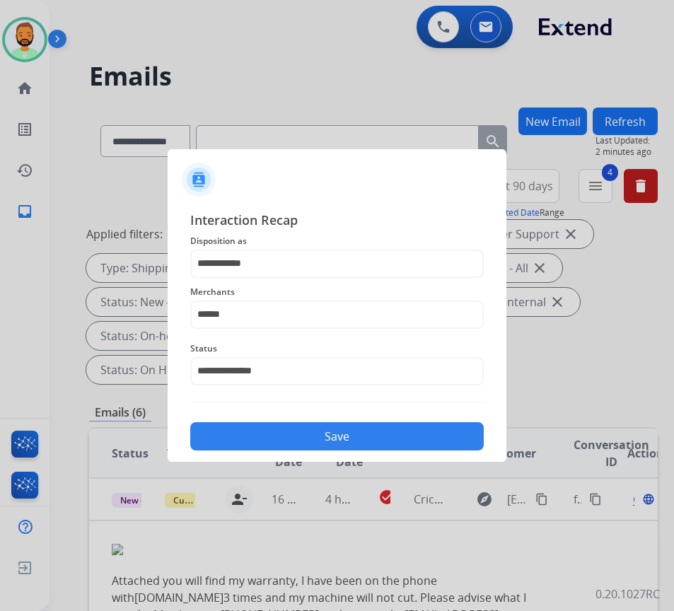
click at [403, 442] on button "Save" at bounding box center [336, 436] width 293 height 28
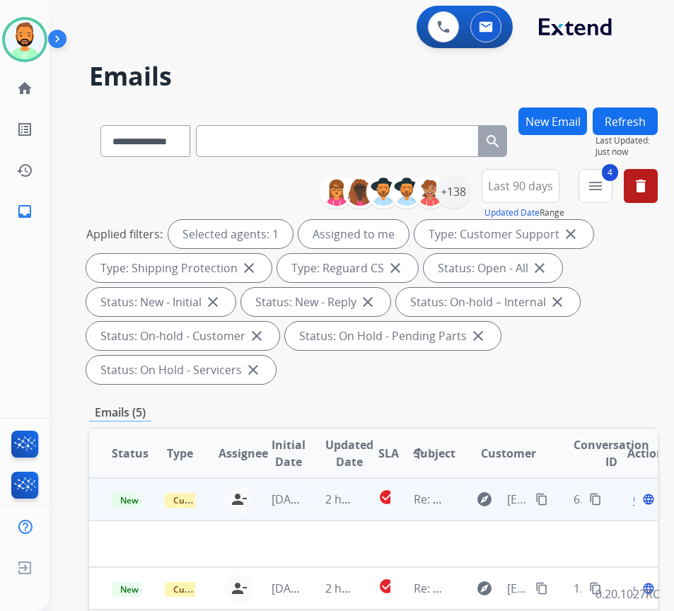
click at [315, 499] on td "2 hours ago" at bounding box center [329, 499] width 53 height 42
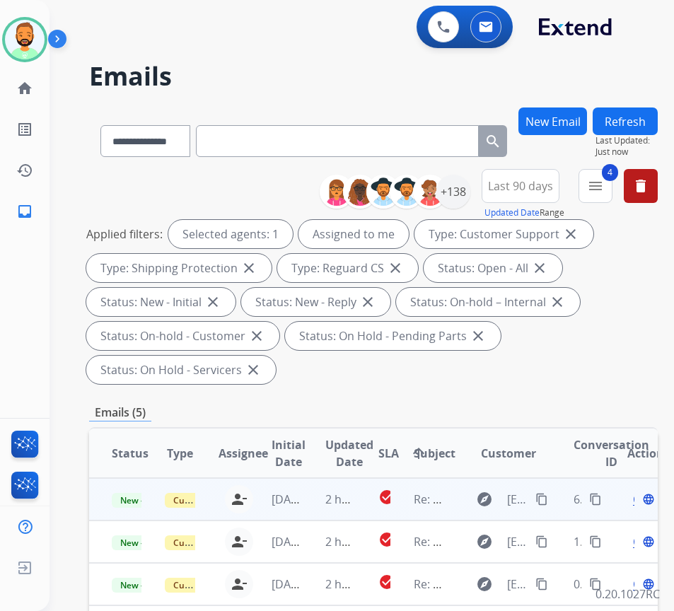
click at [315, 498] on td "2 hours ago" at bounding box center [329, 499] width 53 height 42
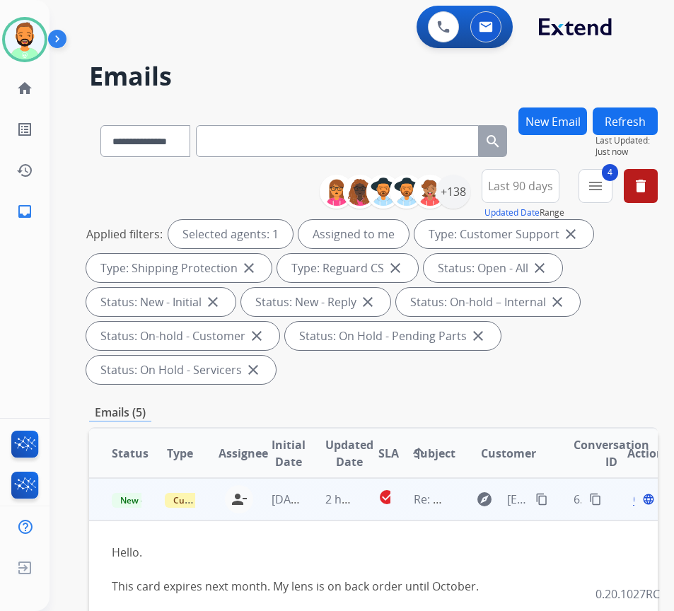
click at [641, 503] on span "Open" at bounding box center [647, 499] width 29 height 17
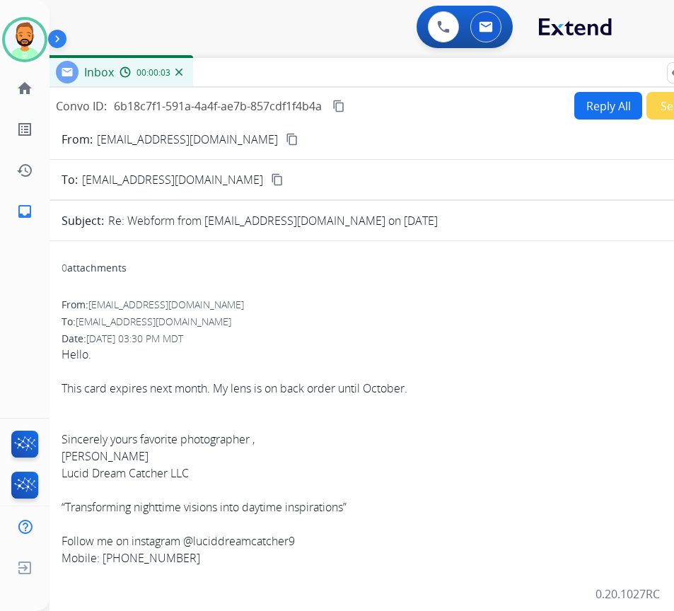
drag, startPoint x: 367, startPoint y: 93, endPoint x: 479, endPoint y: 65, distance: 115.3
click at [479, 65] on div "Inbox 00:00:03" at bounding box center [398, 73] width 707 height 30
click at [583, 99] on button "Reply All" at bounding box center [608, 106] width 68 height 28
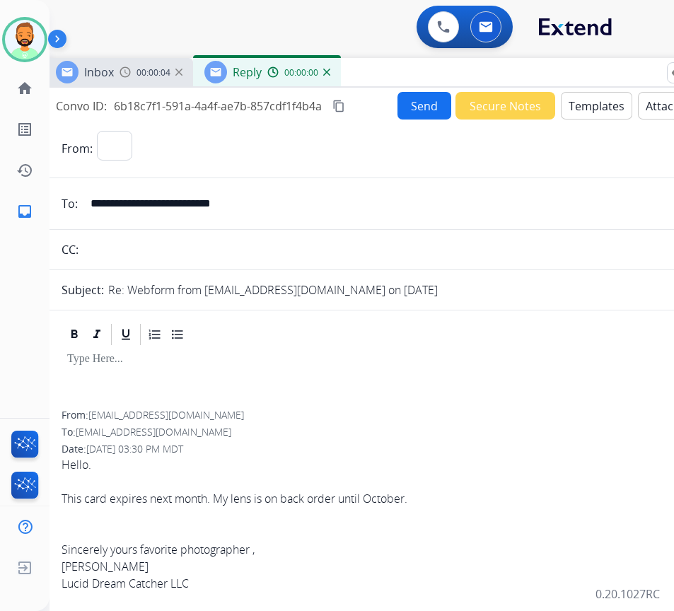
select select "**********"
click at [590, 104] on button "Templates" at bounding box center [596, 106] width 71 height 28
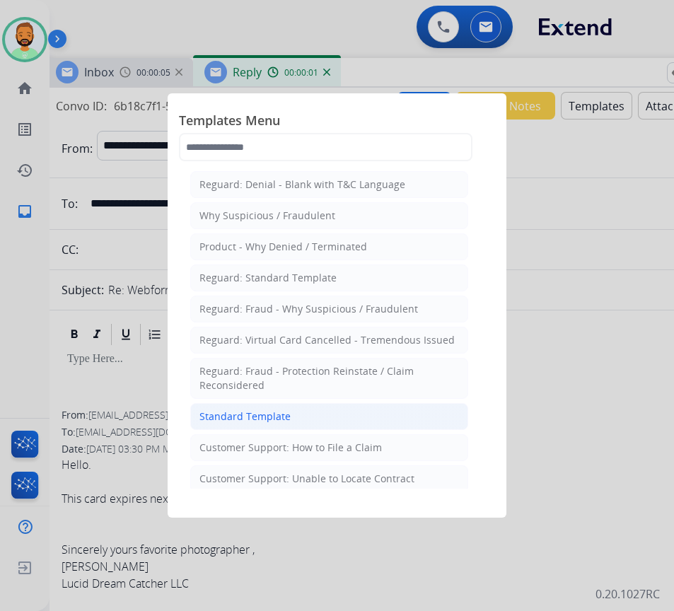
click at [339, 426] on li "Standard Template" at bounding box center [329, 416] width 278 height 27
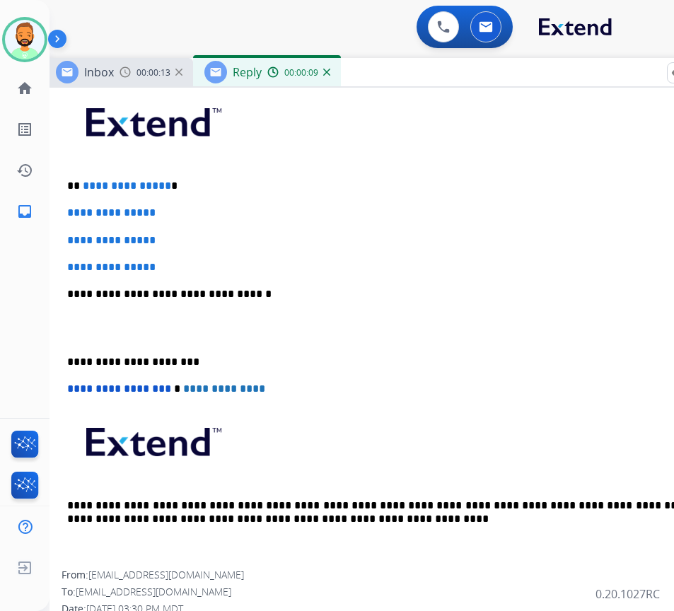
scroll to position [141, 0]
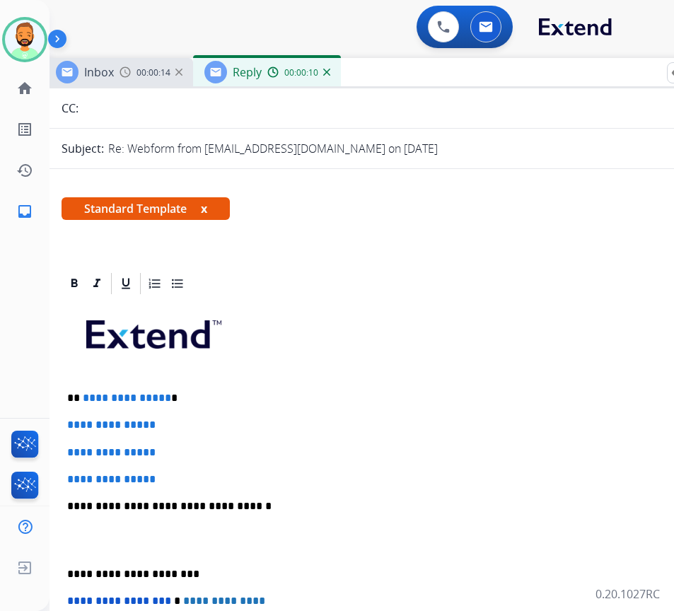
click at [298, 402] on p "**********" at bounding box center [392, 398] width 651 height 13
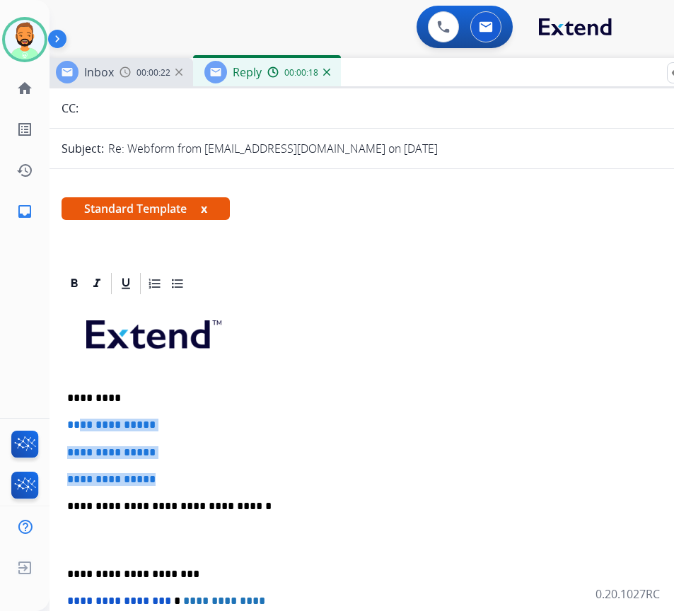
drag, startPoint x: 181, startPoint y: 477, endPoint x: 76, endPoint y: 422, distance: 118.6
click at [75, 422] on div "**********" at bounding box center [398, 539] width 673 height 487
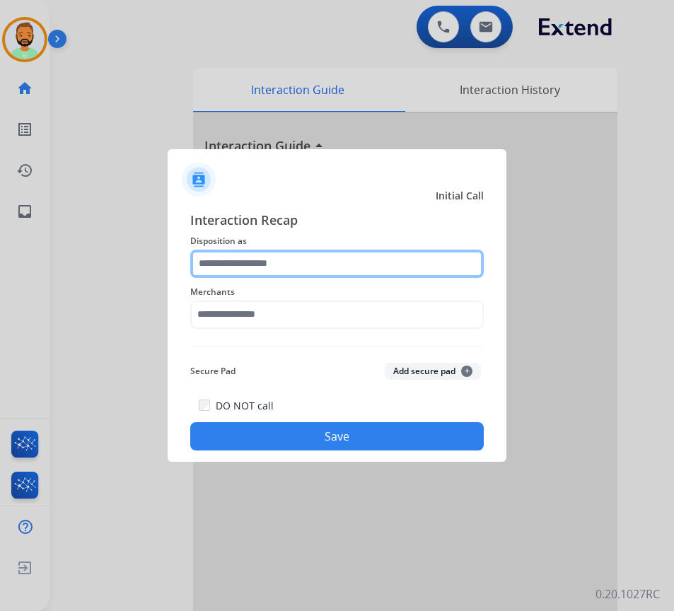
click at [296, 257] on input "text" at bounding box center [336, 264] width 293 height 28
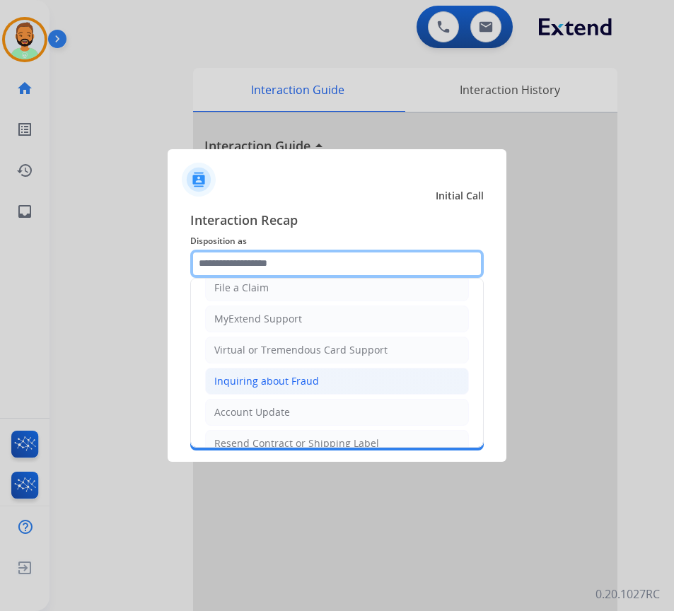
scroll to position [141, 0]
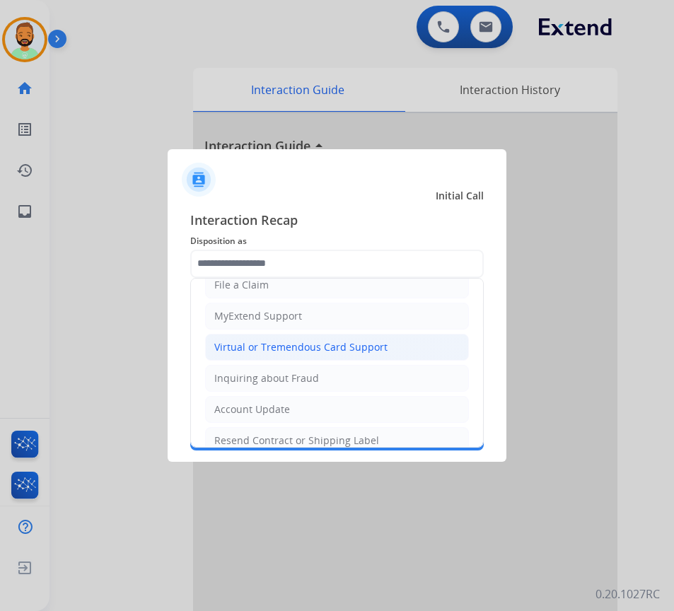
click at [335, 342] on div "Virtual or Tremendous Card Support" at bounding box center [300, 347] width 173 height 14
type input "**********"
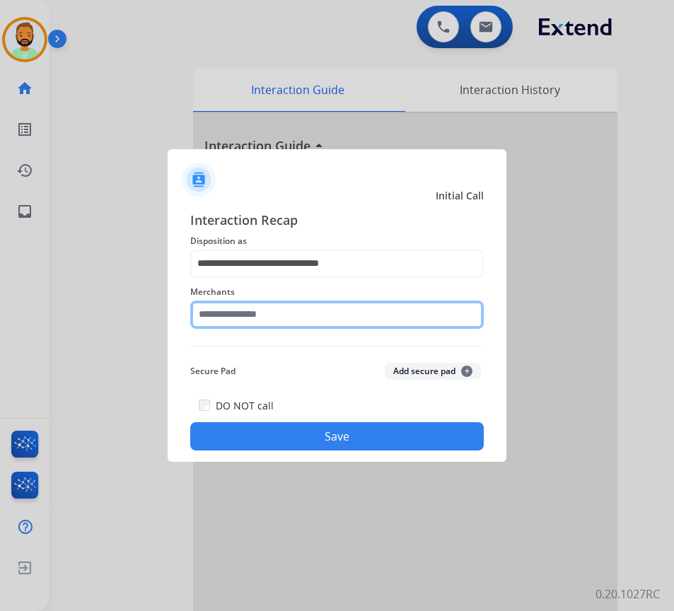
click at [355, 317] on input "text" at bounding box center [336, 315] width 293 height 28
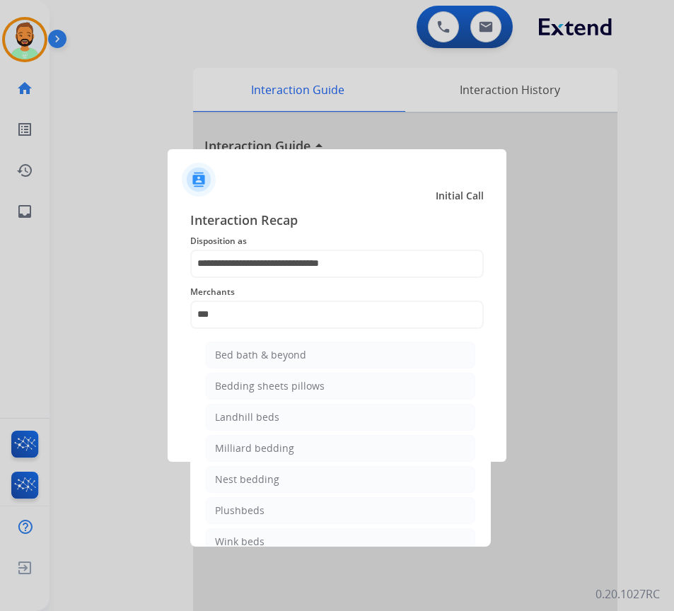
click at [380, 349] on li "Bed bath & beyond" at bounding box center [340, 355] width 269 height 27
type input "**********"
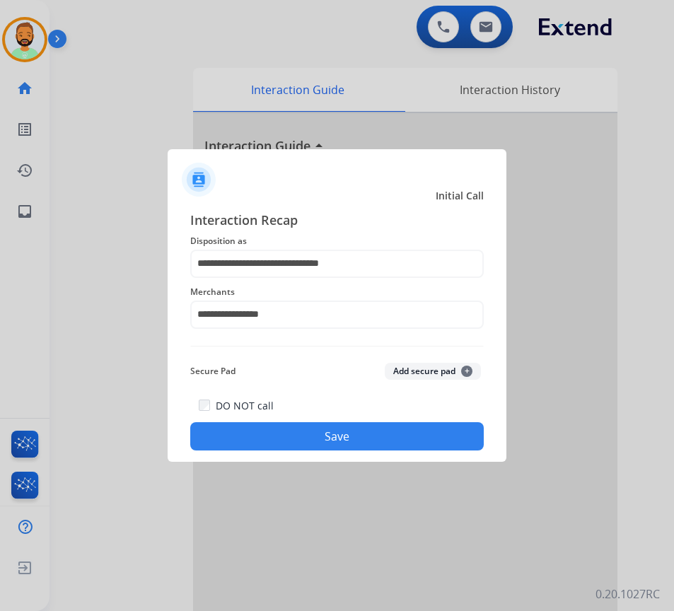
click at [366, 451] on div "**********" at bounding box center [337, 331] width 339 height 264
click at [374, 436] on button "Save" at bounding box center [336, 436] width 293 height 28
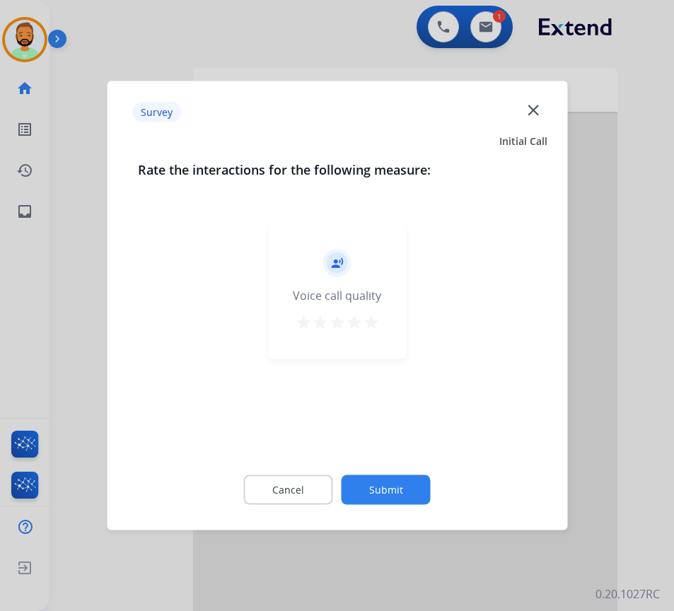
click at [413, 476] on button "Submit" at bounding box center [386, 490] width 89 height 30
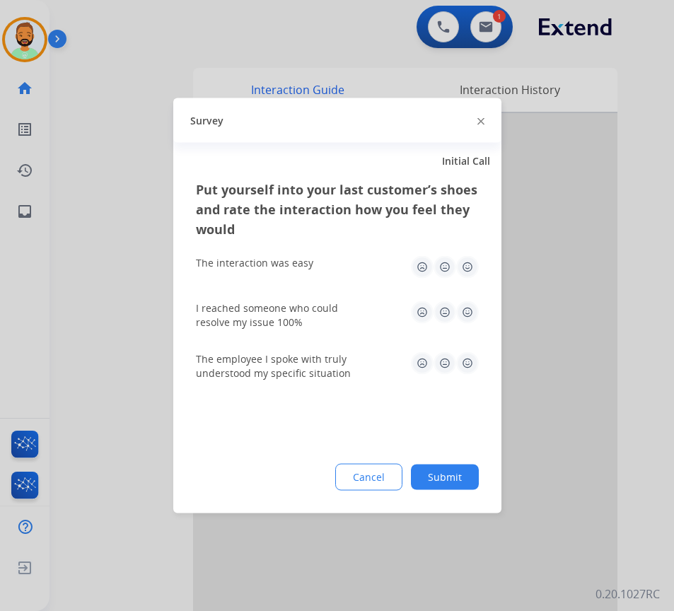
drag, startPoint x: 443, startPoint y: 472, endPoint x: 453, endPoint y: 473, distance: 9.3
click at [450, 473] on button "Submit" at bounding box center [445, 477] width 68 height 25
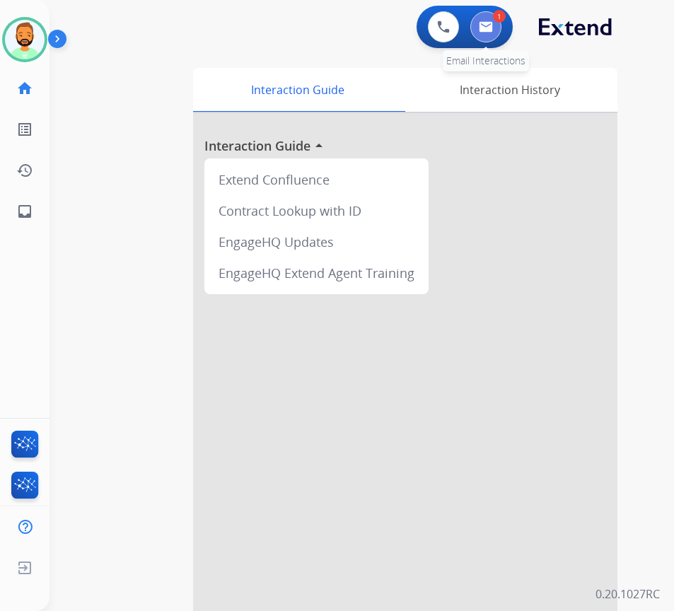
click at [482, 34] on button at bounding box center [485, 26] width 31 height 31
select select "**********"
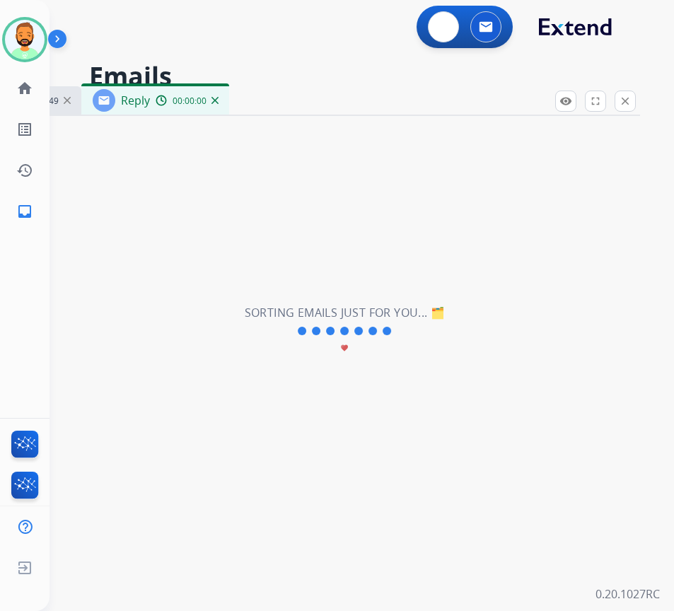
select select "**********"
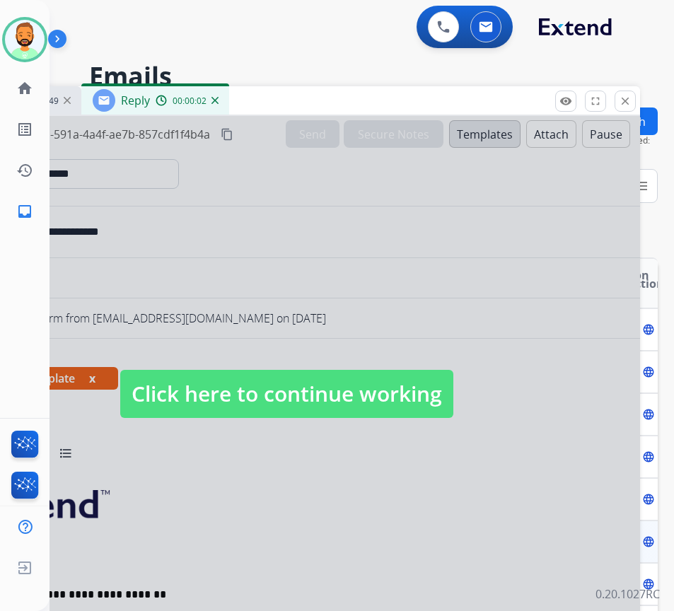
click at [306, 413] on span "Click here to continue working" at bounding box center [286, 394] width 333 height 48
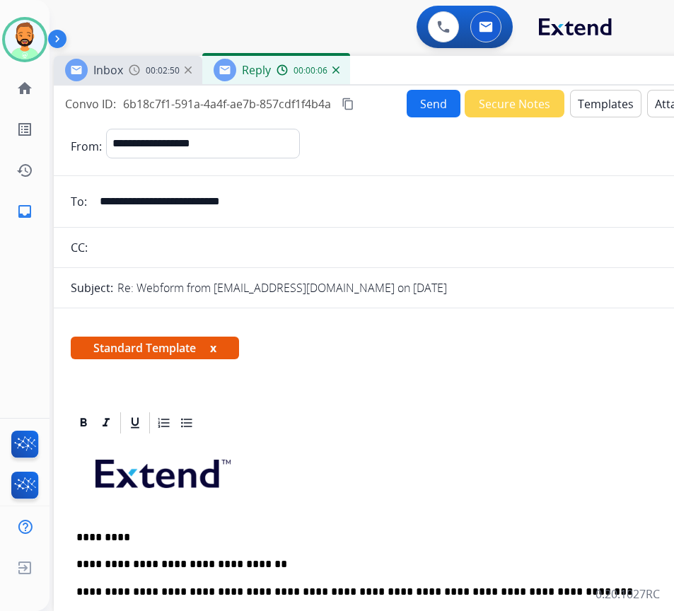
drag, startPoint x: 250, startPoint y: 103, endPoint x: 371, endPoint y: 73, distance: 124.7
click at [371, 73] on div "Inbox 00:02:50 Reply 00:00:06" at bounding box center [407, 71] width 707 height 30
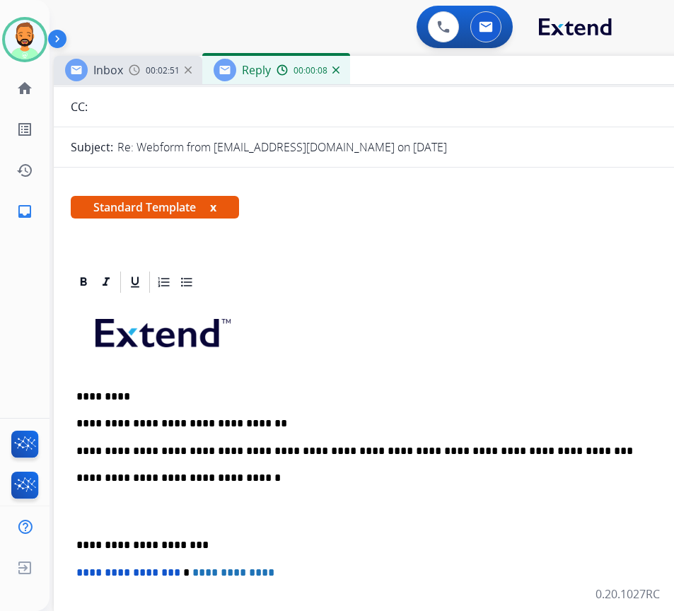
scroll to position [141, 0]
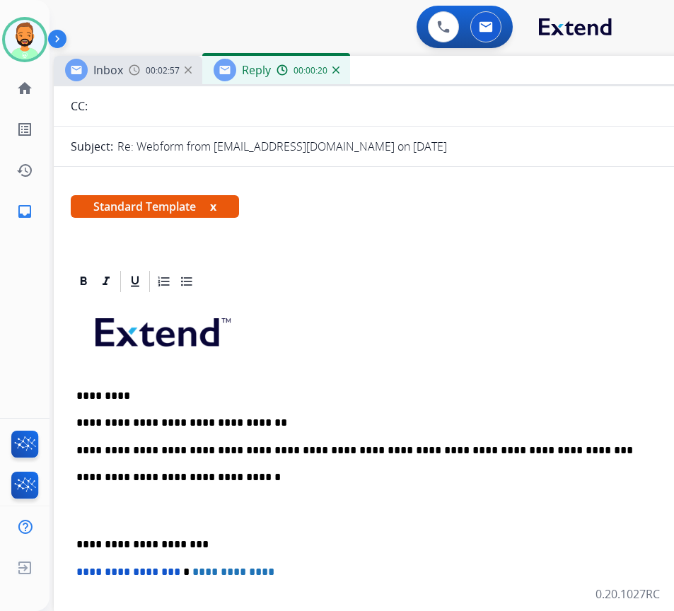
click at [532, 439] on div "**********" at bounding box center [407, 524] width 673 height 460
drag, startPoint x: 67, startPoint y: 522, endPoint x: 86, endPoint y: 521, distance: 19.1
click at [76, 530] on div "**********" at bounding box center [407, 524] width 673 height 460
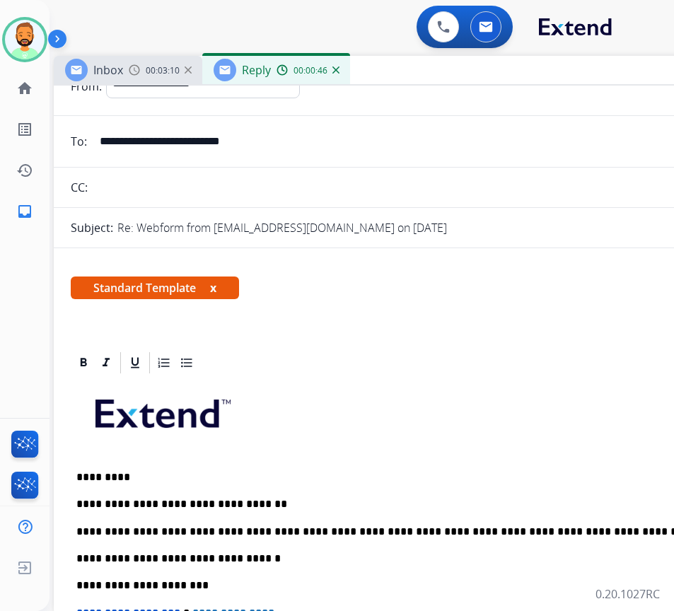
scroll to position [0, 0]
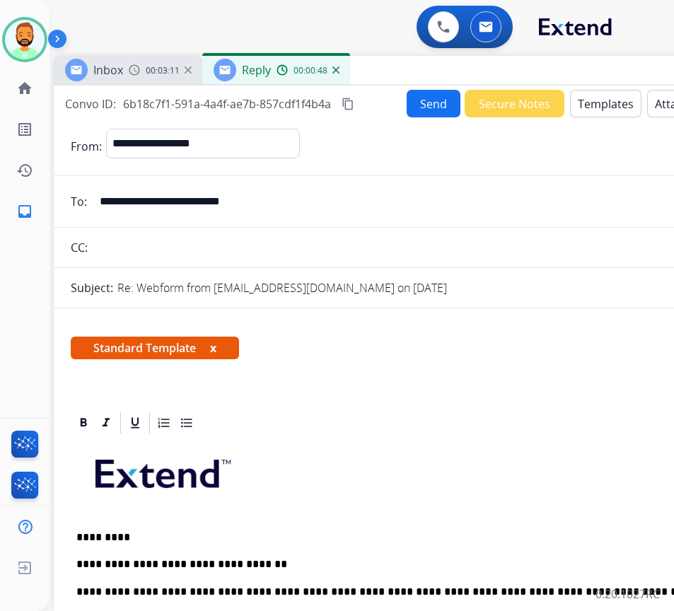
click at [424, 95] on button "Send" at bounding box center [434, 104] width 54 height 28
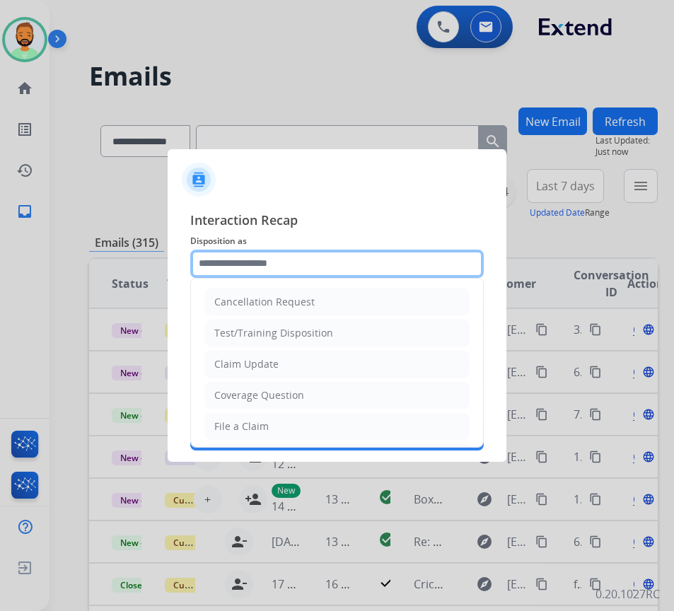
click at [392, 255] on input "text" at bounding box center [336, 264] width 293 height 28
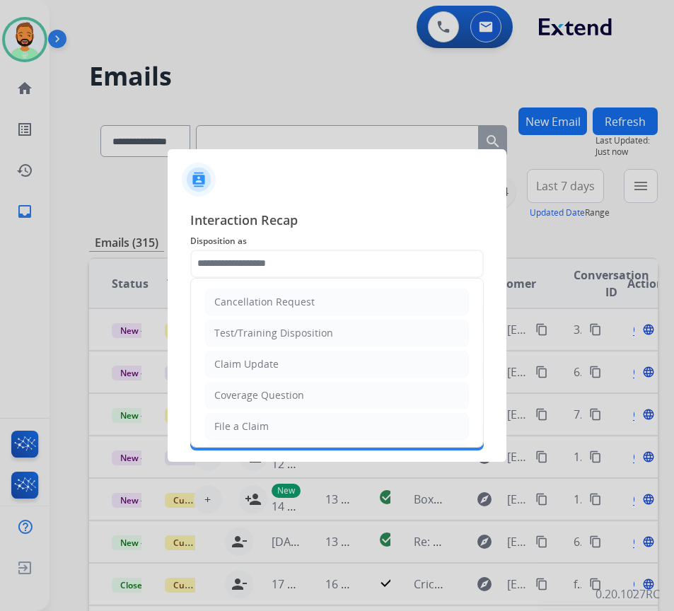
click at [373, 349] on ul "Cancellation Request Test/Training Disposition Claim Update Coverage Question F…" at bounding box center [337, 473] width 292 height 389
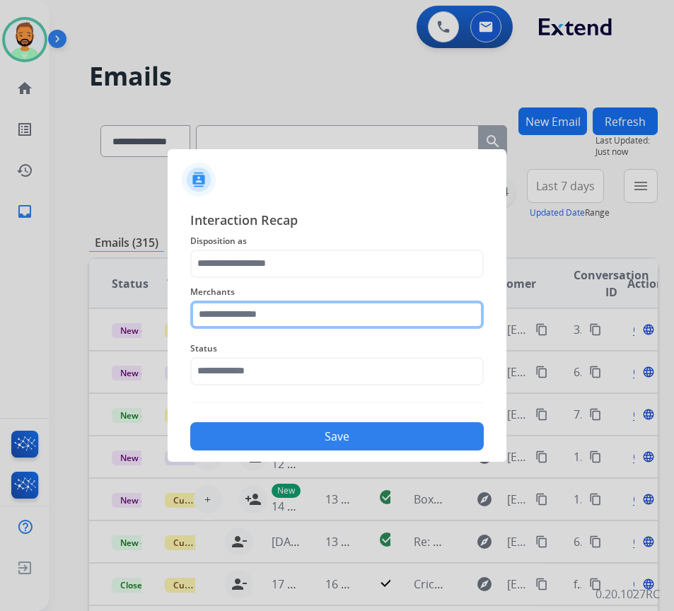
click at [308, 303] on input "text" at bounding box center [336, 315] width 293 height 28
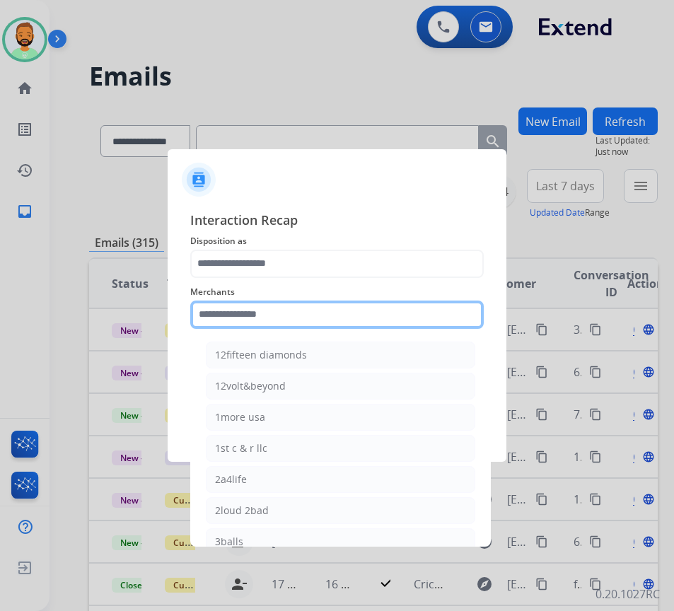
click at [306, 314] on input "text" at bounding box center [336, 315] width 293 height 28
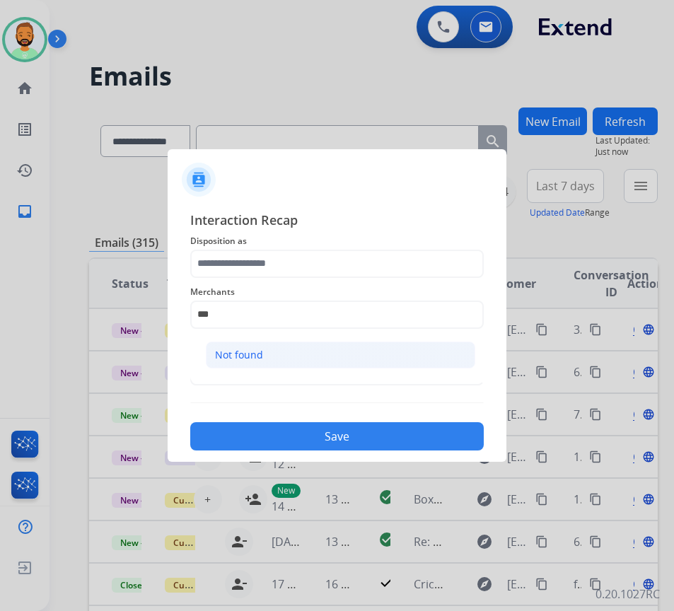
click at [264, 354] on li "Not found" at bounding box center [340, 355] width 269 height 27
type input "*********"
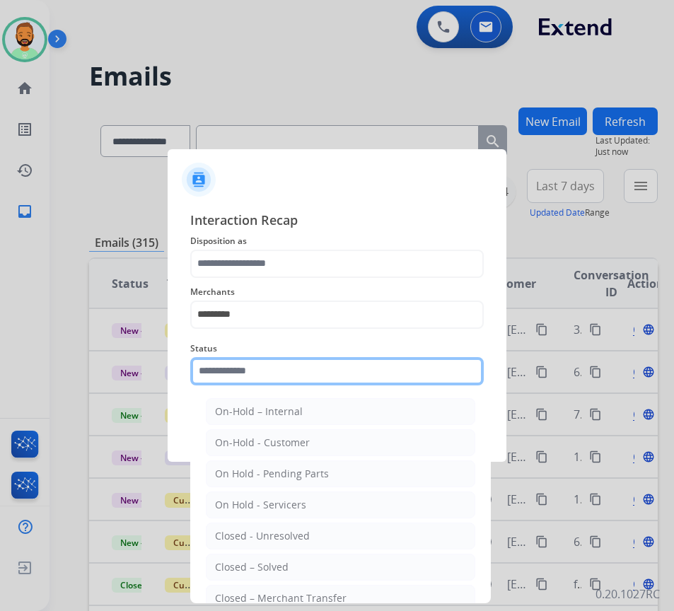
click at [269, 383] on input "text" at bounding box center [336, 371] width 293 height 28
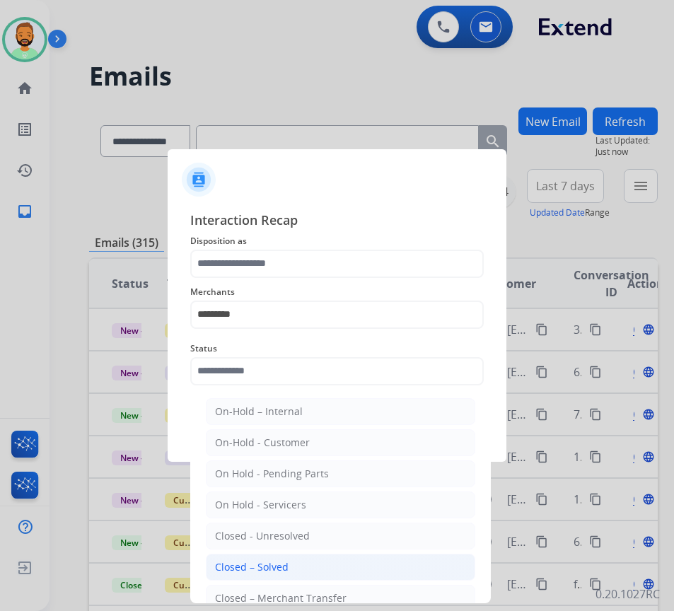
click at [277, 568] on div "Closed – Solved" at bounding box center [252, 567] width 74 height 14
type input "**********"
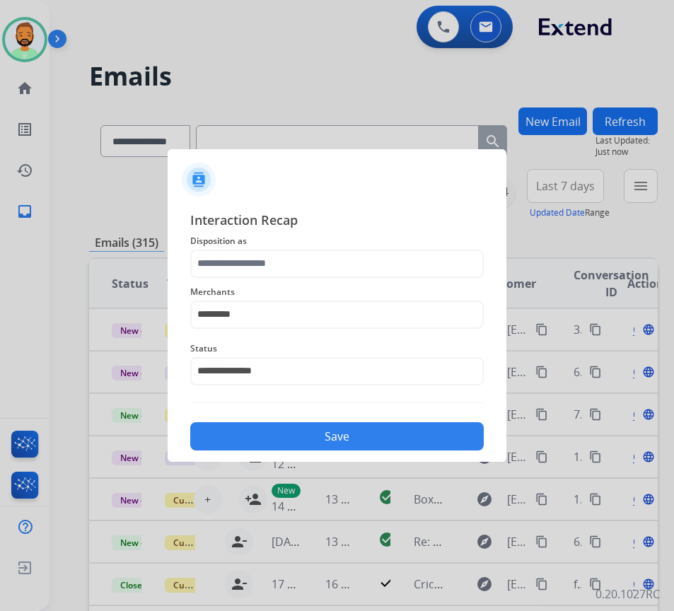
click at [308, 426] on button "Save" at bounding box center [336, 436] width 293 height 28
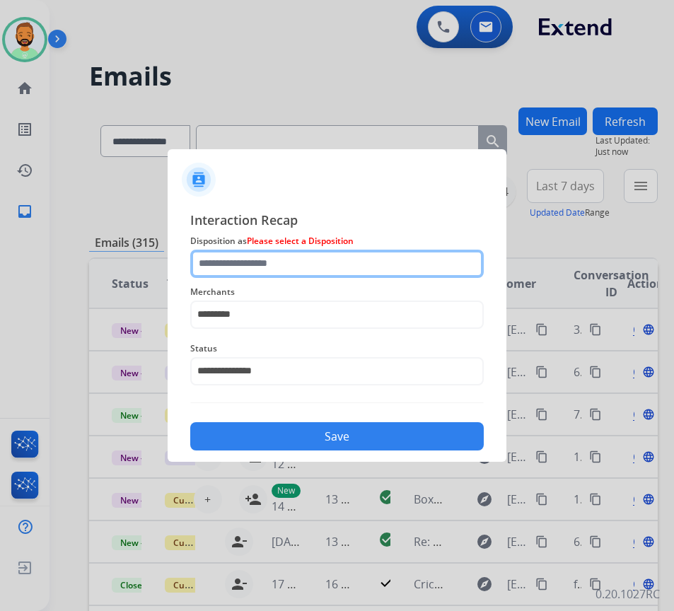
click at [259, 257] on input "text" at bounding box center [336, 264] width 293 height 28
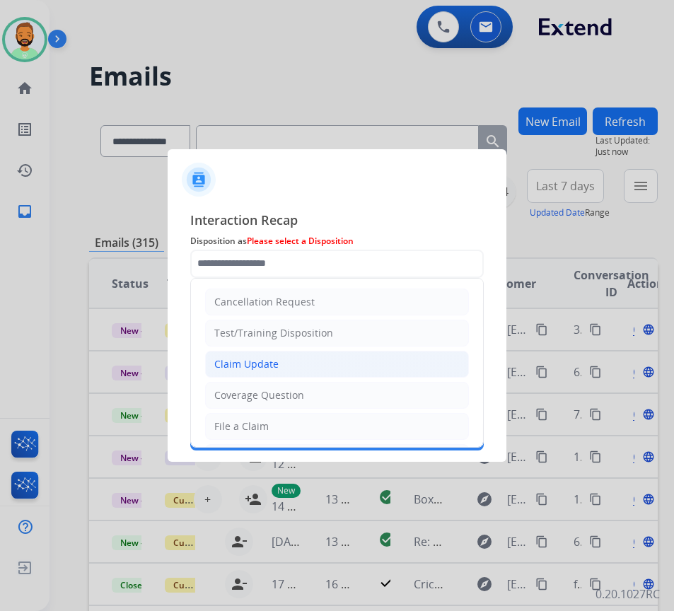
click at [272, 366] on div "Claim Update" at bounding box center [246, 364] width 64 height 14
type input "**********"
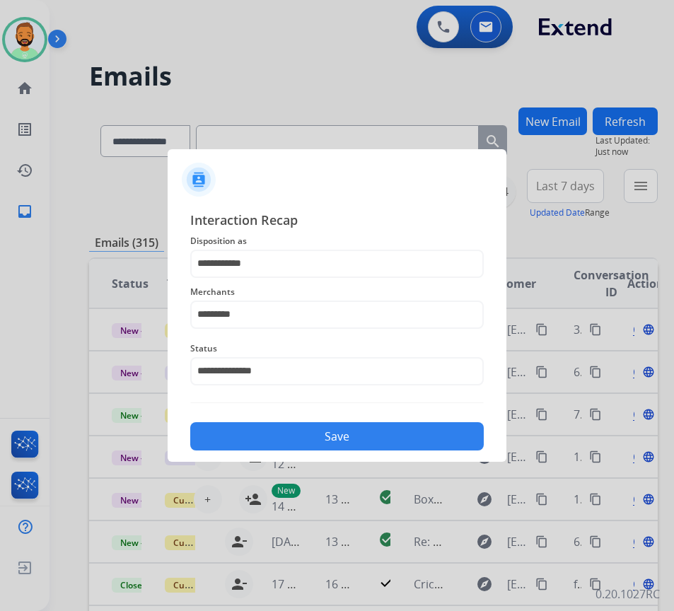
click at [301, 434] on button "Save" at bounding box center [336, 436] width 293 height 28
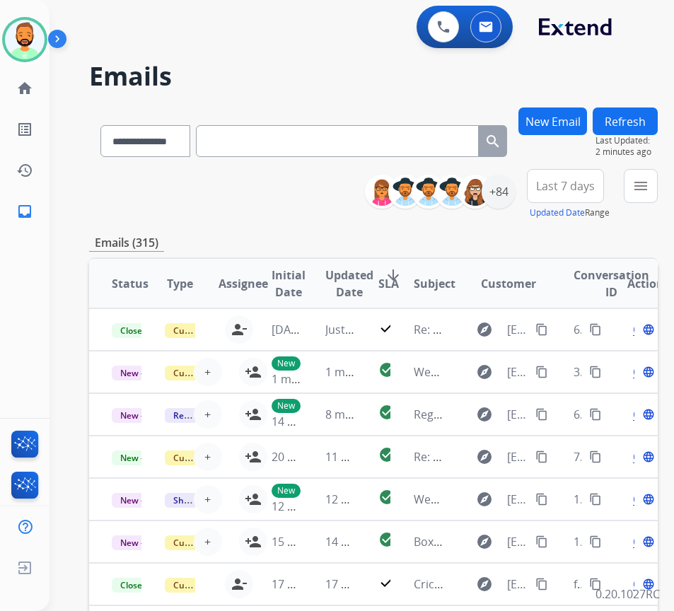
click at [587, 184] on span "Last 7 days" at bounding box center [565, 186] width 59 height 6
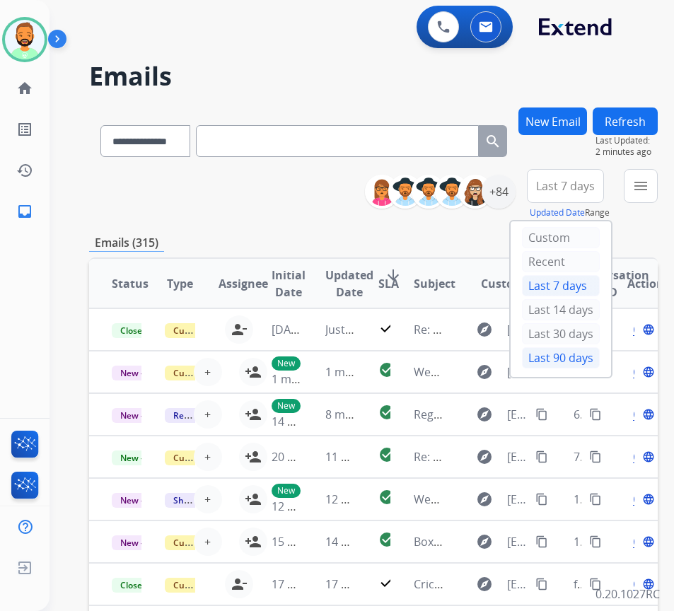
click at [582, 362] on div "Last 90 days" at bounding box center [561, 357] width 78 height 21
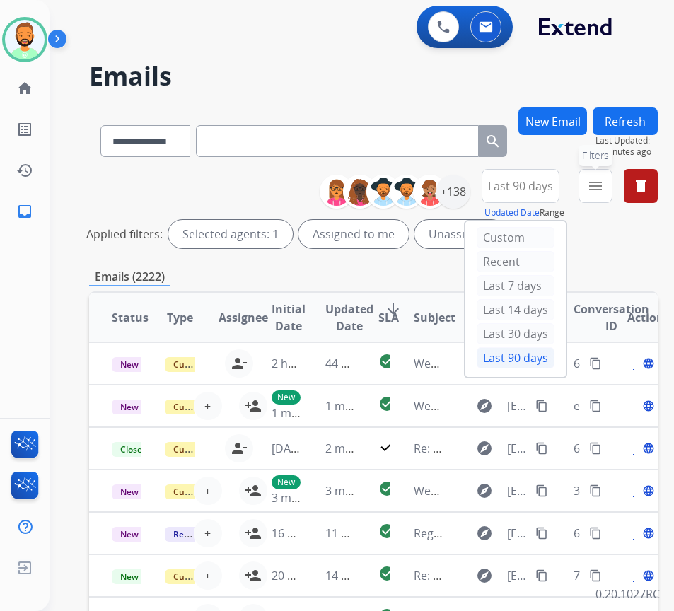
click at [612, 184] on button "menu Filters" at bounding box center [595, 186] width 34 height 34
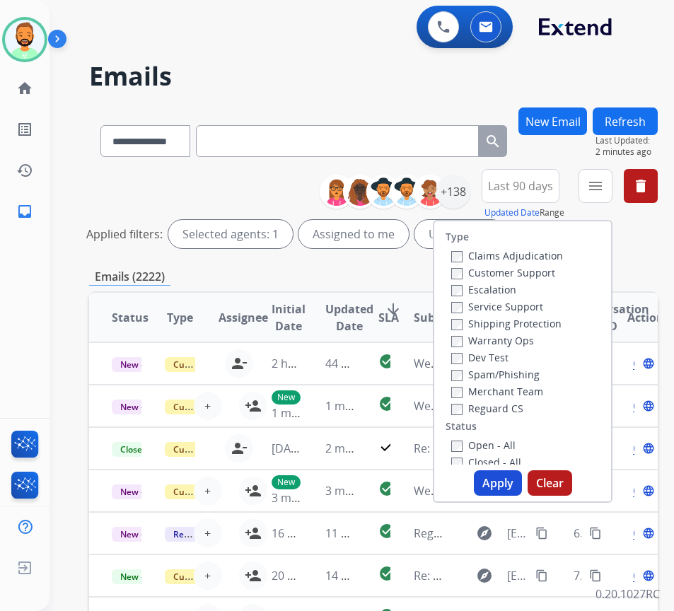
click at [555, 270] on label "Customer Support" at bounding box center [503, 272] width 104 height 13
click at [547, 325] on label "Shipping Protection" at bounding box center [506, 323] width 110 height 13
click at [523, 406] on label "Reguard CS" at bounding box center [487, 408] width 72 height 13
click at [509, 450] on label "Open - All" at bounding box center [483, 444] width 64 height 13
click at [509, 479] on button "Apply" at bounding box center [498, 482] width 48 height 25
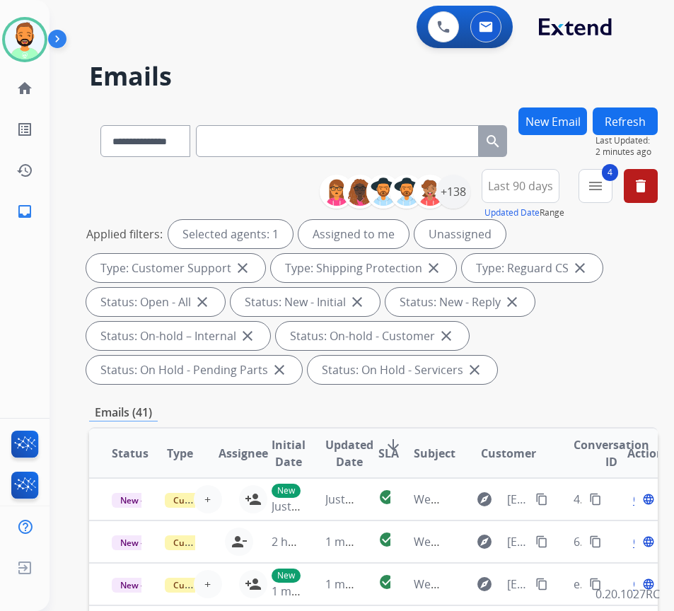
click at [489, 193] on div "**********" at bounding box center [493, 194] width 327 height 51
click at [470, 194] on div "+138" at bounding box center [453, 192] width 34 height 34
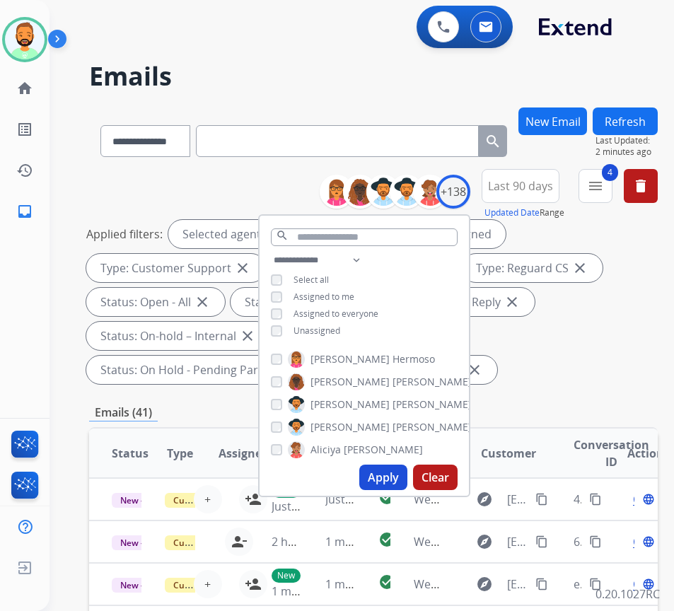
click at [340, 329] on span "Unassigned" at bounding box center [316, 331] width 47 height 12
drag, startPoint x: 388, startPoint y: 470, endPoint x: 421, endPoint y: 467, distance: 34.1
click at [393, 470] on button "Apply" at bounding box center [383, 477] width 48 height 25
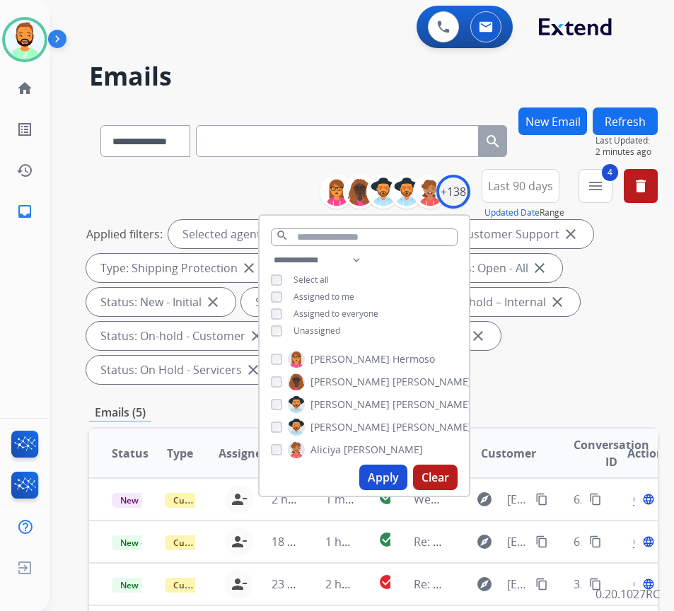
click at [601, 360] on div "Applied filters: Selected agents: 1 Assigned to me Type: Customer Support close…" at bounding box center [370, 302] width 569 height 164
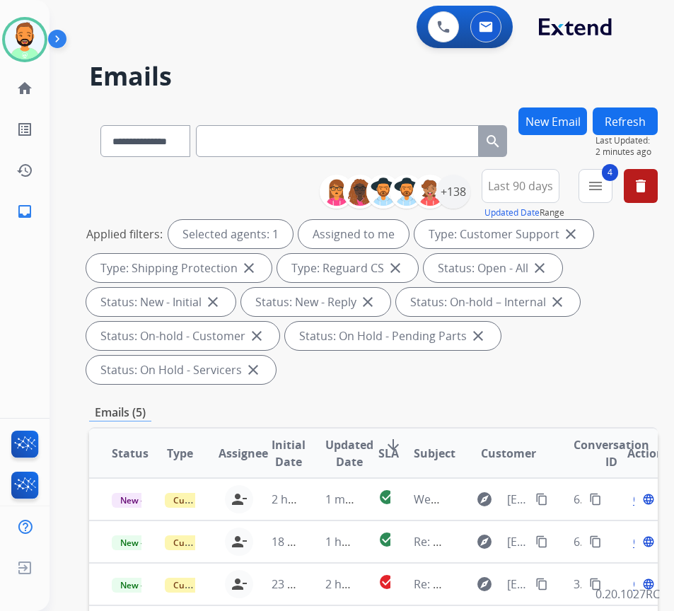
click at [393, 445] on span "SLA" at bounding box center [388, 453] width 21 height 17
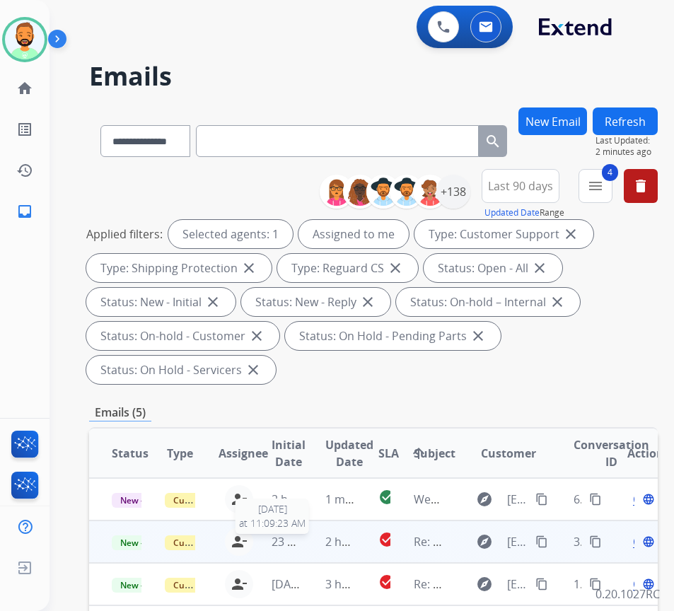
drag, startPoint x: 303, startPoint y: 540, endPoint x: 301, endPoint y: 560, distance: 20.0
click at [303, 541] on span "23 hours ago" at bounding box center [307, 542] width 70 height 16
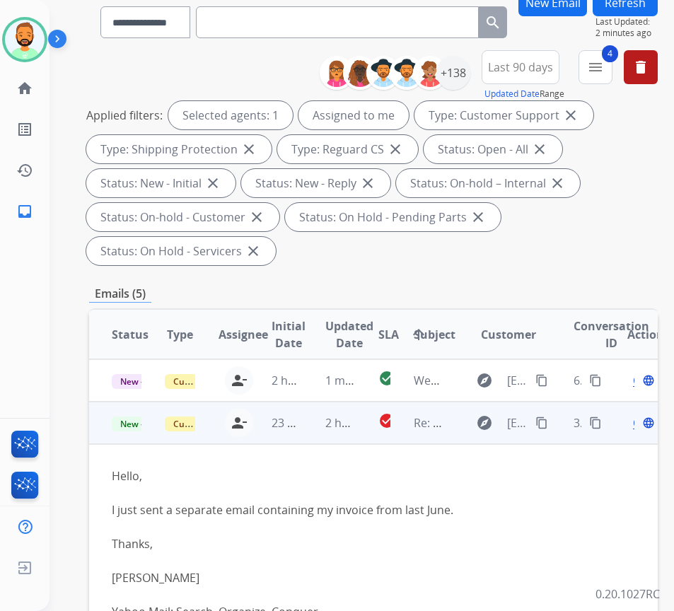
scroll to position [212, 0]
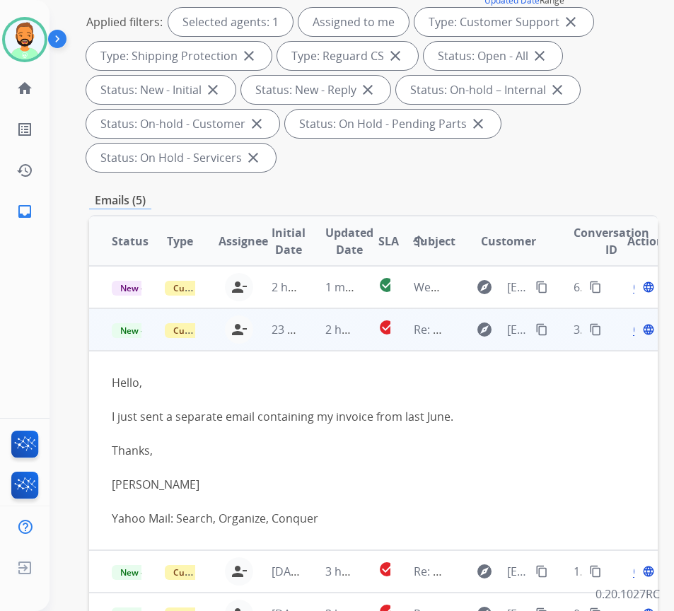
click at [548, 326] on mat-icon "content_copy" at bounding box center [541, 329] width 13 height 13
click at [640, 330] on span "Open" at bounding box center [647, 329] width 29 height 17
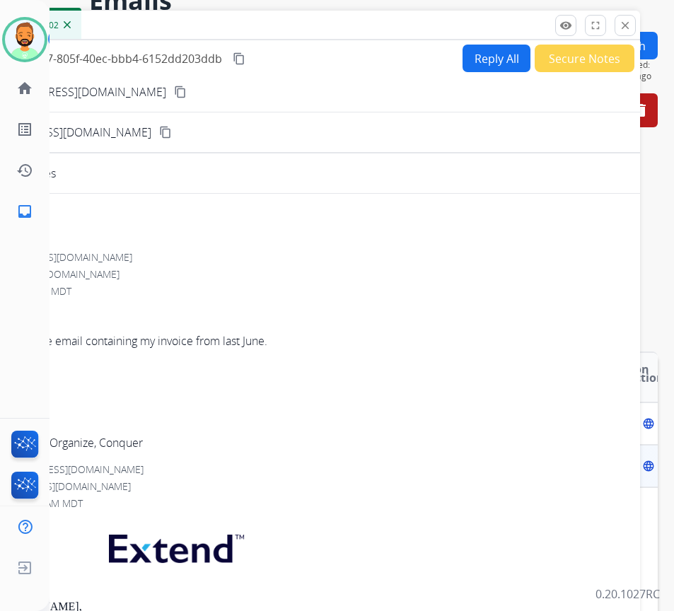
scroll to position [71, 0]
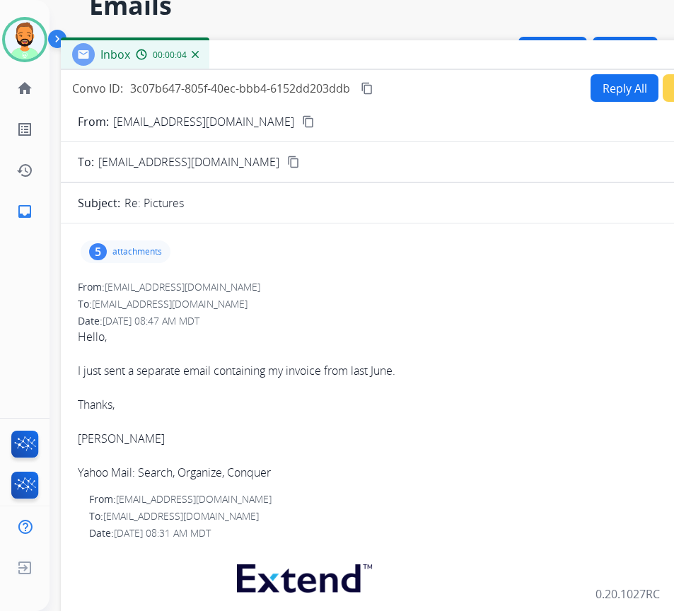
drag, startPoint x: 306, startPoint y: 35, endPoint x: 249, endPoint y: 158, distance: 136.4
click at [407, 64] on div "Inbox 00:00:04" at bounding box center [414, 55] width 707 height 30
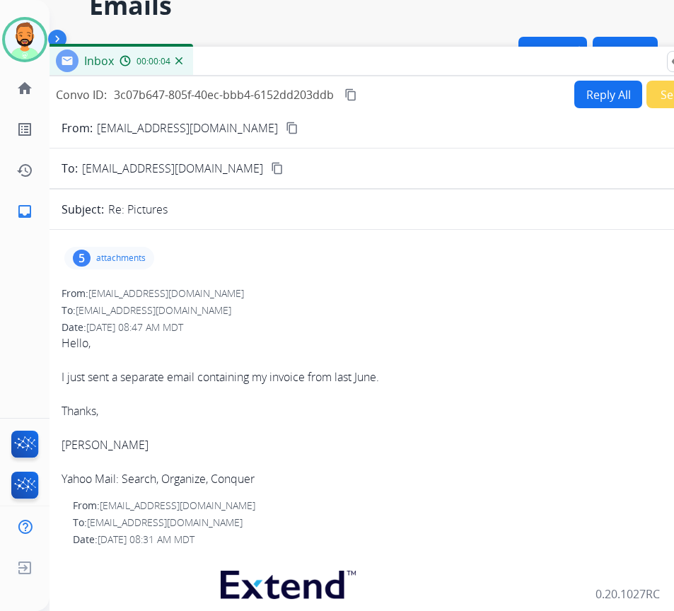
click at [107, 256] on p "attachments" at bounding box center [121, 257] width 50 height 11
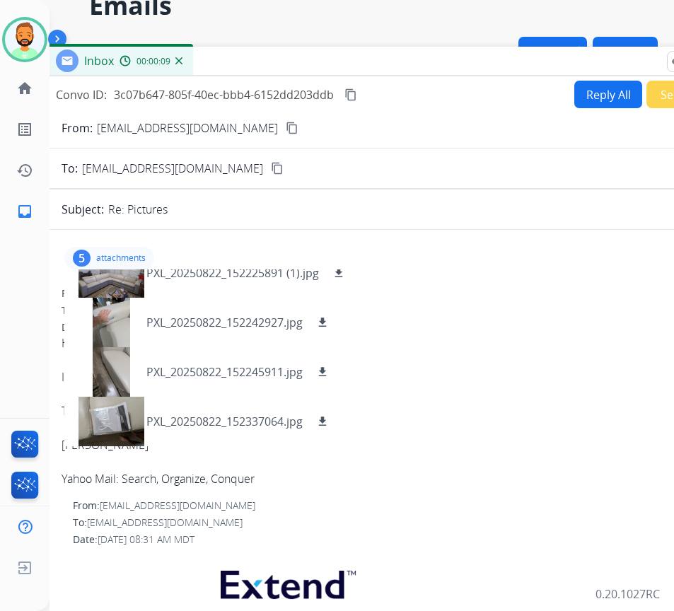
click at [125, 262] on p "attachments" at bounding box center [121, 257] width 50 height 11
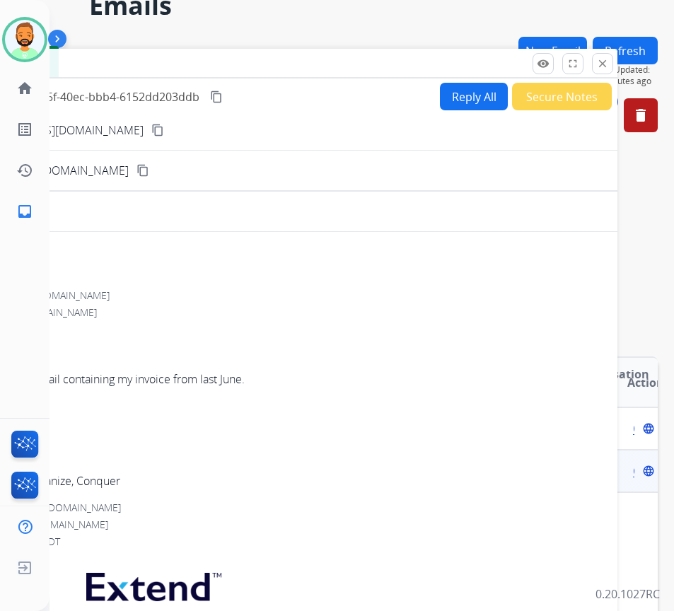
drag, startPoint x: 545, startPoint y: 59, endPoint x: 376, endPoint y: 61, distance: 169.0
click at [376, 61] on div "Inbox 00:00:10" at bounding box center [263, 64] width 707 height 30
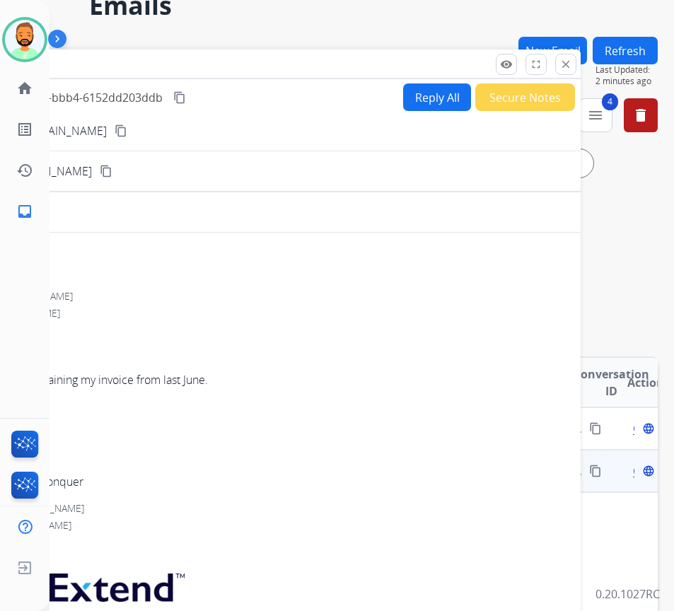
click at [576, 66] on div "Inbox 00:00:11" at bounding box center [226, 65] width 707 height 30
click at [573, 66] on button "close Close" at bounding box center [565, 64] width 21 height 21
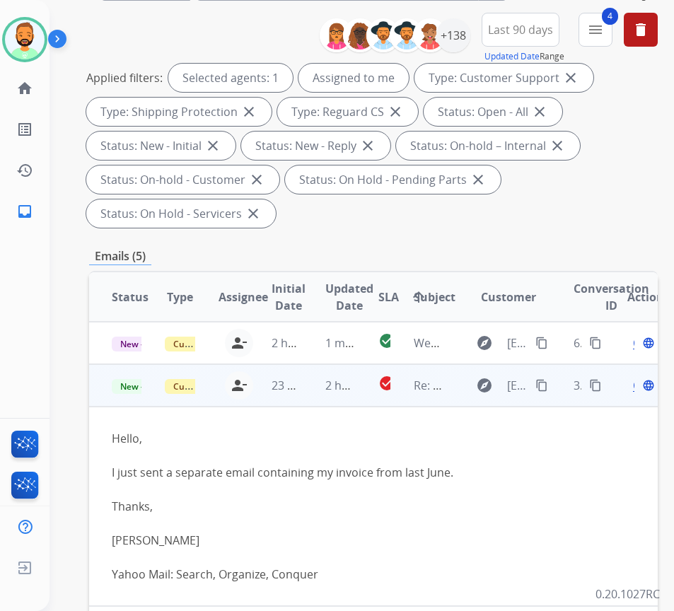
scroll to position [141, 0]
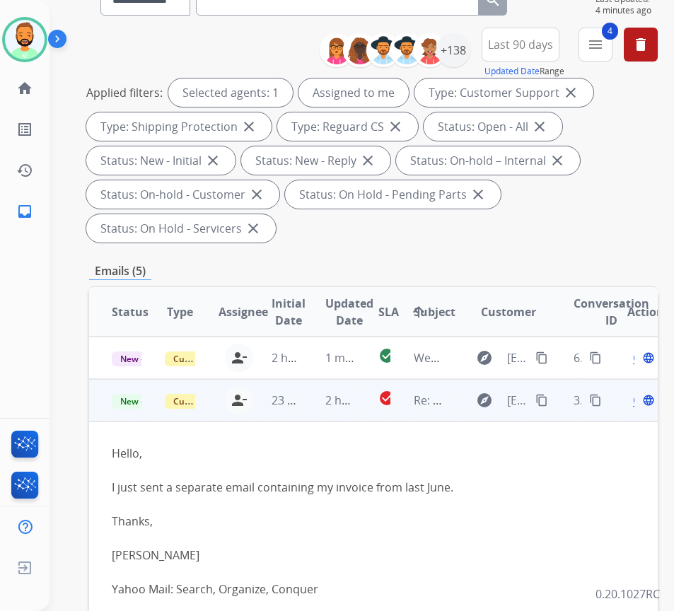
click at [547, 400] on mat-icon "content_copy" at bounding box center [541, 400] width 13 height 13
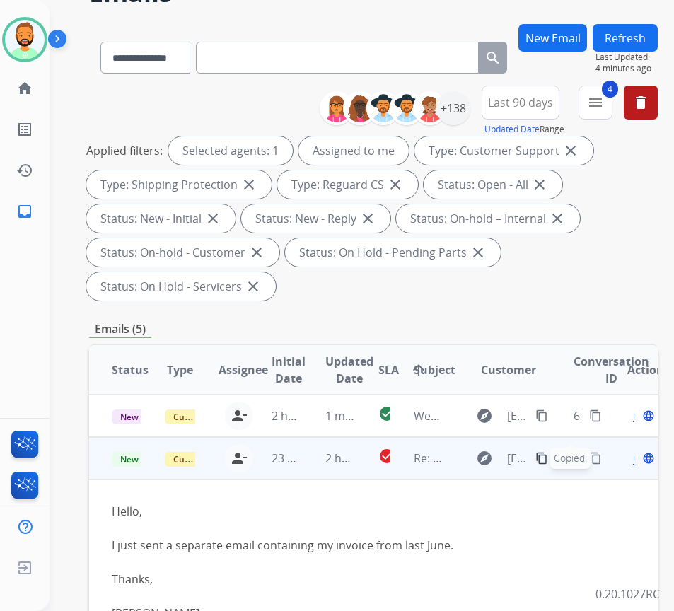
scroll to position [0, 0]
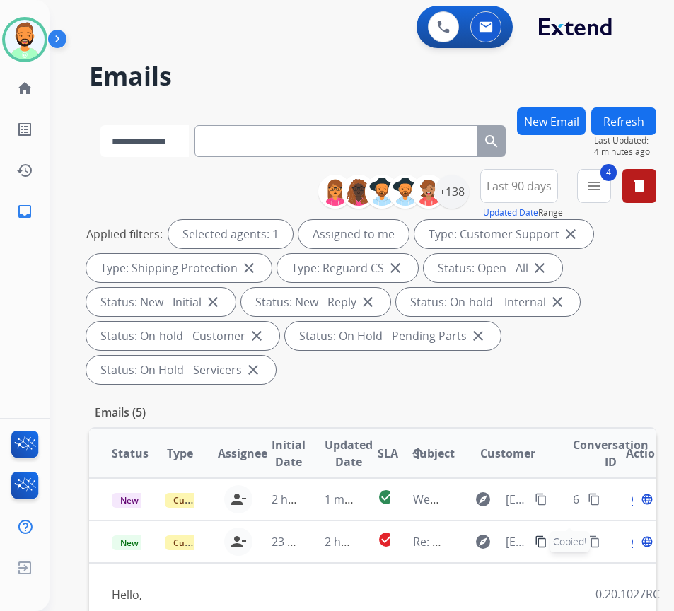
click at [182, 144] on select "**********" at bounding box center [144, 141] width 88 height 32
select select "**********"
click at [100, 125] on select "**********" at bounding box center [144, 141] width 88 height 32
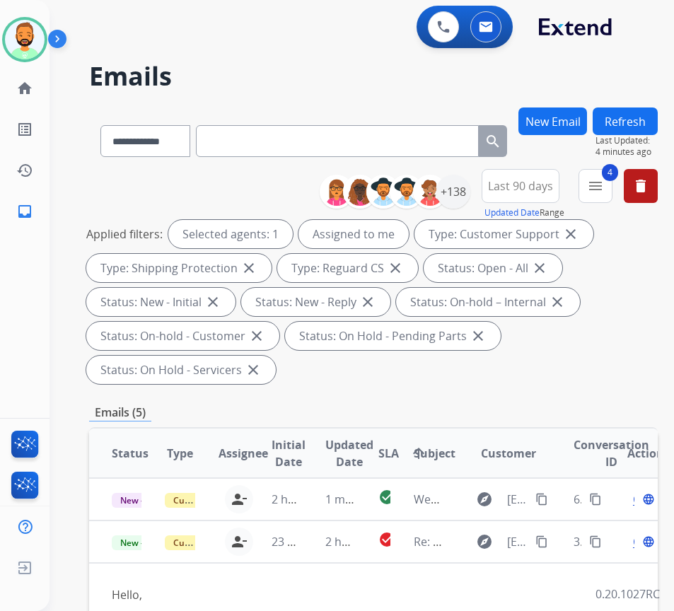
paste input "**********"
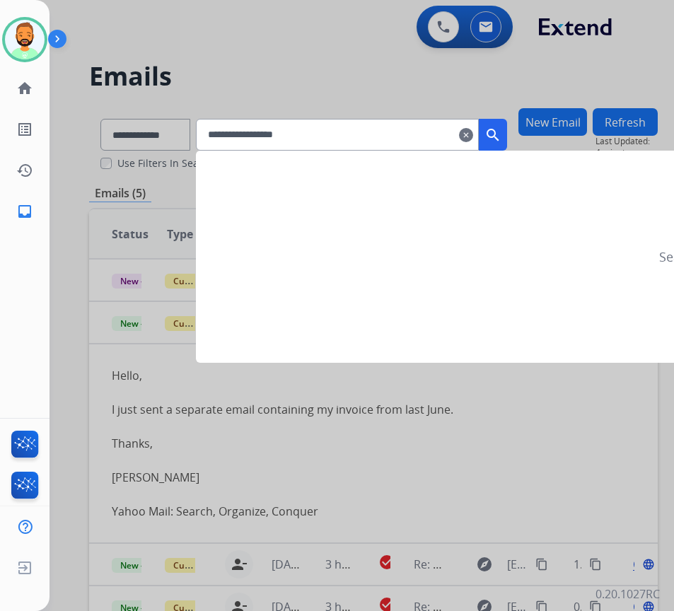
type input "**********"
click at [501, 131] on mat-icon "search" at bounding box center [492, 135] width 17 height 17
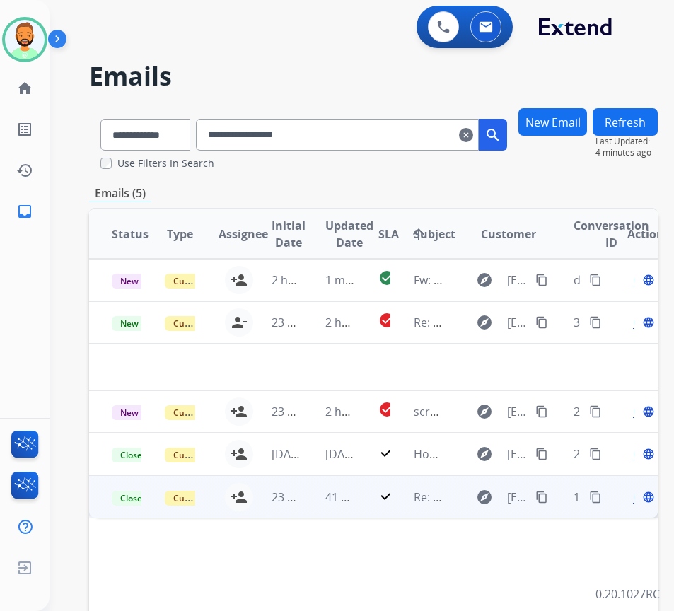
click at [312, 491] on td "41 minutes ago" at bounding box center [329, 496] width 53 height 42
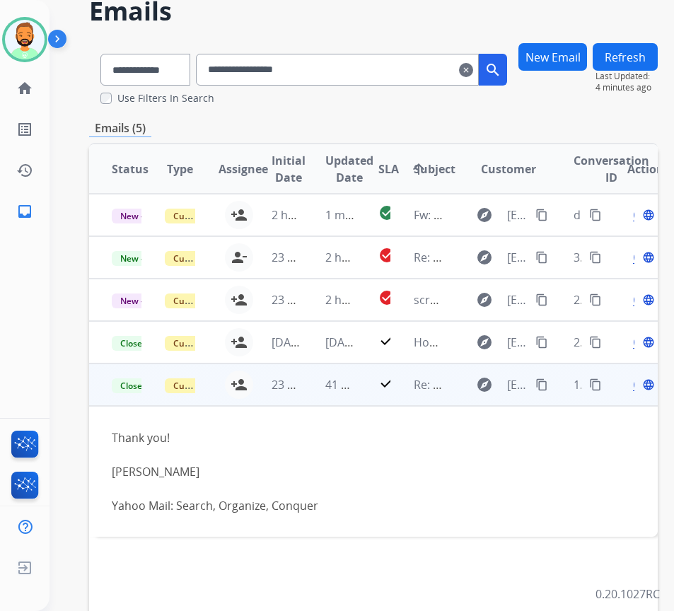
scroll to position [144, 0]
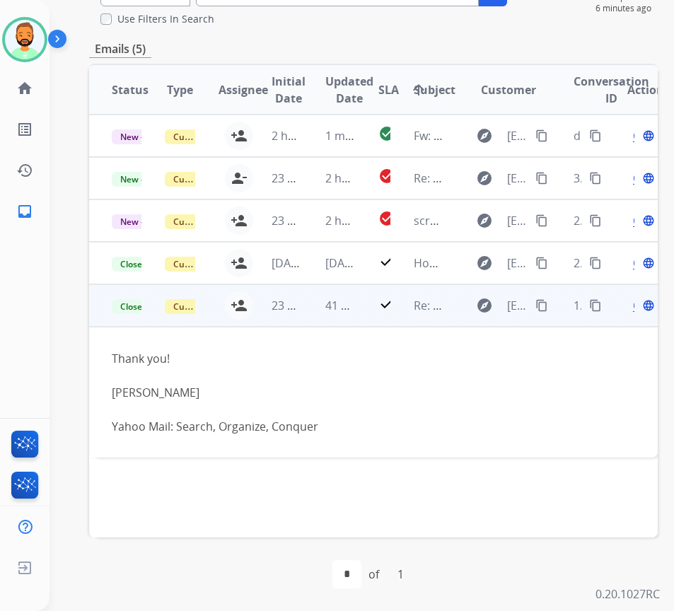
click at [505, 440] on td "Thank you! [PERSON_NAME] Yahoo Mail: Search, Organize, Conquer" at bounding box center [320, 392] width 462 height 131
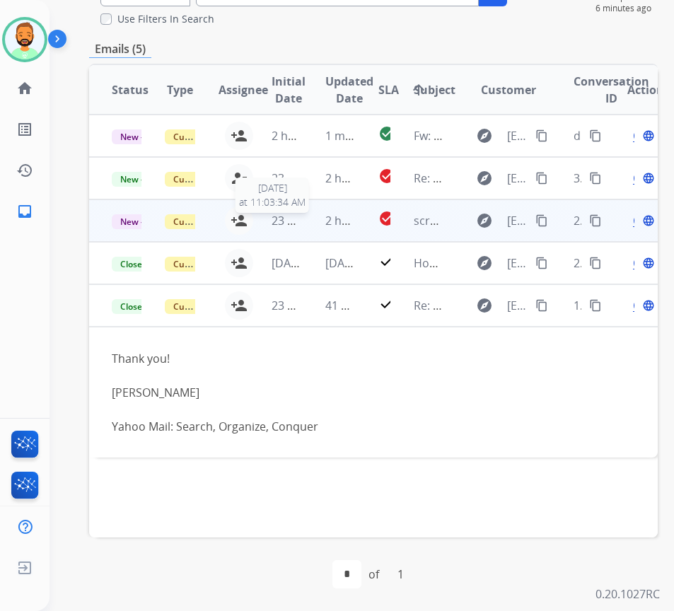
click at [295, 221] on span "23 hours ago" at bounding box center [307, 221] width 70 height 16
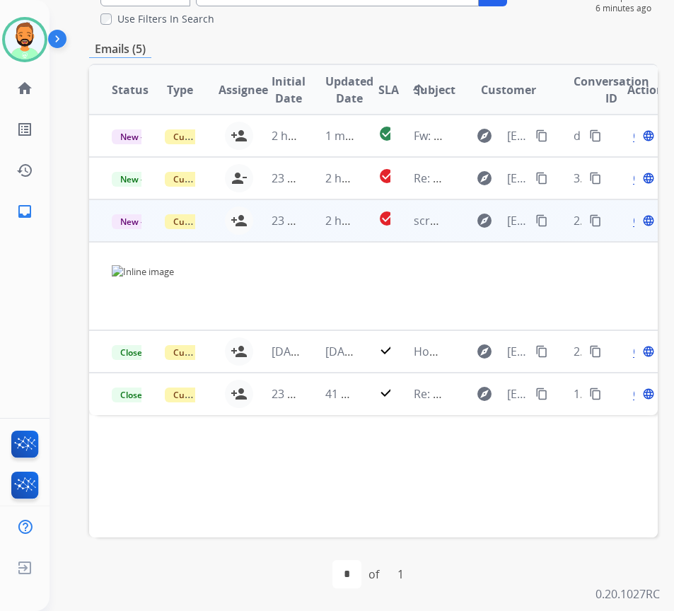
click at [640, 220] on span "Open" at bounding box center [647, 220] width 29 height 17
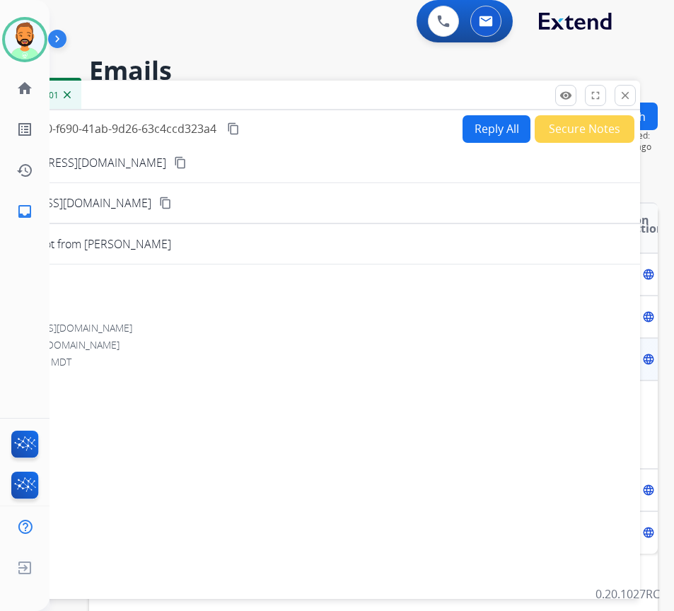
scroll to position [3, 0]
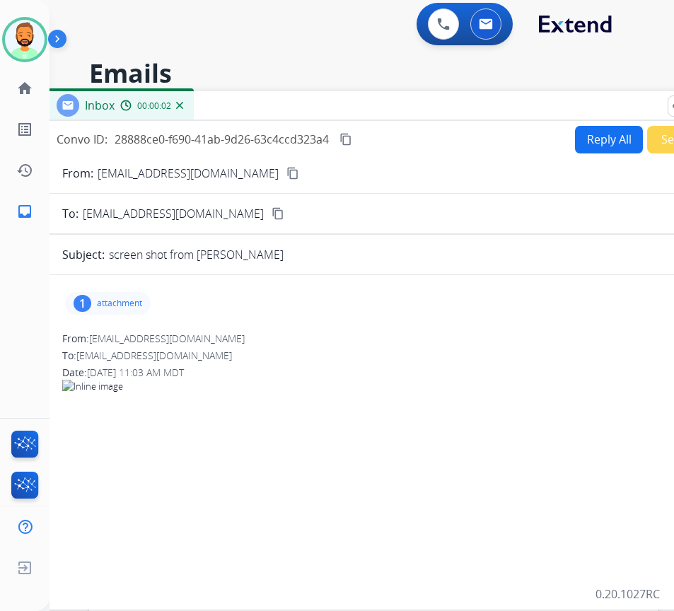
drag, startPoint x: 254, startPoint y: 97, endPoint x: 363, endPoint y: 103, distance: 109.1
click at [363, 103] on div "Inbox 00:00:02" at bounding box center [398, 106] width 707 height 30
click at [127, 297] on div "1 attachment" at bounding box center [108, 303] width 86 height 23
click at [116, 341] on div at bounding box center [111, 340] width 71 height 50
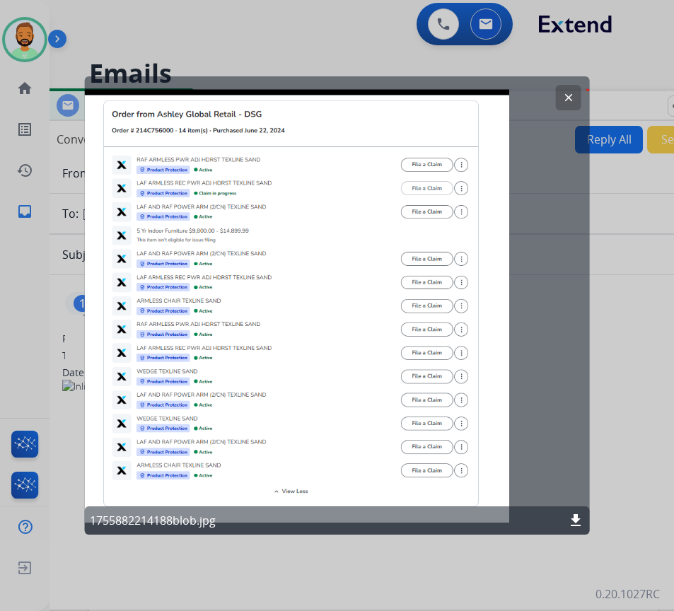
click at [569, 96] on mat-icon "clear" at bounding box center [568, 97] width 13 height 13
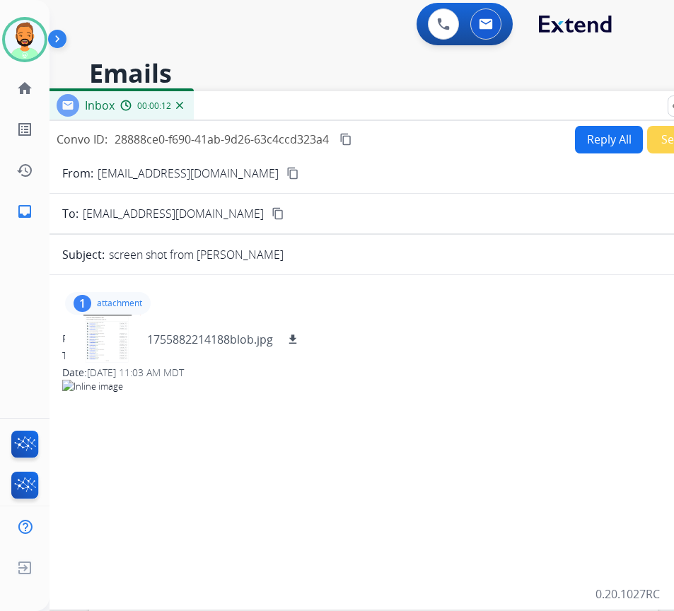
click at [126, 310] on div "1 attachment 1755882214188blob.jpg download" at bounding box center [108, 303] width 86 height 23
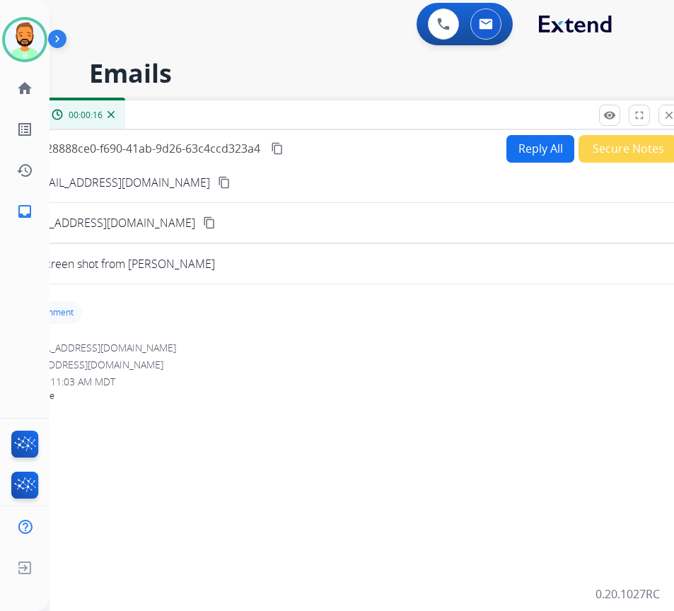
drag, startPoint x: 622, startPoint y: 108, endPoint x: 511, endPoint y: 123, distance: 112.0
click at [511, 123] on div "Inbox 00:00:16" at bounding box center [330, 115] width 707 height 30
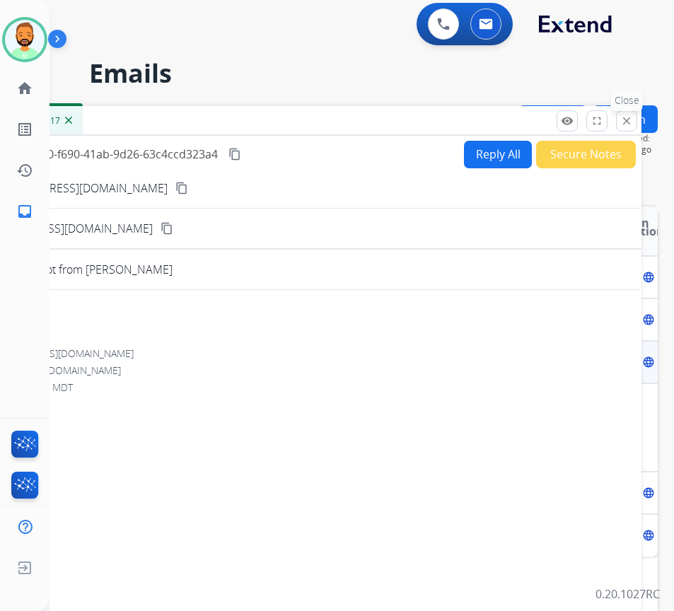
click at [630, 123] on mat-icon "close" at bounding box center [626, 121] width 13 height 13
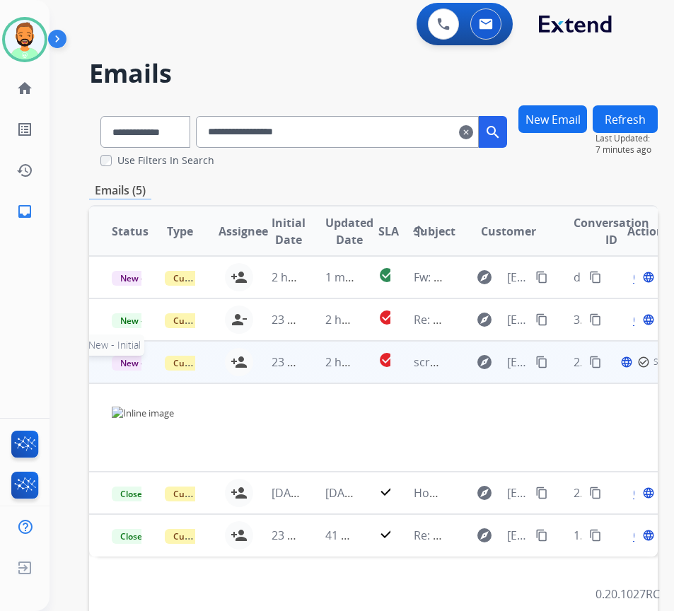
click at [120, 361] on span "New - Initial" at bounding box center [145, 363] width 66 height 15
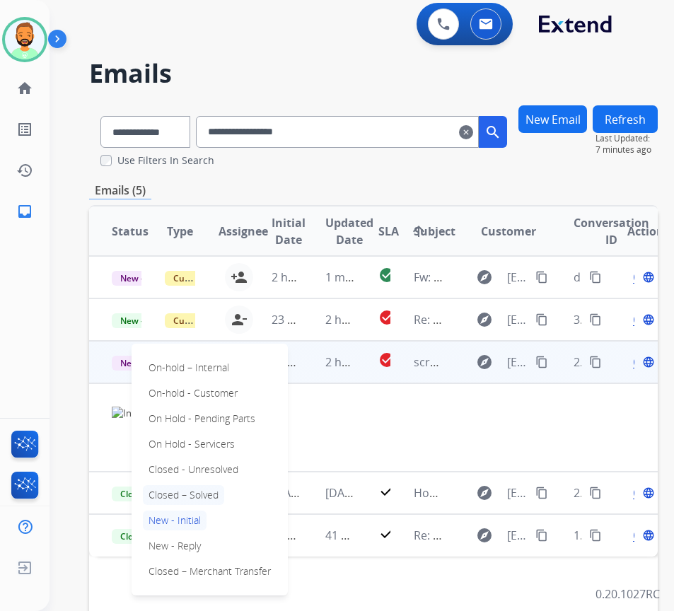
click at [203, 493] on p "Closed – Solved" at bounding box center [183, 495] width 81 height 20
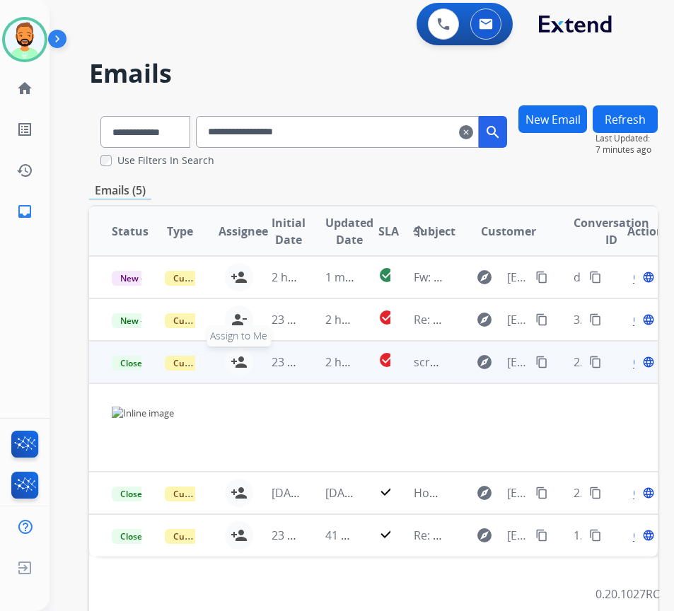
click at [236, 363] on mat-icon "person_add" at bounding box center [239, 362] width 17 height 17
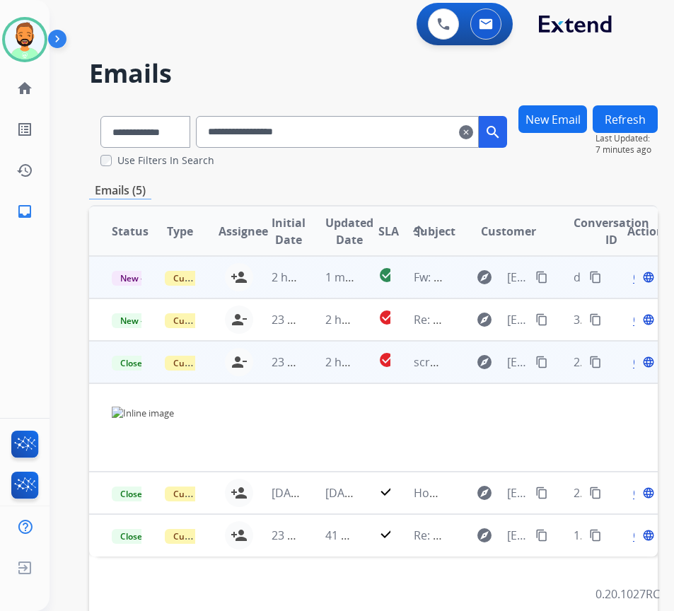
click at [316, 280] on td "1 minute ago" at bounding box center [329, 277] width 53 height 42
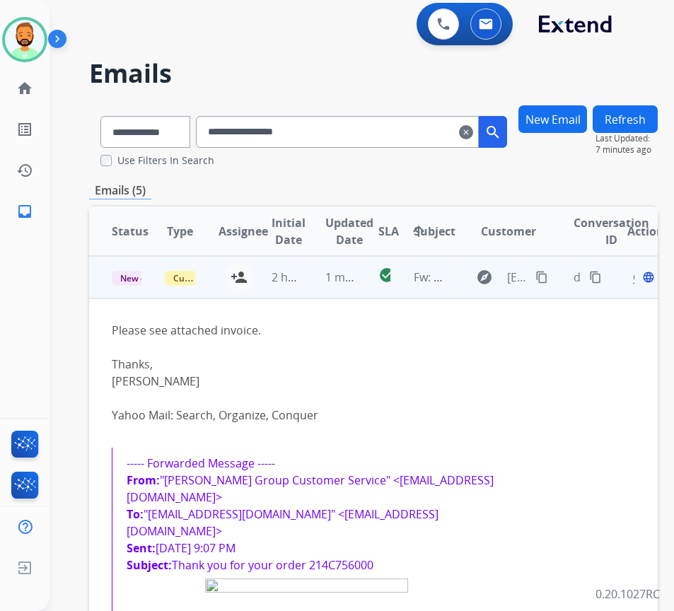
scroll to position [0, 0]
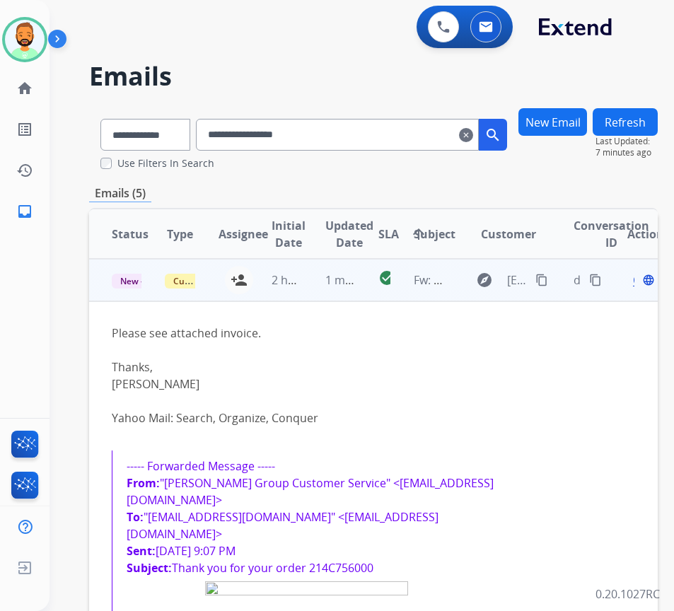
click at [639, 280] on span "Open" at bounding box center [647, 280] width 29 height 17
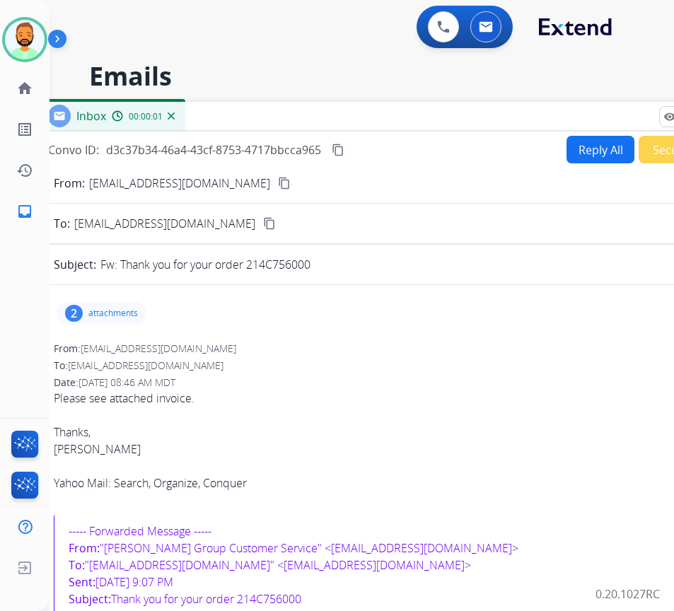
drag, startPoint x: 296, startPoint y: 109, endPoint x: 400, endPoint y: 124, distance: 105.1
click at [400, 124] on div "Inbox 00:00:01" at bounding box center [390, 117] width 707 height 30
click at [122, 310] on p "attachments" at bounding box center [113, 313] width 50 height 11
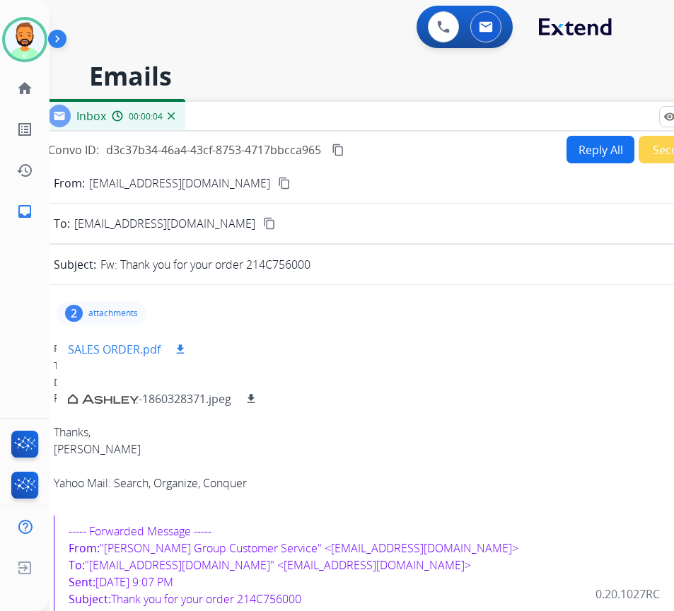
click at [112, 356] on p "SALES ORDER.pdf" at bounding box center [114, 349] width 93 height 17
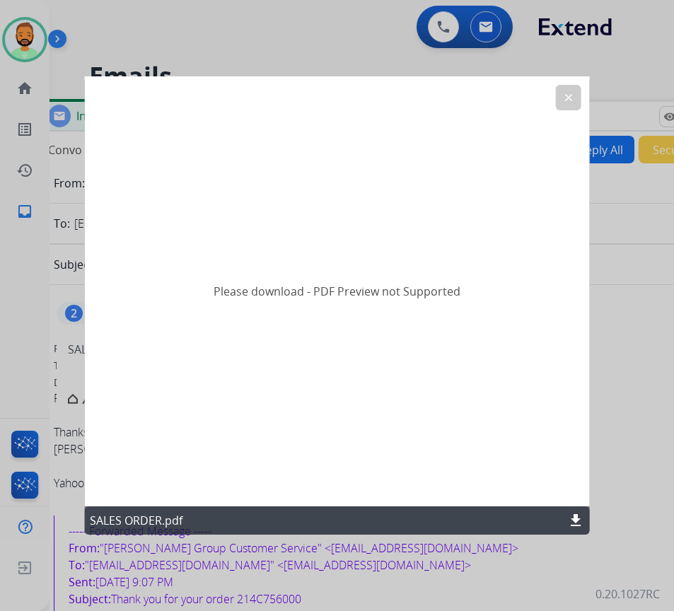
click at [576, 513] on mat-icon "download" at bounding box center [575, 520] width 17 height 17
drag, startPoint x: 566, startPoint y: 92, endPoint x: 560, endPoint y: 98, distance: 8.5
click at [561, 98] on button "clear" at bounding box center [568, 97] width 25 height 25
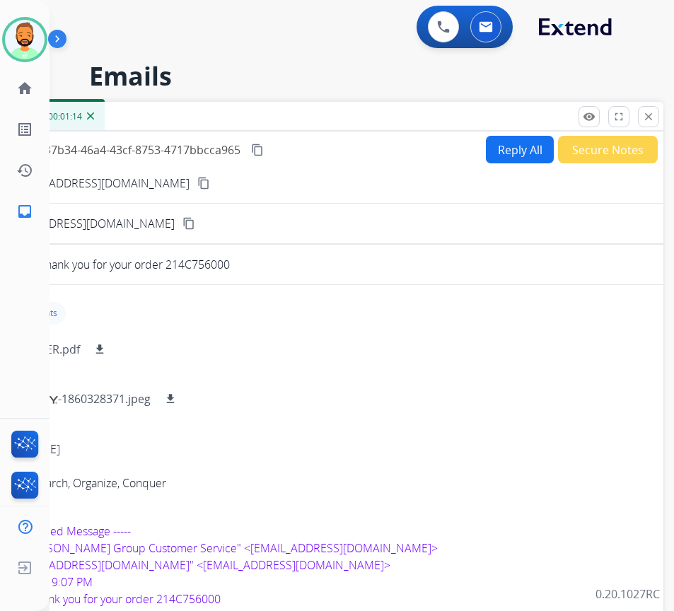
drag, startPoint x: 539, startPoint y: 123, endPoint x: 458, endPoint y: 123, distance: 80.6
click at [458, 123] on div "Inbox 00:01:14" at bounding box center [309, 117] width 707 height 30
click at [516, 157] on button "Reply All" at bounding box center [520, 150] width 68 height 28
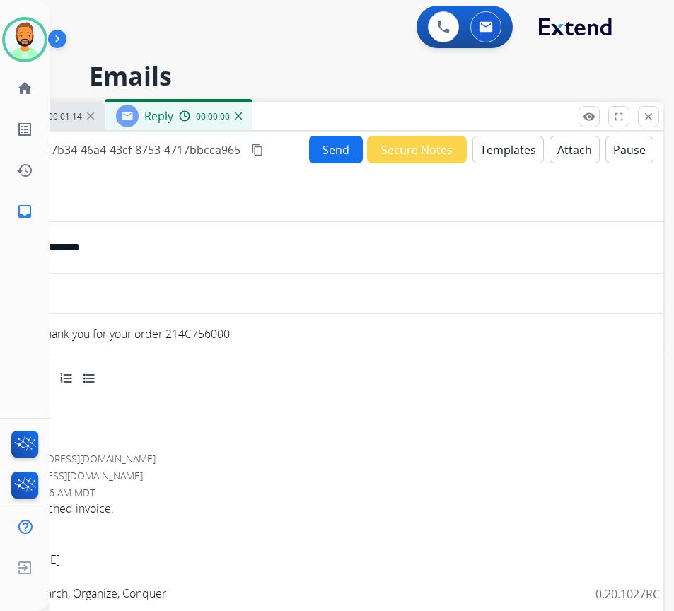
select select "**********"
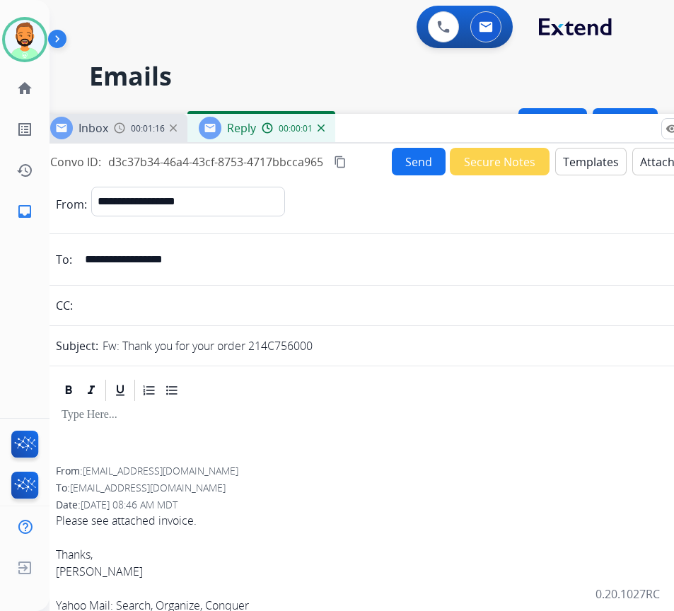
drag, startPoint x: 348, startPoint y: 107, endPoint x: 429, endPoint y: 119, distance: 82.1
click at [429, 119] on div "Inbox 00:01:16 Reply 00:00:01" at bounding box center [392, 129] width 707 height 30
click at [289, 394] on div at bounding box center [393, 390] width 673 height 25
click at [250, 406] on div at bounding box center [393, 435] width 673 height 64
click at [586, 165] on button "Templates" at bounding box center [591, 162] width 71 height 28
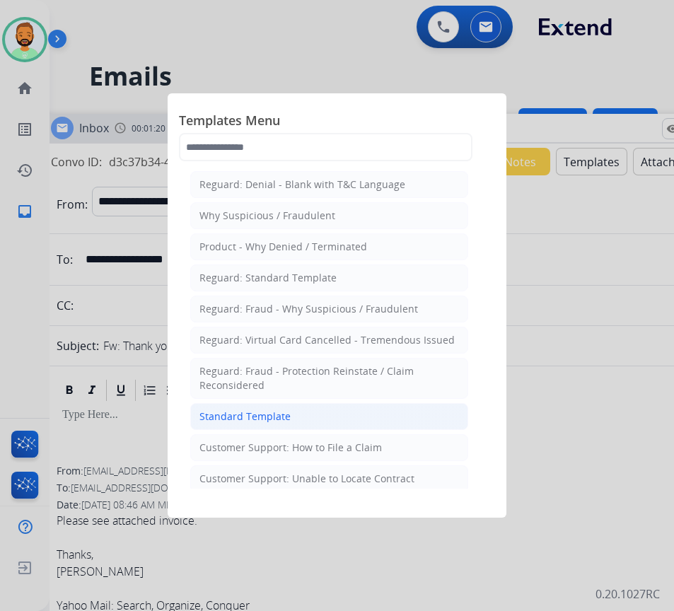
click at [288, 420] on li "Standard Template" at bounding box center [329, 416] width 278 height 27
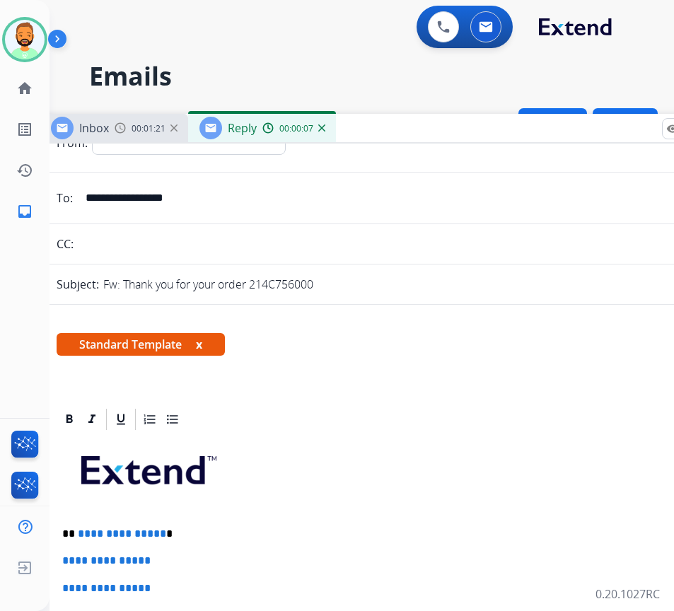
scroll to position [141, 0]
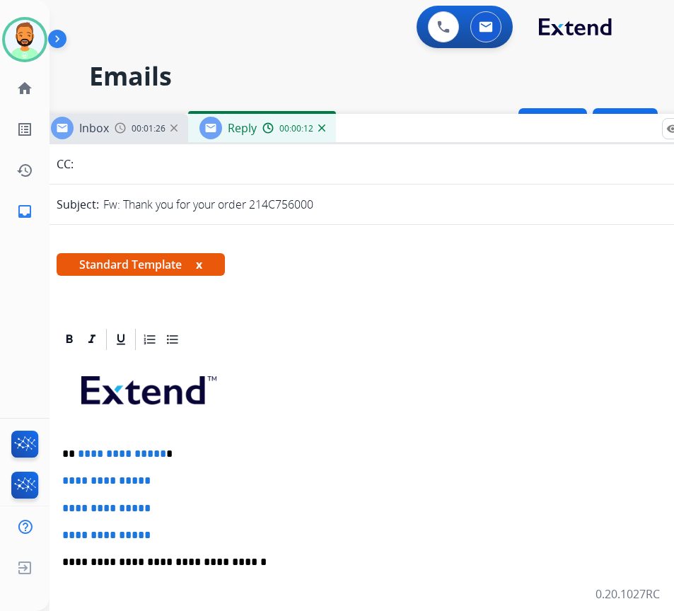
click at [236, 448] on p "**********" at bounding box center [387, 454] width 651 height 13
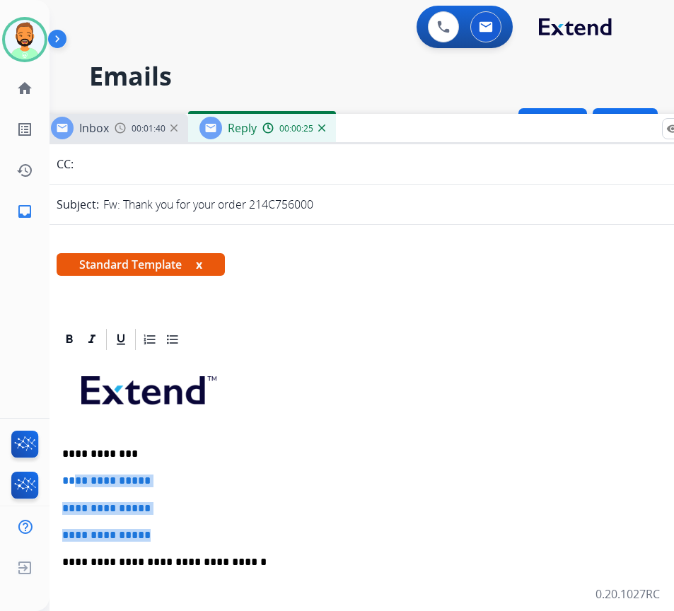
drag, startPoint x: 162, startPoint y: 530, endPoint x: 76, endPoint y: 481, distance: 99.5
click at [76, 481] on div "**********" at bounding box center [393, 595] width 673 height 487
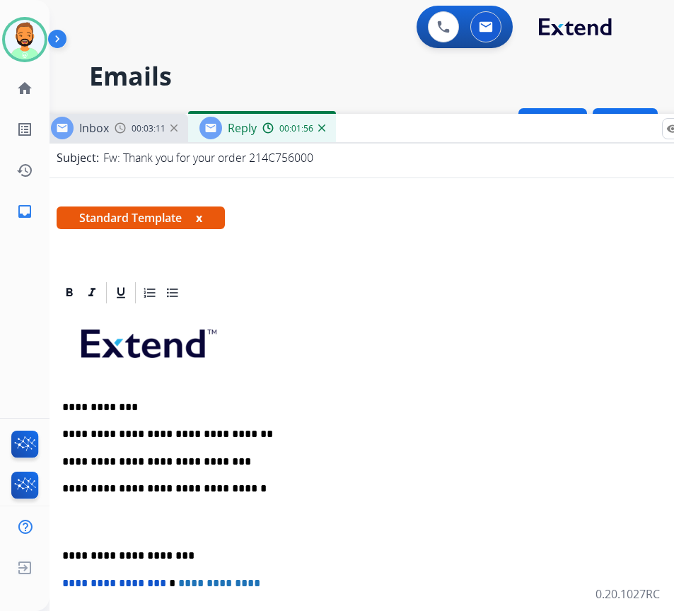
scroll to position [212, 0]
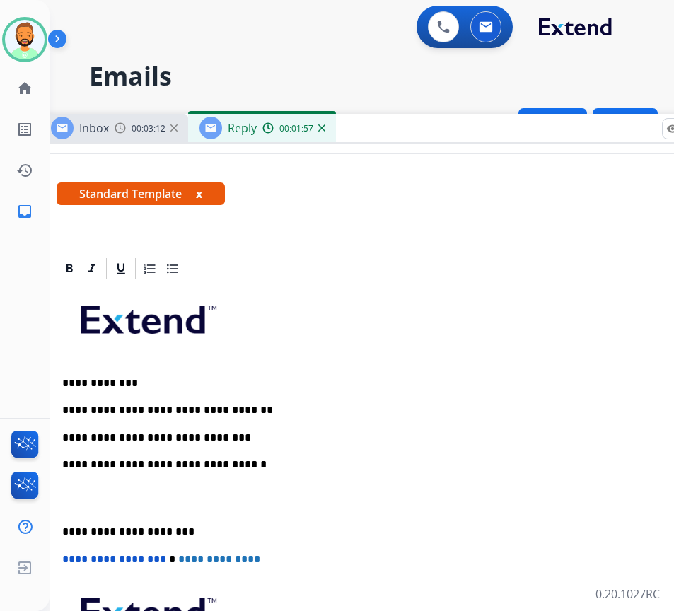
click at [68, 528] on p "**********" at bounding box center [387, 531] width 651 height 13
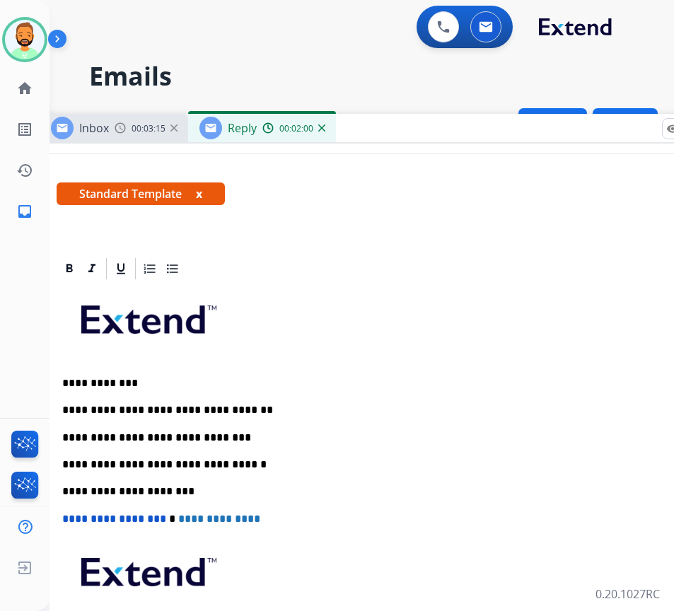
scroll to position [0, 0]
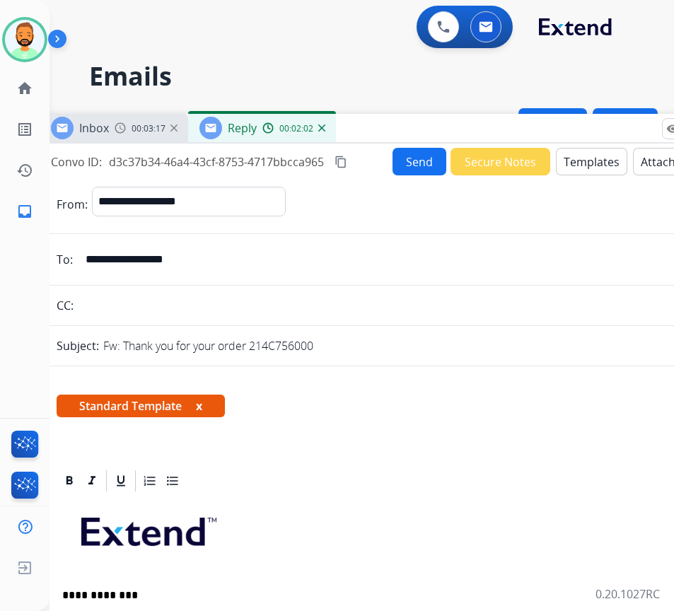
click at [409, 169] on button "Send" at bounding box center [419, 162] width 54 height 28
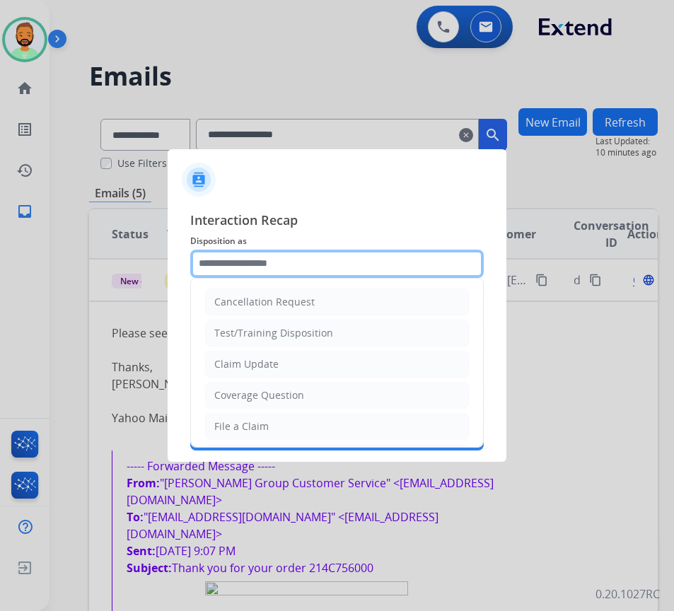
click at [369, 272] on input "text" at bounding box center [336, 264] width 293 height 28
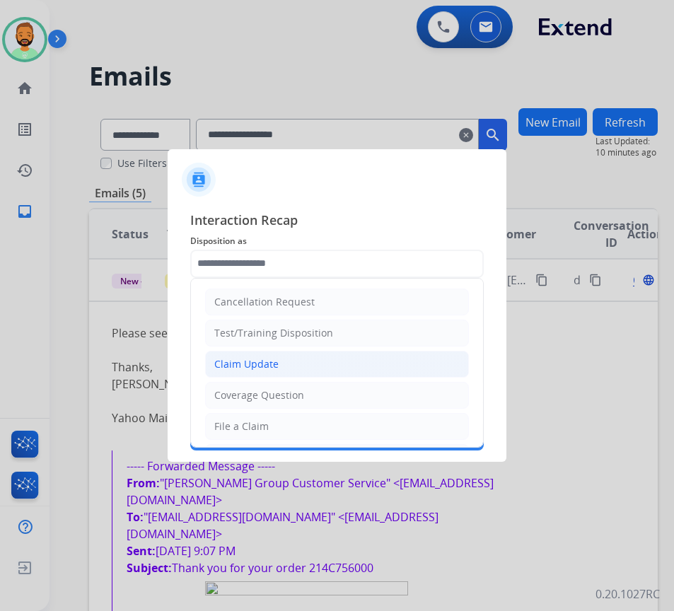
click at [313, 355] on li "Claim Update" at bounding box center [337, 364] width 264 height 27
type input "**********"
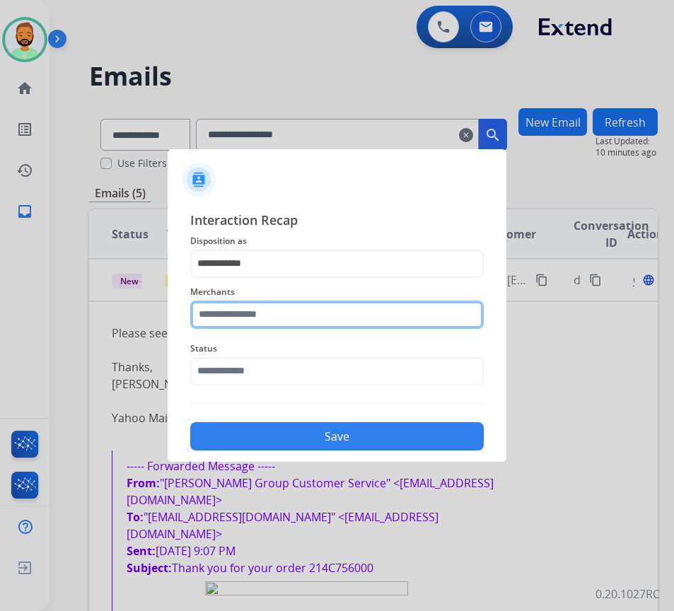
click at [312, 325] on input "text" at bounding box center [336, 315] width 293 height 28
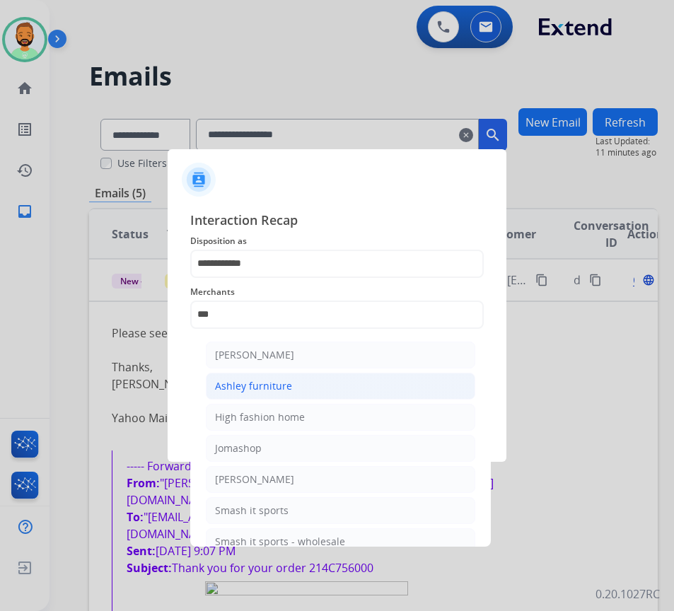
click at [248, 380] on div "Ashley furniture" at bounding box center [253, 386] width 77 height 14
type input "**********"
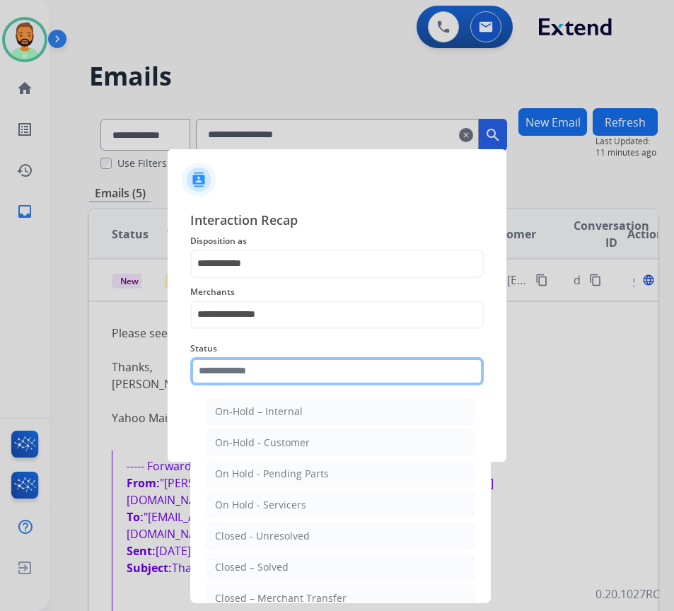
click at [262, 363] on input "text" at bounding box center [336, 371] width 293 height 28
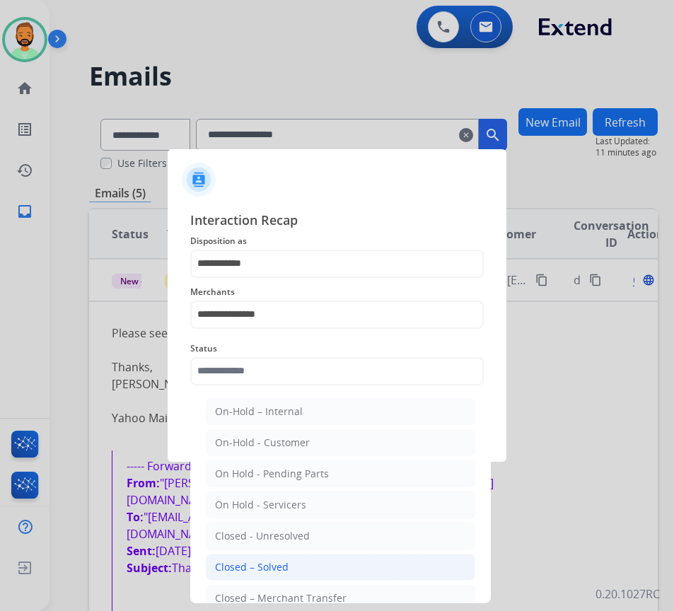
click at [284, 558] on li "Closed – Solved" at bounding box center [340, 567] width 269 height 27
type input "**********"
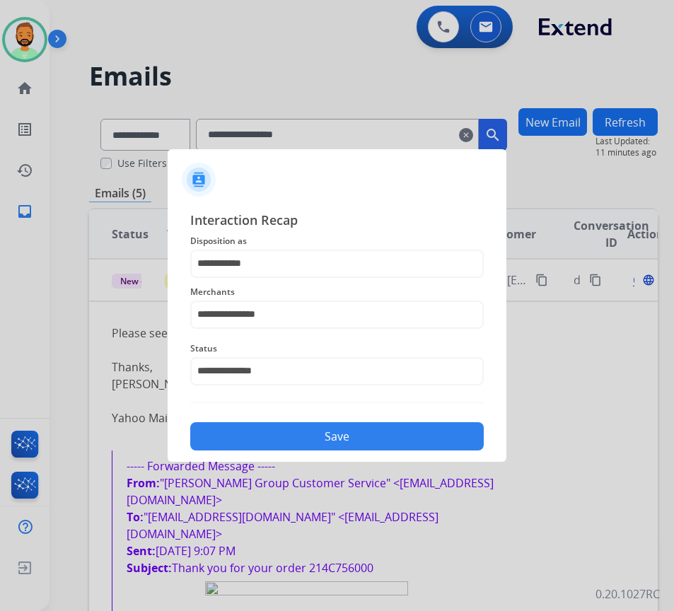
click at [311, 436] on button "Save" at bounding box center [336, 436] width 293 height 28
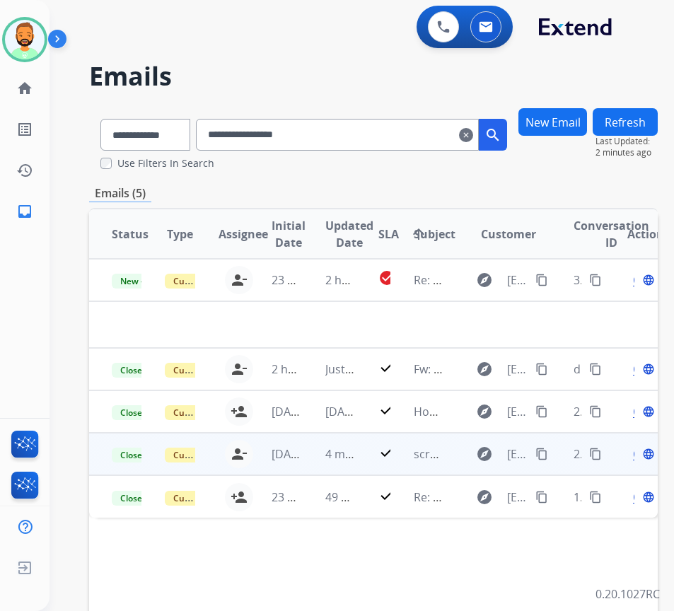
click at [642, 118] on button "Refresh" at bounding box center [625, 122] width 65 height 28
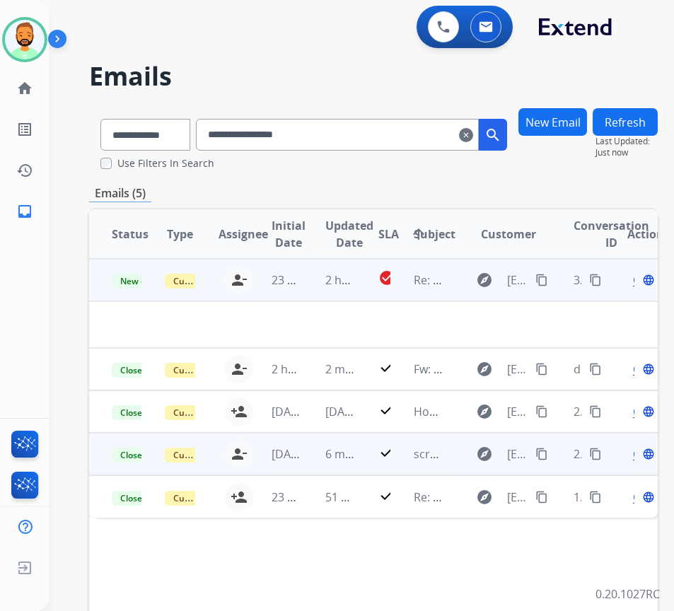
click at [307, 279] on td "2 hours ago" at bounding box center [329, 280] width 53 height 42
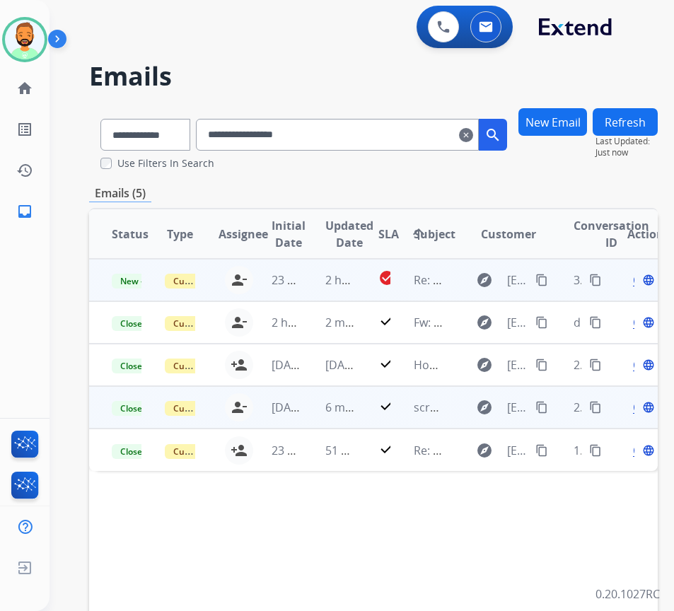
click at [315, 270] on td "2 hours ago" at bounding box center [329, 280] width 53 height 42
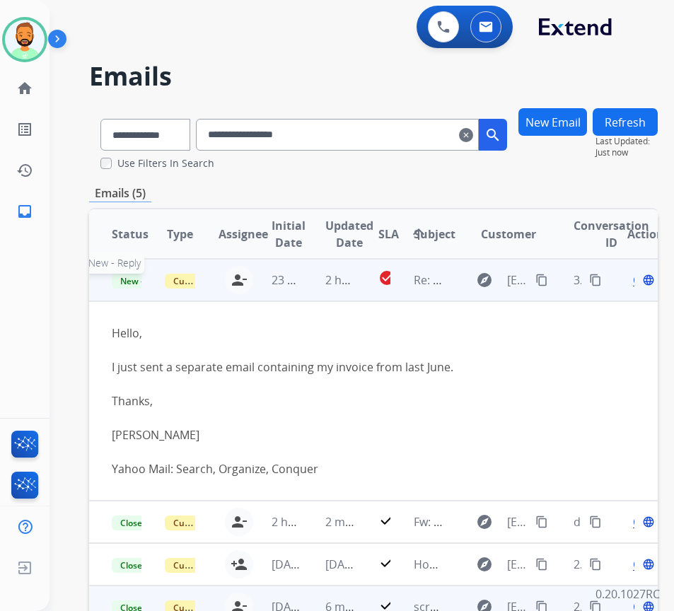
click at [134, 284] on span "New - Reply" at bounding box center [144, 281] width 64 height 15
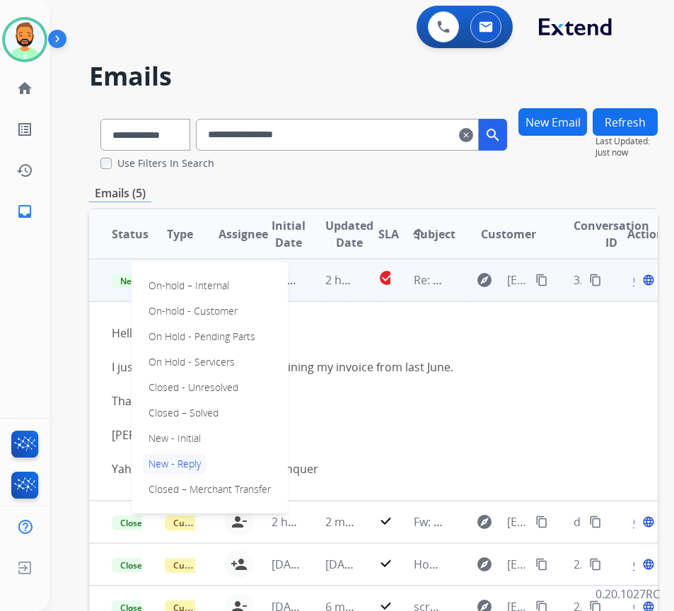
drag, startPoint x: 196, startPoint y: 407, endPoint x: 206, endPoint y: 407, distance: 10.6
click at [199, 407] on p "Closed – Solved" at bounding box center [183, 413] width 81 height 20
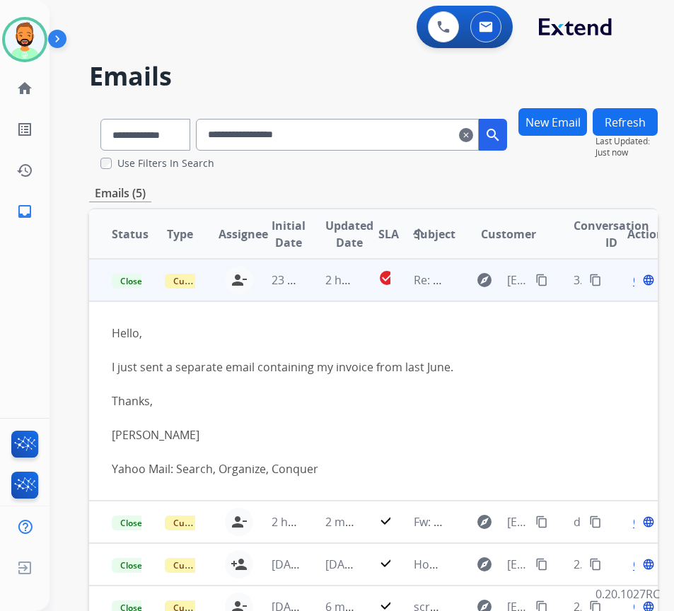
click at [650, 120] on button "Refresh" at bounding box center [625, 122] width 65 height 28
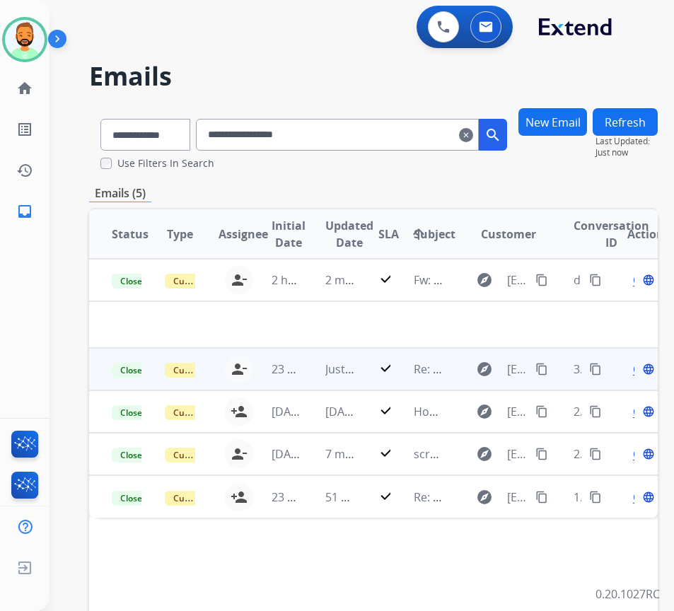
click at [473, 131] on mat-icon "clear" at bounding box center [466, 135] width 14 height 17
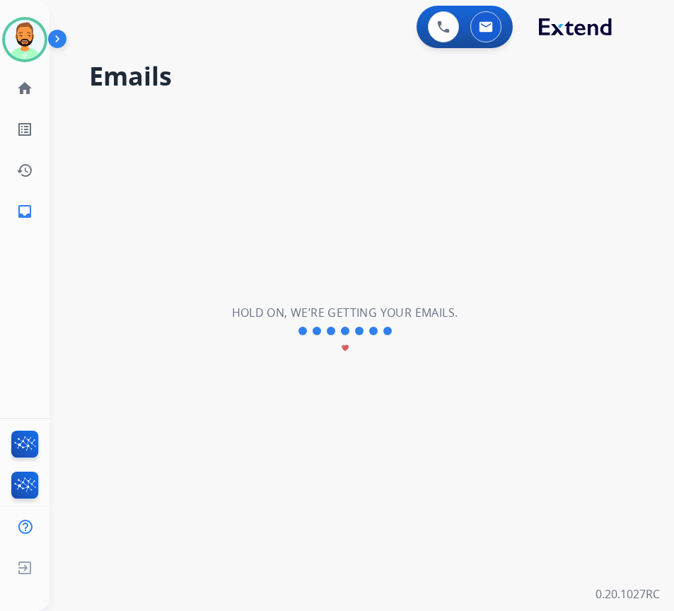
select select "**********"
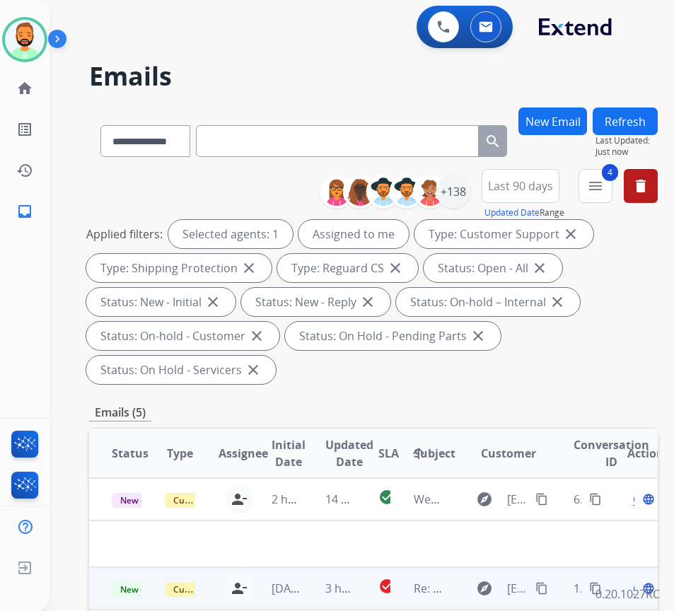
click at [309, 588] on td "3 hours ago" at bounding box center [329, 588] width 53 height 42
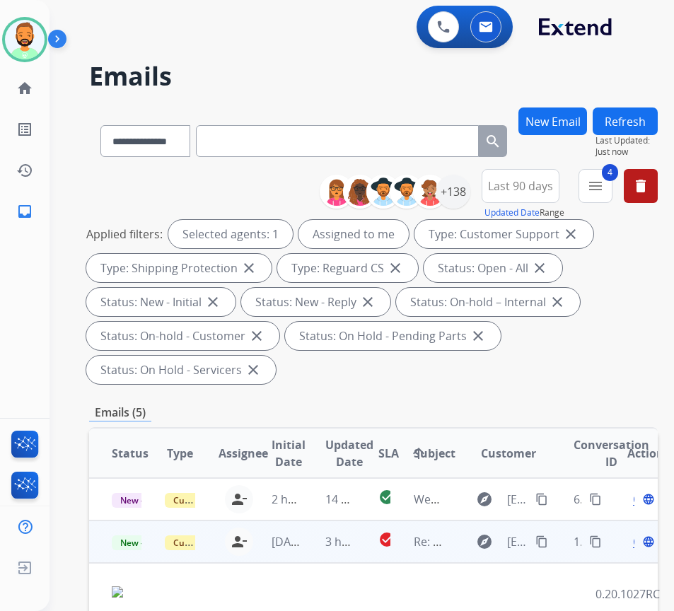
click at [544, 539] on mat-icon "content_copy" at bounding box center [541, 541] width 13 height 13
click at [640, 541] on span "Open" at bounding box center [647, 541] width 29 height 17
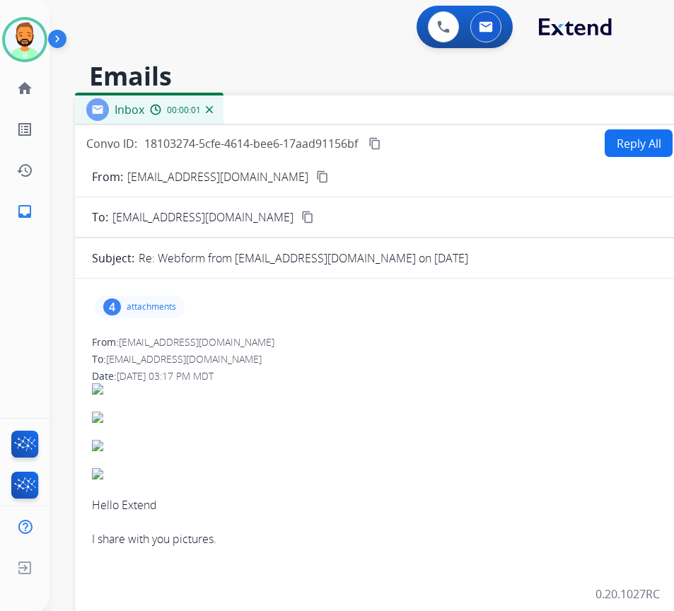
drag, startPoint x: 261, startPoint y: 106, endPoint x: 402, endPoint y: 115, distance: 141.7
click at [402, 115] on div "Inbox 00:00:01" at bounding box center [428, 110] width 707 height 30
click at [156, 306] on p "attachments" at bounding box center [152, 306] width 50 height 11
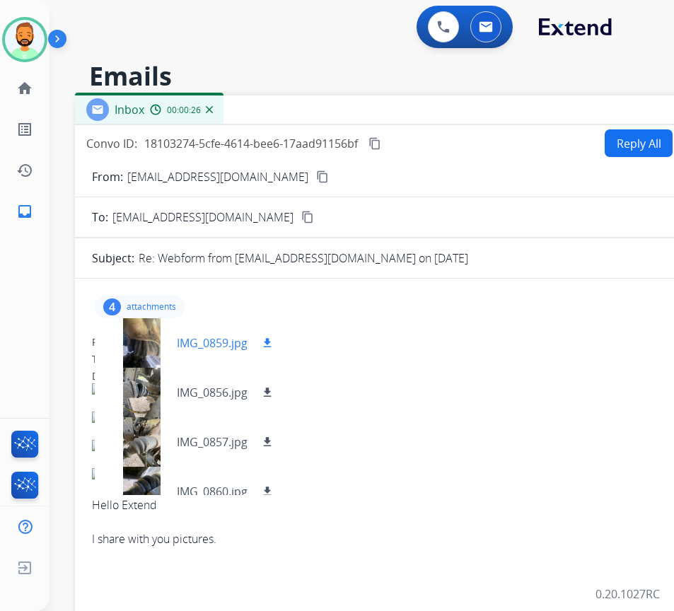
click at [153, 353] on div at bounding box center [141, 343] width 71 height 50
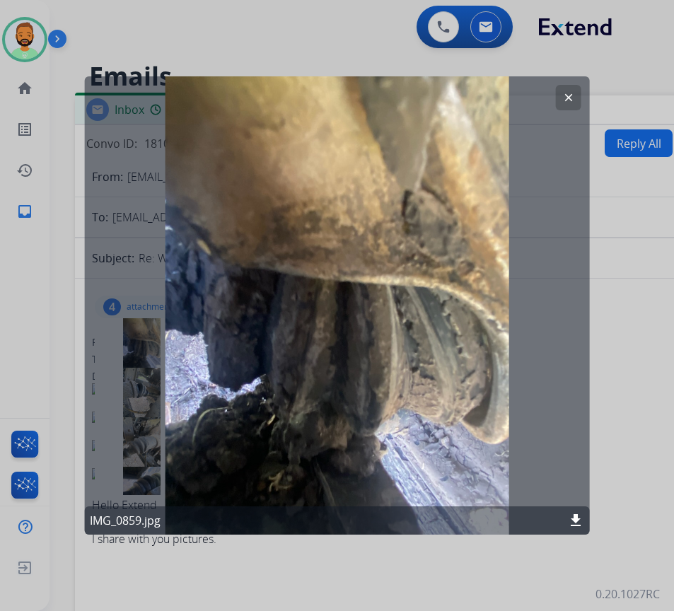
click at [561, 103] on button "clear" at bounding box center [568, 97] width 25 height 25
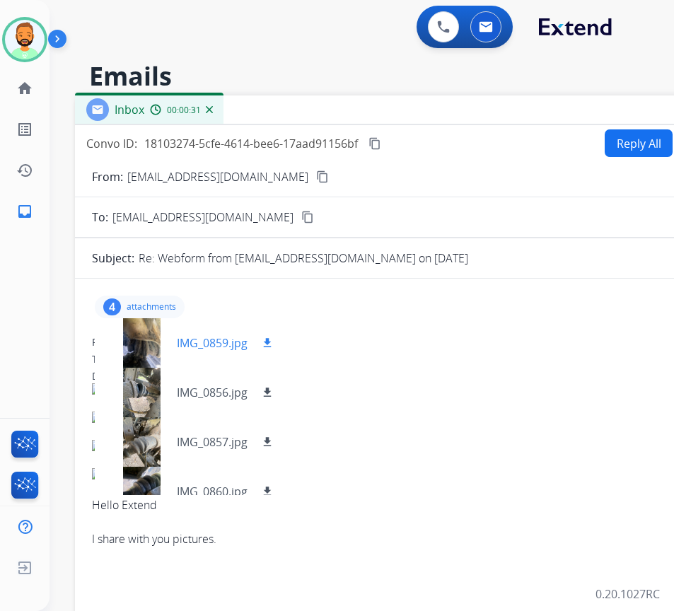
click at [272, 344] on mat-icon "download" at bounding box center [267, 343] width 13 height 13
click at [136, 389] on div at bounding box center [141, 393] width 71 height 50
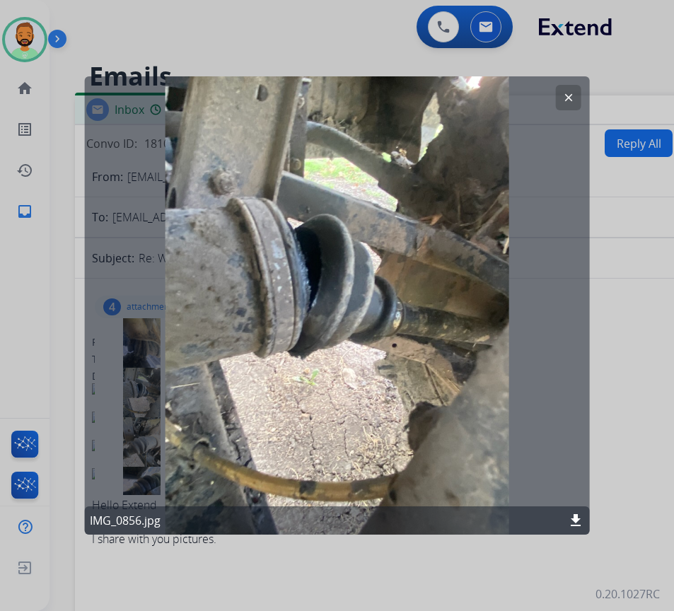
click at [575, 518] on mat-icon "download" at bounding box center [575, 520] width 17 height 17
click at [571, 104] on button "clear" at bounding box center [568, 97] width 25 height 25
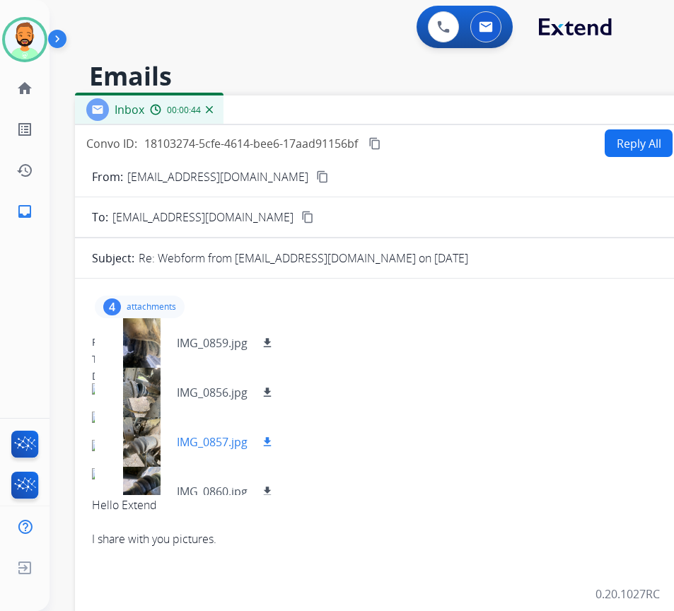
click at [146, 422] on div at bounding box center [141, 442] width 71 height 50
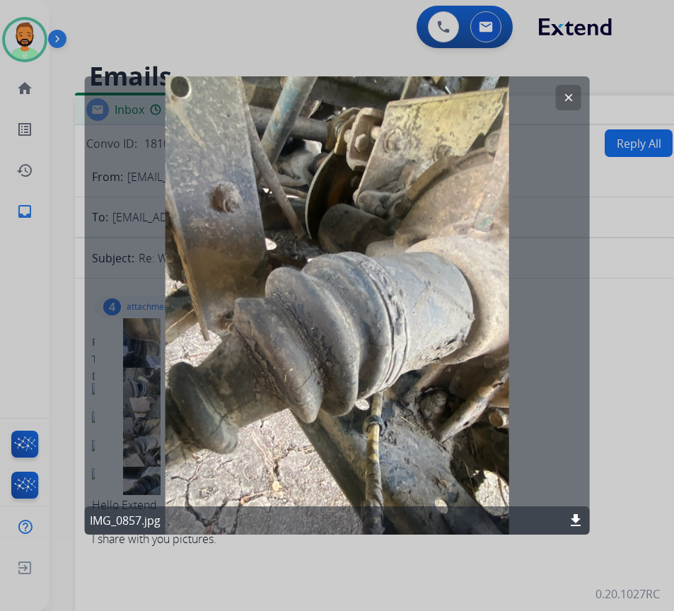
click at [574, 97] on mat-icon "clear" at bounding box center [568, 97] width 13 height 13
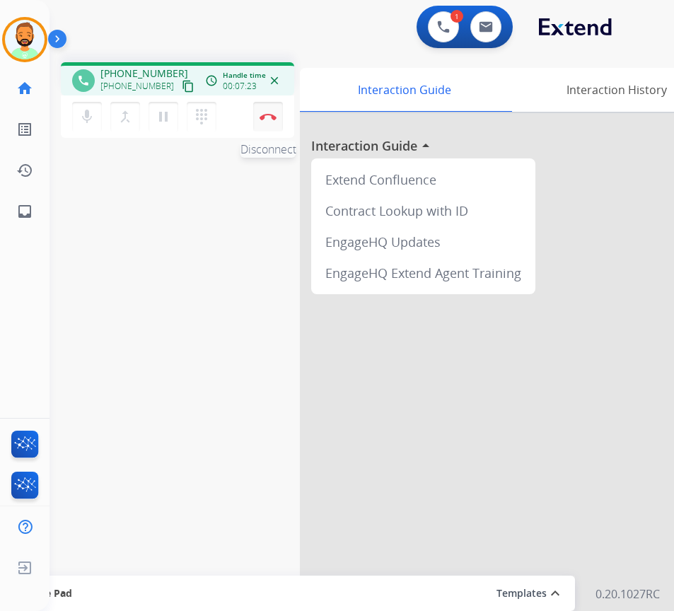
click at [268, 115] on img at bounding box center [268, 116] width 17 height 7
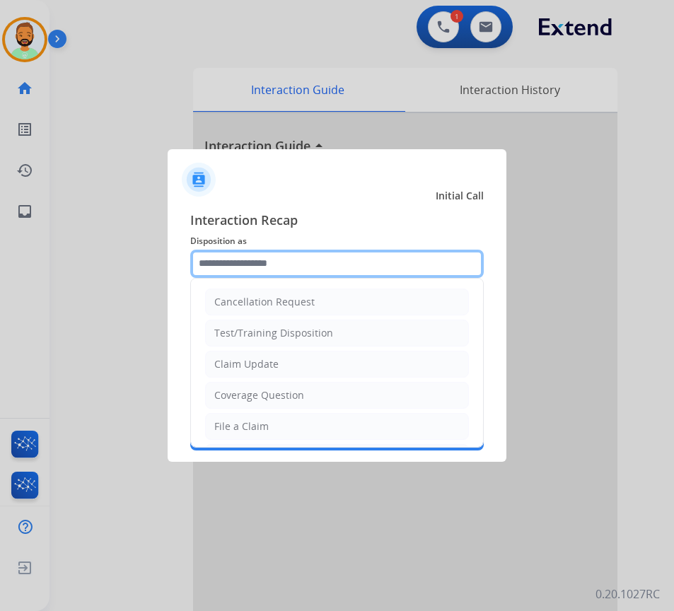
click at [295, 266] on input "text" at bounding box center [336, 264] width 293 height 28
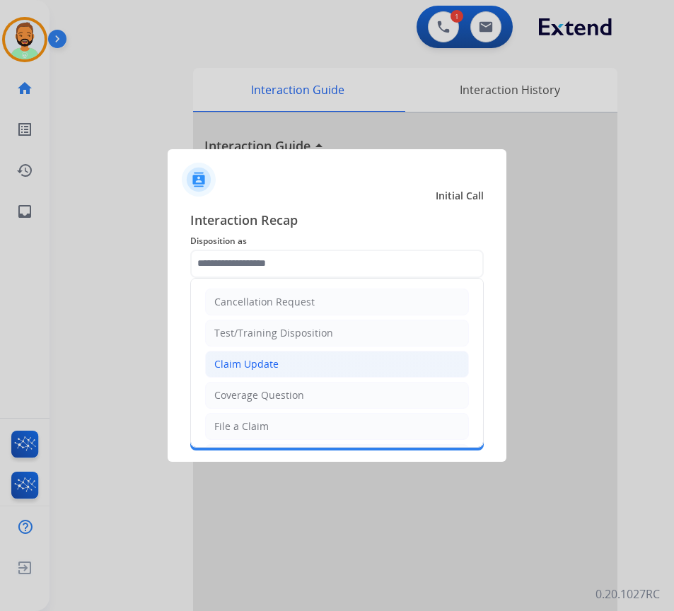
click at [278, 360] on li "Claim Update" at bounding box center [337, 364] width 264 height 27
type input "**********"
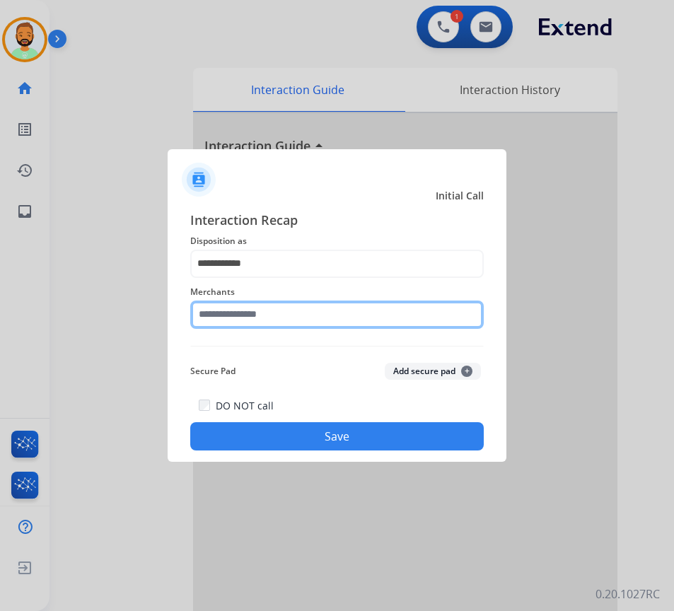
click at [286, 301] on input "text" at bounding box center [336, 315] width 293 height 28
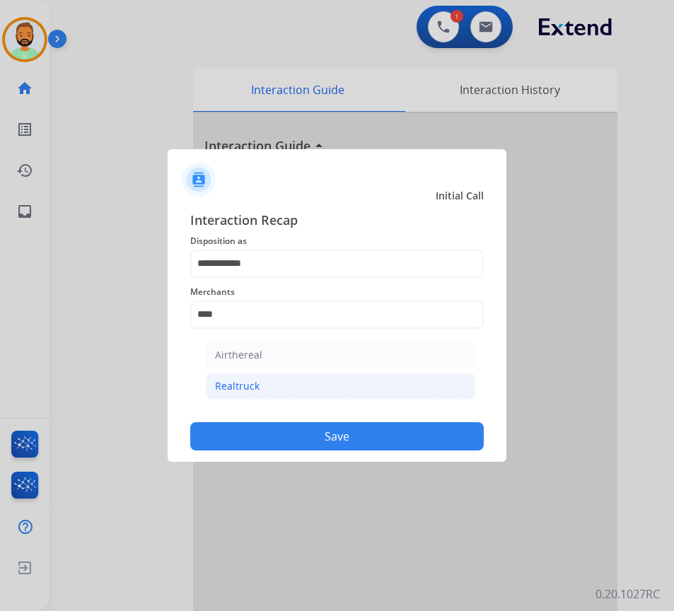
click at [276, 389] on li "Realtruck" at bounding box center [340, 386] width 269 height 27
type input "*********"
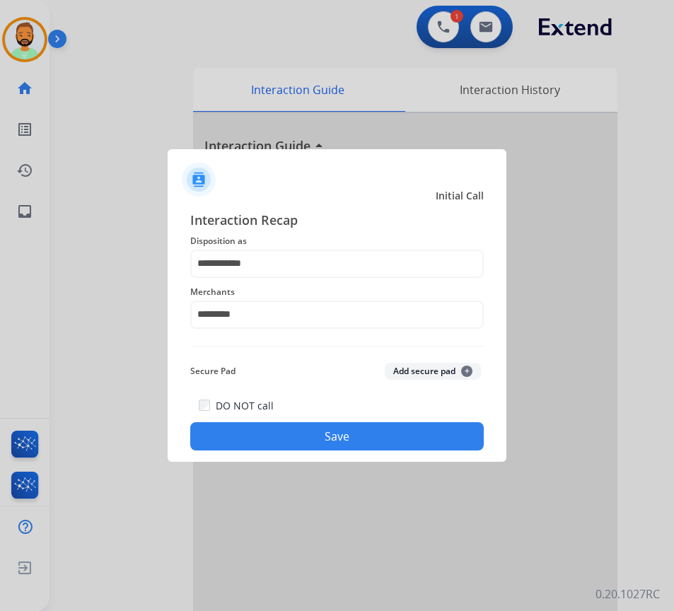
click at [303, 430] on button "Save" at bounding box center [336, 436] width 293 height 28
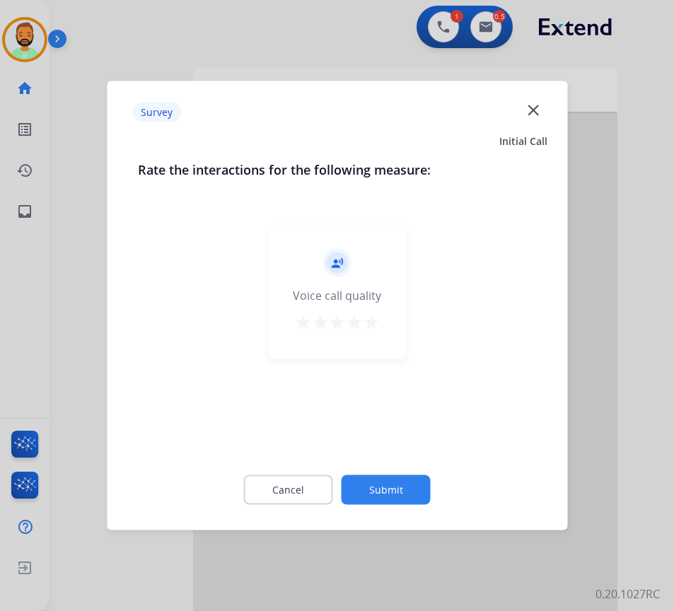
click at [410, 488] on button "Submit" at bounding box center [386, 490] width 89 height 30
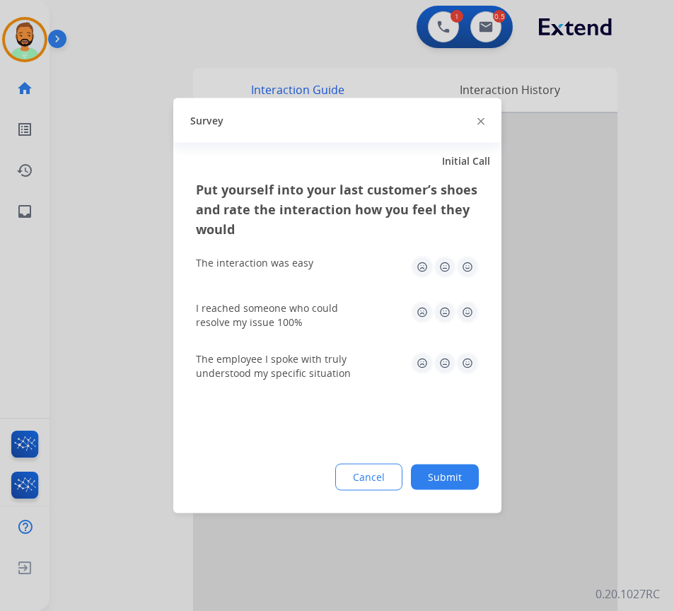
click at [436, 474] on button "Submit" at bounding box center [445, 477] width 68 height 25
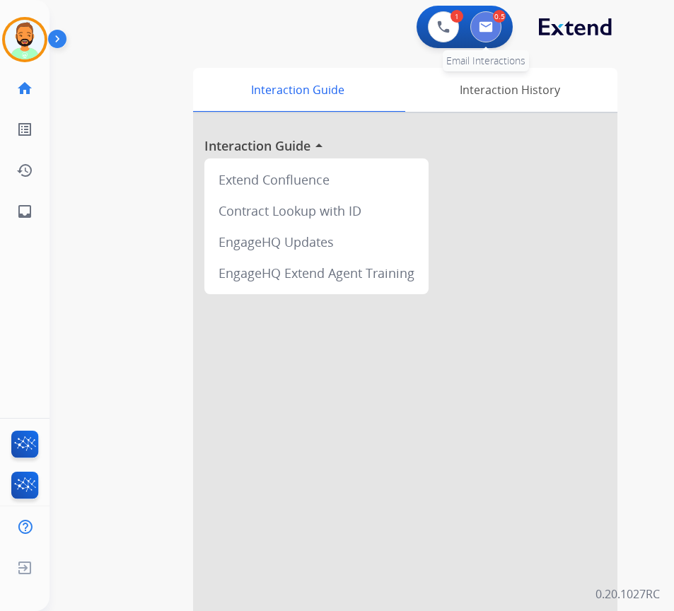
click at [481, 31] on img at bounding box center [486, 26] width 14 height 11
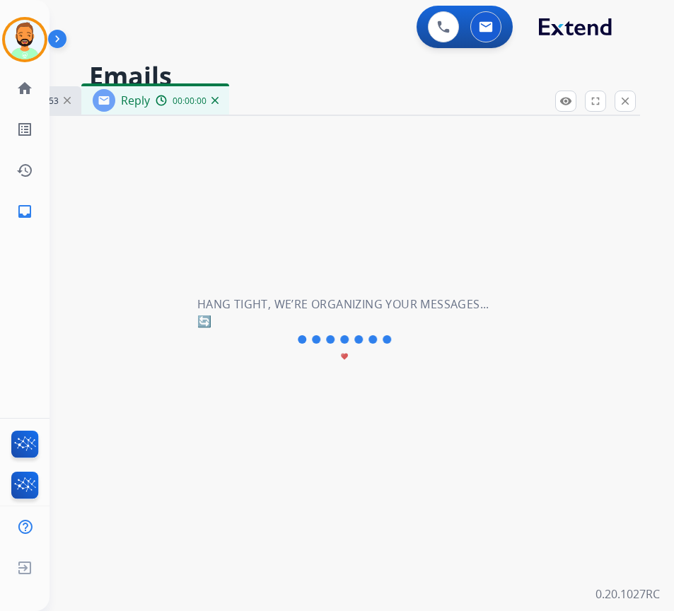
select select "**********"
click at [454, 27] on button at bounding box center [443, 26] width 31 height 31
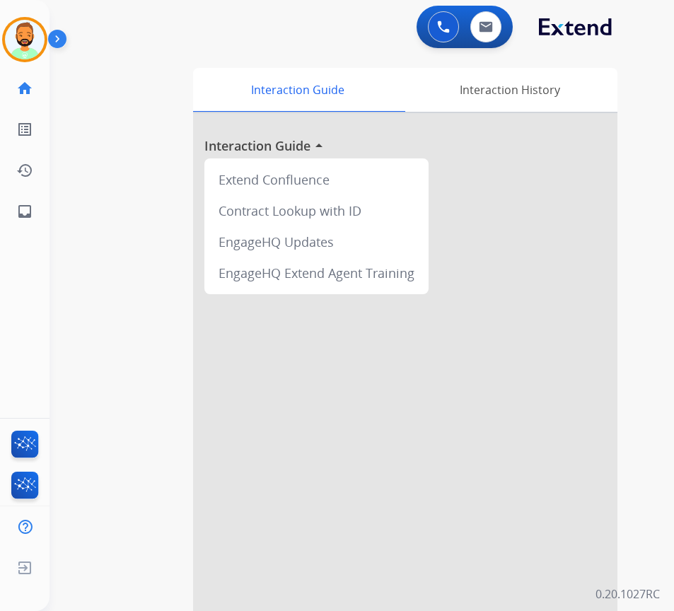
click at [49, 33] on img at bounding box center [60, 41] width 24 height 27
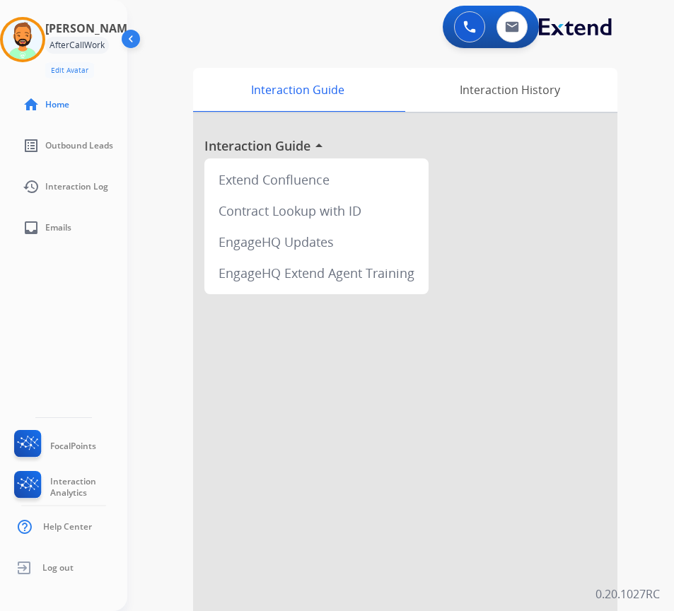
click at [134, 33] on img at bounding box center [132, 41] width 27 height 27
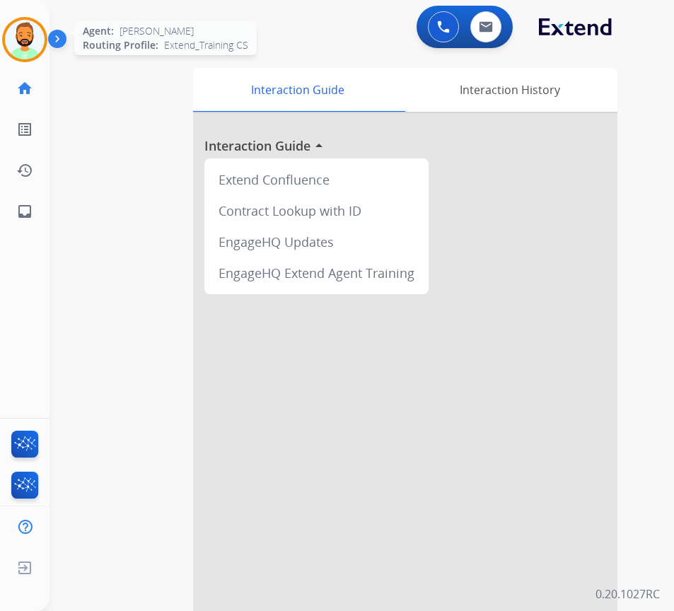
click at [32, 40] on img at bounding box center [25, 40] width 40 height 40
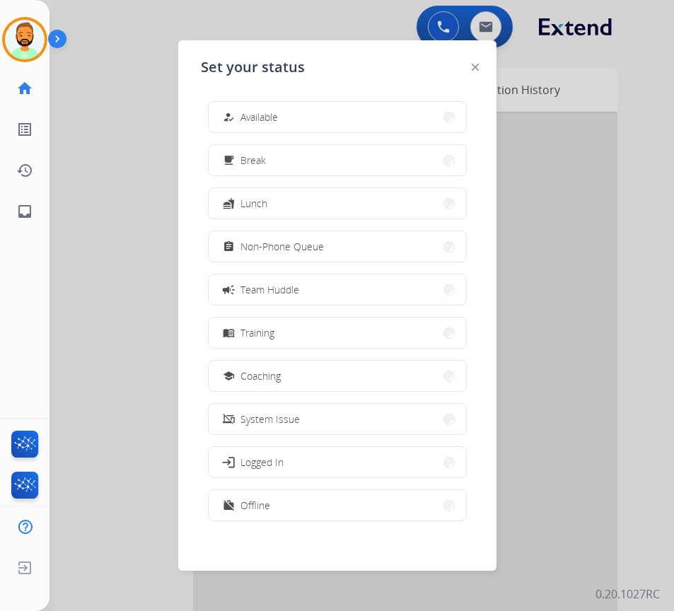
click at [285, 116] on button "how_to_reg Available" at bounding box center [337, 117] width 257 height 30
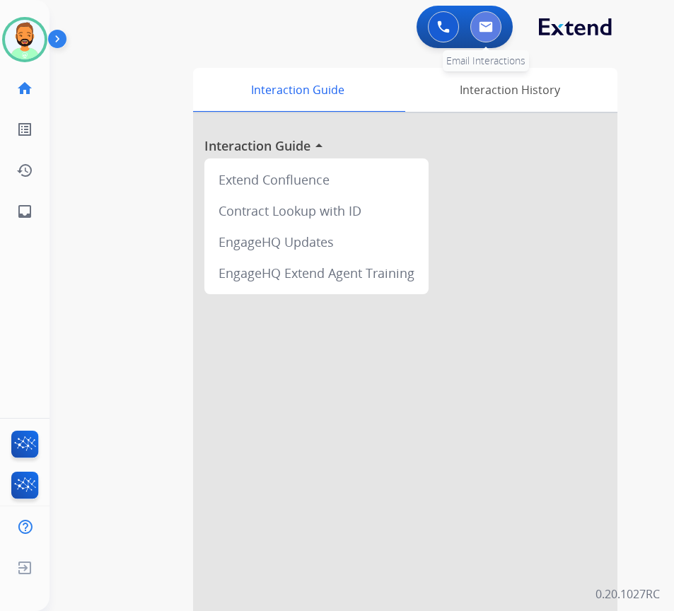
click at [488, 22] on img at bounding box center [486, 26] width 14 height 11
select select "**********"
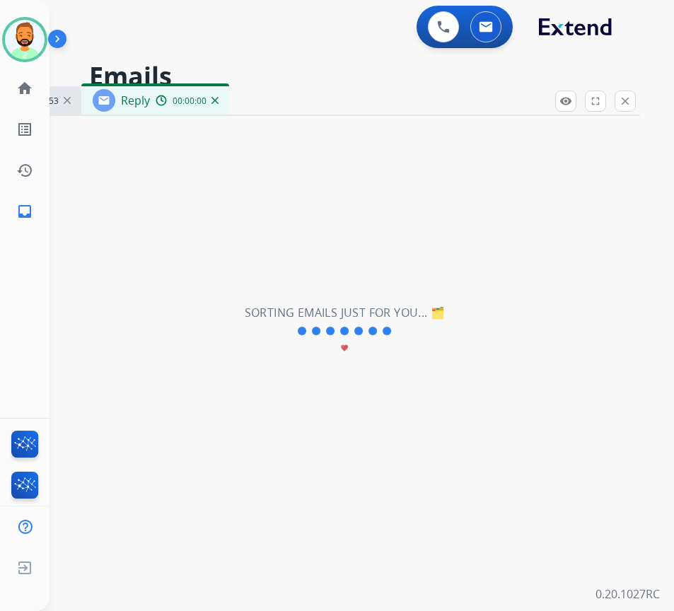
select select "**********"
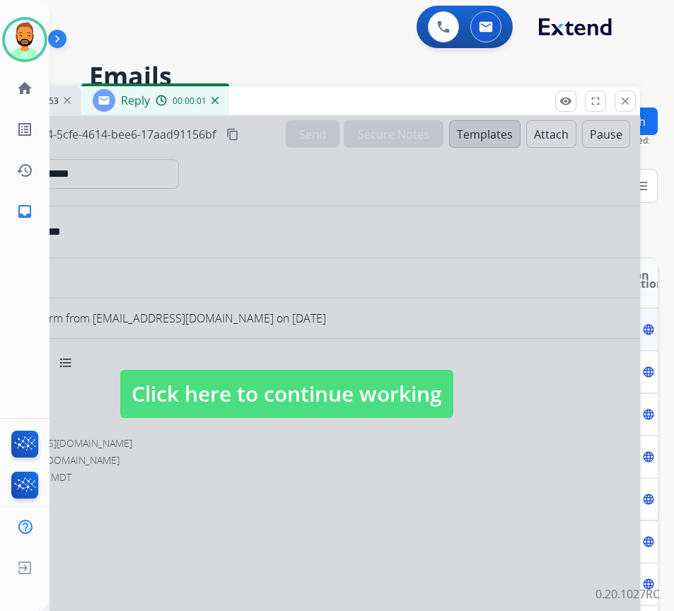
click at [376, 386] on span "Click here to continue working" at bounding box center [286, 394] width 333 height 48
select select
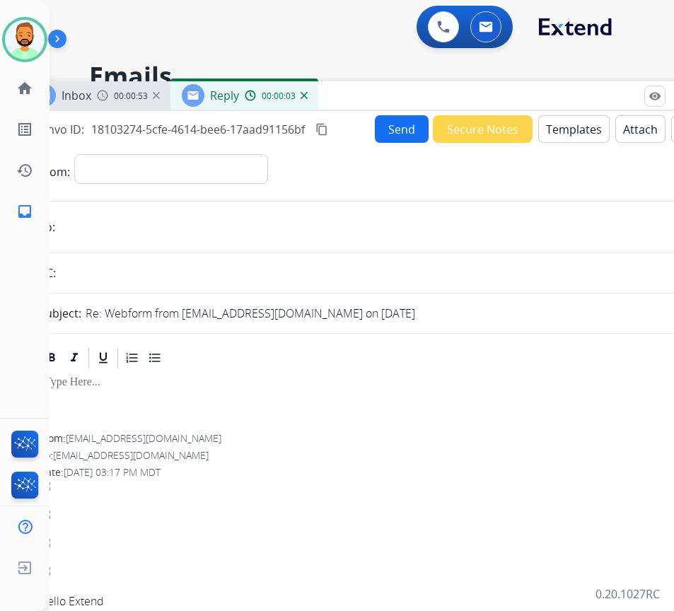
drag, startPoint x: 358, startPoint y: 100, endPoint x: 450, endPoint y: 98, distance: 92.7
click at [450, 98] on div "Inbox 00:00:53 Reply 00:00:03" at bounding box center [375, 96] width 707 height 30
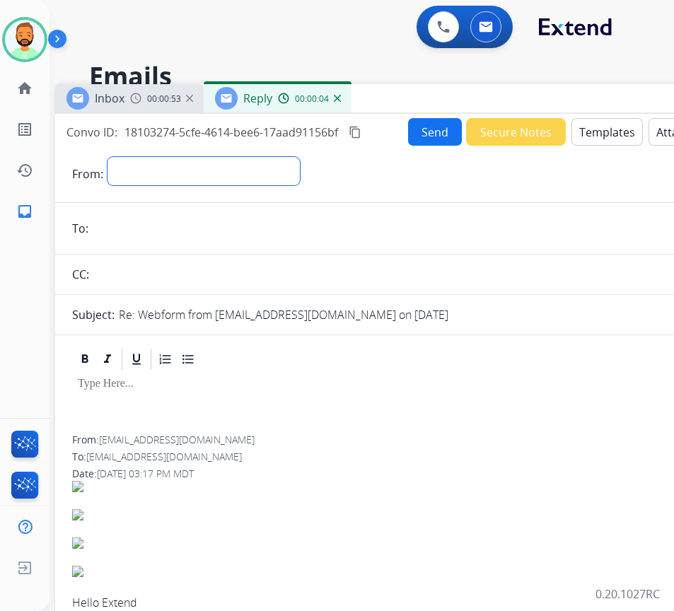
click at [275, 166] on select "**********" at bounding box center [203, 171] width 192 height 28
select select "**********"
click at [107, 157] on select "**********" at bounding box center [203, 171] width 192 height 28
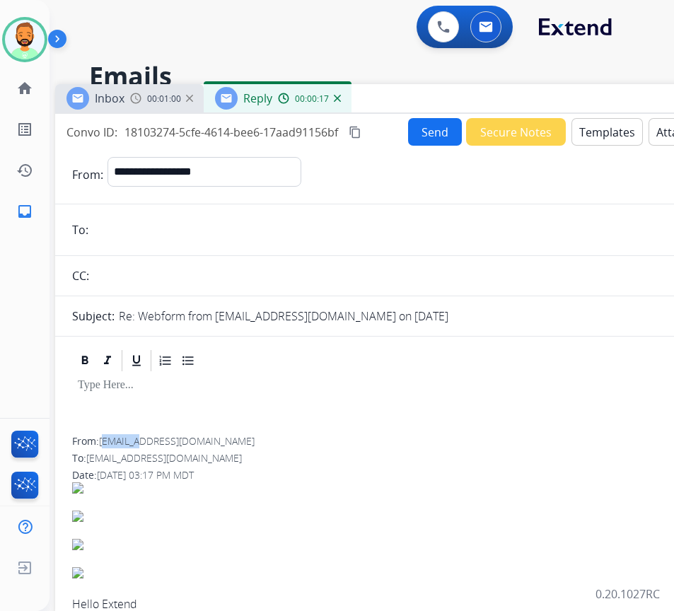
drag, startPoint x: 105, startPoint y: 438, endPoint x: 140, endPoint y: 440, distance: 35.4
click at [140, 440] on span "[EMAIL_ADDRESS][DOMAIN_NAME]" at bounding box center [177, 440] width 156 height 13
click at [125, 439] on span "[EMAIL_ADDRESS][DOMAIN_NAME]" at bounding box center [177, 440] width 156 height 13
drag, startPoint x: 102, startPoint y: 440, endPoint x: 211, endPoint y: 444, distance: 109.7
click at [211, 444] on div "From: [EMAIL_ADDRESS][DOMAIN_NAME]" at bounding box center [408, 441] width 673 height 14
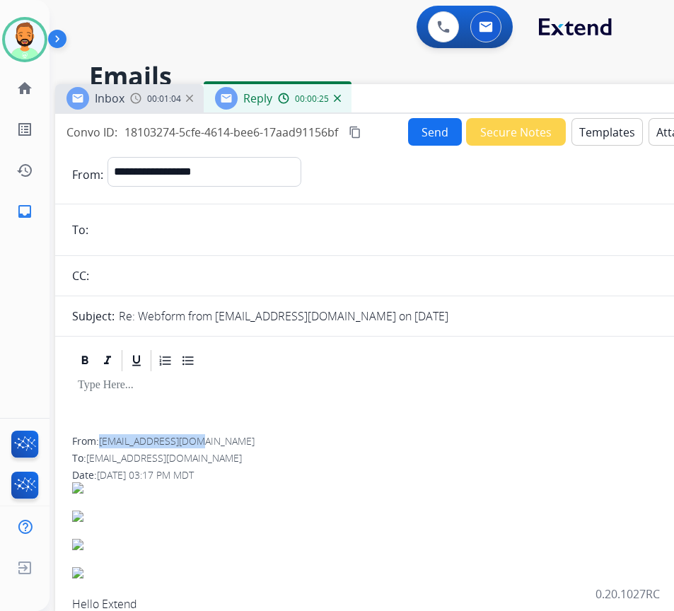
copy span "[EMAIL_ADDRESS][DOMAIN_NAME]"
paste input "**********"
type input "**********"
click at [223, 409] on div at bounding box center [408, 405] width 673 height 64
click at [596, 124] on button "Templates" at bounding box center [606, 132] width 71 height 28
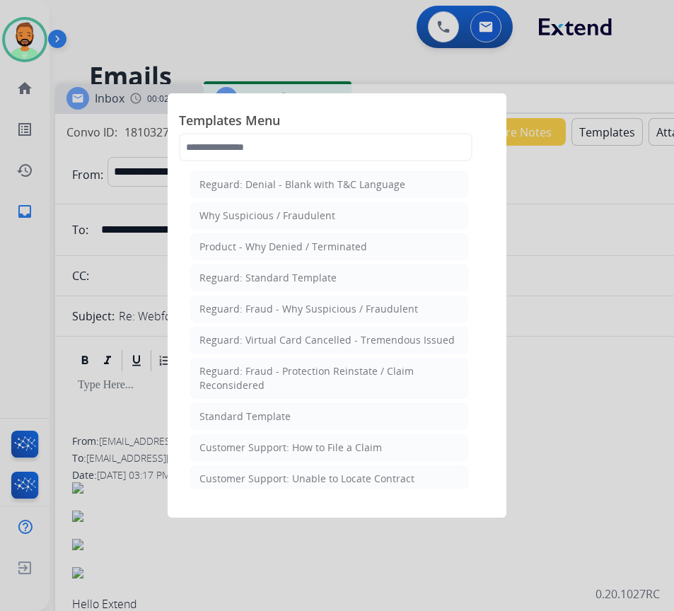
click at [390, 414] on li "Standard Template" at bounding box center [329, 416] width 278 height 27
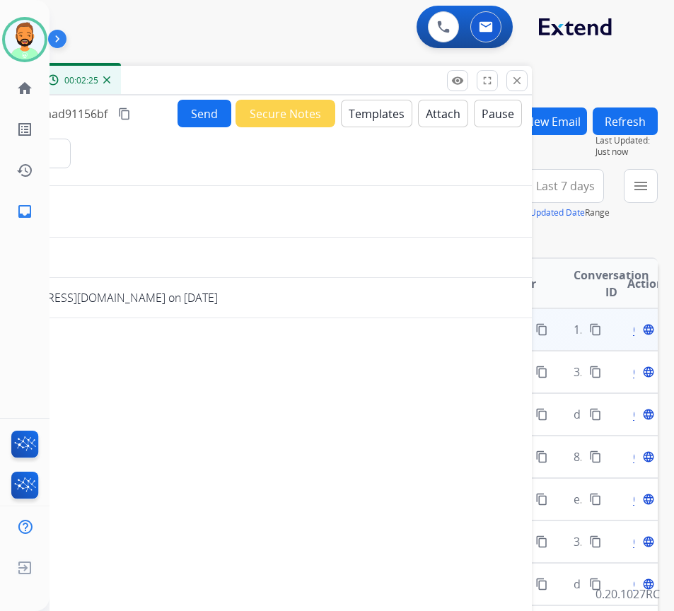
drag, startPoint x: 546, startPoint y: 95, endPoint x: 308, endPoint y: 82, distance: 238.0
click at [306, 81] on div "Inbox 00:02:04 Reply 00:02:25" at bounding box center [178, 81] width 707 height 30
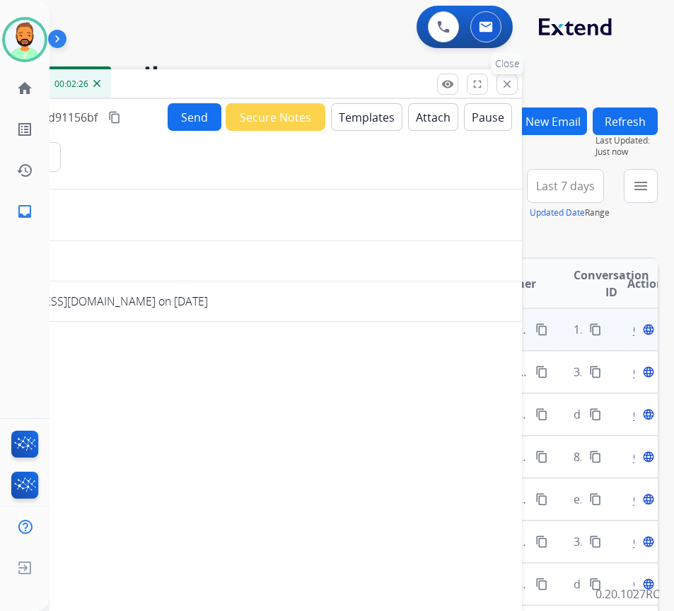
click at [504, 76] on button "close Close" at bounding box center [506, 84] width 21 height 21
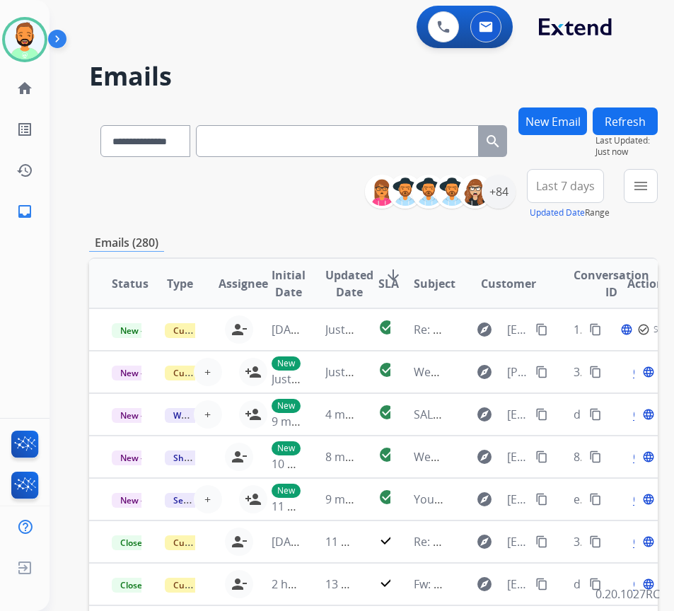
click at [579, 199] on button "Last 7 days" at bounding box center [565, 186] width 77 height 34
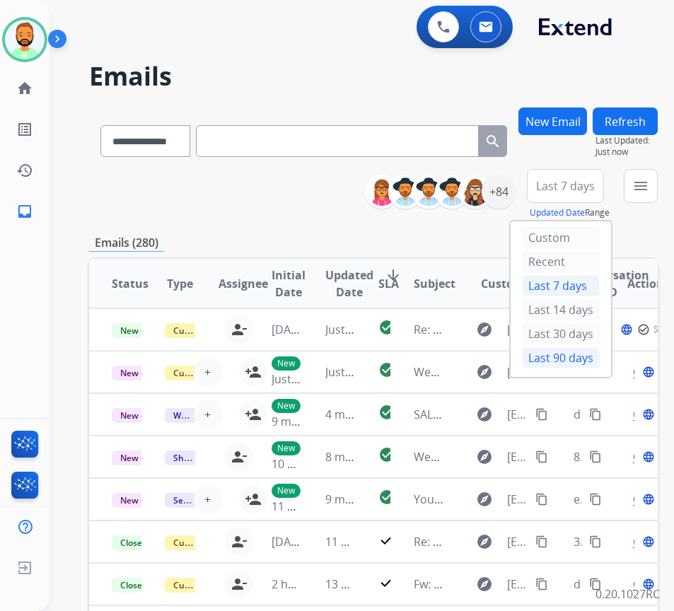
click at [582, 365] on div "Last 90 days" at bounding box center [561, 357] width 78 height 21
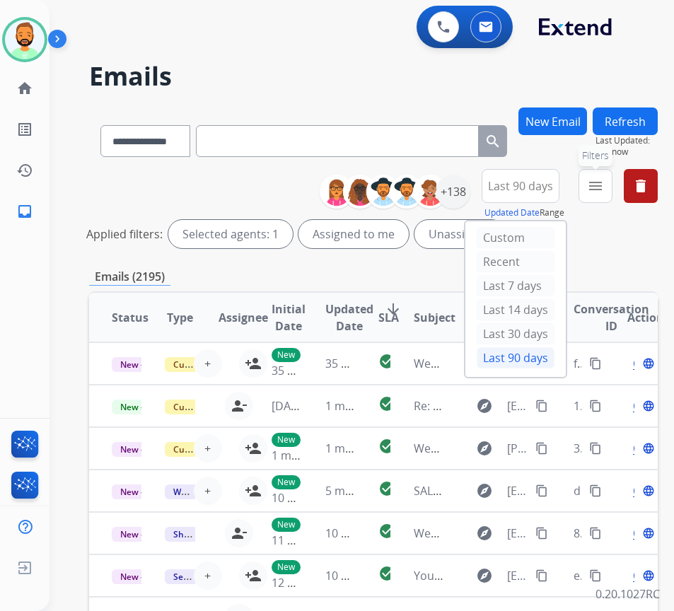
click at [612, 195] on button "menu Filters" at bounding box center [595, 186] width 34 height 34
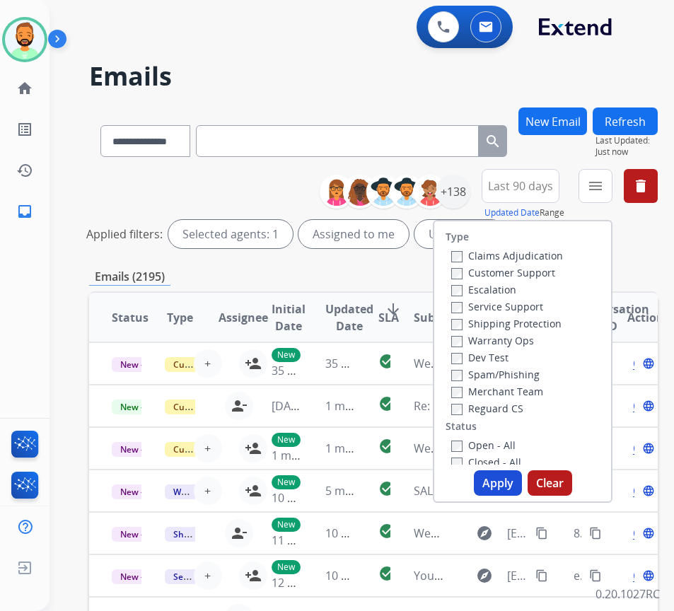
click at [527, 279] on div "Customer Support" at bounding box center [507, 272] width 112 height 17
click at [534, 271] on label "Customer Support" at bounding box center [503, 272] width 104 height 13
click at [534, 322] on label "Shipping Protection" at bounding box center [506, 323] width 110 height 13
click at [523, 414] on label "Reguard CS" at bounding box center [487, 408] width 72 height 13
click at [495, 446] on label "Open - All" at bounding box center [483, 444] width 64 height 13
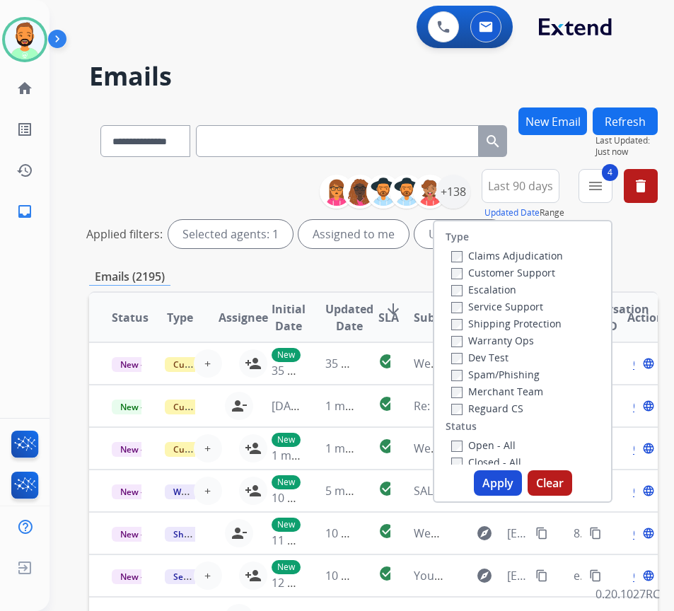
click at [509, 482] on button "Apply" at bounding box center [498, 482] width 48 height 25
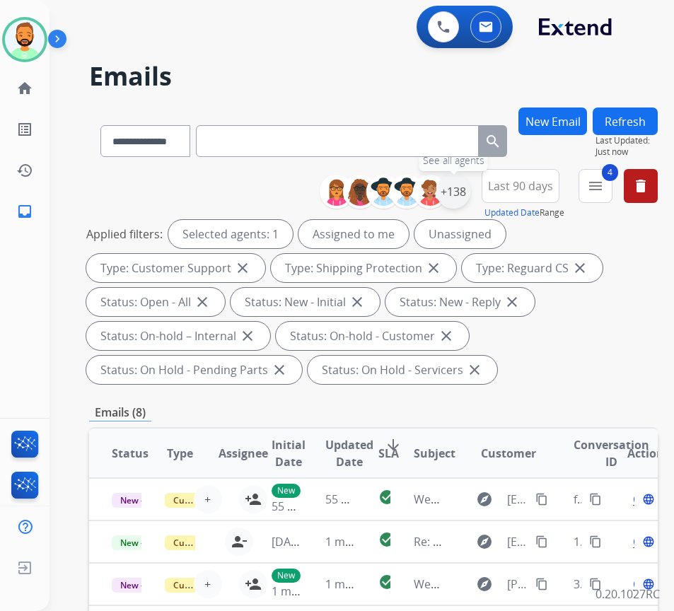
click at [467, 190] on div "+138" at bounding box center [453, 192] width 34 height 34
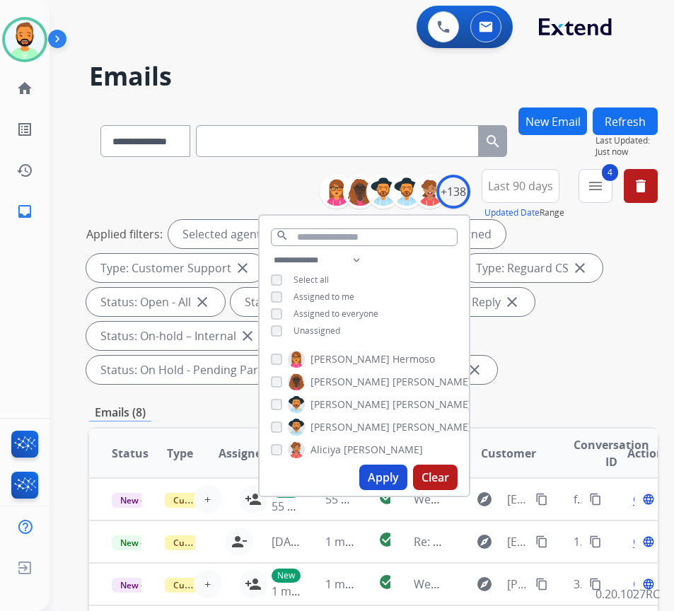
click at [343, 335] on div "**********" at bounding box center [364, 297] width 209 height 91
click at [340, 325] on span "Unassigned" at bounding box center [316, 331] width 47 height 12
click at [402, 467] on button "Apply" at bounding box center [383, 477] width 48 height 25
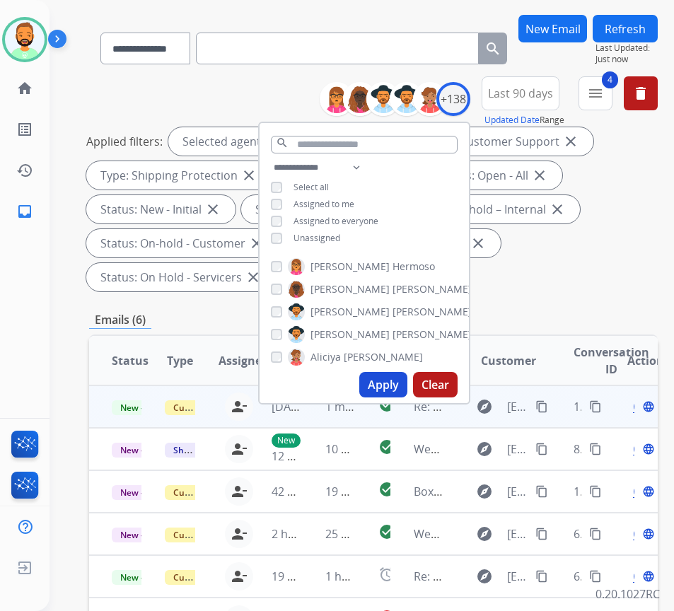
scroll to position [141, 0]
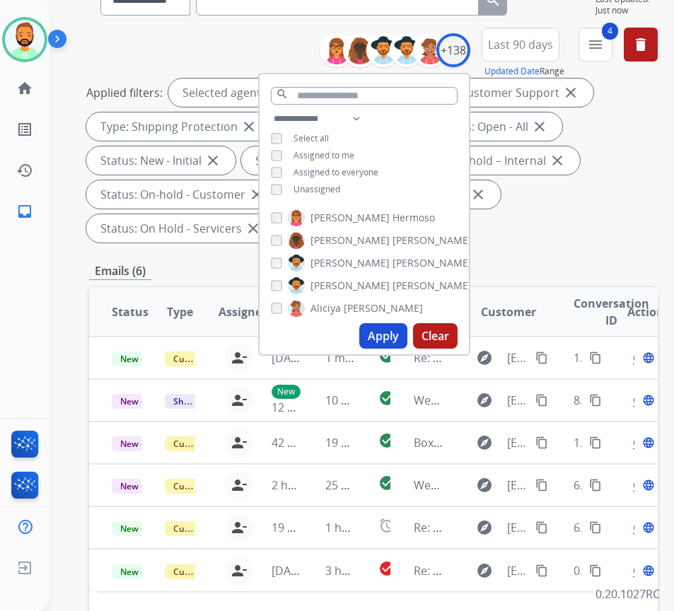
click at [382, 331] on button "Apply" at bounding box center [383, 335] width 48 height 25
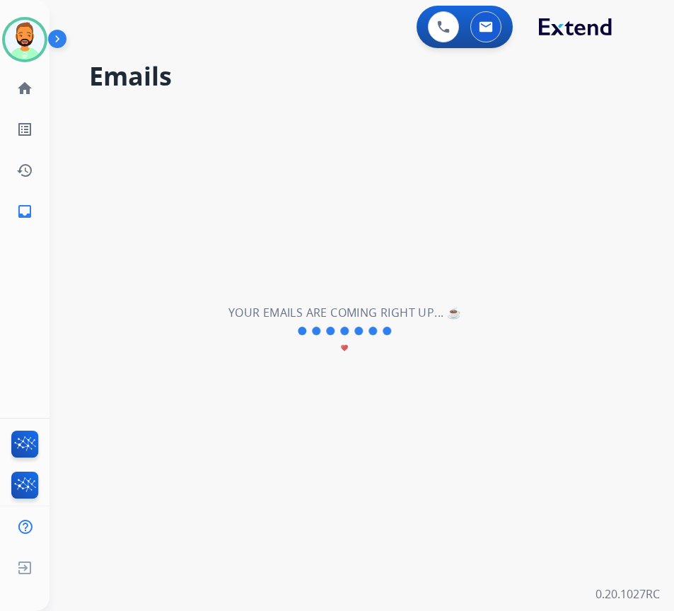
scroll to position [0, 0]
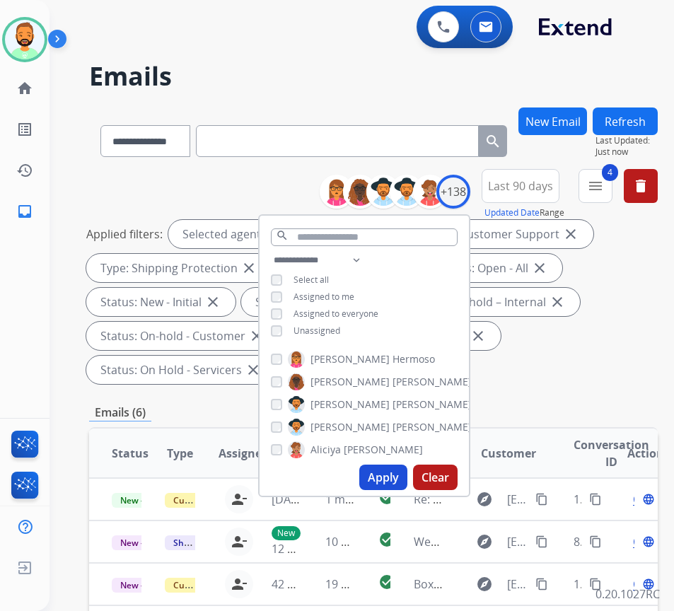
drag, startPoint x: 608, startPoint y: 390, endPoint x: 581, endPoint y: 383, distance: 27.8
click at [608, 390] on div "**********" at bounding box center [373, 540] width 569 height 867
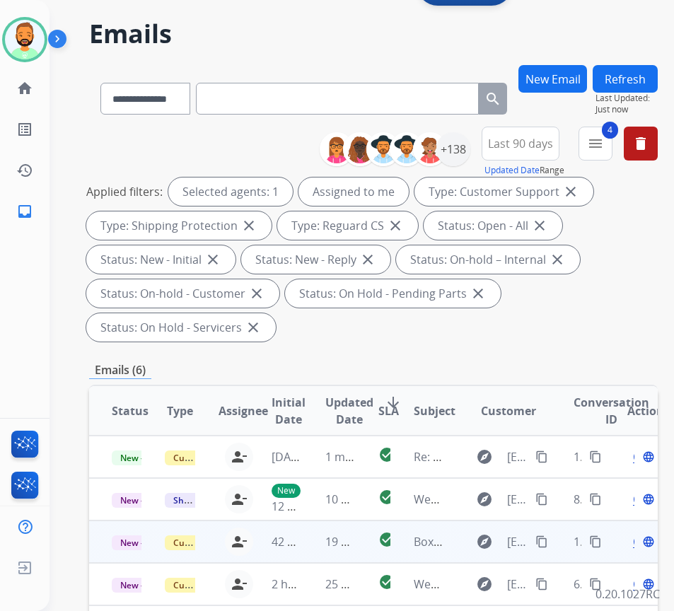
scroll to position [141, 0]
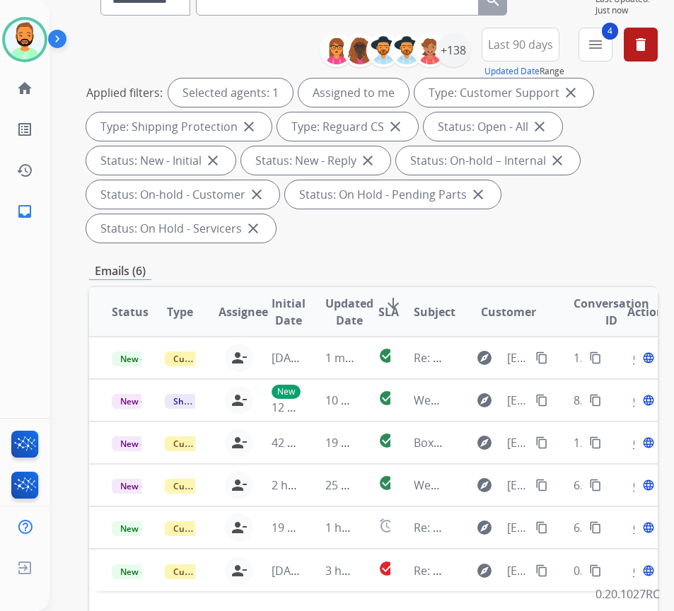
click at [392, 304] on span "SLA" at bounding box center [388, 311] width 21 height 17
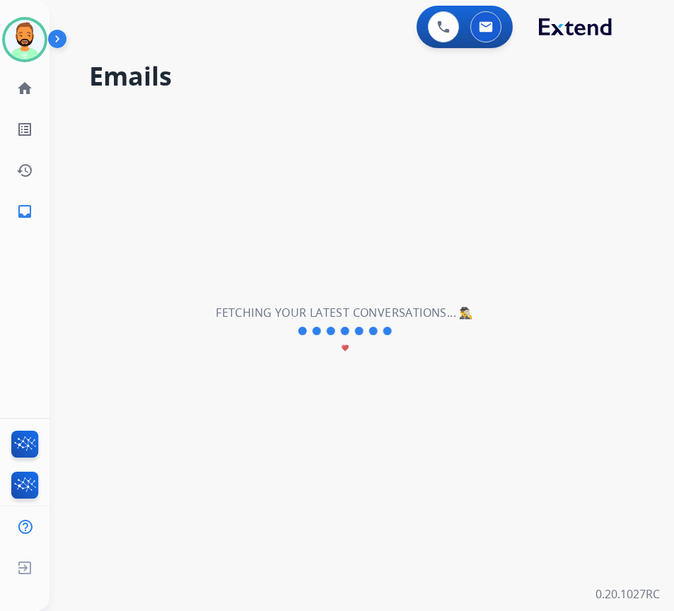
scroll to position [0, 0]
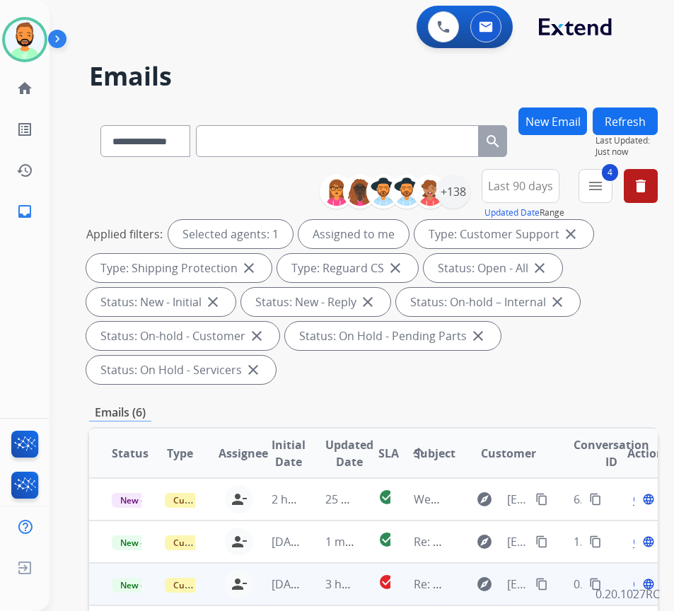
click at [321, 581] on td "3 hours ago" at bounding box center [329, 584] width 53 height 42
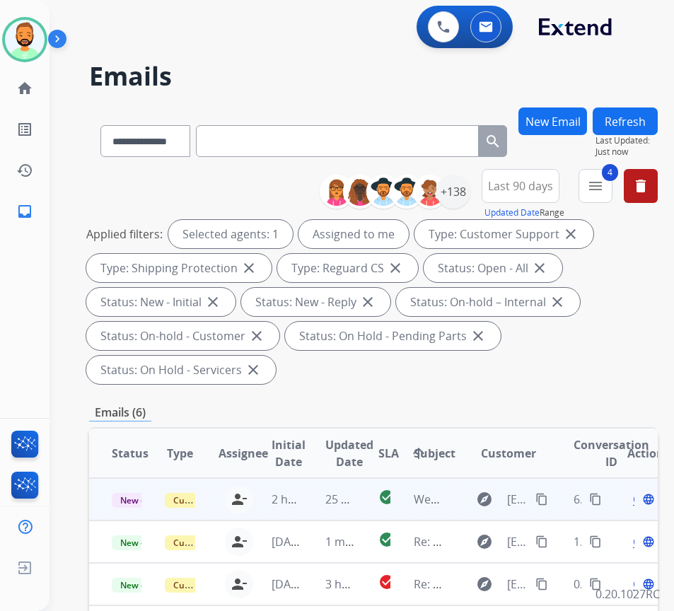
click at [315, 501] on td "25 minutes ago" at bounding box center [329, 499] width 53 height 42
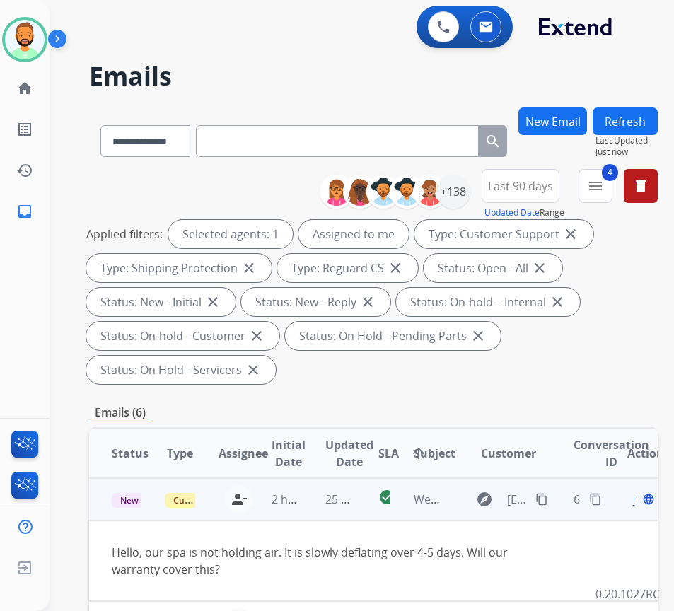
click at [312, 492] on td "25 minutes ago" at bounding box center [329, 499] width 53 height 42
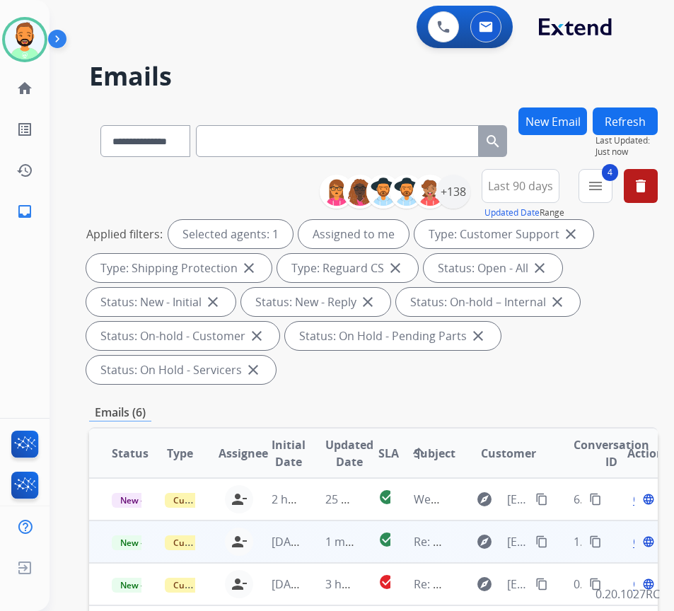
click at [325, 549] on td "1 minute ago" at bounding box center [329, 541] width 53 height 42
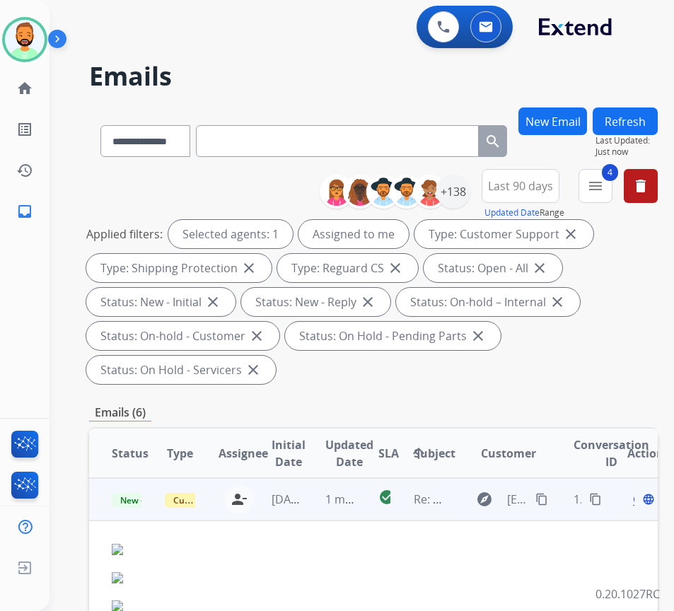
click at [639, 500] on span "Open" at bounding box center [647, 499] width 29 height 17
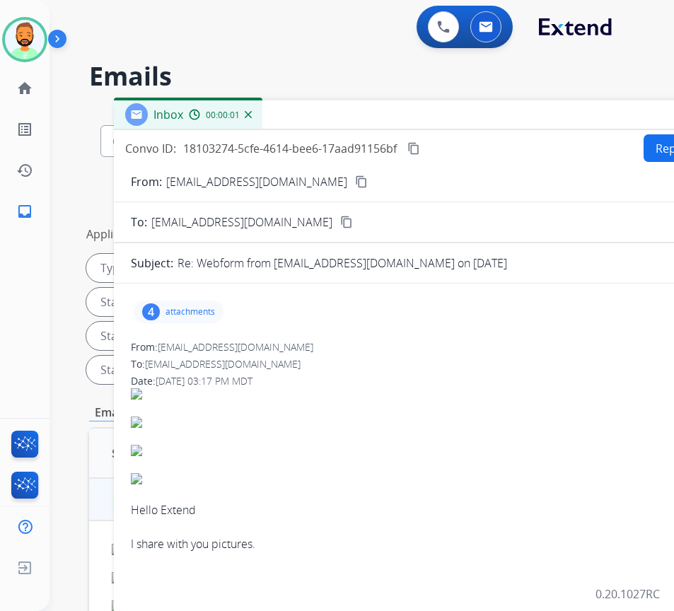
drag, startPoint x: 357, startPoint y: 110, endPoint x: 472, endPoint y: 121, distance: 115.1
click at [472, 121] on div "Inbox 00:00:01" at bounding box center [467, 115] width 707 height 30
drag, startPoint x: 212, startPoint y: 304, endPoint x: 212, endPoint y: 313, distance: 8.5
click at [212, 306] on div "4 attachments" at bounding box center [179, 312] width 90 height 23
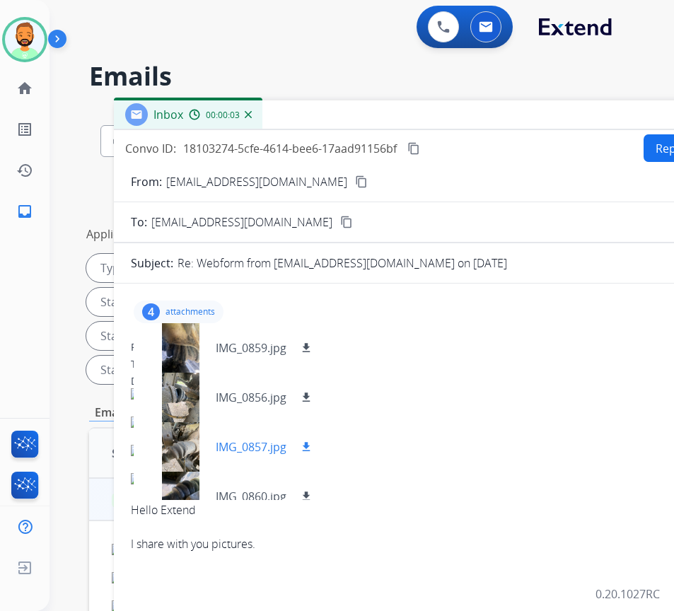
click at [177, 462] on div at bounding box center [180, 447] width 71 height 50
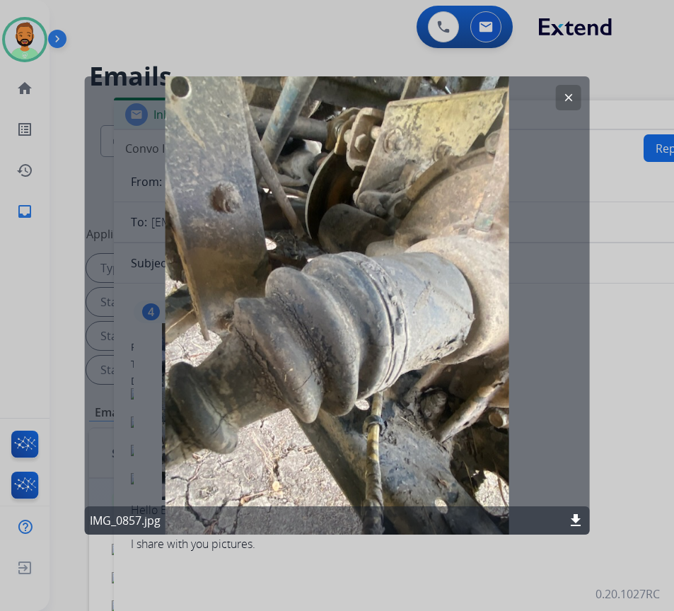
click at [569, 100] on mat-icon "clear" at bounding box center [568, 97] width 13 height 13
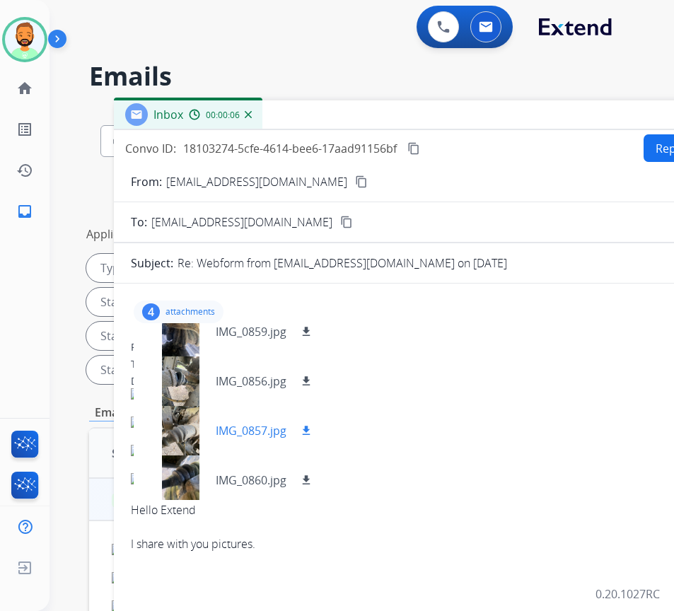
scroll to position [21, 0]
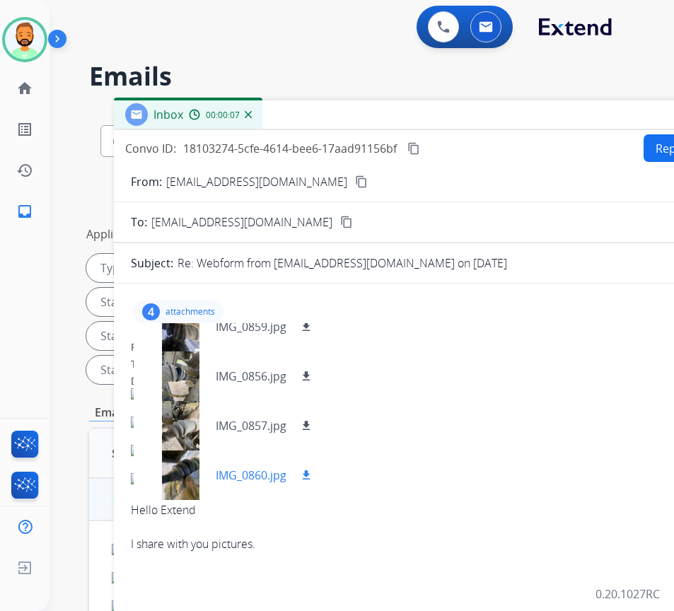
click at [182, 466] on div at bounding box center [180, 475] width 71 height 50
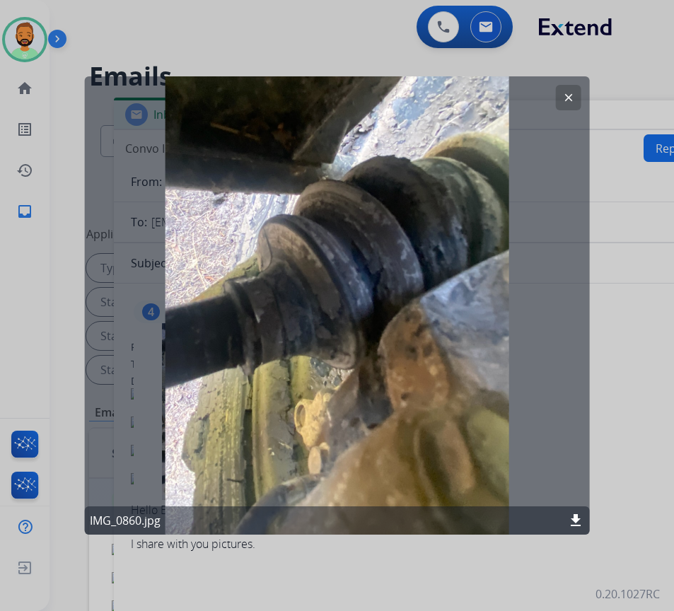
drag, startPoint x: 570, startPoint y: 94, endPoint x: 516, endPoint y: 121, distance: 60.1
click at [566, 94] on mat-icon "clear" at bounding box center [568, 97] width 13 height 13
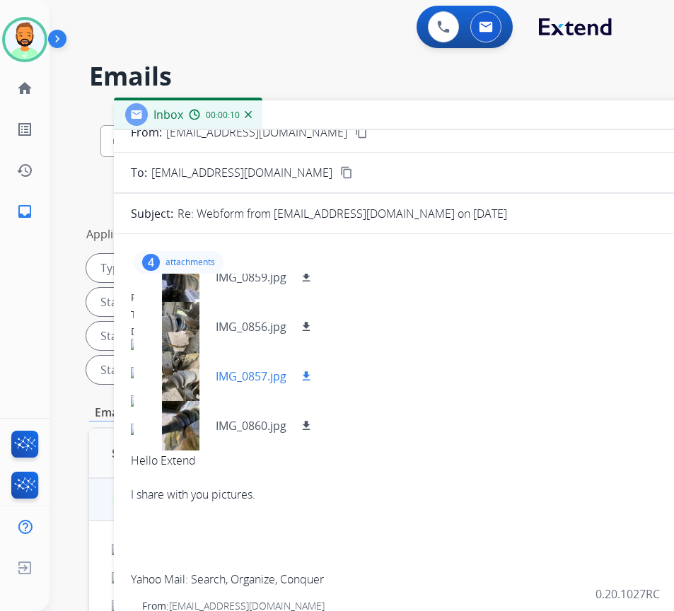
scroll to position [141, 0]
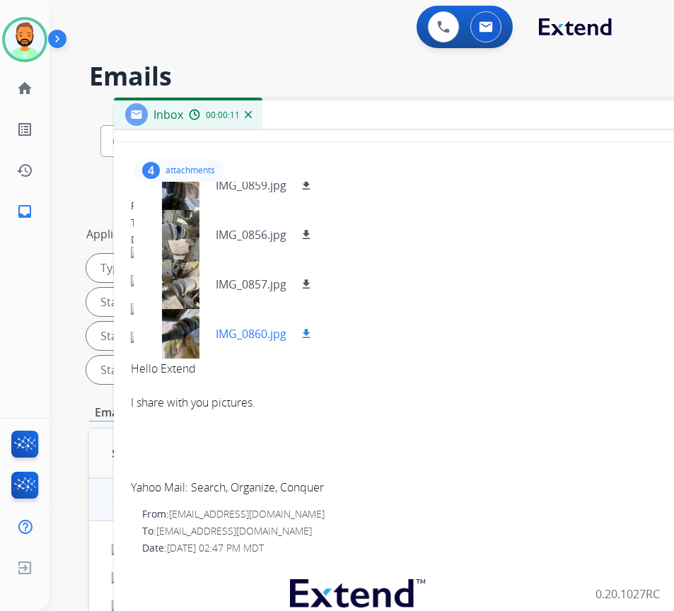
click at [182, 338] on div at bounding box center [180, 334] width 71 height 50
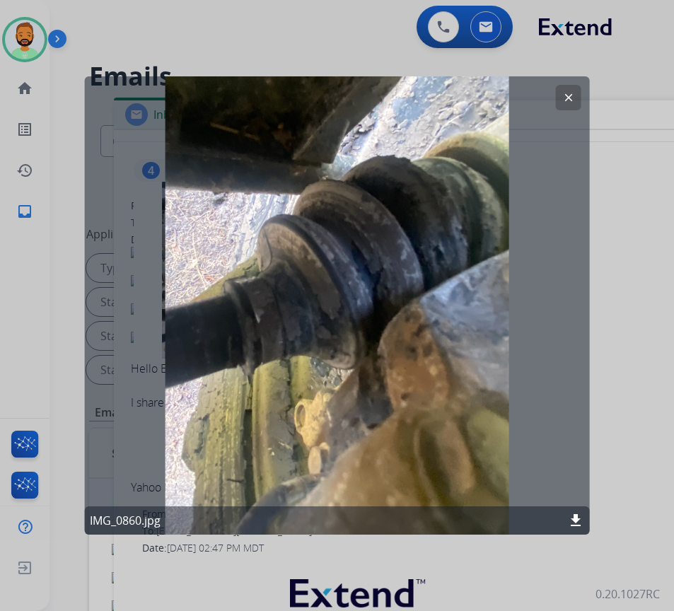
click at [578, 516] on mat-icon "download" at bounding box center [575, 520] width 17 height 17
click at [604, 347] on div at bounding box center [337, 305] width 674 height 611
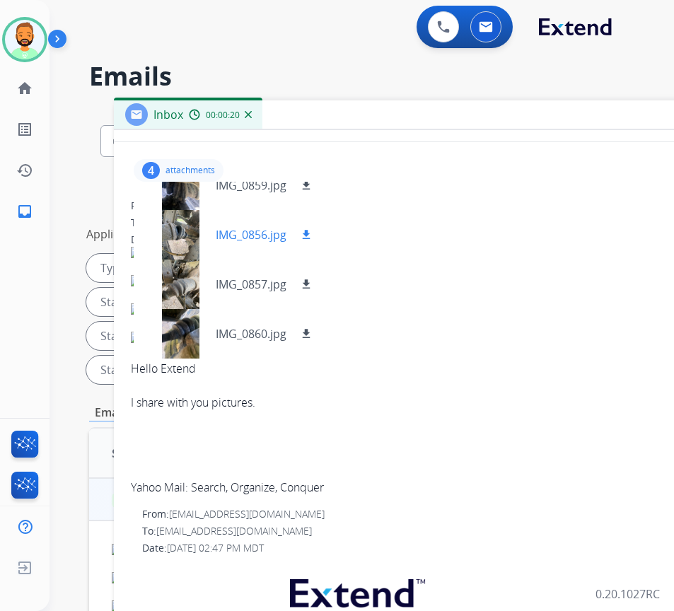
click at [168, 250] on div at bounding box center [180, 235] width 71 height 50
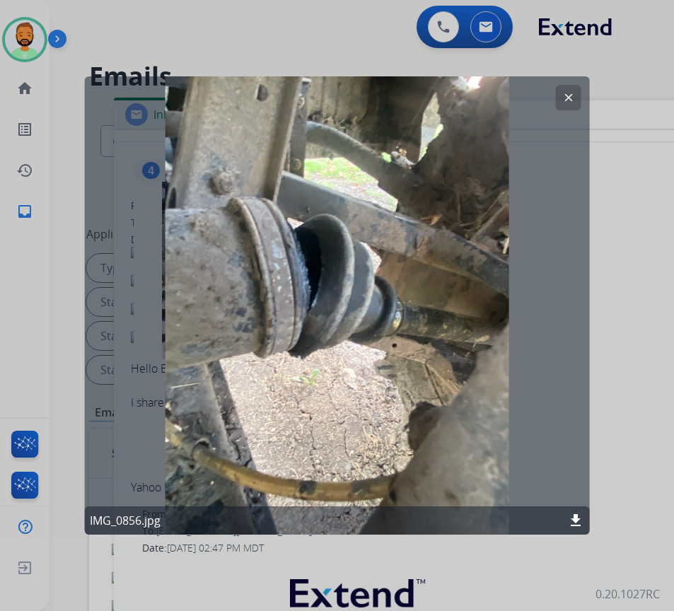
click at [573, 95] on mat-icon "clear" at bounding box center [568, 97] width 13 height 13
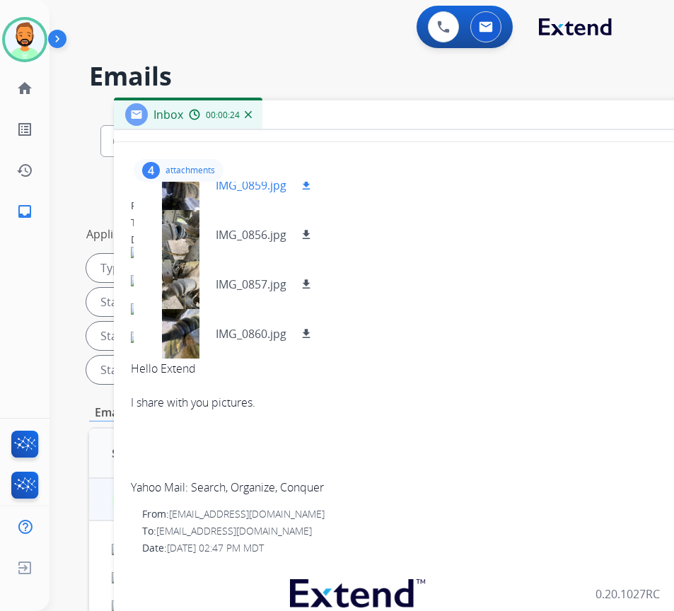
click at [194, 202] on div at bounding box center [180, 186] width 71 height 50
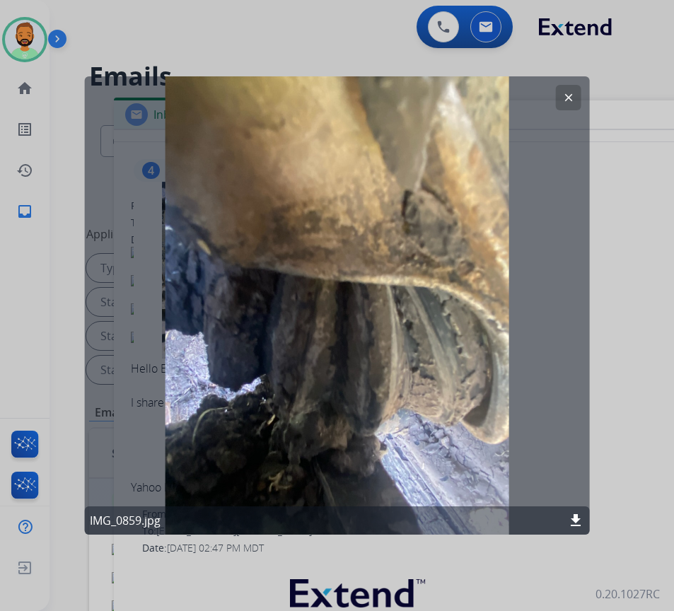
click at [563, 90] on button "clear" at bounding box center [568, 97] width 25 height 25
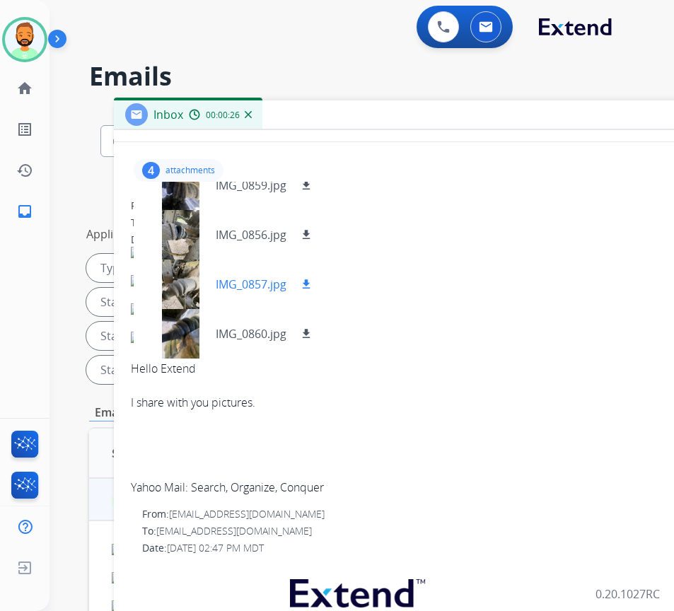
click at [237, 284] on p "IMG_0857.jpg" at bounding box center [251, 284] width 71 height 17
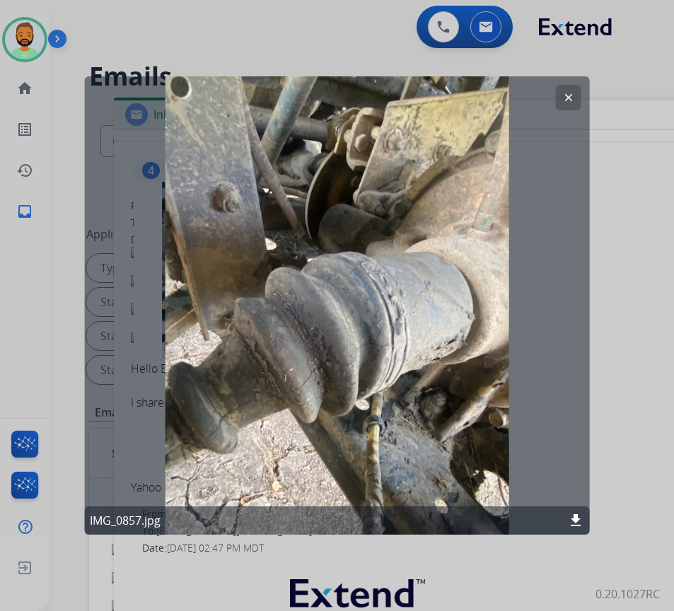
click at [571, 519] on mat-icon "download" at bounding box center [575, 520] width 17 height 17
click at [570, 86] on div "clear IMG_0857.jpg download" at bounding box center [337, 305] width 506 height 458
click at [569, 91] on mat-icon "clear" at bounding box center [568, 97] width 13 height 13
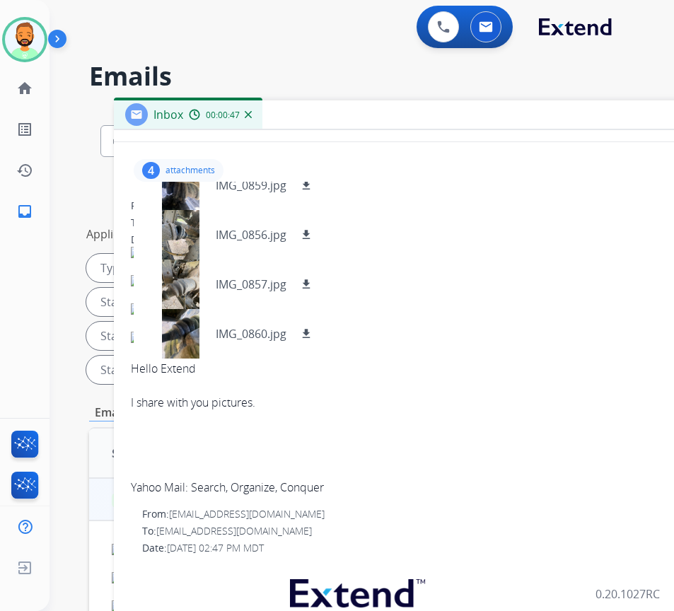
click at [612, 310] on img at bounding box center [414, 308] width 566 height 11
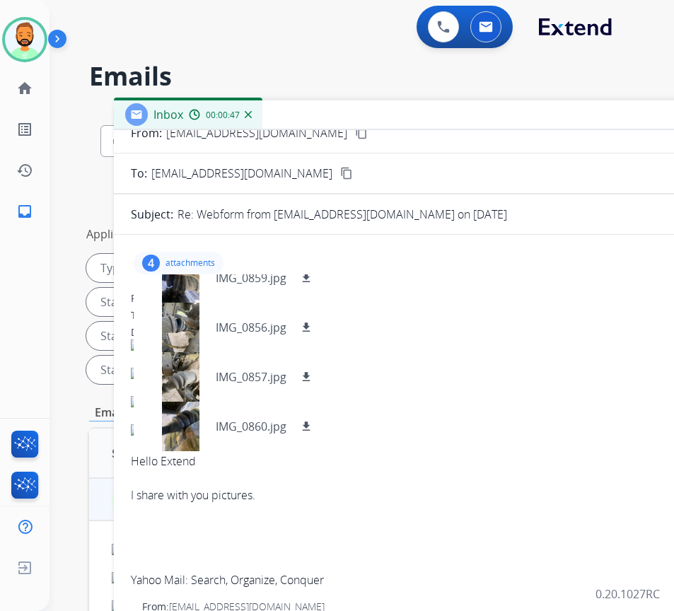
scroll to position [0, 0]
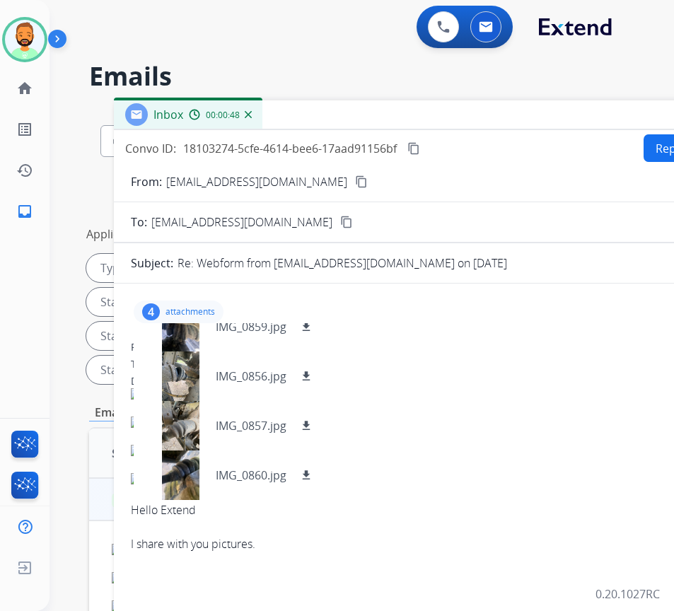
click at [648, 139] on button "Reply All" at bounding box center [678, 148] width 68 height 28
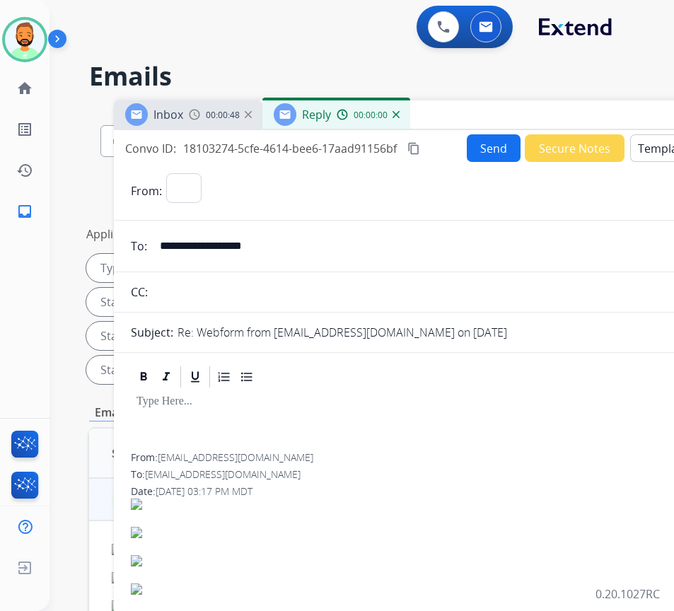
select select "**********"
click at [648, 149] on button "Templates" at bounding box center [665, 148] width 71 height 28
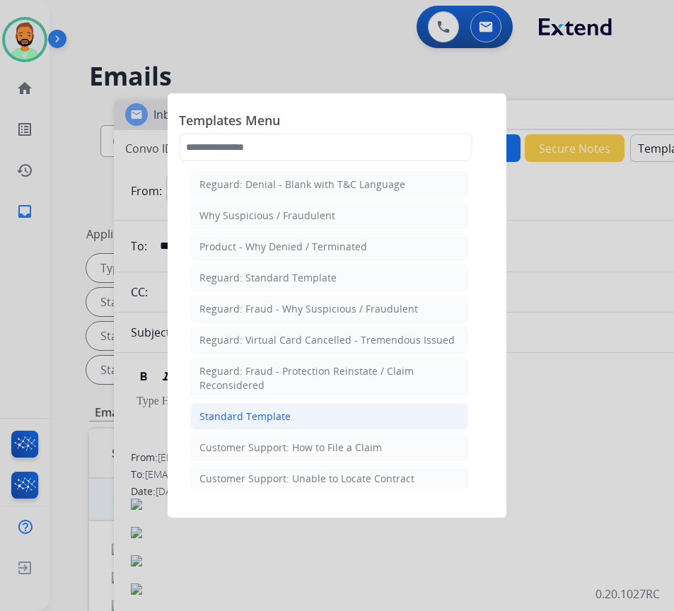
click at [345, 414] on li "Standard Template" at bounding box center [329, 416] width 278 height 27
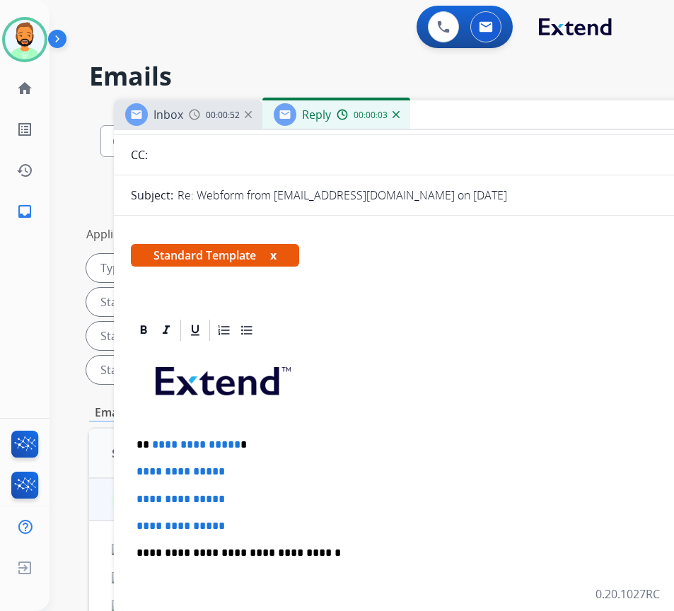
scroll to position [141, 0]
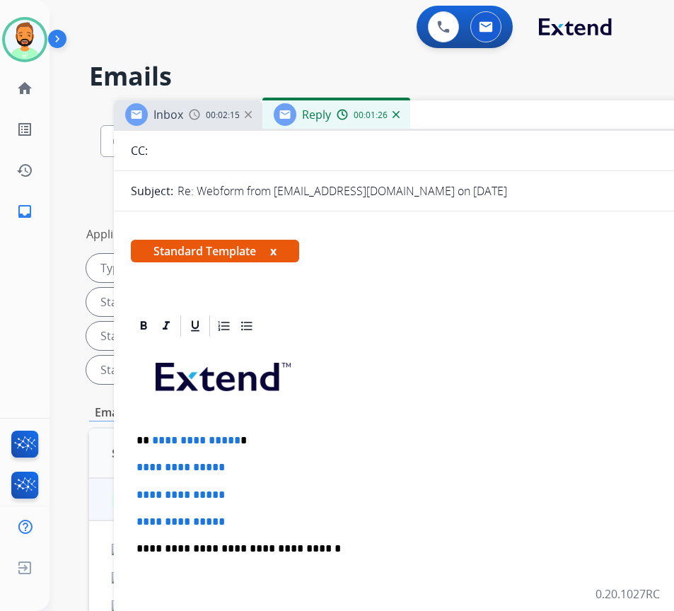
click at [286, 431] on div "**********" at bounding box center [467, 582] width 673 height 487
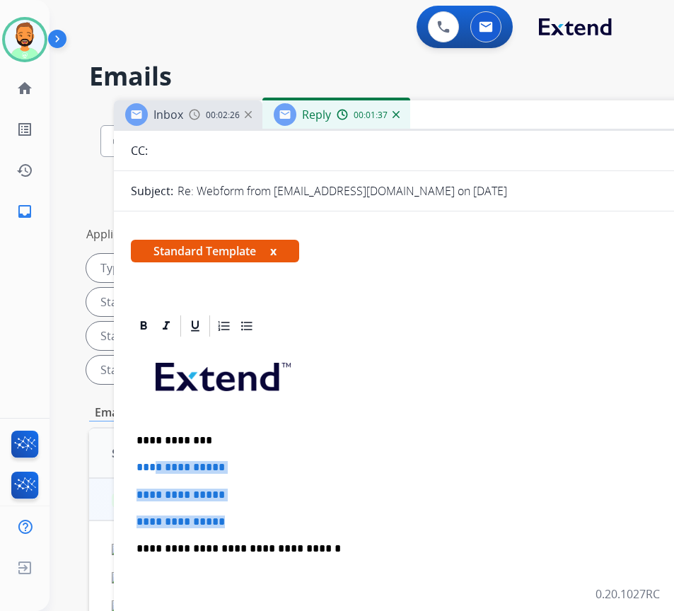
drag, startPoint x: 245, startPoint y: 521, endPoint x: 170, endPoint y: 471, distance: 90.2
click at [152, 467] on div "**********" at bounding box center [467, 582] width 673 height 487
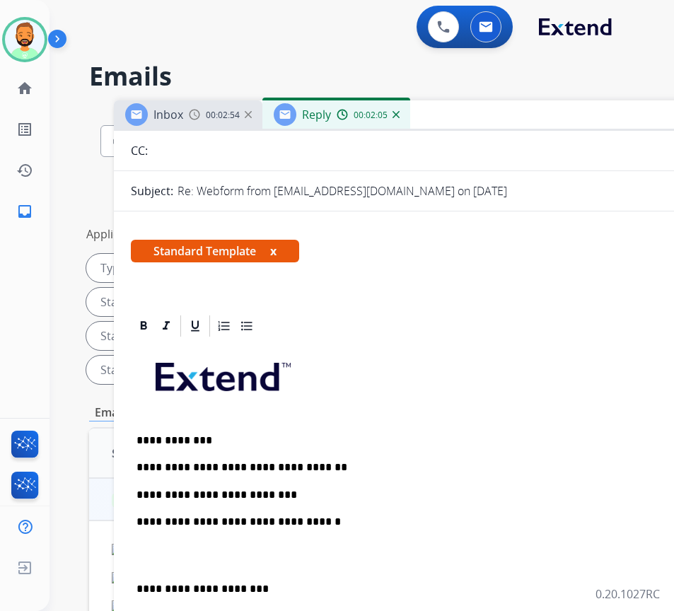
drag, startPoint x: 194, startPoint y: 496, endPoint x: 199, endPoint y: 487, distance: 10.2
drag, startPoint x: 136, startPoint y: 586, endPoint x: 150, endPoint y: 585, distance: 13.5
click at [141, 581] on div "**********" at bounding box center [467, 569] width 673 height 460
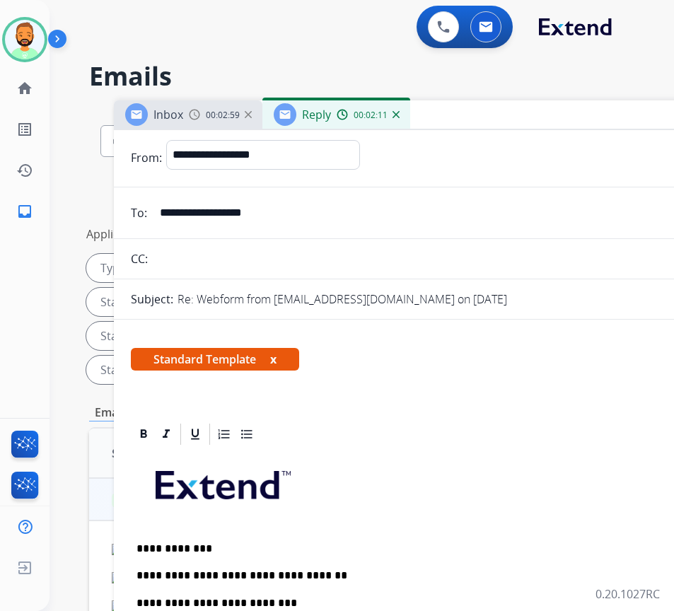
scroll to position [0, 0]
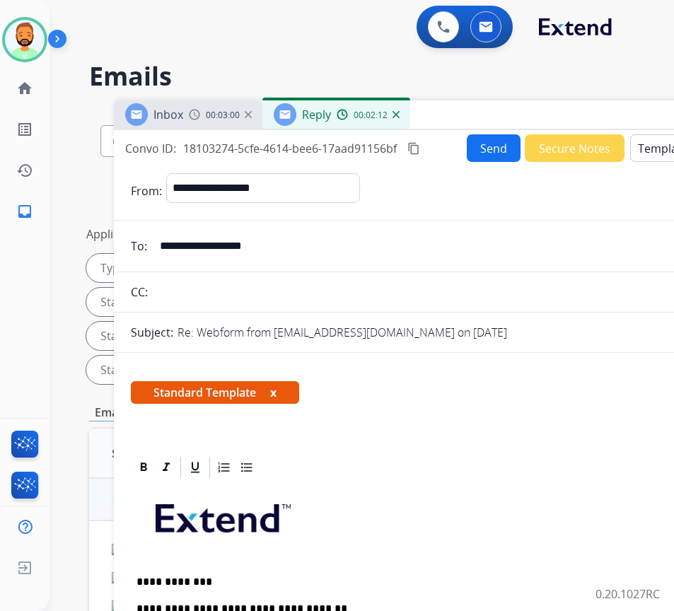
click at [492, 153] on button "Send" at bounding box center [494, 148] width 54 height 28
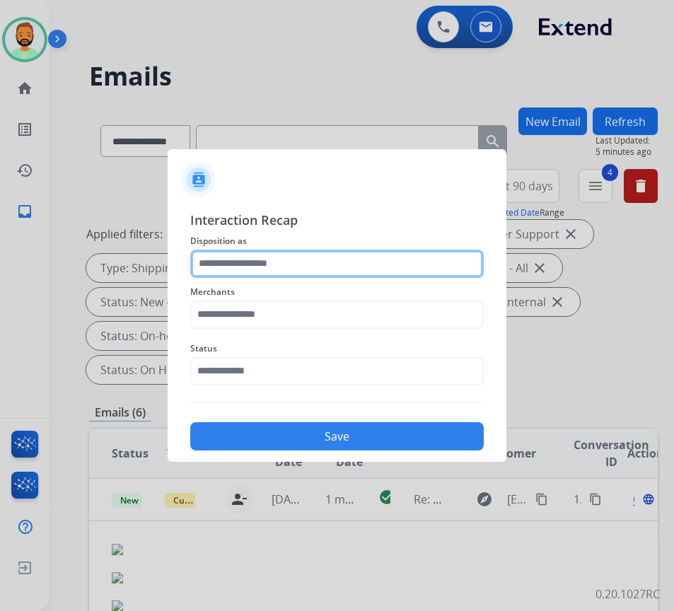
click at [277, 255] on input "text" at bounding box center [336, 264] width 293 height 28
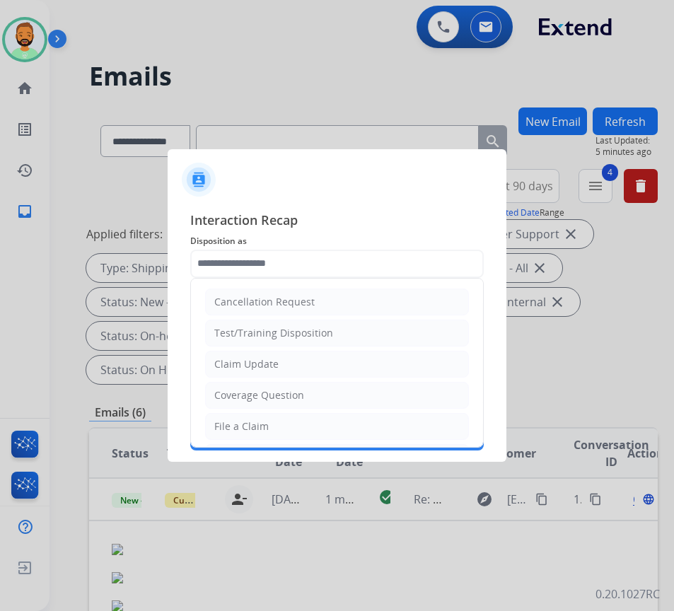
click at [264, 369] on div "Claim Update" at bounding box center [246, 364] width 64 height 14
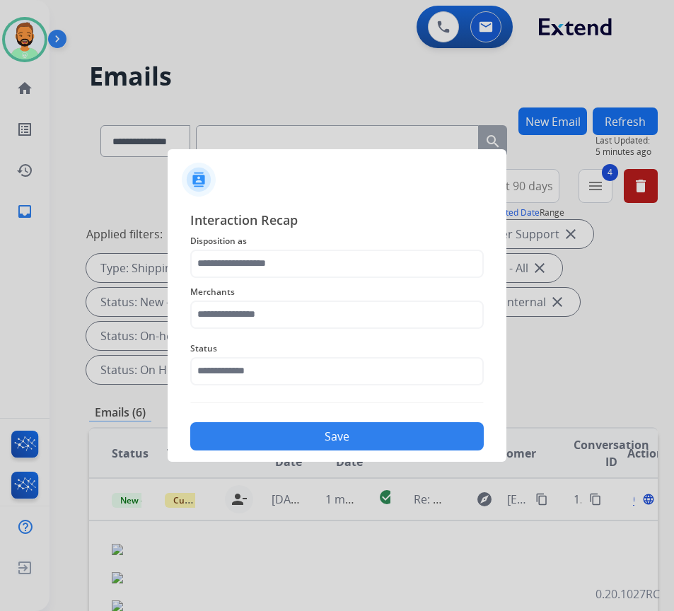
type input "**********"
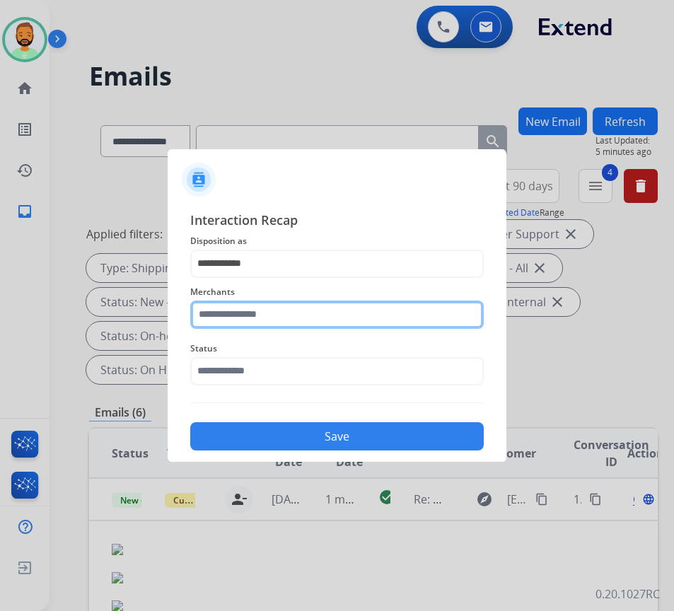
click at [271, 322] on input "text" at bounding box center [336, 315] width 293 height 28
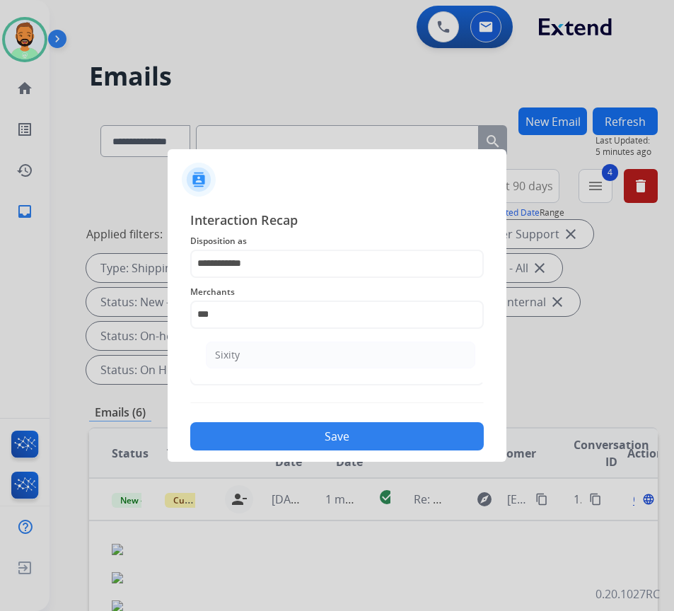
drag, startPoint x: 285, startPoint y: 351, endPoint x: 297, endPoint y: 364, distance: 17.5
click at [287, 354] on li "Sixity" at bounding box center [340, 355] width 269 height 27
type input "******"
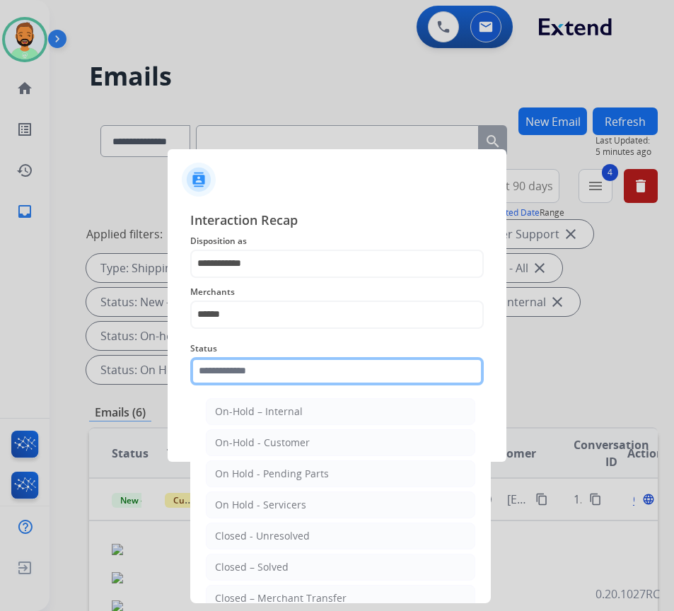
click at [301, 380] on input "text" at bounding box center [336, 371] width 293 height 28
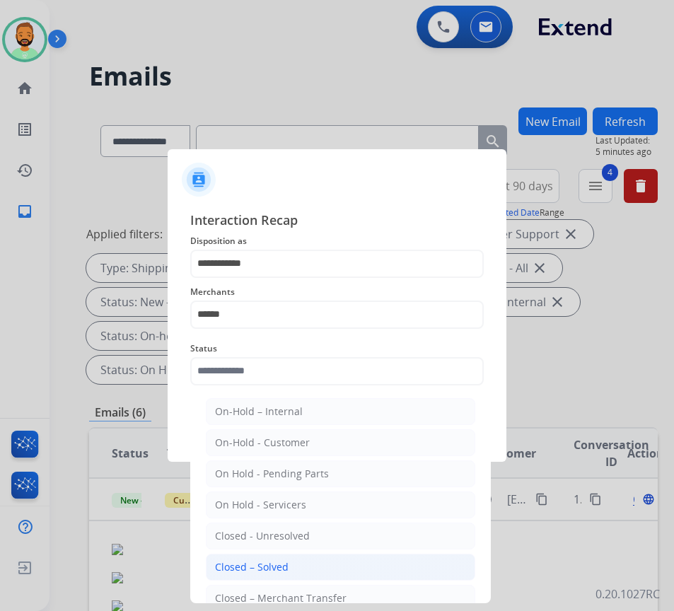
click at [311, 564] on li "Closed – Solved" at bounding box center [340, 567] width 269 height 27
type input "**********"
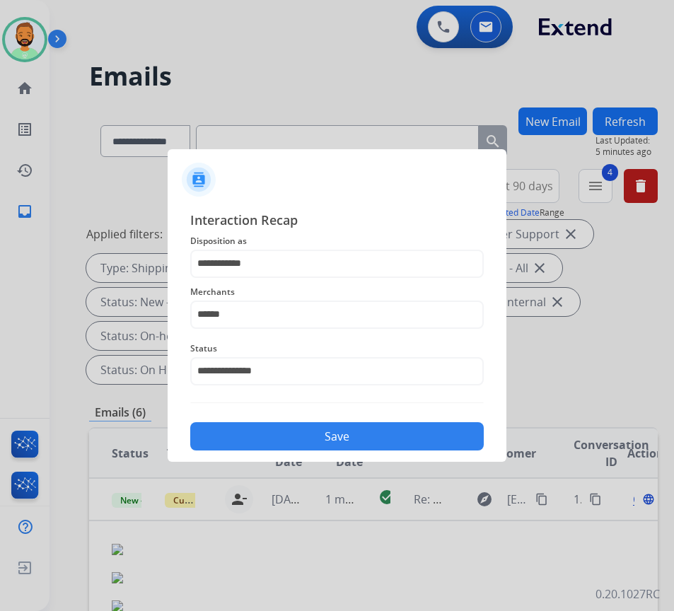
click at [366, 444] on button "Save" at bounding box center [336, 436] width 293 height 28
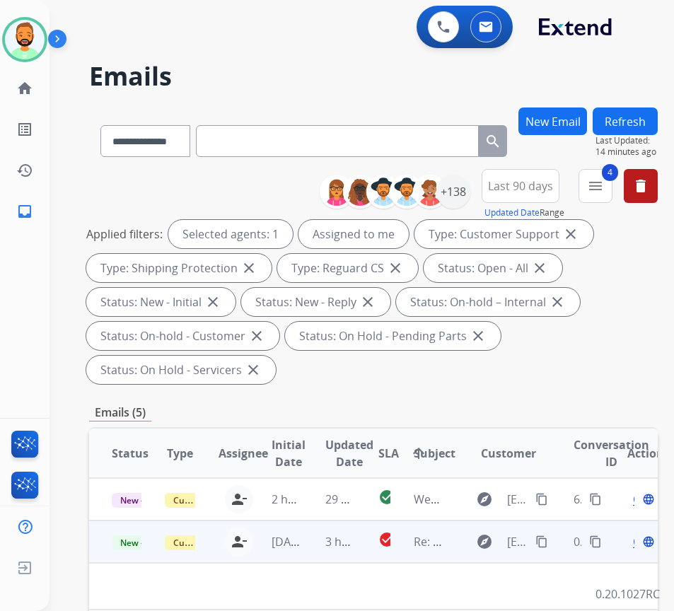
click at [318, 550] on td "3 hours ago" at bounding box center [329, 541] width 53 height 42
click at [334, 543] on span "3 hours ago" at bounding box center [357, 542] width 64 height 16
click at [542, 542] on mat-icon "content_copy" at bounding box center [541, 541] width 13 height 13
click at [641, 546] on div "Open language" at bounding box center [642, 541] width 30 height 17
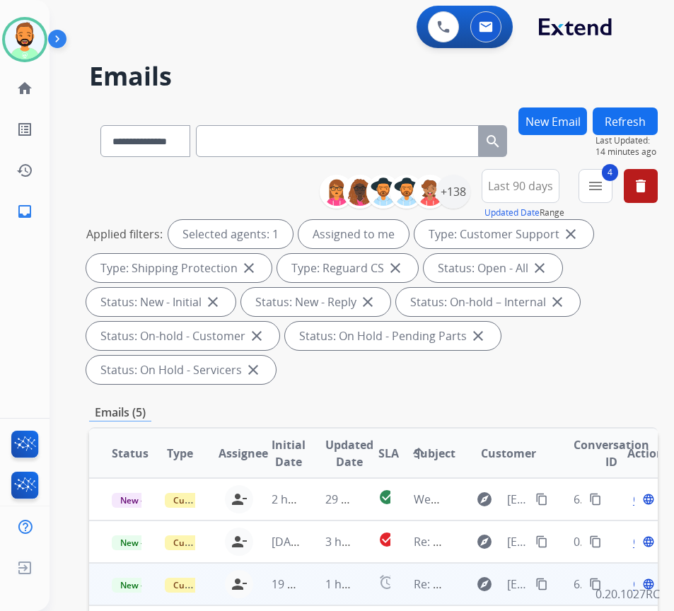
click at [641, 544] on span "Open" at bounding box center [647, 541] width 29 height 17
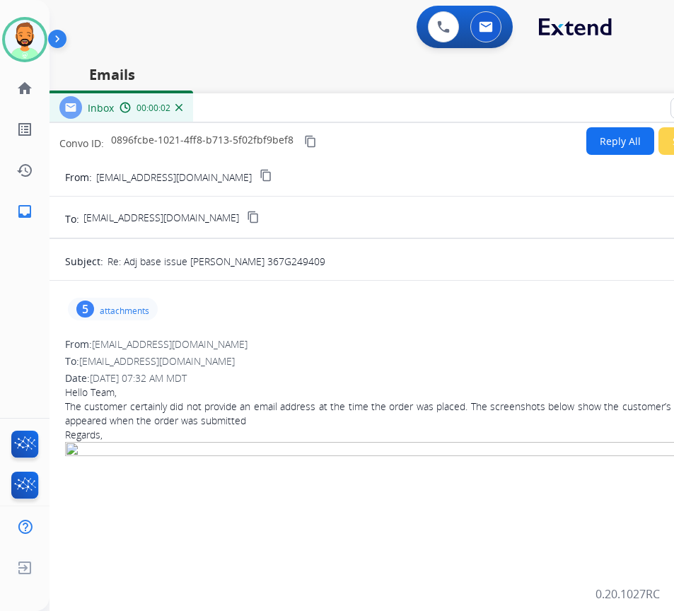
drag, startPoint x: 299, startPoint y: 120, endPoint x: 342, endPoint y: 118, distance: 43.2
click at [342, 118] on div "Inbox 00:00:02" at bounding box center [401, 108] width 707 height 30
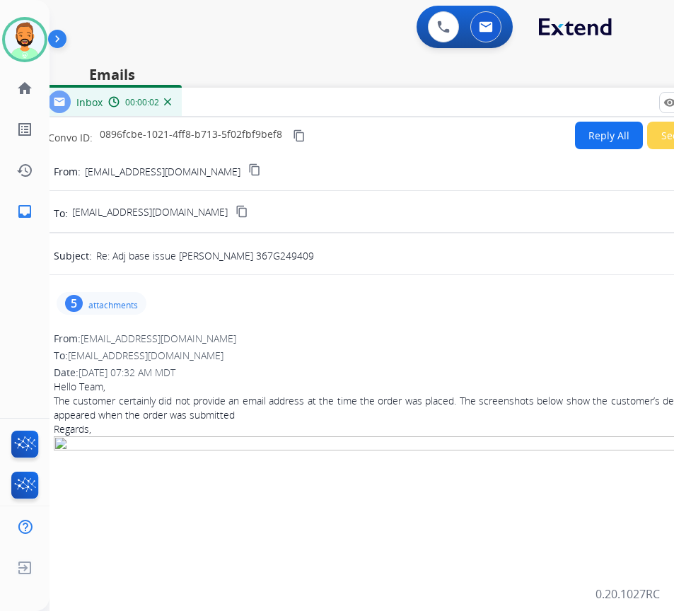
drag, startPoint x: 342, startPoint y: 118, endPoint x: 331, endPoint y: 112, distance: 12.7
click at [331, 112] on div "Inbox 00:00:02" at bounding box center [390, 103] width 707 height 30
click at [327, 113] on div "Inbox 00:00:03" at bounding box center [390, 103] width 707 height 30
click at [86, 315] on div "5 attachments" at bounding box center [390, 303] width 673 height 34
click at [83, 310] on div "5 attachments" at bounding box center [102, 303] width 90 height 23
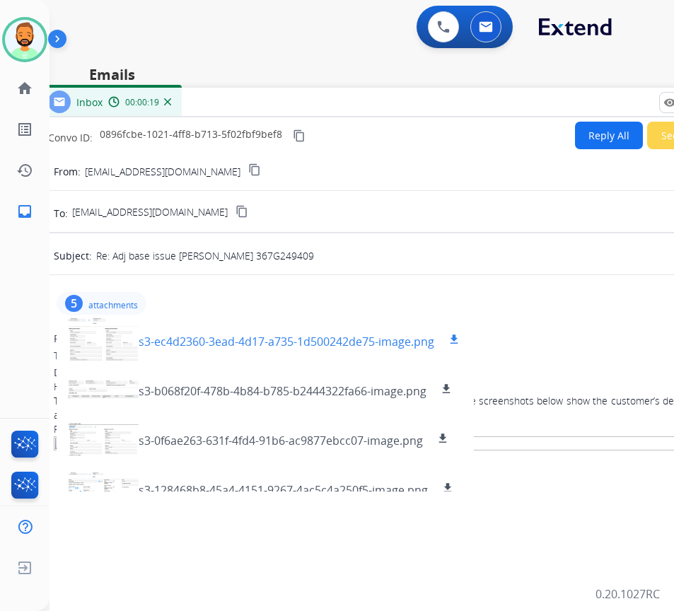
click at [105, 340] on div at bounding box center [103, 340] width 71 height 50
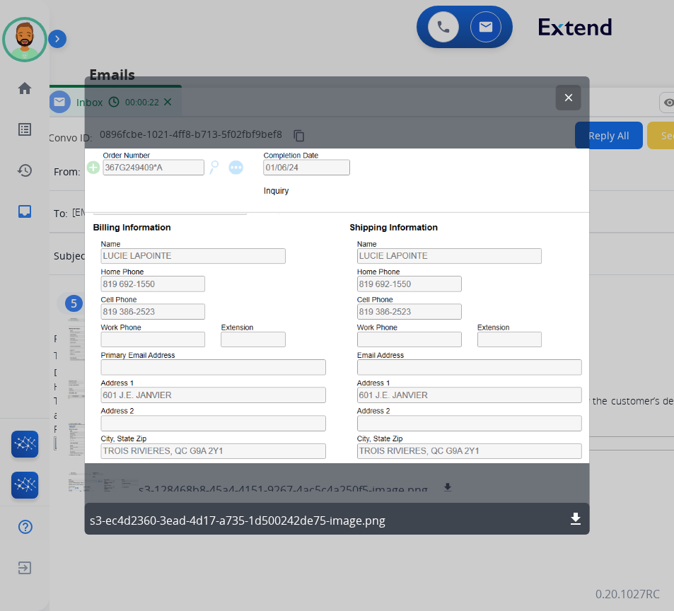
click at [566, 95] on mat-icon "clear" at bounding box center [568, 97] width 13 height 13
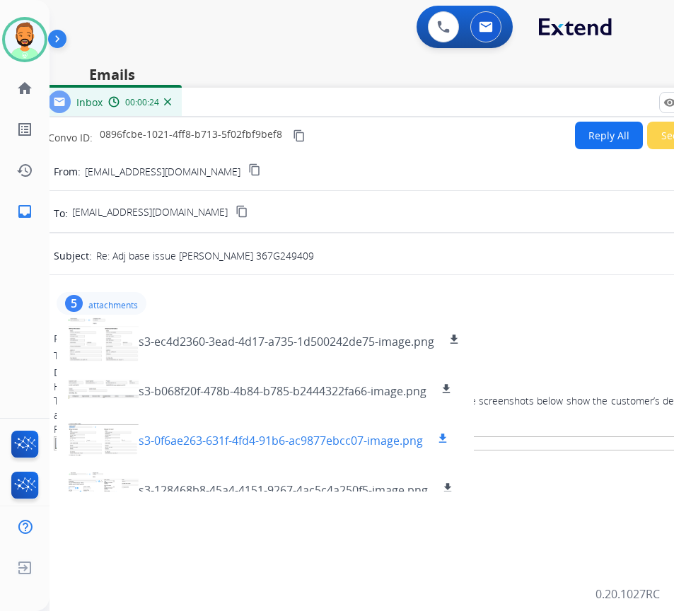
click at [116, 438] on div at bounding box center [103, 439] width 71 height 50
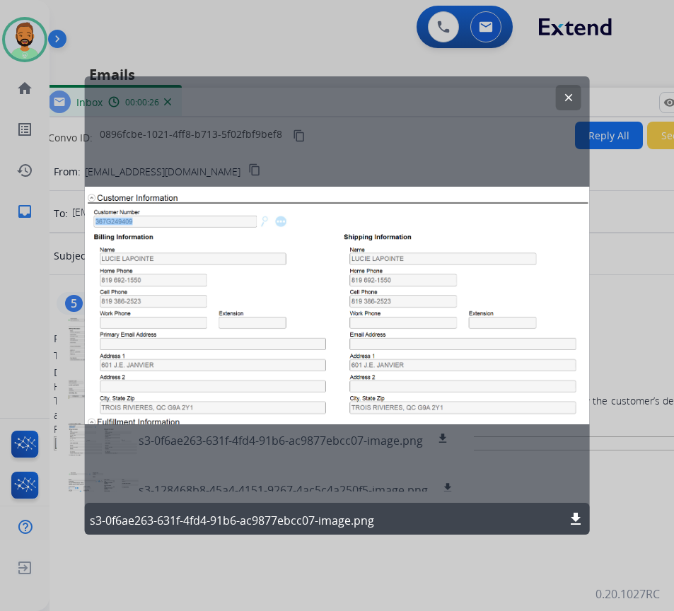
click at [566, 93] on mat-icon "clear" at bounding box center [568, 97] width 13 height 13
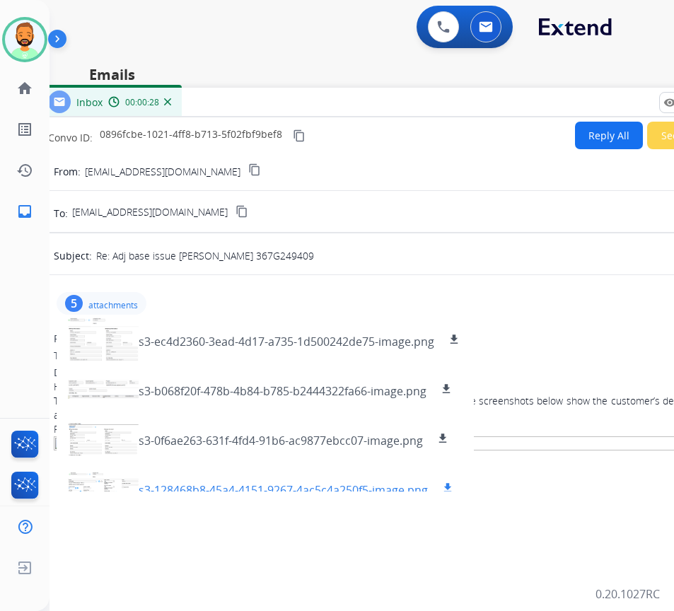
click at [112, 484] on div at bounding box center [103, 488] width 71 height 50
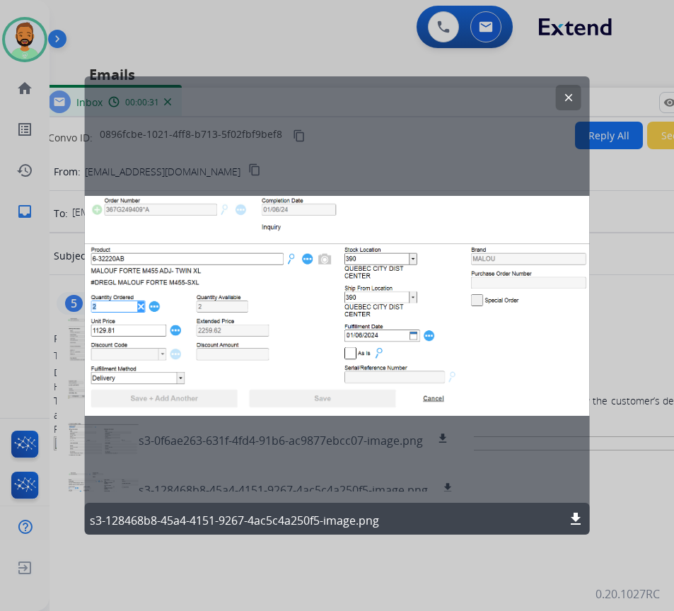
click at [560, 95] on button "clear" at bounding box center [568, 97] width 25 height 25
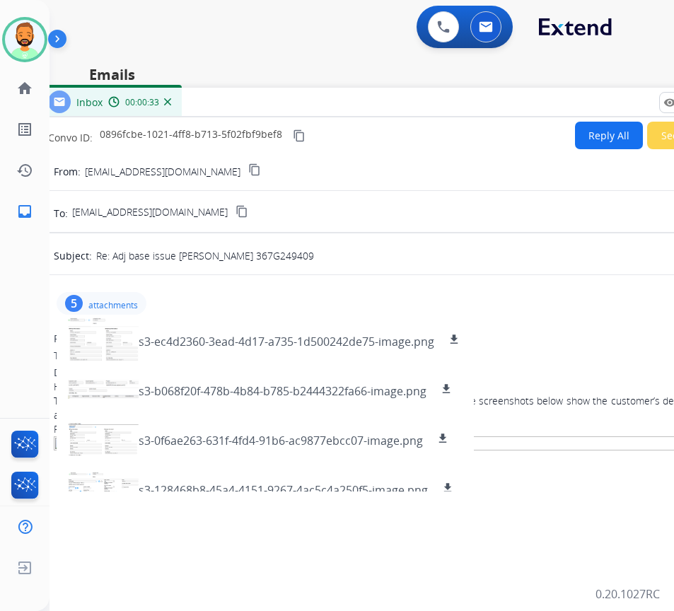
scroll to position [71, 0]
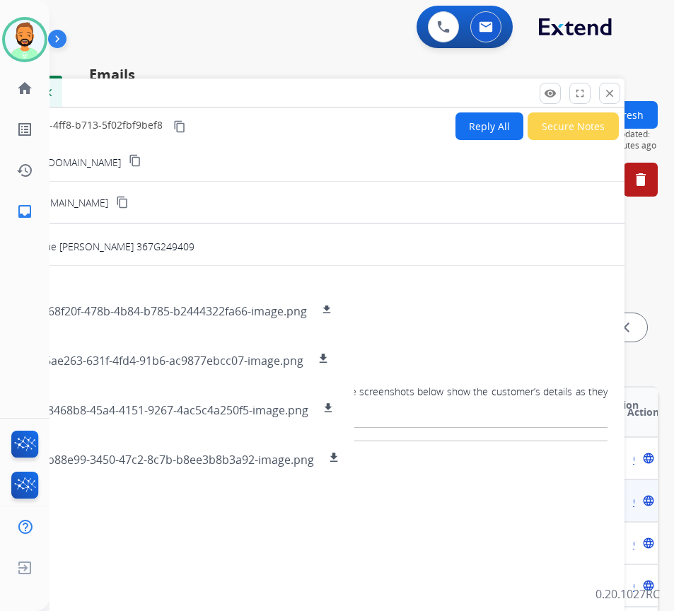
drag, startPoint x: 532, startPoint y: 105, endPoint x: 419, endPoint y: 98, distance: 114.1
click at [419, 98] on div "Inbox 00:00:35" at bounding box center [270, 93] width 707 height 30
click at [593, 92] on div "remove_red_eye Logs fullscreen Expand close Close" at bounding box center [580, 93] width 81 height 21
click at [610, 94] on mat-icon "close" at bounding box center [609, 93] width 13 height 13
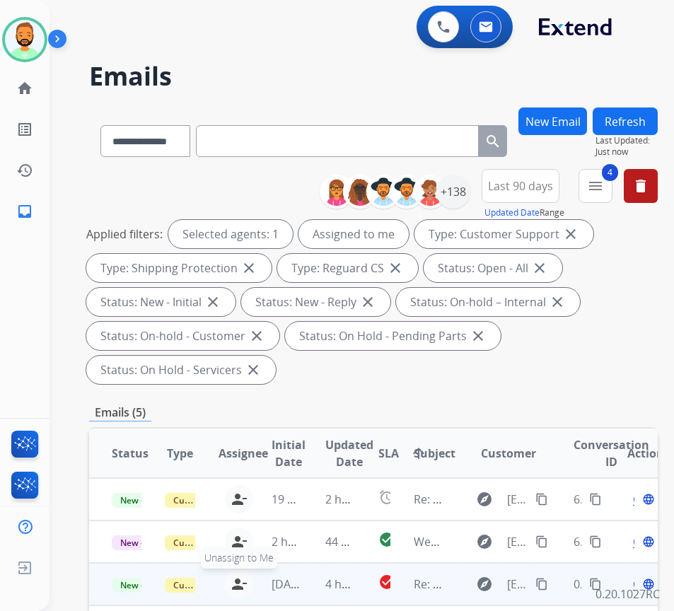
click at [249, 586] on button "person_remove [PERSON_NAME] to Me" at bounding box center [239, 584] width 28 height 28
click at [124, 590] on span "New - Reply" at bounding box center [144, 585] width 64 height 15
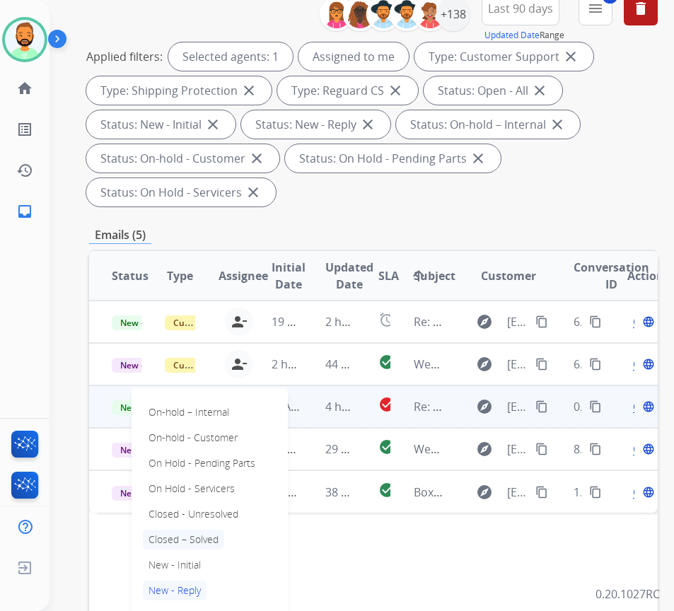
scroll to position [212, 0]
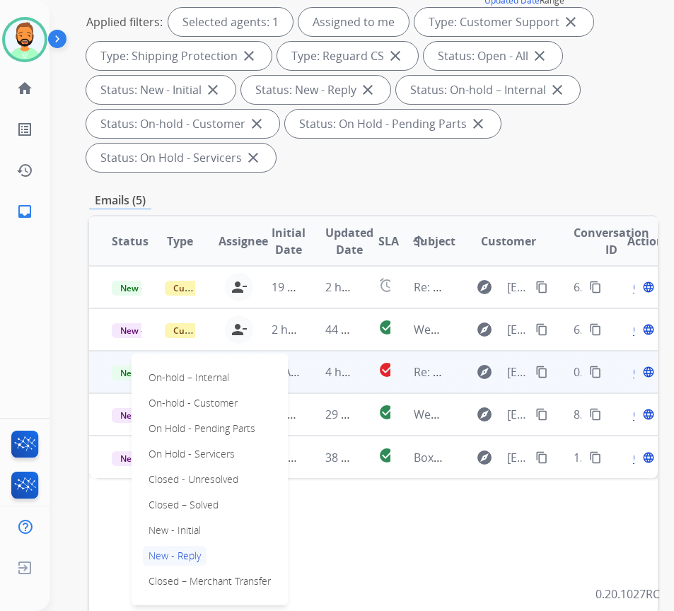
click at [388, 563] on div "Status Type Assignee Initial Date Updated Date SLA arrow_upward Subject Custome…" at bounding box center [373, 452] width 569 height 474
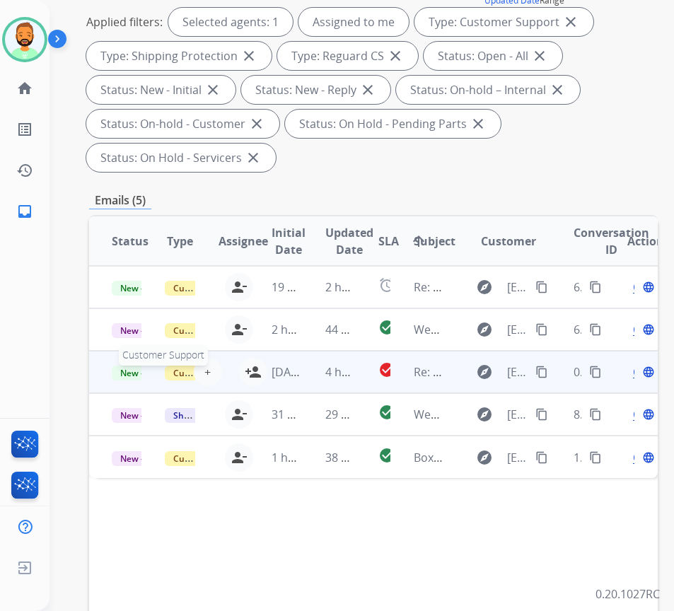
click at [179, 376] on span "Customer Support" at bounding box center [211, 373] width 92 height 15
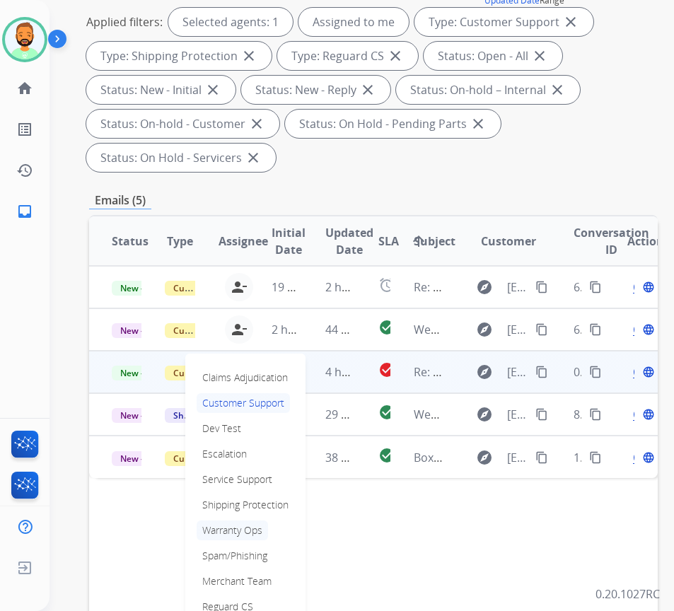
click at [240, 520] on p "Warranty Ops" at bounding box center [232, 530] width 71 height 20
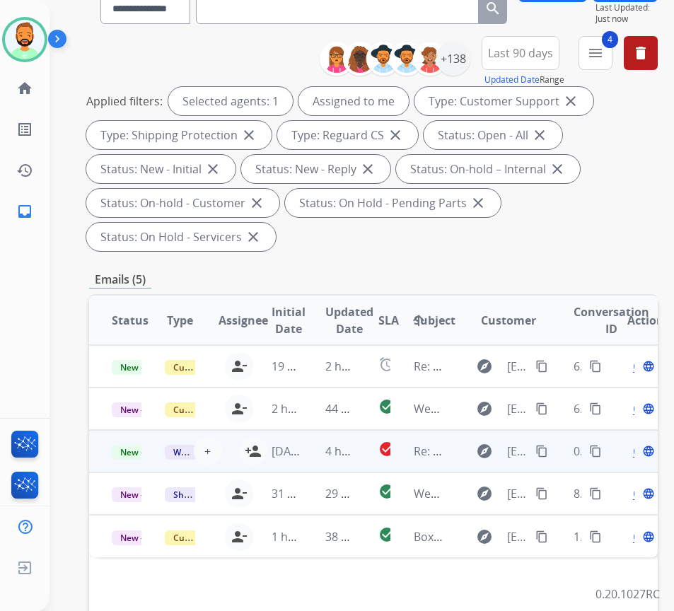
scroll to position [0, 0]
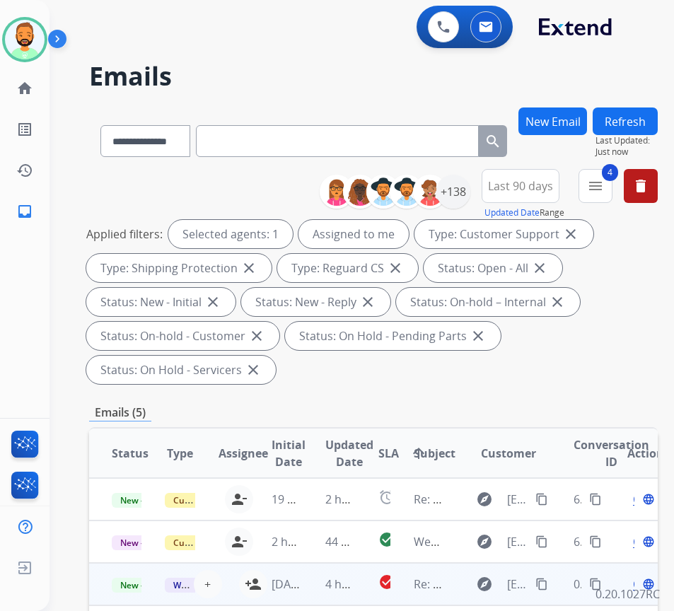
click at [640, 125] on button "Refresh" at bounding box center [625, 121] width 65 height 28
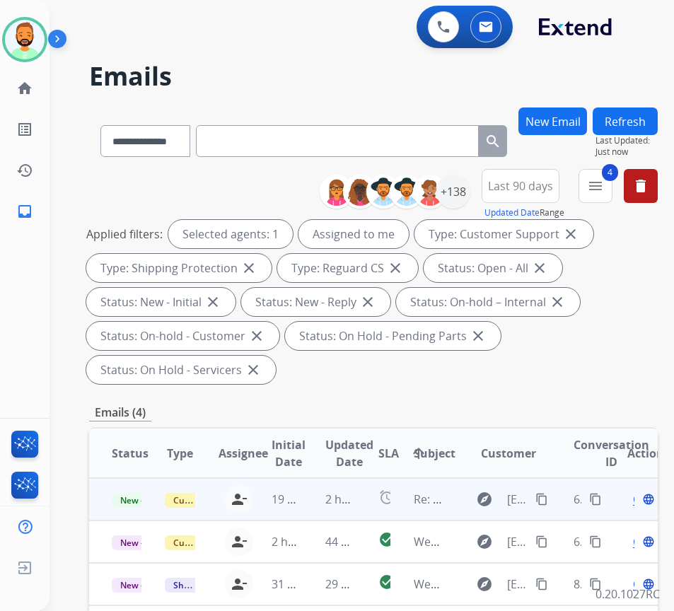
click at [322, 501] on td "2 hours ago" at bounding box center [329, 499] width 53 height 42
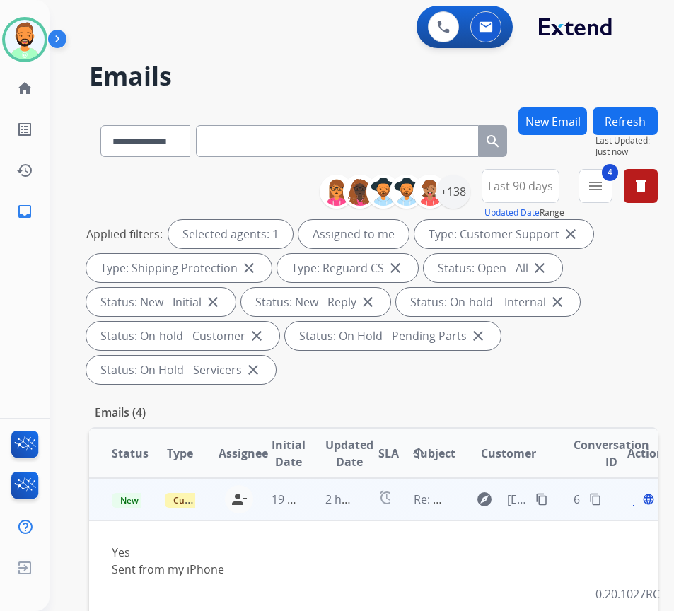
click at [641, 501] on span "Open" at bounding box center [647, 499] width 29 height 17
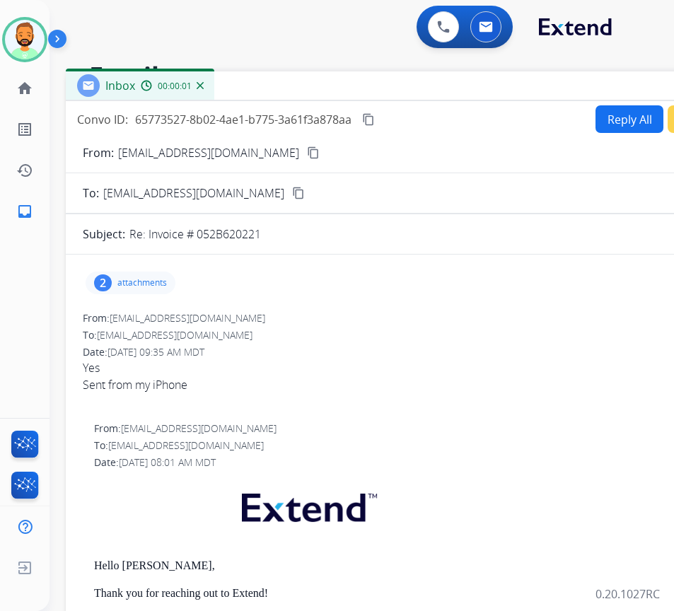
drag, startPoint x: 347, startPoint y: 108, endPoint x: 431, endPoint y: 93, distance: 86.1
click at [431, 93] on div "Inbox 00:00:01" at bounding box center [419, 86] width 707 height 30
click at [305, 156] on mat-icon "content_copy" at bounding box center [311, 152] width 13 height 13
drag, startPoint x: 35, startPoint y: 192, endPoint x: 242, endPoint y: 151, distance: 210.5
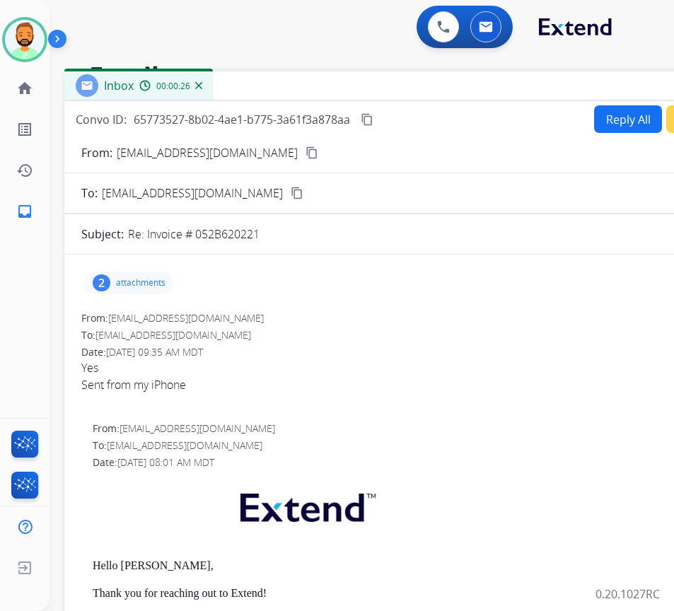
click at [305, 151] on mat-icon "content_copy" at bounding box center [311, 152] width 13 height 13
click at [596, 122] on button "Reply All" at bounding box center [628, 119] width 68 height 28
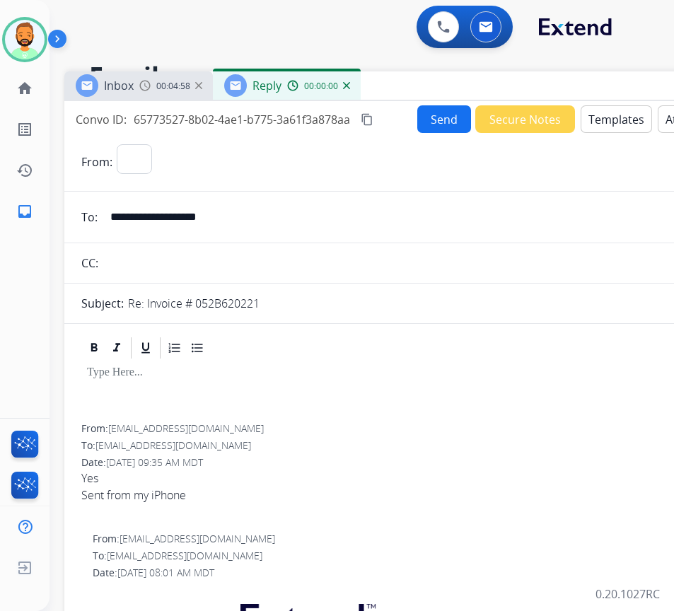
select select "**********"
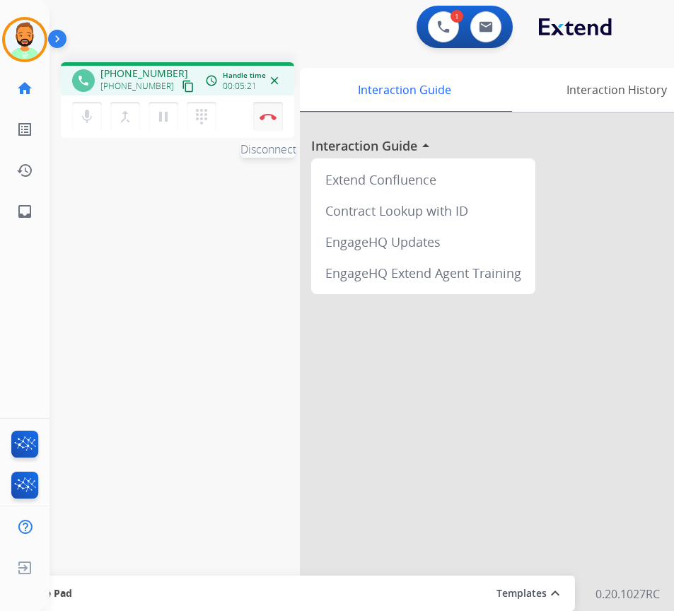
click at [273, 124] on button "Disconnect" at bounding box center [268, 117] width 30 height 30
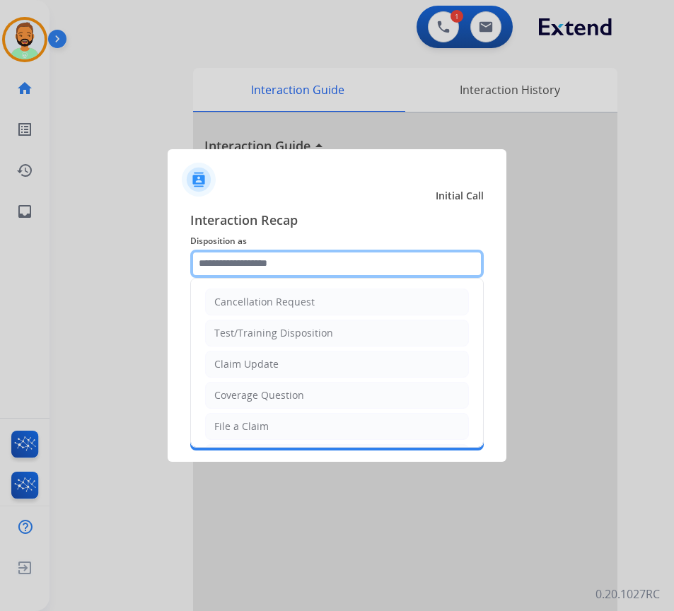
click at [288, 260] on input "text" at bounding box center [336, 264] width 293 height 28
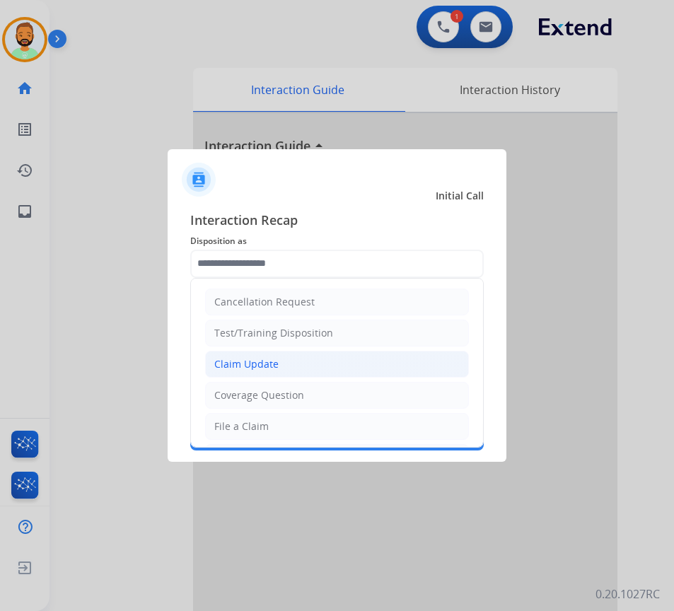
click at [269, 363] on div "Claim Update" at bounding box center [246, 364] width 64 height 14
type input "**********"
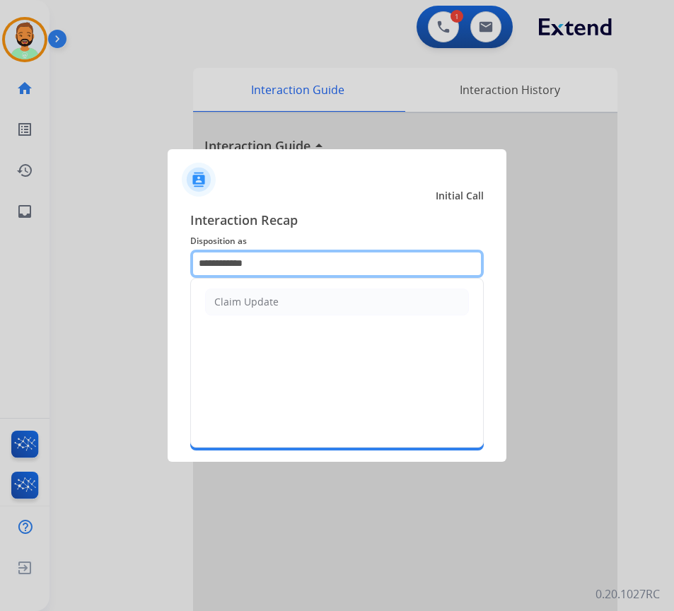
drag, startPoint x: 309, startPoint y: 260, endPoint x: 157, endPoint y: 262, distance: 152.0
click at [0, 262] on app-contact-recap-modal "**********" at bounding box center [0, 305] width 0 height 611
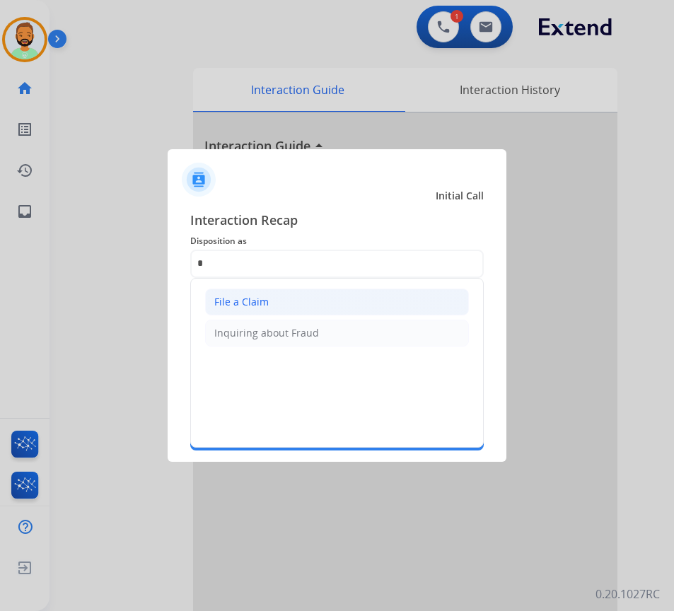
click at [249, 293] on li "File a Claim" at bounding box center [337, 302] width 264 height 27
type input "**********"
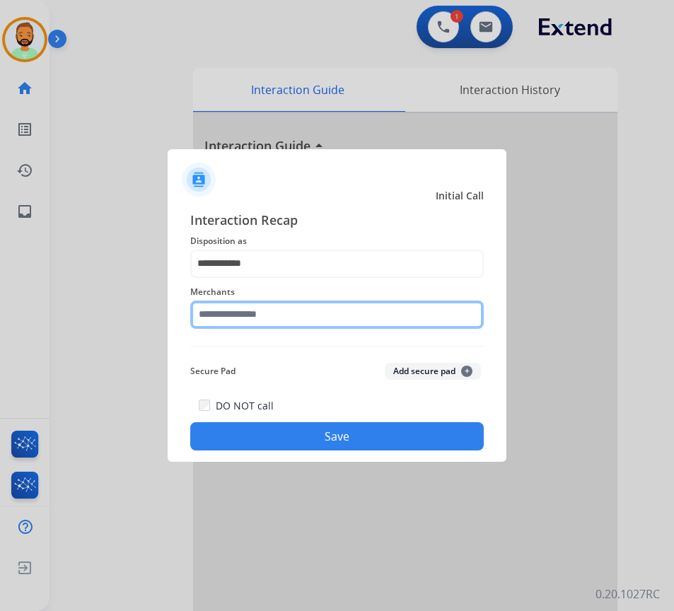
click at [257, 311] on input "text" at bounding box center [336, 315] width 293 height 28
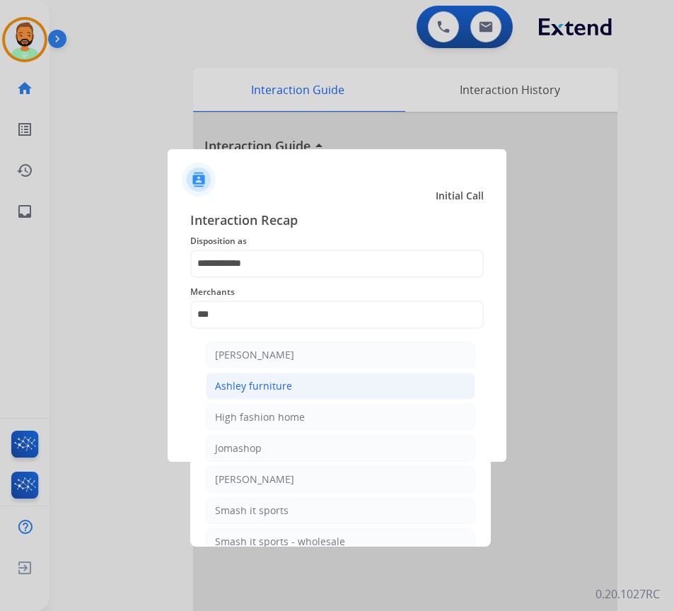
click at [322, 386] on li "Ashley furniture" at bounding box center [340, 386] width 269 height 27
type input "**********"
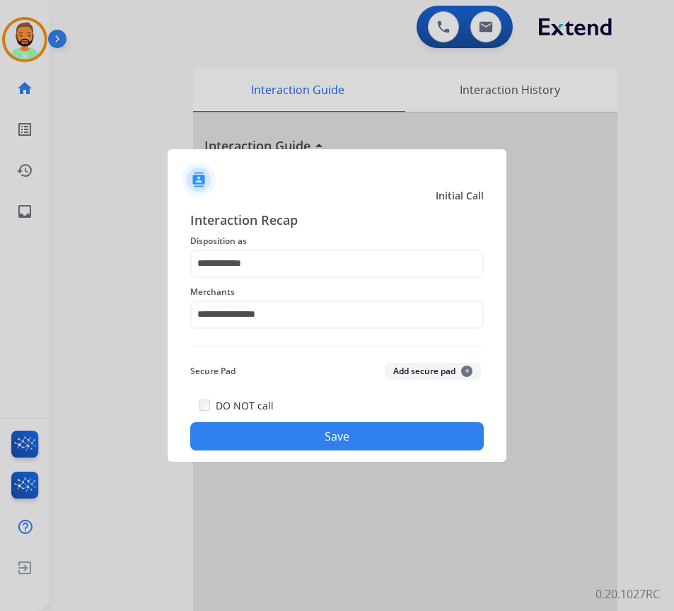
click at [313, 429] on button "Save" at bounding box center [336, 436] width 293 height 28
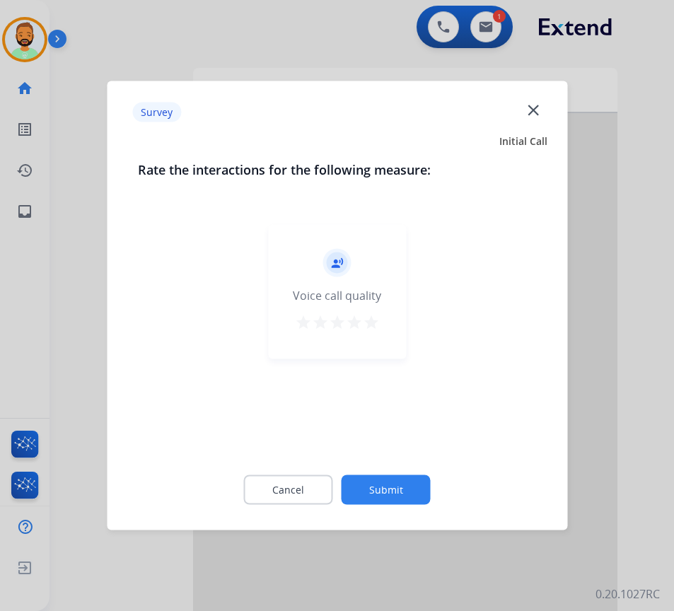
click at [424, 483] on button "Submit" at bounding box center [386, 490] width 89 height 30
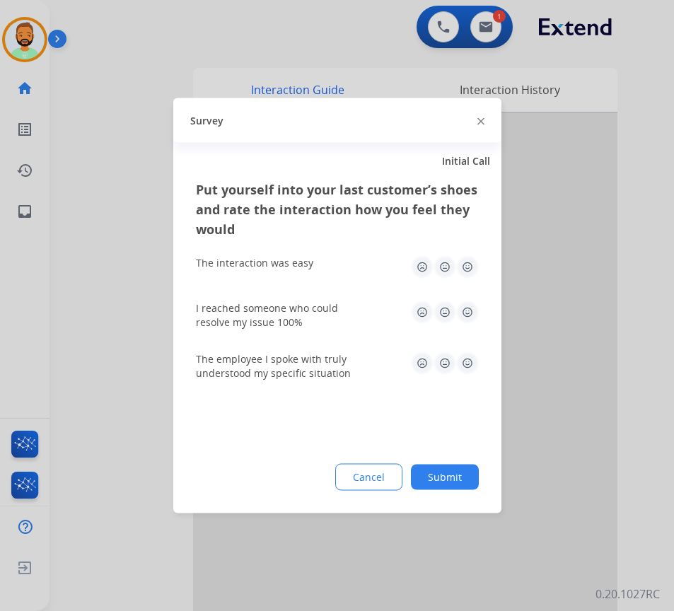
click at [440, 468] on button "Submit" at bounding box center [445, 477] width 68 height 25
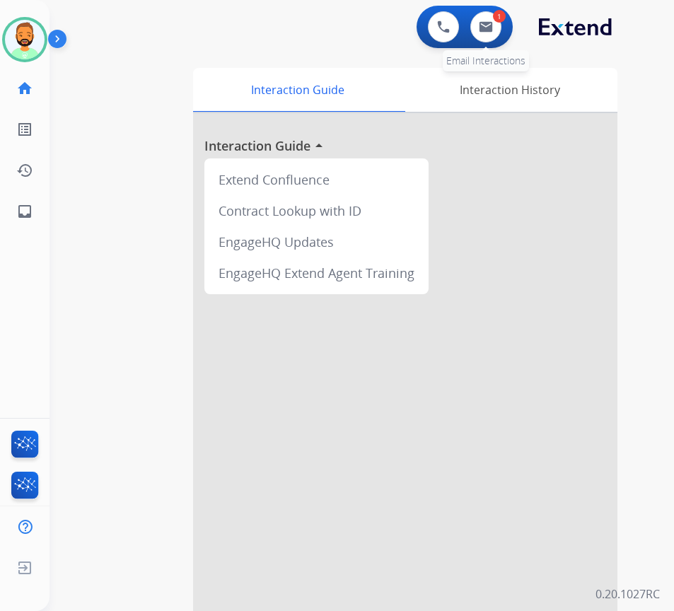
click at [500, 13] on div "1" at bounding box center [499, 16] width 13 height 13
click at [479, 33] on button at bounding box center [485, 26] width 31 height 31
select select "**********"
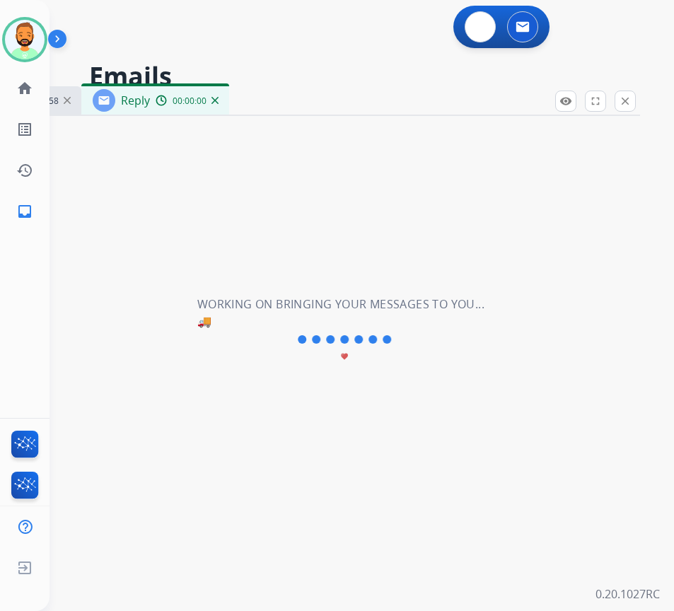
select select "**********"
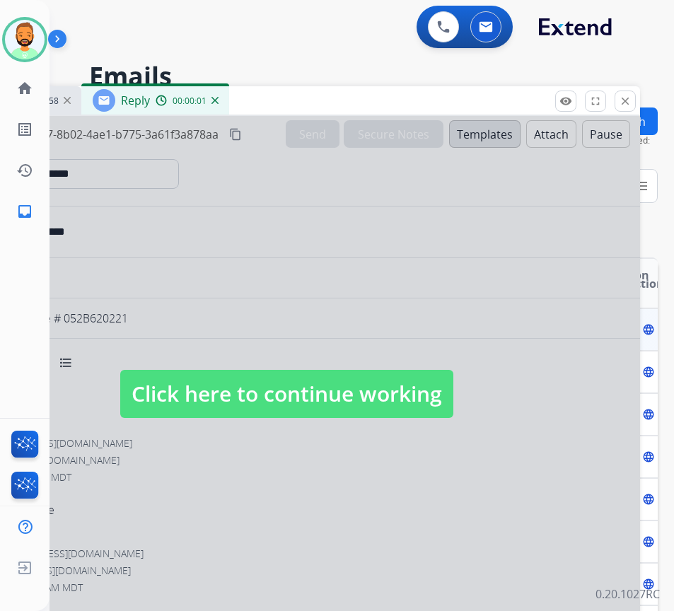
click at [363, 368] on div at bounding box center [286, 380] width 707 height 528
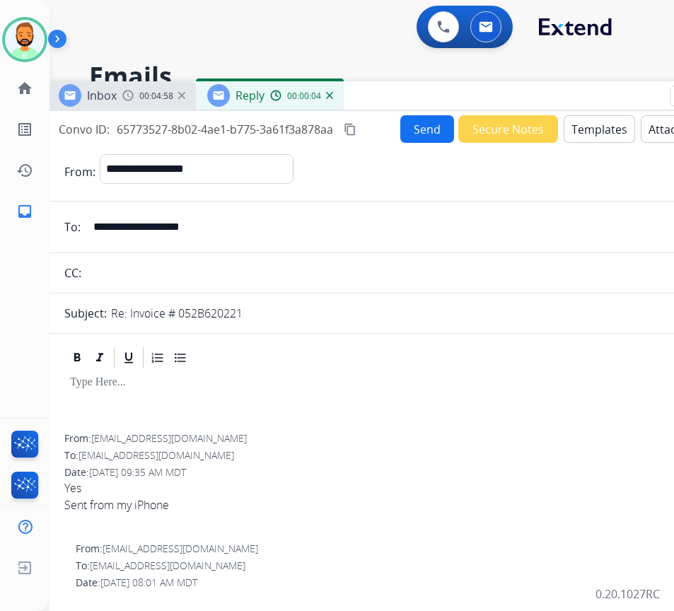
drag, startPoint x: 342, startPoint y: 101, endPoint x: 458, endPoint y: 96, distance: 115.4
click at [458, 96] on div "Inbox 00:04:58 Reply 00:00:04" at bounding box center [400, 96] width 707 height 30
click at [238, 381] on p at bounding box center [402, 382] width 662 height 13
click at [607, 122] on button "Templates" at bounding box center [599, 129] width 71 height 28
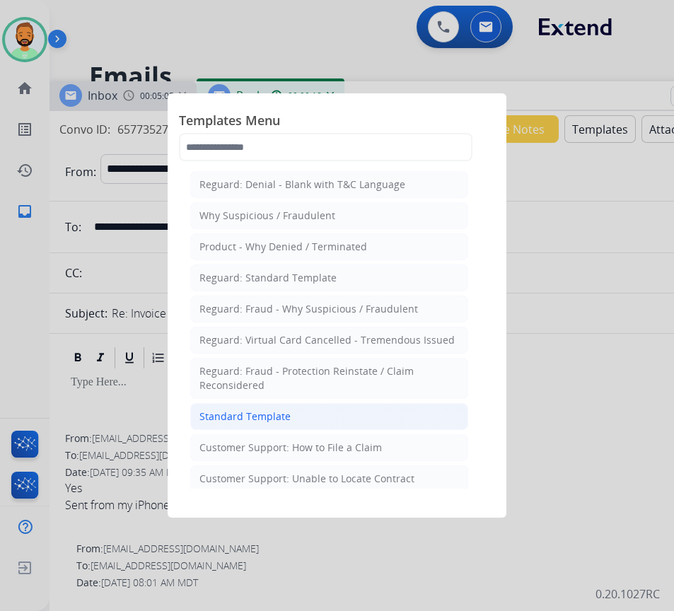
click at [320, 420] on li "Standard Template" at bounding box center [329, 416] width 278 height 27
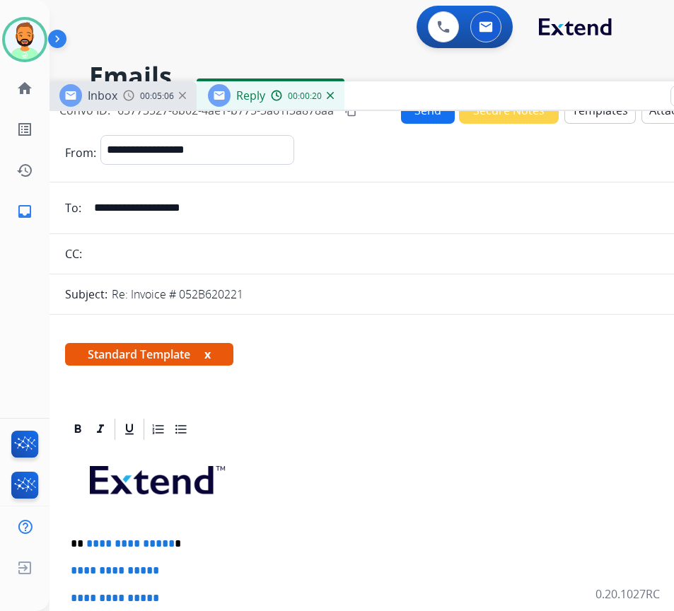
scroll to position [71, 0]
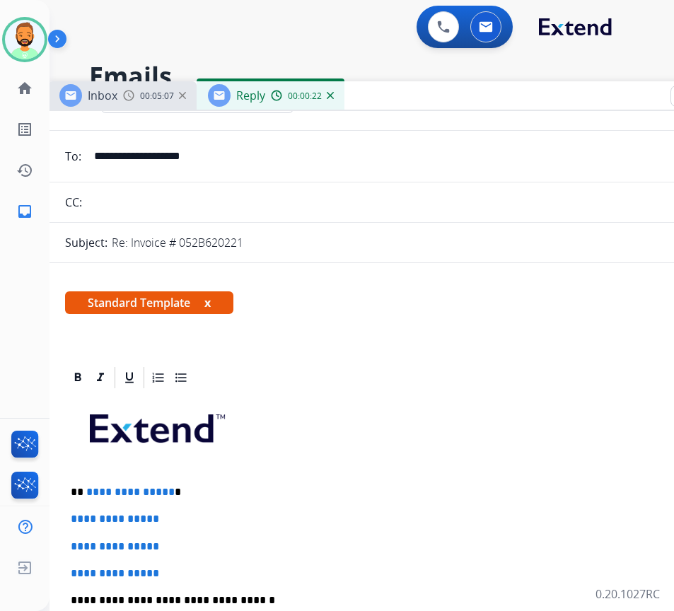
click at [240, 493] on p "**********" at bounding box center [396, 492] width 651 height 13
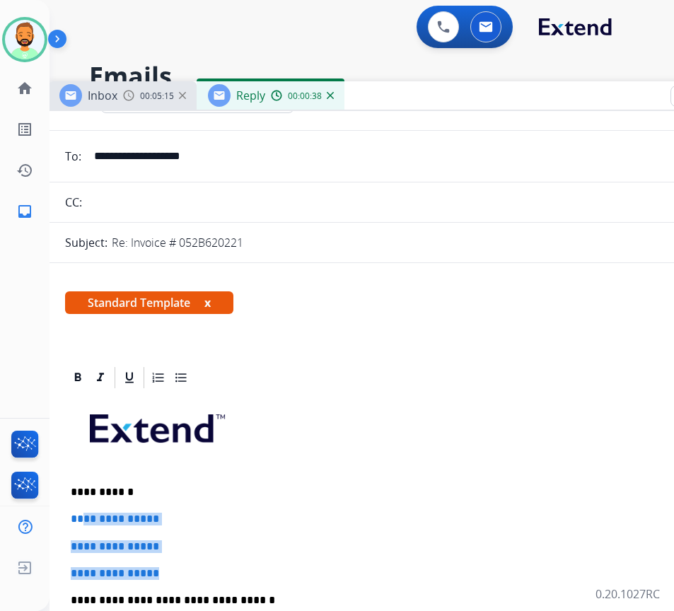
drag, startPoint x: 199, startPoint y: 573, endPoint x: 103, endPoint y: 508, distance: 115.7
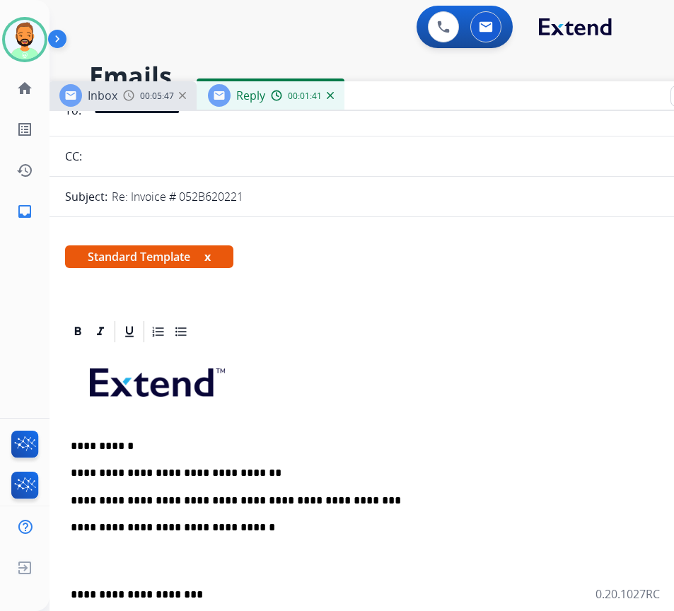
scroll to position [141, 0]
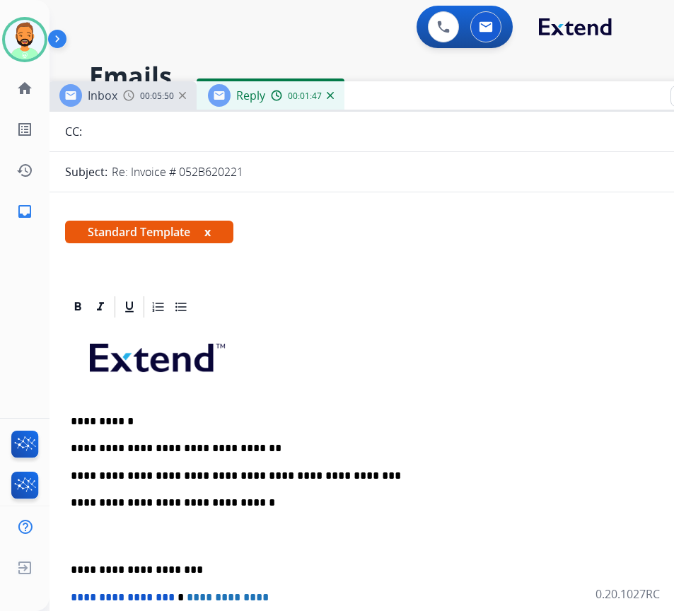
click at [74, 561] on div "**********" at bounding box center [401, 550] width 673 height 460
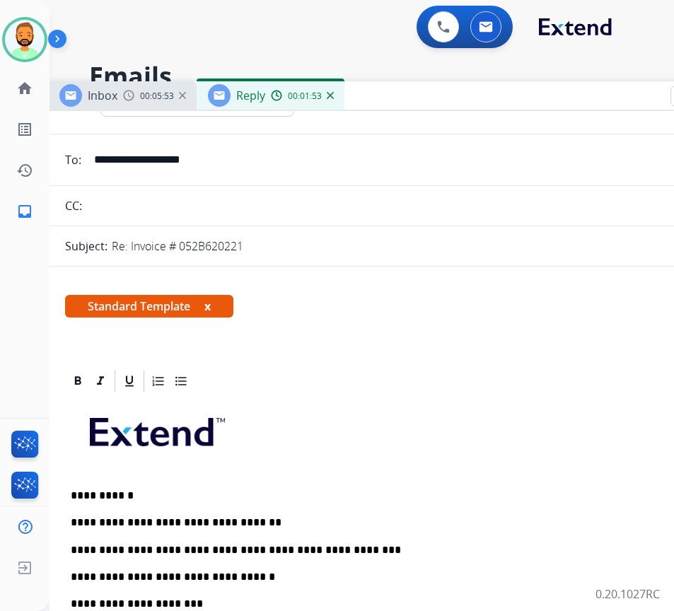
scroll to position [0, 0]
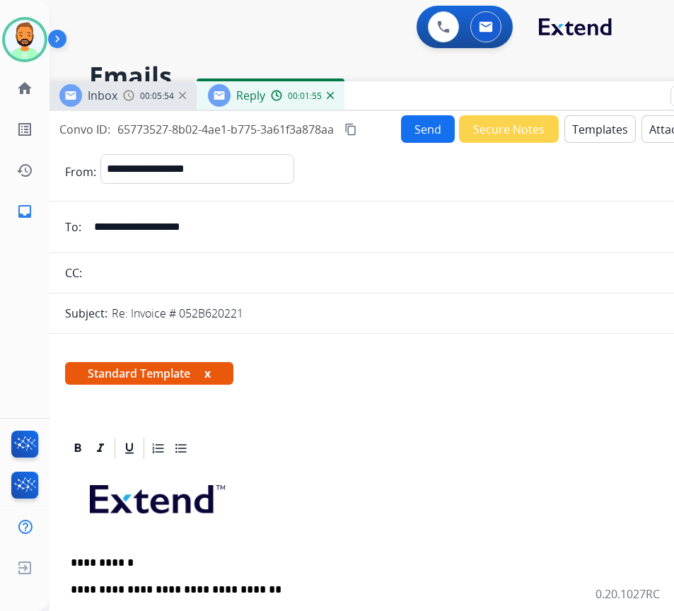
click at [420, 127] on button "Send" at bounding box center [428, 129] width 54 height 28
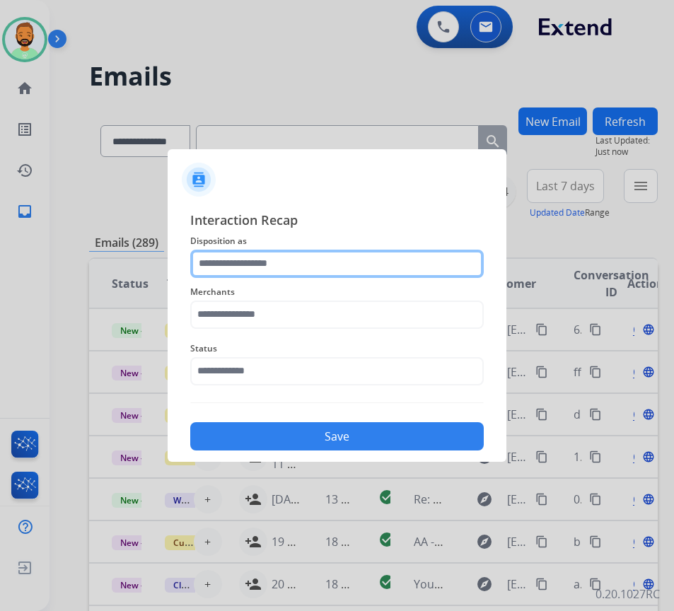
drag, startPoint x: 368, startPoint y: 256, endPoint x: 393, endPoint y: 251, distance: 25.9
click at [372, 255] on input "text" at bounding box center [336, 264] width 293 height 28
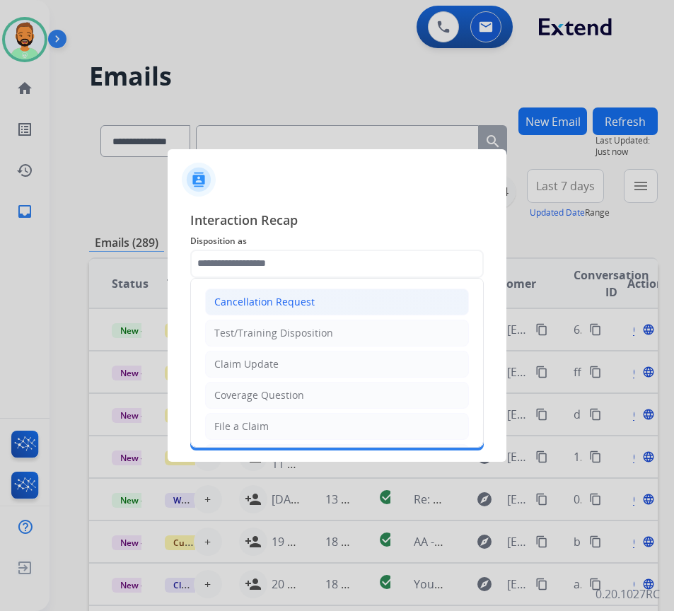
click at [317, 303] on li "Cancellation Request" at bounding box center [337, 302] width 264 height 27
type input "**********"
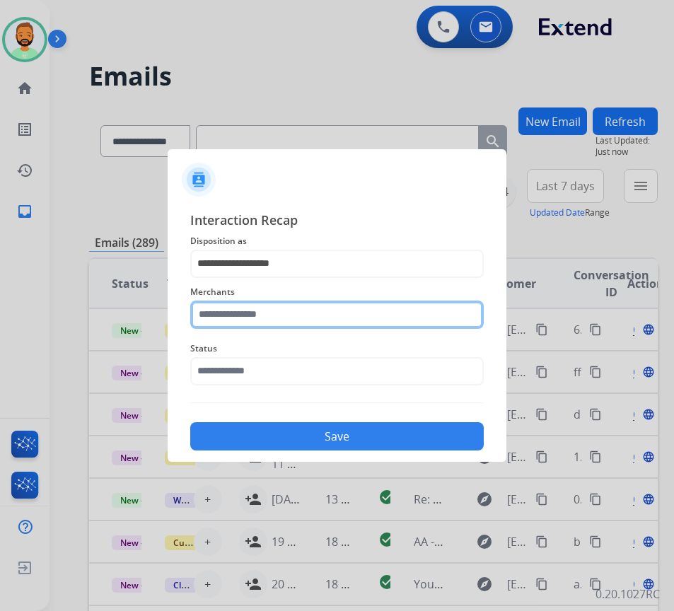
click at [337, 312] on input "text" at bounding box center [336, 315] width 293 height 28
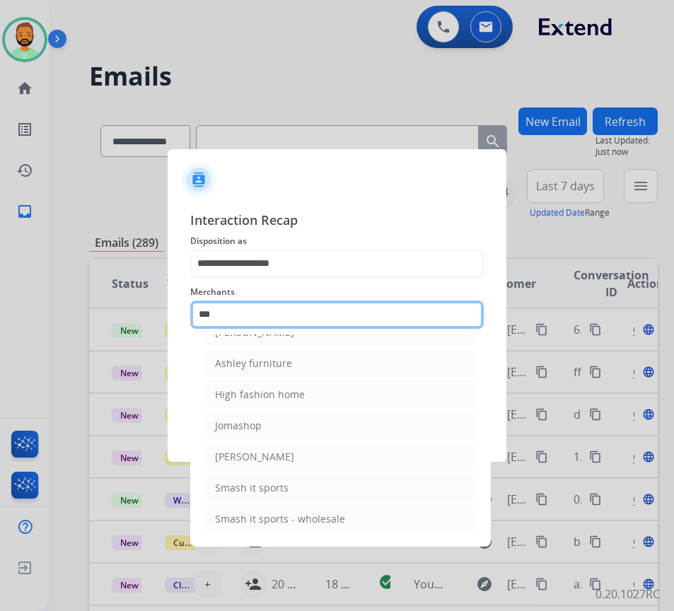
scroll to position [23, 0]
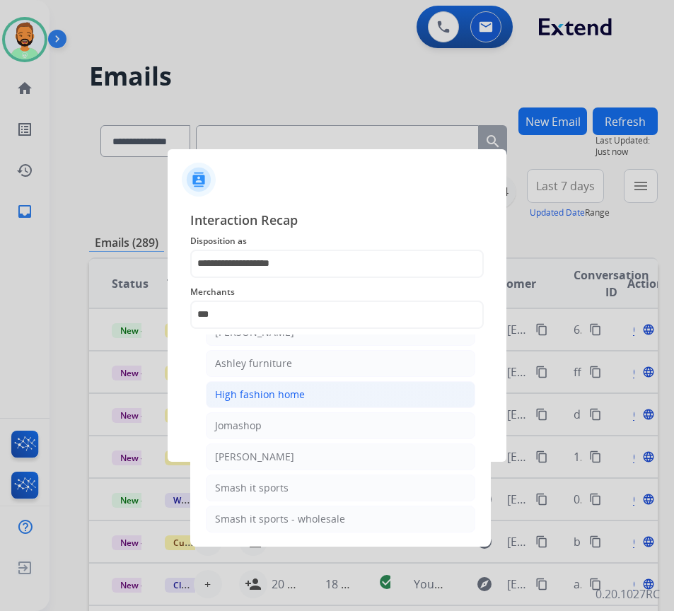
click at [284, 381] on li "High fashion home" at bounding box center [340, 394] width 269 height 27
type input "**********"
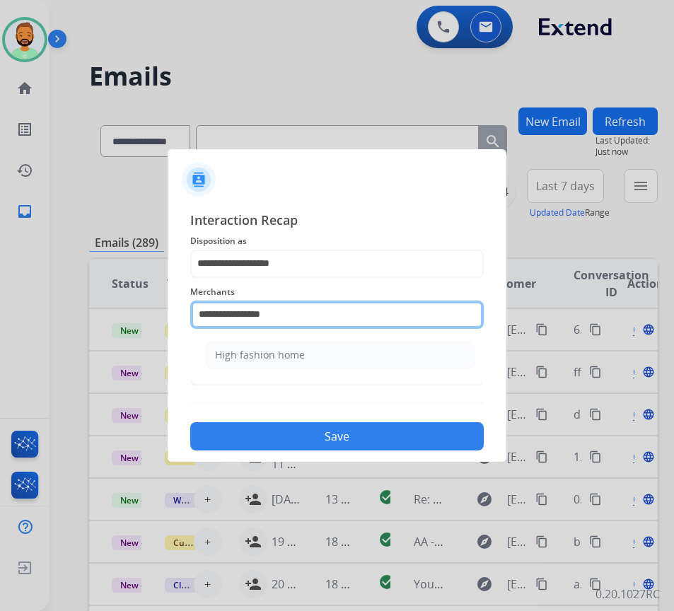
drag, startPoint x: 302, startPoint y: 316, endPoint x: 167, endPoint y: 308, distance: 135.3
click at [0, 311] on app-contact-recap-modal "**********" at bounding box center [0, 305] width 0 height 611
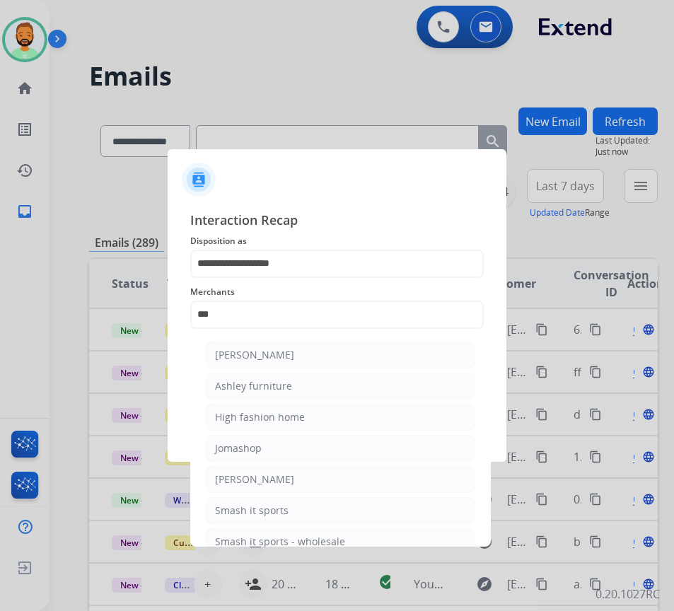
drag, startPoint x: 444, startPoint y: 390, endPoint x: 421, endPoint y: 372, distance: 29.3
click at [442, 388] on li "Ashley furniture" at bounding box center [340, 386] width 269 height 27
type input "**********"
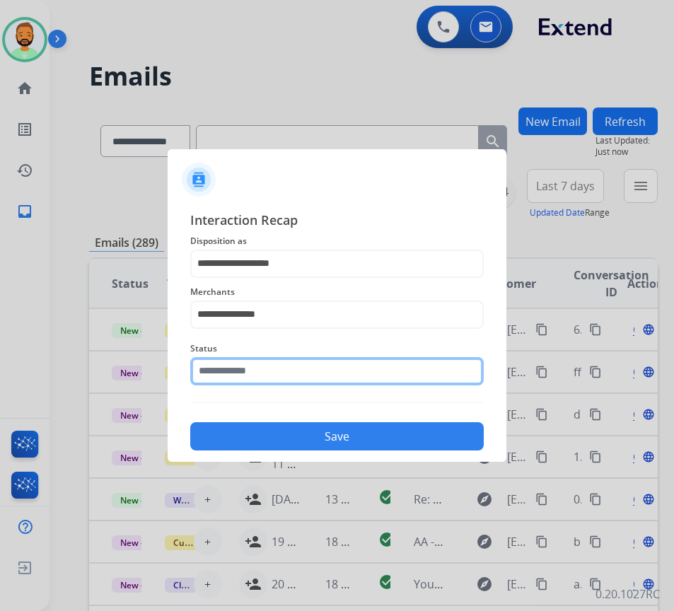
click at [359, 373] on input "text" at bounding box center [336, 371] width 293 height 28
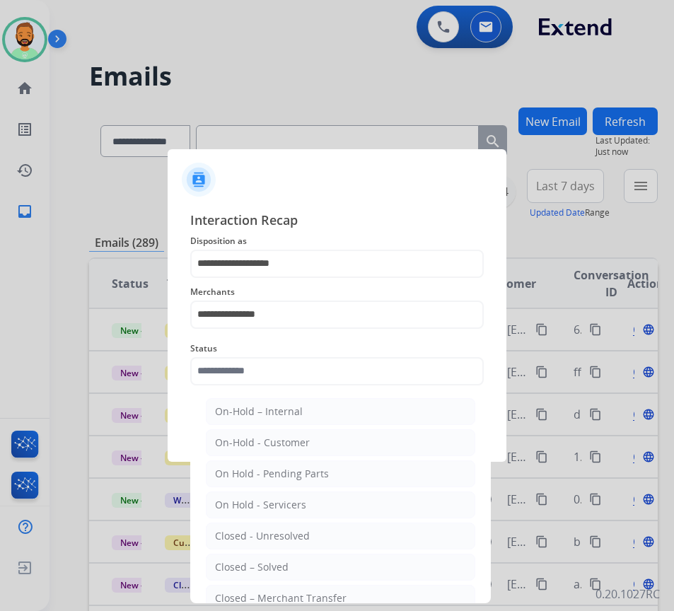
select select "**********"
drag, startPoint x: 0, startPoint y: 0, endPoint x: 328, endPoint y: 540, distance: 632.1
click at [325, 563] on li "Closed – Solved" at bounding box center [340, 567] width 269 height 27
type input "**********"
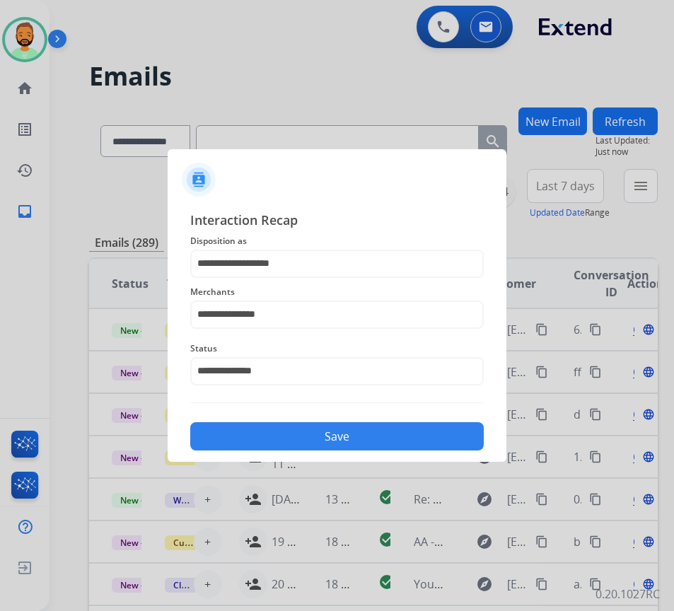
click at [358, 425] on div "Save" at bounding box center [336, 432] width 293 height 37
click at [361, 431] on button "Save" at bounding box center [336, 436] width 293 height 28
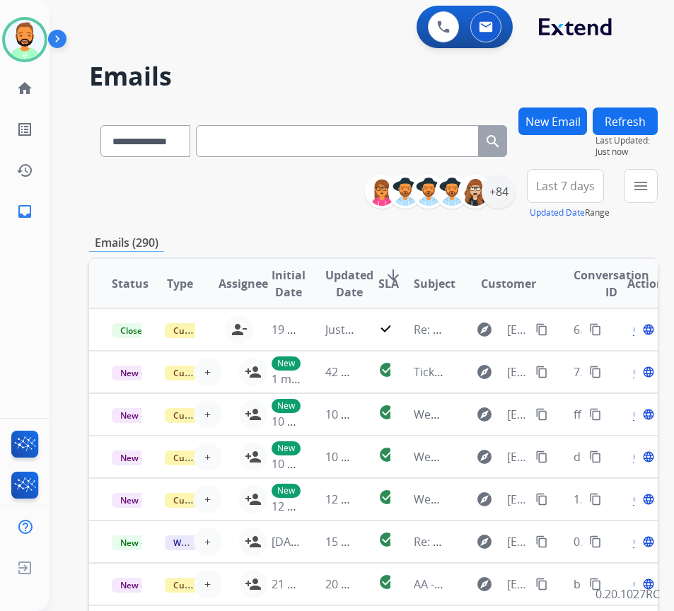
click at [11, 1] on div "Todd Available Edit Avatar Agent: Todd Routing Profile: Extend_Training CS home…" at bounding box center [25, 116] width 50 height 232
click at [27, 41] on img at bounding box center [25, 40] width 40 height 40
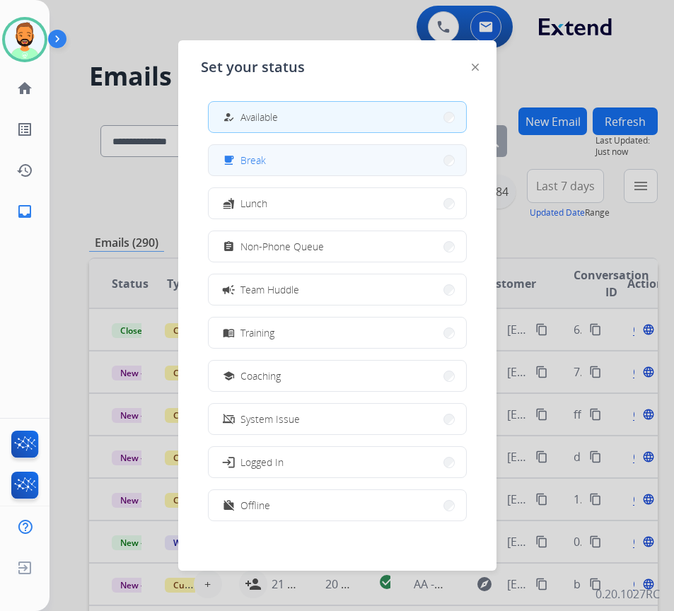
click at [238, 153] on div "free_breakfast" at bounding box center [230, 160] width 21 height 17
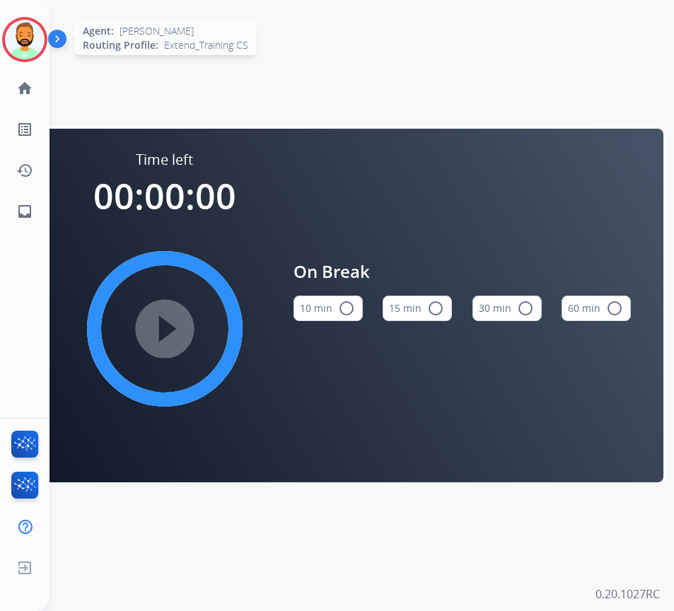
drag, startPoint x: 23, startPoint y: 48, endPoint x: 30, endPoint y: 45, distance: 8.5
click at [23, 47] on img at bounding box center [25, 40] width 40 height 40
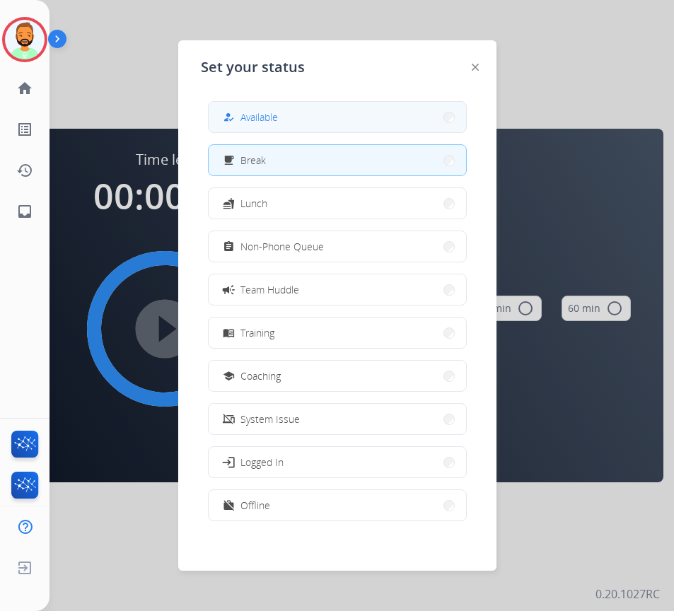
click at [291, 125] on button "how_to_reg Available" at bounding box center [337, 117] width 257 height 30
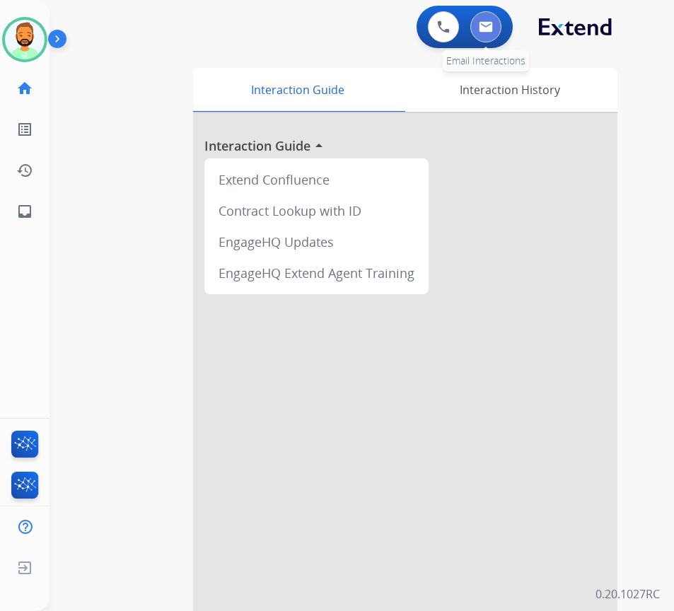
click at [481, 21] on button at bounding box center [485, 26] width 31 height 31
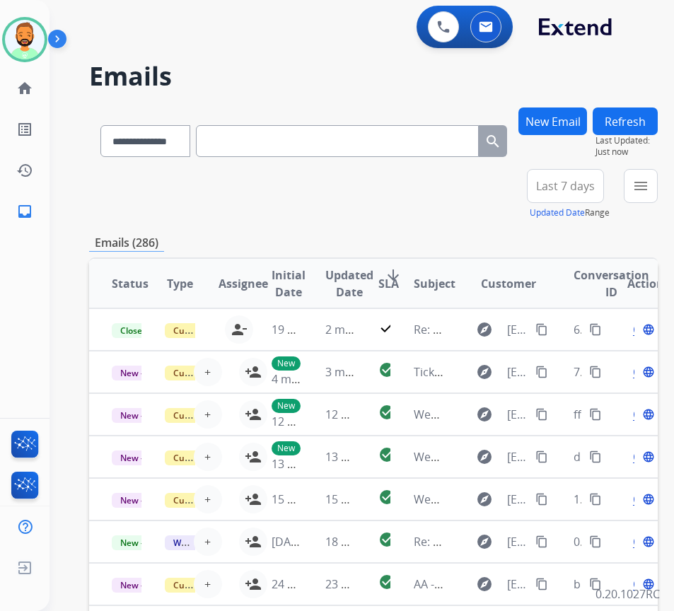
click at [600, 177] on button "Last 7 days" at bounding box center [565, 186] width 77 height 34
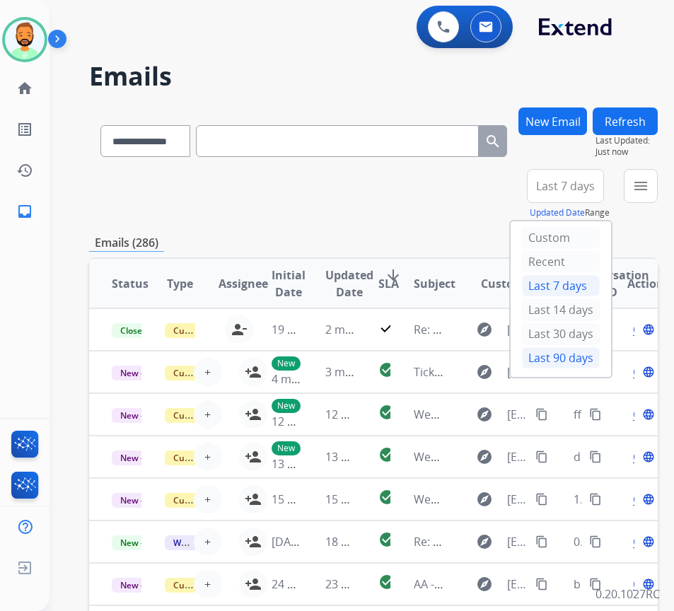
click at [583, 352] on div "Last 90 days" at bounding box center [561, 357] width 78 height 21
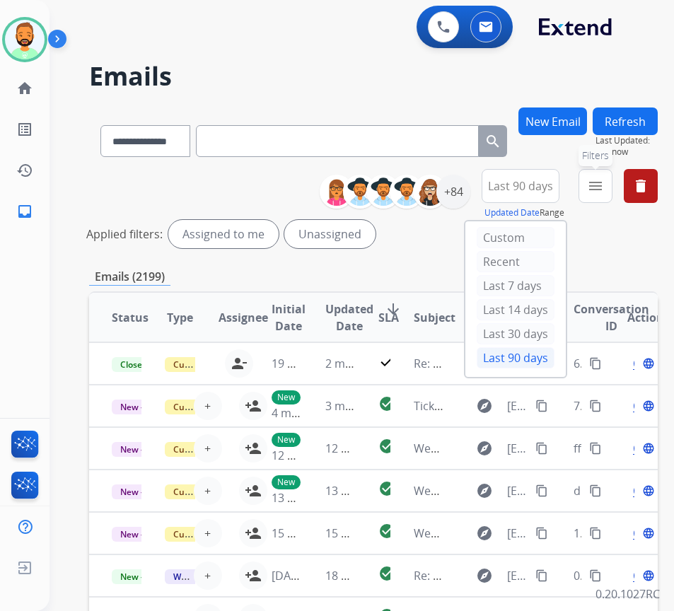
click at [604, 182] on mat-icon "menu" at bounding box center [595, 185] width 17 height 17
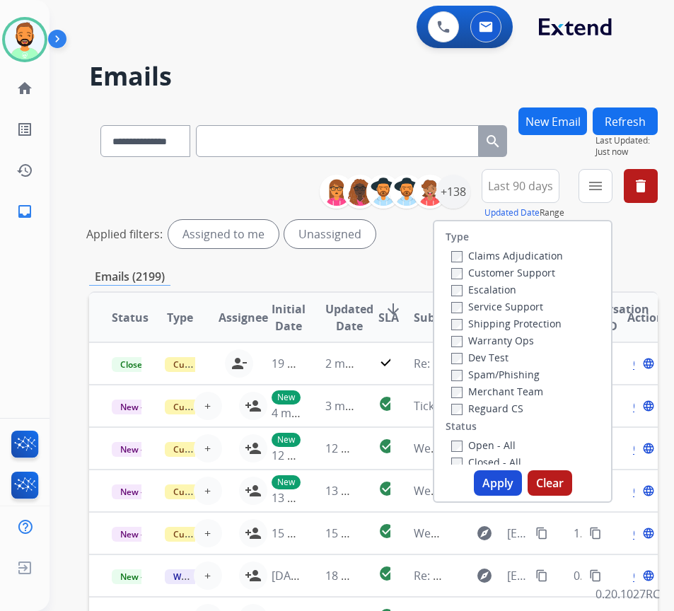
click at [549, 269] on label "Customer Support" at bounding box center [503, 272] width 104 height 13
click at [537, 325] on label "Shipping Protection" at bounding box center [506, 323] width 110 height 13
click at [515, 407] on label "Reguard CS" at bounding box center [487, 408] width 72 height 13
click at [508, 444] on label "Open - All" at bounding box center [483, 444] width 64 height 13
click at [513, 484] on button "Apply" at bounding box center [498, 482] width 48 height 25
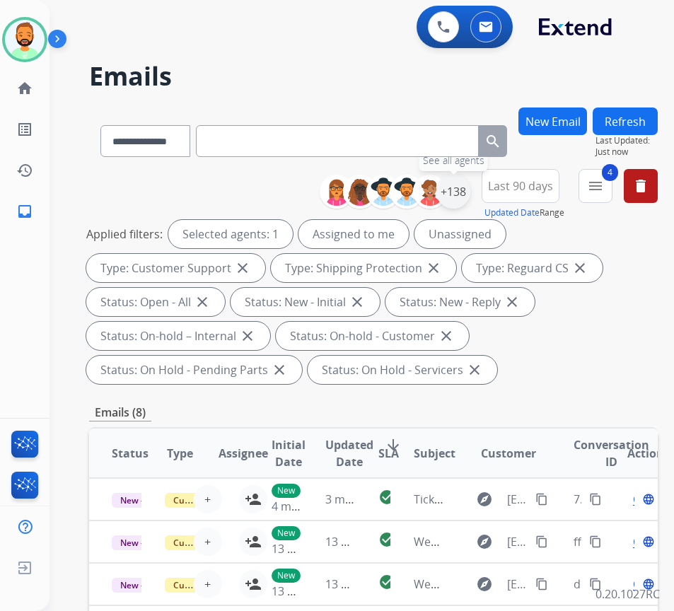
click at [469, 192] on div "+138" at bounding box center [453, 192] width 34 height 34
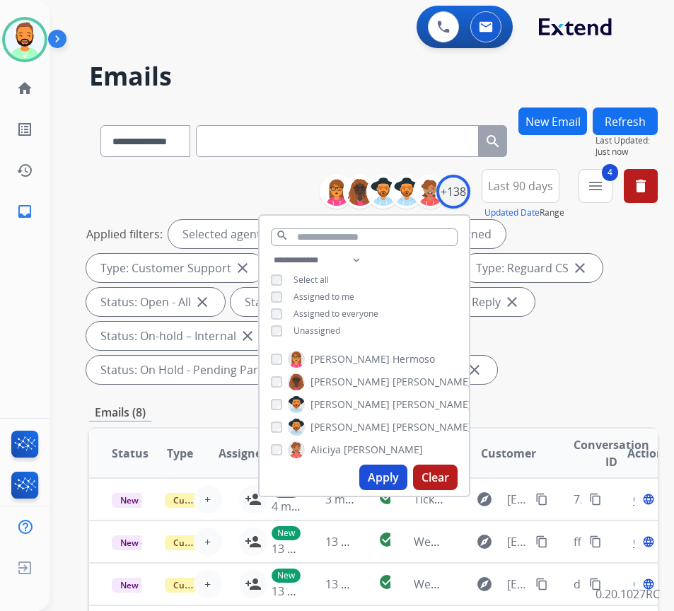
click at [303, 330] on div "Unassigned" at bounding box center [305, 330] width 69 height 11
click at [332, 325] on span "Unassigned" at bounding box center [316, 331] width 47 height 12
click at [403, 473] on button "Apply" at bounding box center [383, 477] width 48 height 25
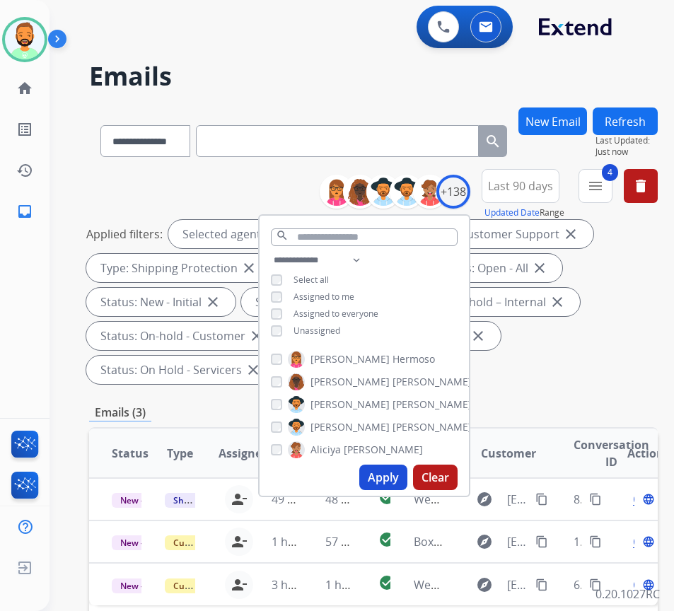
drag, startPoint x: 561, startPoint y: 361, endPoint x: 559, endPoint y: 370, distance: 9.3
click at [562, 368] on div "Applied filters: Selected agents: 1 Assigned to me Type: Customer Support close…" at bounding box center [370, 302] width 569 height 164
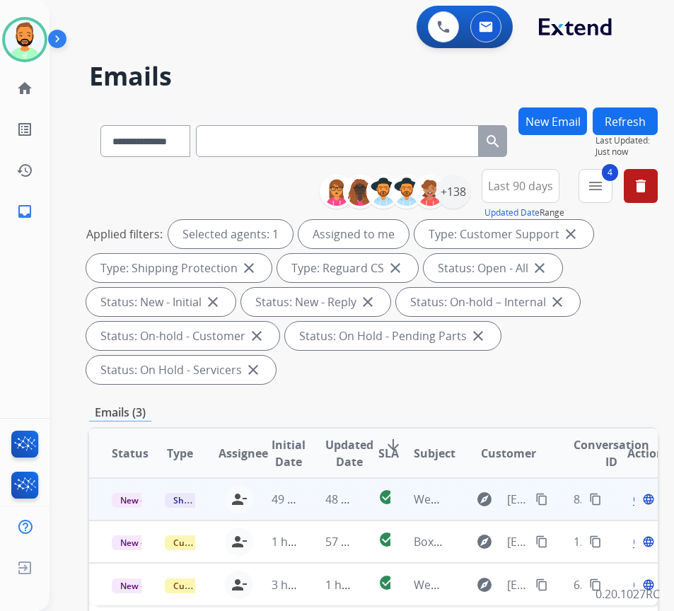
click at [315, 508] on td "48 minutes ago" at bounding box center [329, 499] width 53 height 42
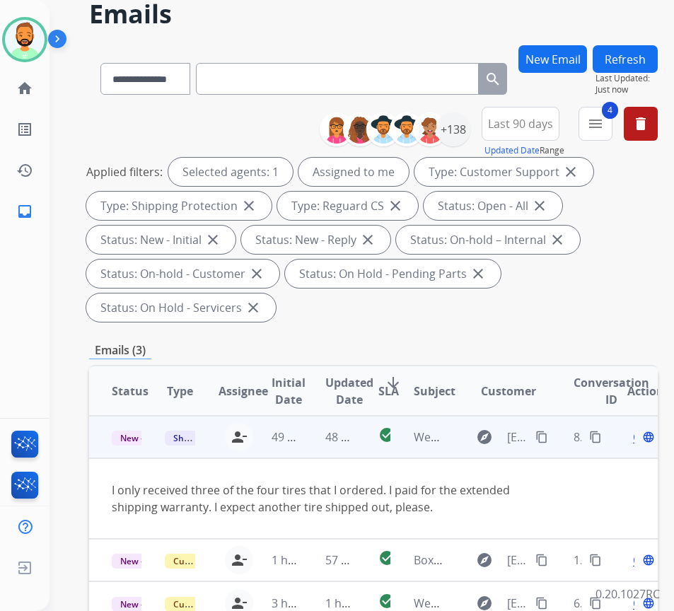
scroll to position [71, 0]
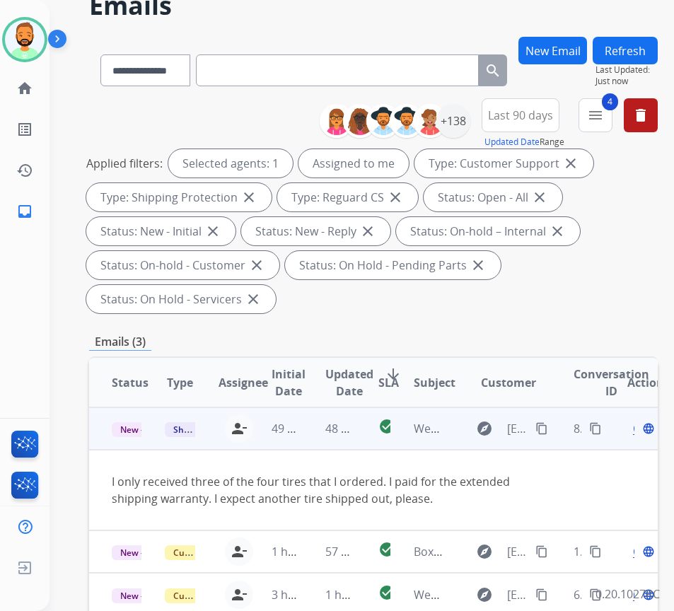
click at [641, 429] on span "Open" at bounding box center [647, 428] width 29 height 17
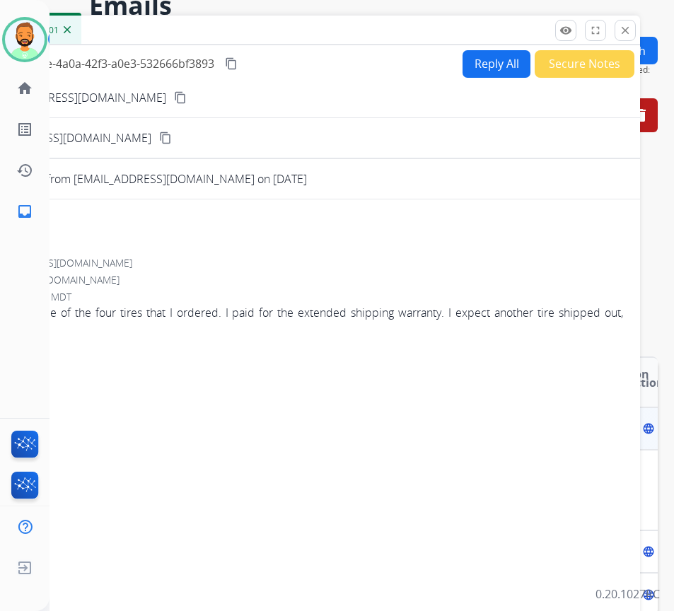
click at [549, 40] on div "Inbox 00:00:01" at bounding box center [286, 31] width 707 height 30
click at [561, 67] on button "Secure Notes" at bounding box center [585, 64] width 100 height 28
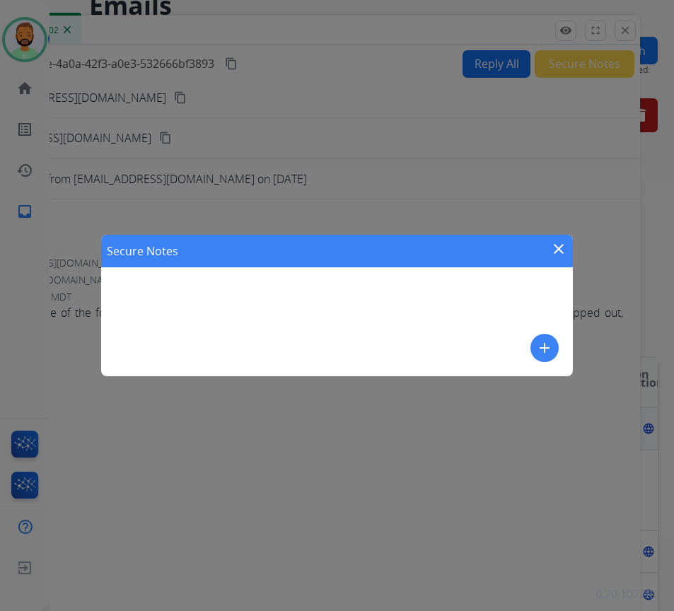
click at [540, 347] on mat-icon "add" at bounding box center [544, 347] width 17 height 17
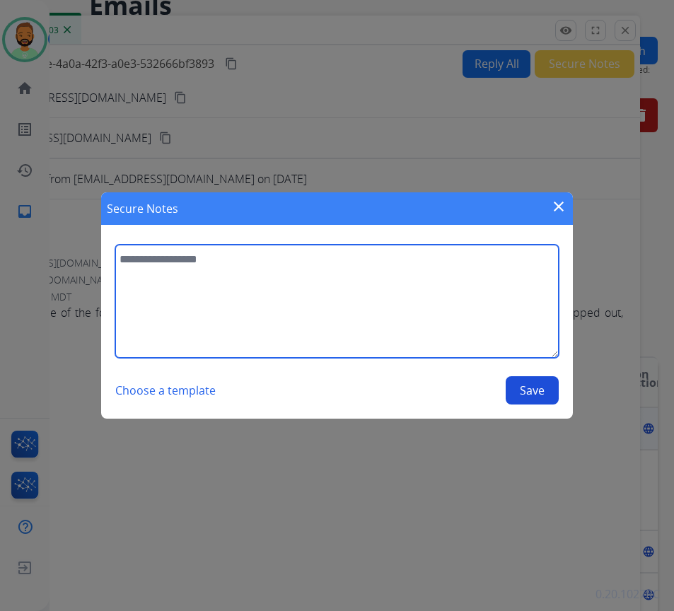
click at [486, 325] on textarea at bounding box center [336, 301] width 443 height 113
type textarea "**********"
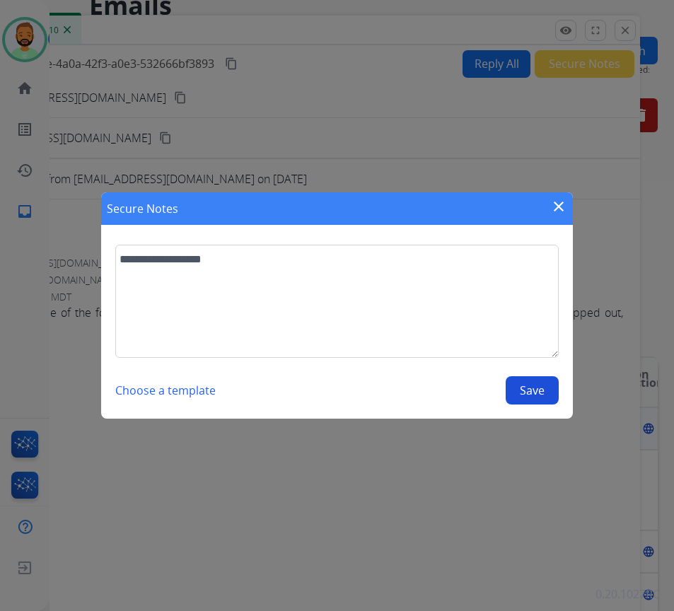
click at [535, 395] on button "Save" at bounding box center [532, 390] width 53 height 28
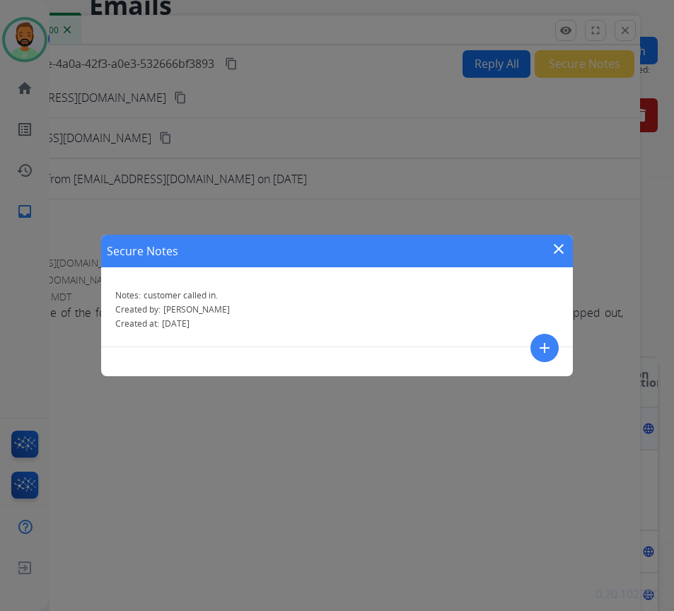
drag, startPoint x: 559, startPoint y: 255, endPoint x: 571, endPoint y: 252, distance: 12.5
click at [563, 254] on mat-icon "close" at bounding box center [558, 248] width 17 height 17
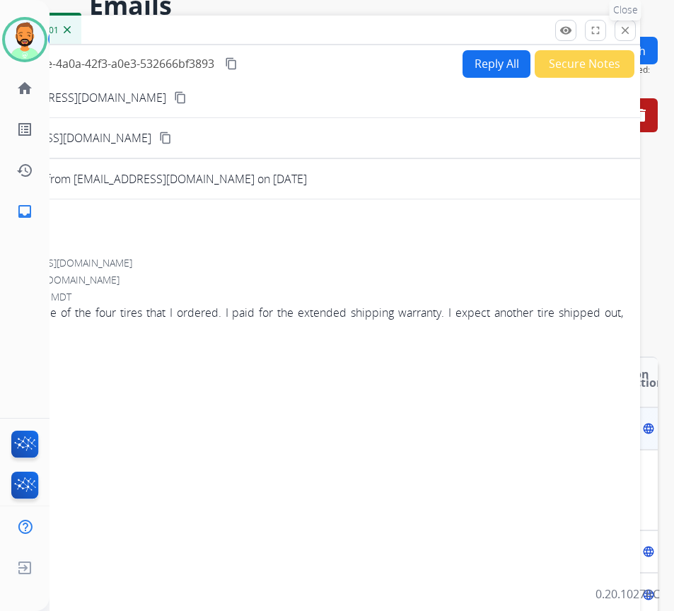
click at [625, 26] on mat-icon "close" at bounding box center [625, 30] width 13 height 13
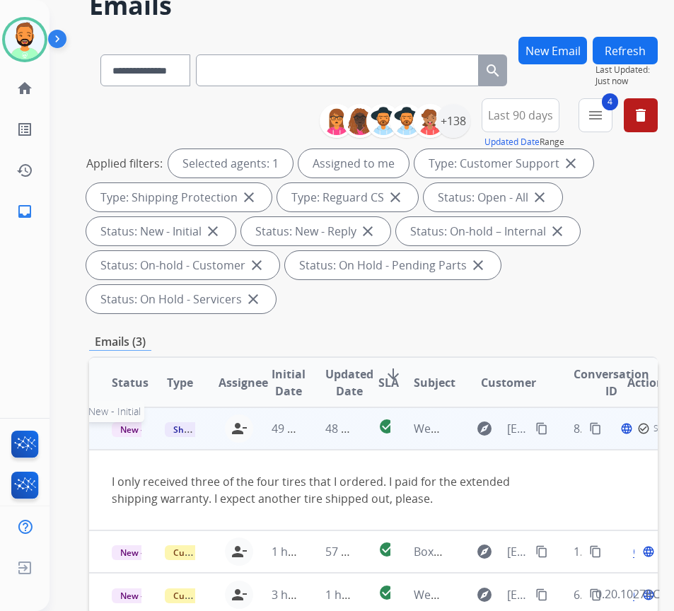
click at [126, 423] on span "New - Initial" at bounding box center [145, 429] width 66 height 15
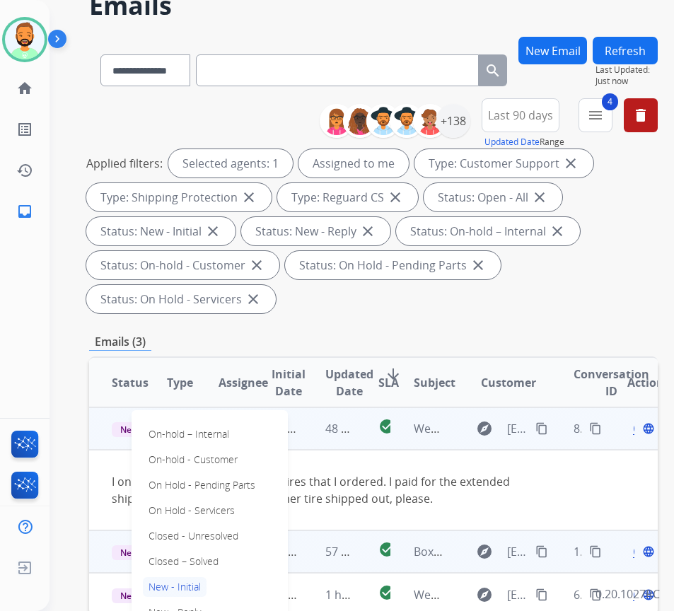
drag, startPoint x: 203, startPoint y: 561, endPoint x: 214, endPoint y: 554, distance: 12.7
click at [204, 560] on p "Closed – Solved" at bounding box center [183, 562] width 81 height 20
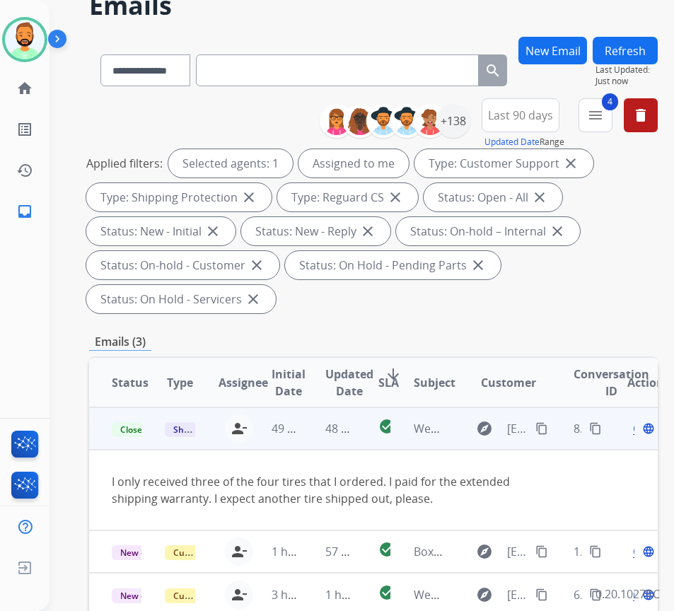
click at [646, 39] on button "Refresh" at bounding box center [625, 51] width 65 height 28
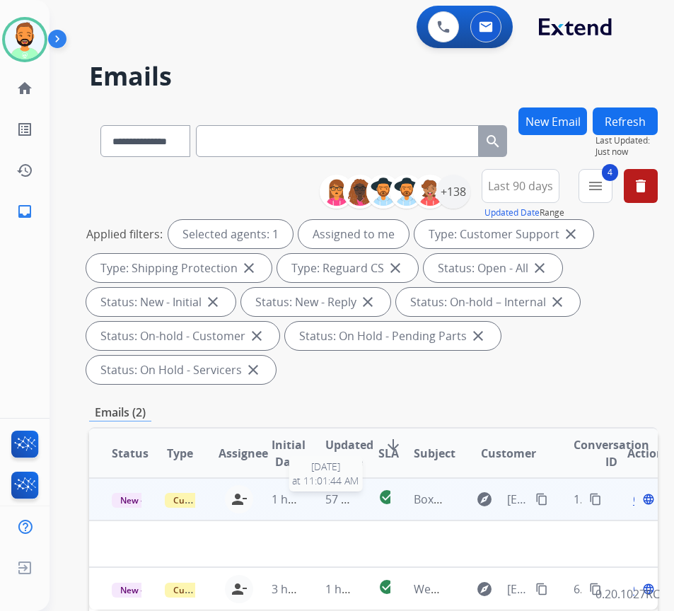
click at [346, 501] on span "57 minutes ago" at bounding box center [366, 499] width 82 height 16
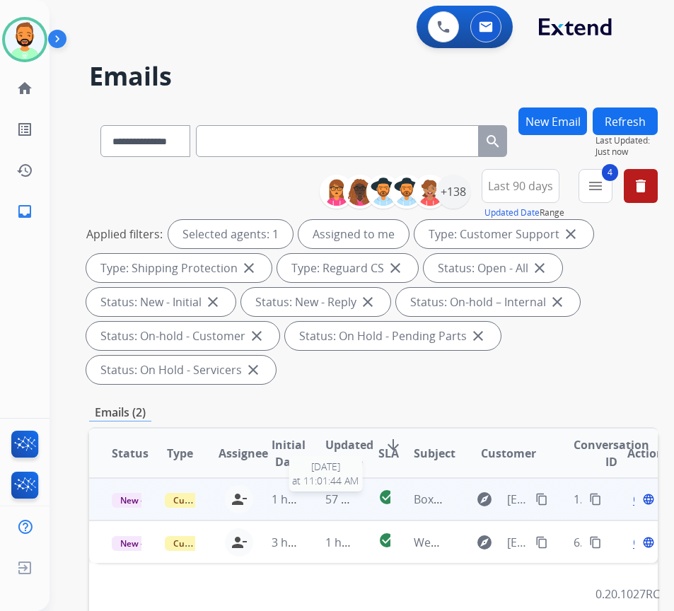
click at [350, 499] on span "57 minutes ago" at bounding box center [366, 499] width 82 height 16
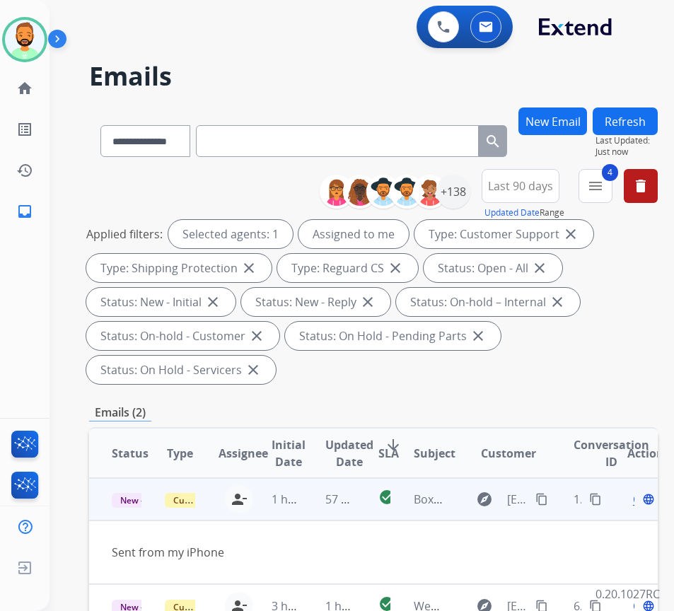
click at [545, 498] on mat-icon "content_copy" at bounding box center [541, 499] width 13 height 13
click at [639, 501] on span "Open" at bounding box center [647, 499] width 29 height 17
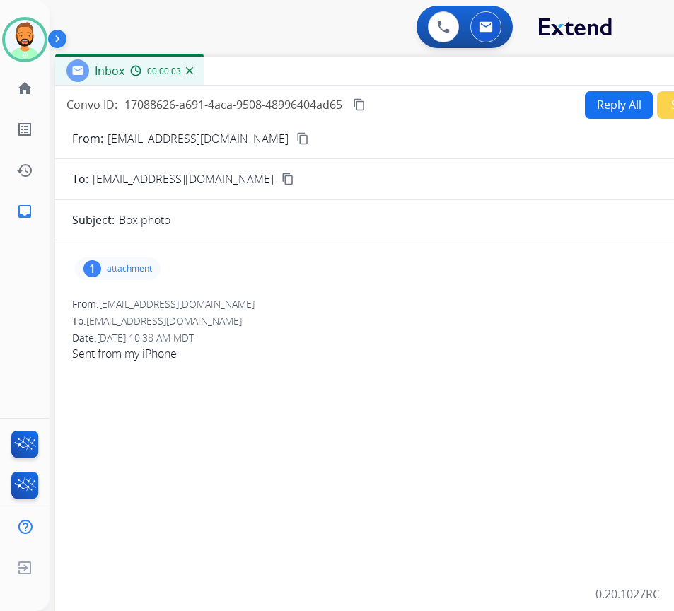
drag, startPoint x: 170, startPoint y: 103, endPoint x: 292, endPoint y: 74, distance: 125.9
click at [292, 74] on div "Inbox 00:00:03" at bounding box center [408, 72] width 707 height 30
click at [134, 267] on p "attachment" at bounding box center [129, 268] width 45 height 11
click at [129, 305] on div at bounding box center [121, 305] width 71 height 50
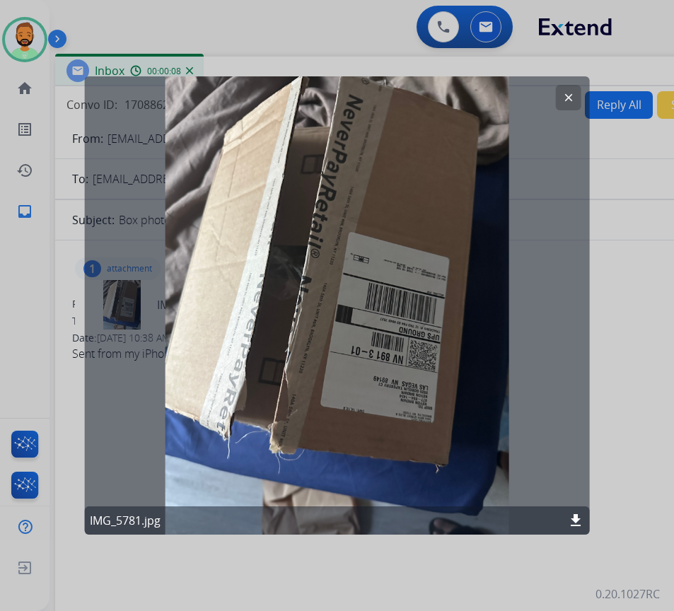
click at [576, 513] on mat-icon "download" at bounding box center [575, 520] width 17 height 17
click at [575, 96] on button "clear" at bounding box center [568, 97] width 25 height 25
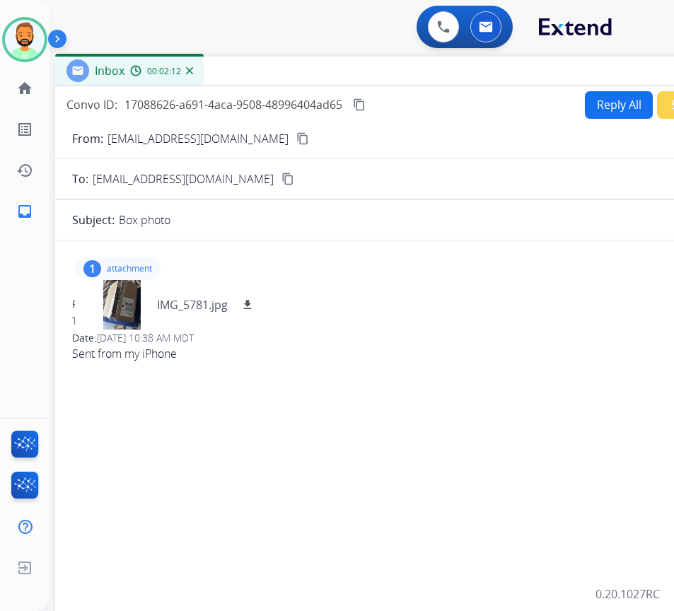
click at [605, 103] on button "Reply All" at bounding box center [619, 105] width 68 height 28
select select "**********"
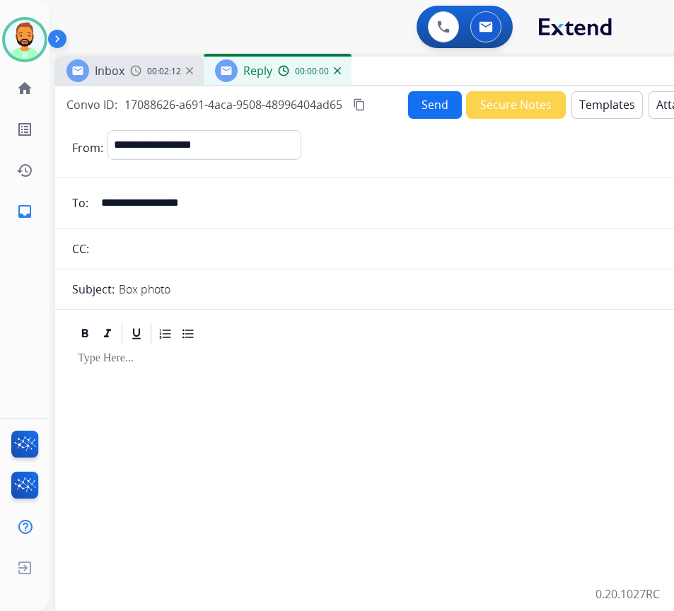
click at [619, 110] on button "Templates" at bounding box center [606, 105] width 71 height 28
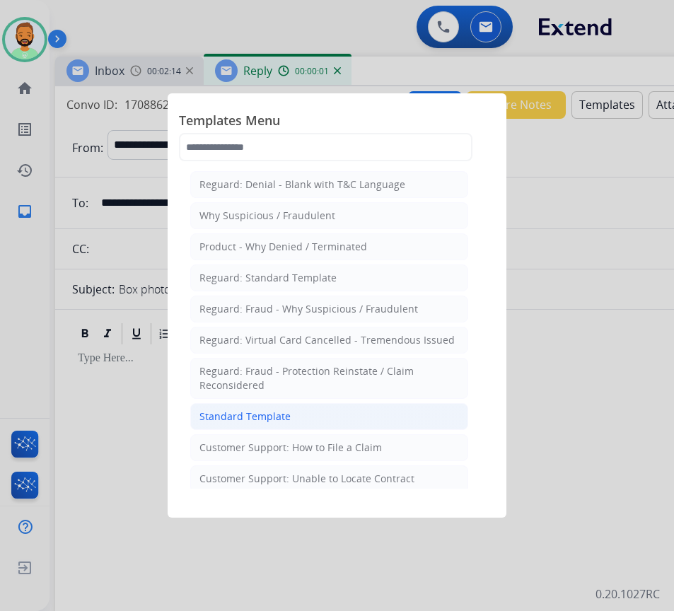
click at [330, 410] on li "Standard Template" at bounding box center [329, 416] width 278 height 27
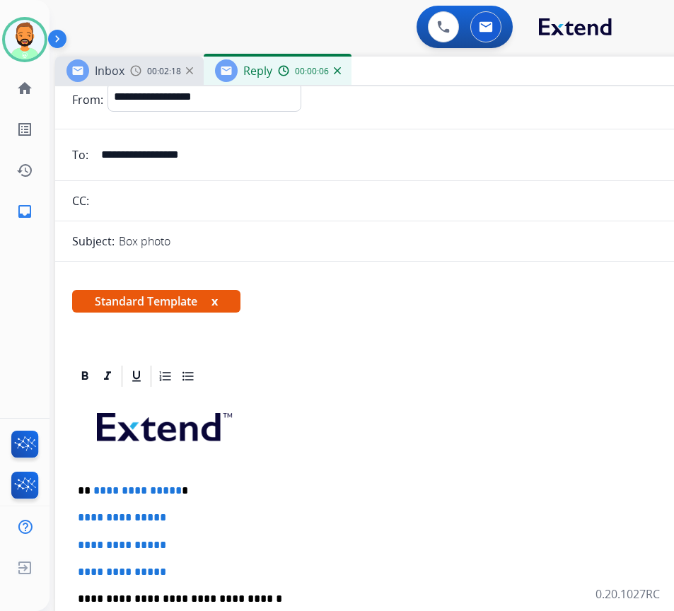
scroll to position [71, 0]
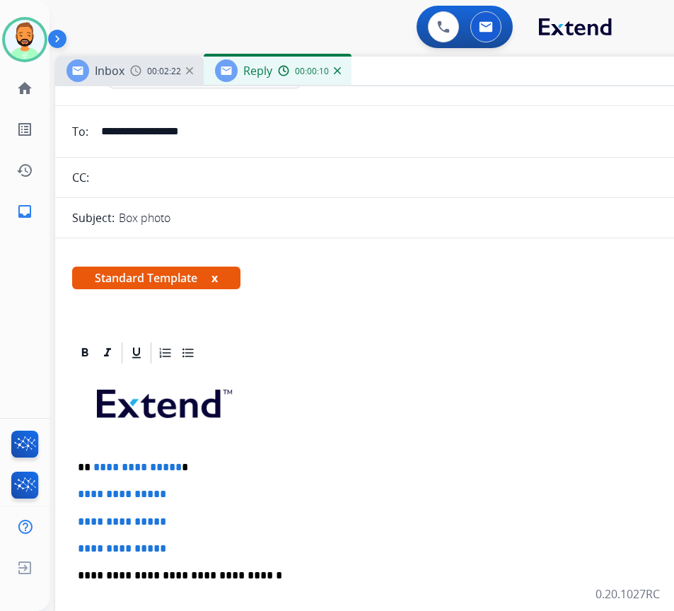
click at [316, 467] on p "**********" at bounding box center [403, 467] width 651 height 13
click at [230, 549] on p "**********" at bounding box center [409, 548] width 662 height 13
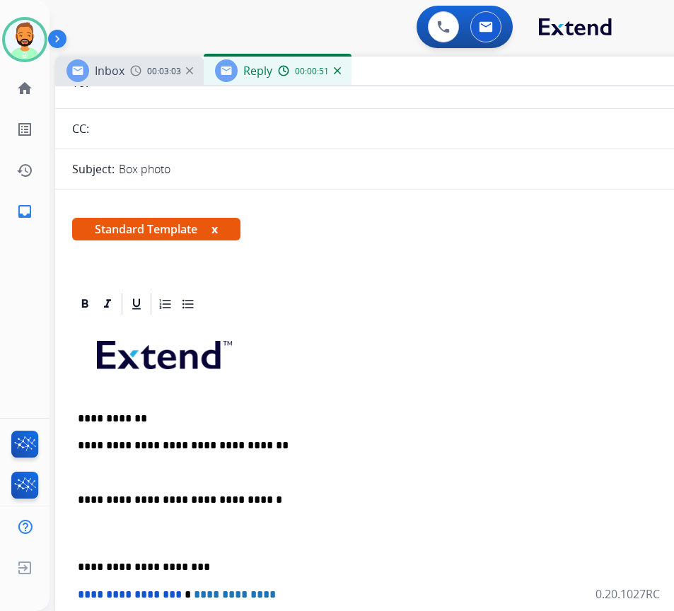
scroll to position [141, 0]
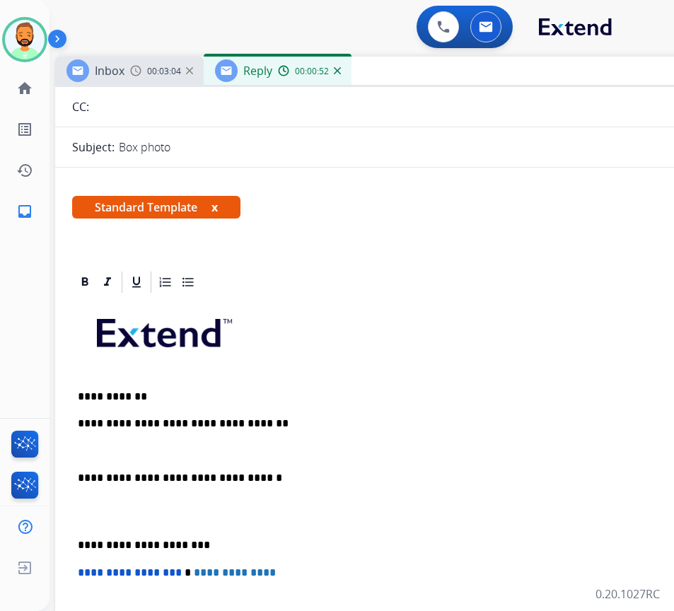
click at [80, 542] on p "**********" at bounding box center [403, 545] width 651 height 13
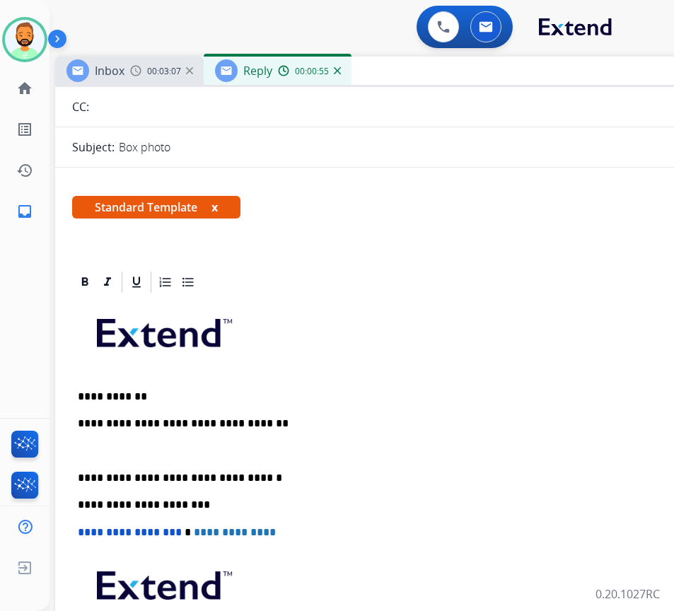
click at [126, 446] on p at bounding box center [409, 451] width 662 height 13
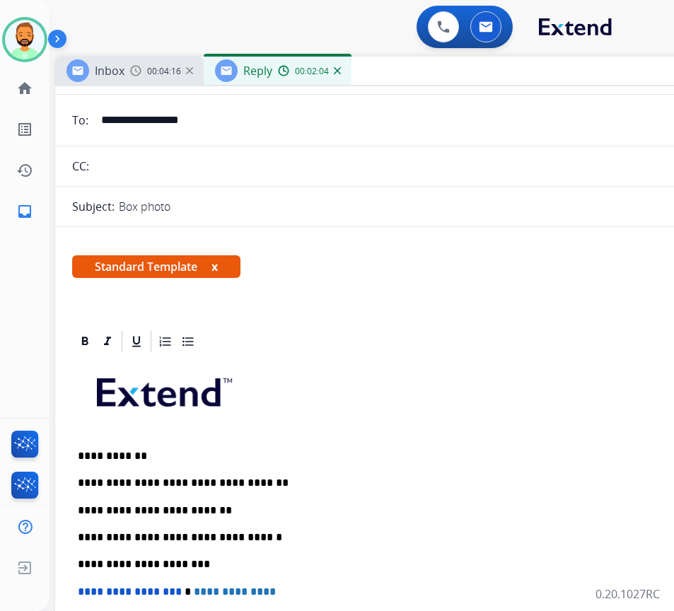
scroll to position [0, 0]
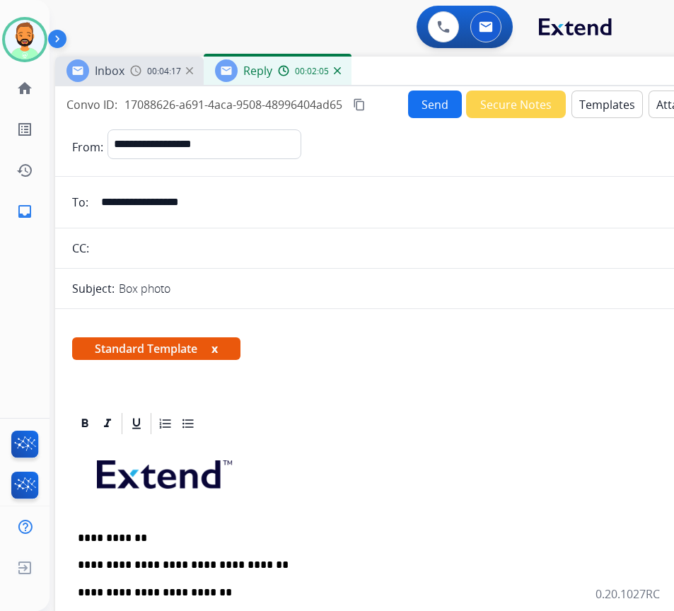
click at [426, 111] on button "Send" at bounding box center [435, 105] width 54 height 28
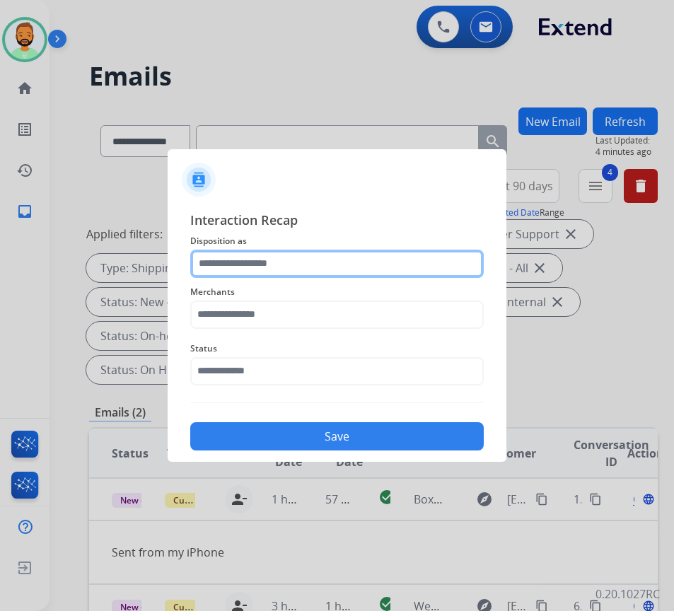
click at [310, 268] on input "text" at bounding box center [336, 264] width 293 height 28
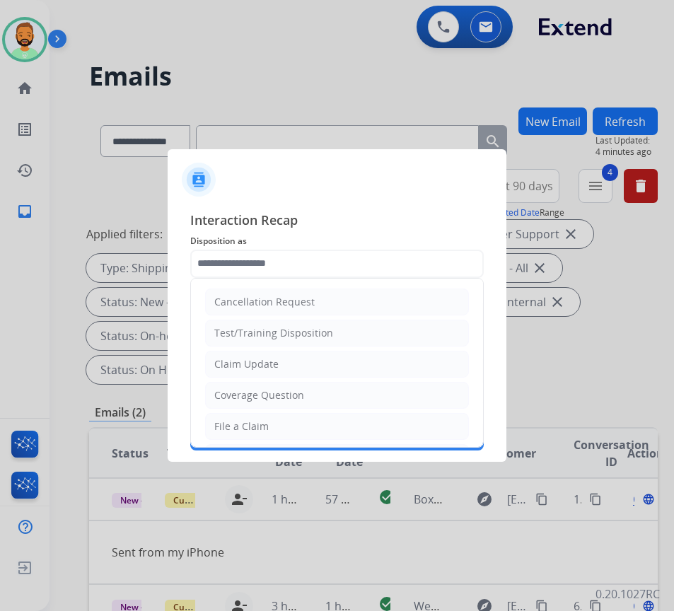
click at [306, 360] on li "Claim Update" at bounding box center [337, 364] width 264 height 27
type input "**********"
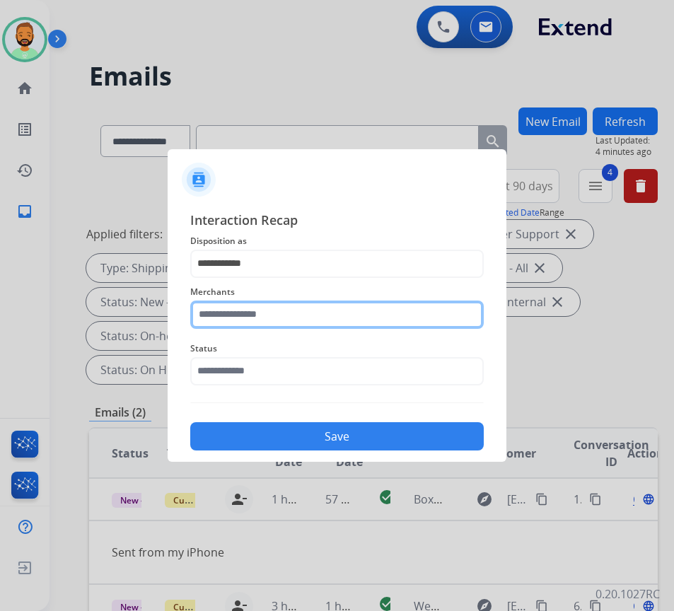
click at [307, 315] on input "text" at bounding box center [336, 315] width 293 height 28
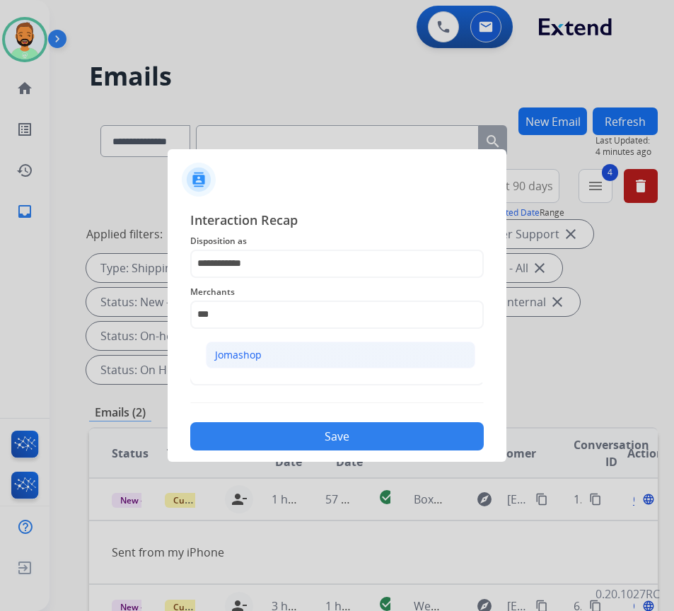
drag, startPoint x: 347, startPoint y: 352, endPoint x: 357, endPoint y: 353, distance: 10.6
click at [353, 353] on li "Jomashop" at bounding box center [340, 355] width 269 height 27
type input "********"
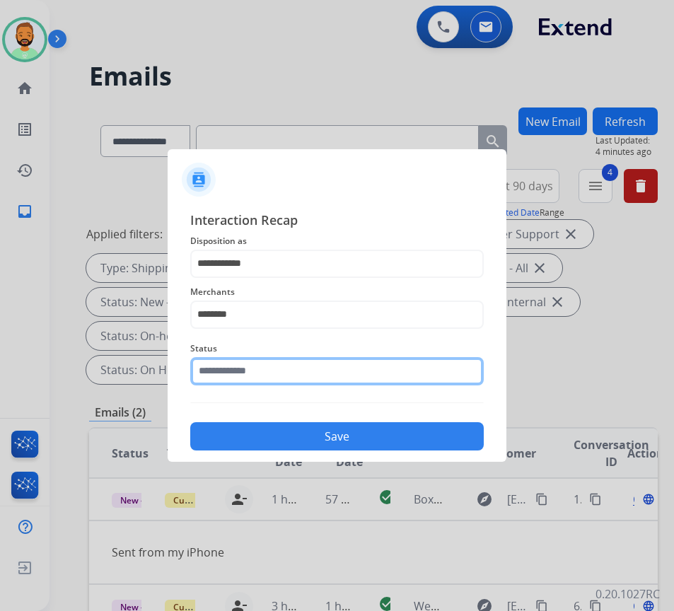
click at [342, 362] on input "text" at bounding box center [336, 371] width 293 height 28
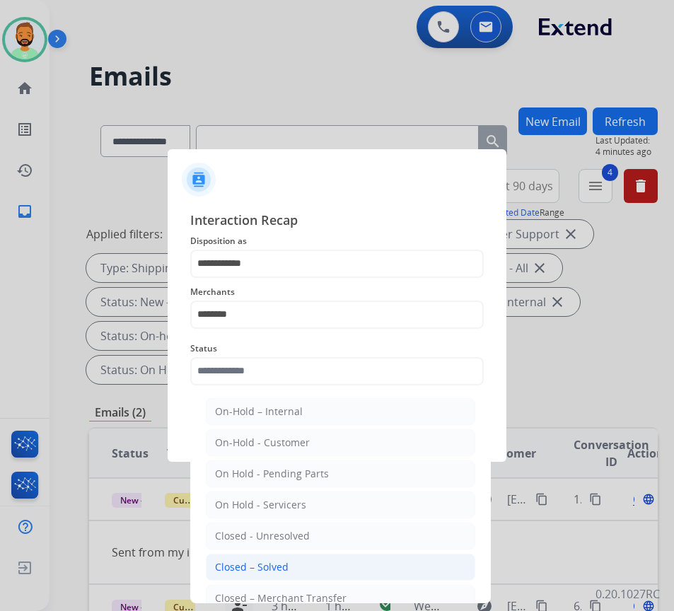
click at [297, 570] on li "Closed – Solved" at bounding box center [340, 567] width 269 height 27
type input "**********"
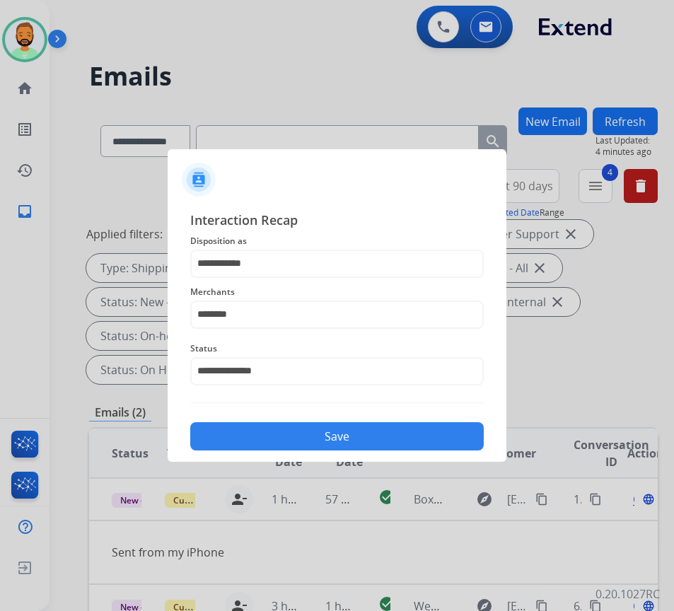
click at [332, 426] on button "Save" at bounding box center [336, 436] width 293 height 28
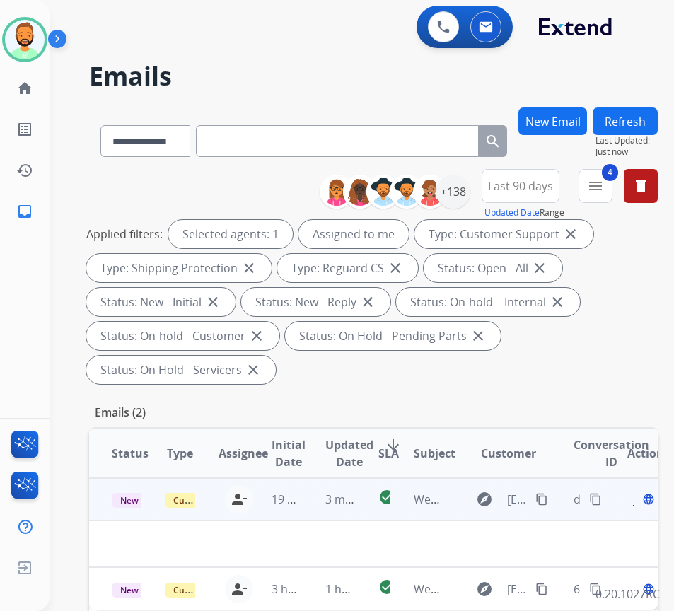
click at [310, 505] on td "3 minutes ago" at bounding box center [329, 499] width 53 height 42
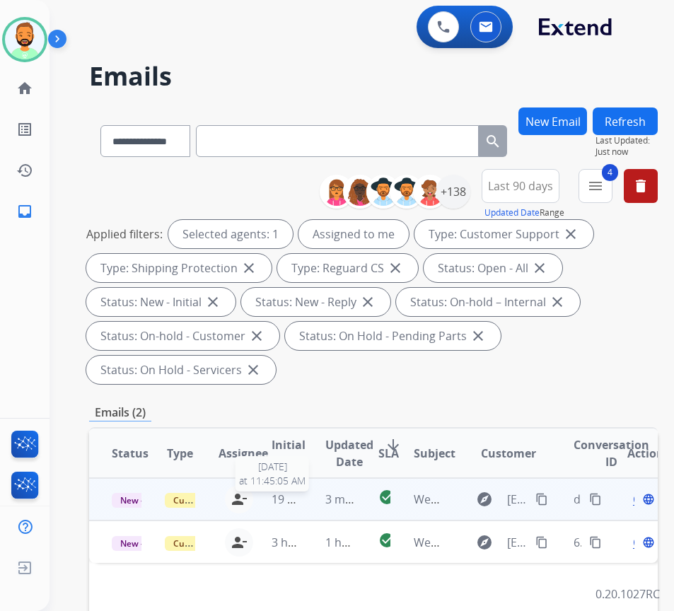
click at [300, 501] on span "19 minutes ago" at bounding box center [313, 499] width 82 height 16
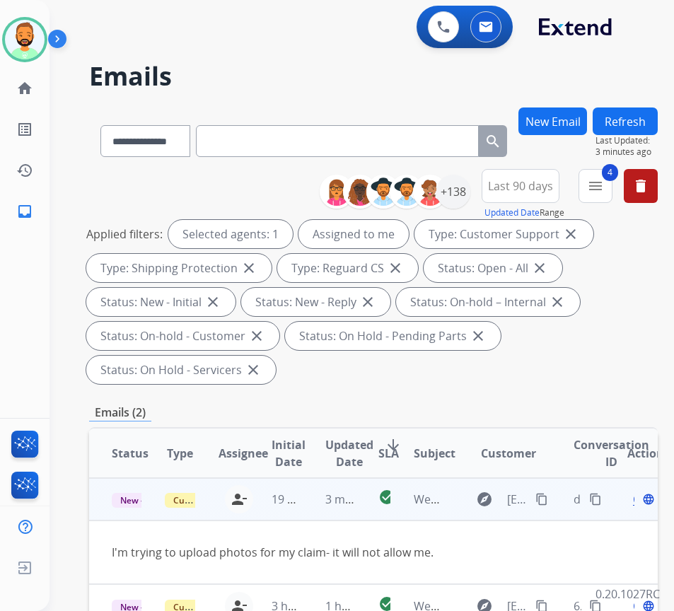
click at [638, 501] on div "Open language" at bounding box center [642, 499] width 30 height 17
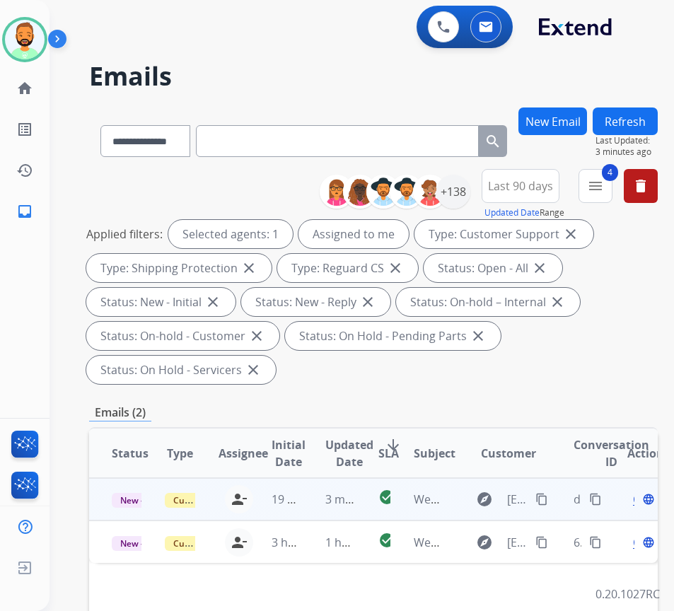
click at [638, 501] on div "Open language" at bounding box center [642, 499] width 30 height 17
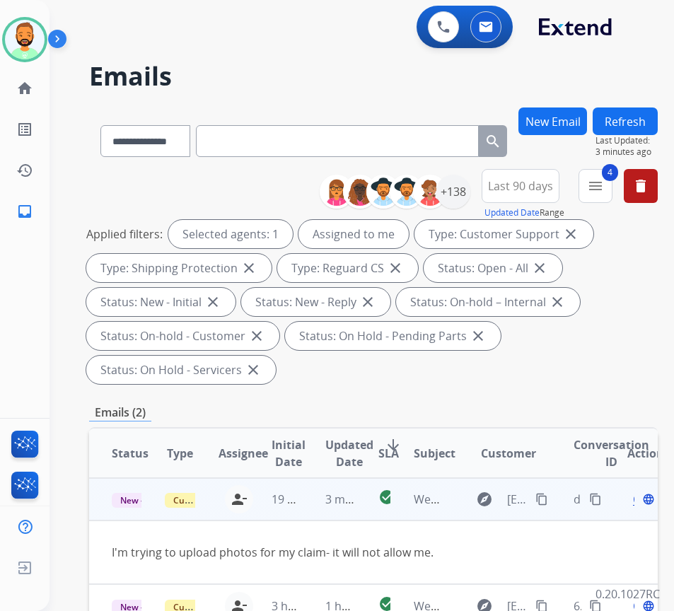
click at [640, 501] on span "Open" at bounding box center [647, 499] width 29 height 17
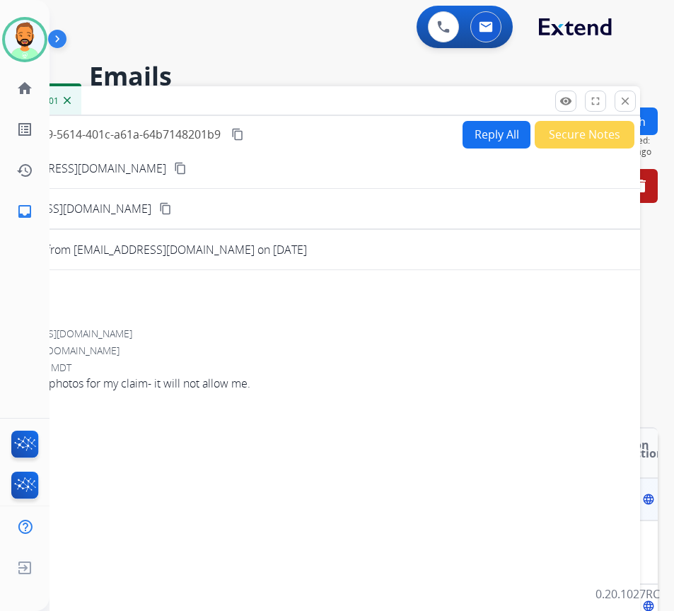
click at [511, 148] on button "Reply All" at bounding box center [496, 135] width 68 height 28
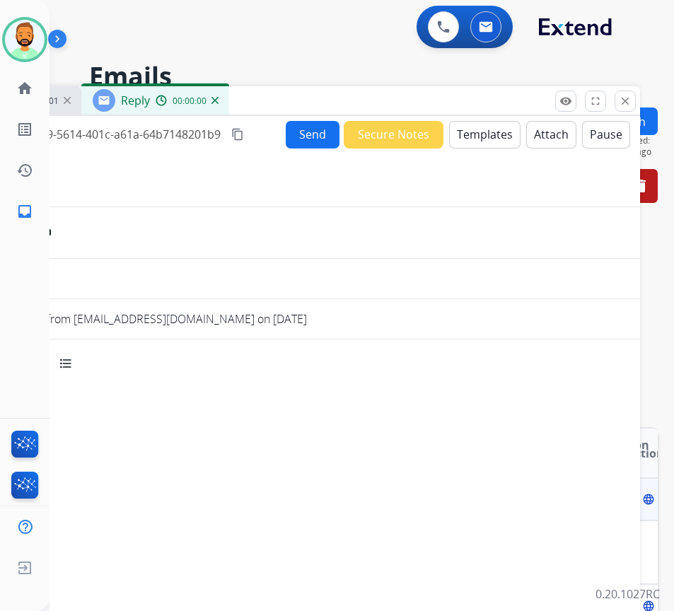
select select "**********"
click at [499, 135] on button "Templates" at bounding box center [484, 135] width 71 height 28
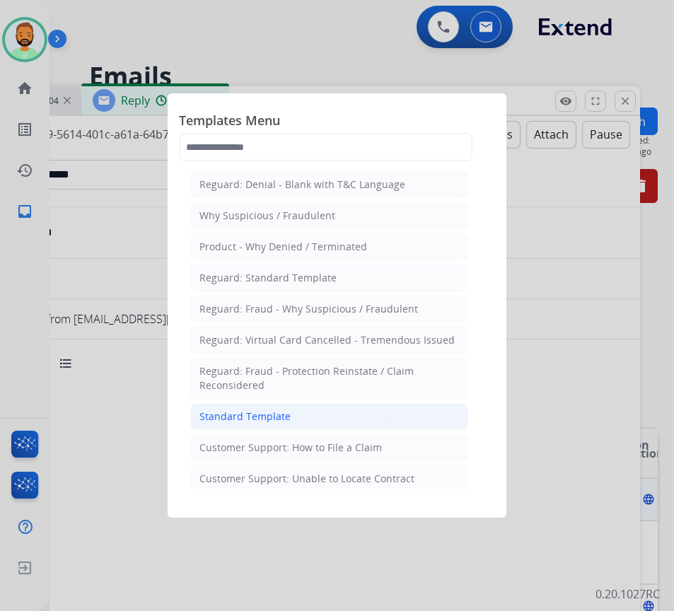
click at [338, 424] on li "Standard Template" at bounding box center [329, 416] width 278 height 27
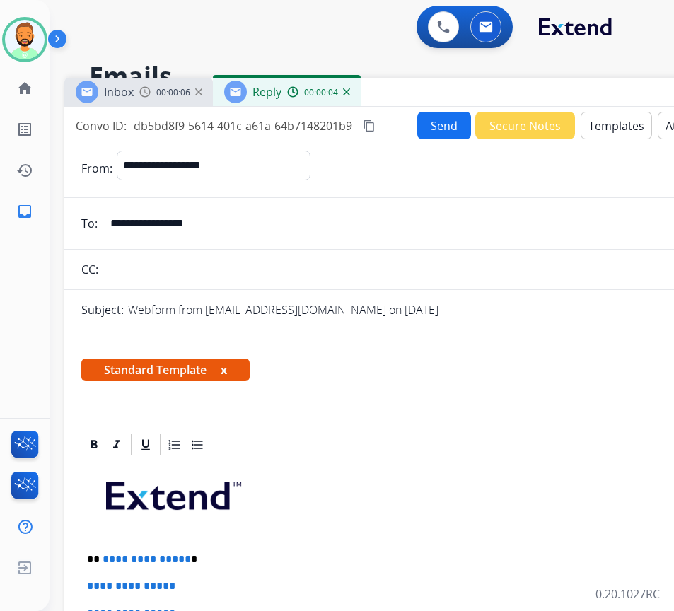
drag, startPoint x: 313, startPoint y: 106, endPoint x: 445, endPoint y: 98, distance: 131.8
click at [445, 98] on div "Inbox 00:00:06 Reply 00:00:04" at bounding box center [417, 93] width 707 height 30
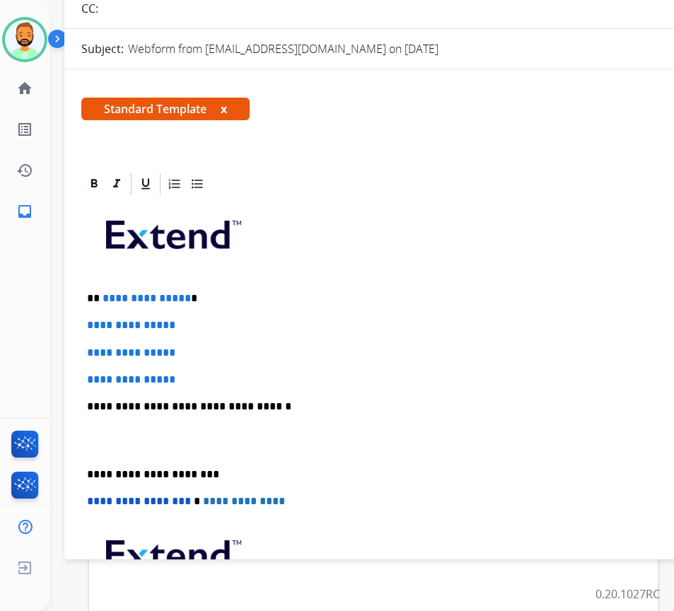
scroll to position [44, 0]
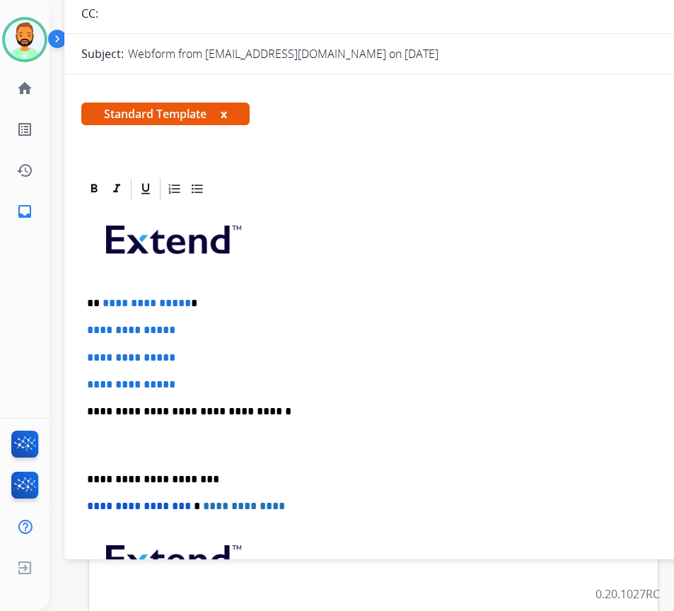
click at [298, 303] on p "**********" at bounding box center [412, 303] width 651 height 13
drag, startPoint x: 214, startPoint y: 384, endPoint x: 101, endPoint y: 330, distance: 124.6
click at [99, 332] on div "**********" at bounding box center [417, 445] width 673 height 487
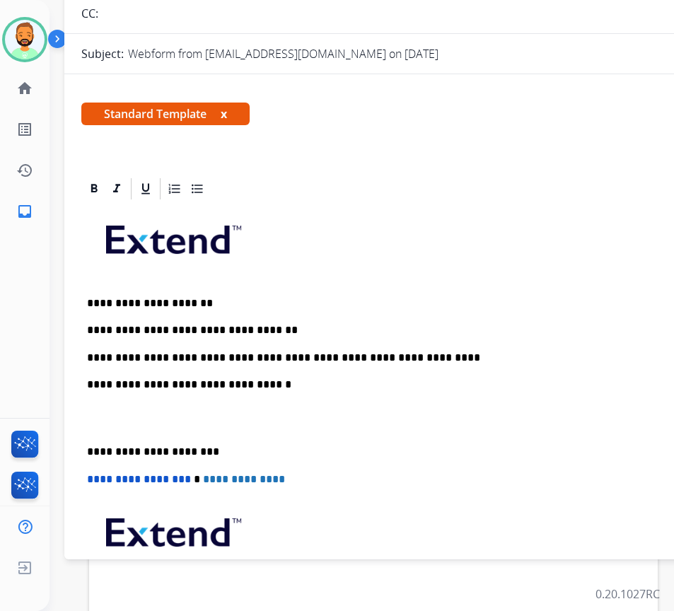
click at [107, 354] on p "**********" at bounding box center [412, 357] width 651 height 13
click at [274, 357] on p "**********" at bounding box center [412, 357] width 651 height 13
click at [89, 450] on p "**********" at bounding box center [412, 452] width 651 height 13
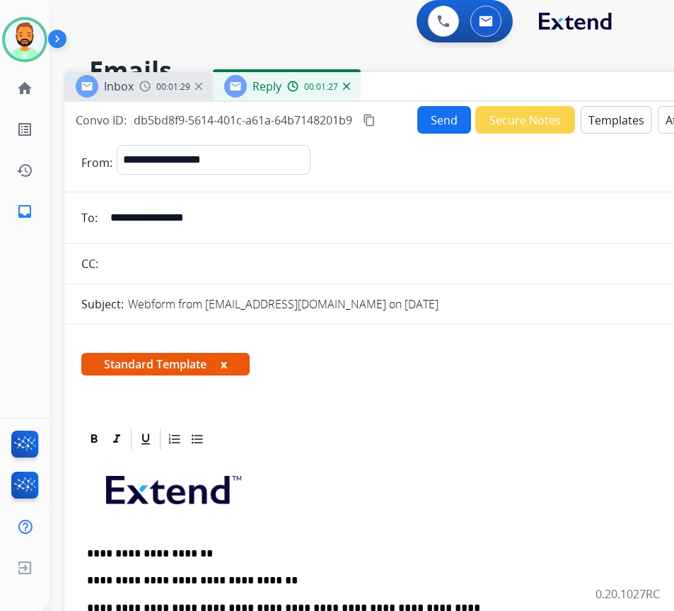
scroll to position [0, 0]
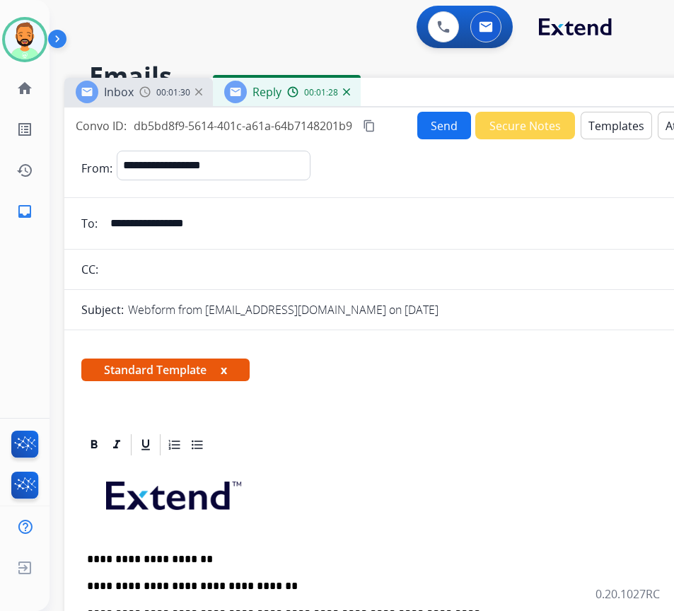
click at [452, 132] on button "Send" at bounding box center [444, 126] width 54 height 28
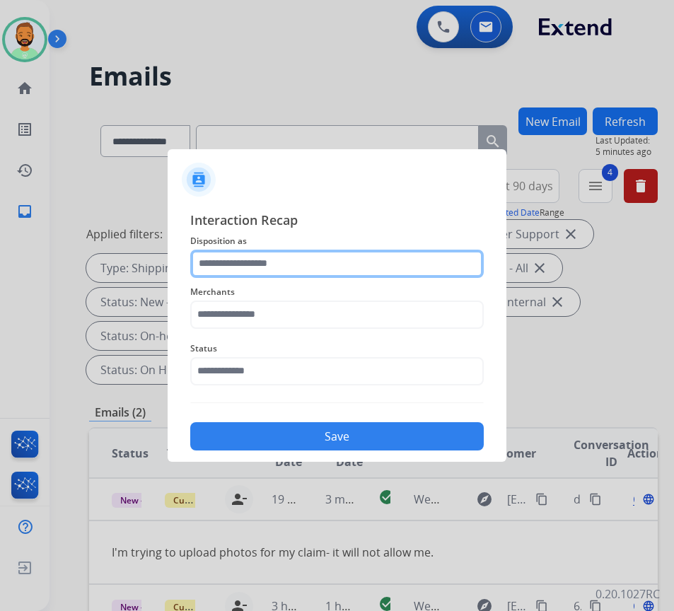
click at [380, 262] on input "text" at bounding box center [336, 264] width 293 height 28
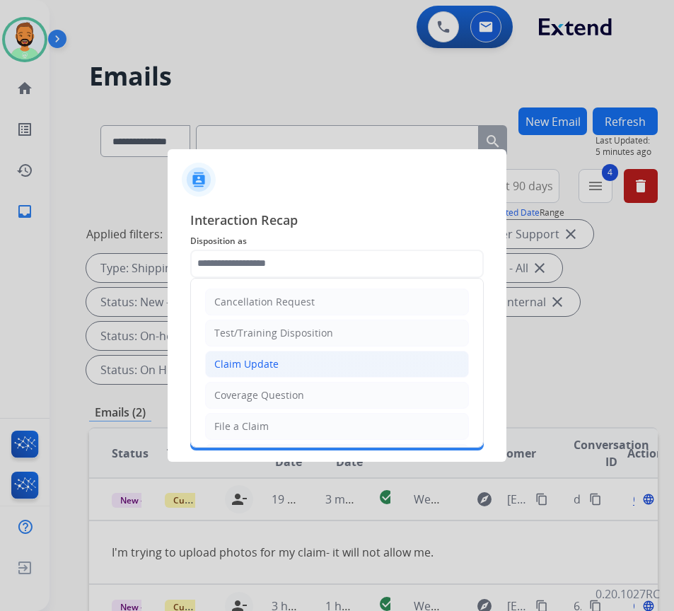
click at [305, 368] on li "Claim Update" at bounding box center [337, 364] width 264 height 27
type input "**********"
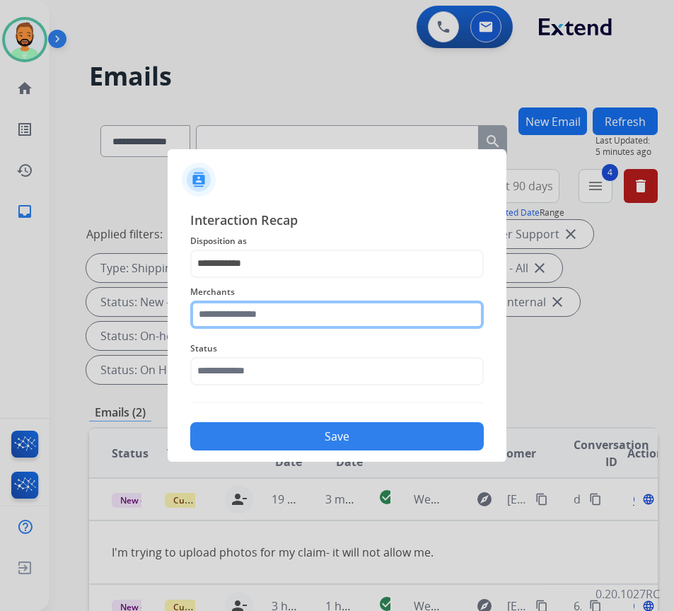
click at [306, 318] on input "text" at bounding box center [336, 315] width 293 height 28
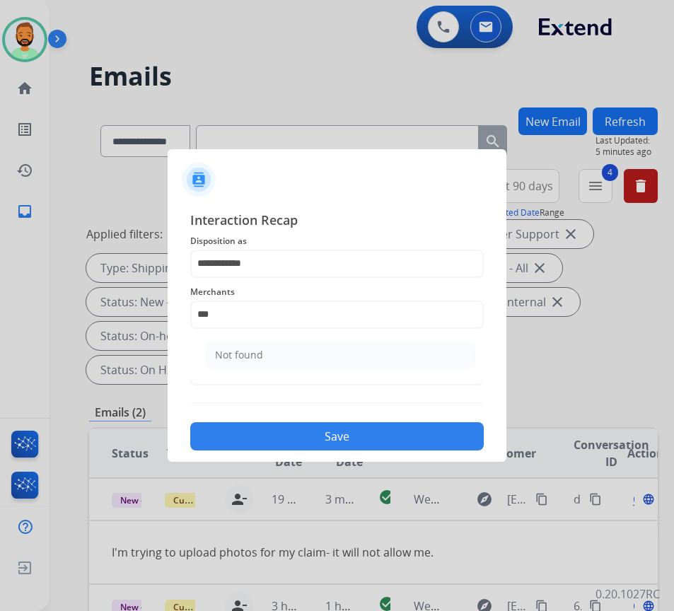
click at [267, 354] on li "Not found" at bounding box center [340, 355] width 269 height 27
type input "*********"
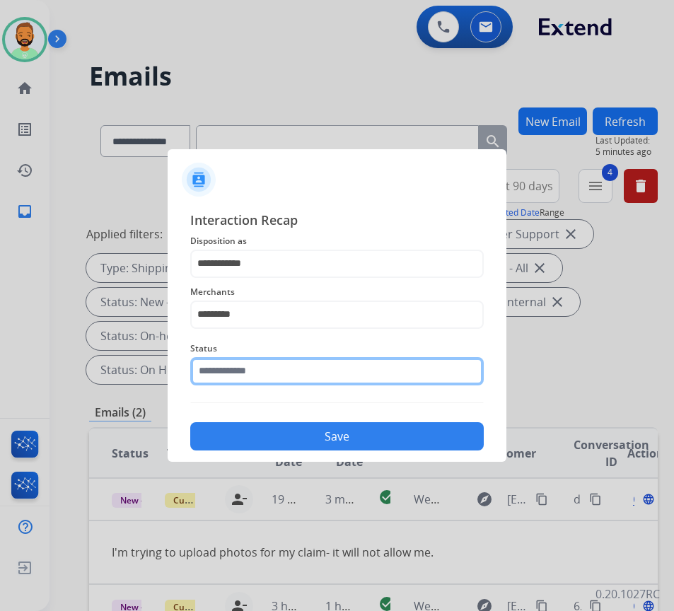
click at [274, 370] on input "text" at bounding box center [336, 371] width 293 height 28
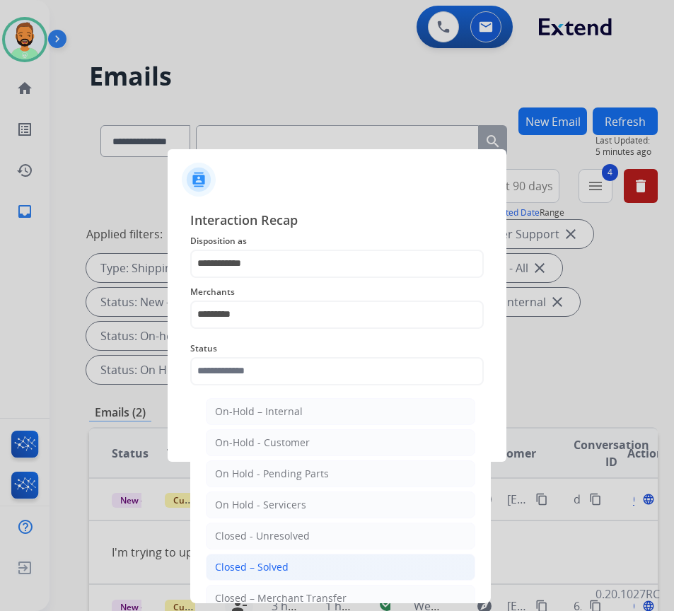
click at [296, 569] on li "Closed – Solved" at bounding box center [340, 567] width 269 height 27
type input "**********"
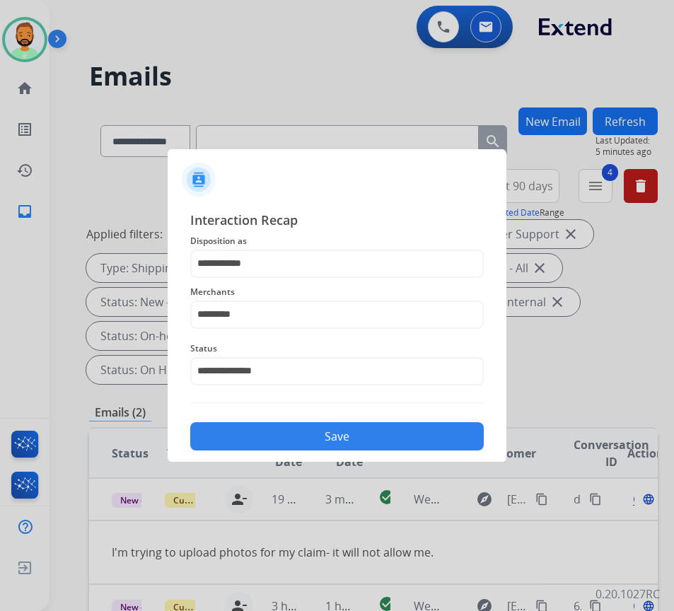
click at [391, 441] on button "Save" at bounding box center [336, 436] width 293 height 28
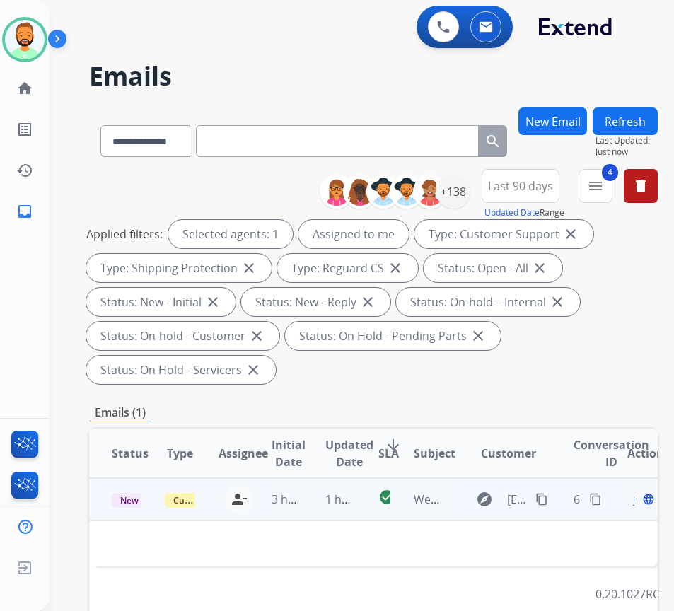
click at [320, 489] on td "1 hour ago" at bounding box center [329, 499] width 53 height 42
click at [319, 494] on td "1 hour ago" at bounding box center [329, 499] width 53 height 42
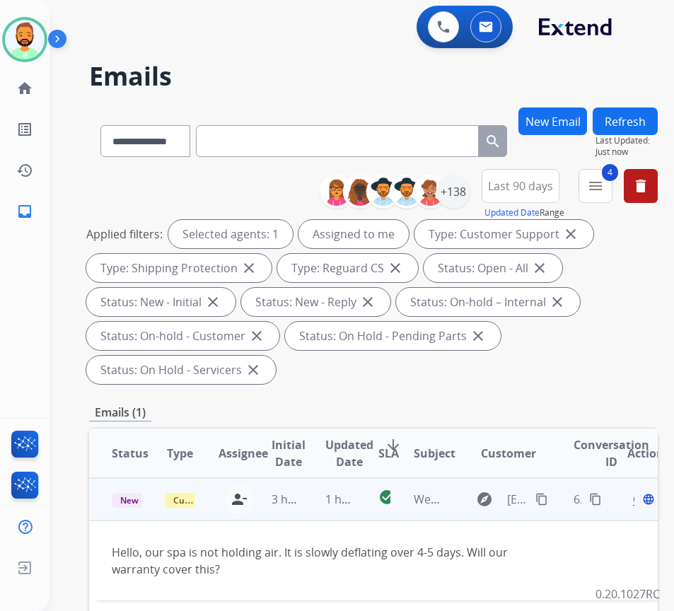
click at [544, 502] on mat-icon "content_copy" at bounding box center [541, 499] width 13 height 13
click at [640, 501] on span "Open" at bounding box center [647, 499] width 29 height 17
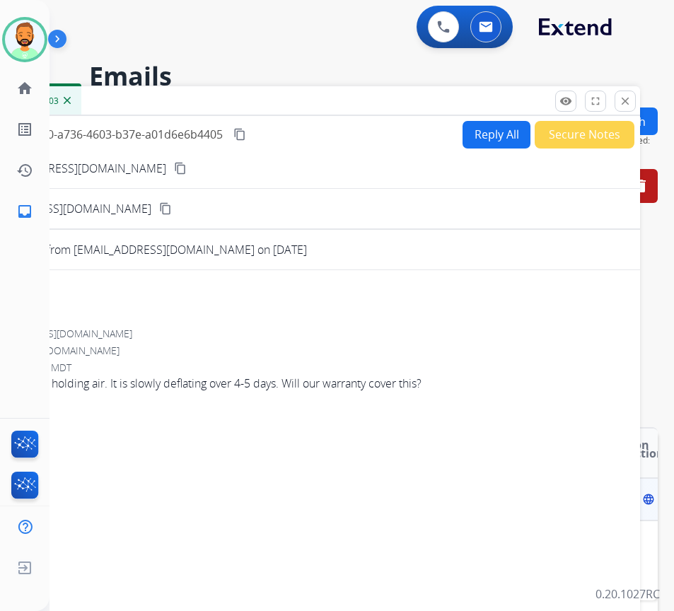
click at [479, 144] on button "Reply All" at bounding box center [496, 135] width 68 height 28
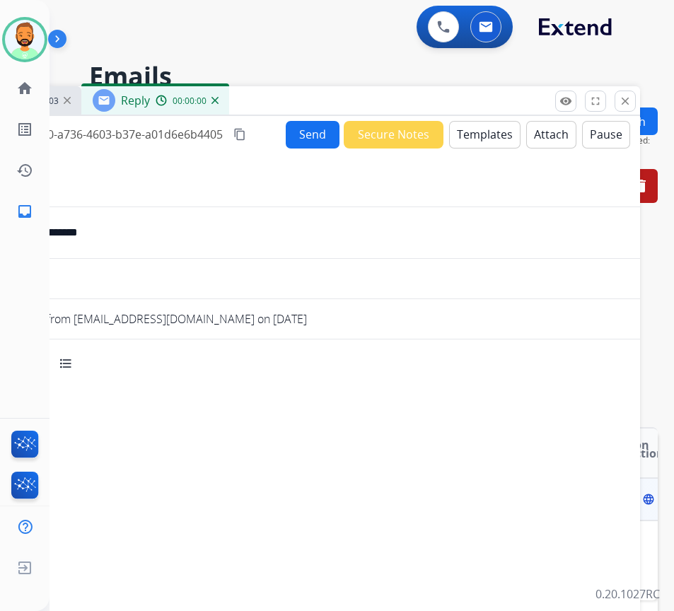
select select "**********"
click at [484, 141] on button "Templates" at bounding box center [484, 135] width 71 height 28
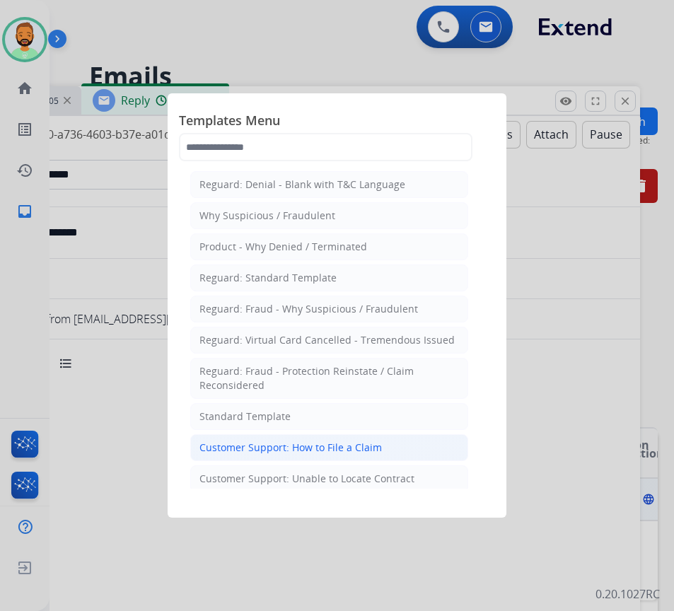
click at [363, 447] on div "Customer Support: How to File a Claim" at bounding box center [290, 448] width 182 height 14
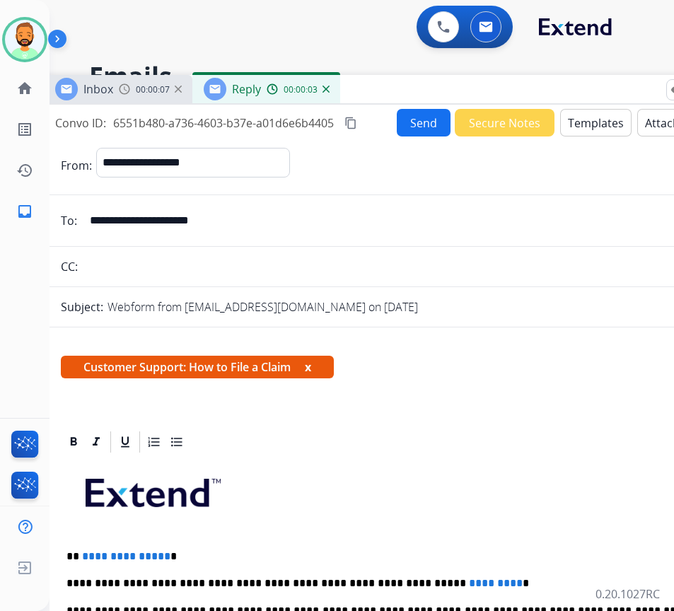
drag, startPoint x: 329, startPoint y: 113, endPoint x: 421, endPoint y: 98, distance: 93.2
click at [421, 98] on div "Inbox 00:00:07 Reply 00:00:03" at bounding box center [397, 90] width 707 height 30
drag, startPoint x: 456, startPoint y: 575, endPoint x: 463, endPoint y: 594, distance: 20.4
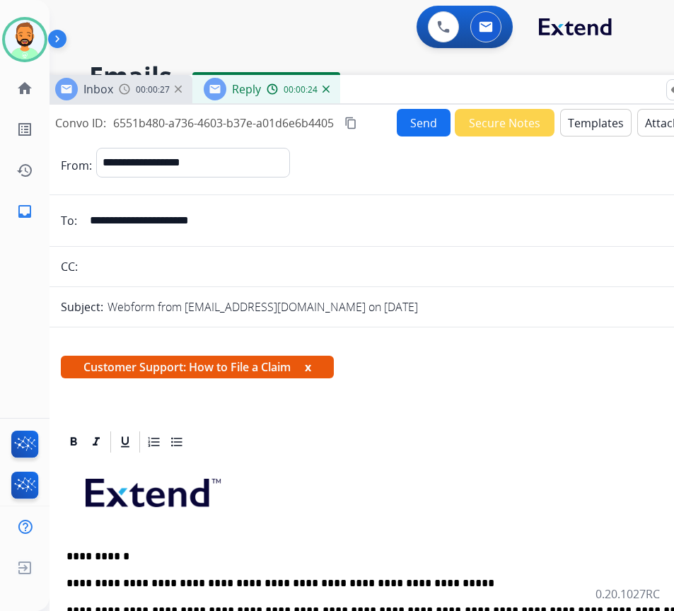
click at [438, 132] on button "Send" at bounding box center [424, 123] width 54 height 28
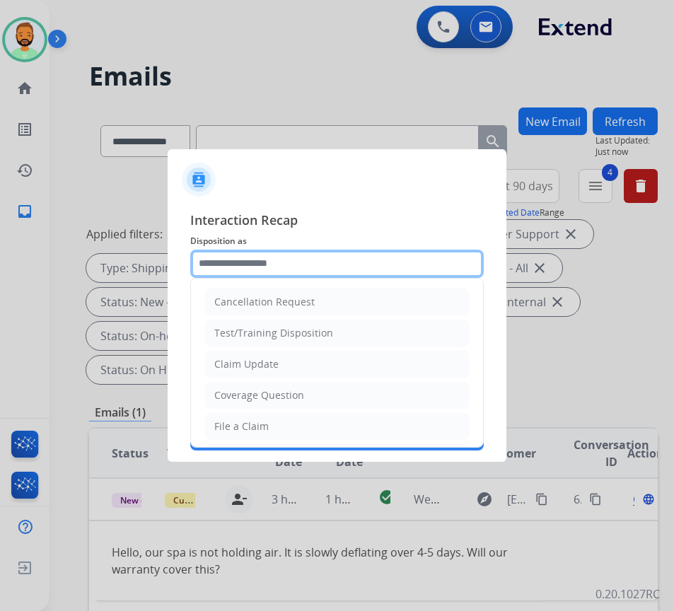
click at [305, 257] on input "text" at bounding box center [336, 264] width 293 height 28
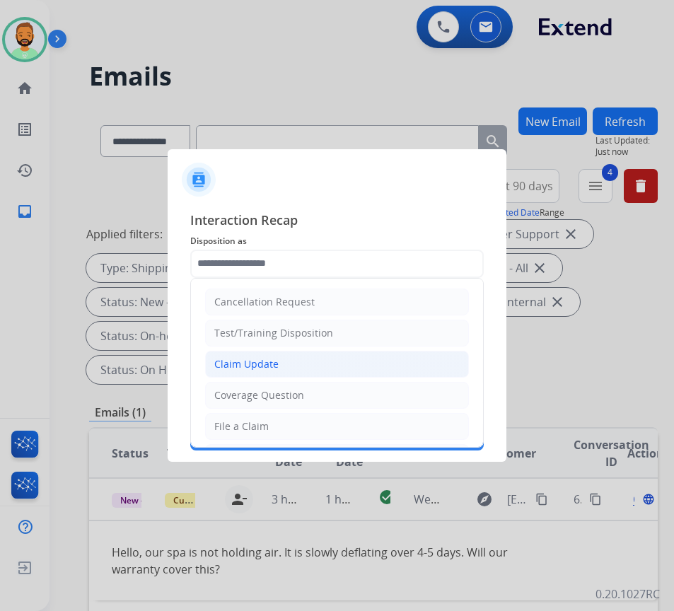
click at [310, 360] on li "Claim Update" at bounding box center [337, 364] width 264 height 27
type input "**********"
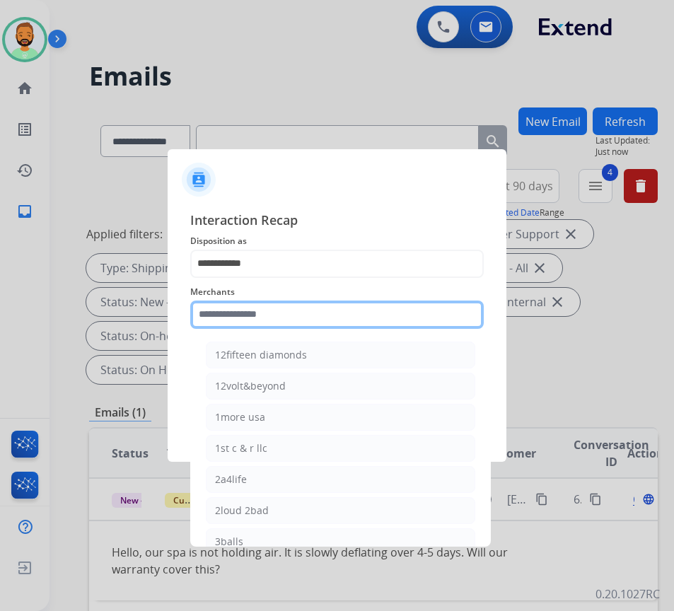
click at [371, 317] on input "text" at bounding box center [336, 315] width 293 height 28
type input "*"
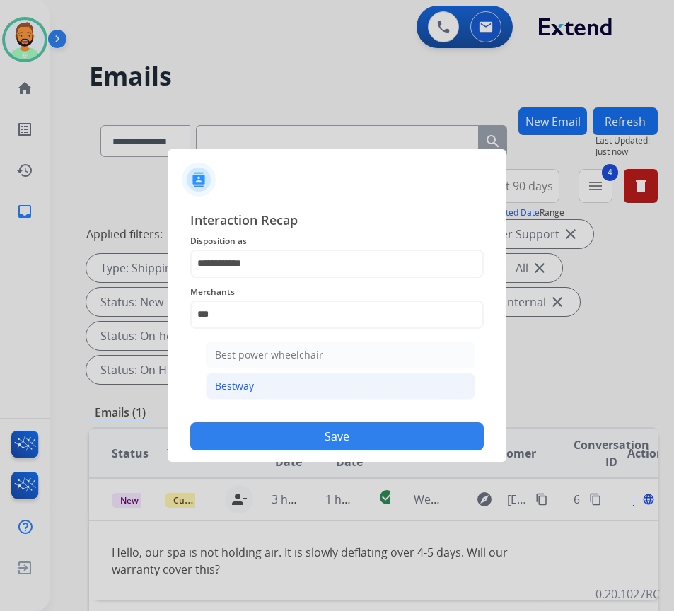
click at [296, 378] on li "Bestway" at bounding box center [340, 386] width 269 height 27
type input "*******"
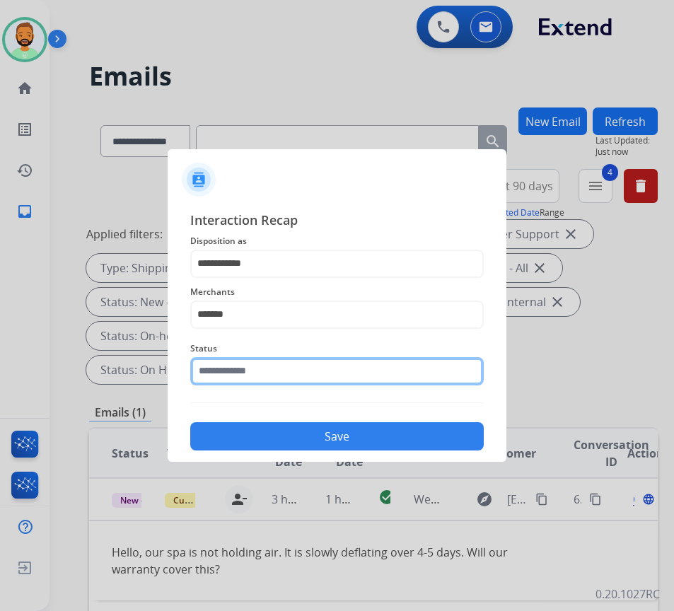
click at [308, 361] on input "text" at bounding box center [336, 371] width 293 height 28
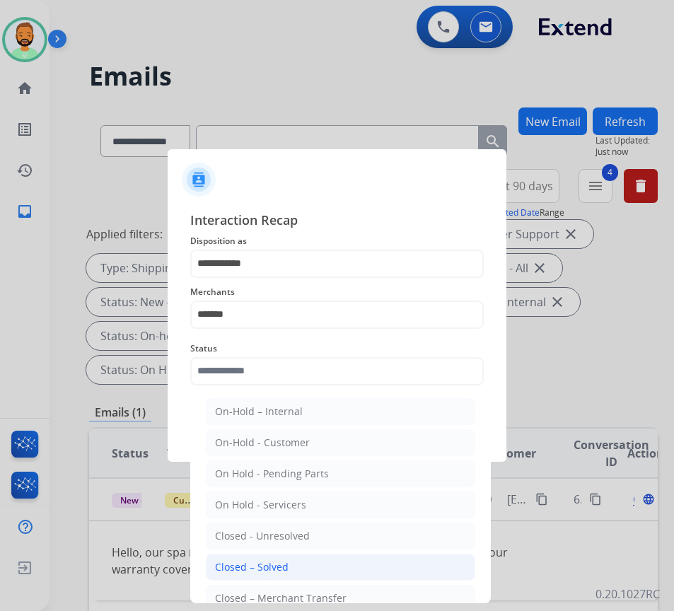
click at [320, 564] on li "Closed – Solved" at bounding box center [340, 567] width 269 height 27
type input "**********"
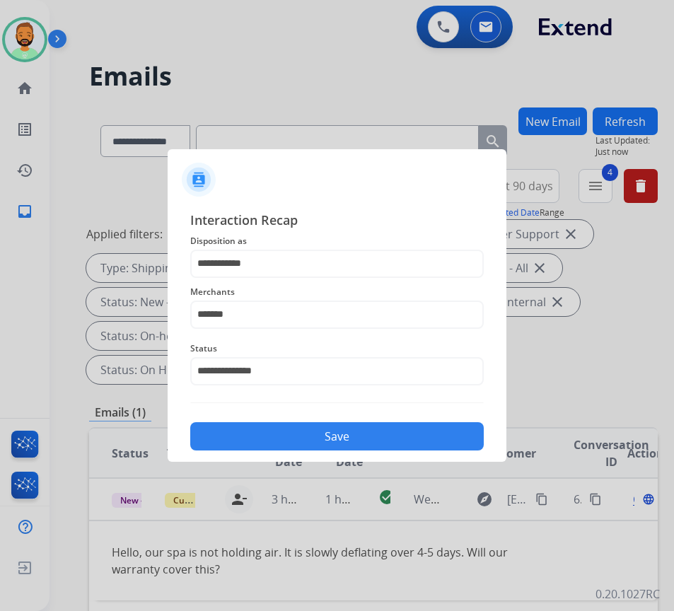
click at [361, 433] on button "Save" at bounding box center [336, 436] width 293 height 28
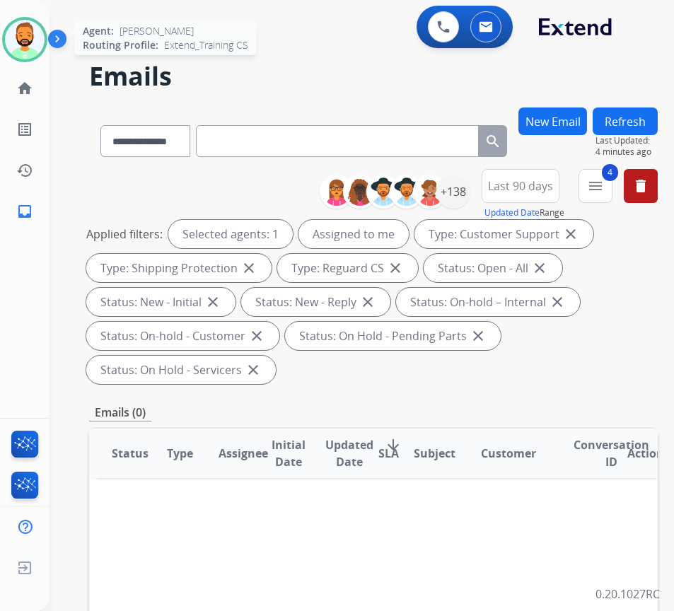
click at [28, 39] on img at bounding box center [25, 40] width 40 height 40
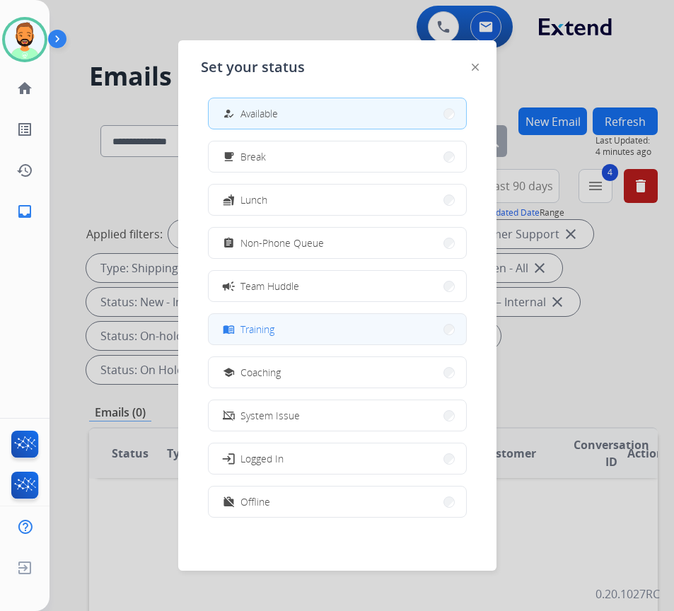
scroll to position [4, 0]
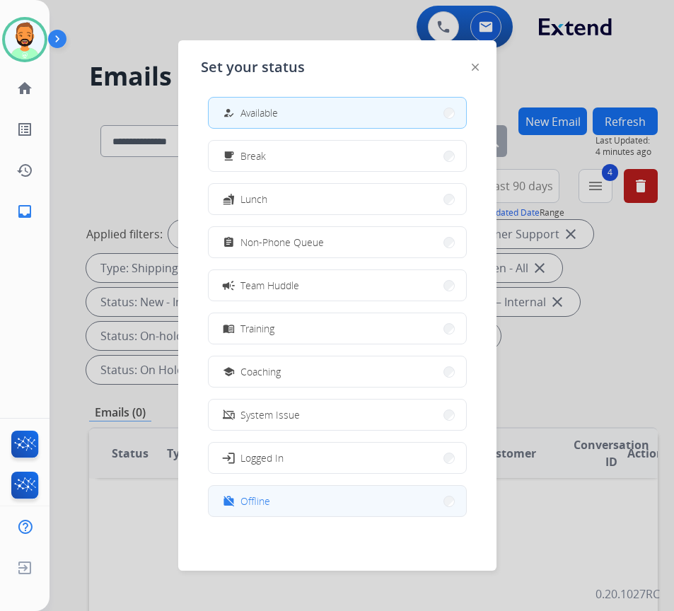
click at [356, 508] on button "work_off Offline" at bounding box center [337, 501] width 257 height 30
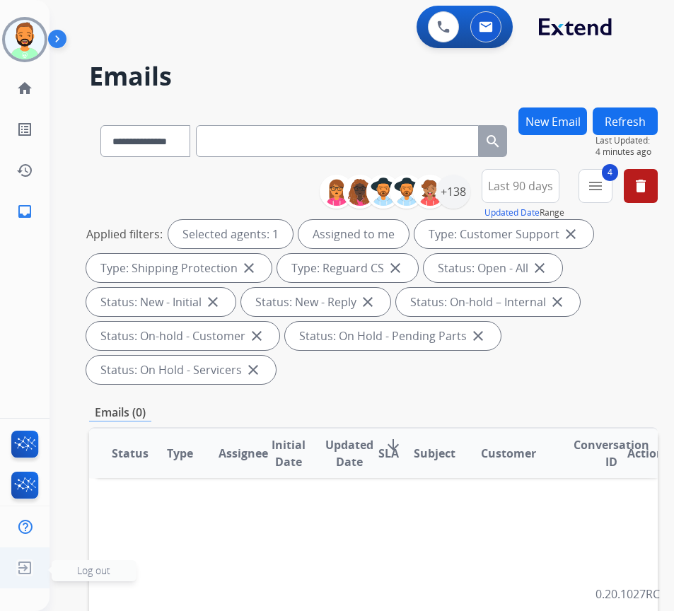
click at [95, 569] on span "Log out" at bounding box center [93, 570] width 33 height 13
